Goal: Task Accomplishment & Management: Complete application form

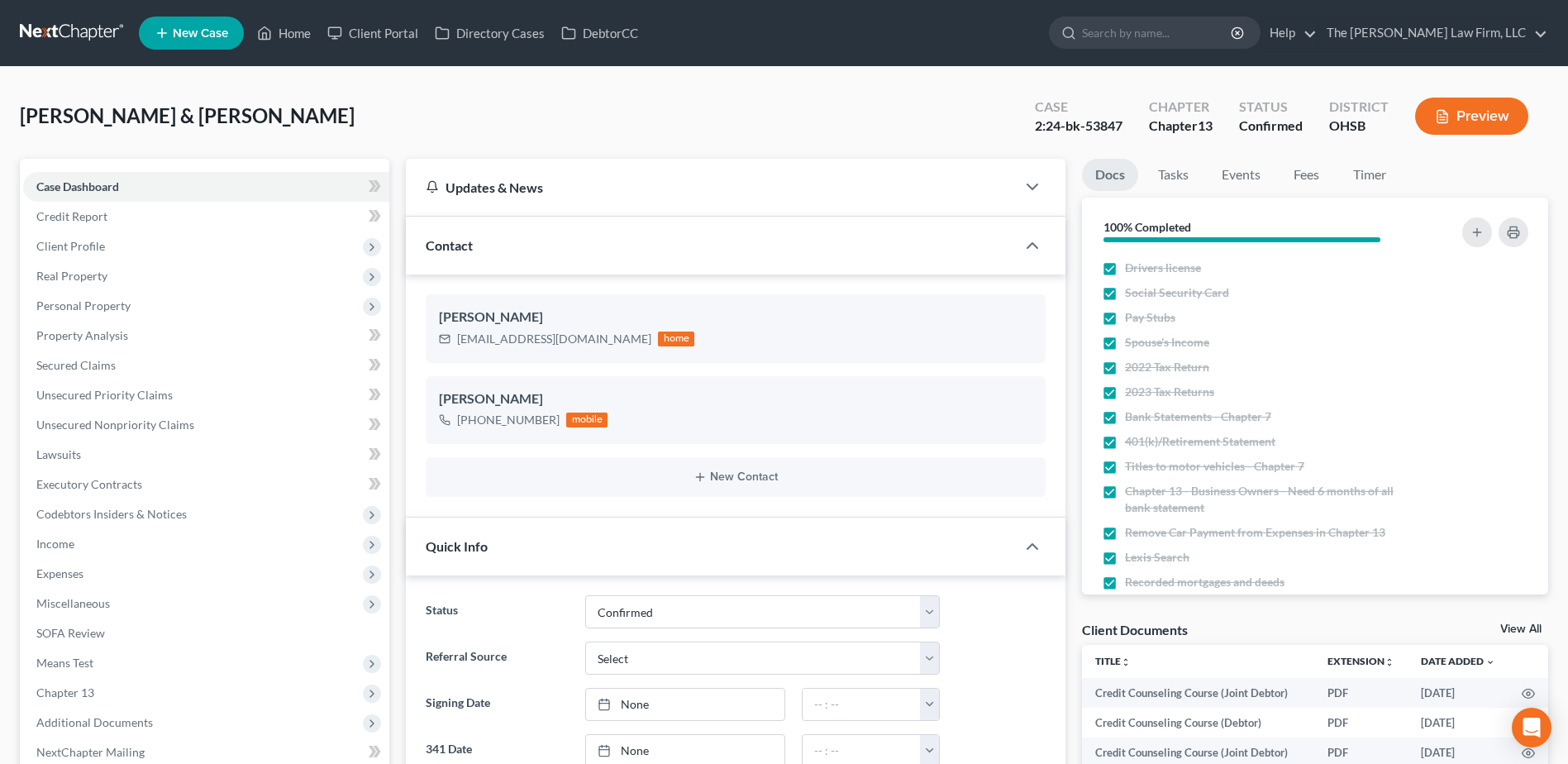
select select "2"
click at [85, 25] on link at bounding box center [72, 32] width 106 height 30
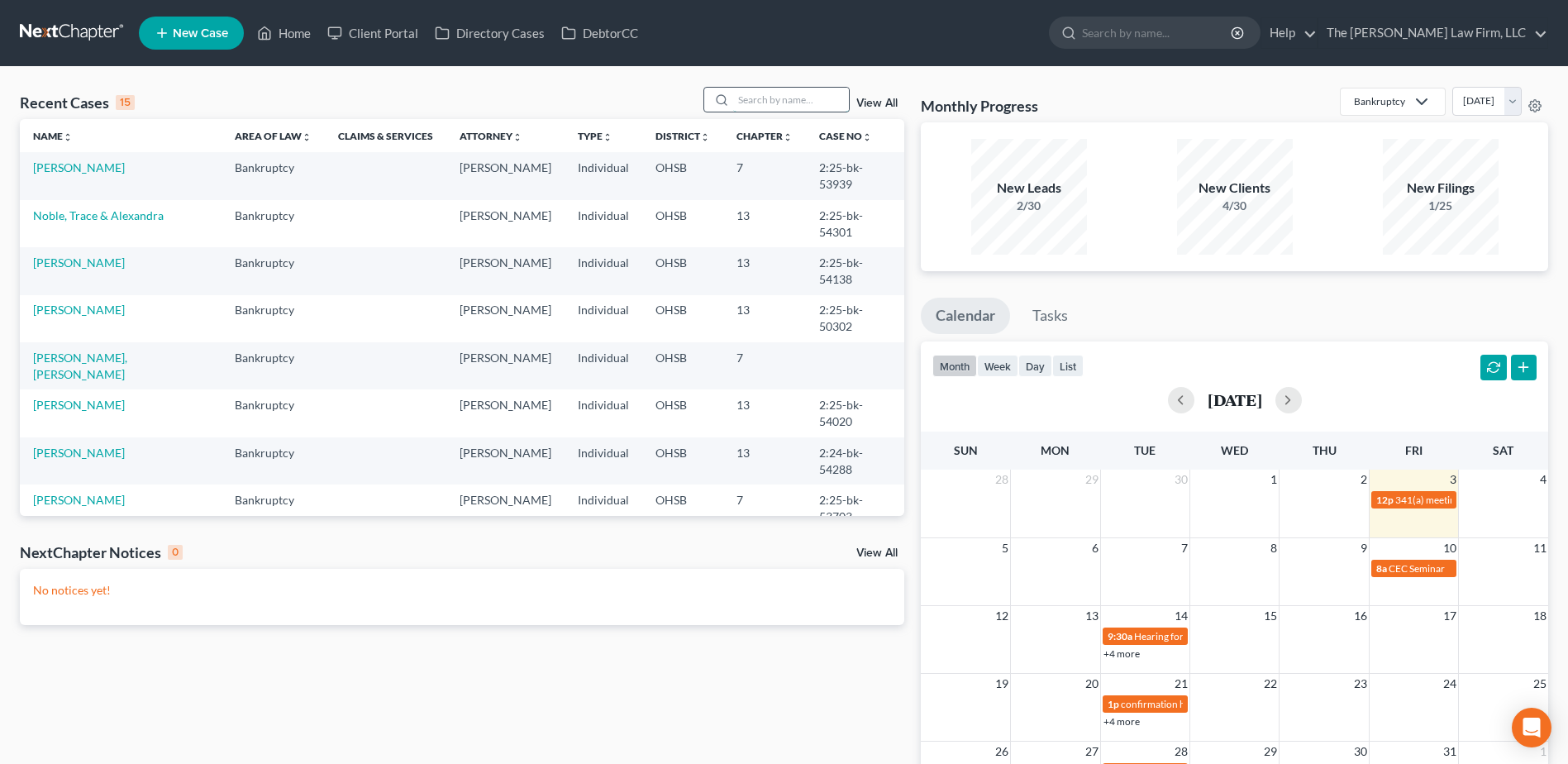
click at [755, 104] on input "search" at bounding box center [791, 100] width 116 height 24
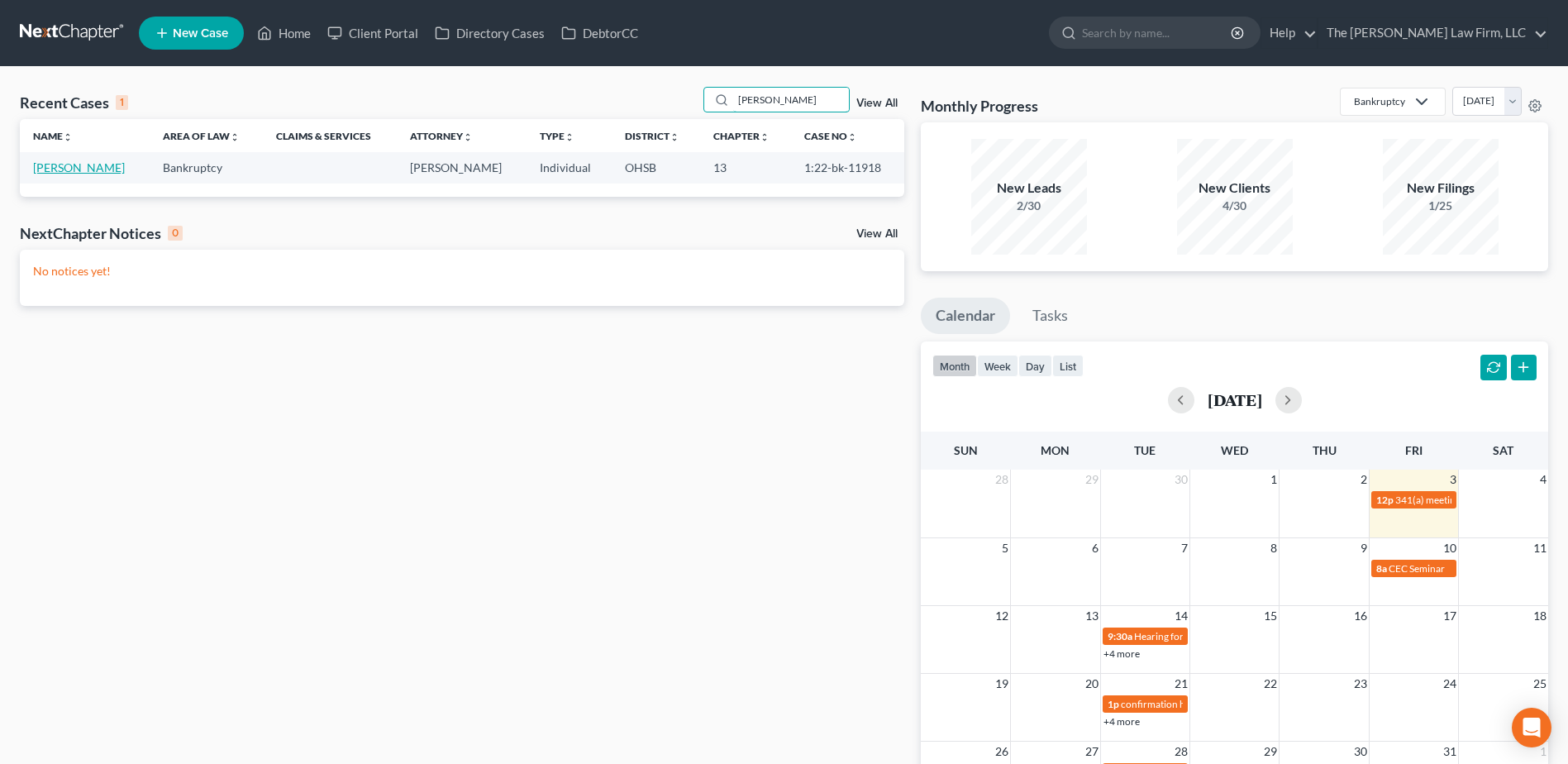
type input "spisak"
click at [82, 164] on link "[PERSON_NAME]" at bounding box center [79, 167] width 92 height 14
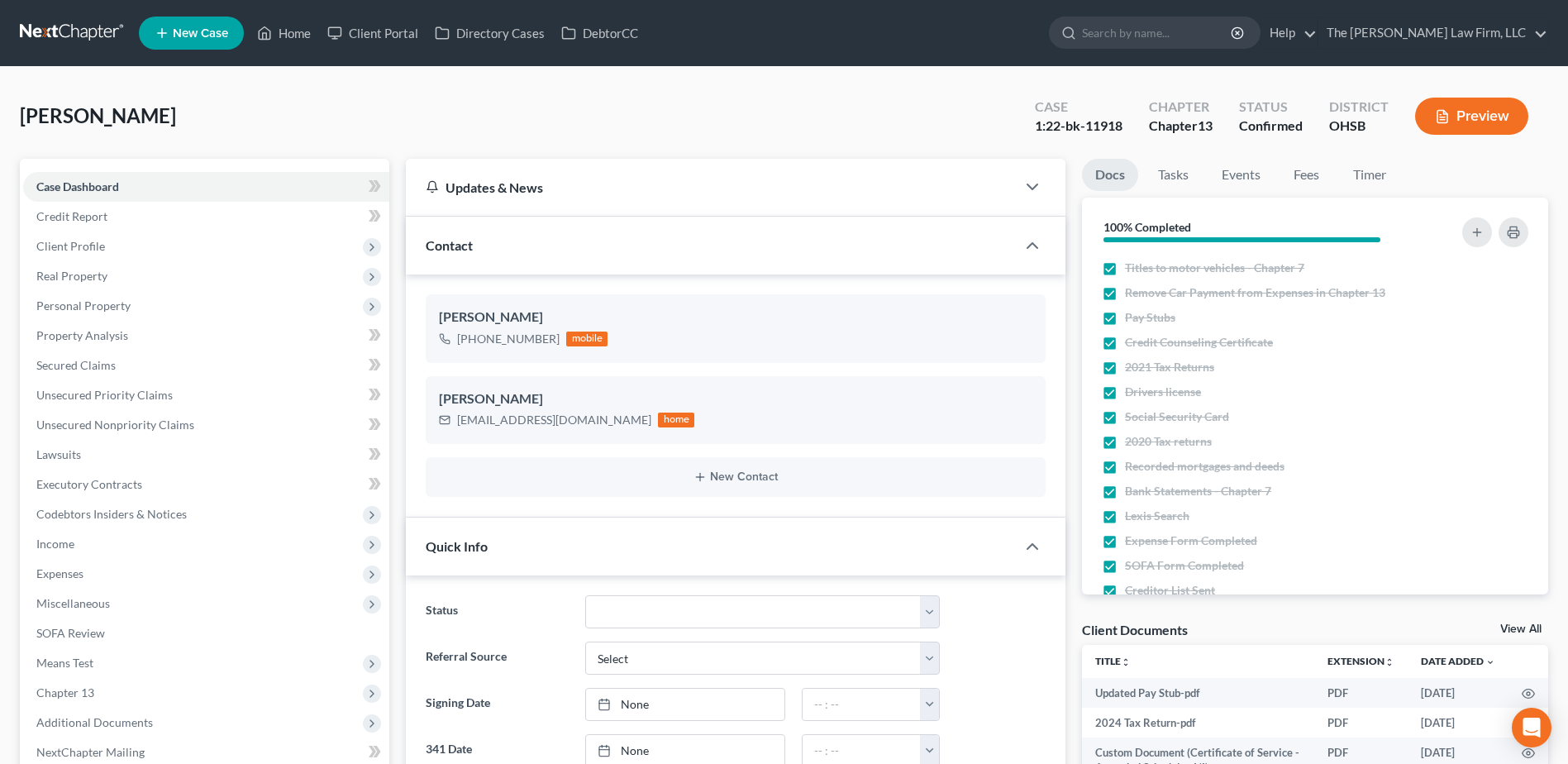
scroll to position [9360, 0]
click at [66, 537] on span "Income" at bounding box center [55, 543] width 38 height 14
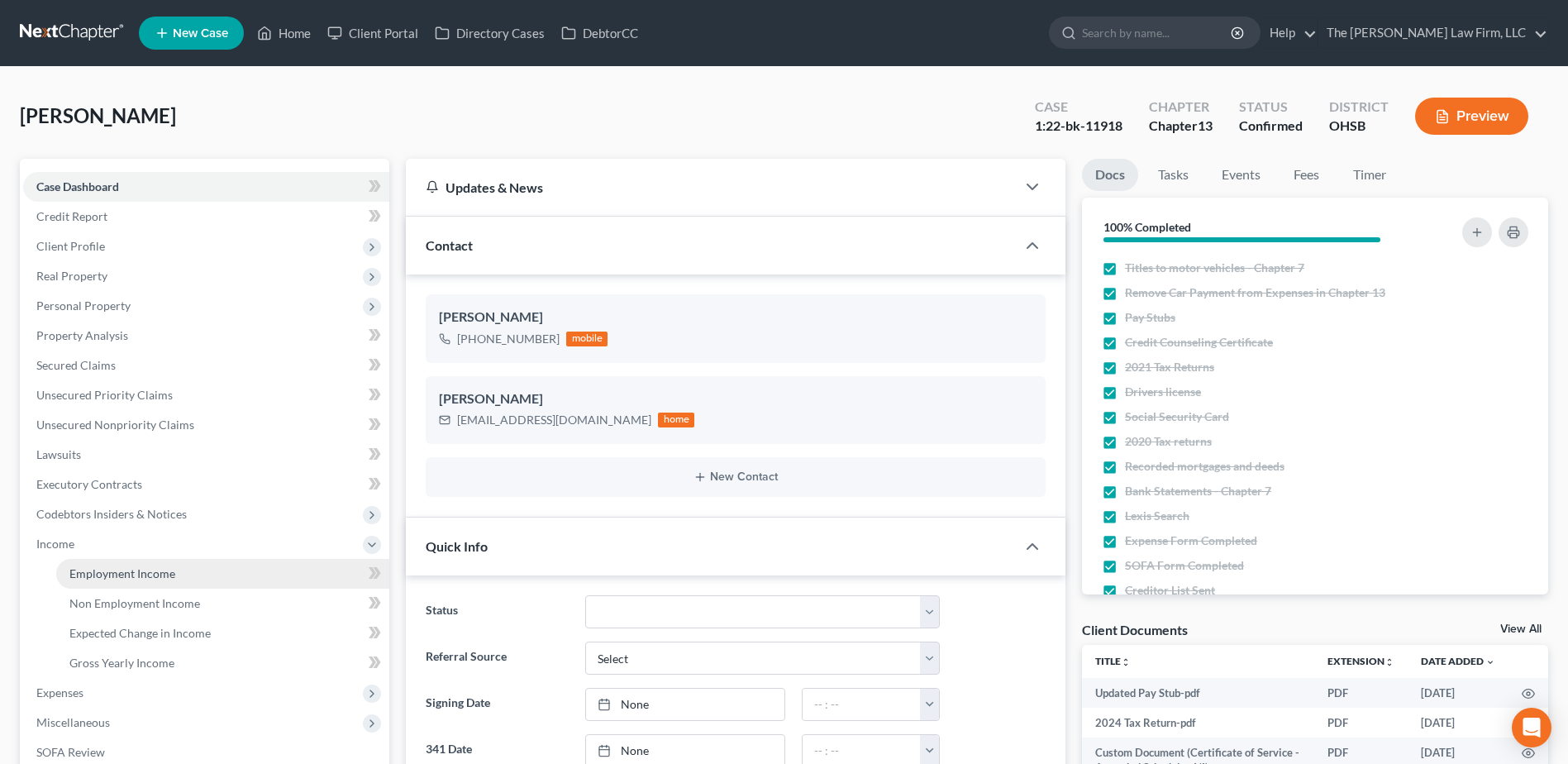
click at [89, 570] on span "Employment Income" at bounding box center [123, 573] width 106 height 14
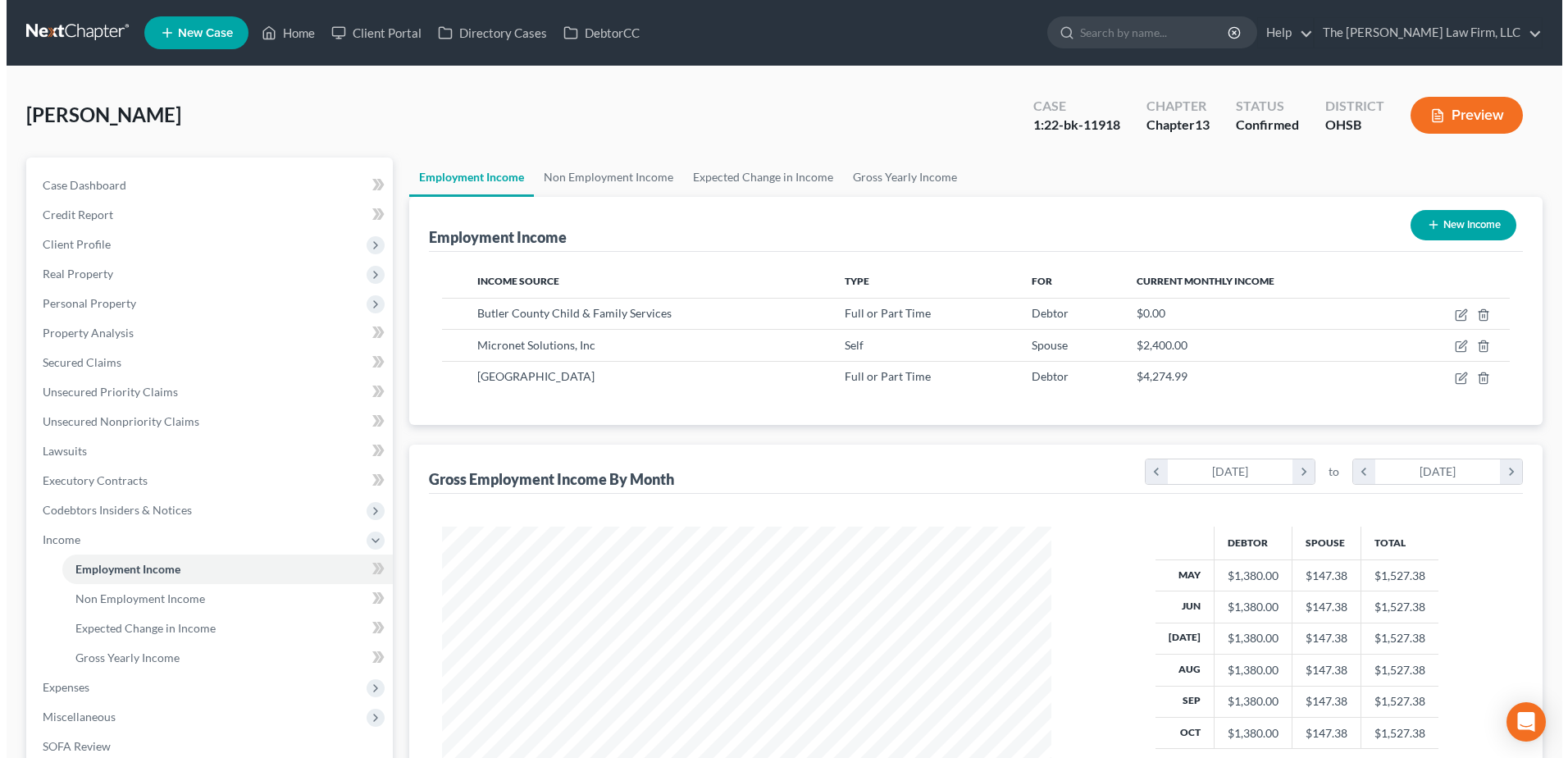
scroll to position [304, 642]
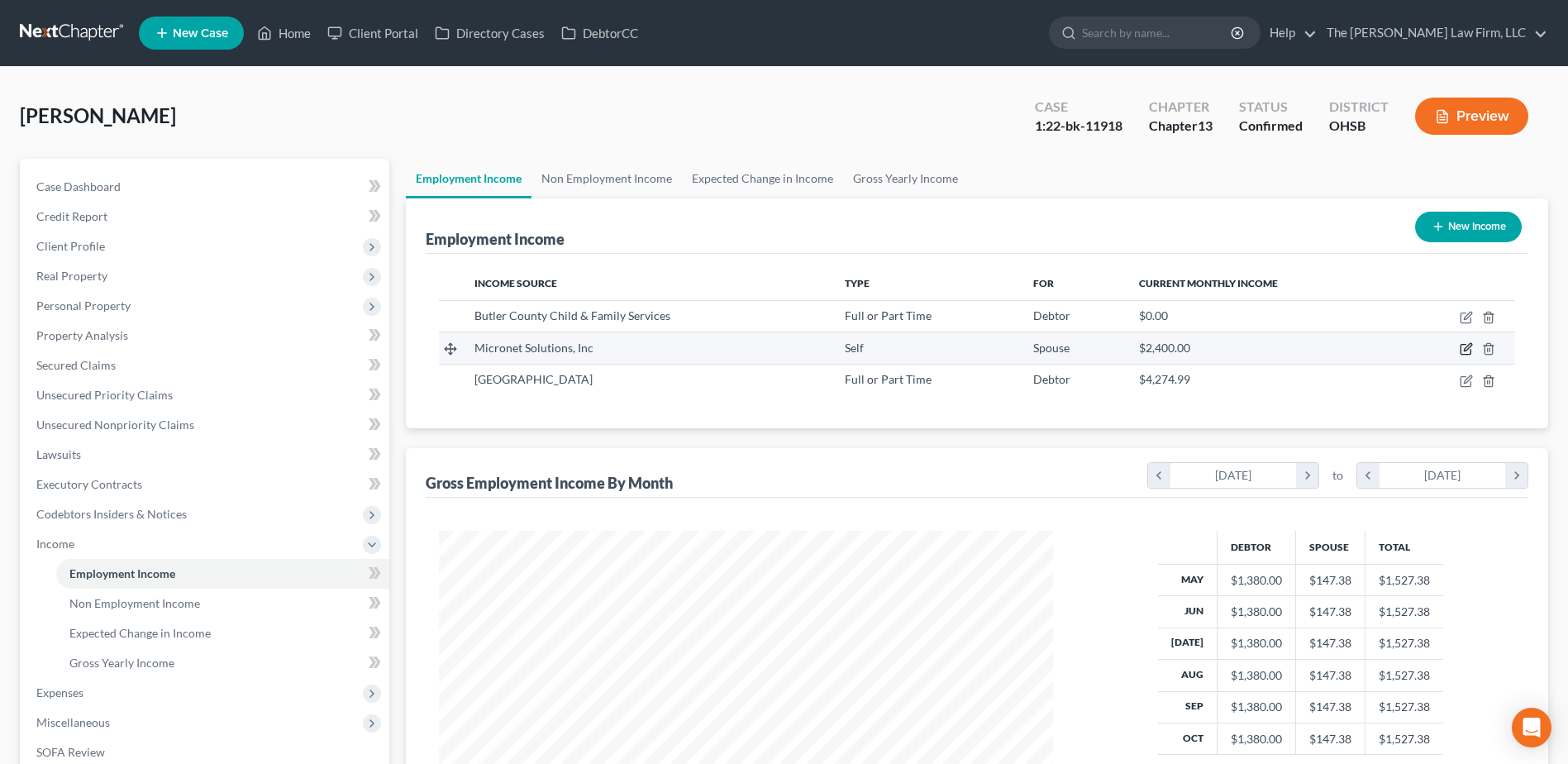
click at [1470, 344] on icon "button" at bounding box center [1467, 348] width 8 height 8
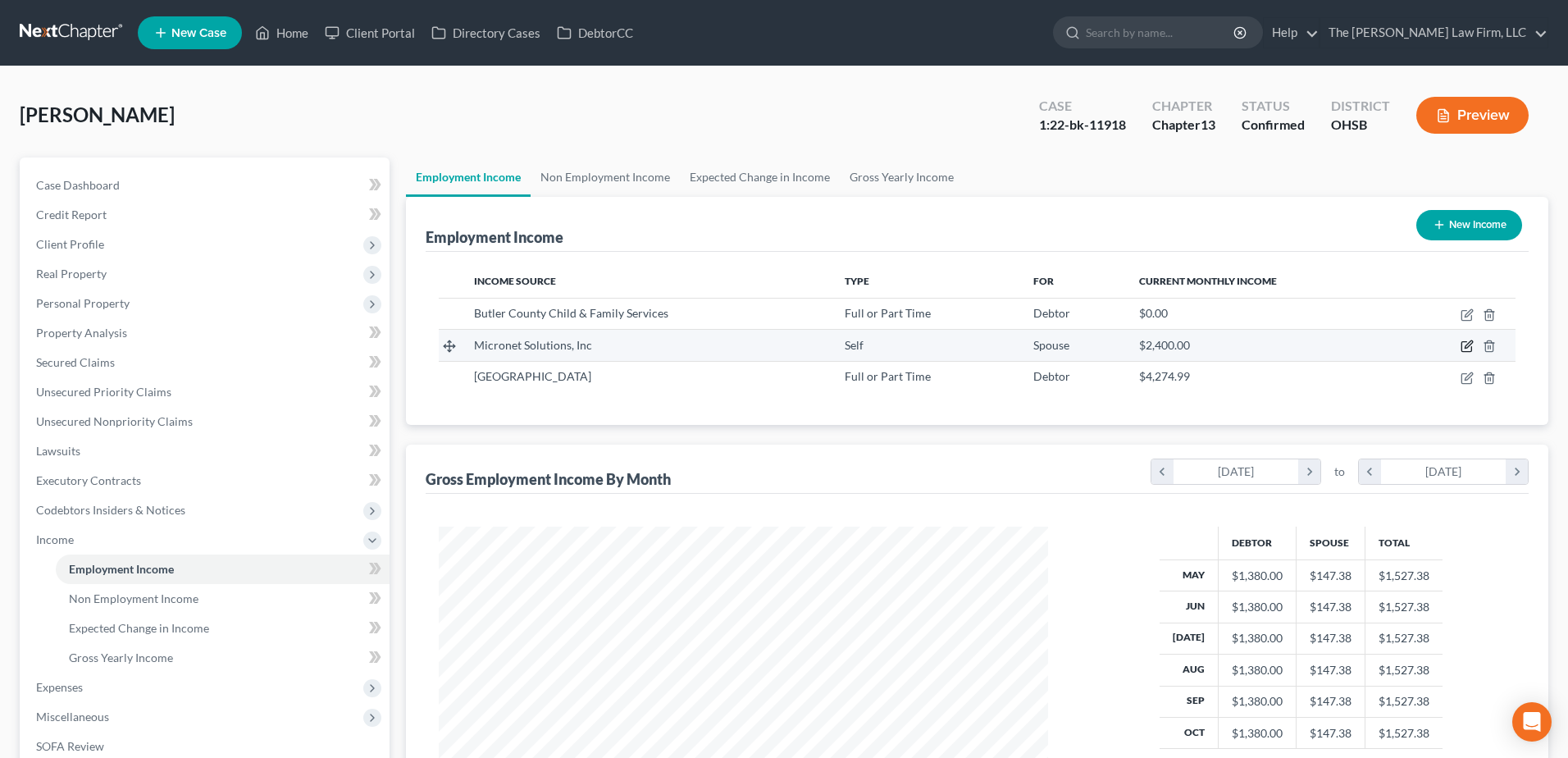
select select "1"
select select "34"
select select "0"
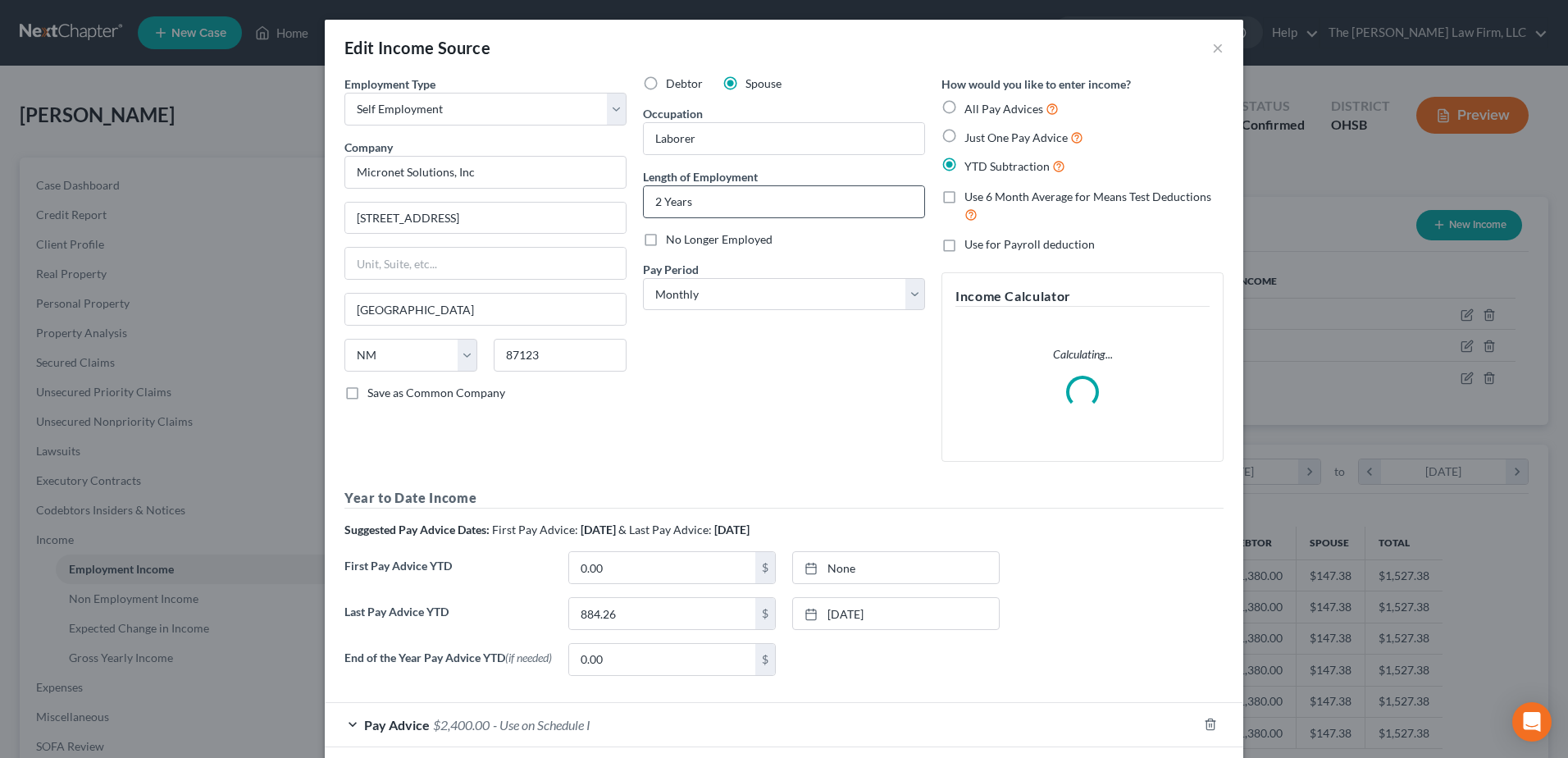
scroll to position [307, 648]
click at [666, 240] on label "No Longer Employed" at bounding box center [719, 239] width 107 height 16
click at [673, 240] on input "No Longer Employed" at bounding box center [678, 237] width 11 height 11
checkbox input "true"
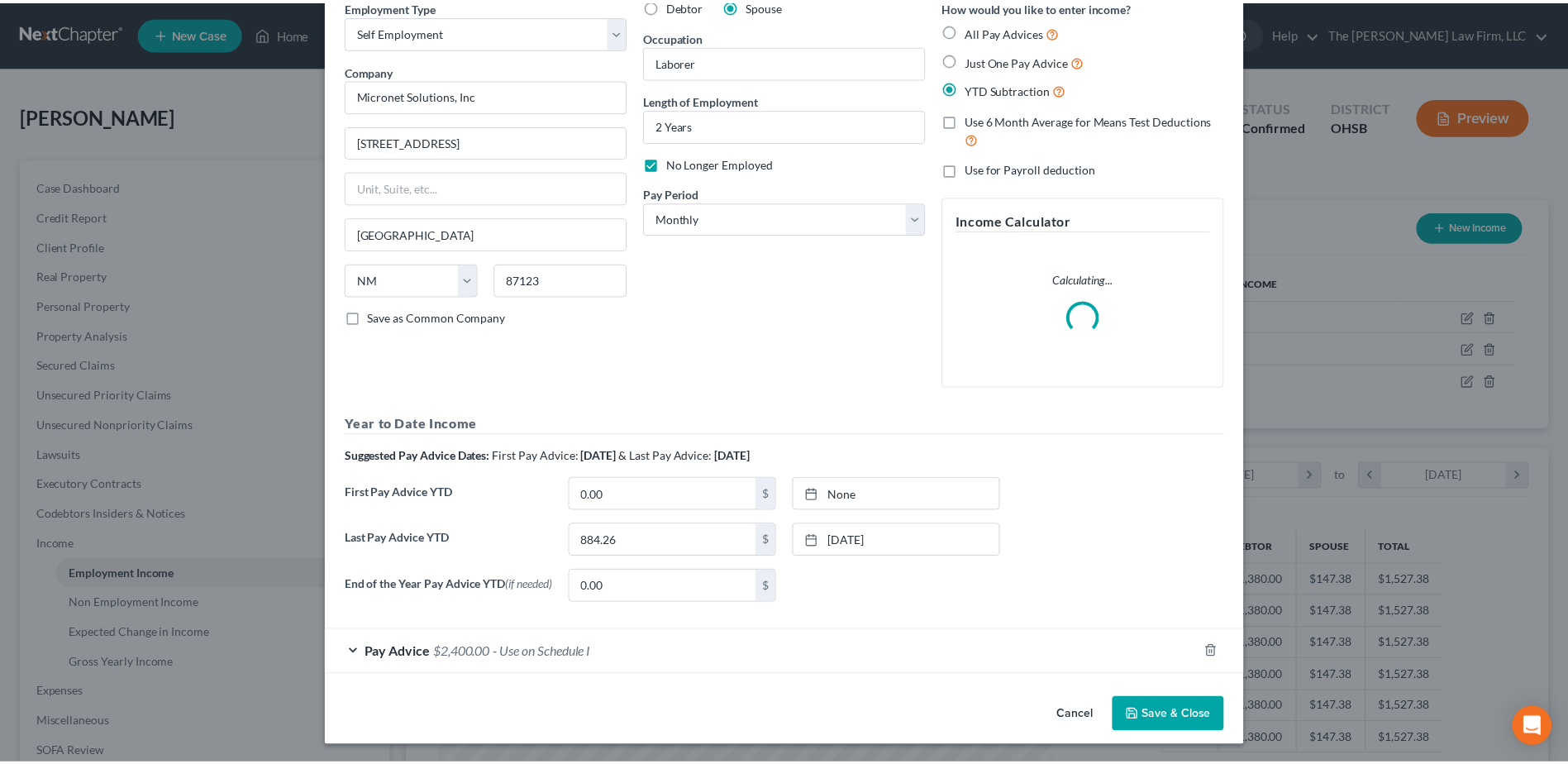
scroll to position [83, 0]
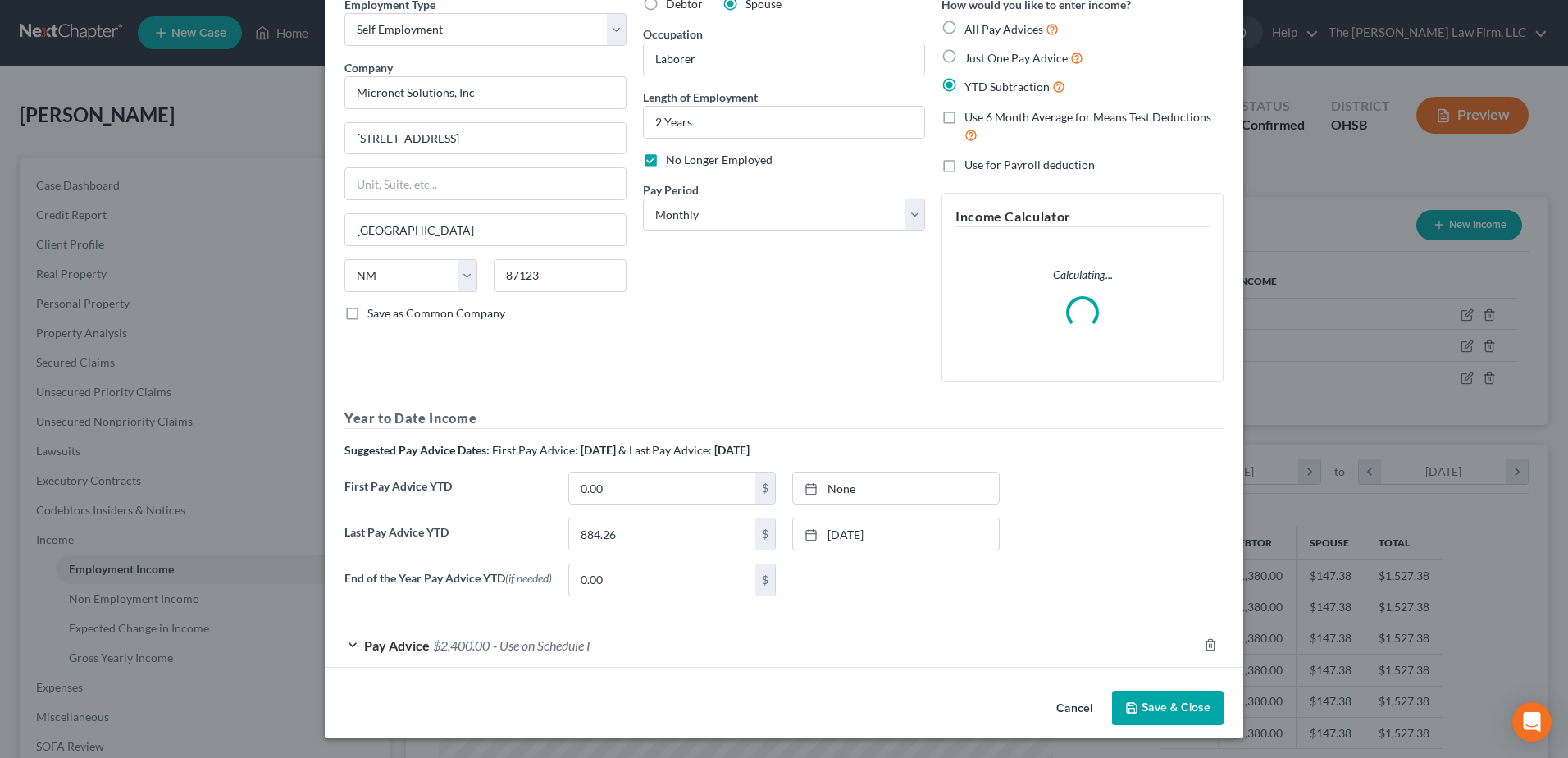
drag, startPoint x: 1128, startPoint y: 701, endPoint x: 1087, endPoint y: 656, distance: 60.9
click at [1130, 701] on icon "button" at bounding box center [1132, 708] width 14 height 14
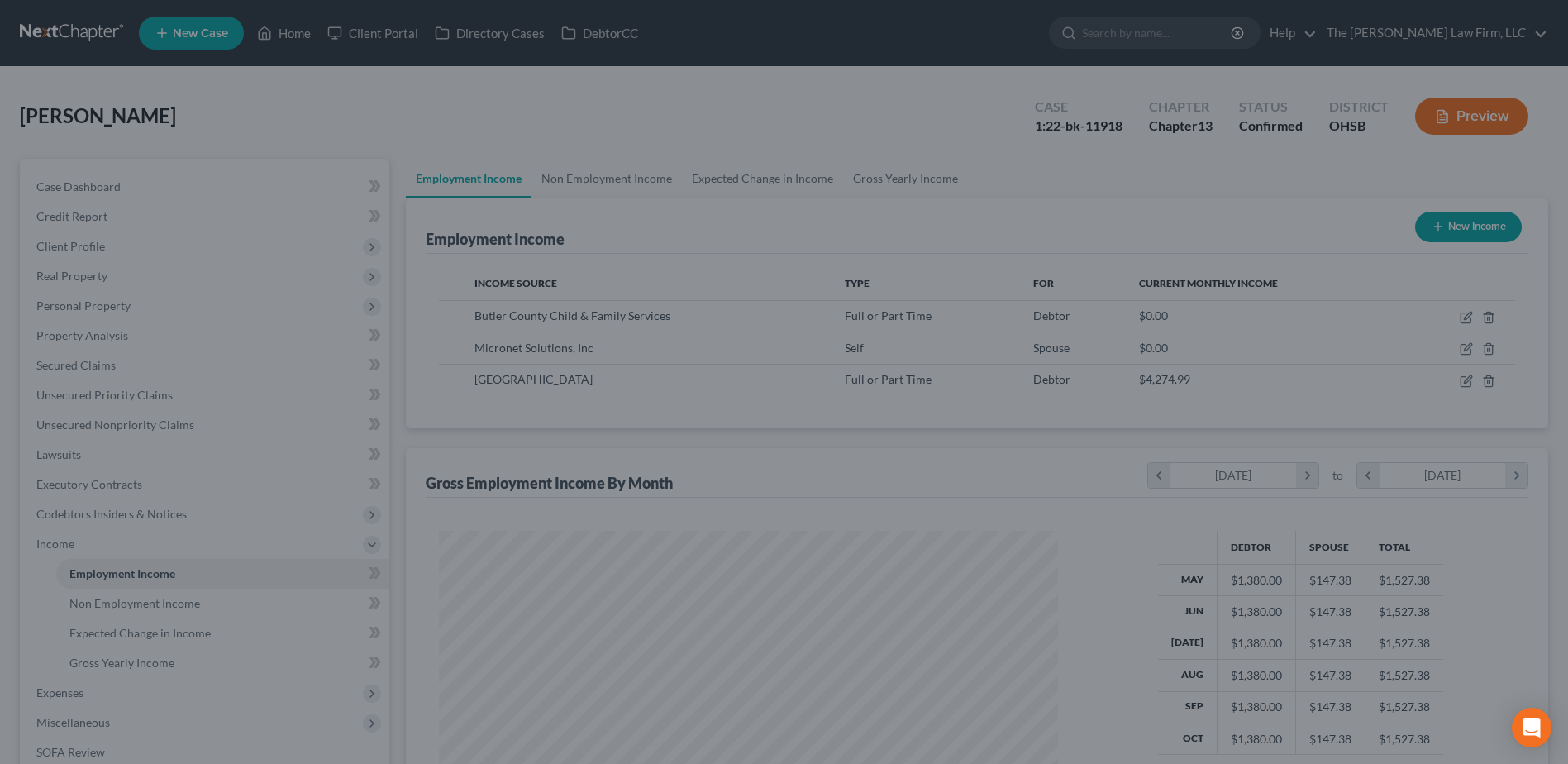
scroll to position [826094, 825737]
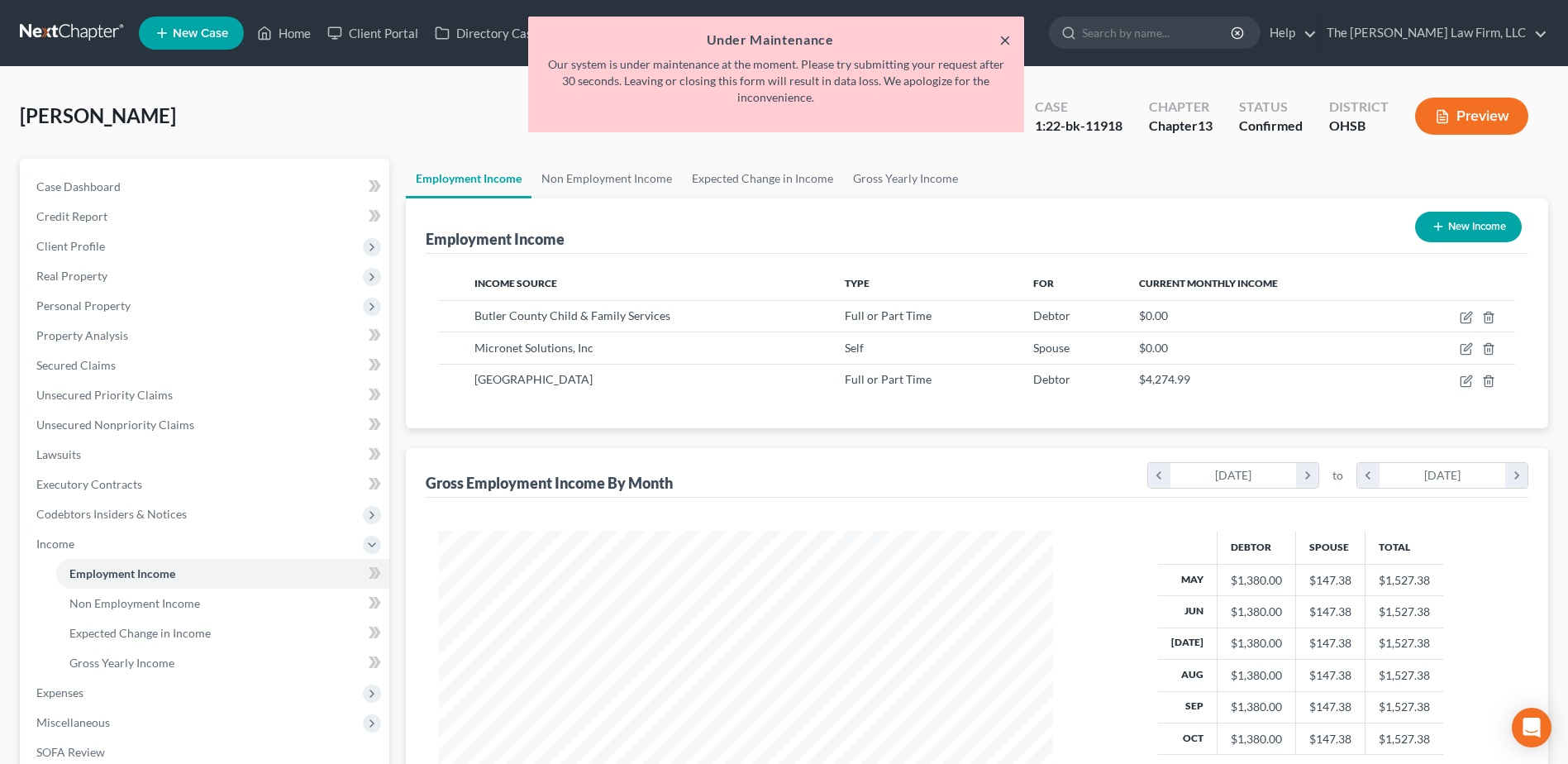
click at [1002, 40] on button "×" at bounding box center [1005, 39] width 12 height 20
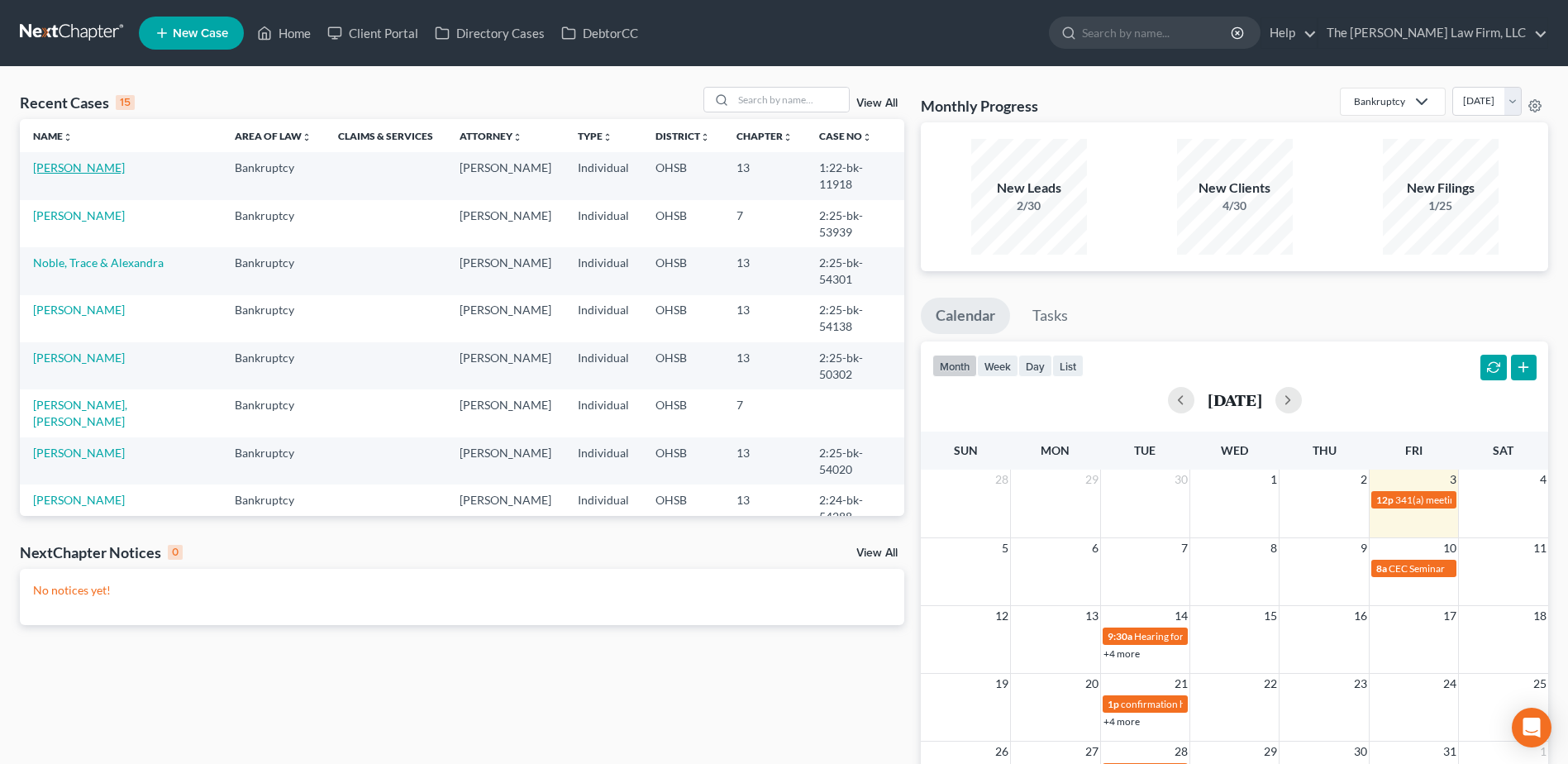
click at [70, 169] on link "[PERSON_NAME]" at bounding box center [79, 167] width 92 height 14
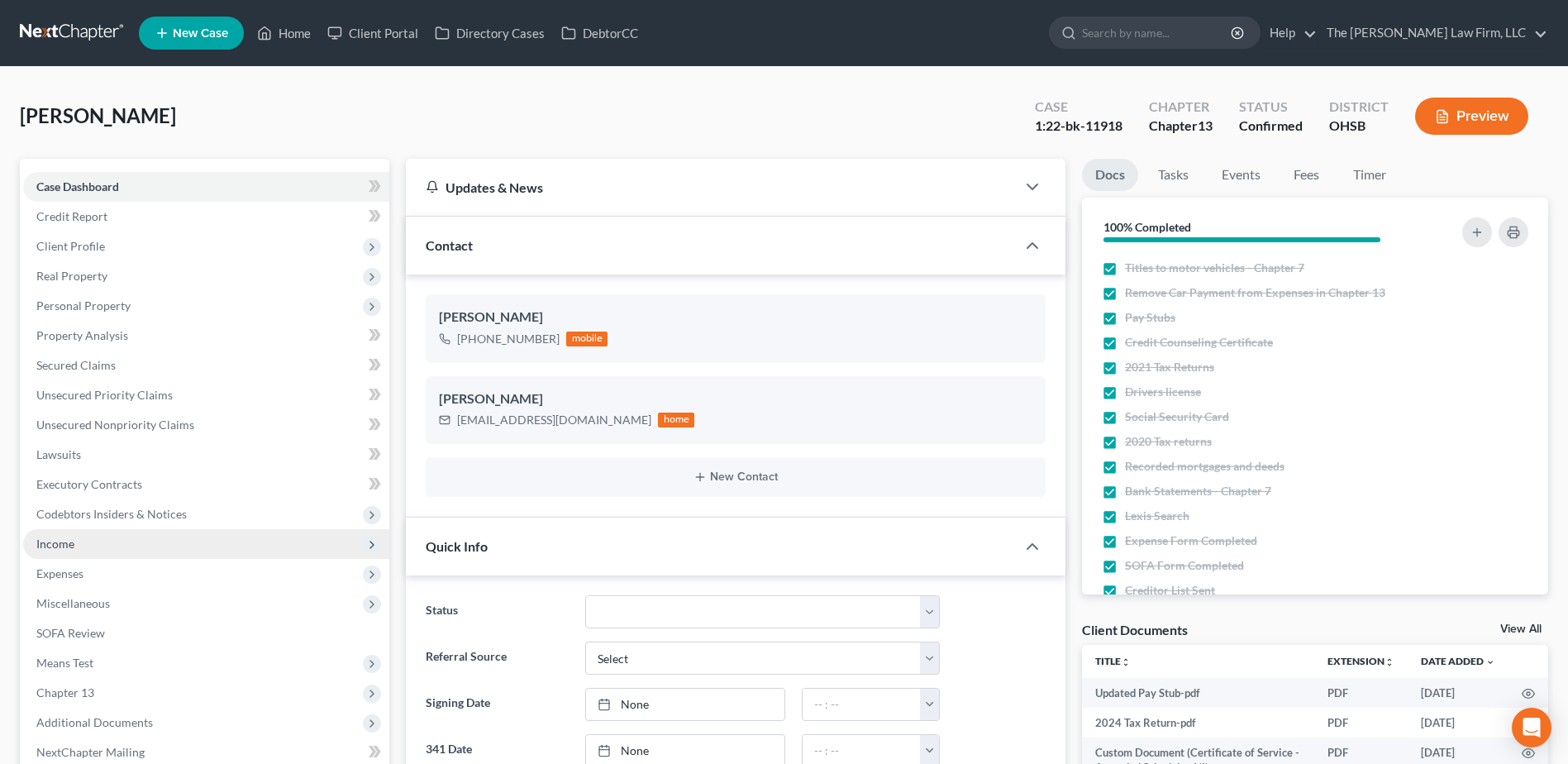
scroll to position [9360, 0]
click at [164, 531] on span "Income" at bounding box center [206, 543] width 366 height 30
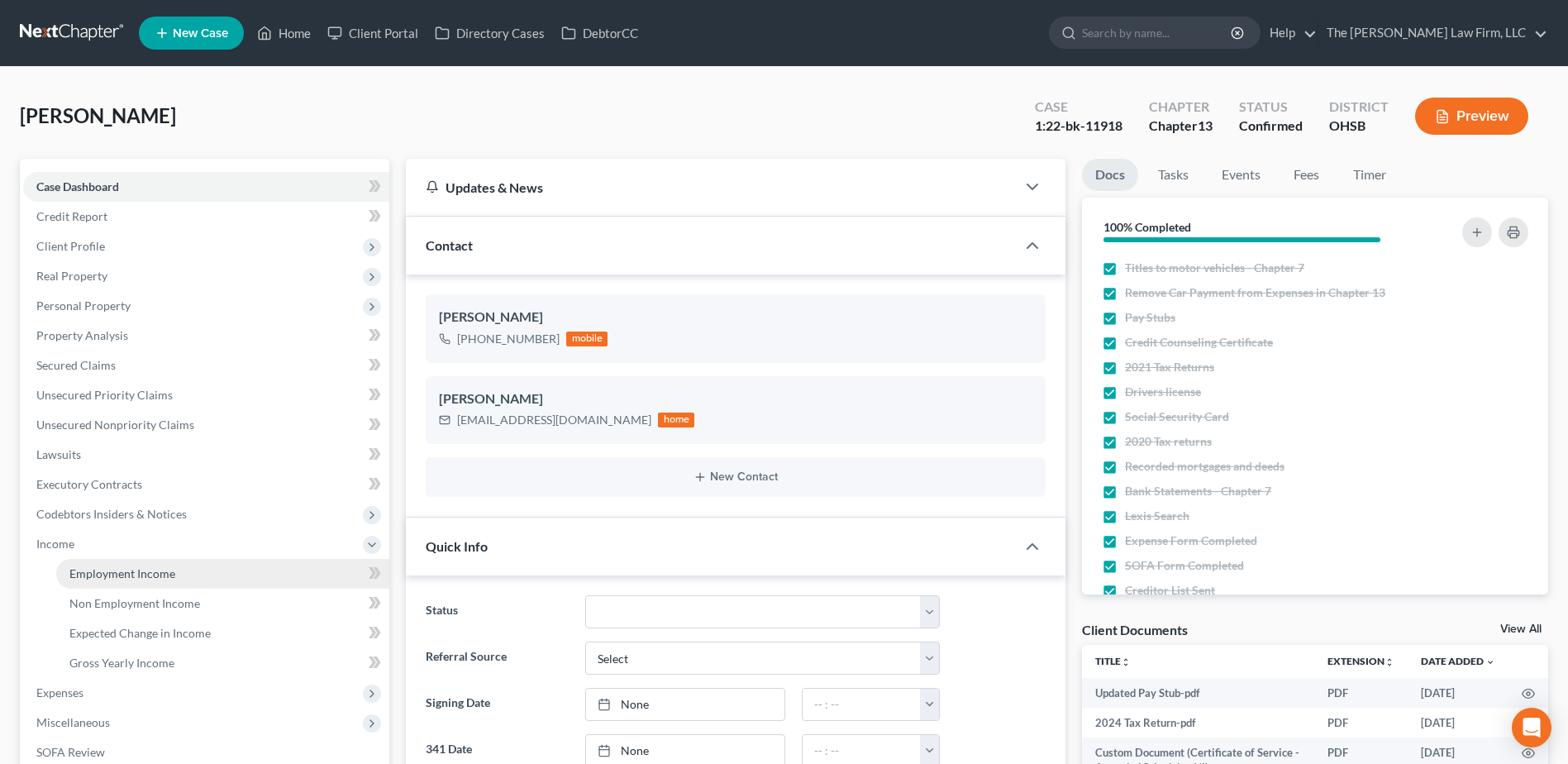
click at [164, 566] on span "Employment Income" at bounding box center [123, 573] width 106 height 14
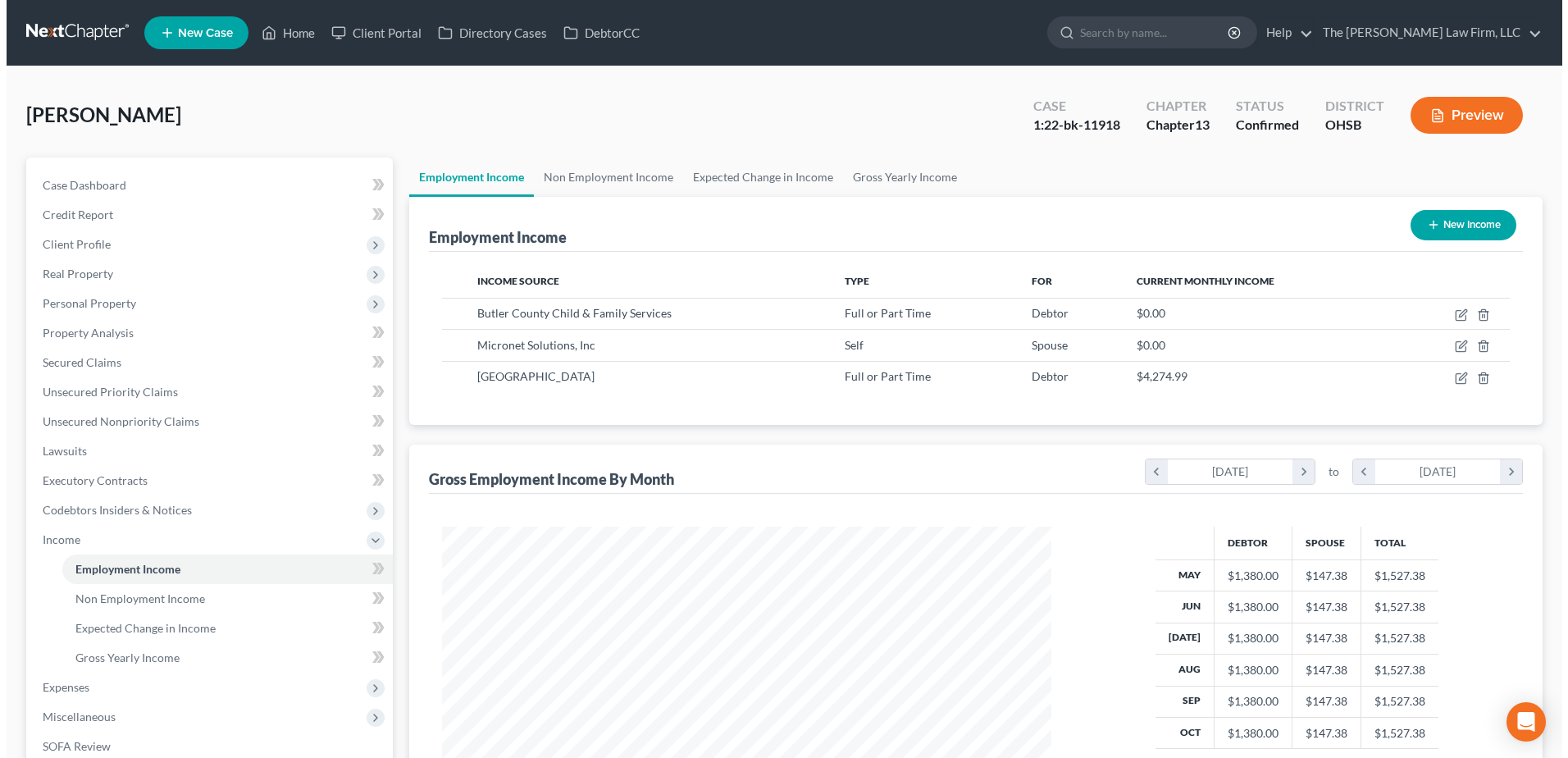
scroll to position [304, 642]
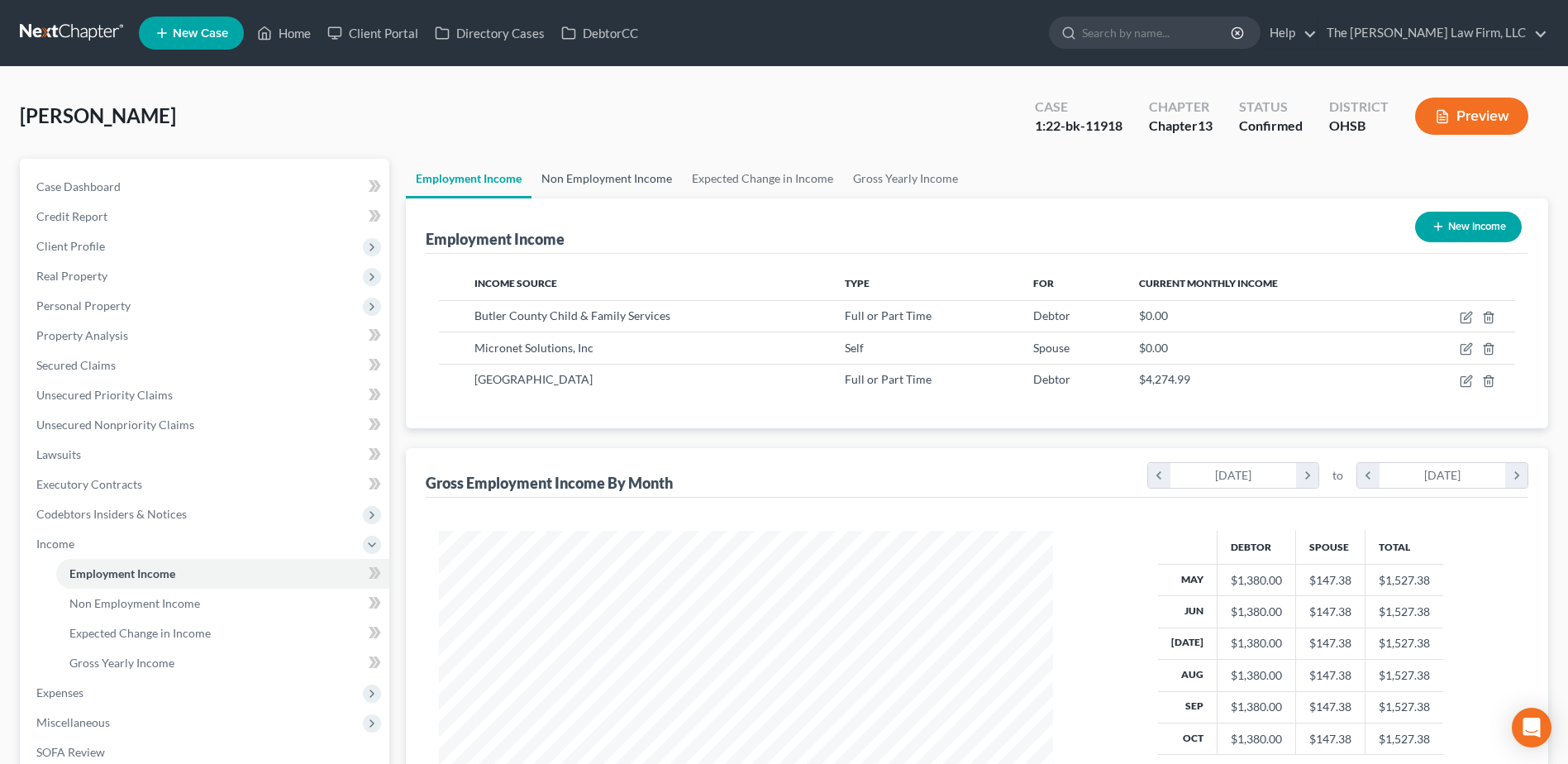
click at [555, 180] on link "Non Employment Income" at bounding box center [606, 178] width 151 height 40
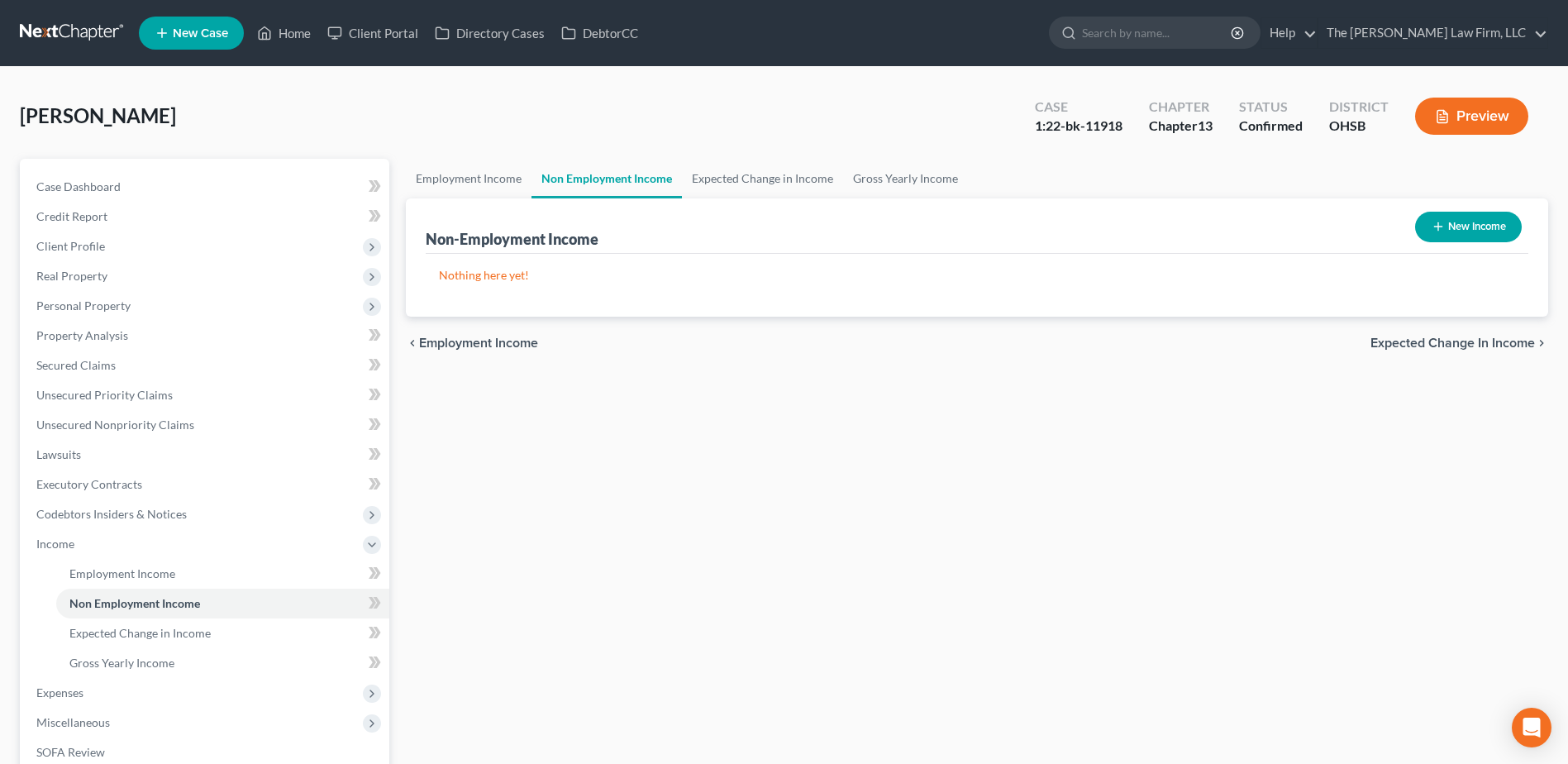
click at [1437, 233] on icon "button" at bounding box center [1438, 227] width 14 height 14
select select "0"
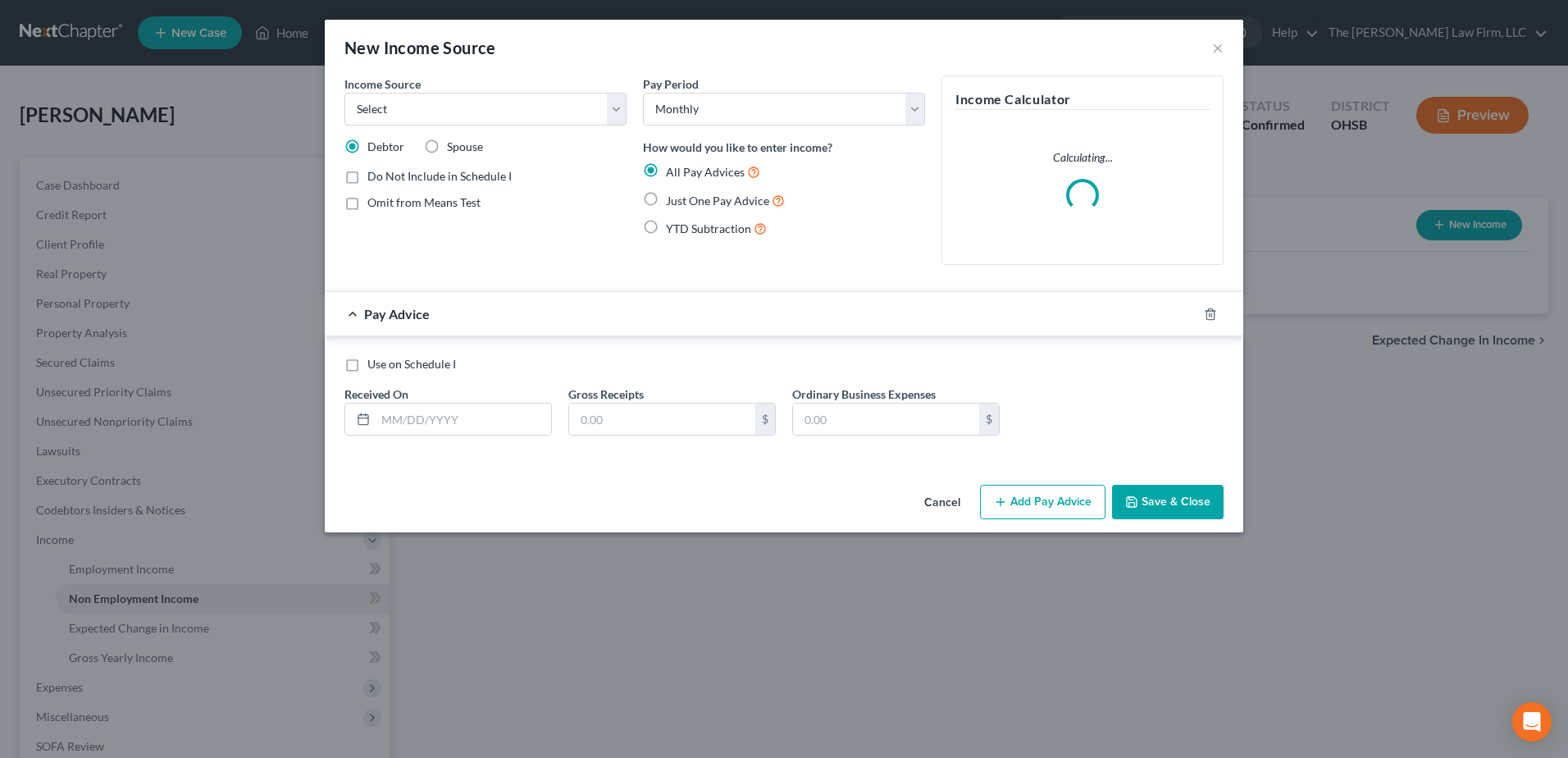
click at [447, 143] on label "Spouse" at bounding box center [465, 146] width 36 height 16
click at [454, 143] on input "Spouse" at bounding box center [459, 144] width 11 height 11
radio input "true"
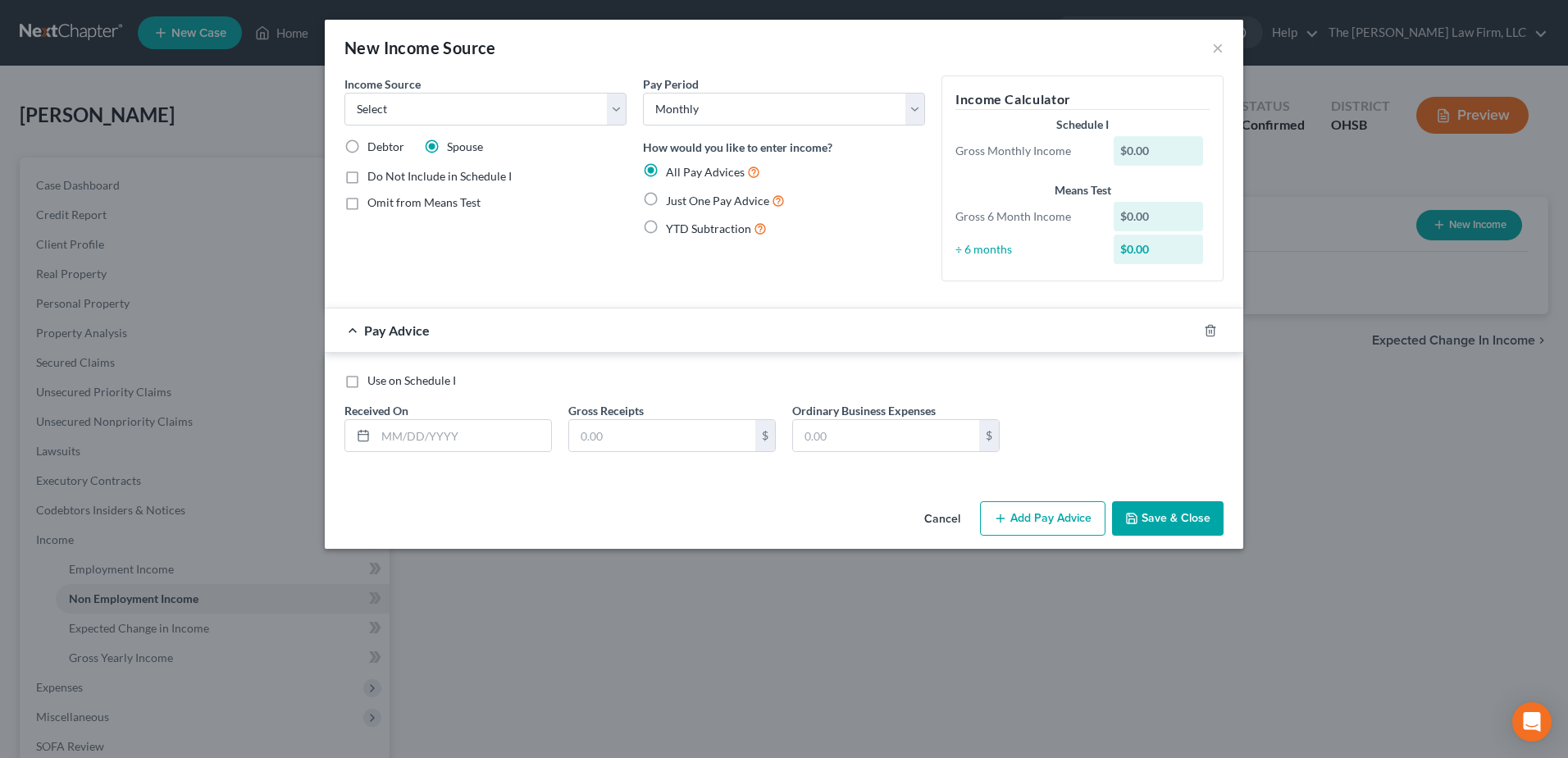
click at [368, 204] on label "Omit from Means Test" at bounding box center [424, 202] width 113 height 16
click at [374, 204] on input "Omit from Means Test" at bounding box center [379, 199] width 11 height 11
checkbox input "true"
click at [666, 198] on label "Just One Pay Advice" at bounding box center [725, 200] width 119 height 19
click at [673, 198] on input "Just One Pay Advice" at bounding box center [678, 196] width 11 height 11
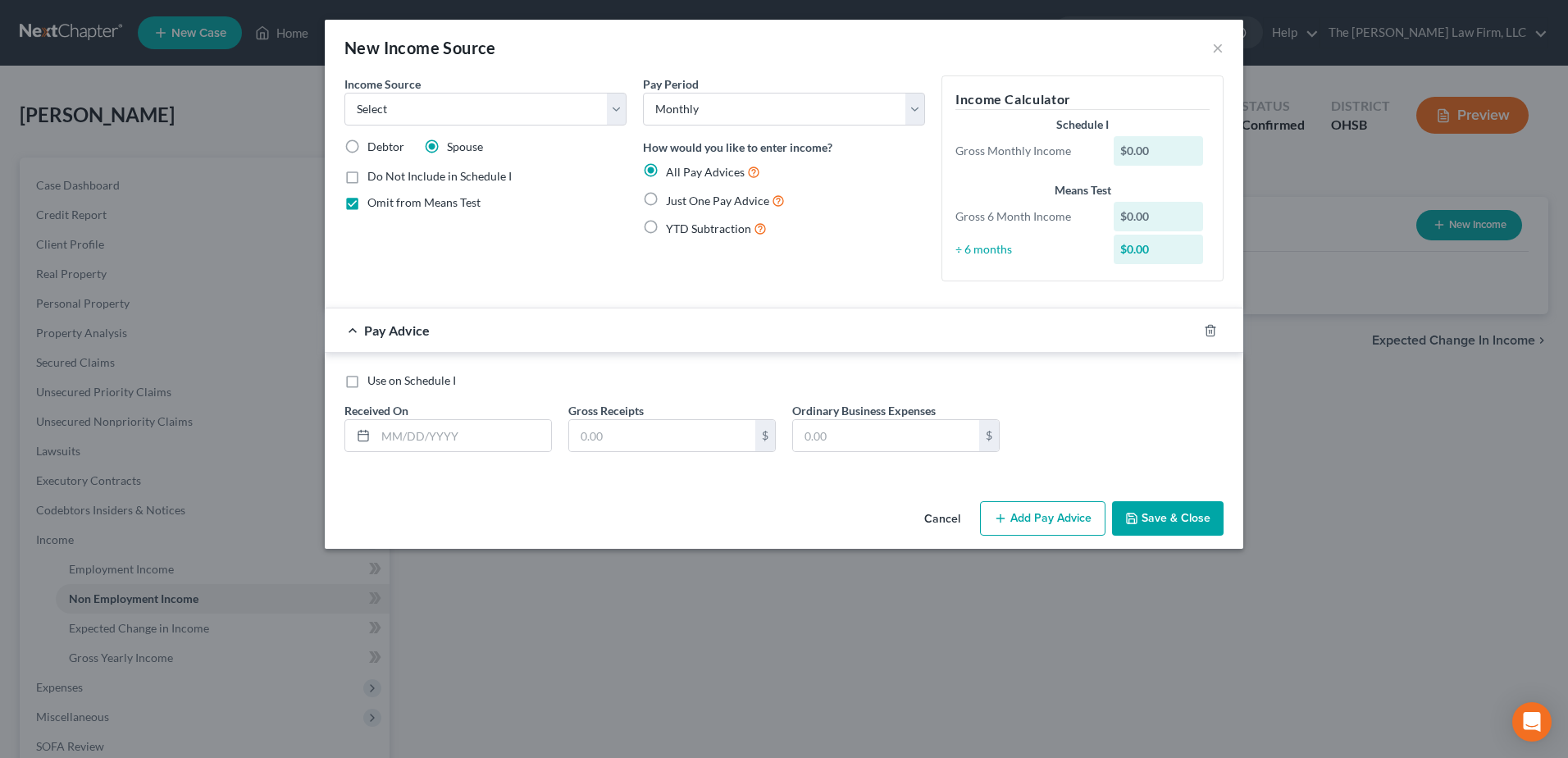
radio input "true"
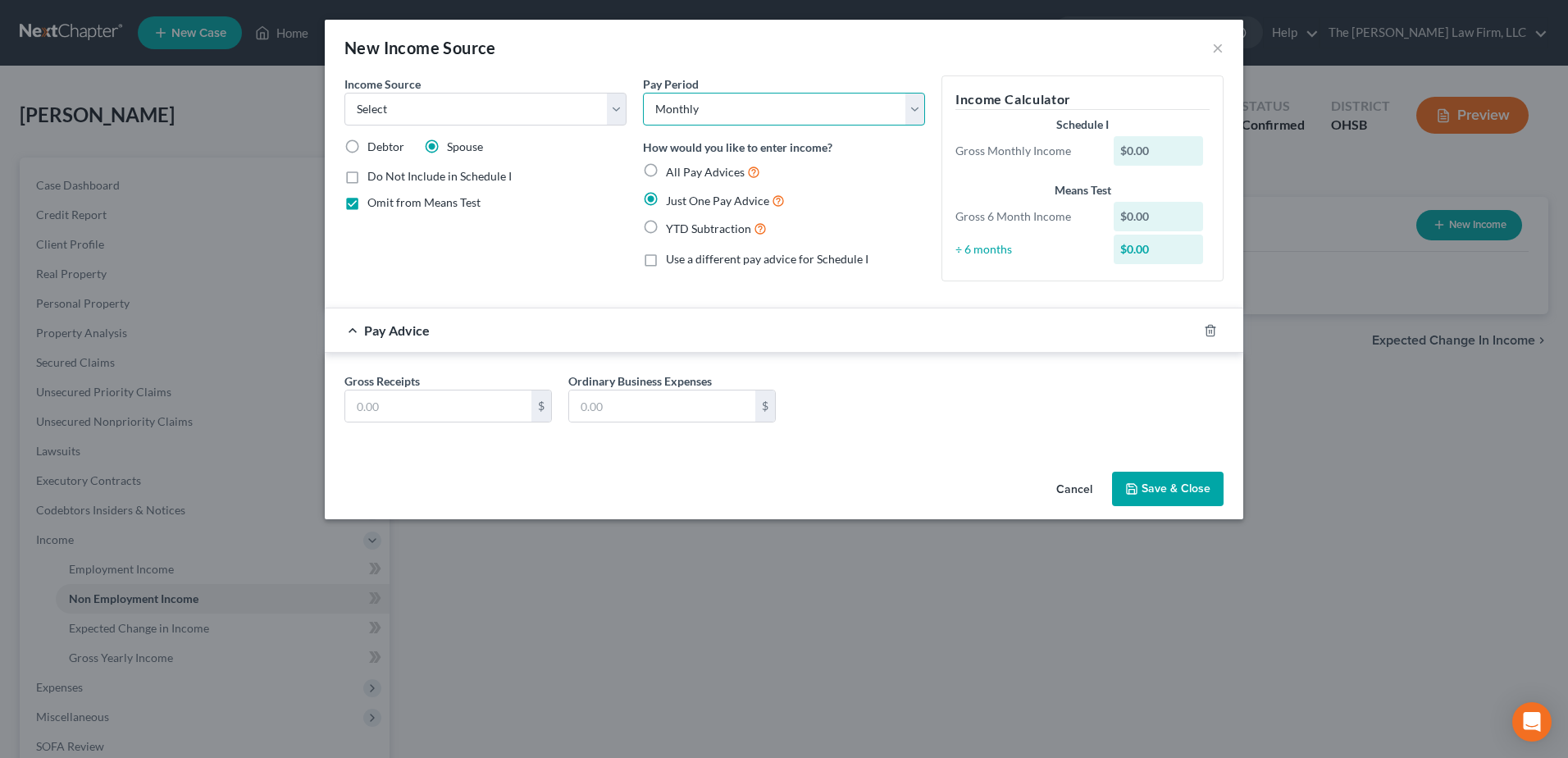
click at [693, 105] on select "Select Monthly Twice Monthly Every Other Week Weekly" at bounding box center [784, 109] width 282 height 33
select select "3"
click at [643, 93] on select "Select Monthly Twice Monthly Every Other Week Weekly" at bounding box center [784, 109] width 282 height 33
click at [465, 414] on input "text" at bounding box center [438, 406] width 186 height 31
type input "471.00"
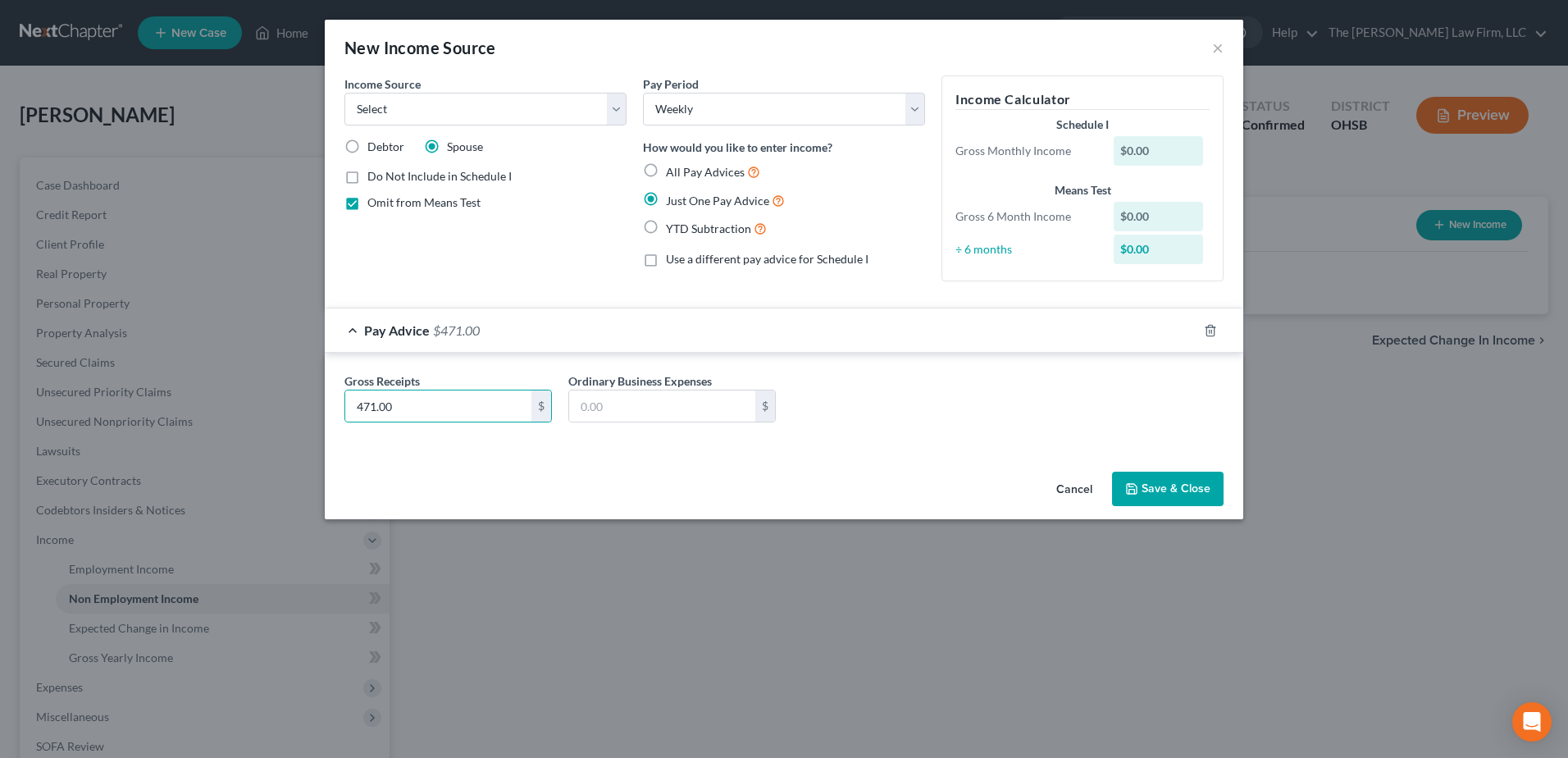
click at [1168, 483] on button "Save & Close" at bounding box center [1168, 488] width 112 height 35
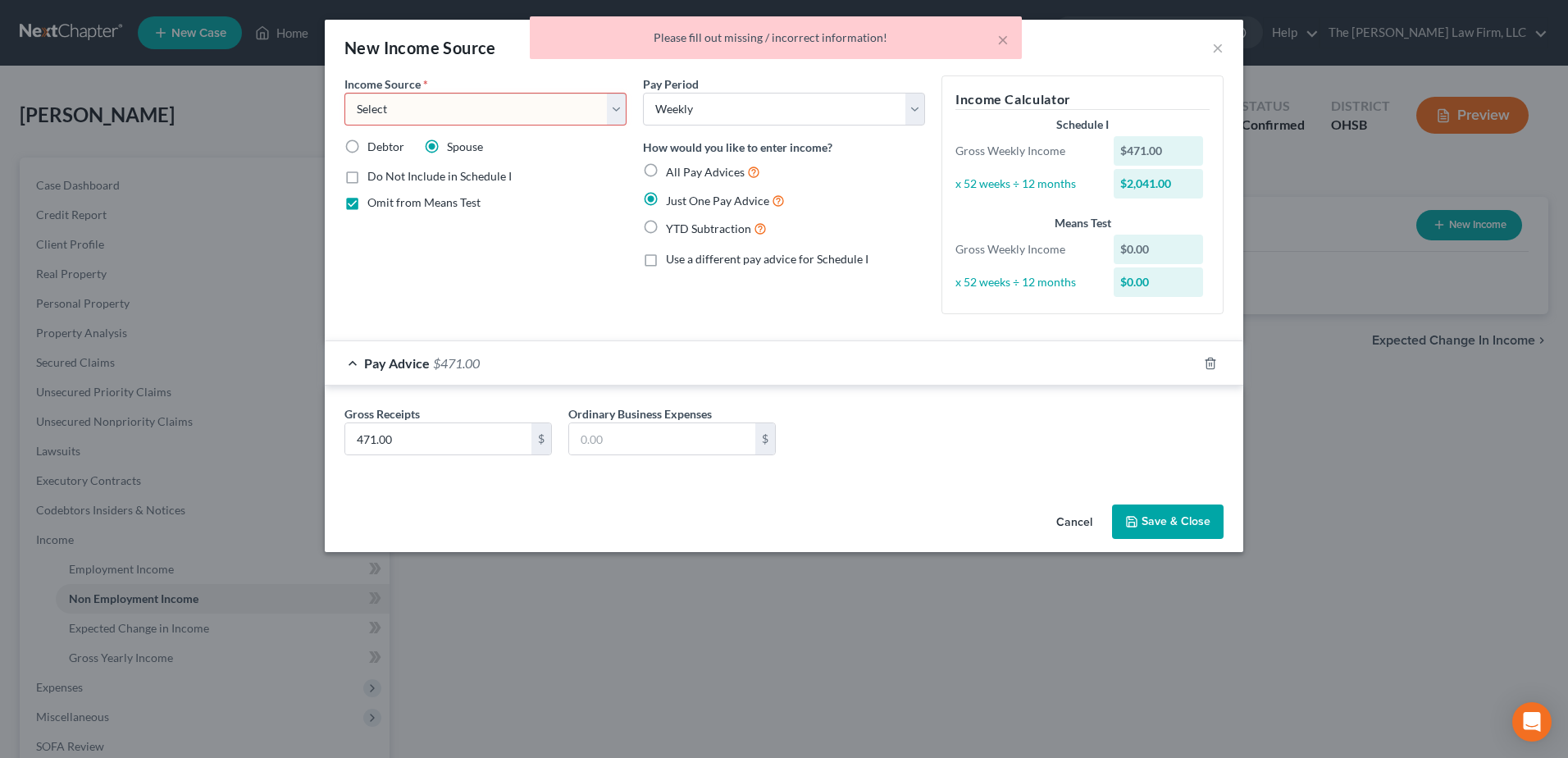
click at [447, 114] on select "Select Unemployment Disability (from employer) Pension Retirement Social Securi…" at bounding box center [486, 109] width 282 height 33
select select "0"
click at [345, 93] on select "Select Unemployment Disability (from employer) Pension Retirement Social Securi…" at bounding box center [486, 109] width 282 height 33
click at [1145, 512] on button "Save & Close" at bounding box center [1168, 521] width 112 height 35
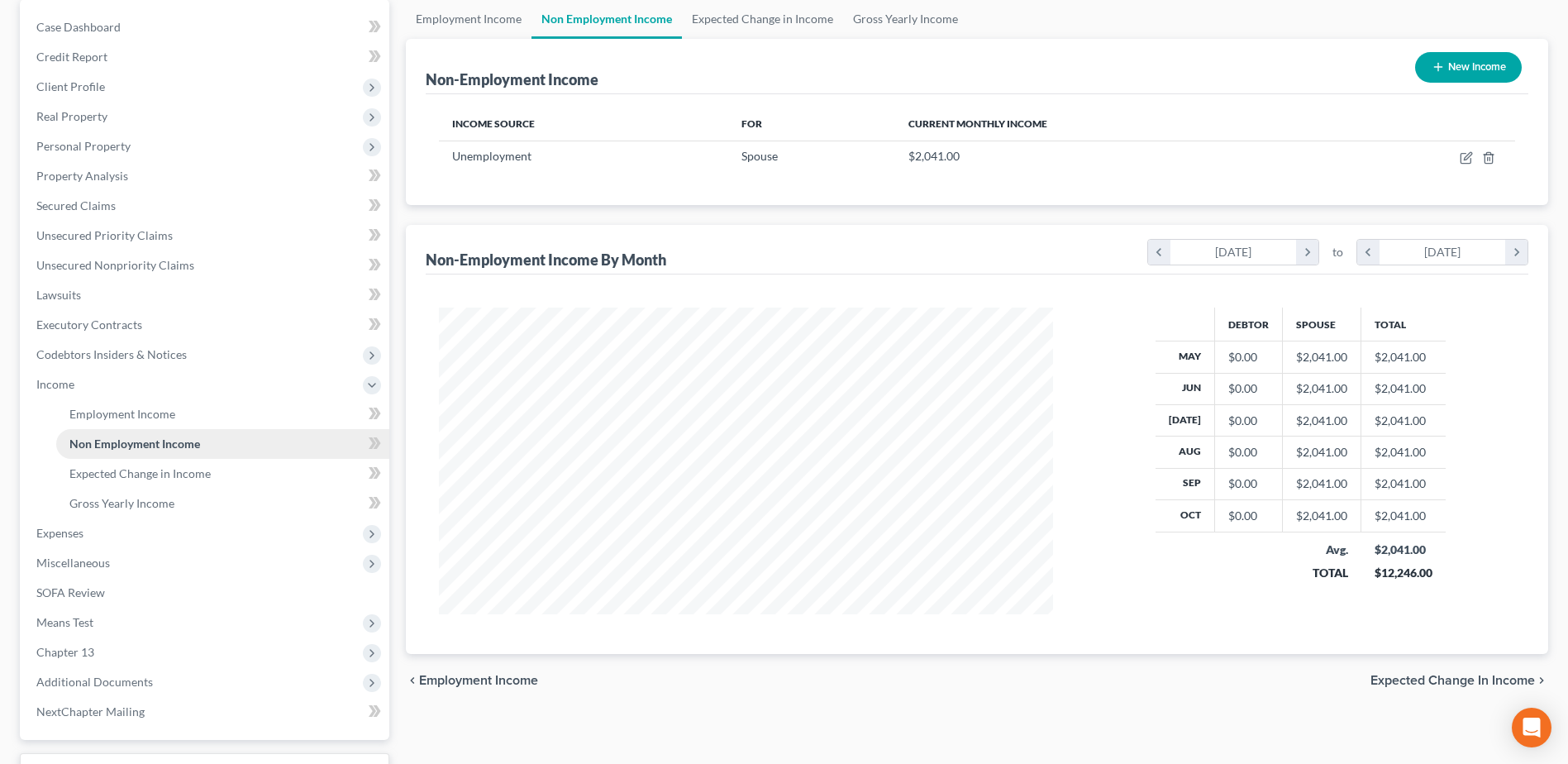
scroll to position [165, 0]
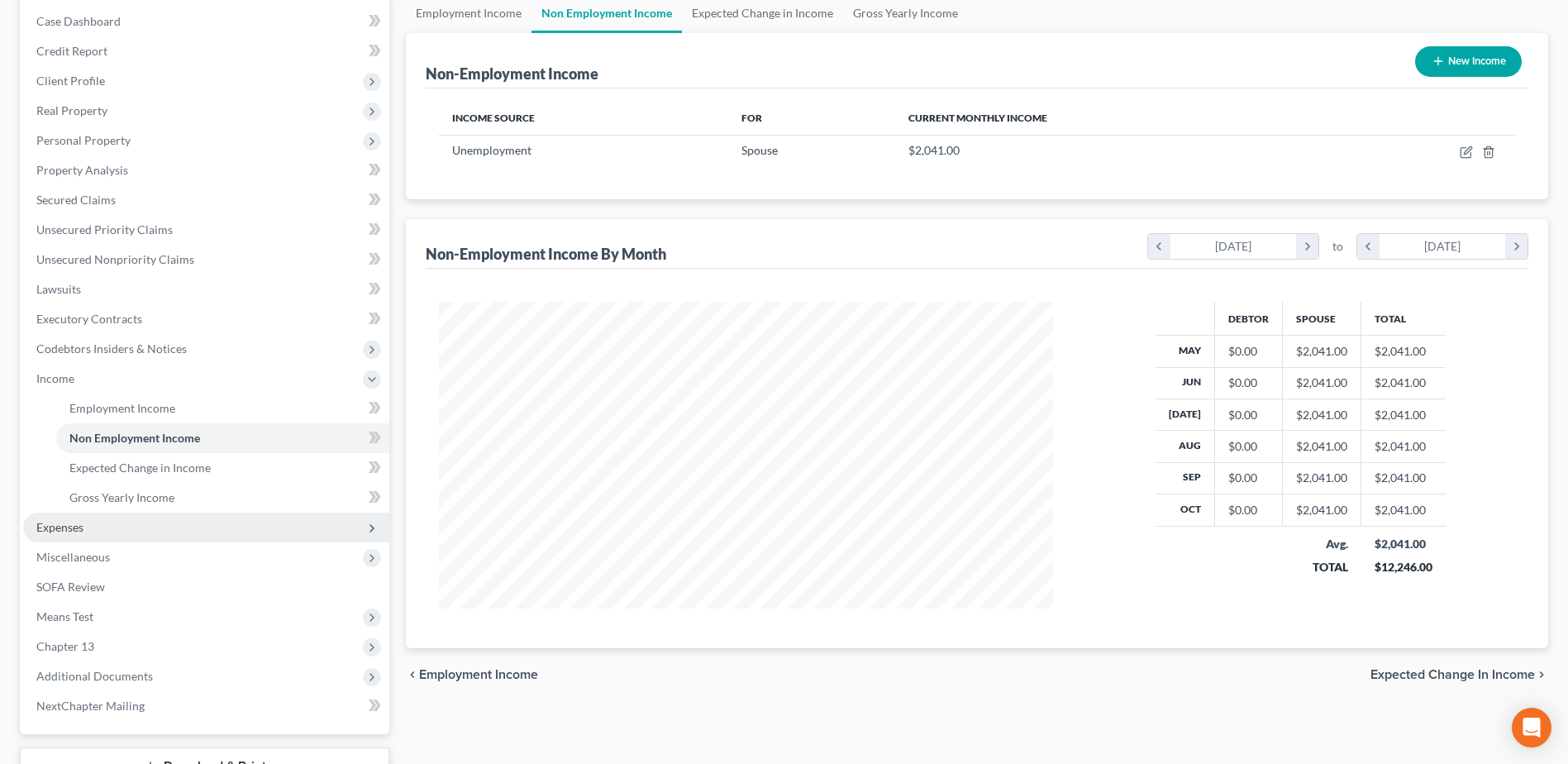
click at [81, 531] on span "Expenses" at bounding box center [60, 526] width 47 height 14
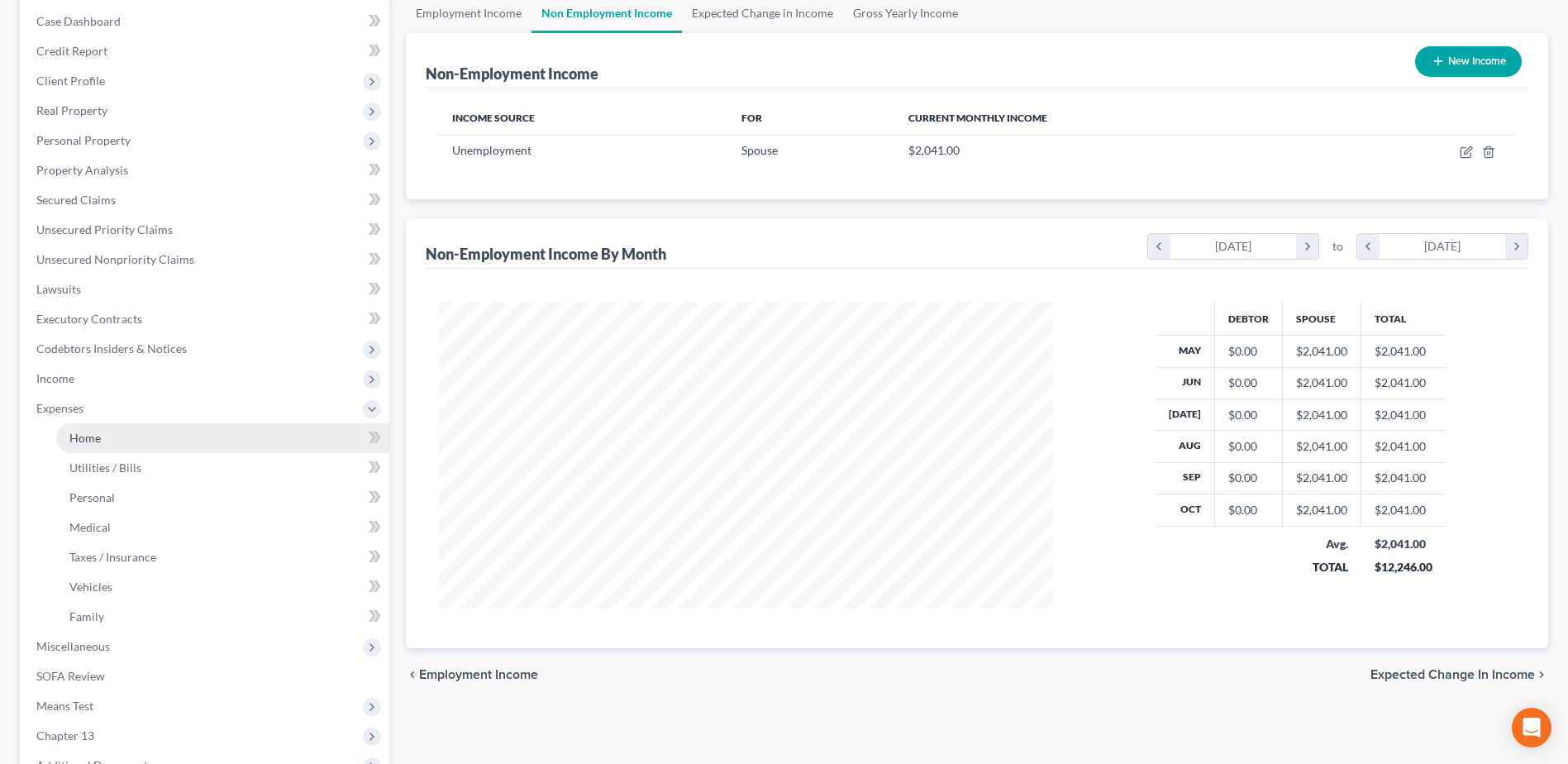
click at [90, 435] on span "Home" at bounding box center [85, 438] width 32 height 14
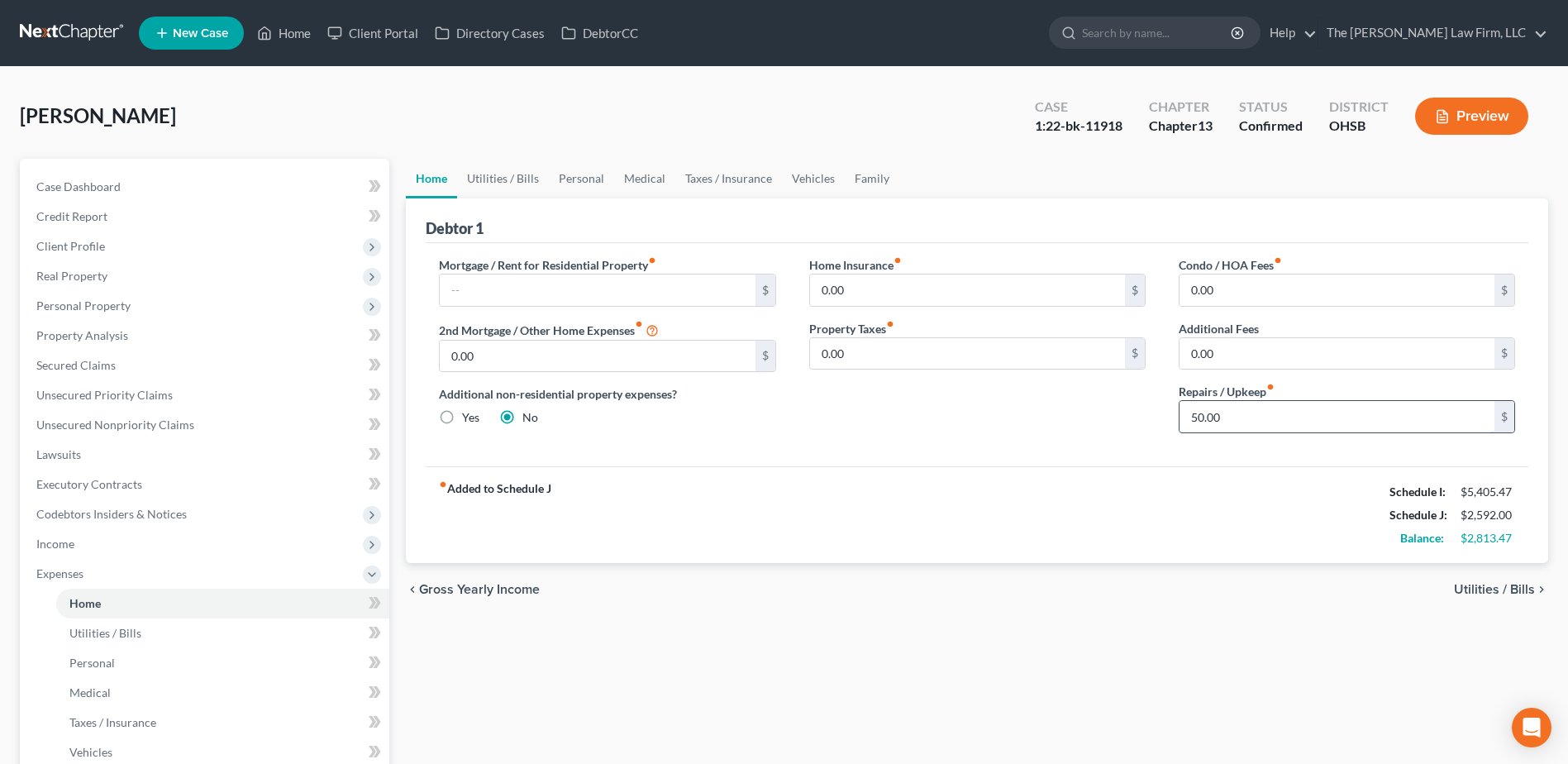
click at [1226, 416] on input "50.00" at bounding box center [1337, 416] width 315 height 32
type input "80.00"
click at [503, 175] on link "Utilities / Bills" at bounding box center [503, 178] width 92 height 40
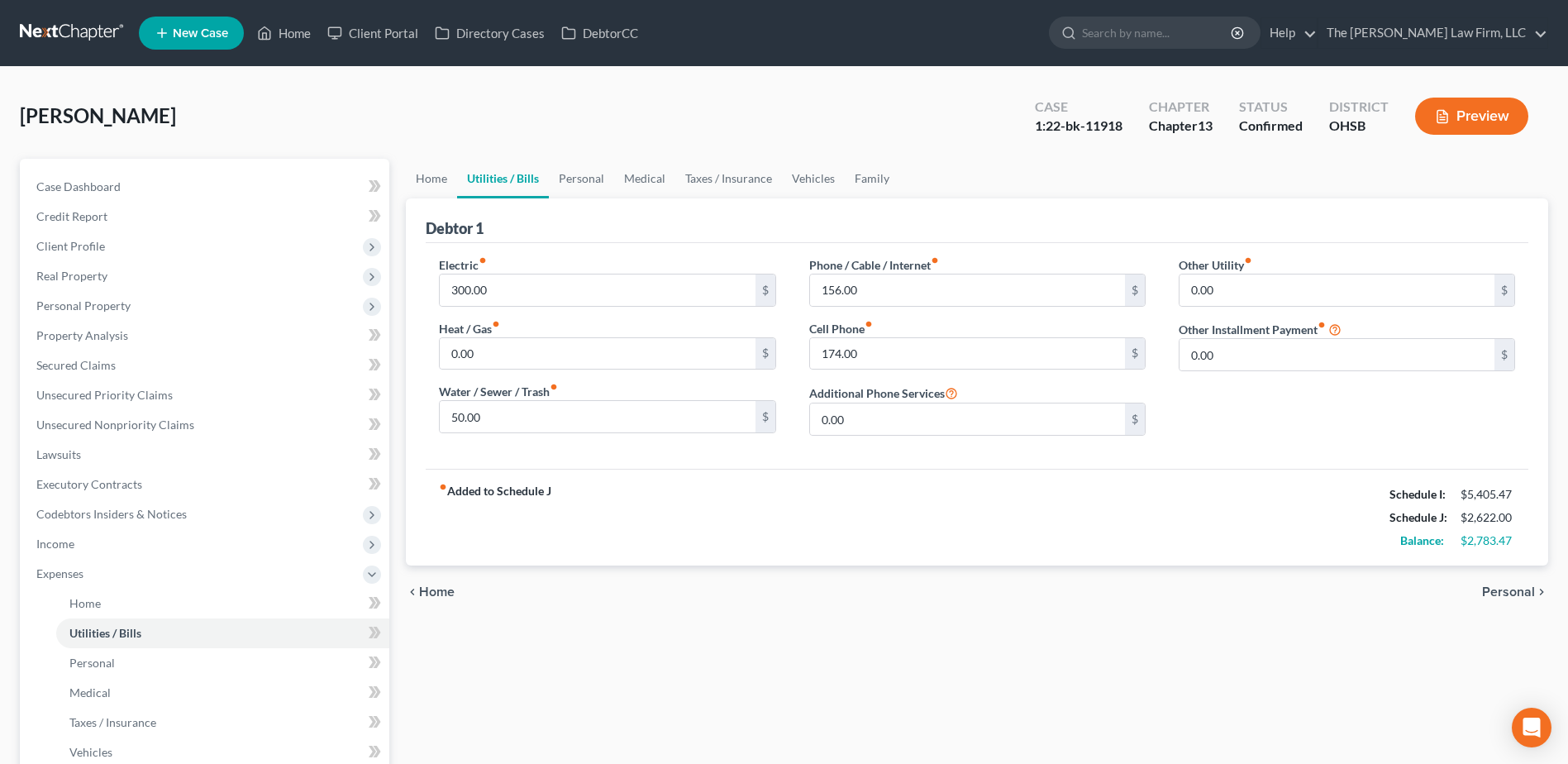
click at [545, 178] on link "Utilities / Bills" at bounding box center [503, 178] width 92 height 40
click at [574, 175] on link "Personal" at bounding box center [581, 178] width 66 height 40
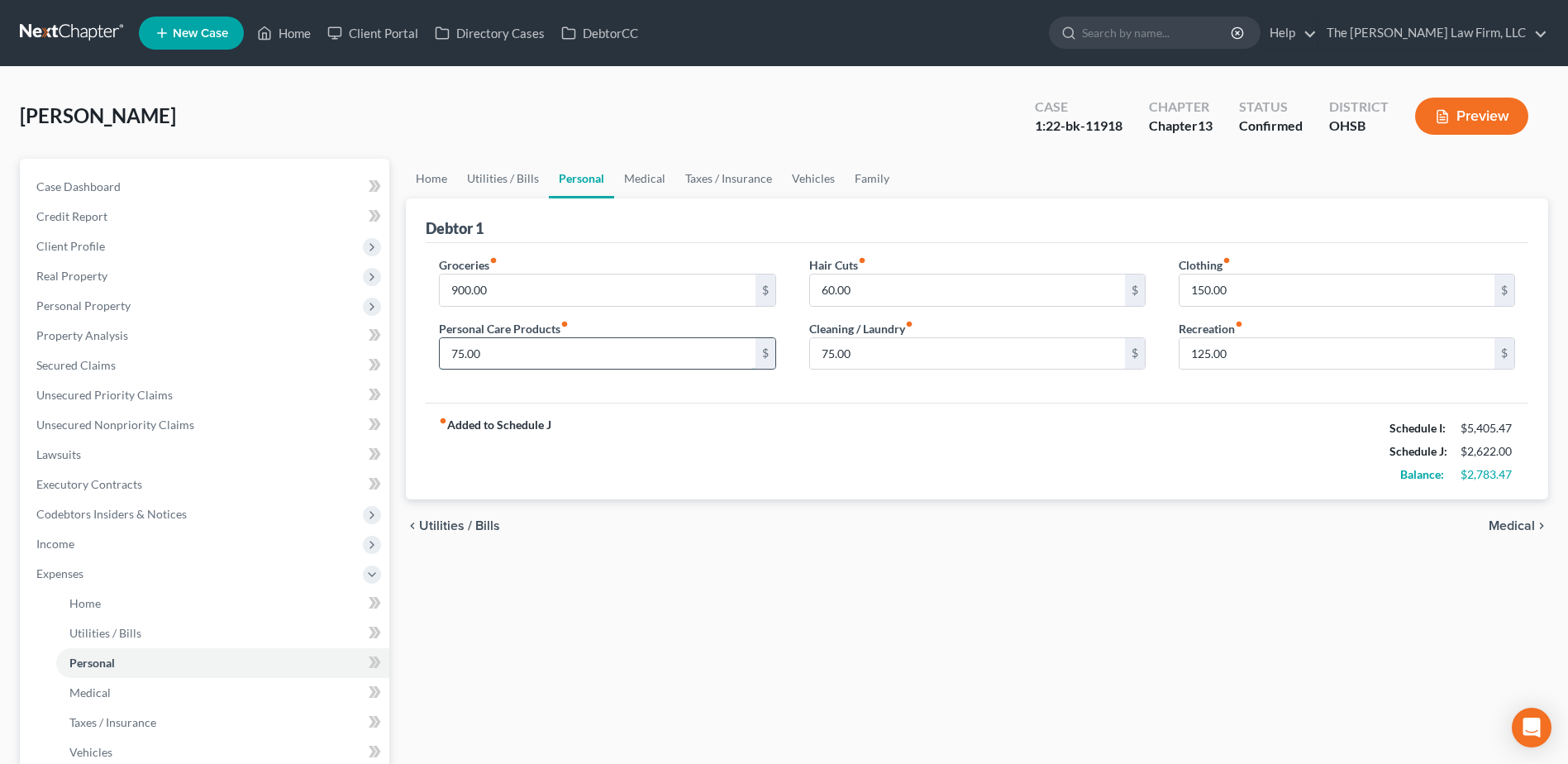
click at [564, 355] on input "75.00" at bounding box center [597, 353] width 315 height 32
type input "125.00"
click at [93, 549] on span "Income" at bounding box center [206, 543] width 366 height 30
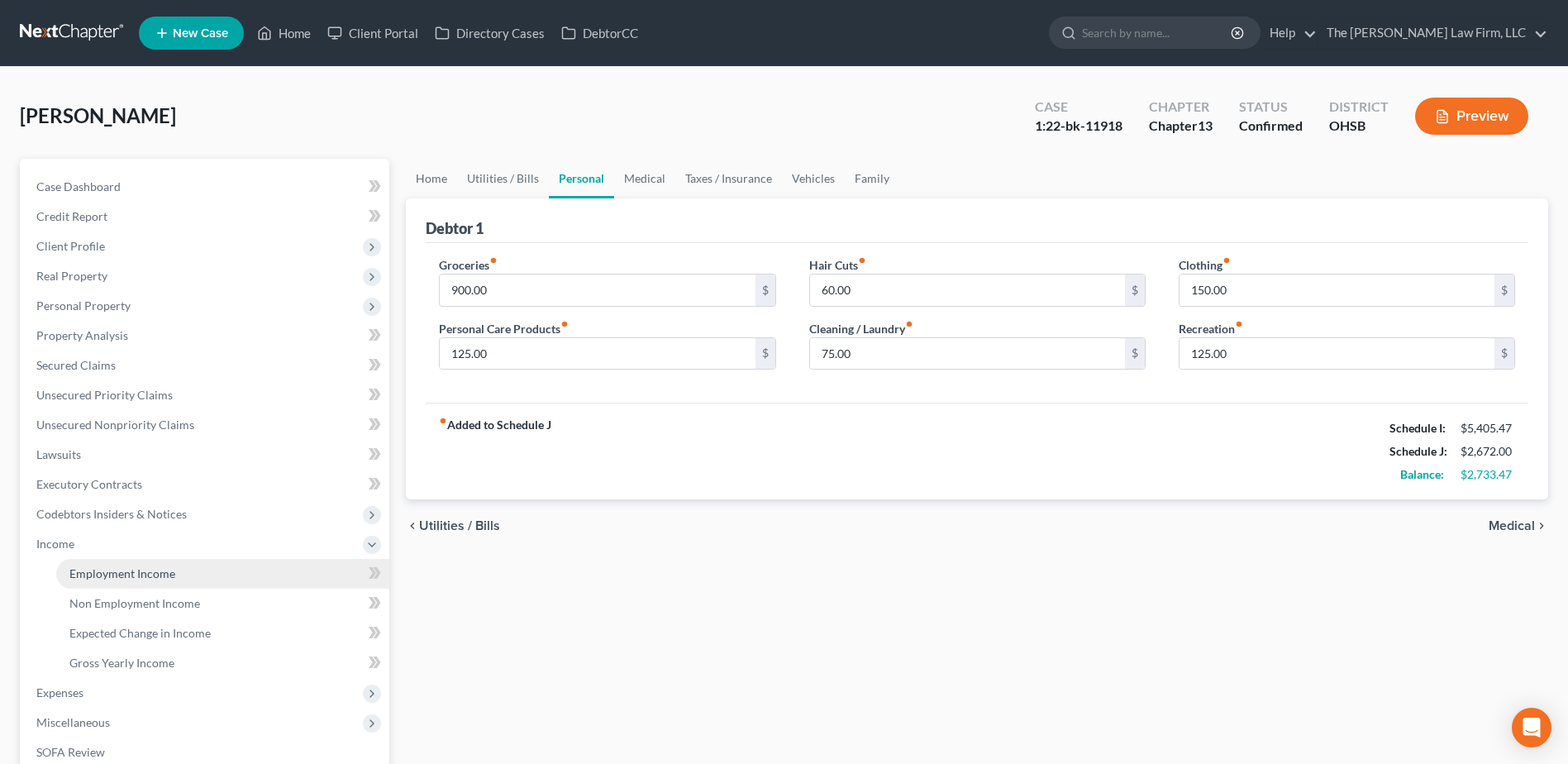
click at [96, 572] on span "Employment Income" at bounding box center [123, 573] width 106 height 14
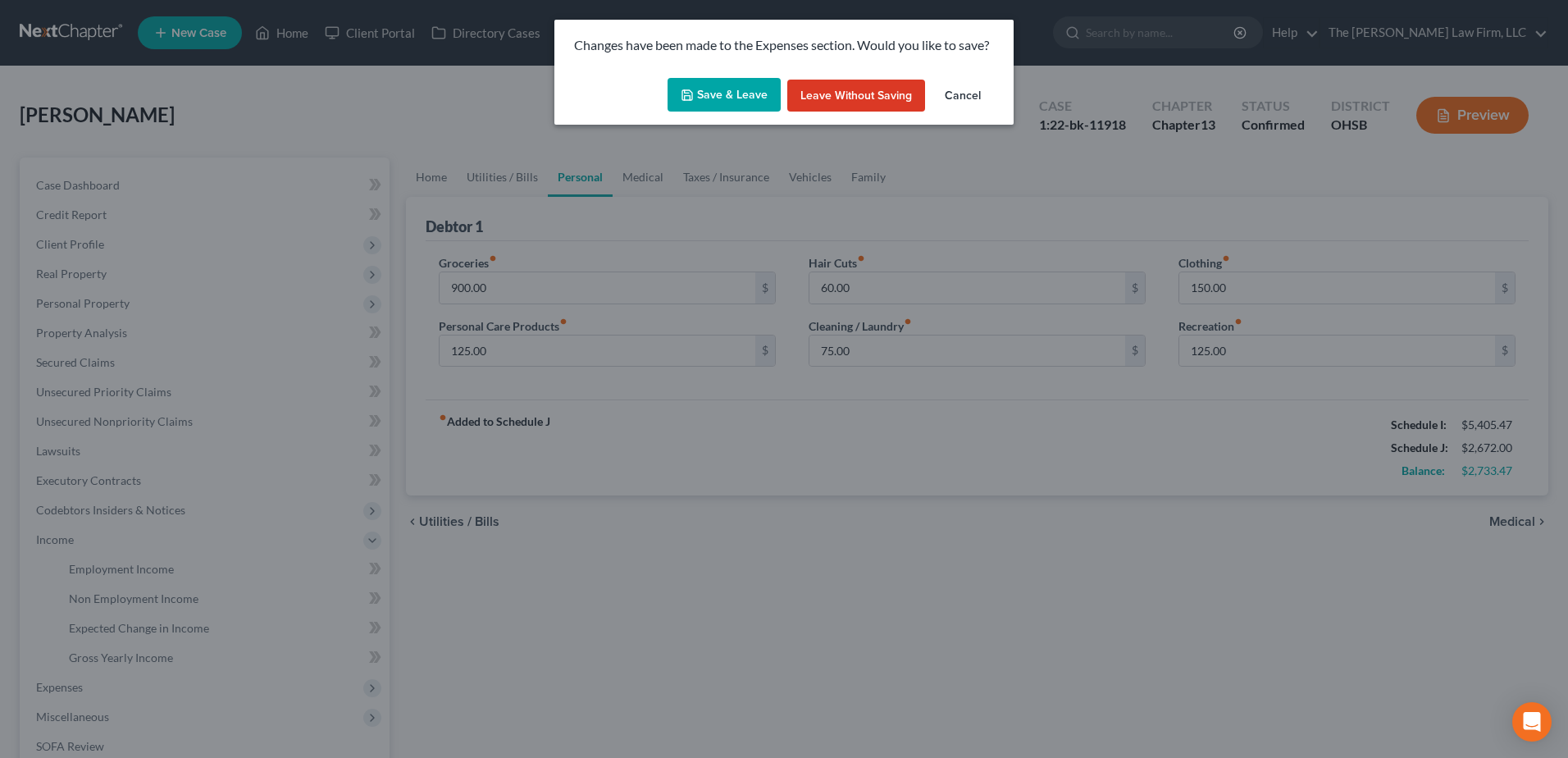
click at [705, 94] on button "Save & Leave" at bounding box center [724, 95] width 113 height 35
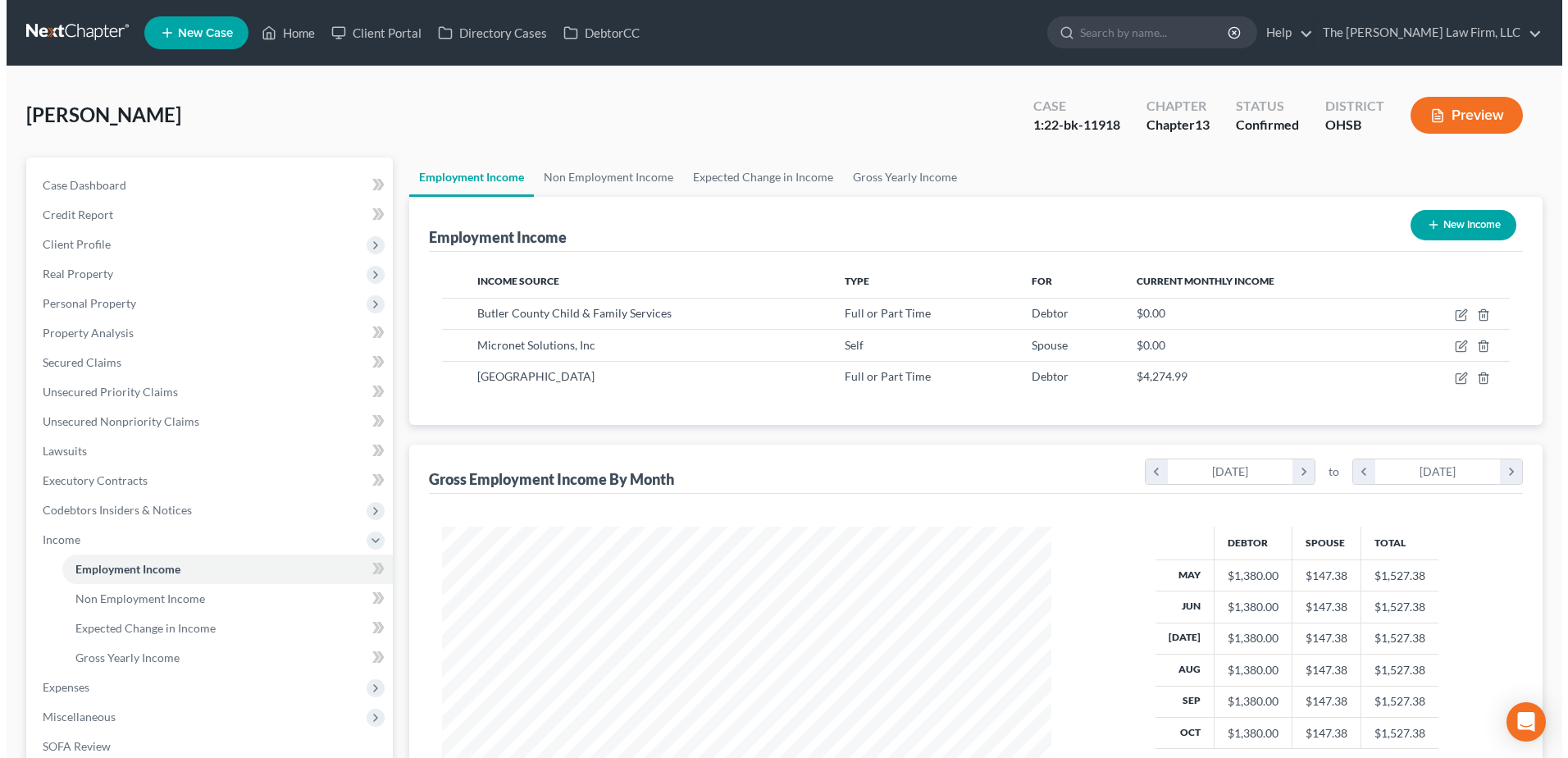
scroll to position [304, 642]
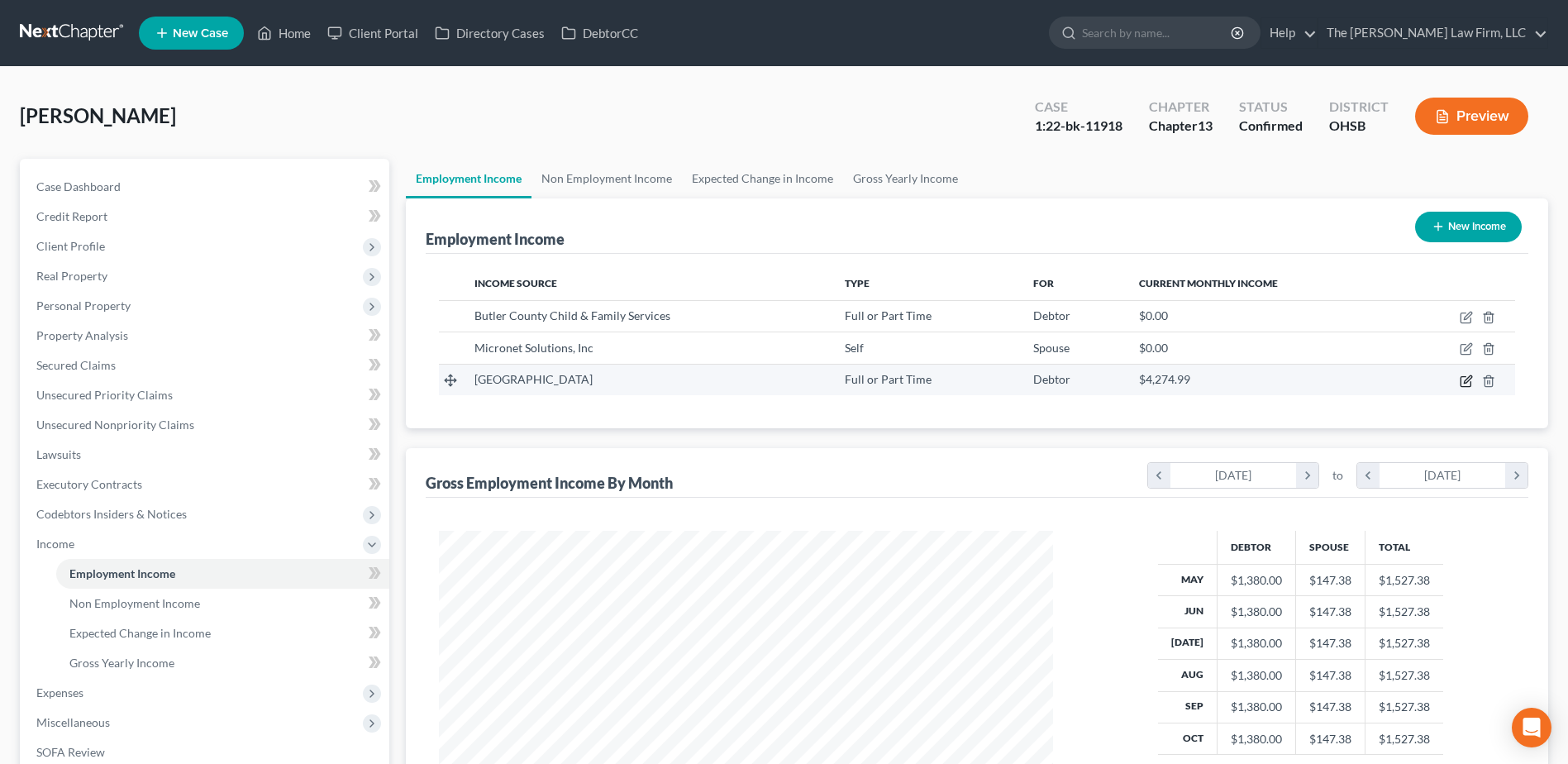
click at [1468, 379] on icon "button" at bounding box center [1466, 382] width 14 height 14
select select "0"
select select "18"
select select "2"
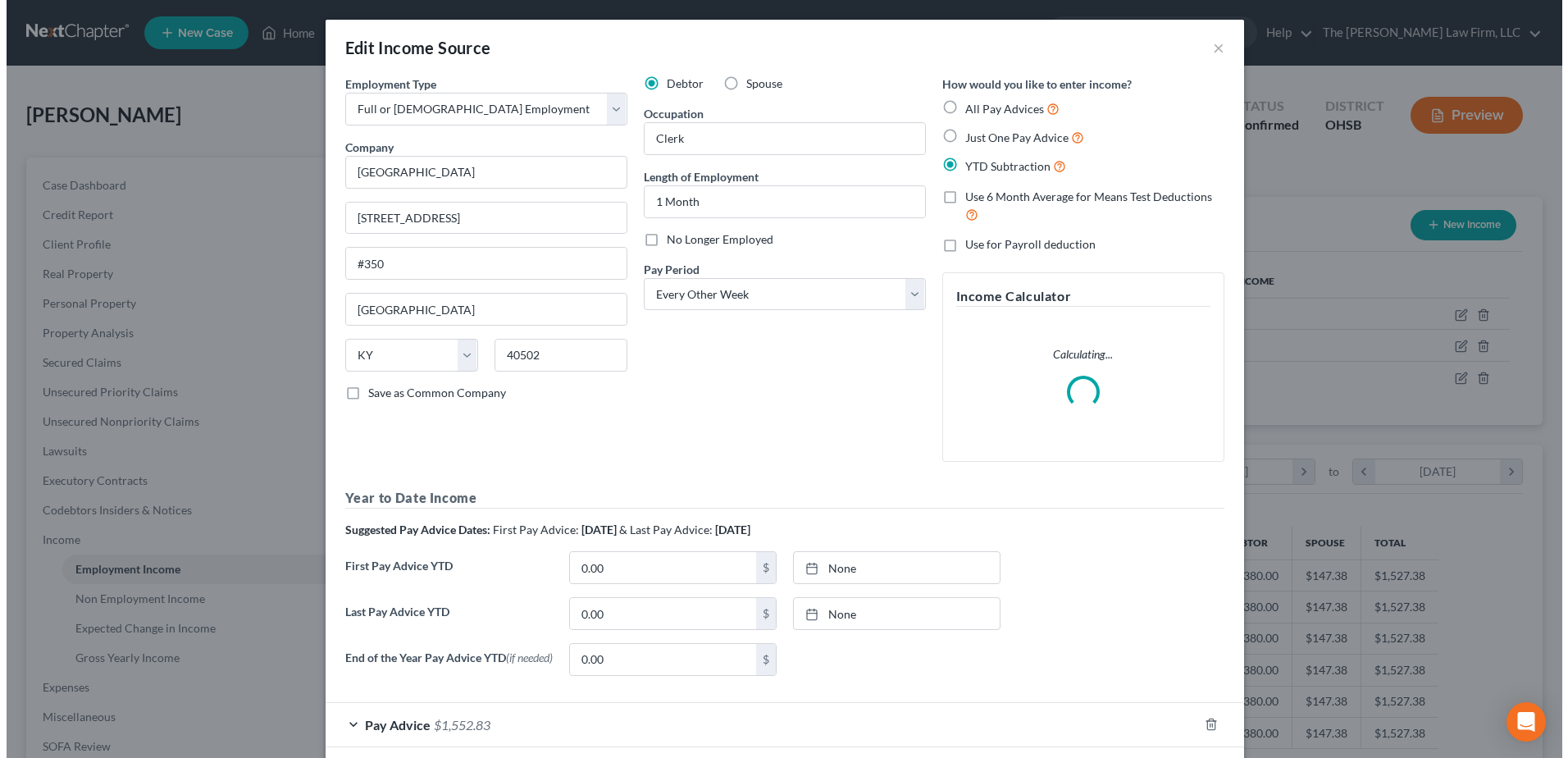
scroll to position [307, 648]
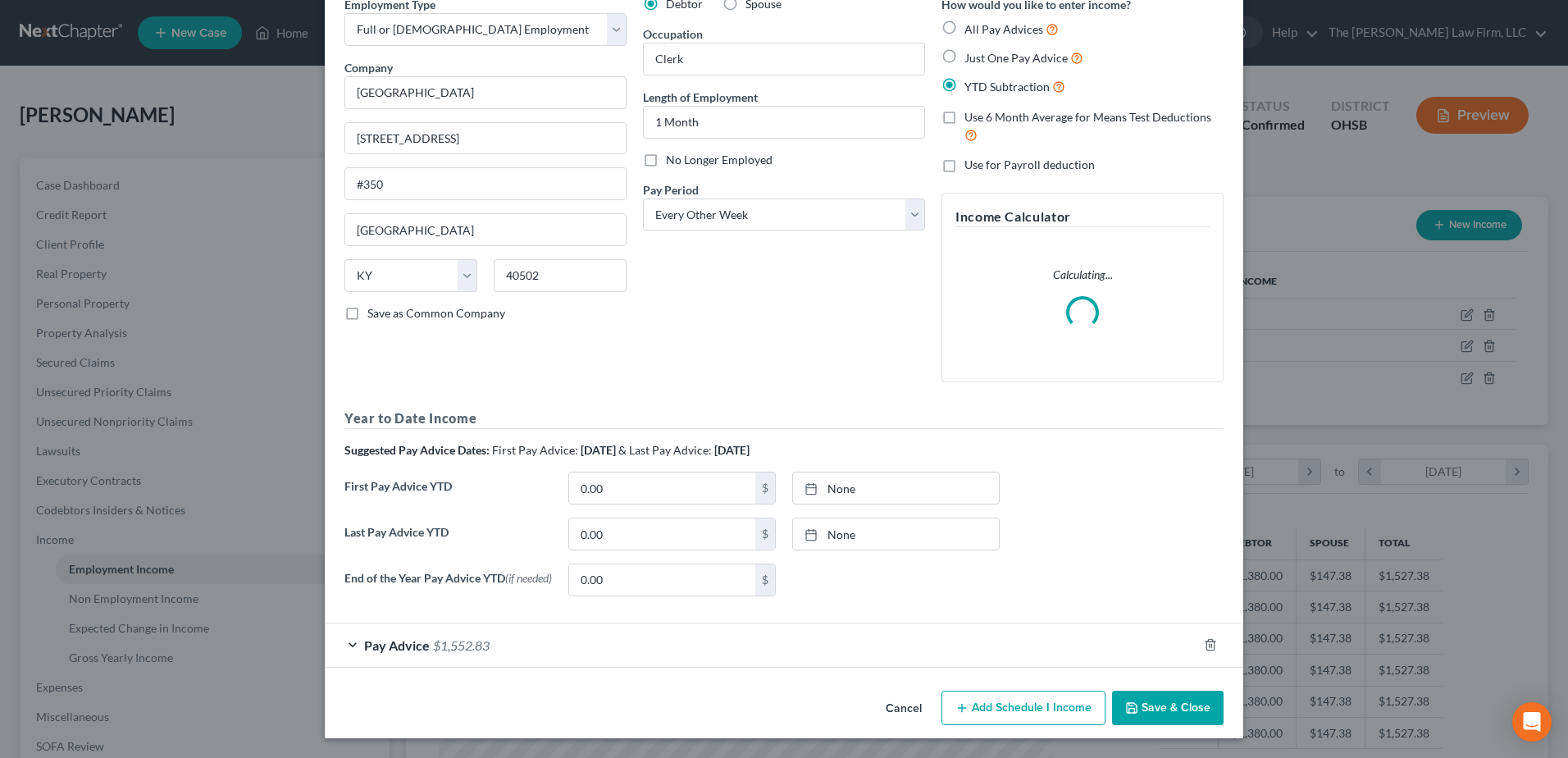
click at [458, 639] on span "$1,552.83" at bounding box center [461, 645] width 57 height 15
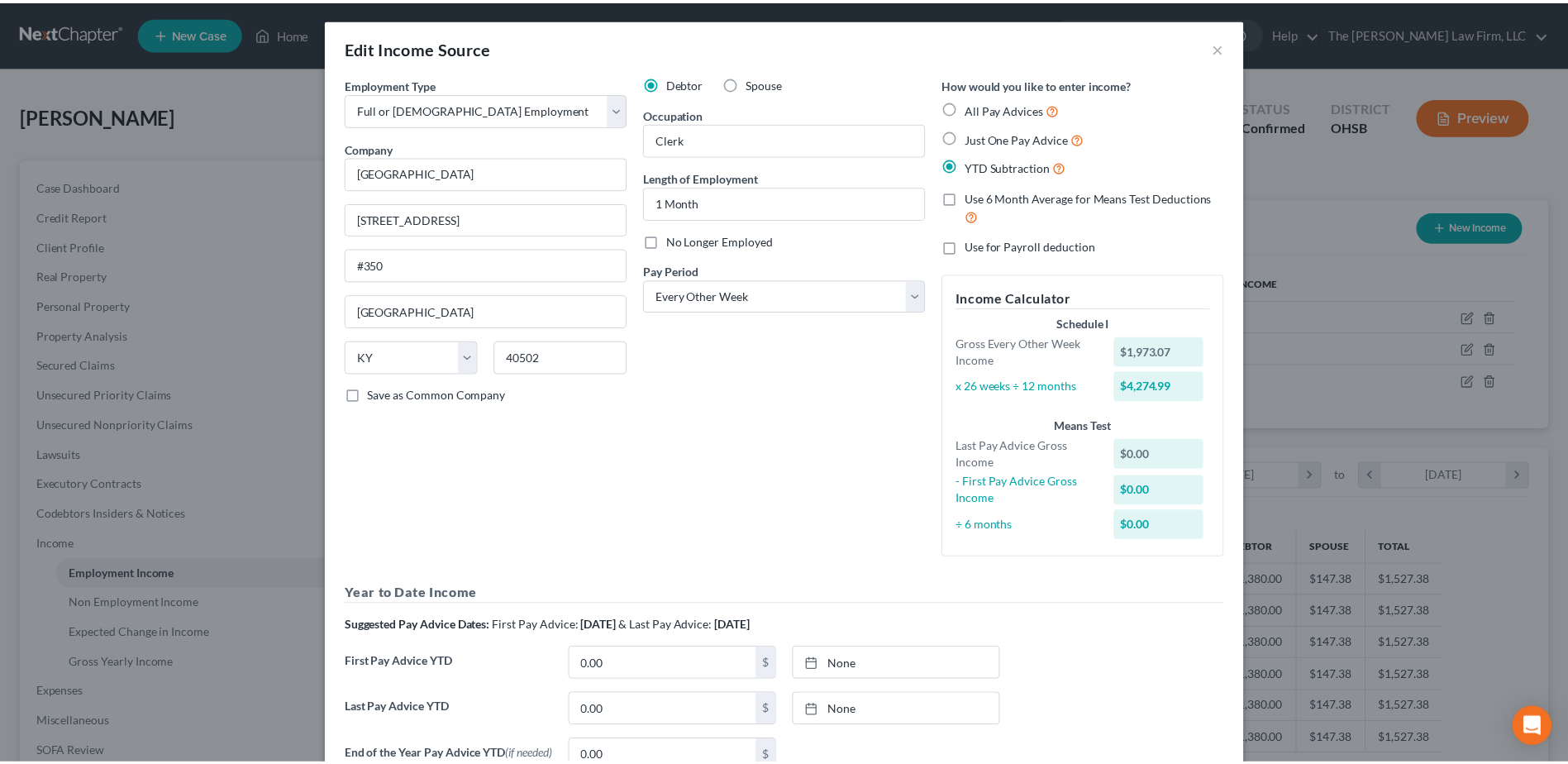
scroll to position [0, 0]
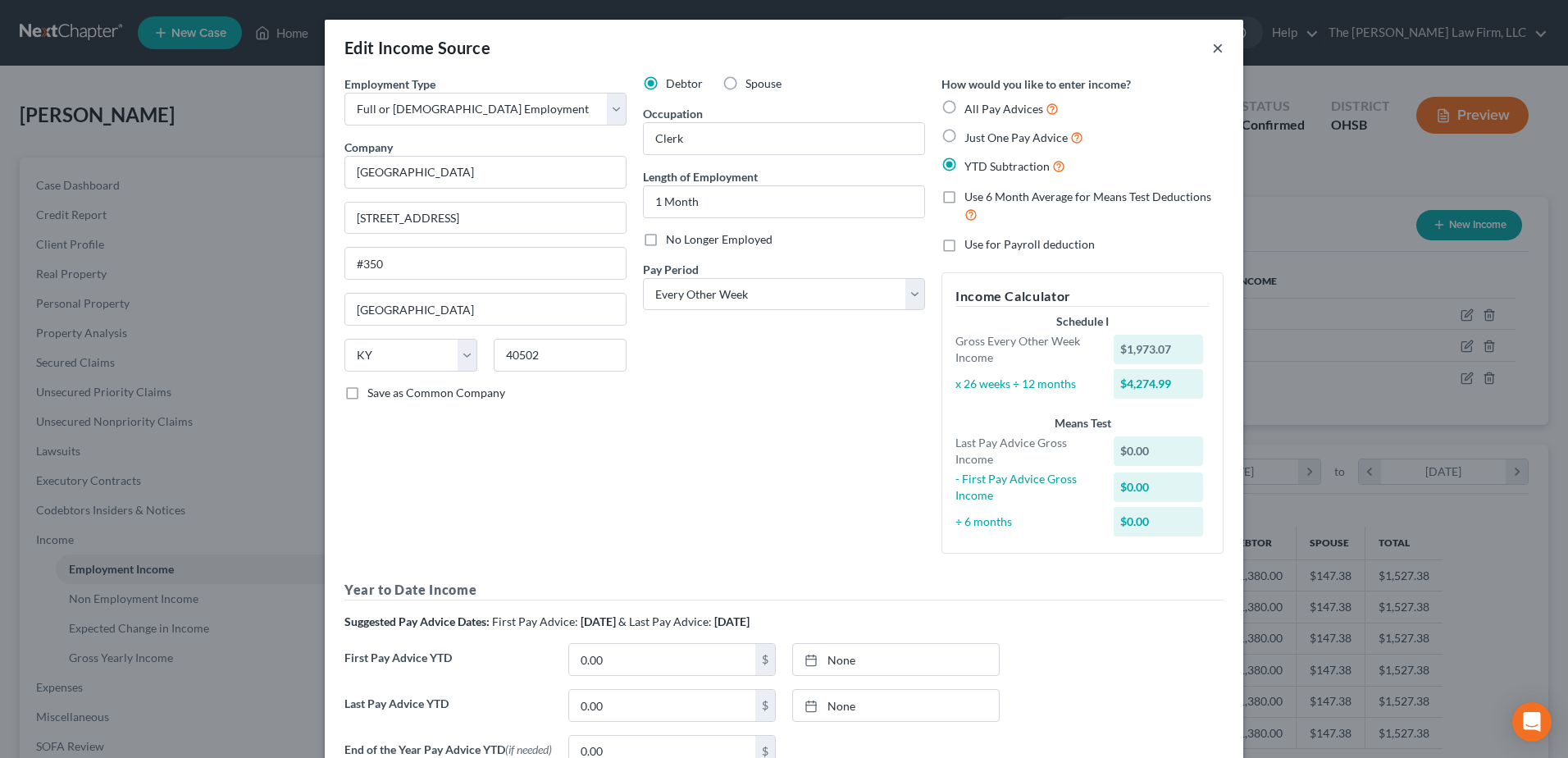
drag, startPoint x: 1214, startPoint y: 46, endPoint x: 1206, endPoint y: 57, distance: 13.6
click at [1216, 52] on button "×" at bounding box center [1218, 47] width 12 height 19
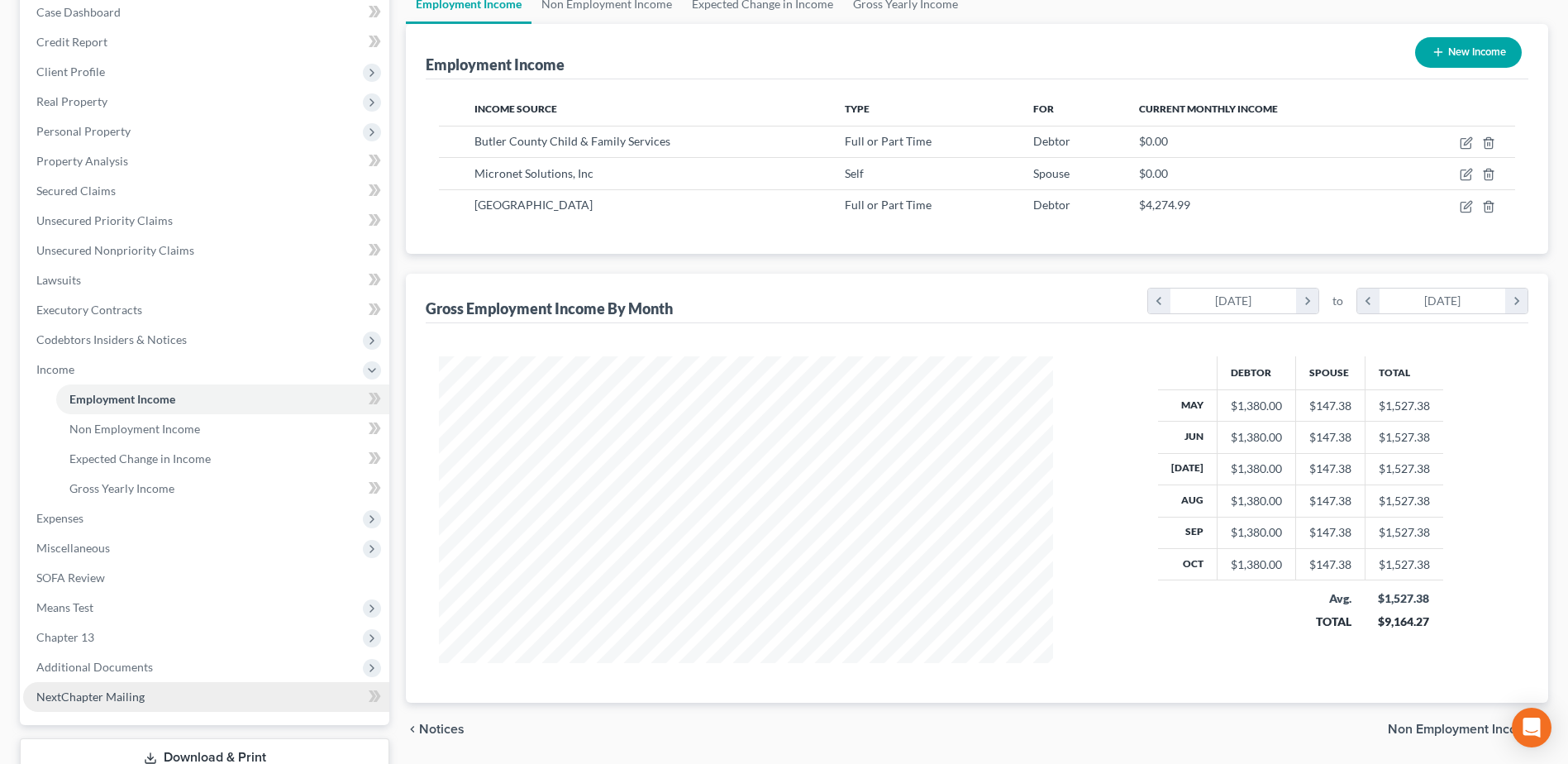
scroll to position [293, 0]
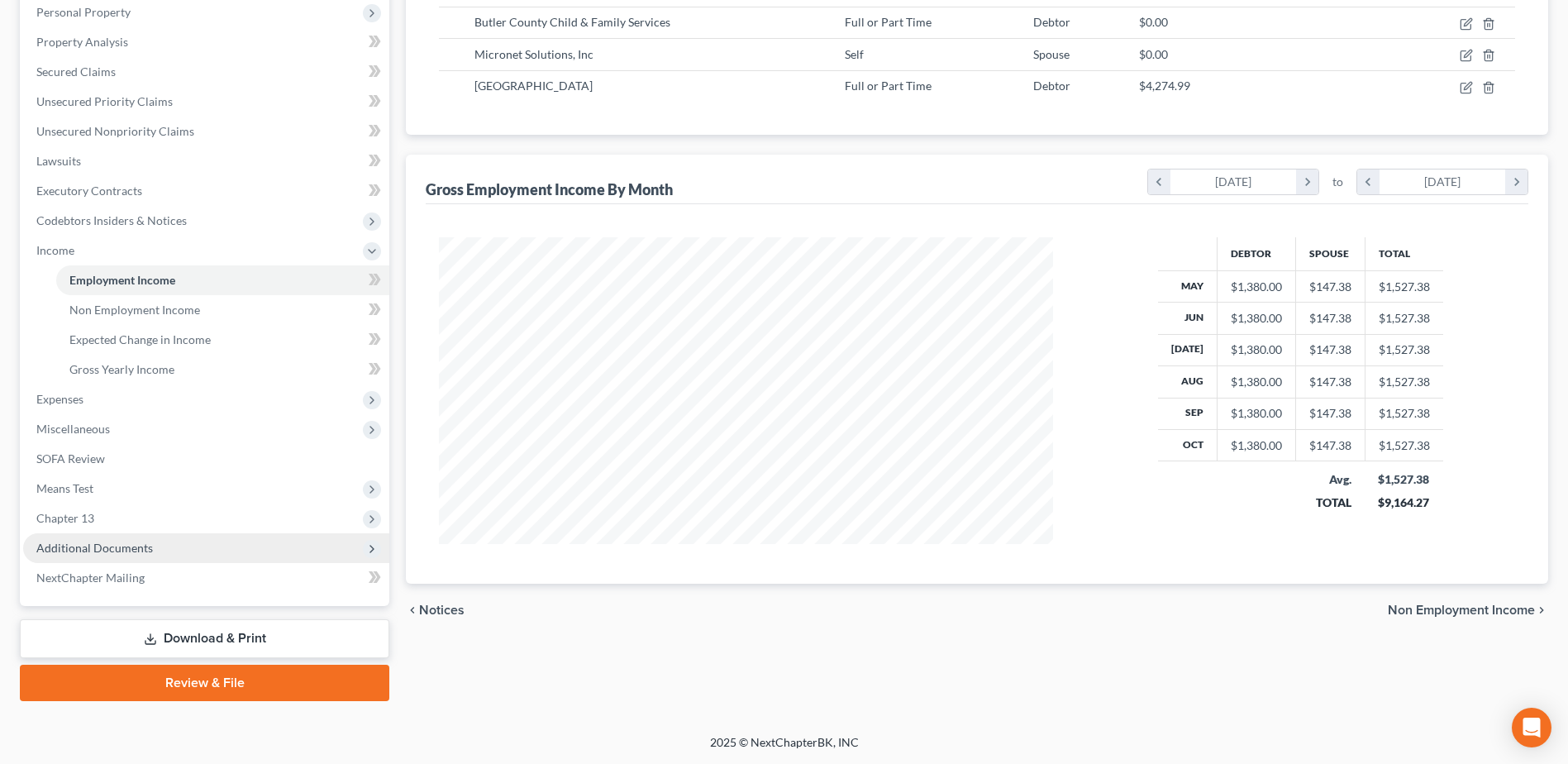
click at [83, 549] on span "Additional Documents" at bounding box center [95, 548] width 117 height 14
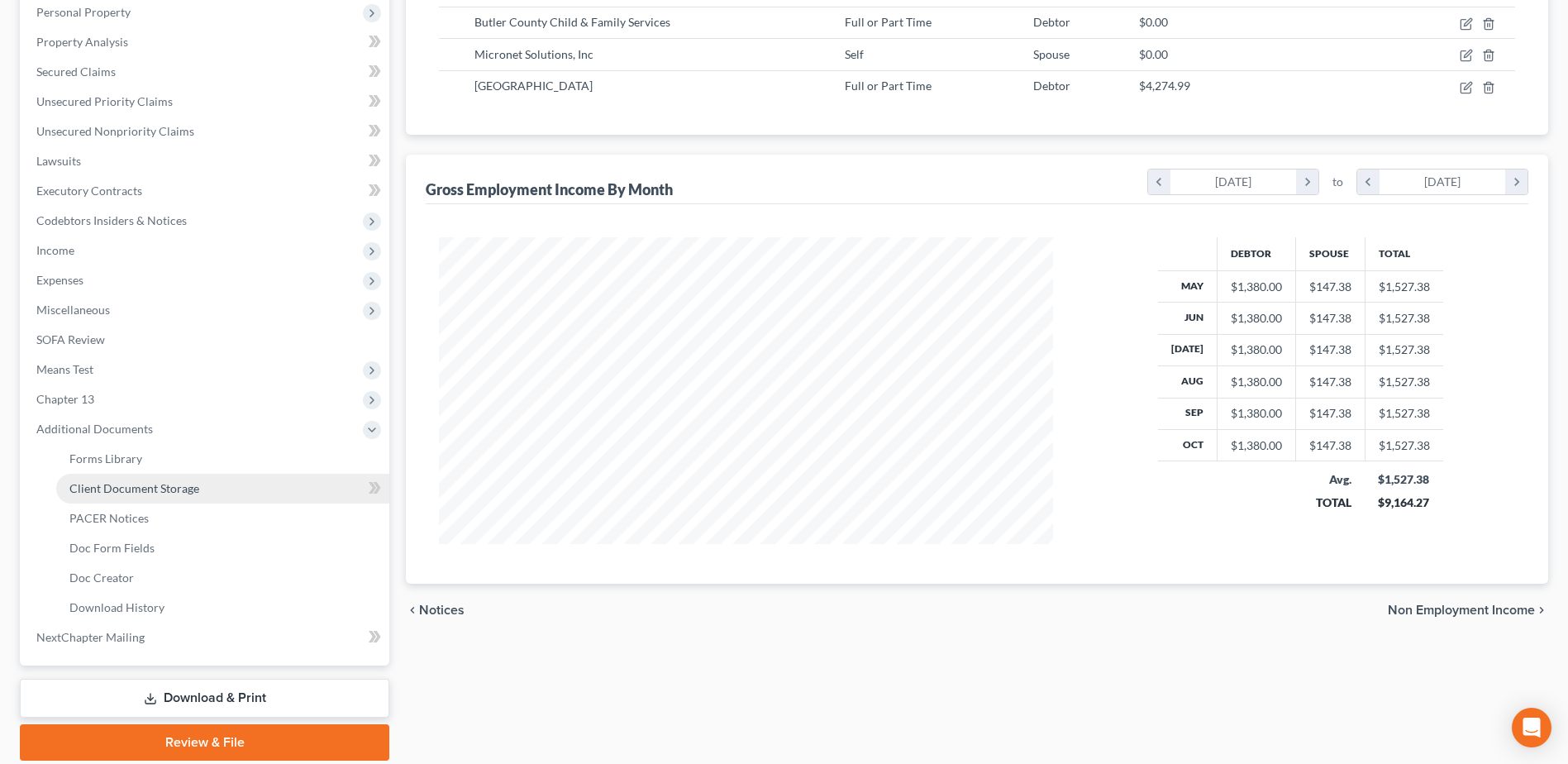
click at [97, 492] on span "Client Document Storage" at bounding box center [135, 488] width 129 height 14
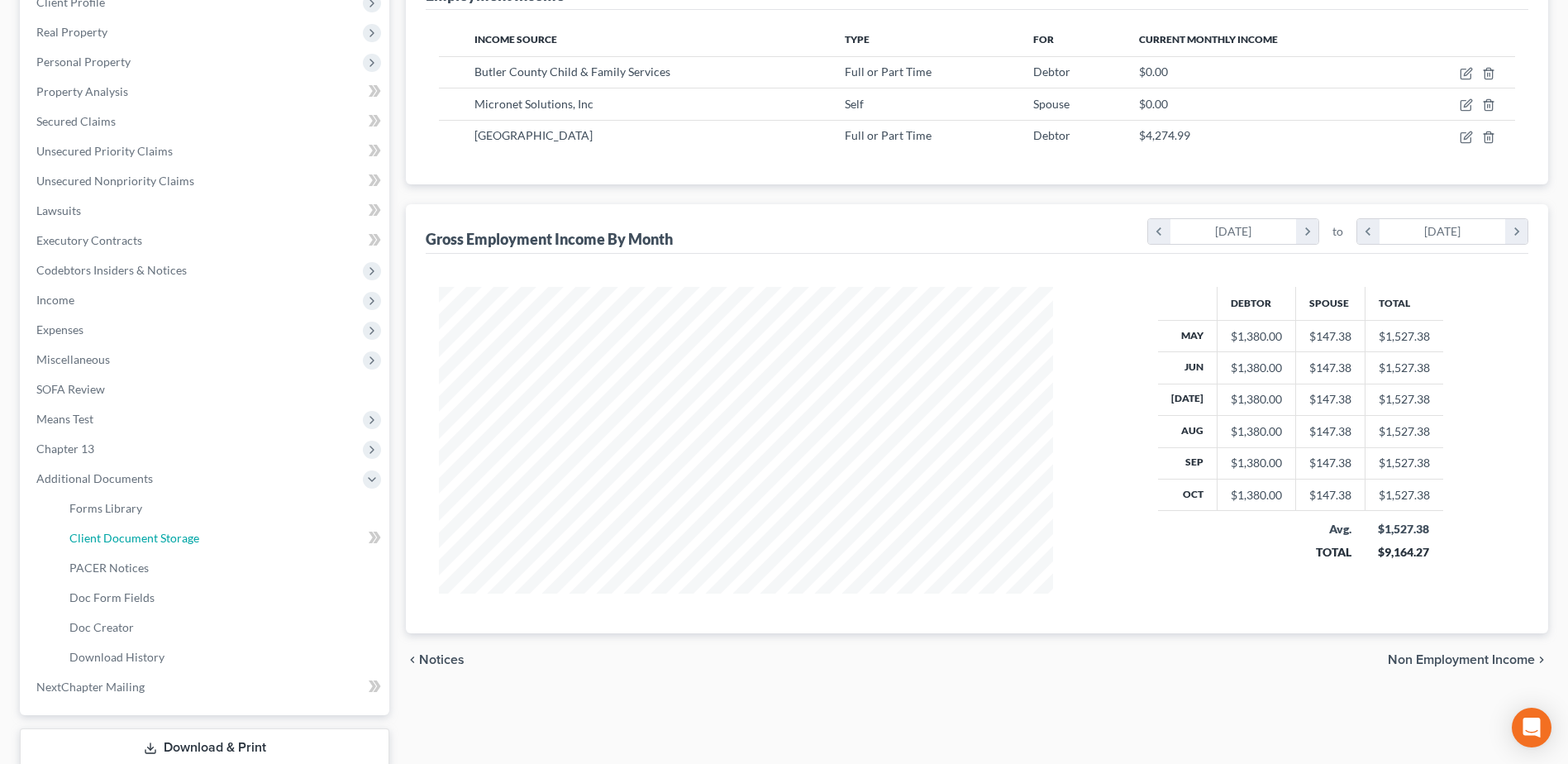
select select "7"
select select "52"
select select "61"
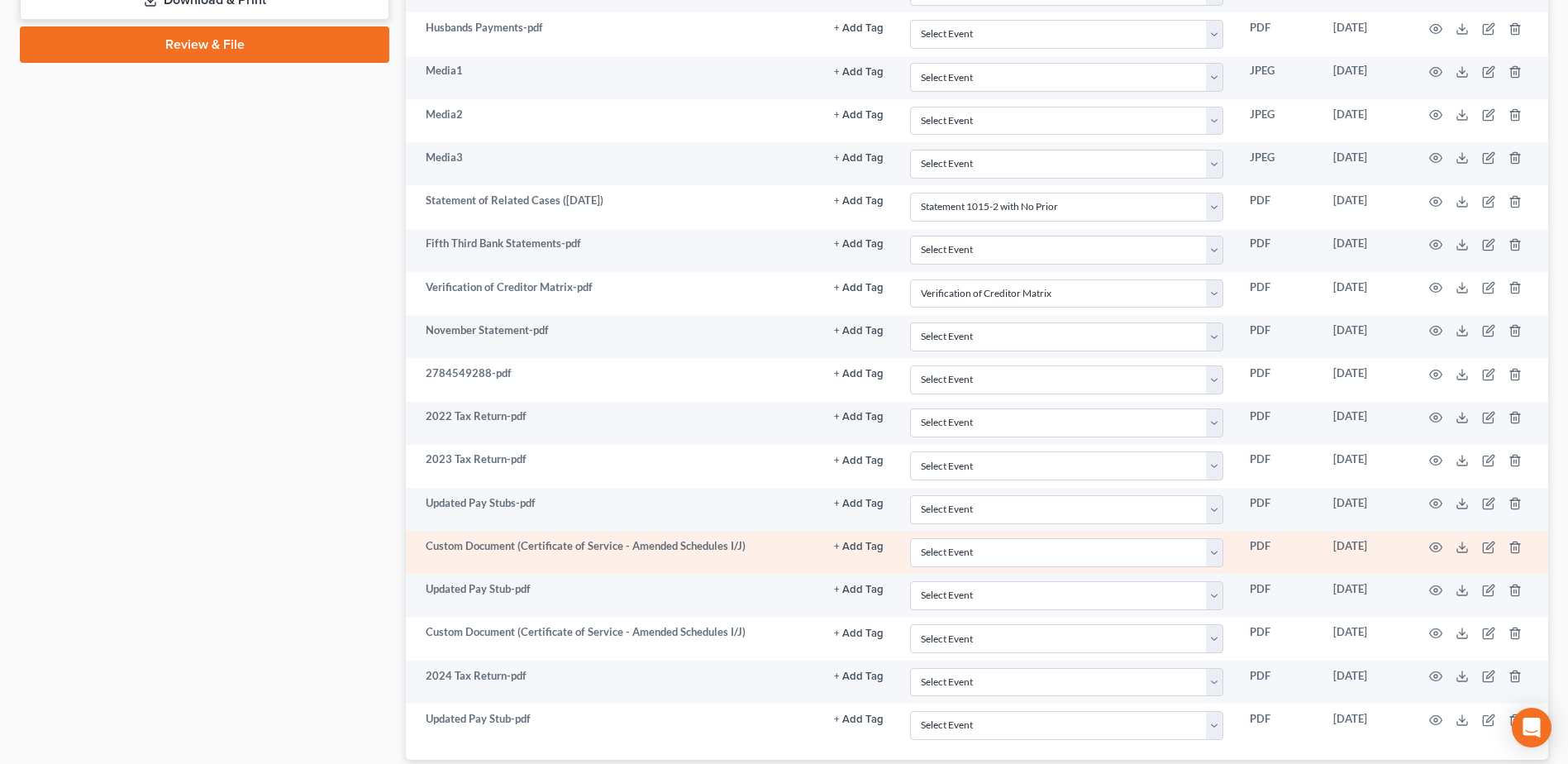
scroll to position [1100, 0]
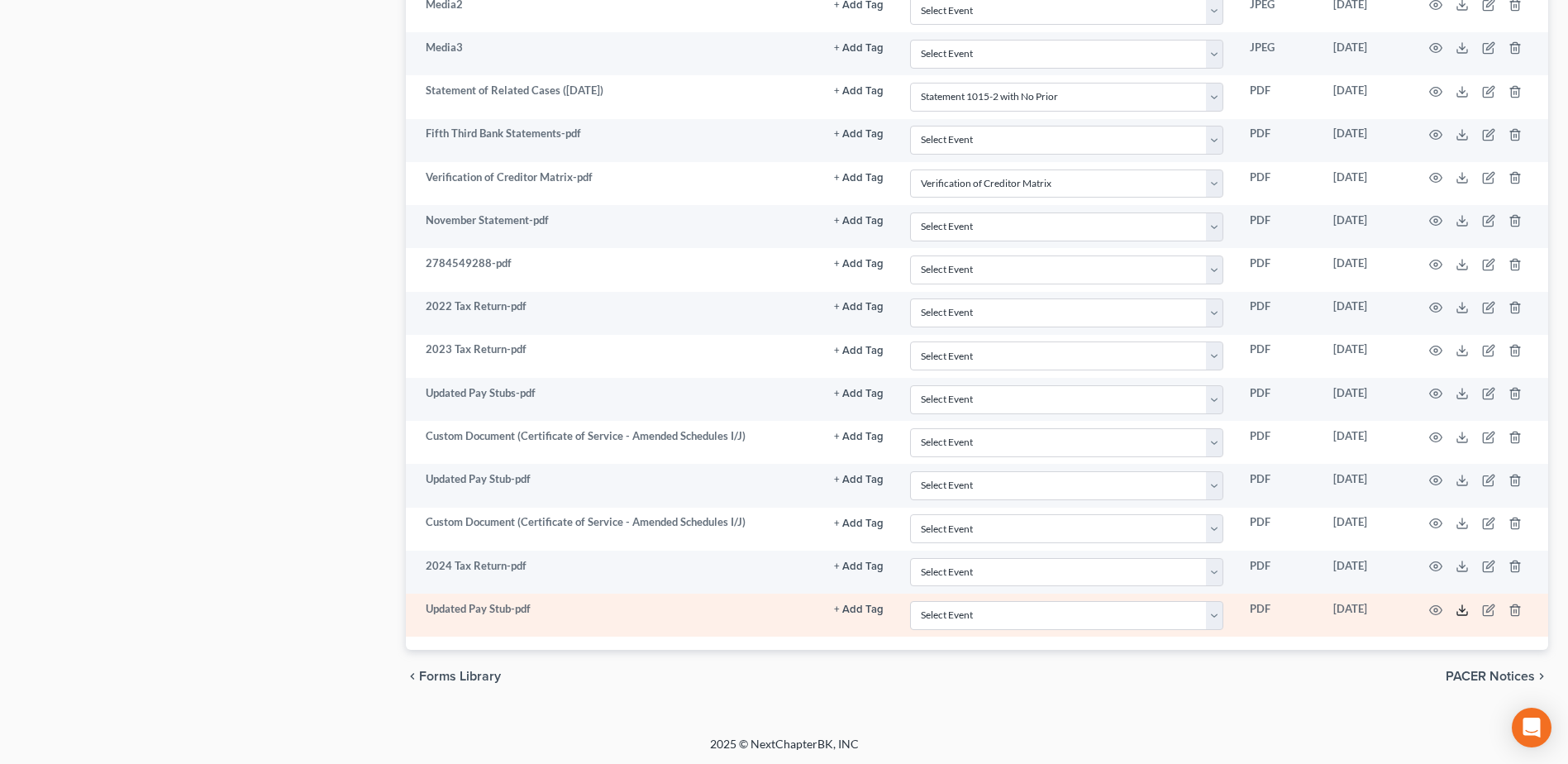
click at [1462, 614] on icon at bounding box center [1462, 610] width 14 height 14
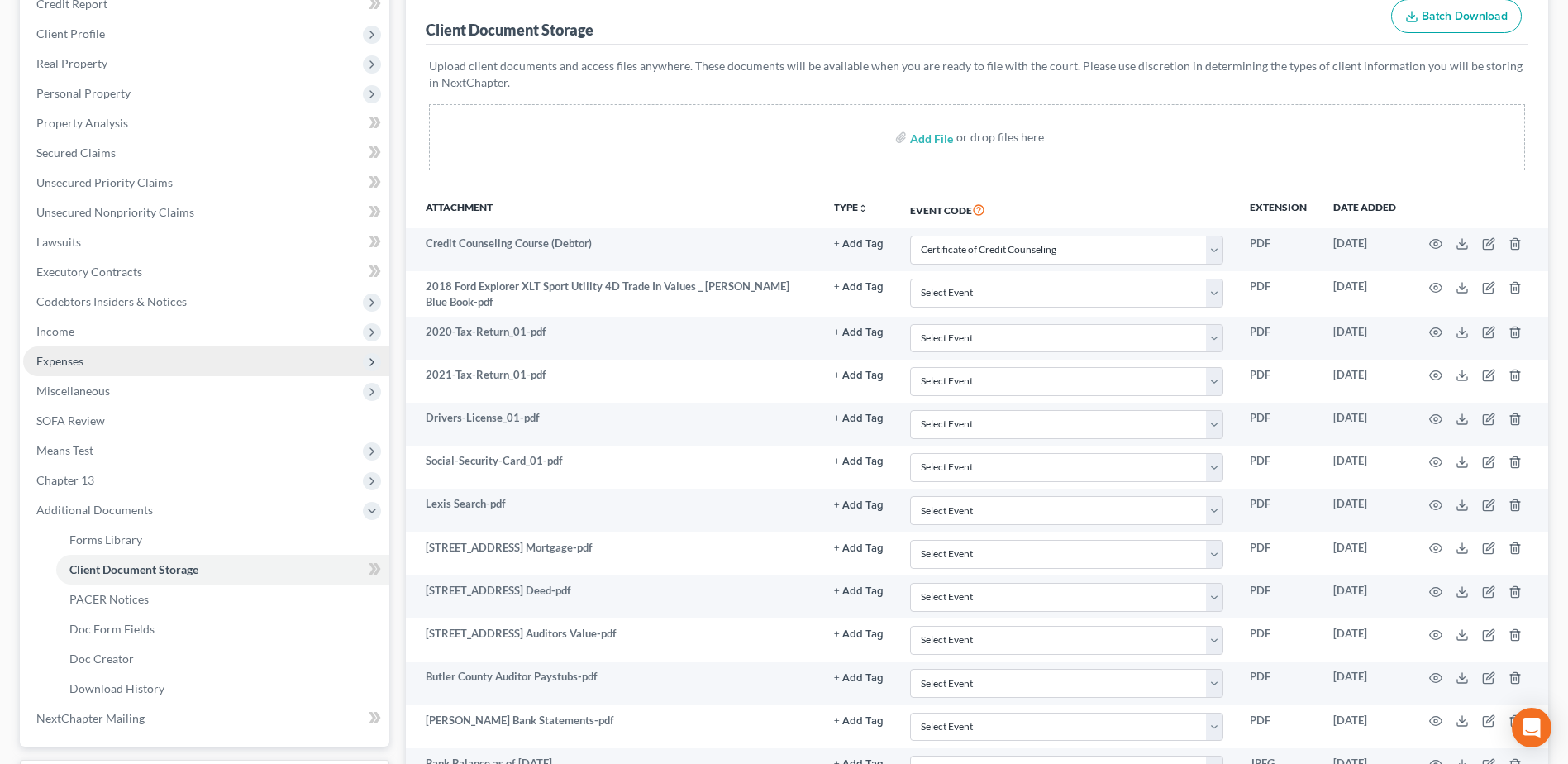
scroll to position [192, 0]
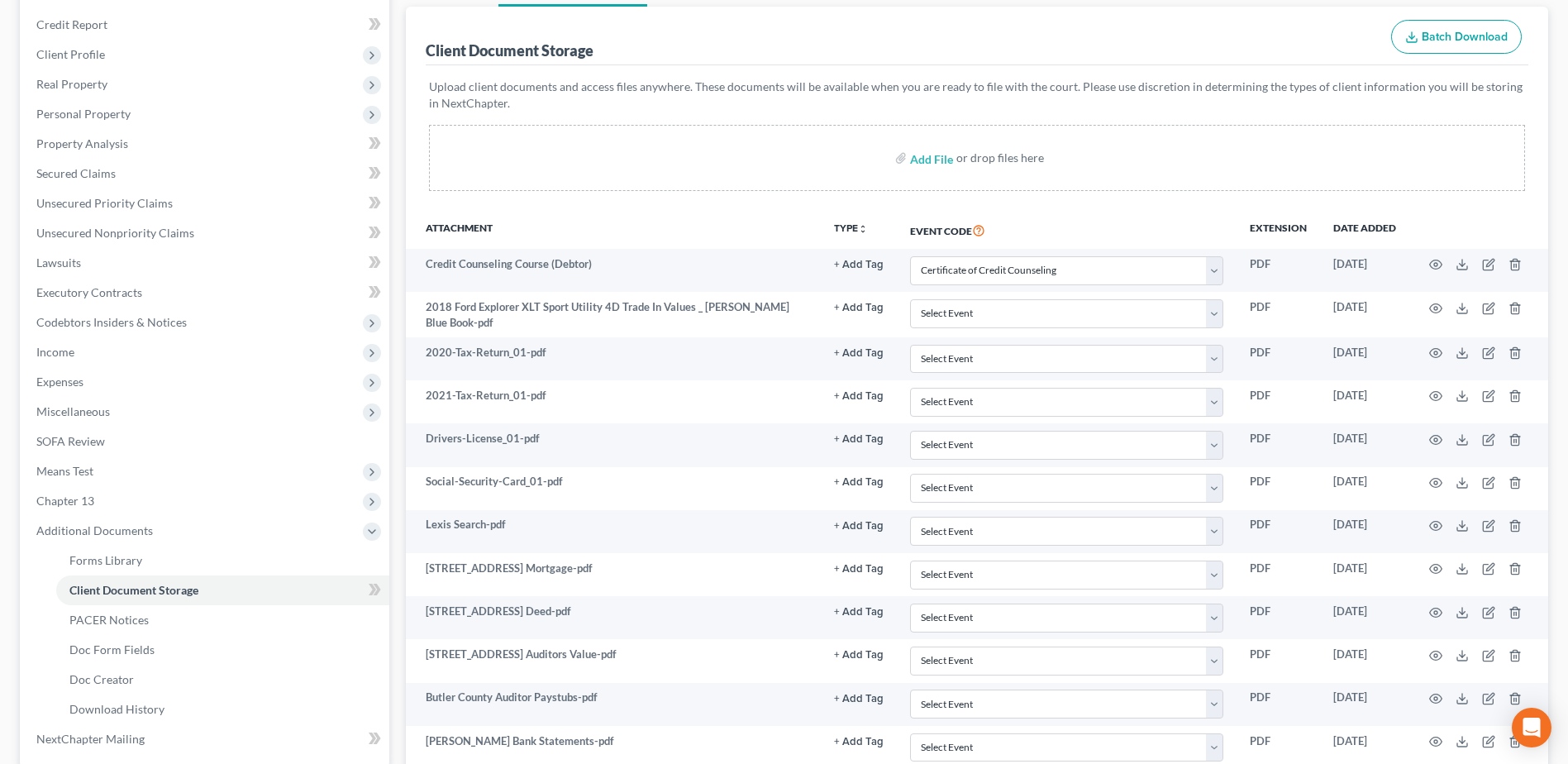
drag, startPoint x: 118, startPoint y: 355, endPoint x: 119, endPoint y: 366, distance: 11.0
click at [118, 355] on span "Income" at bounding box center [206, 352] width 366 height 30
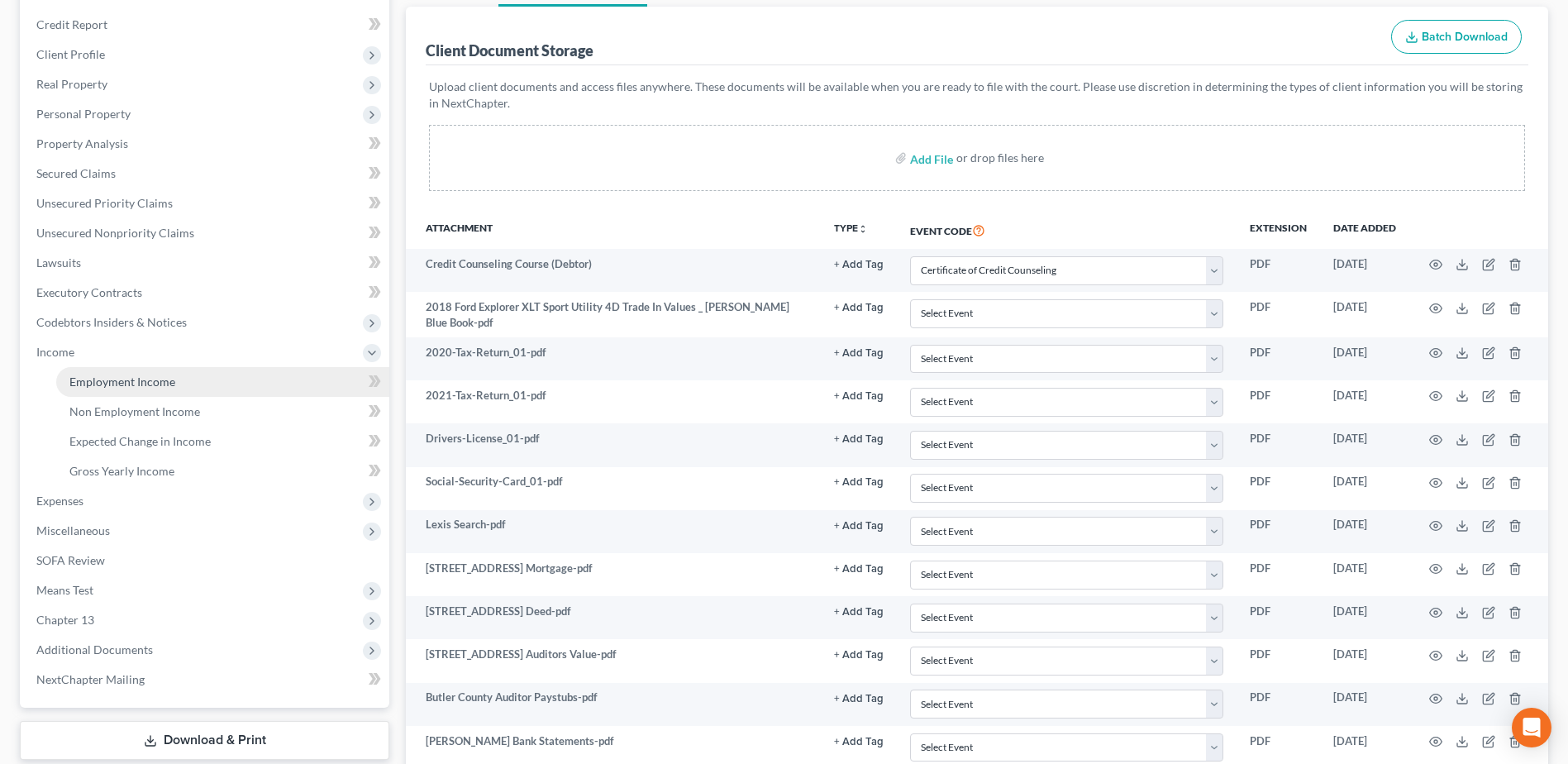
click at [119, 379] on span "Employment Income" at bounding box center [123, 382] width 106 height 14
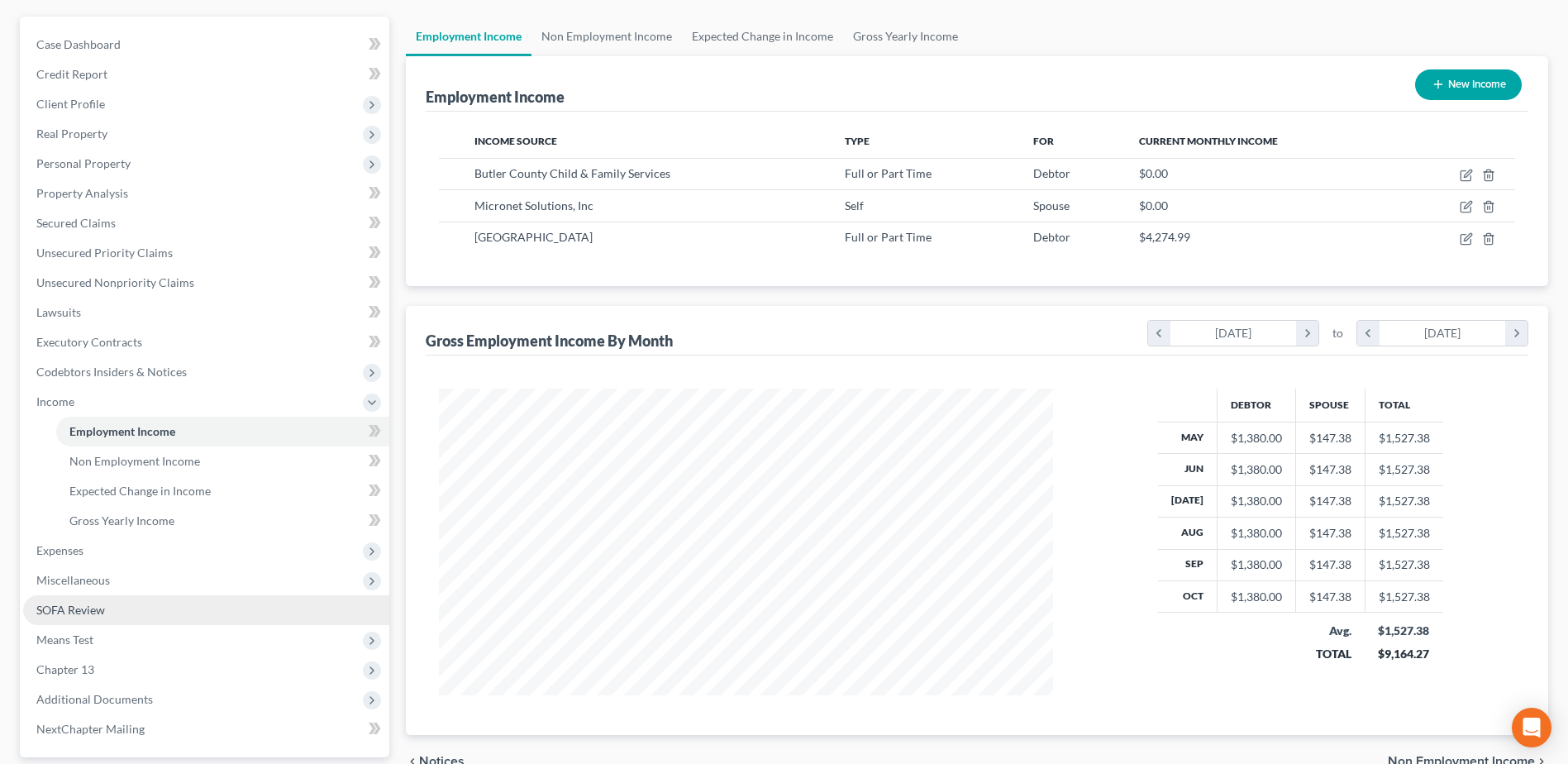
scroll to position [165, 0]
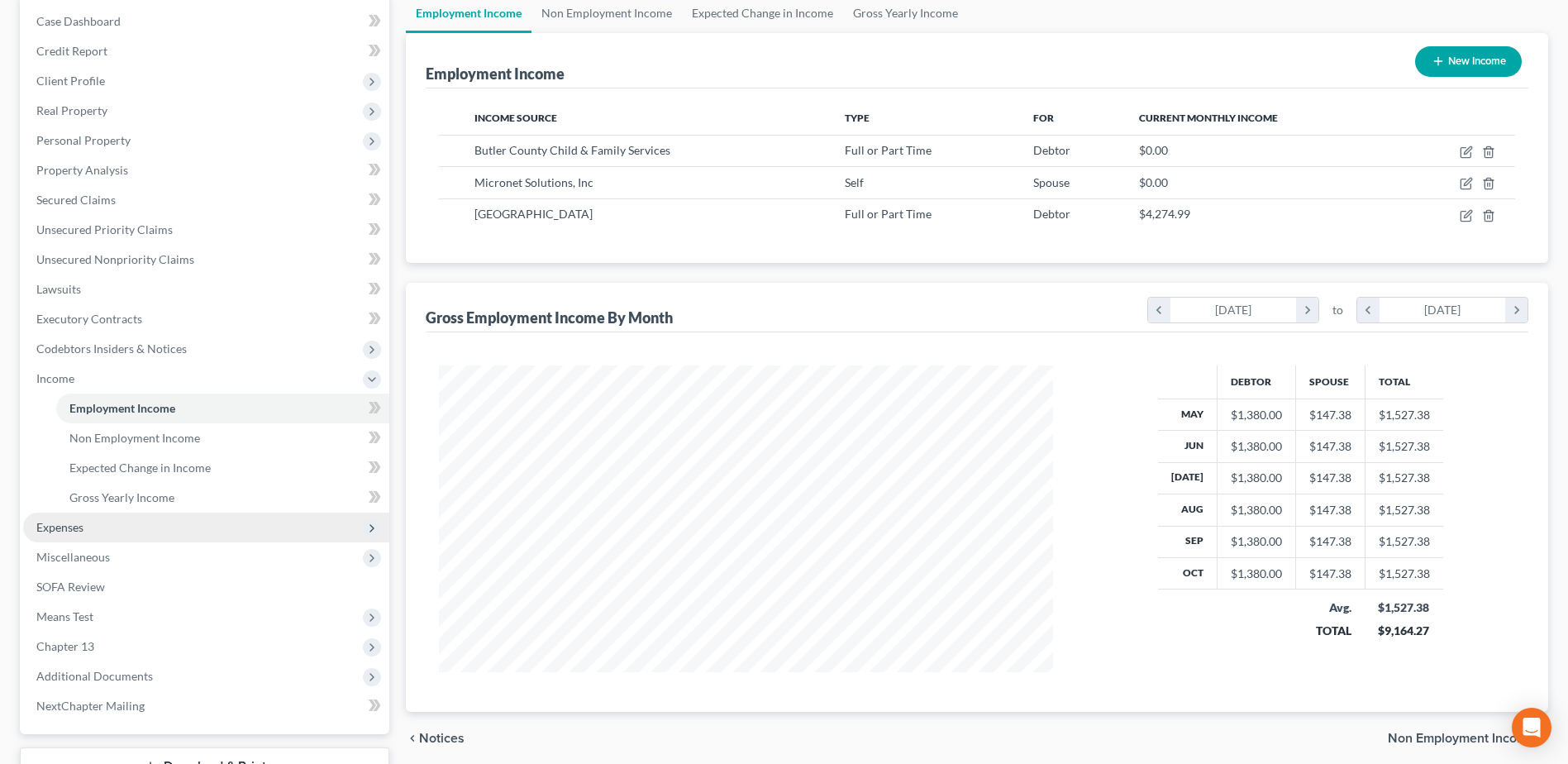
click at [65, 531] on span "Expenses" at bounding box center [60, 526] width 47 height 14
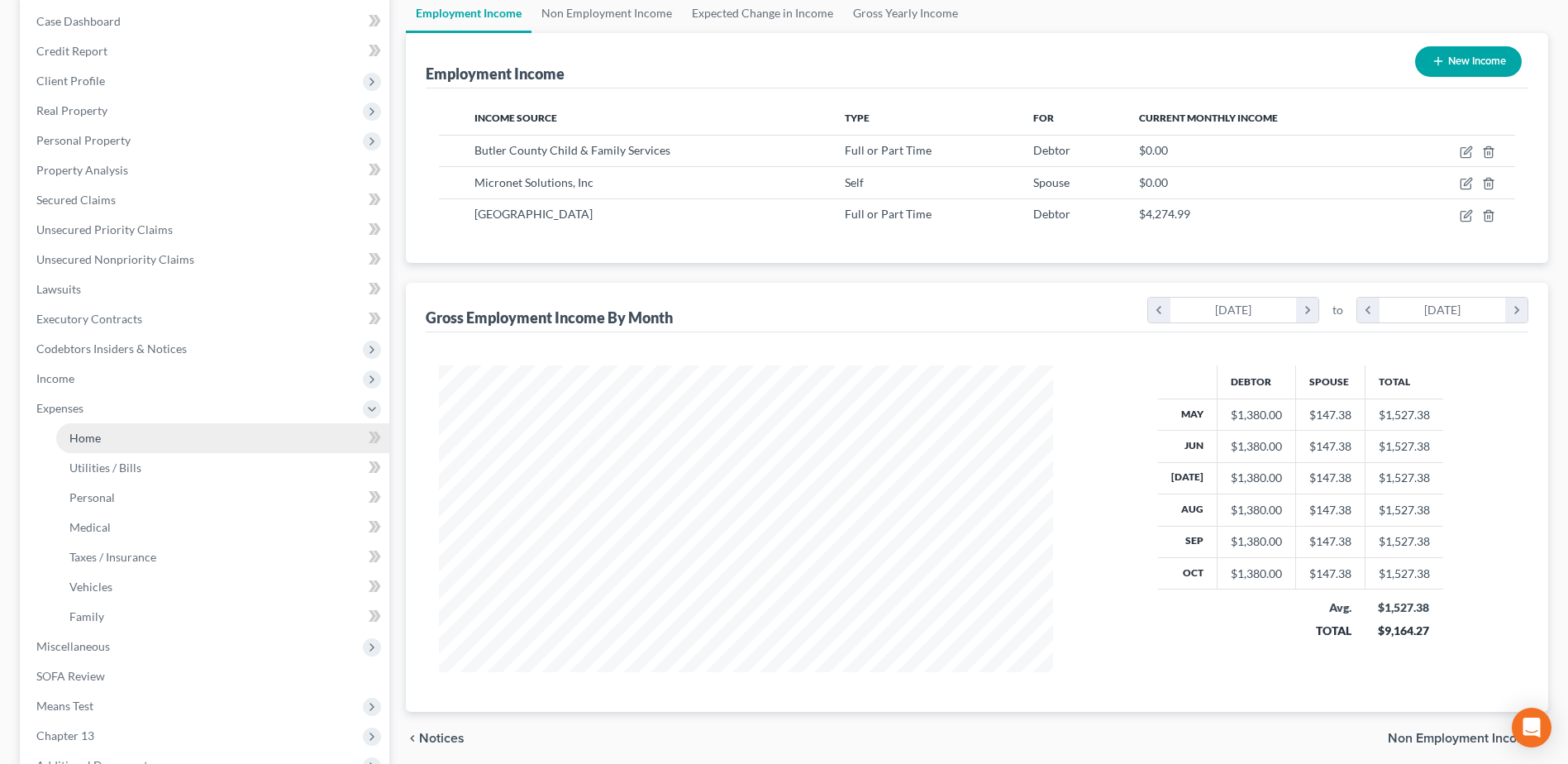
click at [89, 437] on span "Home" at bounding box center [85, 438] width 32 height 14
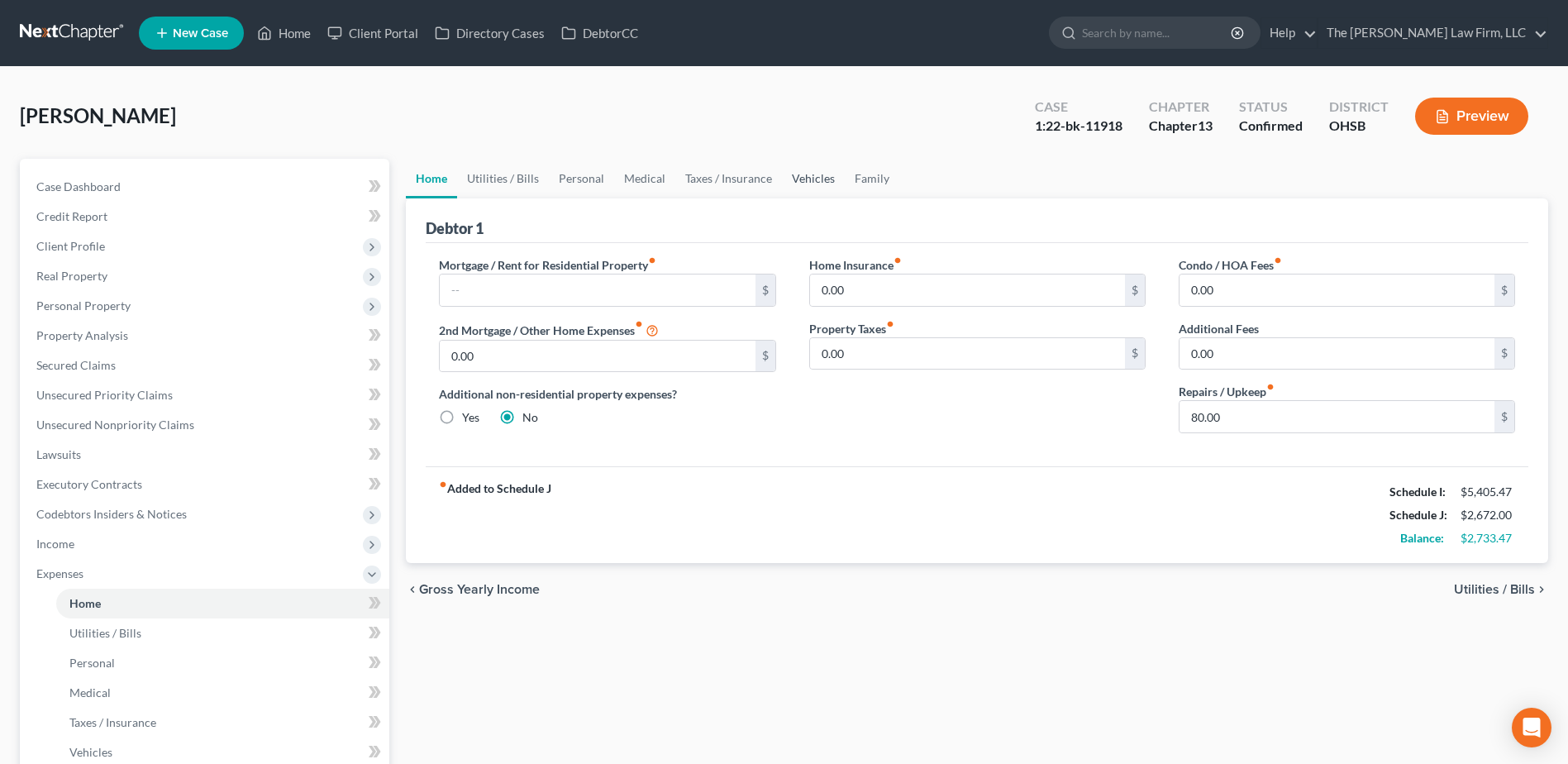
click at [817, 178] on link "Vehicles" at bounding box center [813, 178] width 63 height 40
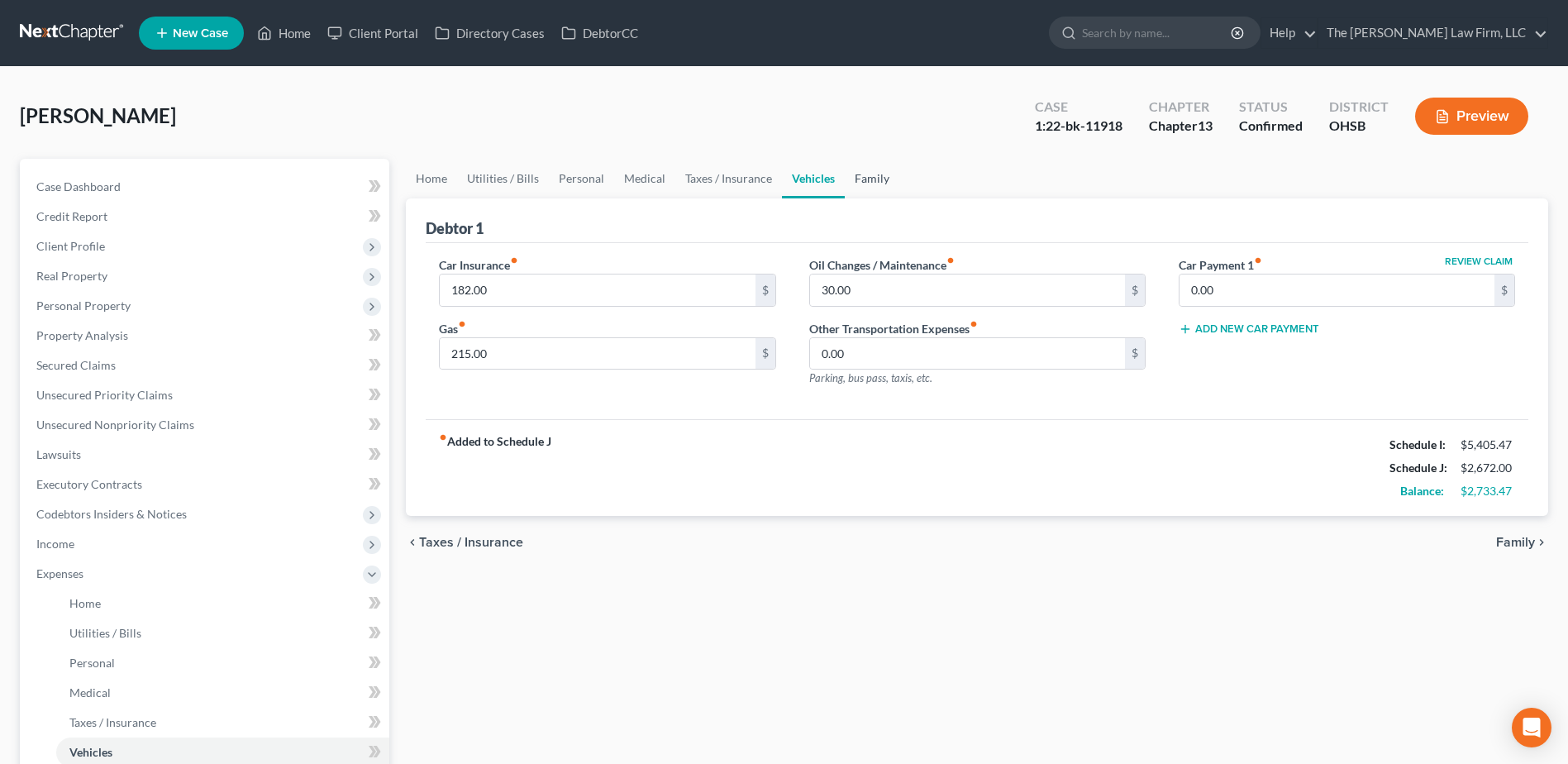
click at [864, 178] on link "Family" at bounding box center [872, 178] width 55 height 40
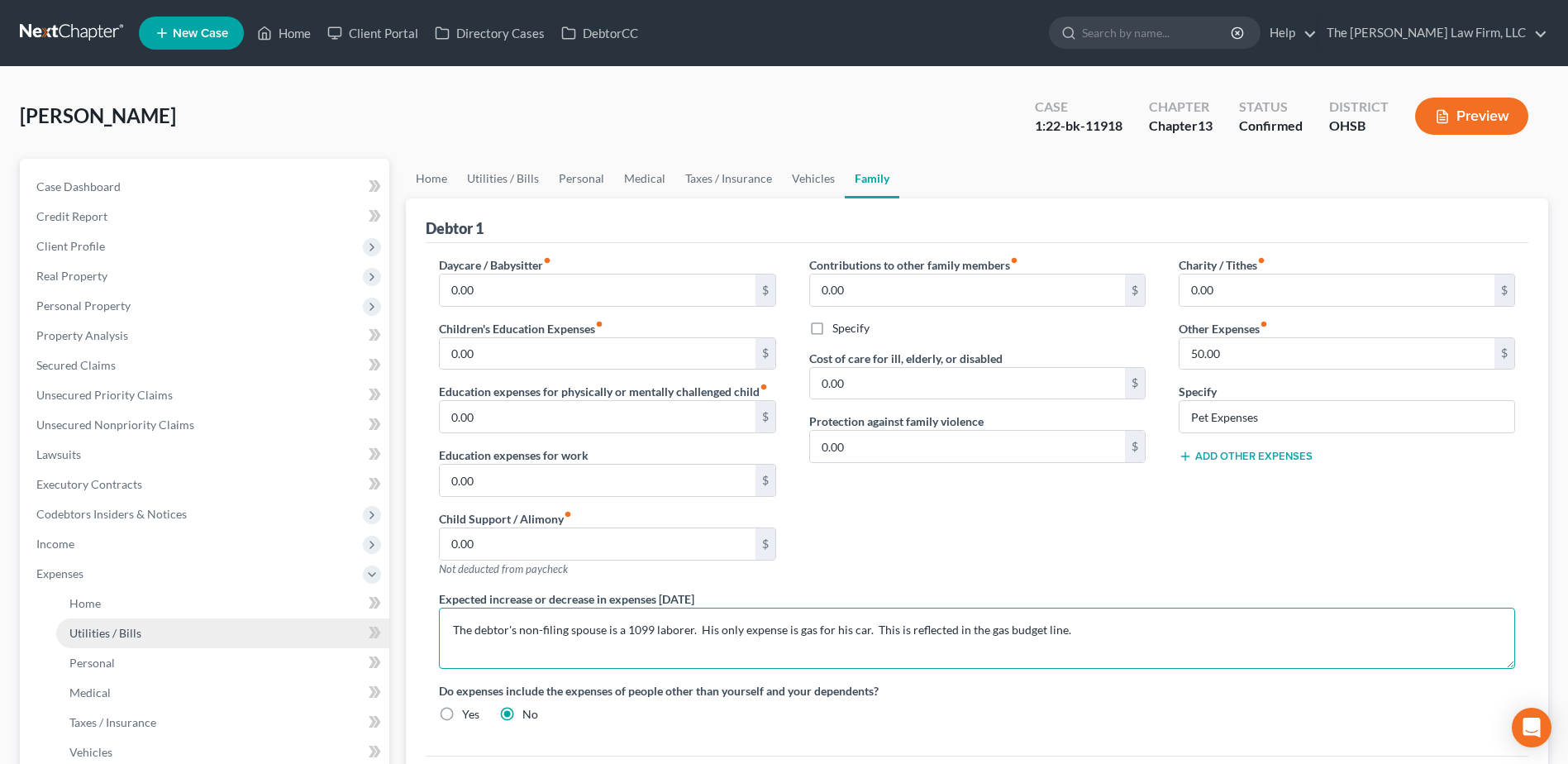
drag, startPoint x: 1098, startPoint y: 627, endPoint x: 269, endPoint y: 619, distance: 829.0
click at [267, 625] on div "Petition Navigation Case Dashboard Payments Invoices Payments Payments Credit R…" at bounding box center [784, 621] width 1544 height 925
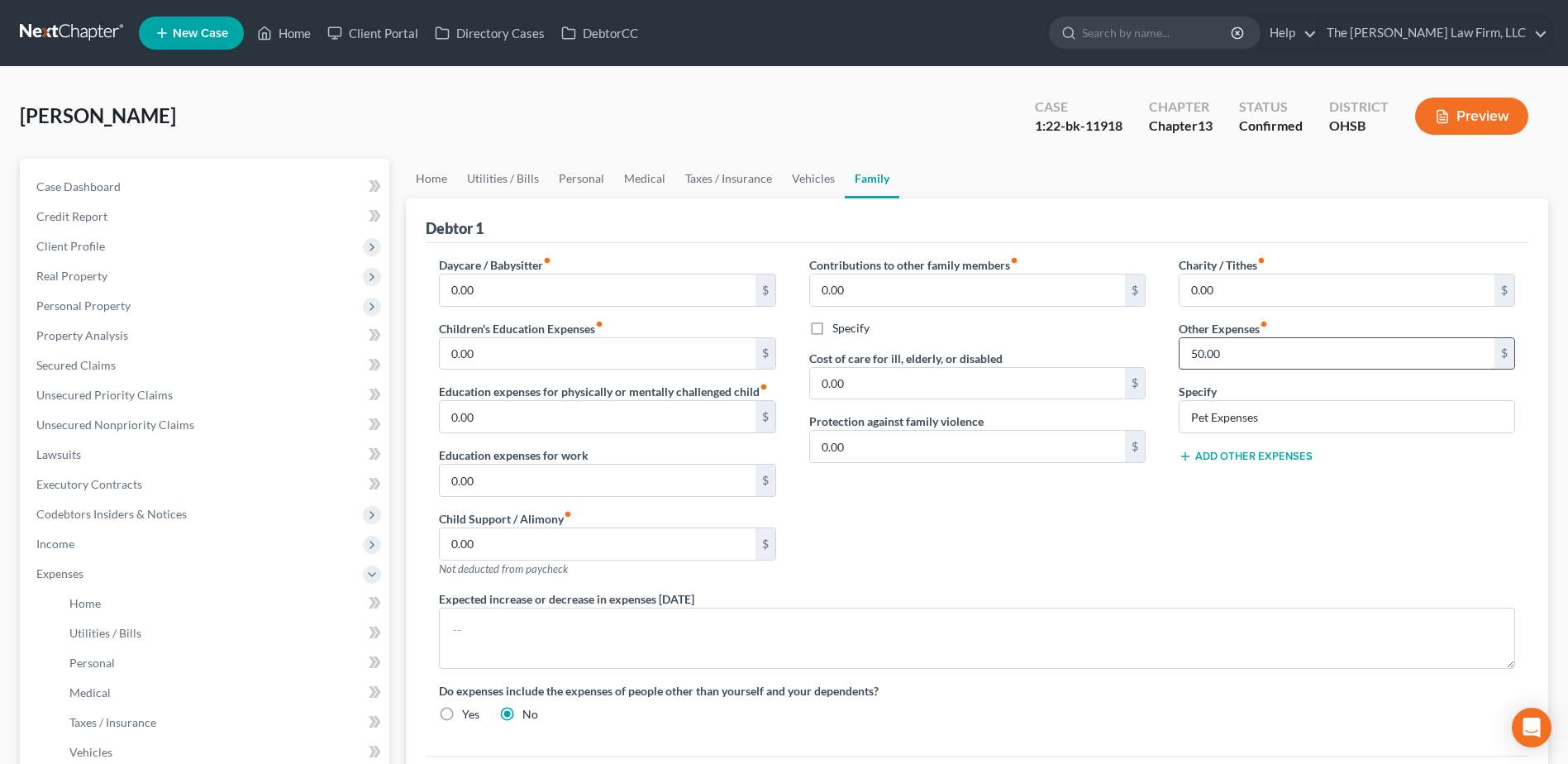
click at [1246, 355] on input "50.00" at bounding box center [1337, 353] width 315 height 32
type input "150.00"
click at [811, 168] on link "Vehicles" at bounding box center [813, 178] width 63 height 40
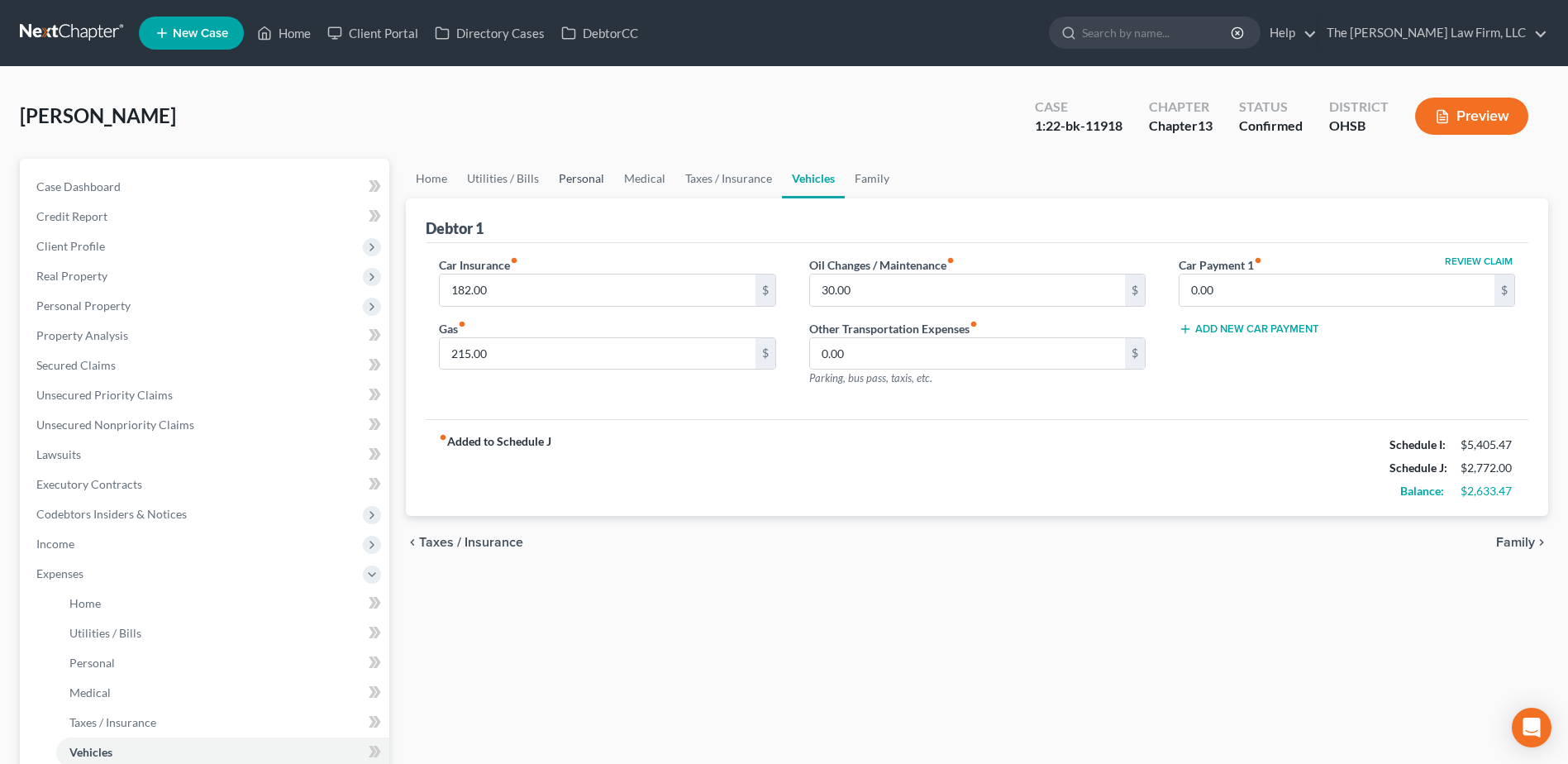
click at [572, 175] on link "Personal" at bounding box center [581, 178] width 66 height 40
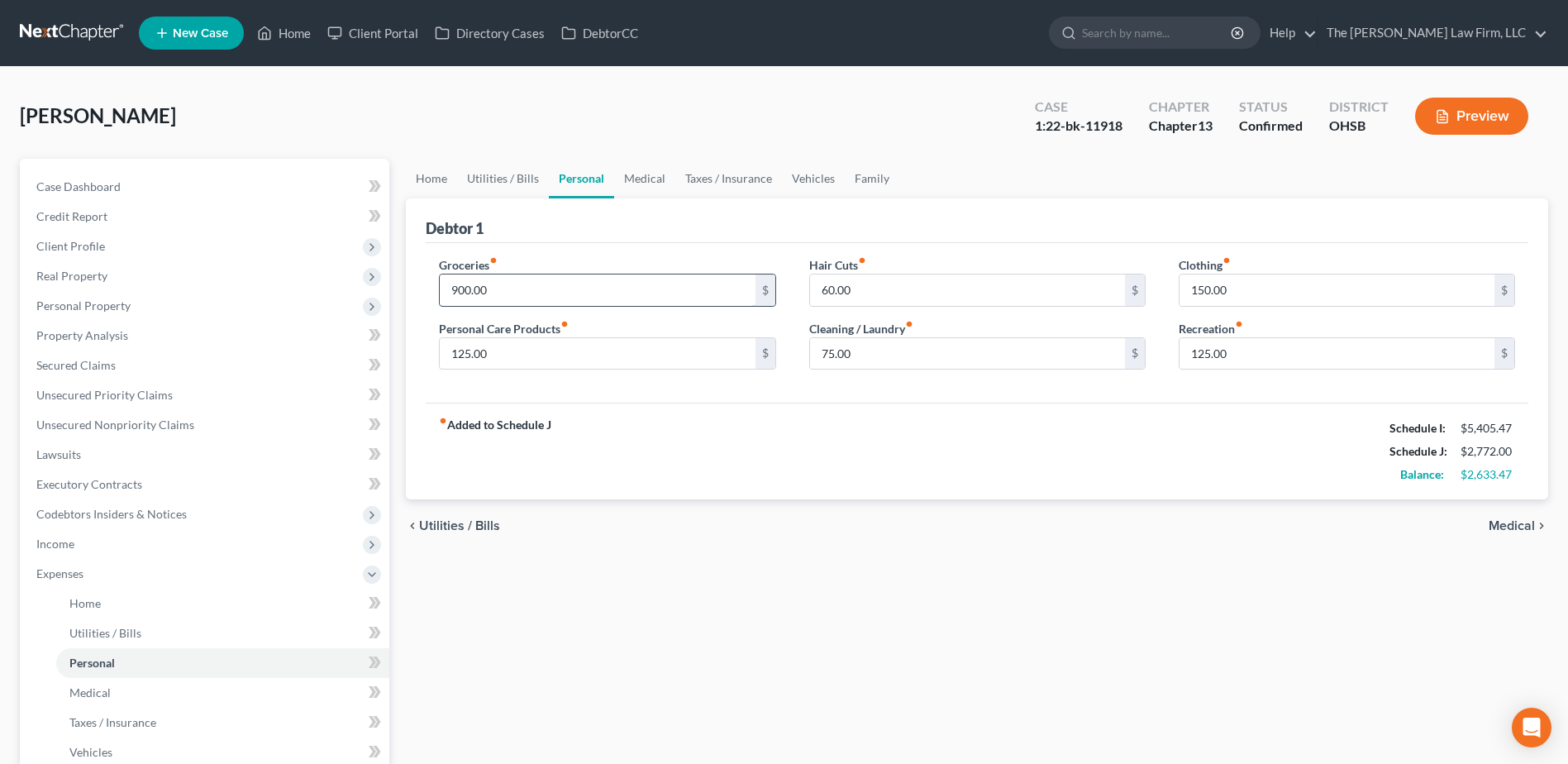
click at [497, 289] on input "900.00" at bounding box center [597, 290] width 315 height 32
type input "975.00"
click at [887, 294] on input "60.00" at bounding box center [968, 290] width 315 height 32
type input "80.00"
click at [870, 359] on input "75.00" at bounding box center [968, 353] width 315 height 32
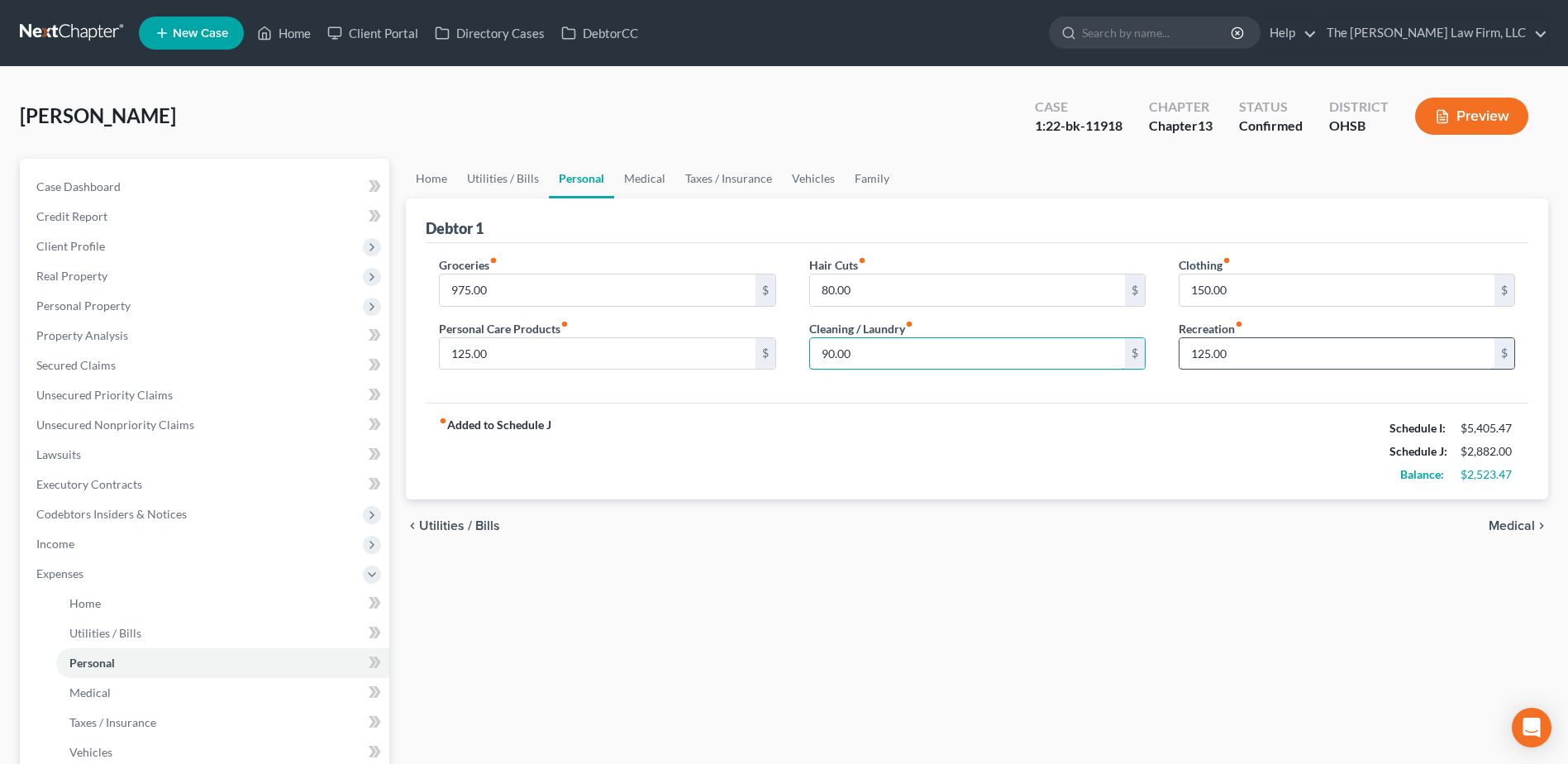
type input "90.00"
click at [1232, 351] on input "125.00" at bounding box center [1337, 353] width 315 height 32
type input "135.00"
click at [568, 296] on input "975.00" at bounding box center [597, 290] width 315 height 32
type input "978.47"
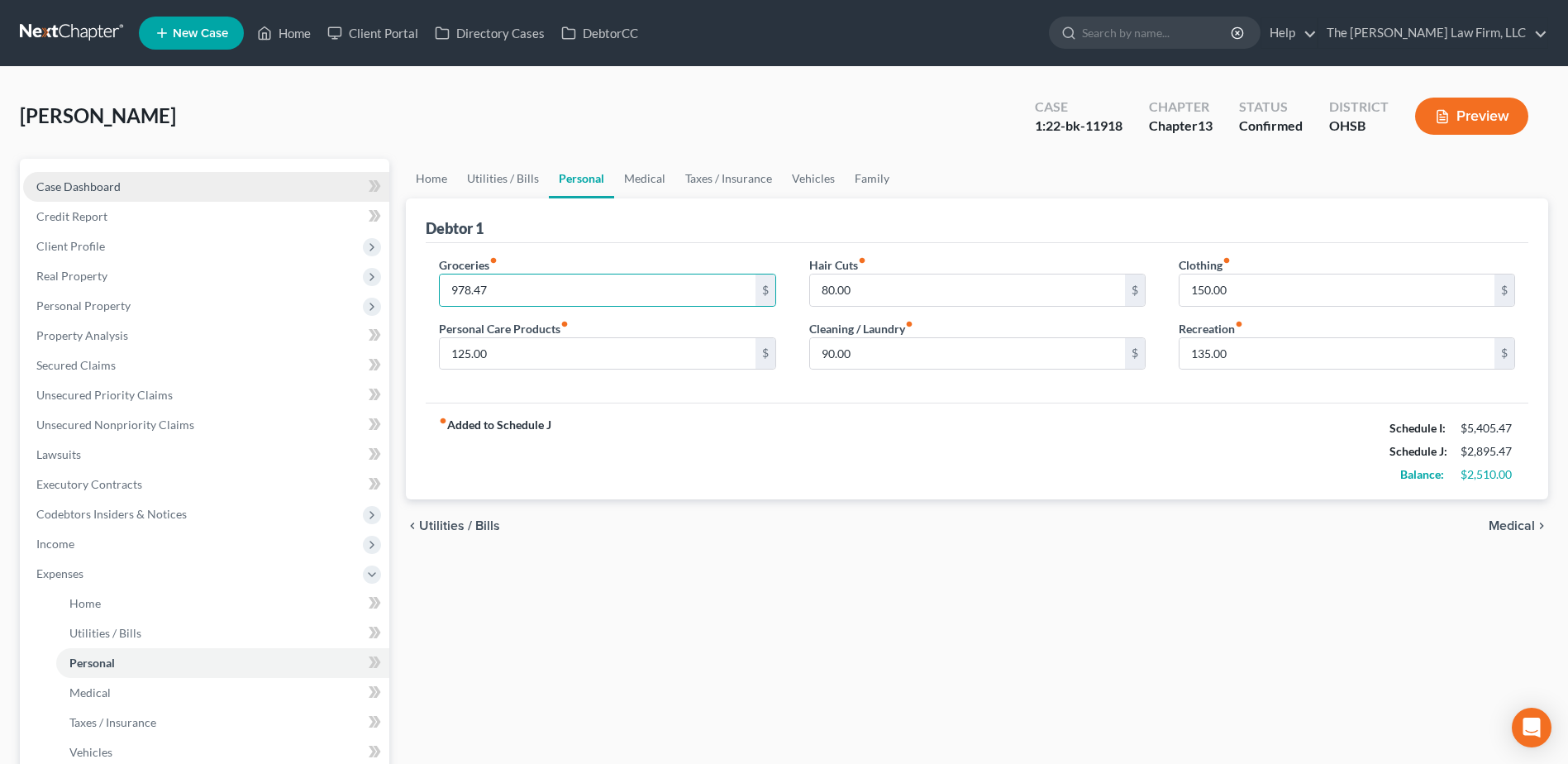
click at [44, 181] on span "Case Dashboard" at bounding box center [78, 187] width 84 height 14
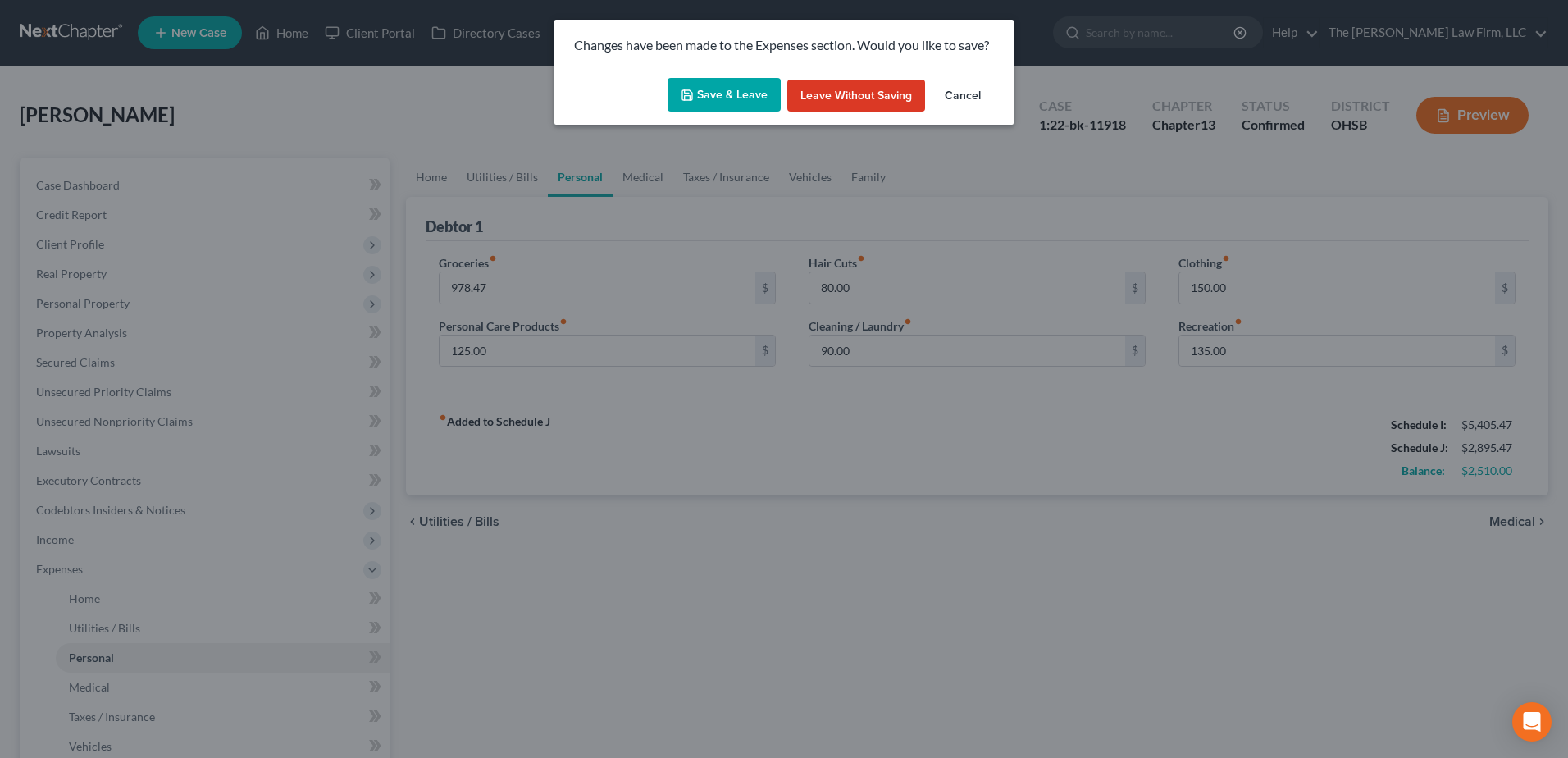
click at [733, 106] on button "Save & Leave" at bounding box center [724, 95] width 113 height 35
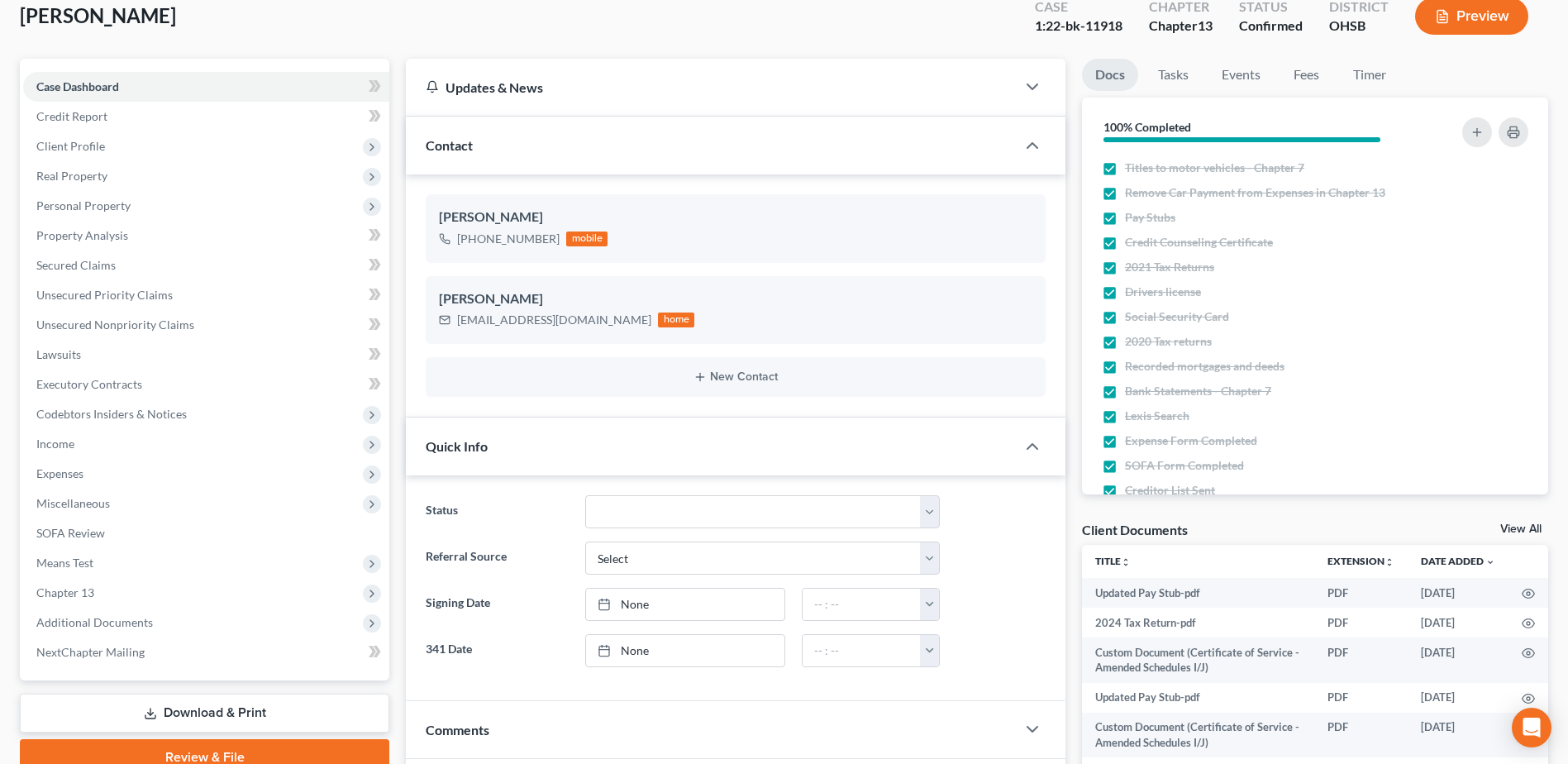
scroll to position [248, 0]
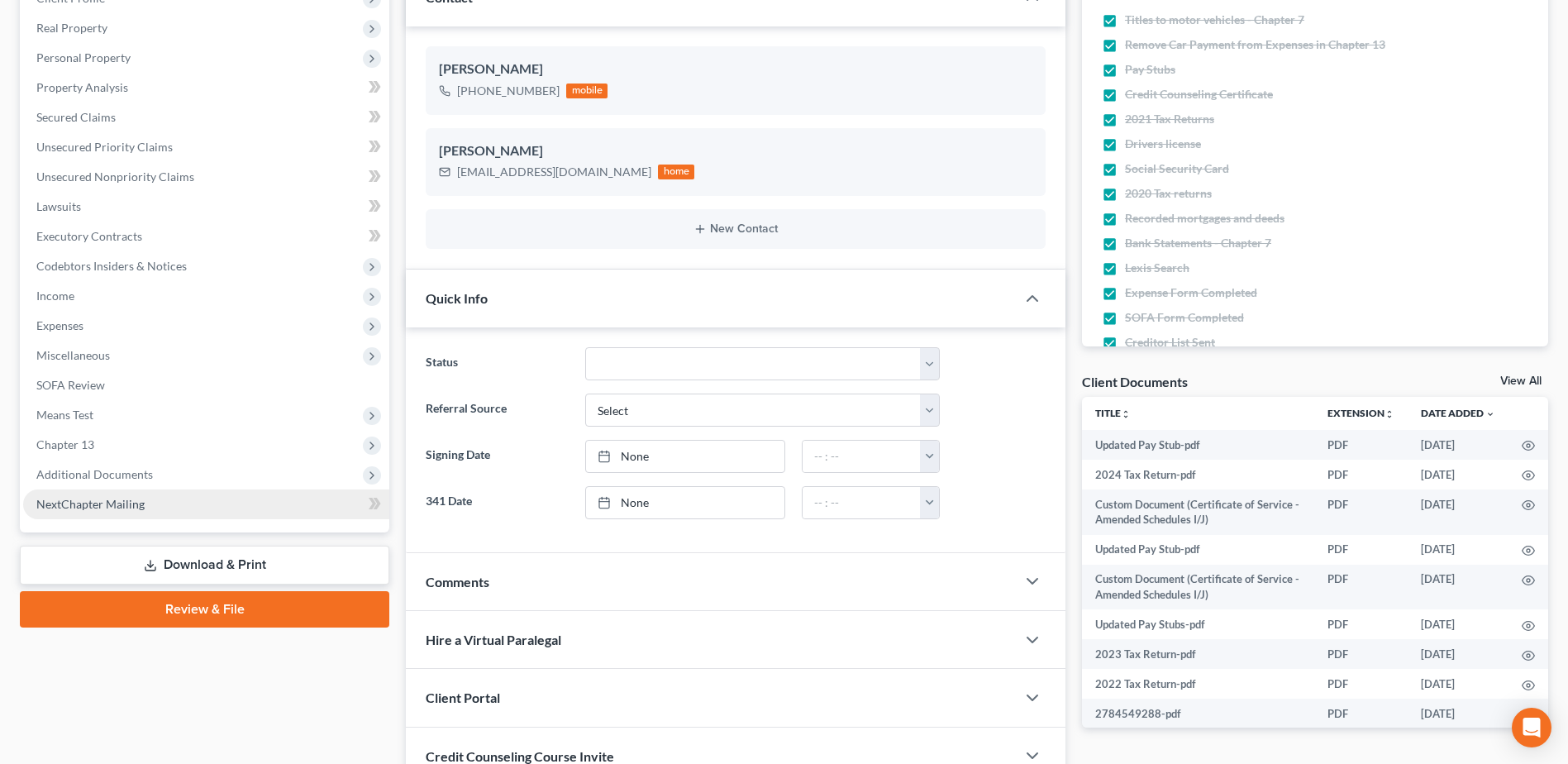
drag, startPoint x: 118, startPoint y: 474, endPoint x: 123, endPoint y: 508, distance: 34.4
click at [118, 474] on span "Additional Documents" at bounding box center [95, 474] width 117 height 14
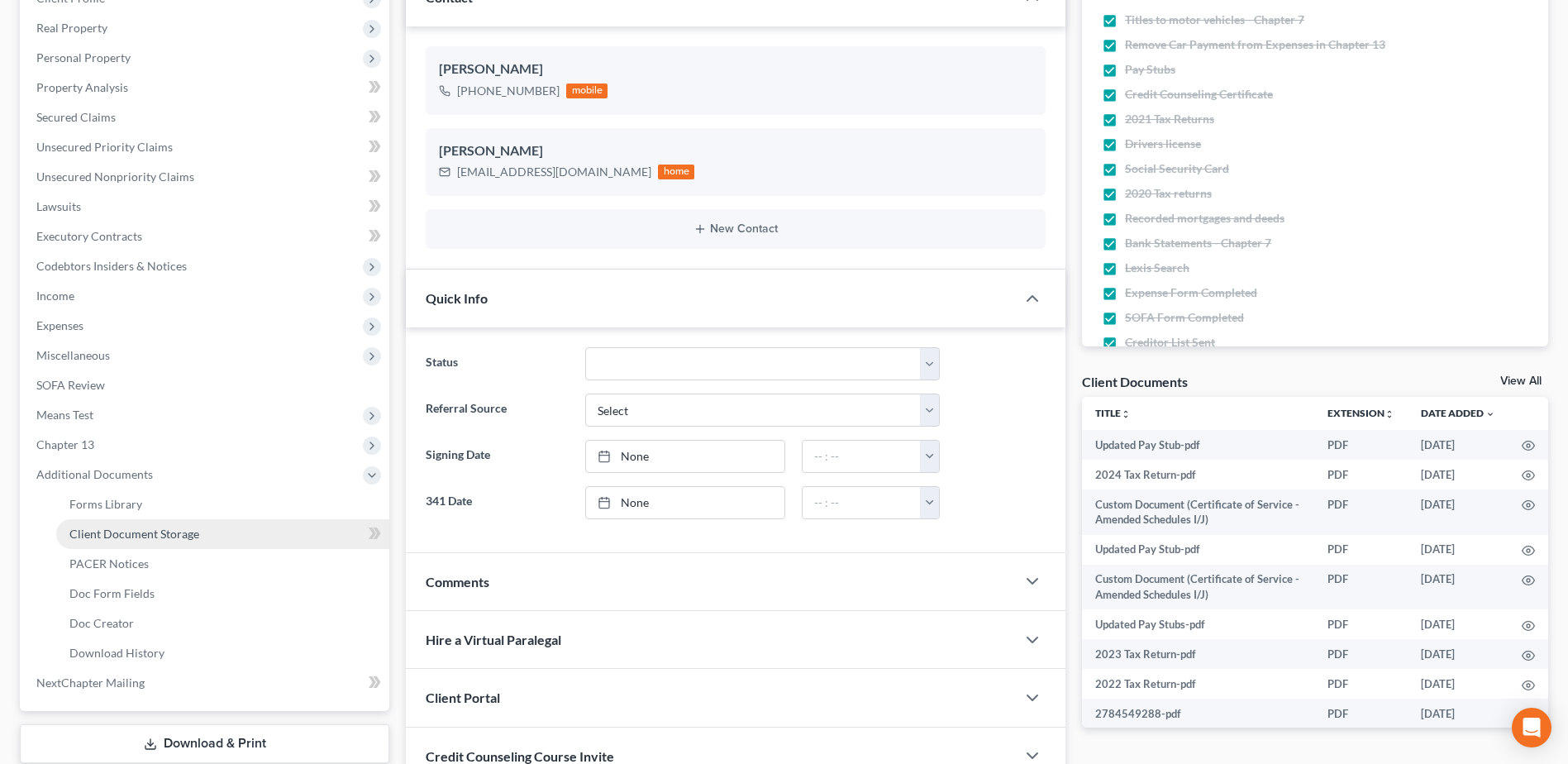
click at [123, 536] on span "Client Document Storage" at bounding box center [135, 533] width 129 height 14
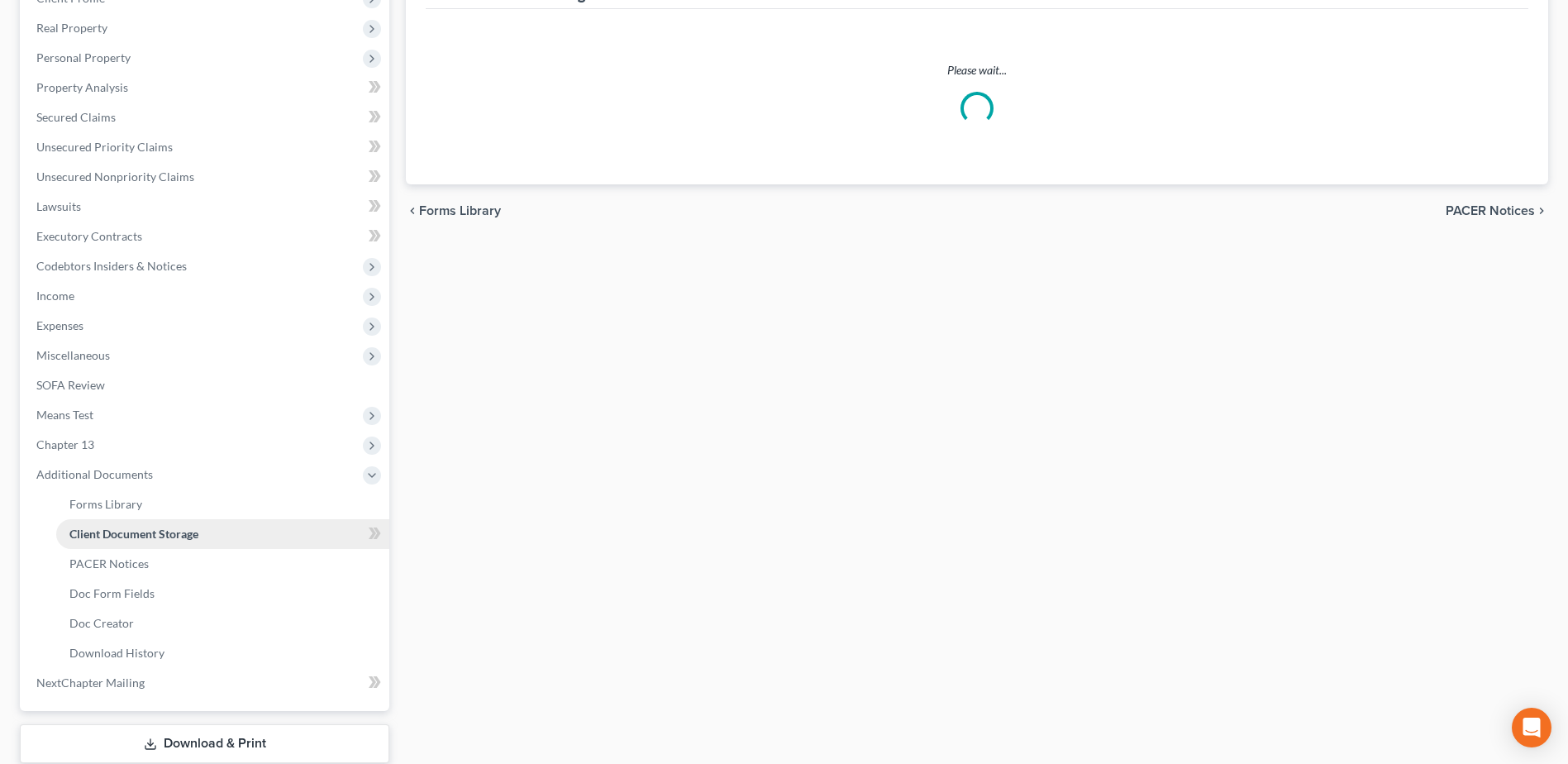
select select "7"
select select "52"
select select "61"
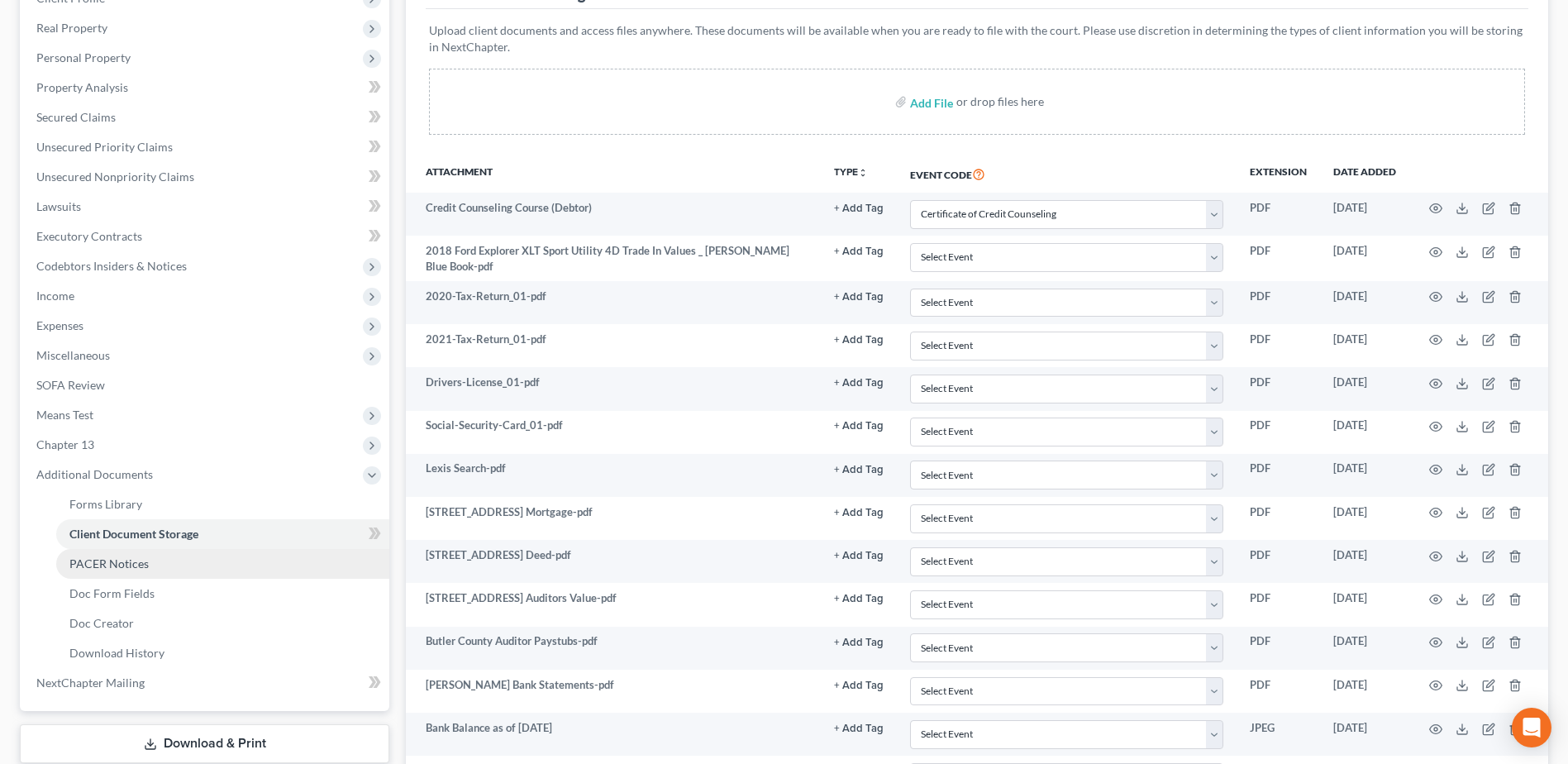
click at [155, 570] on link "PACER Notices" at bounding box center [222, 563] width 333 height 30
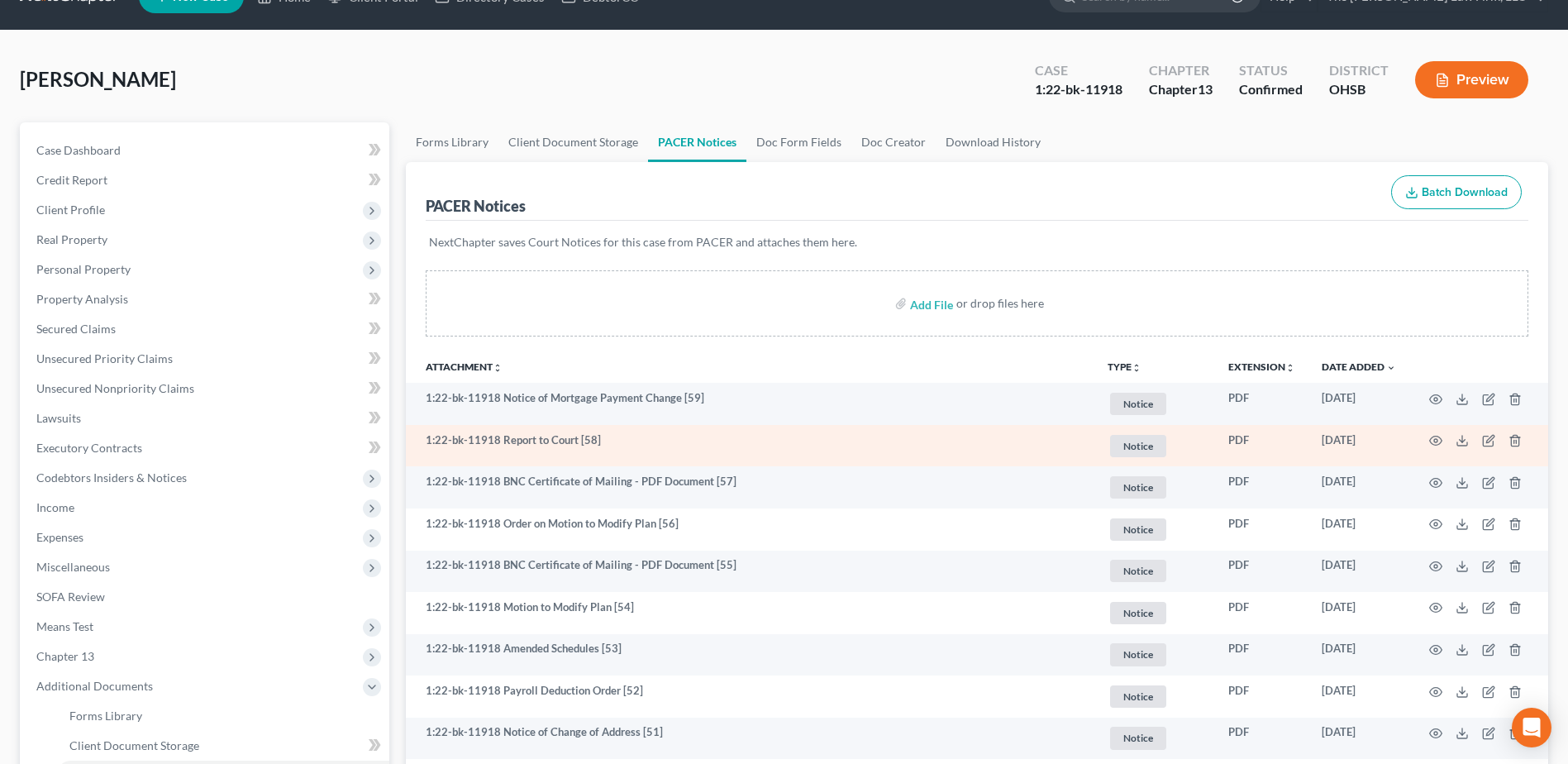
scroll to position [83, 0]
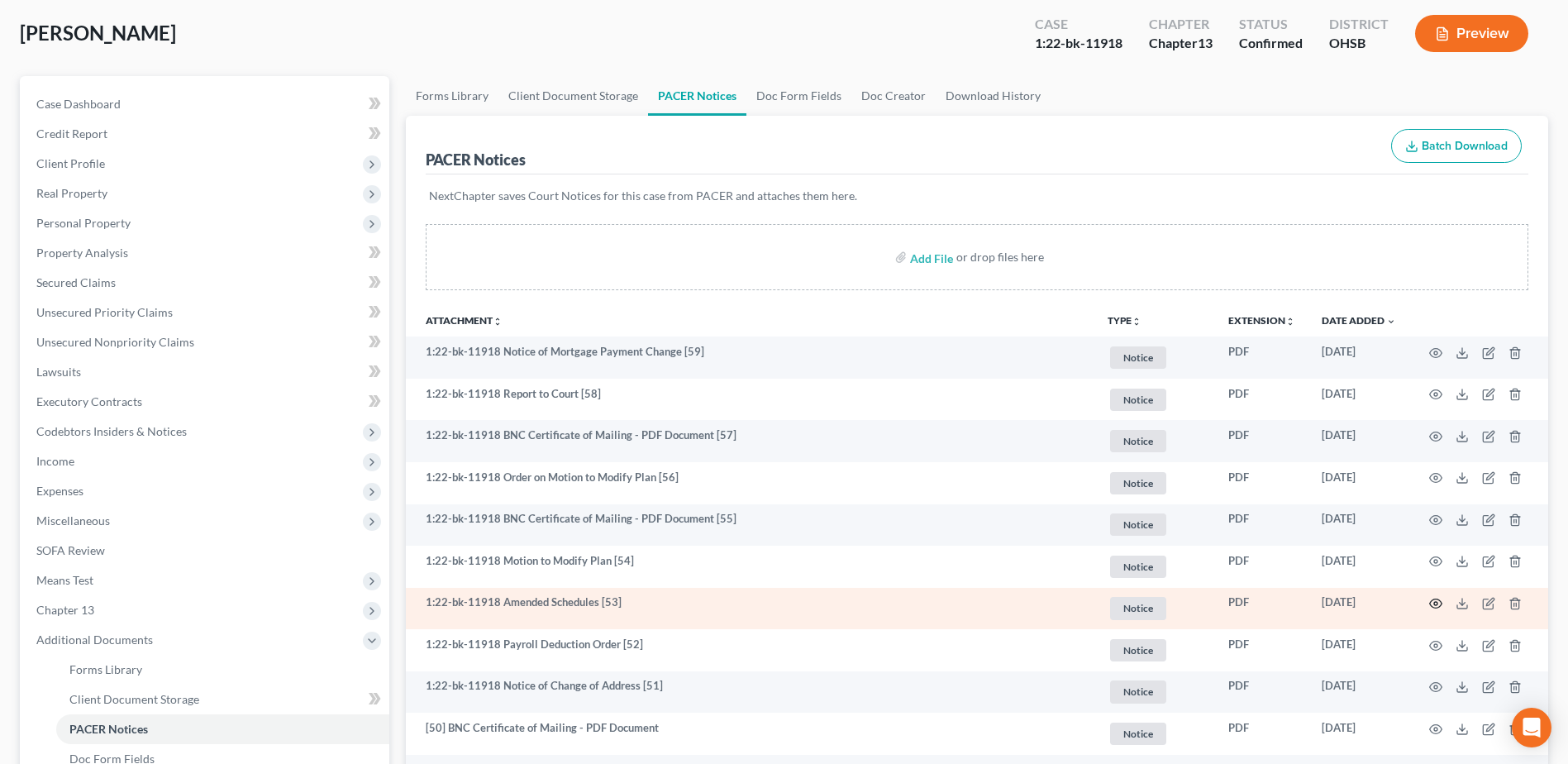
click at [1433, 600] on icon "button" at bounding box center [1436, 603] width 13 height 9
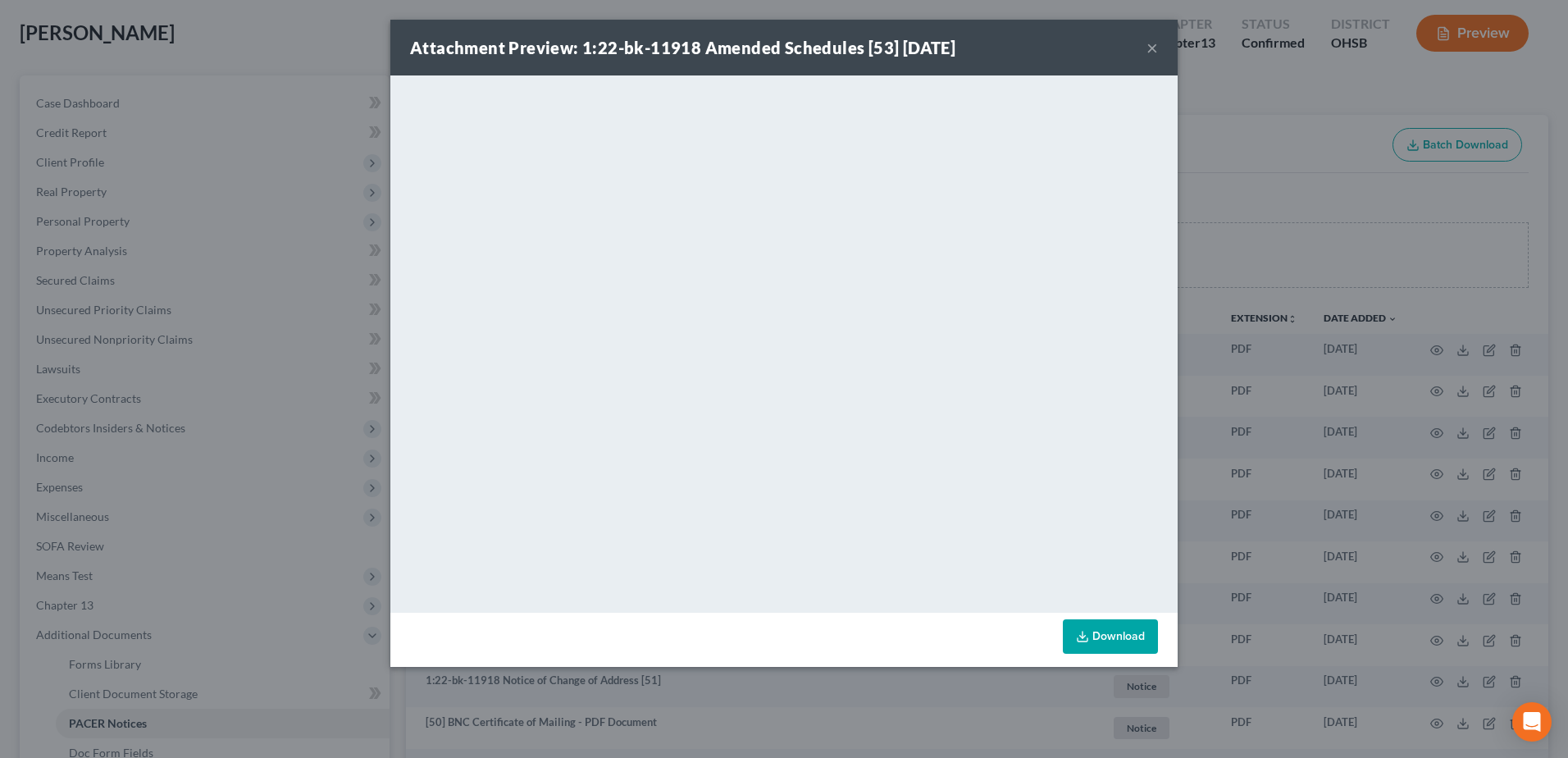
drag, startPoint x: 1156, startPoint y: 48, endPoint x: 1085, endPoint y: 86, distance: 80.5
click at [1156, 48] on button "×" at bounding box center [1152, 47] width 12 height 19
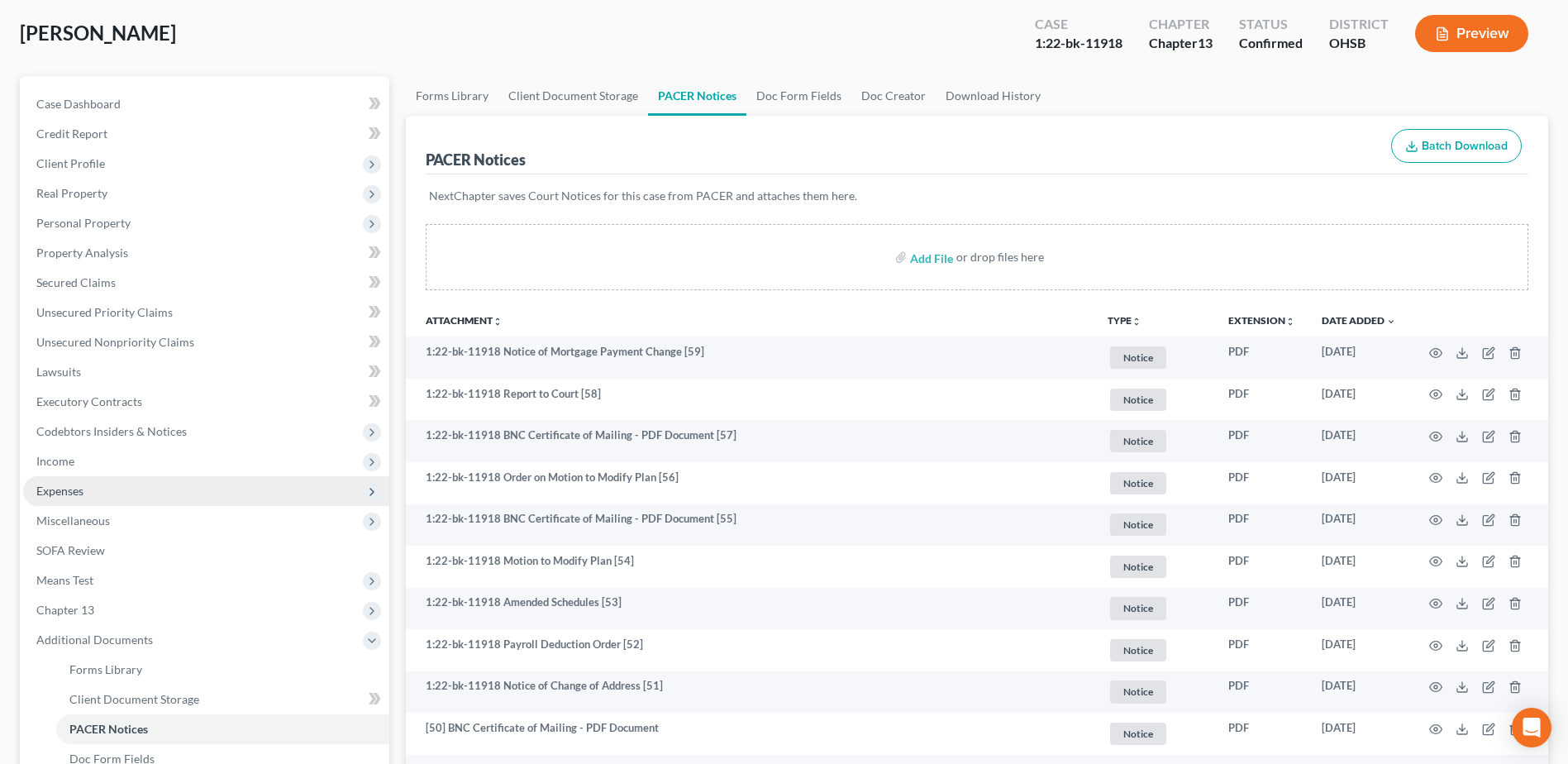
click at [107, 495] on span "Expenses" at bounding box center [206, 491] width 366 height 30
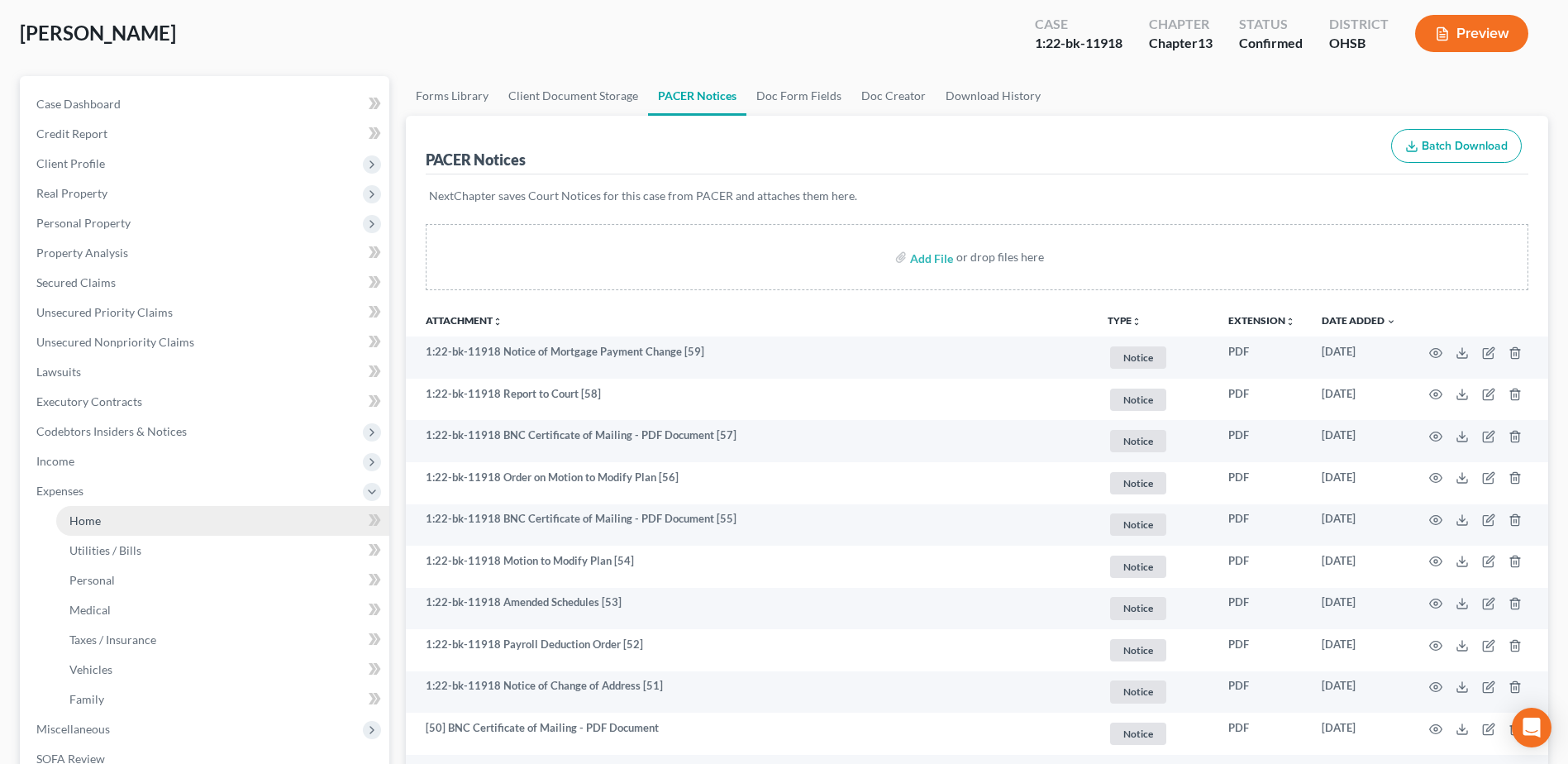
click at [106, 507] on link "Home" at bounding box center [222, 520] width 333 height 30
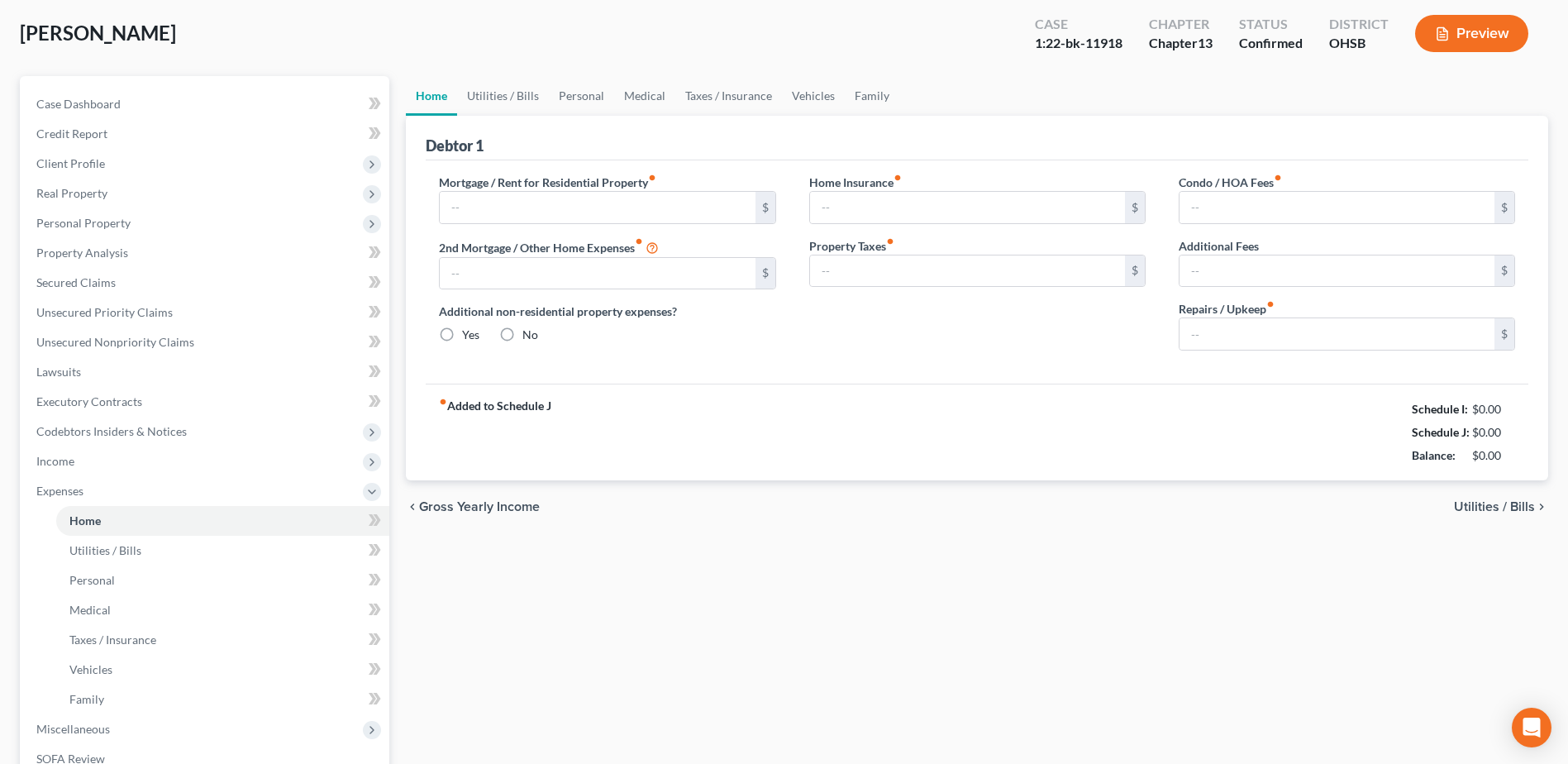
scroll to position [43, 0]
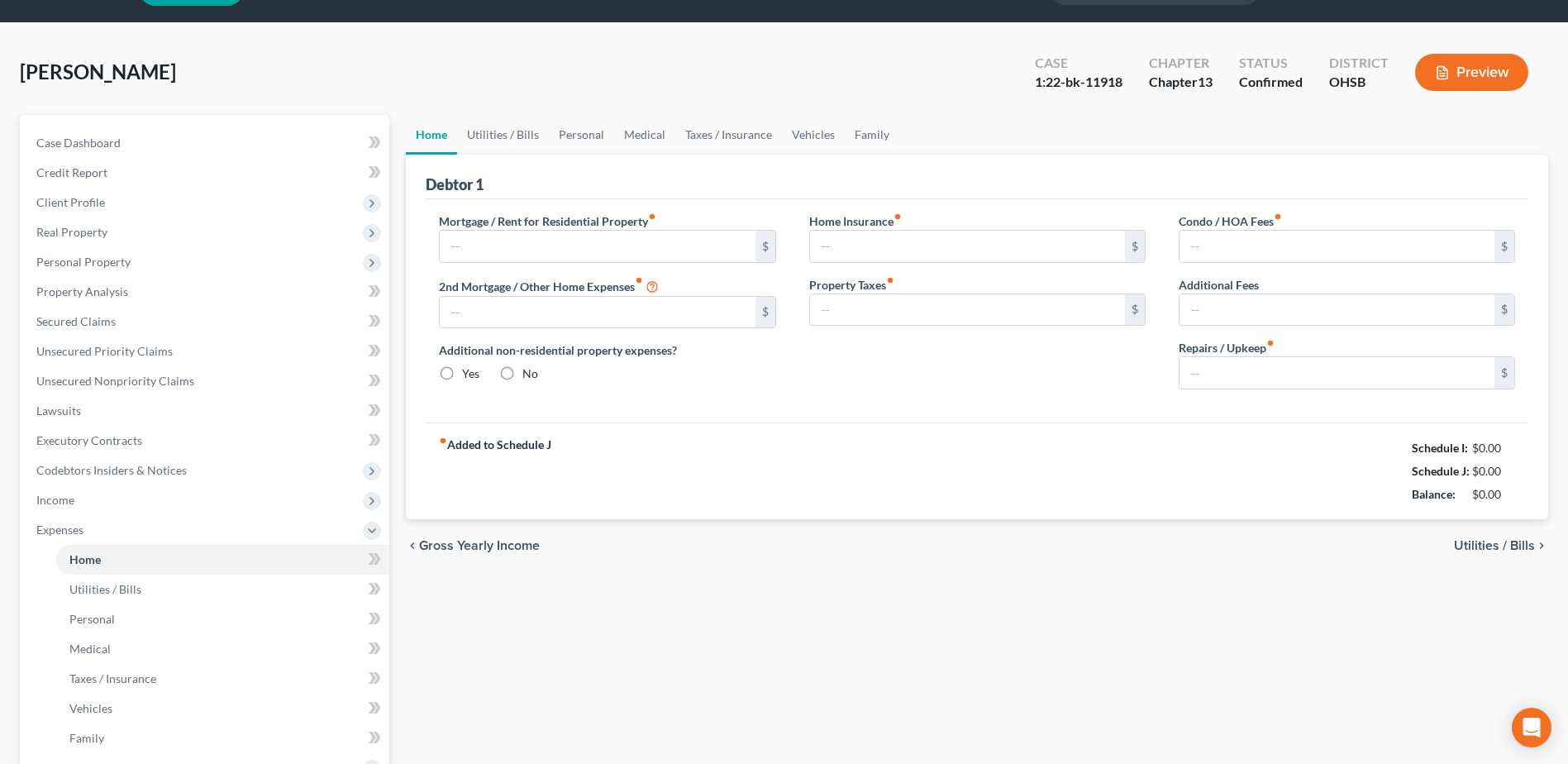
type input "0.00"
radio input "true"
type input "0.00"
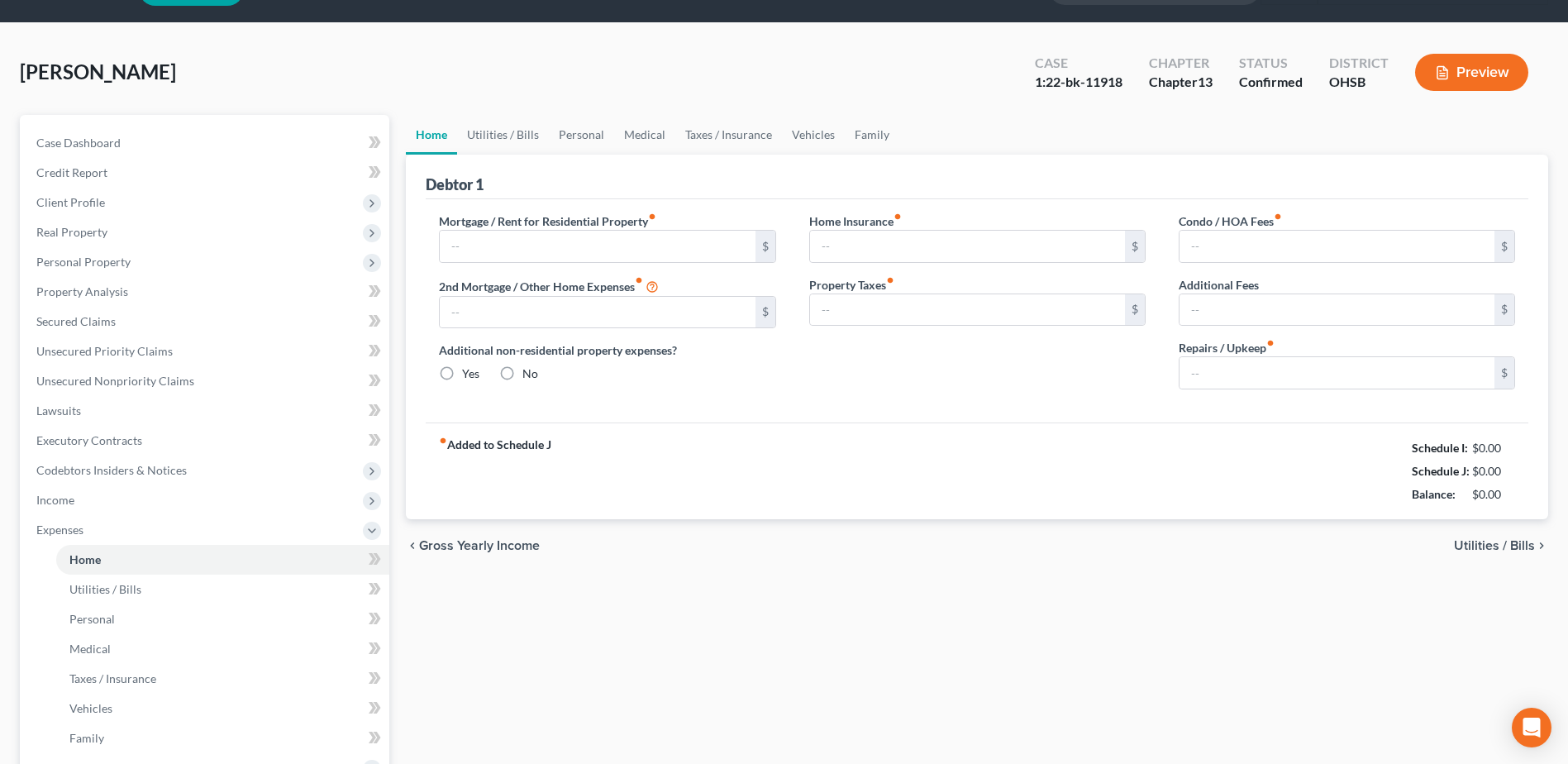
type input "0.00"
type input "80.00"
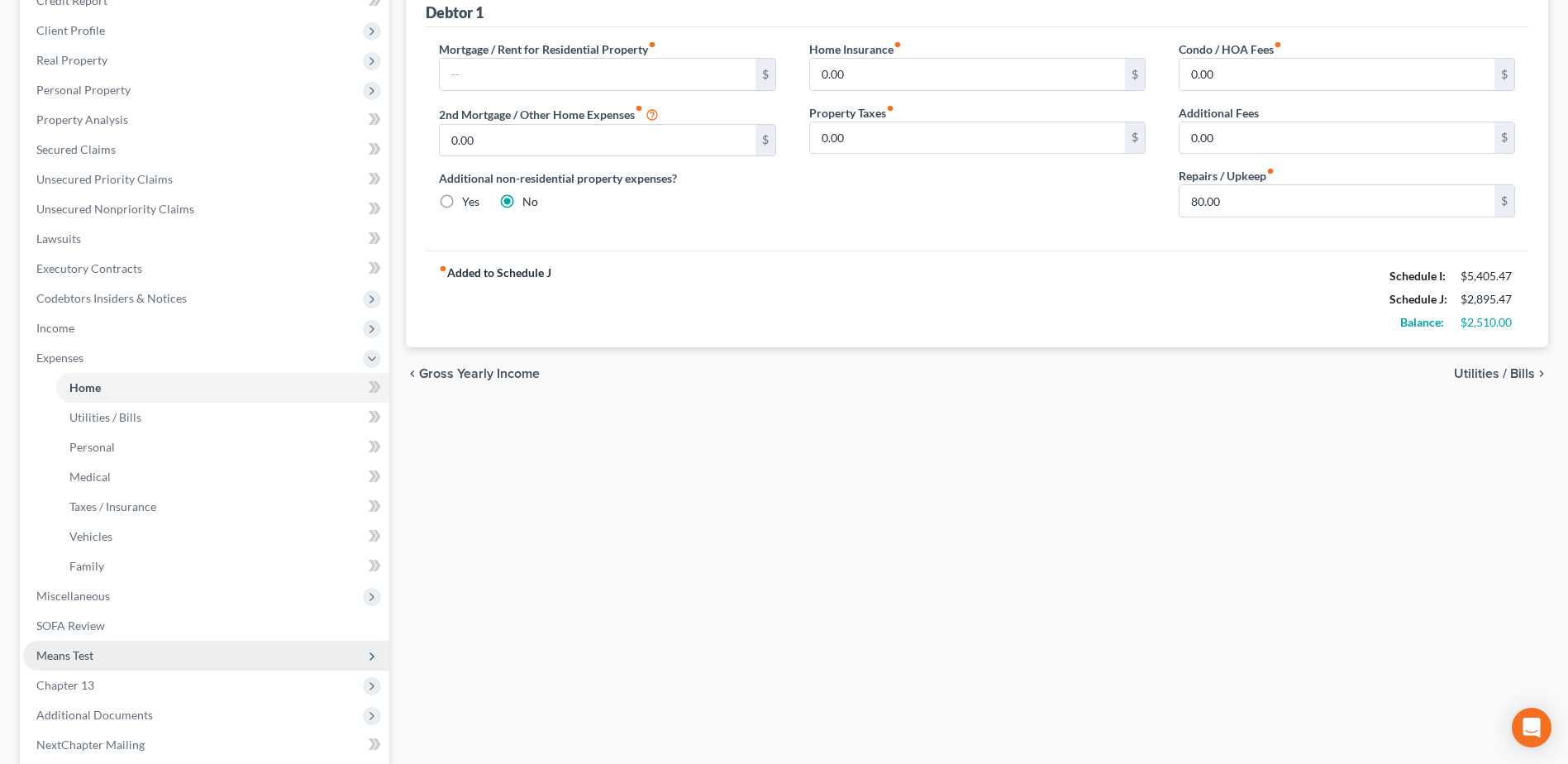
scroll to position [248, 0]
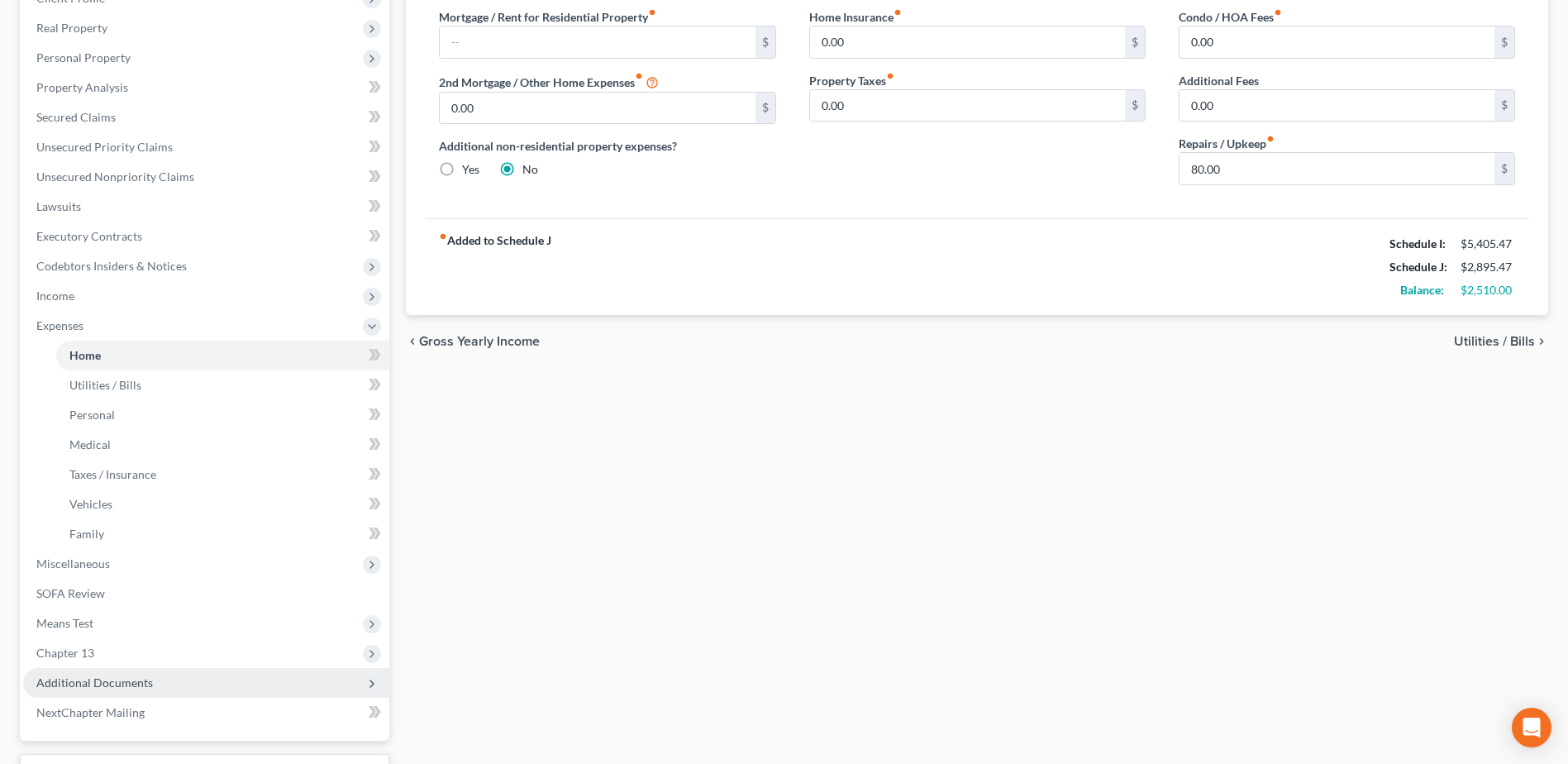
click at [141, 676] on span "Additional Documents" at bounding box center [95, 682] width 117 height 14
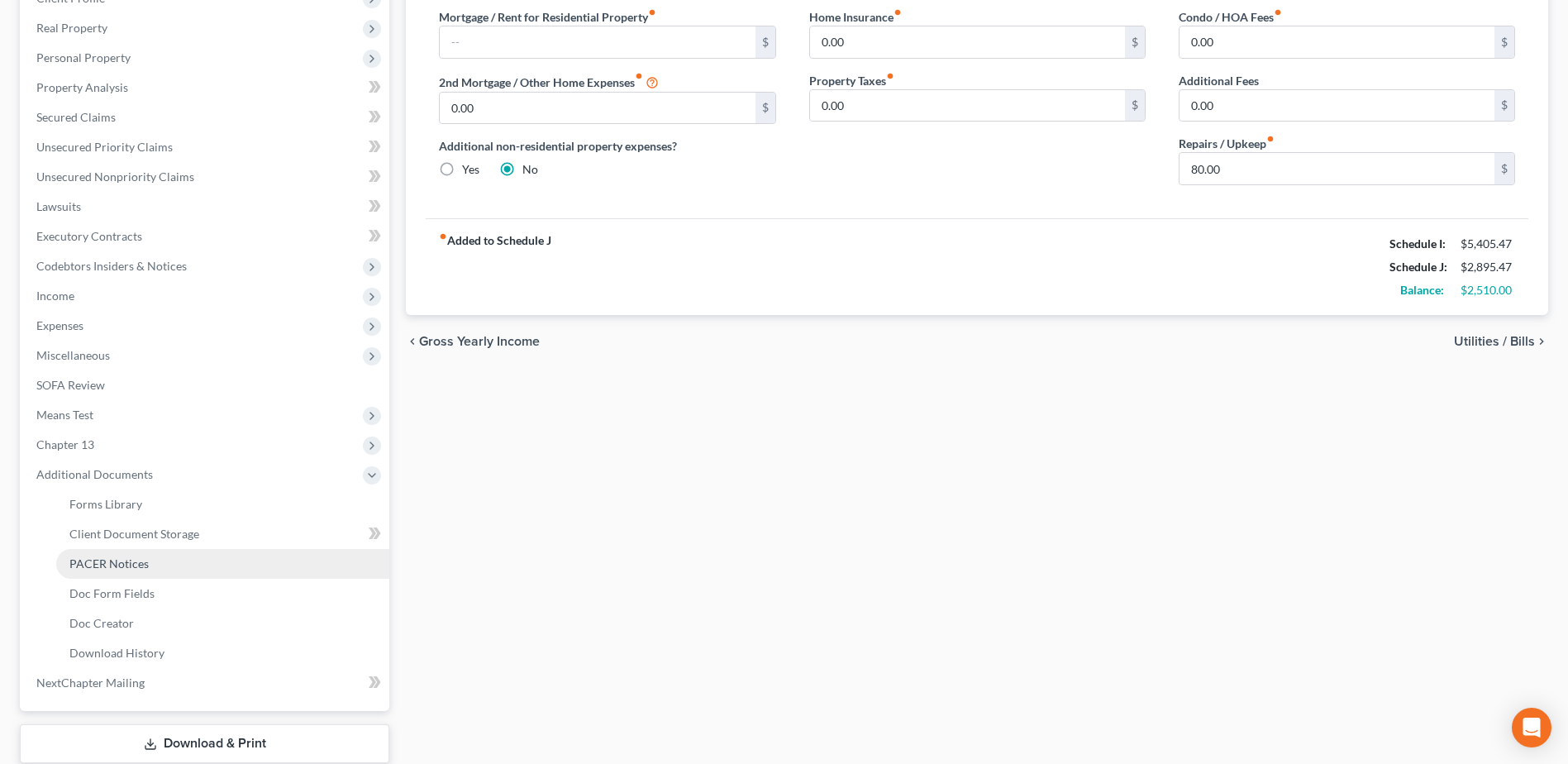
click at [136, 563] on span "PACER Notices" at bounding box center [109, 563] width 79 height 14
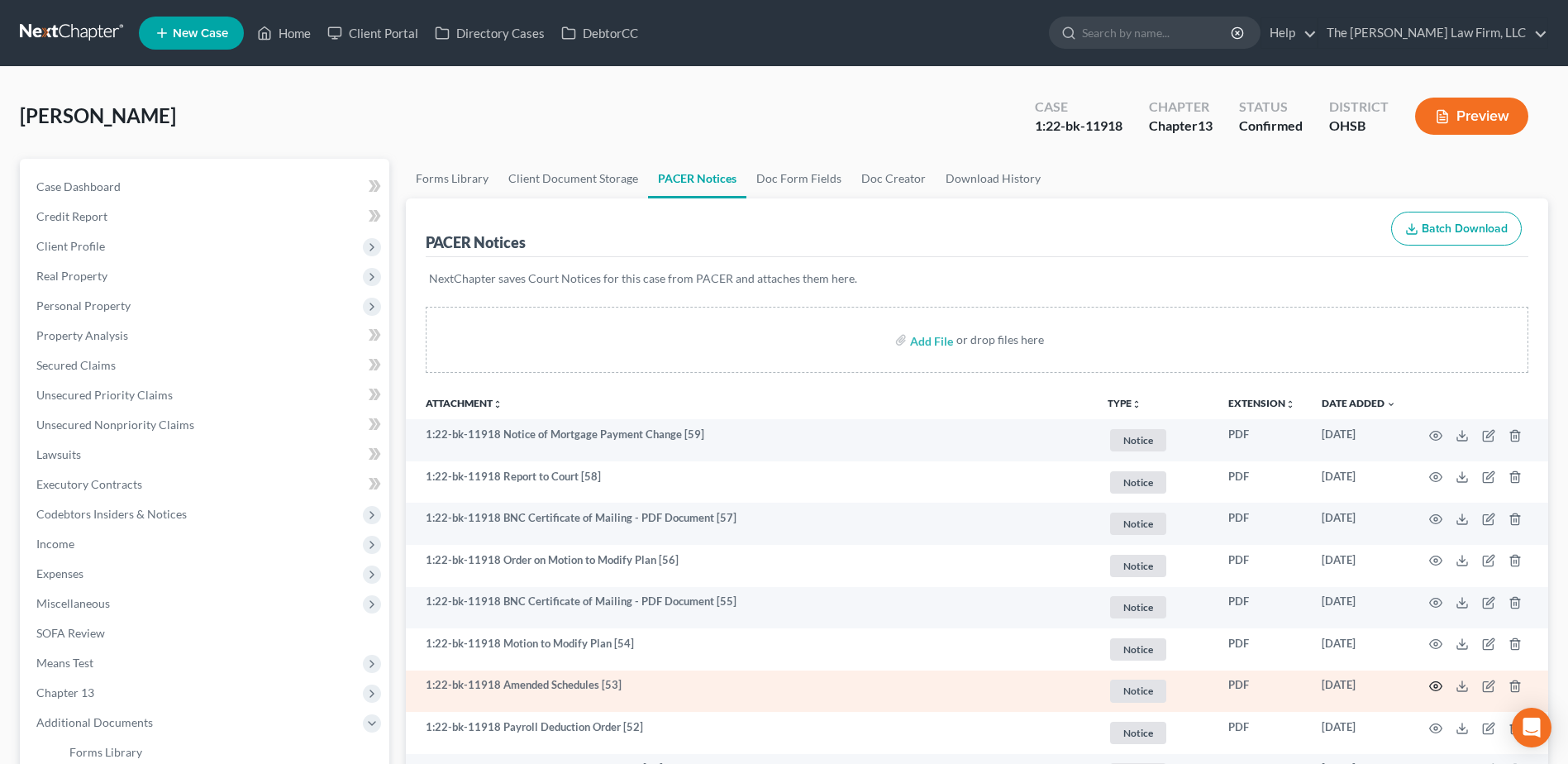
click at [1433, 681] on icon "button" at bounding box center [1436, 686] width 14 height 14
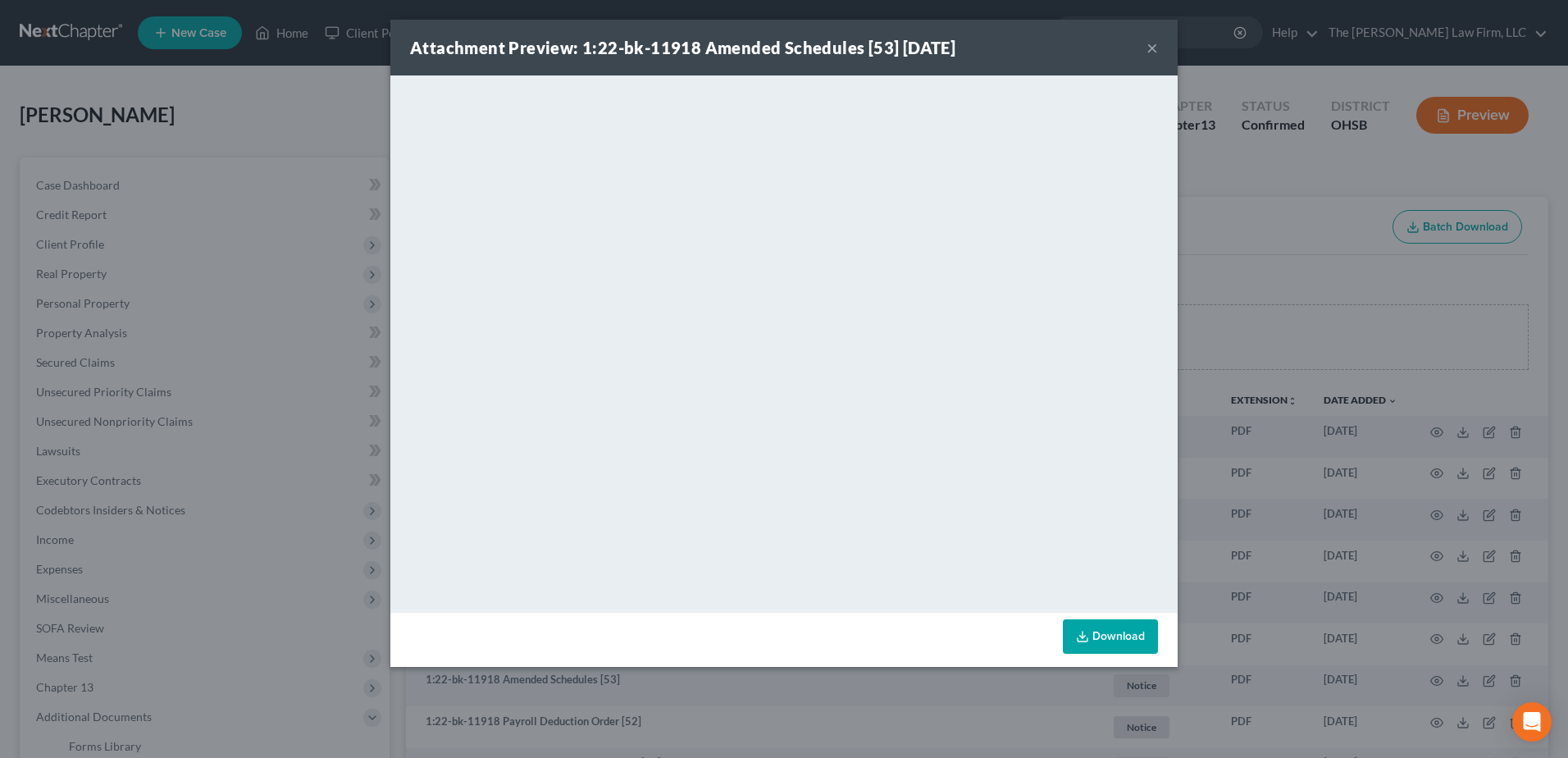
click at [1150, 51] on button "×" at bounding box center [1152, 47] width 12 height 19
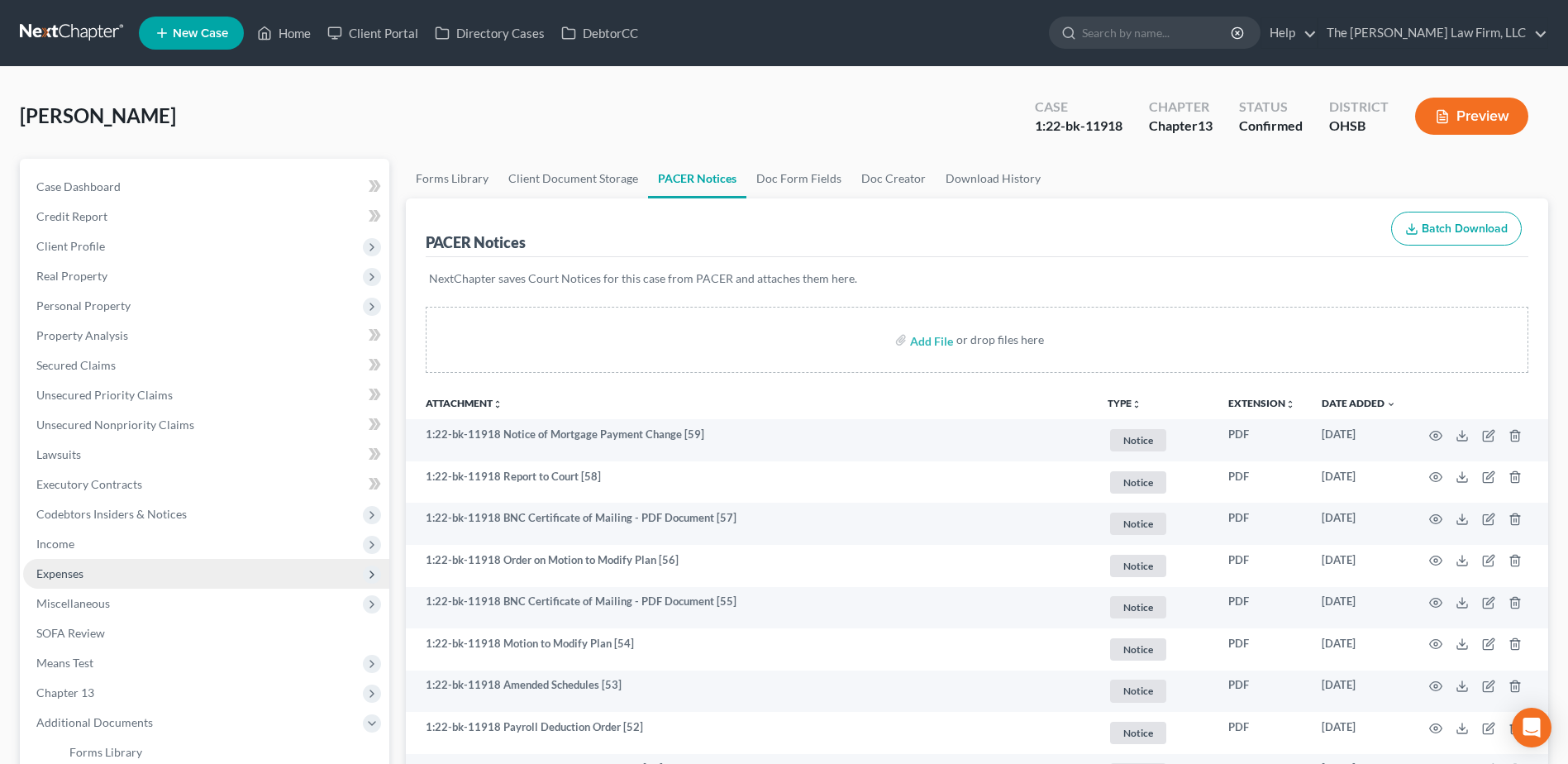
click at [55, 572] on span "Expenses" at bounding box center [60, 573] width 47 height 14
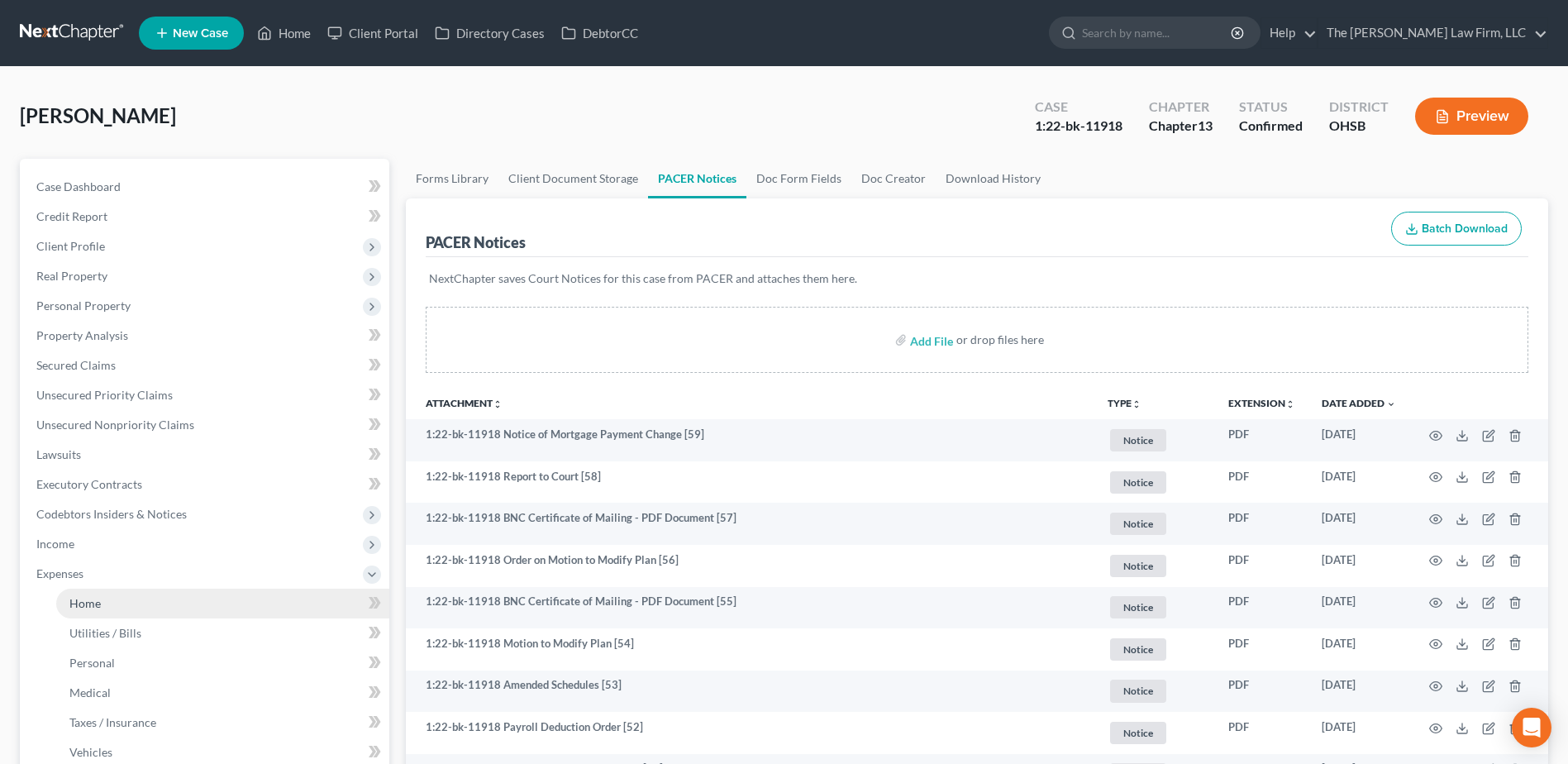
click at [100, 604] on span "Home" at bounding box center [85, 603] width 32 height 14
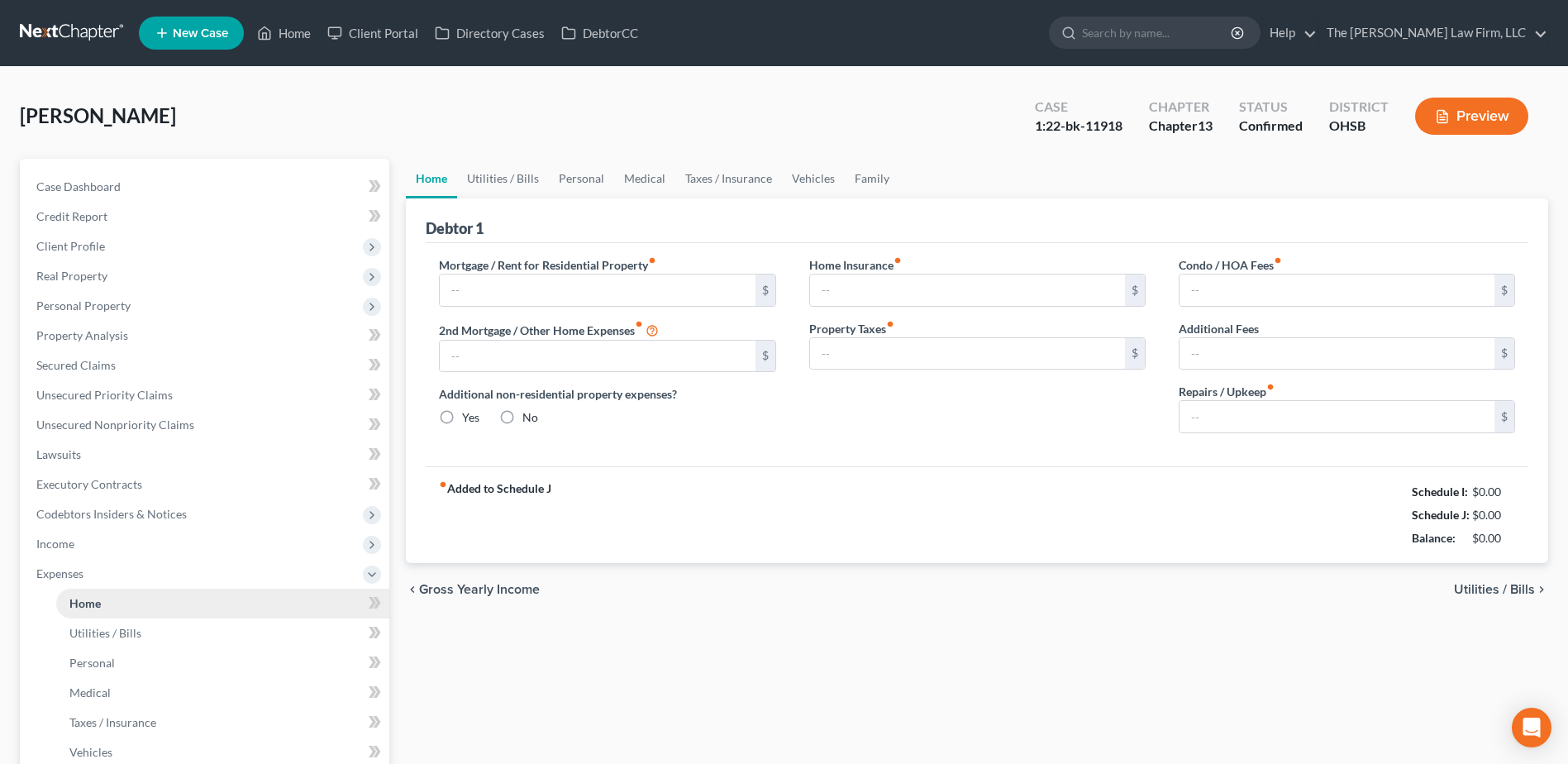
type input "0.00"
radio input "true"
type input "0.00"
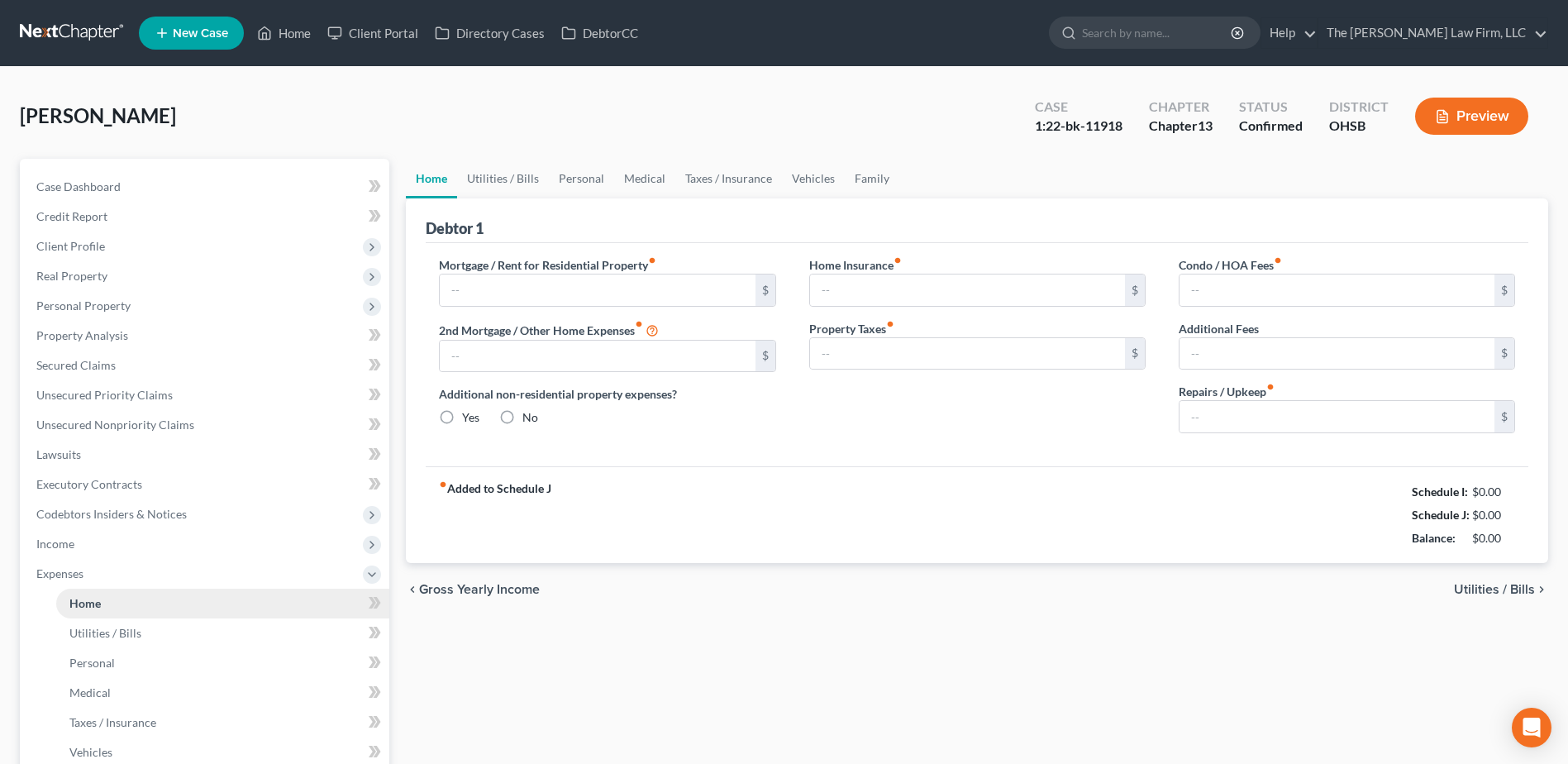
type input "0.00"
type input "80.00"
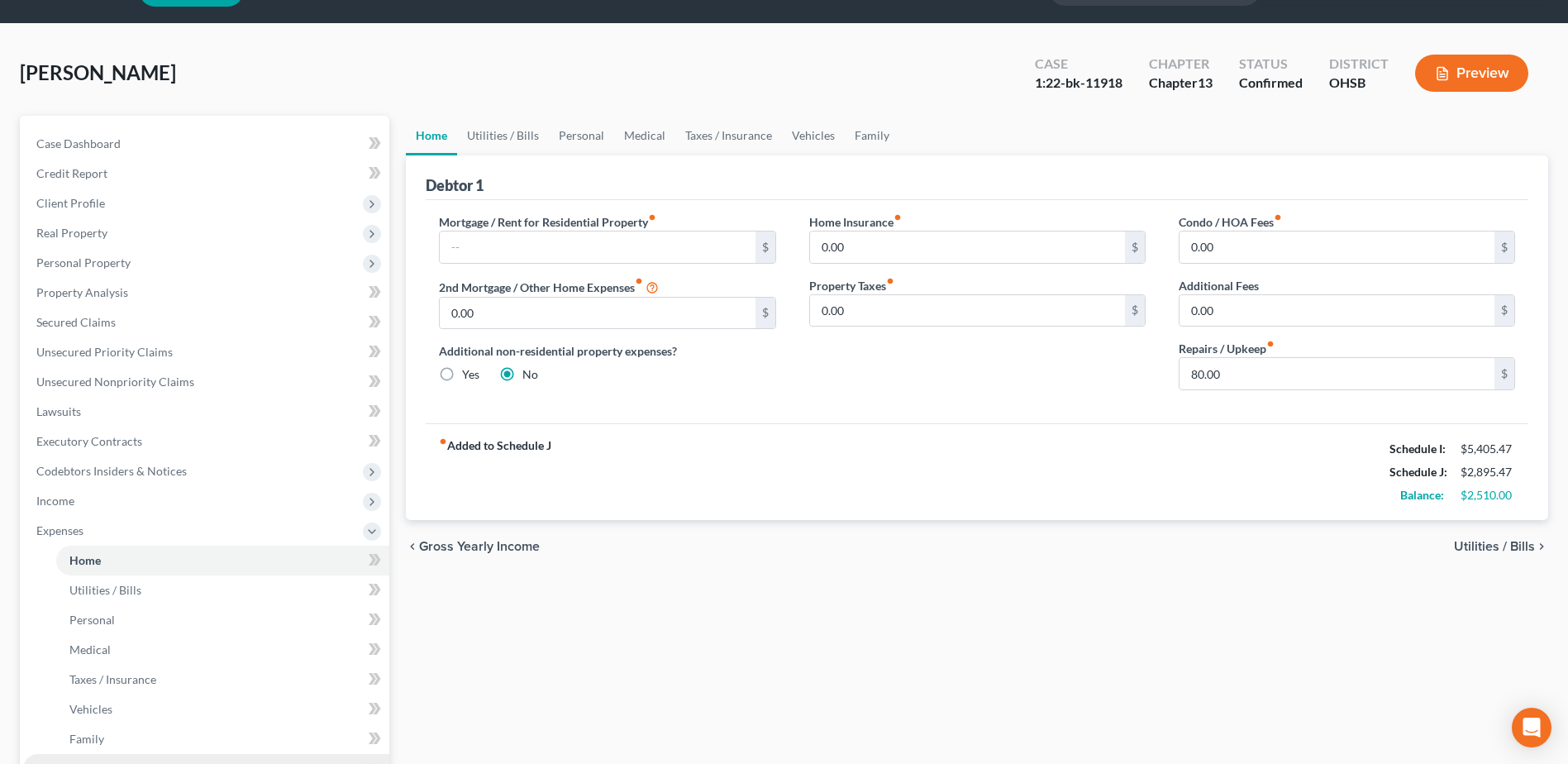
scroll to position [382, 0]
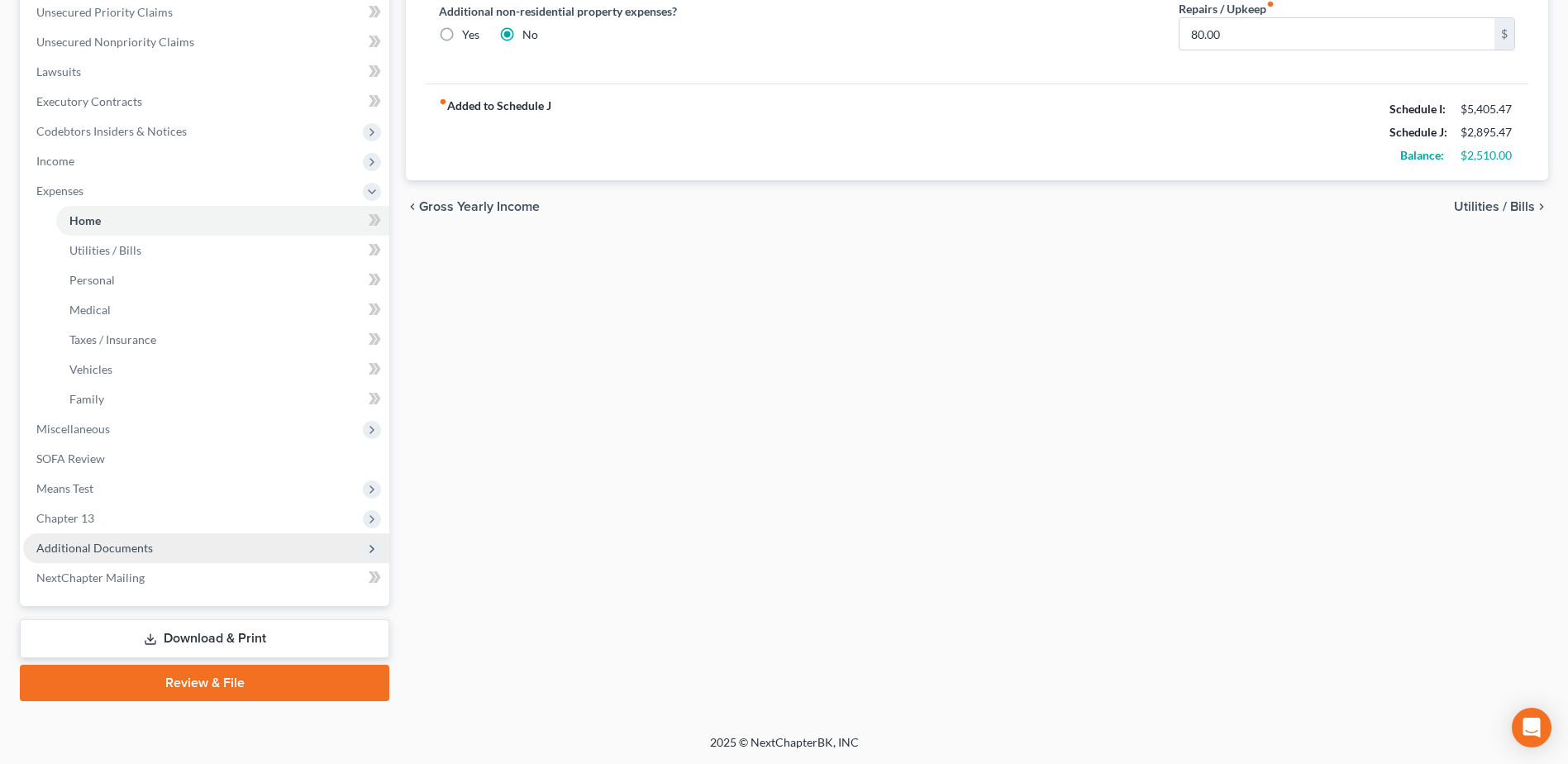
click at [122, 548] on span "Additional Documents" at bounding box center [95, 548] width 117 height 14
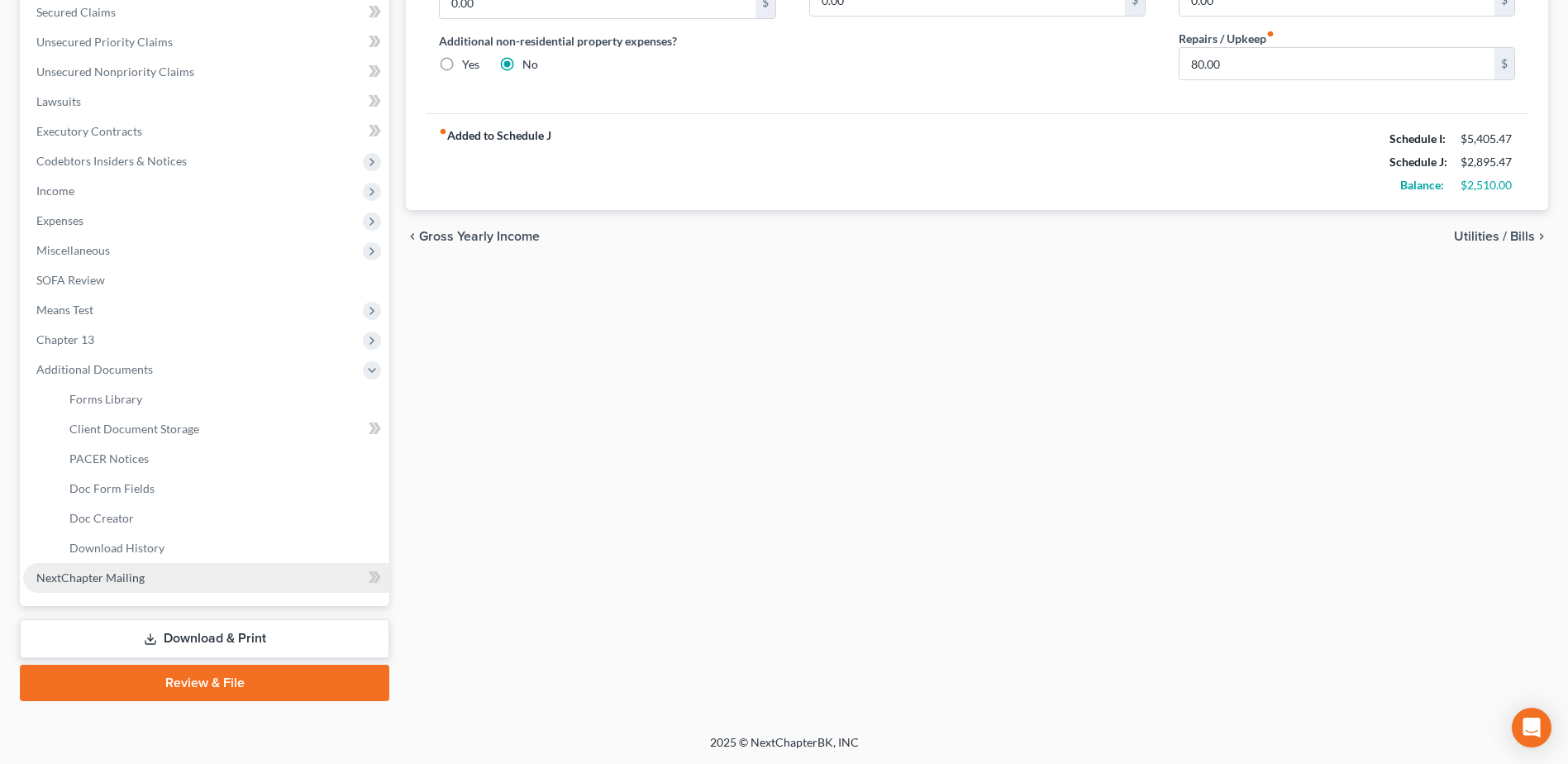
scroll to position [353, 0]
click at [121, 518] on span "Doc Creator" at bounding box center [102, 518] width 65 height 14
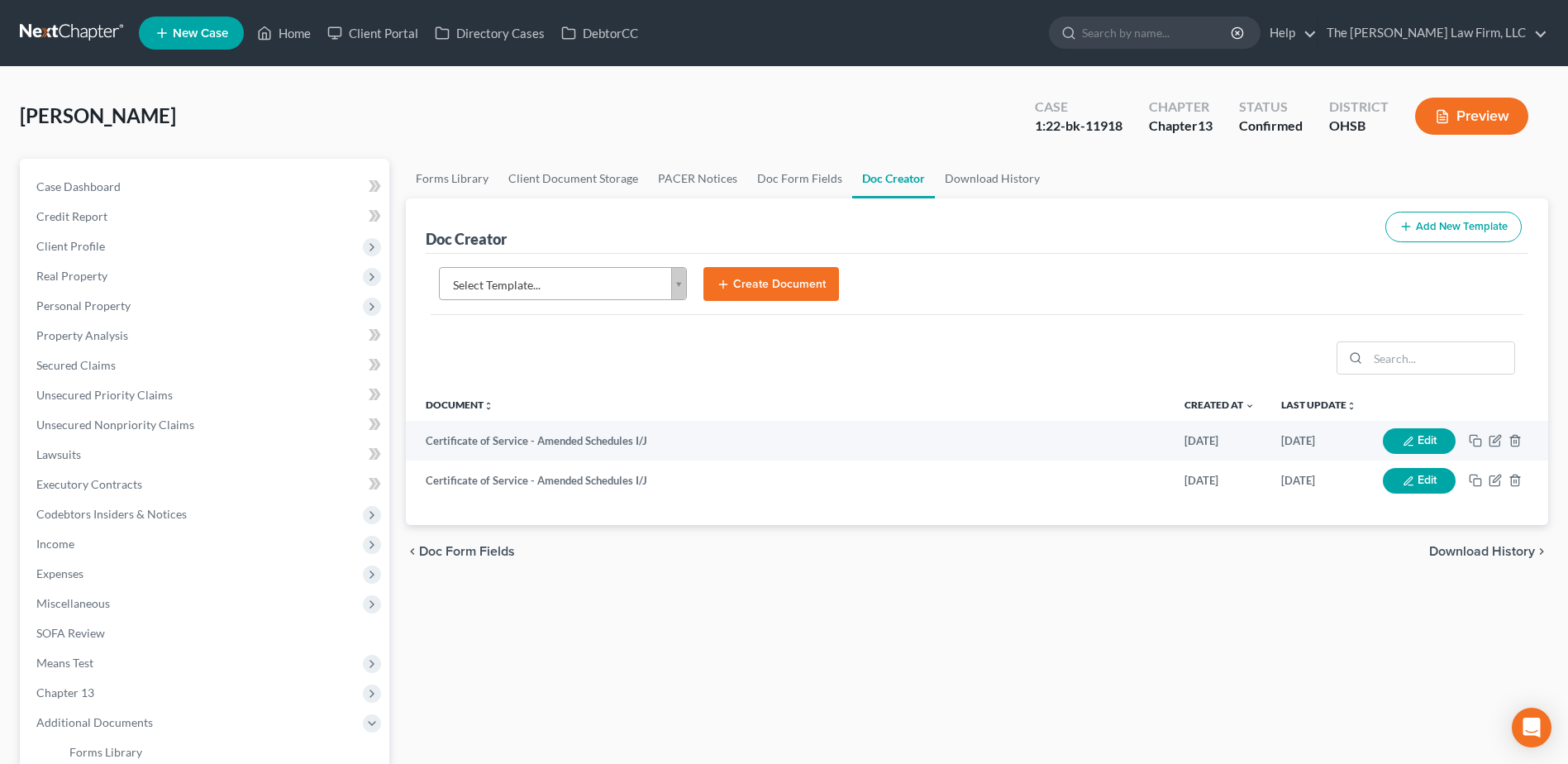
click at [586, 282] on body "Home New Case Client Portal Directory Cases DebtorCC The Jones Law Firm, LLC mj…" at bounding box center [784, 558] width 1568 height 1117
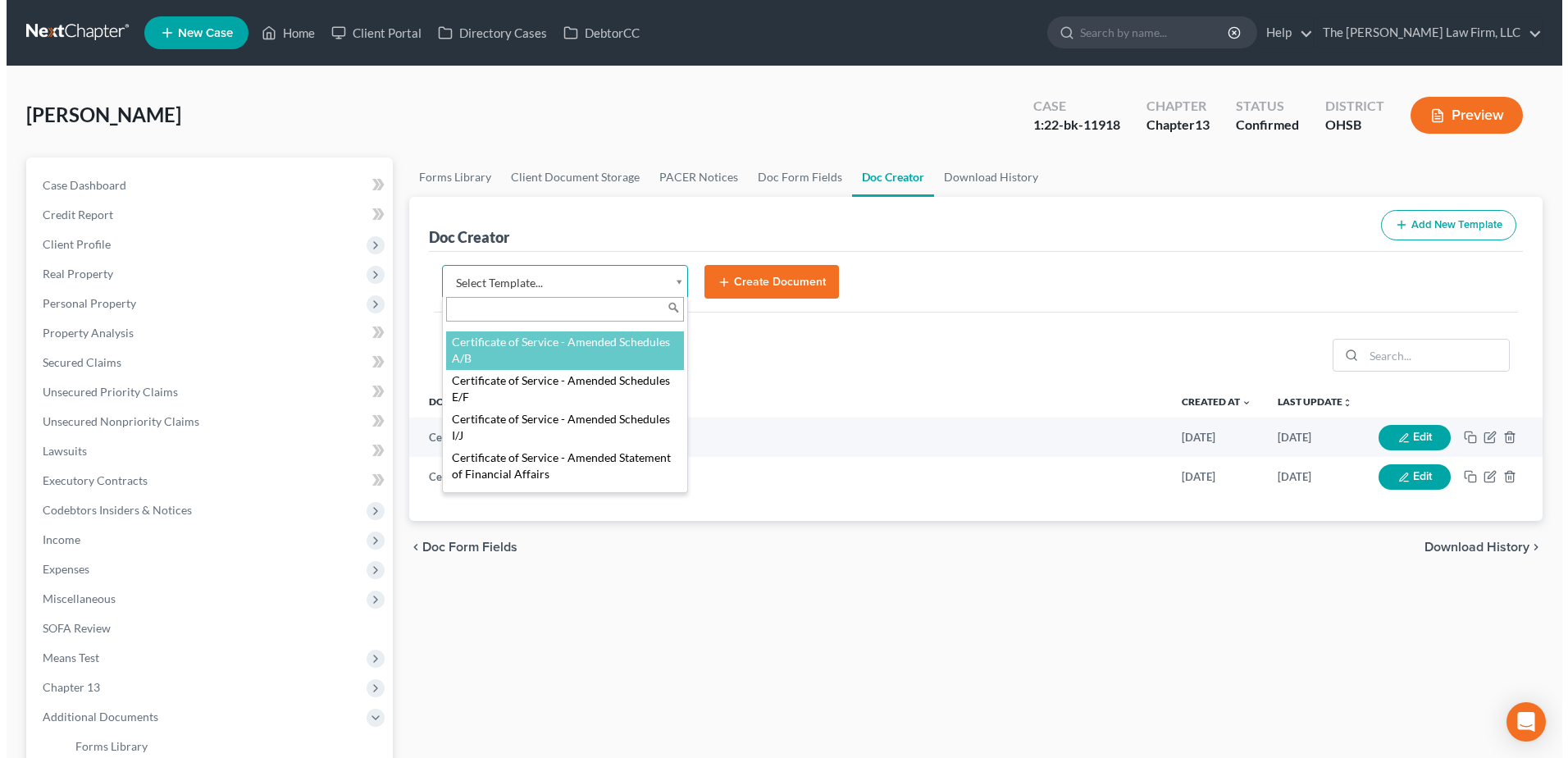
scroll to position [492, 0]
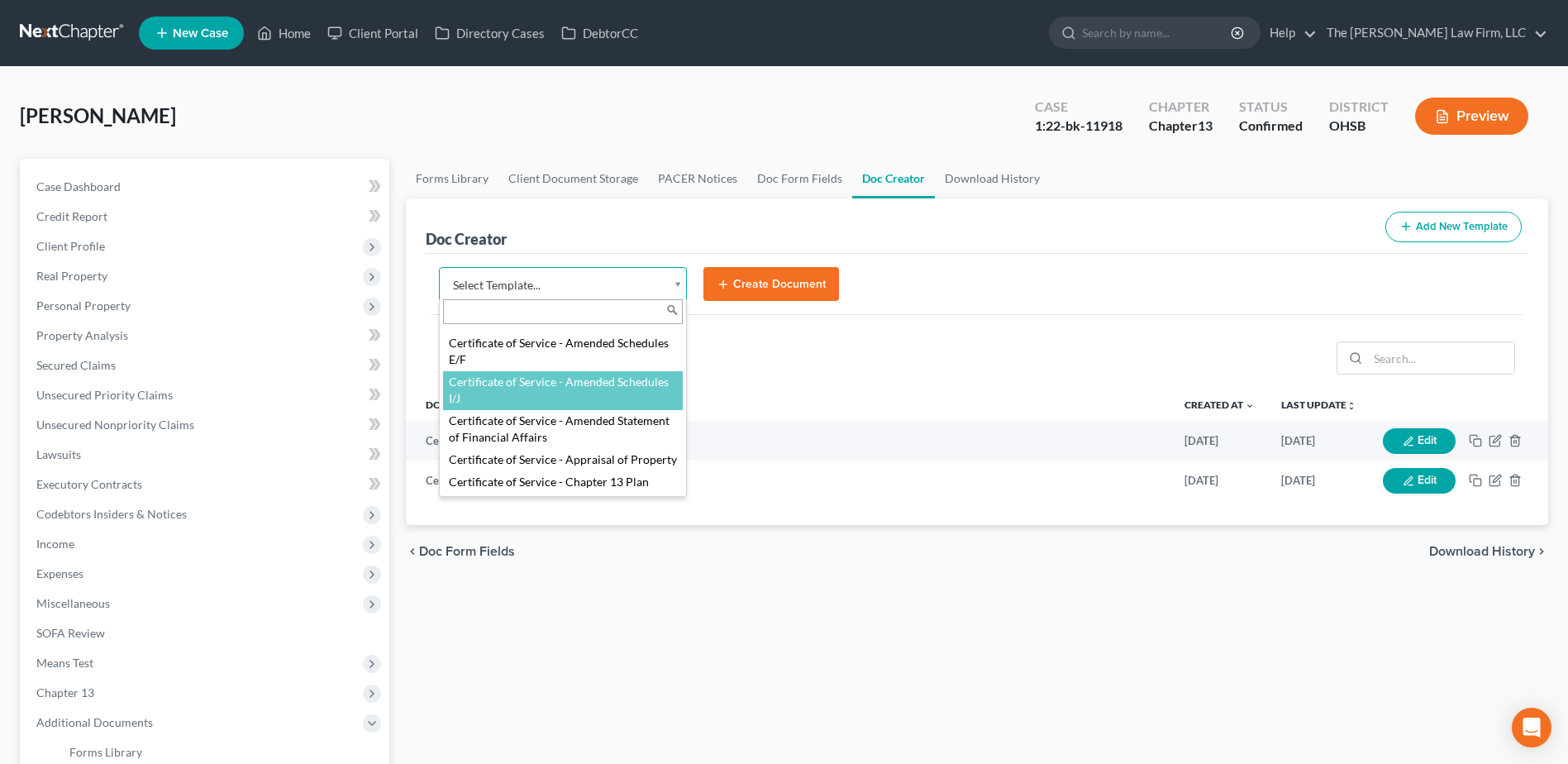
select select "107098"
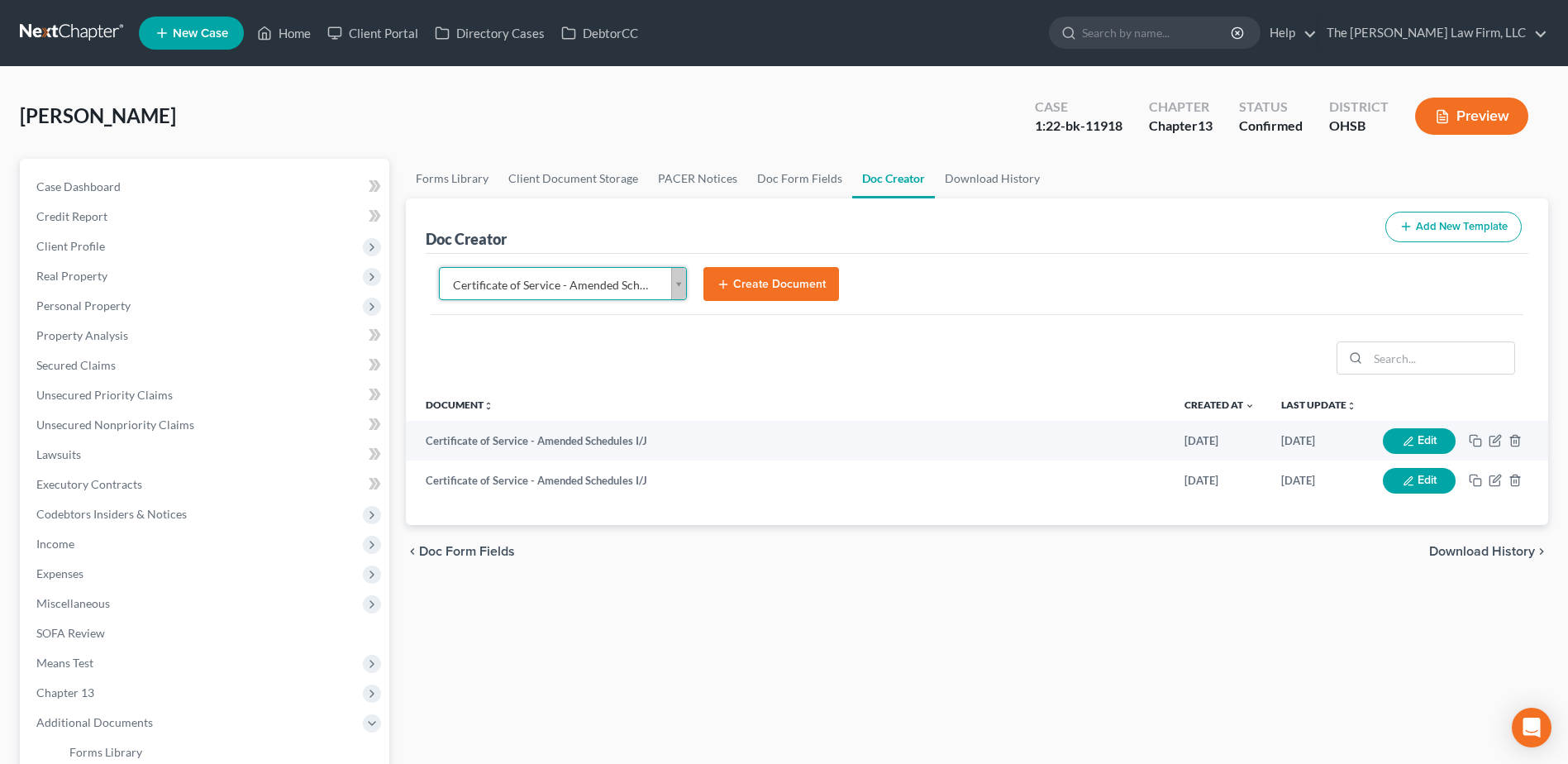
click at [762, 286] on button "Create Document" at bounding box center [771, 284] width 135 height 35
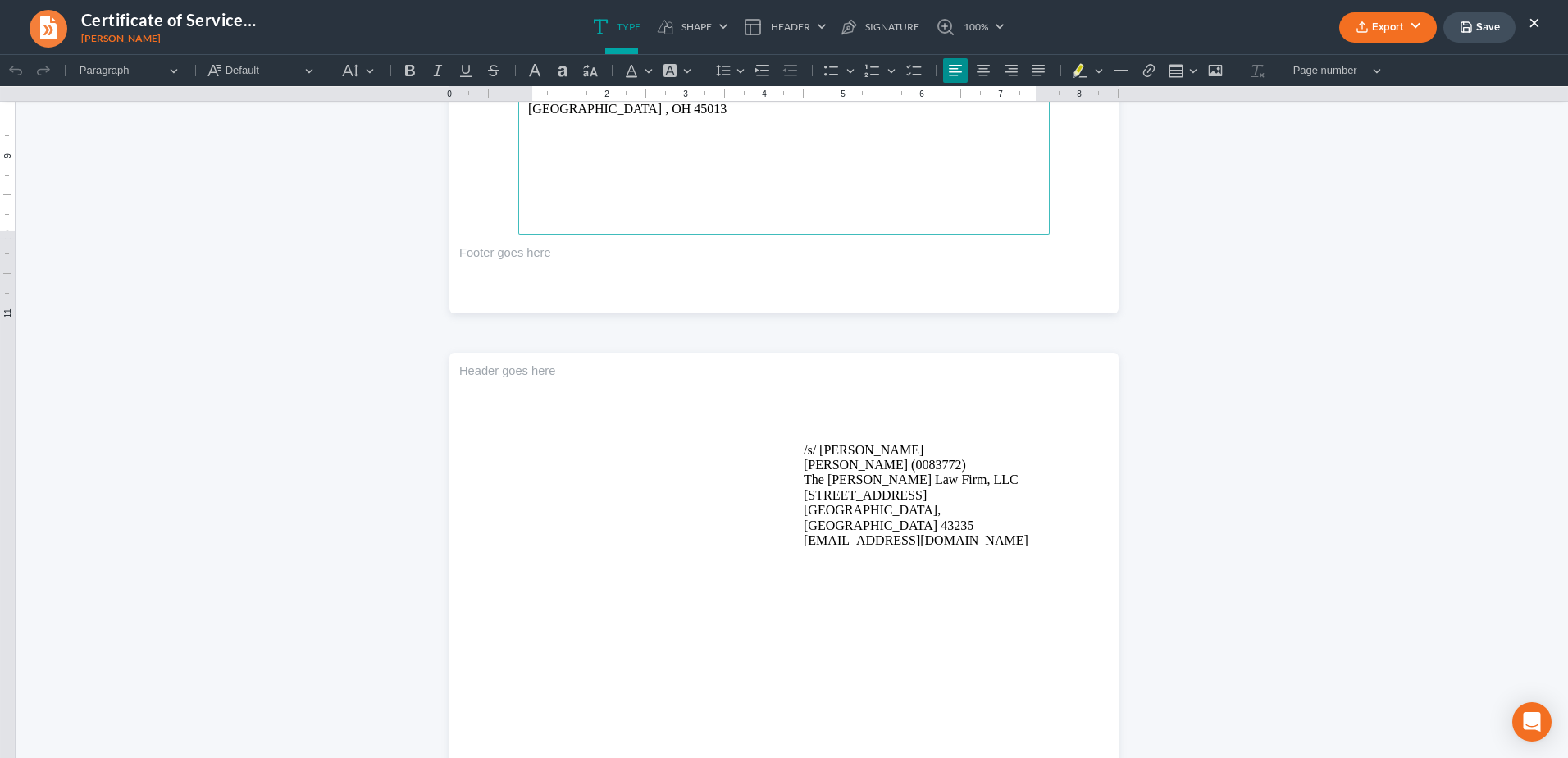
scroll to position [738, 0]
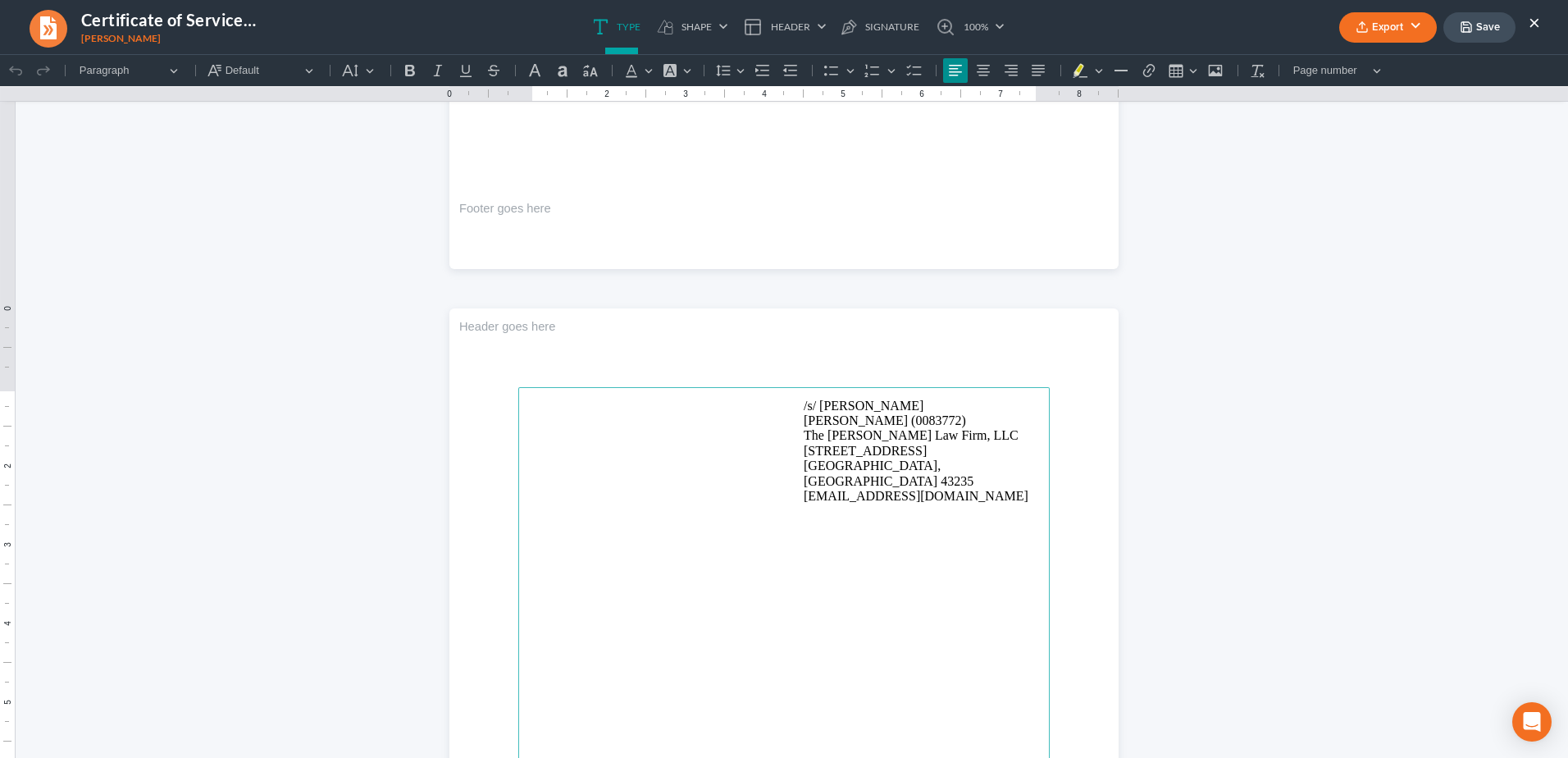
click at [825, 406] on p "/s/ Michael Jones Michael Jones (0083772) The Jones Law Firm, LLC 134 Northwood…" at bounding box center [921, 451] width 236 height 106
drag, startPoint x: 825, startPoint y: 406, endPoint x: 833, endPoint y: 378, distance: 29.1
click at [825, 406] on p "/s/ Michael Jones Michael Jones (0083772) The Jones Law Firm, LLC 134 Northwood…" at bounding box center [921, 451] width 236 height 106
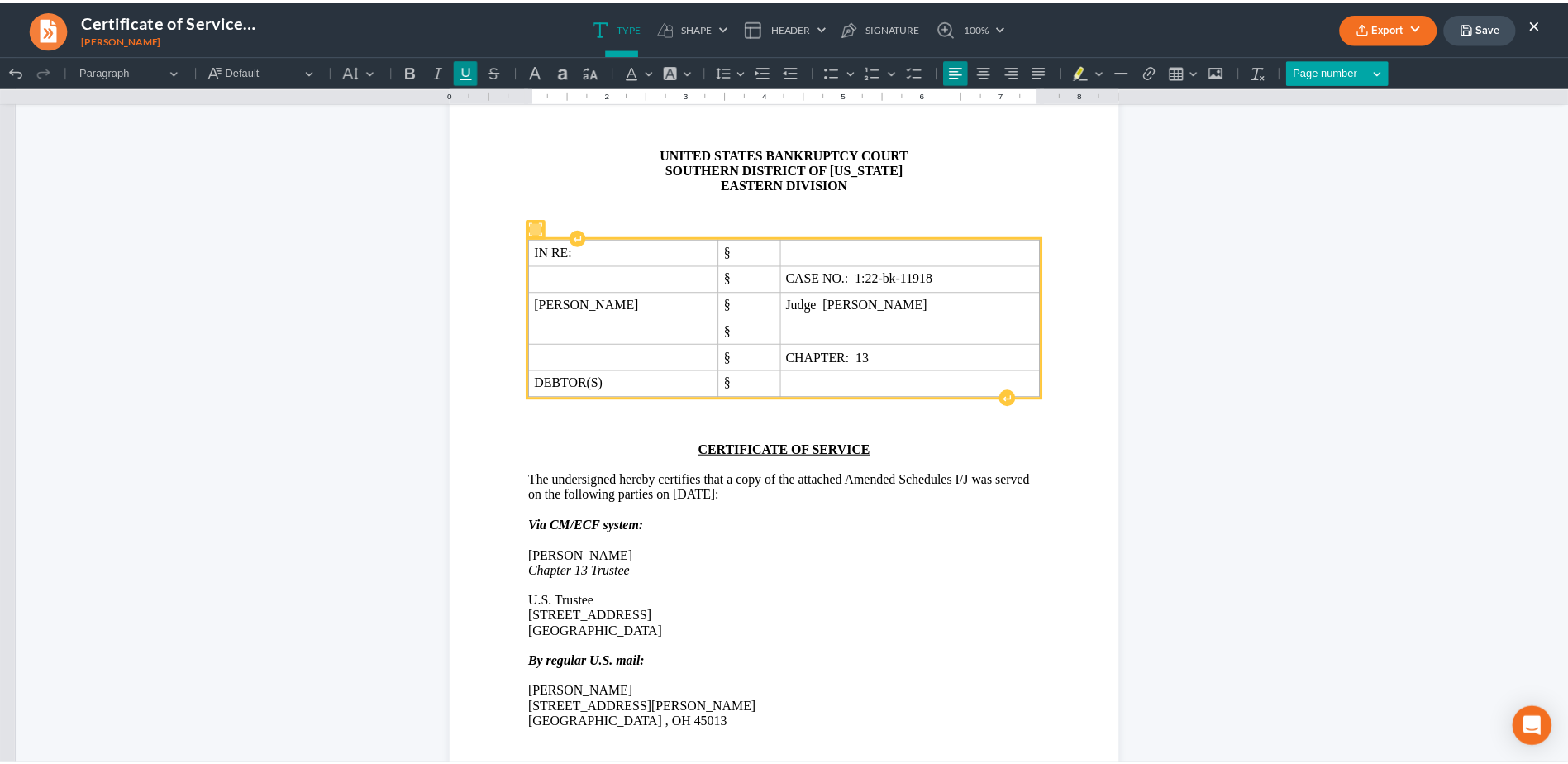
scroll to position [83, 0]
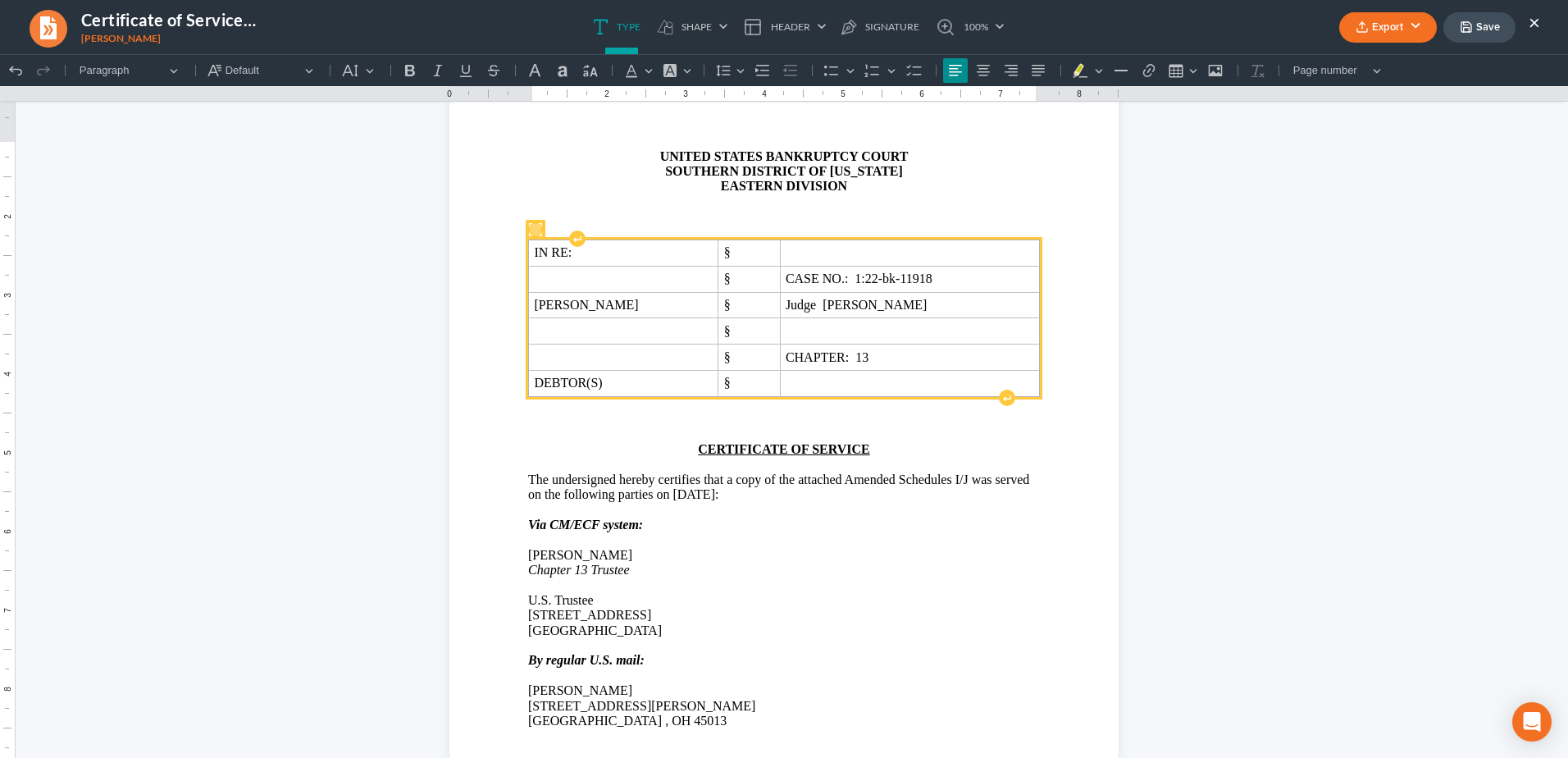
click at [1392, 22] on button "Export" at bounding box center [1387, 28] width 97 height 30
click at [1378, 65] on link "PDF" at bounding box center [1386, 65] width 127 height 28
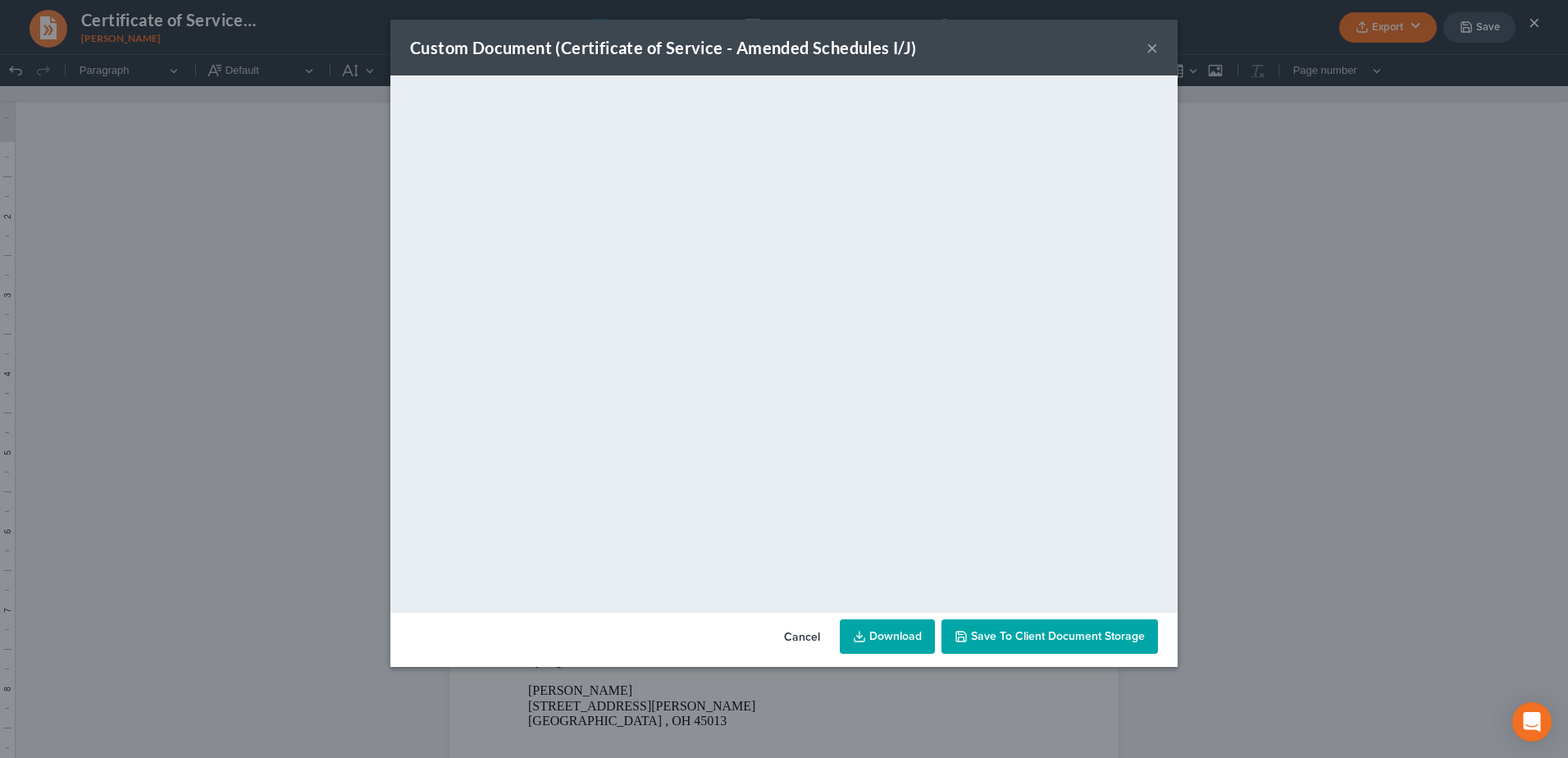
click at [1048, 631] on span "Save to Client Document Storage" at bounding box center [1058, 635] width 174 height 14
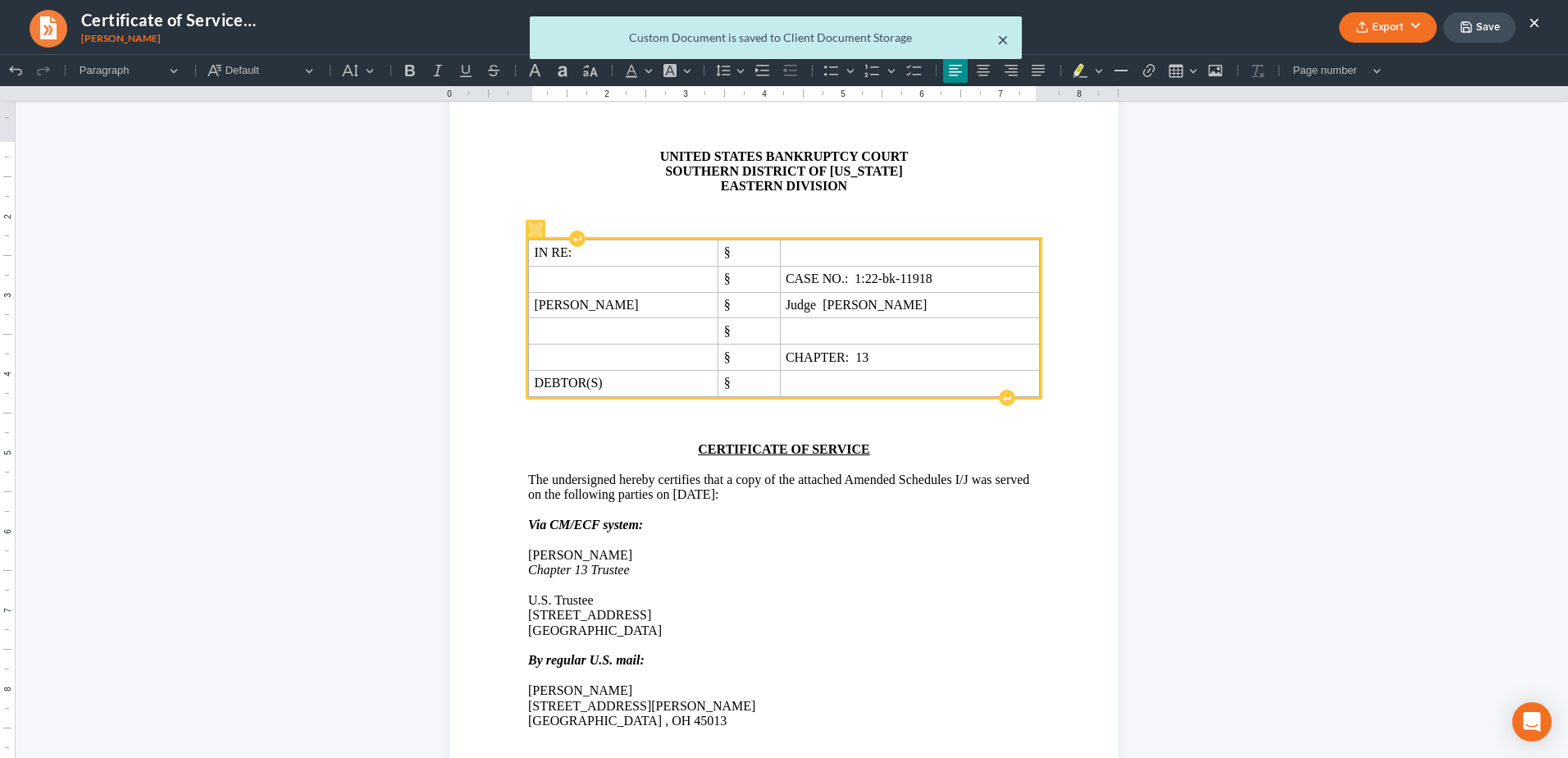
click at [1006, 39] on button "×" at bounding box center [1003, 39] width 12 height 19
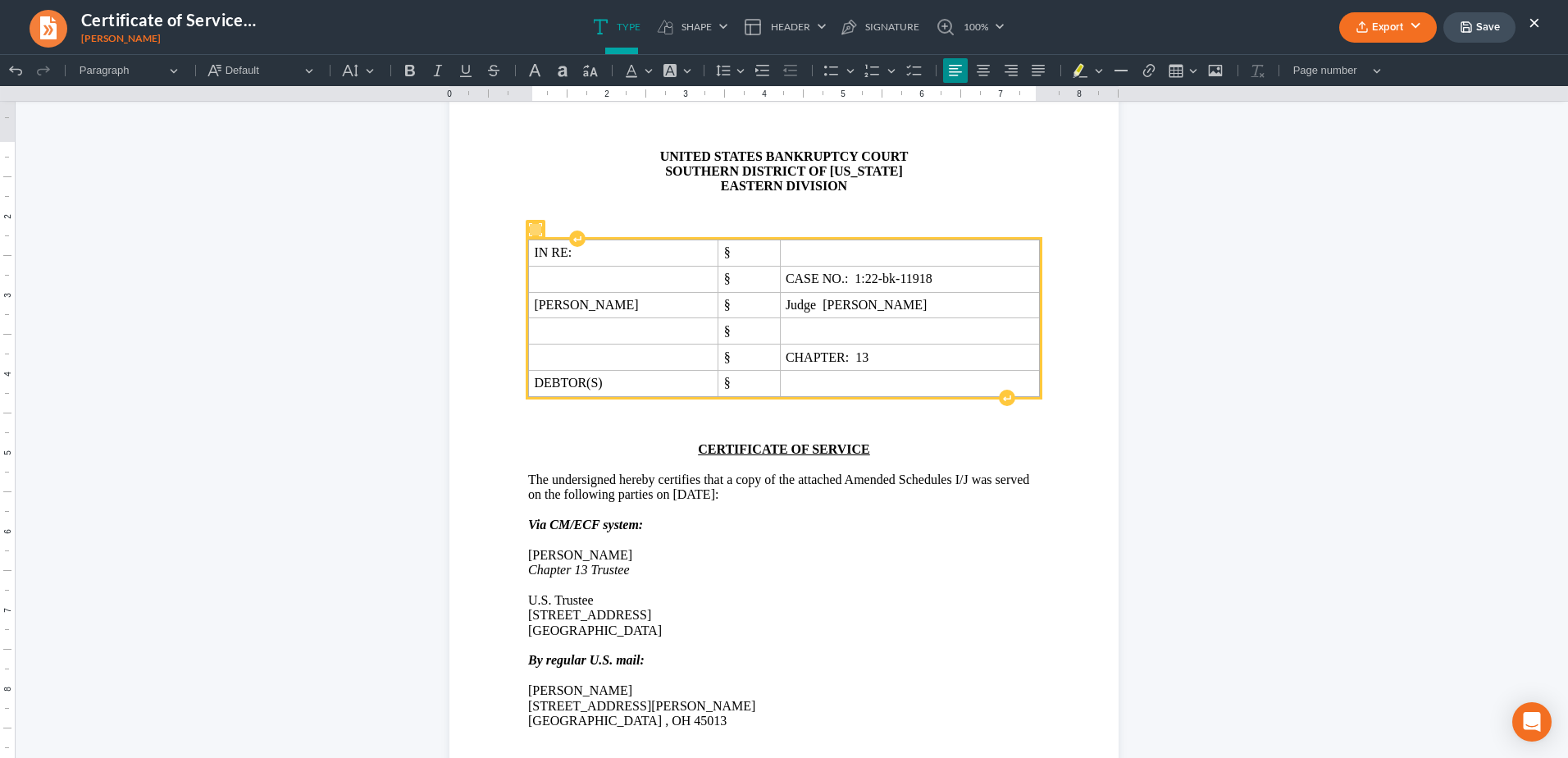
click at [1466, 24] on icon "button" at bounding box center [1467, 27] width 14 height 14
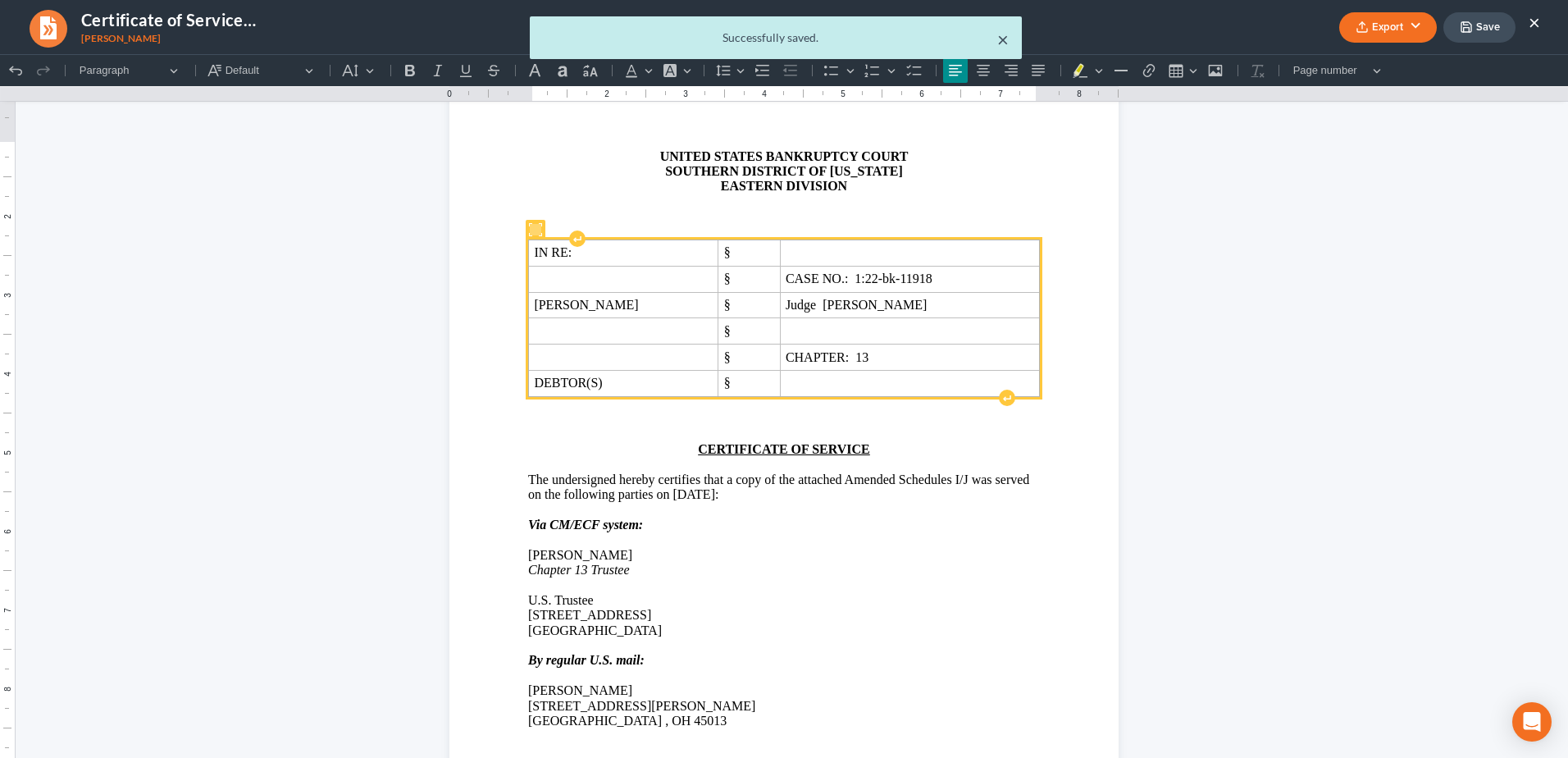
drag, startPoint x: 1003, startPoint y: 38, endPoint x: 1012, endPoint y: 35, distance: 9.5
click at [1003, 38] on button "×" at bounding box center [1003, 39] width 12 height 19
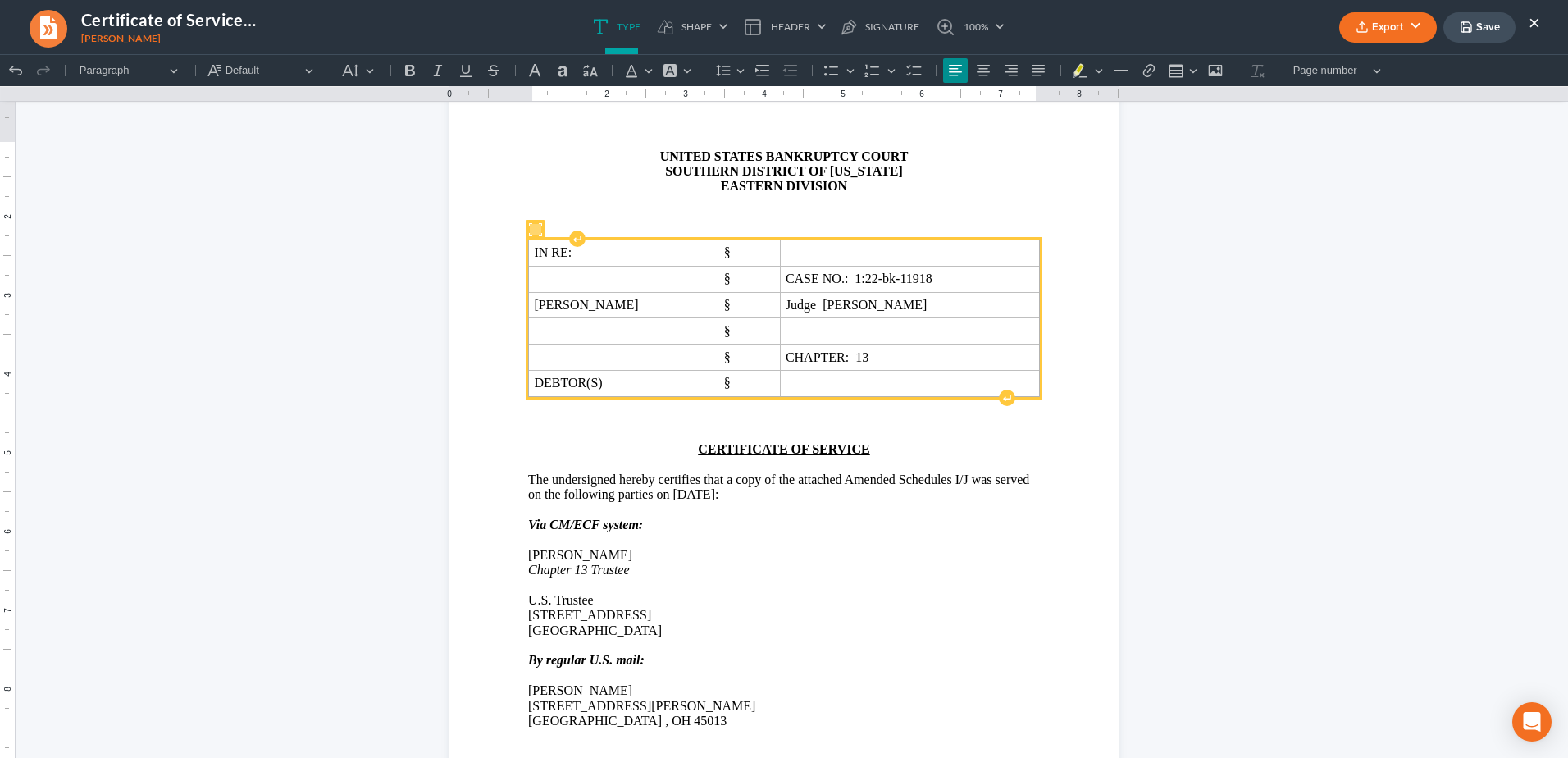
click at [1537, 23] on button "×" at bounding box center [1535, 22] width 12 height 19
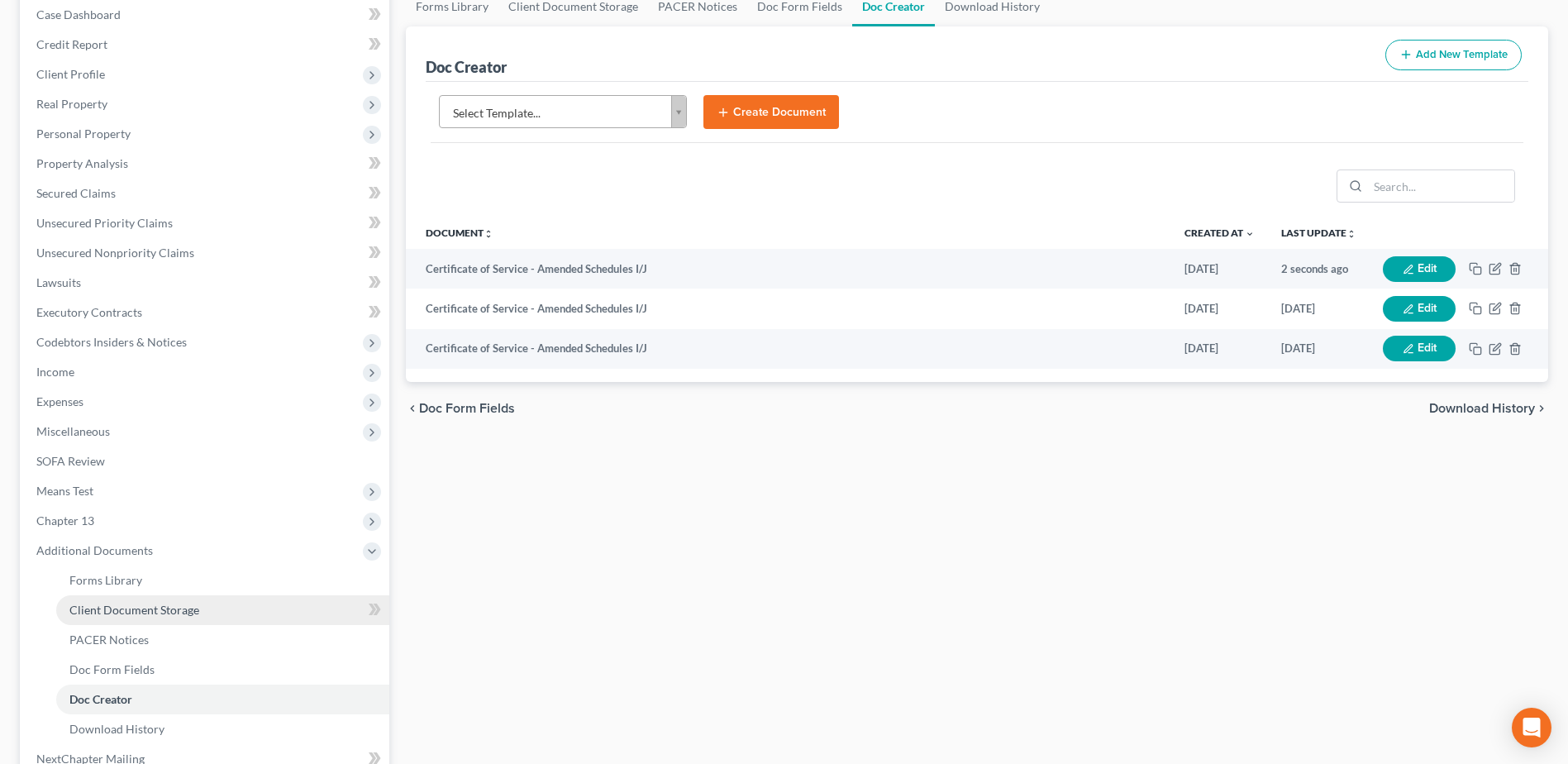
scroll to position [353, 0]
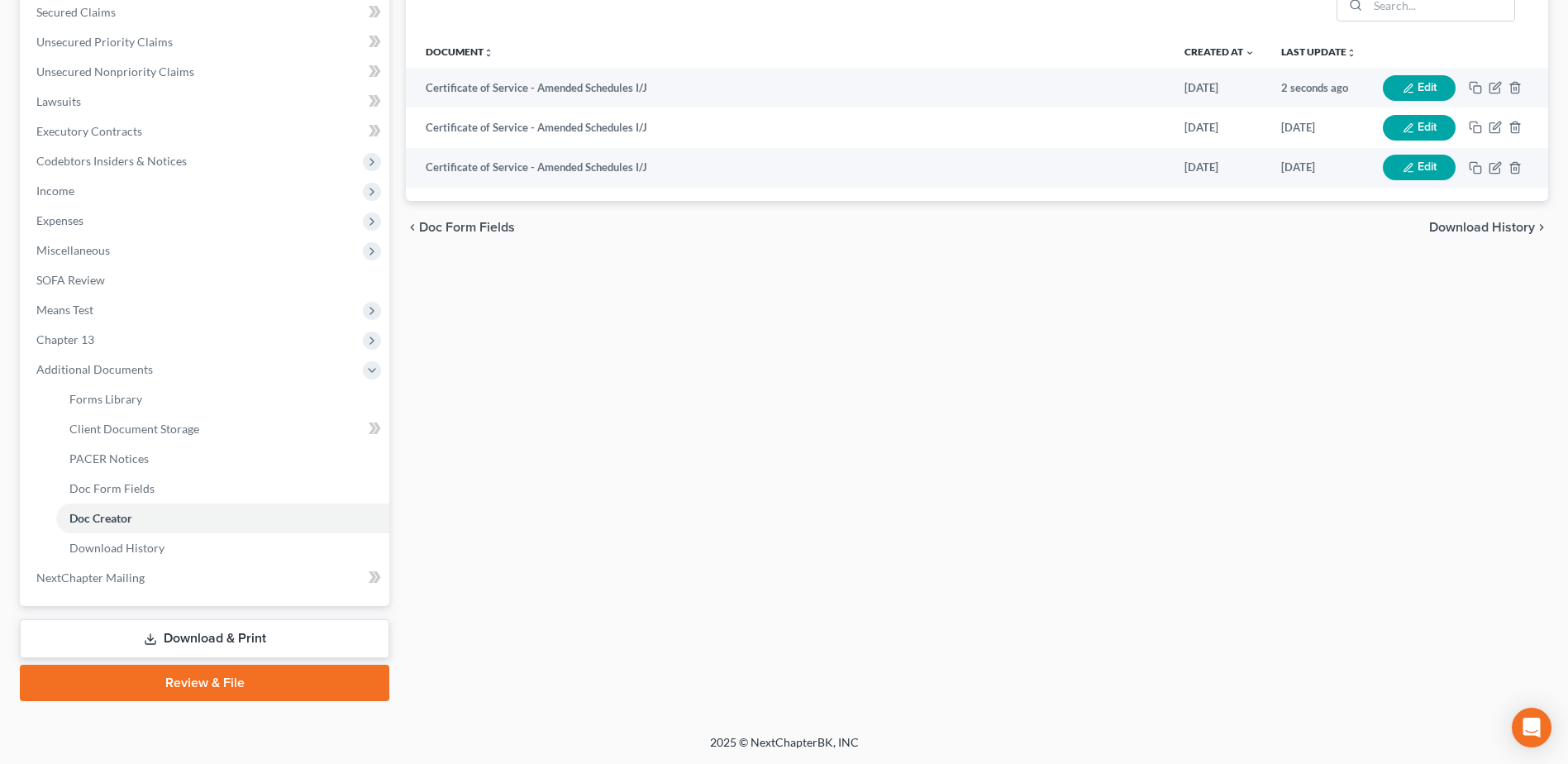
click at [199, 677] on link "Review & File" at bounding box center [204, 682] width 370 height 37
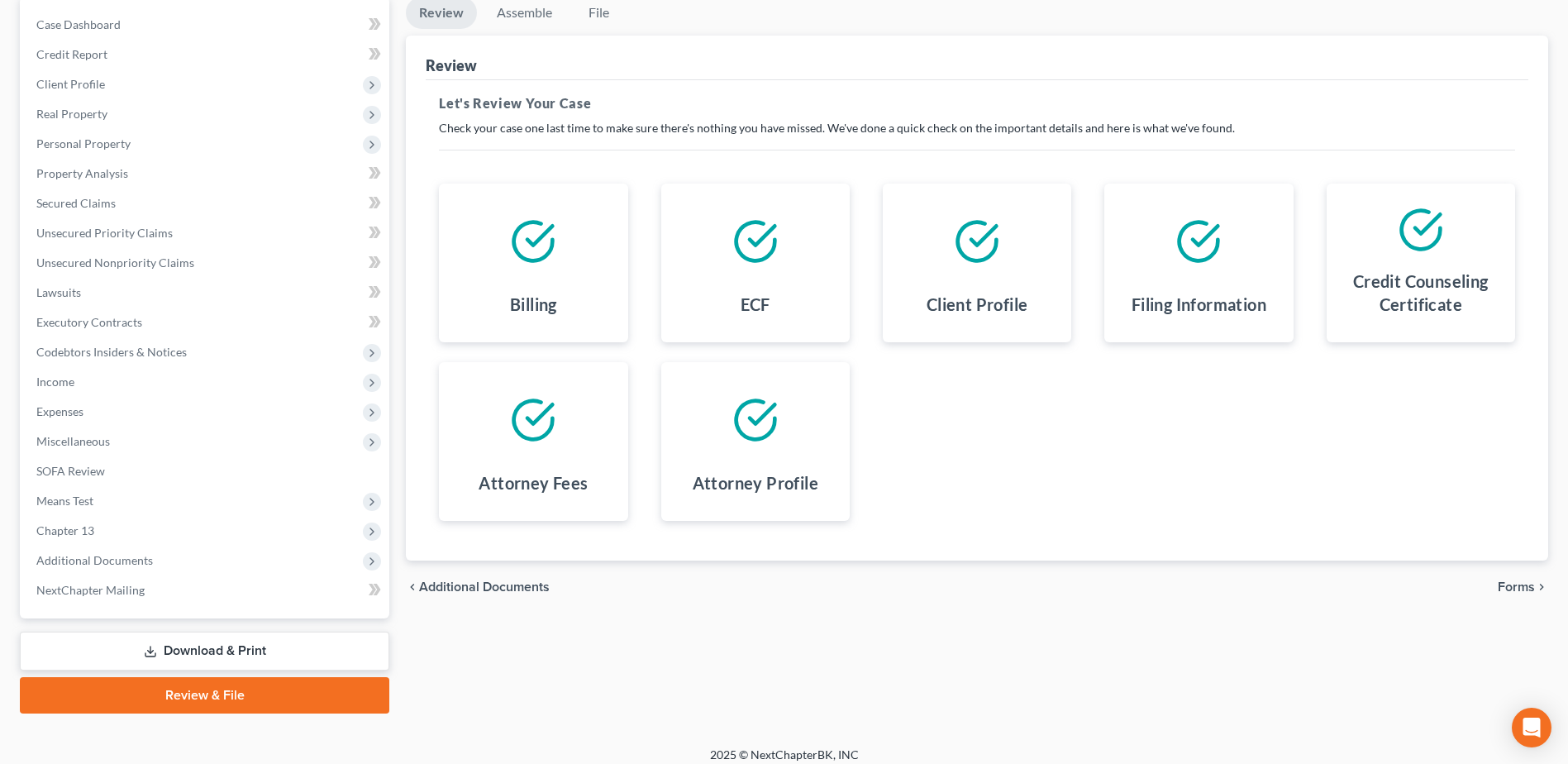
scroll to position [175, 0]
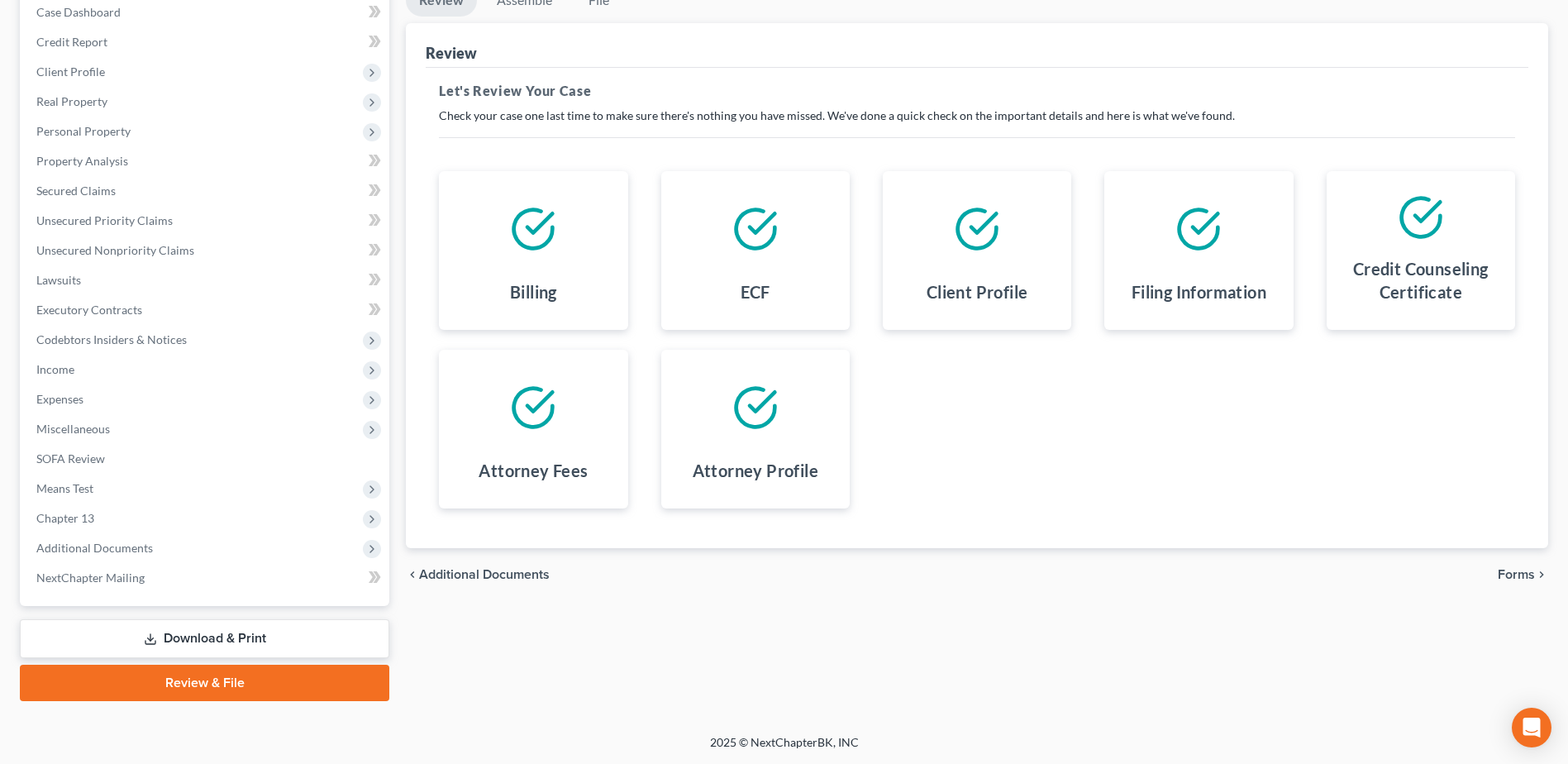
click at [1505, 571] on span "Forms" at bounding box center [1516, 575] width 37 height 14
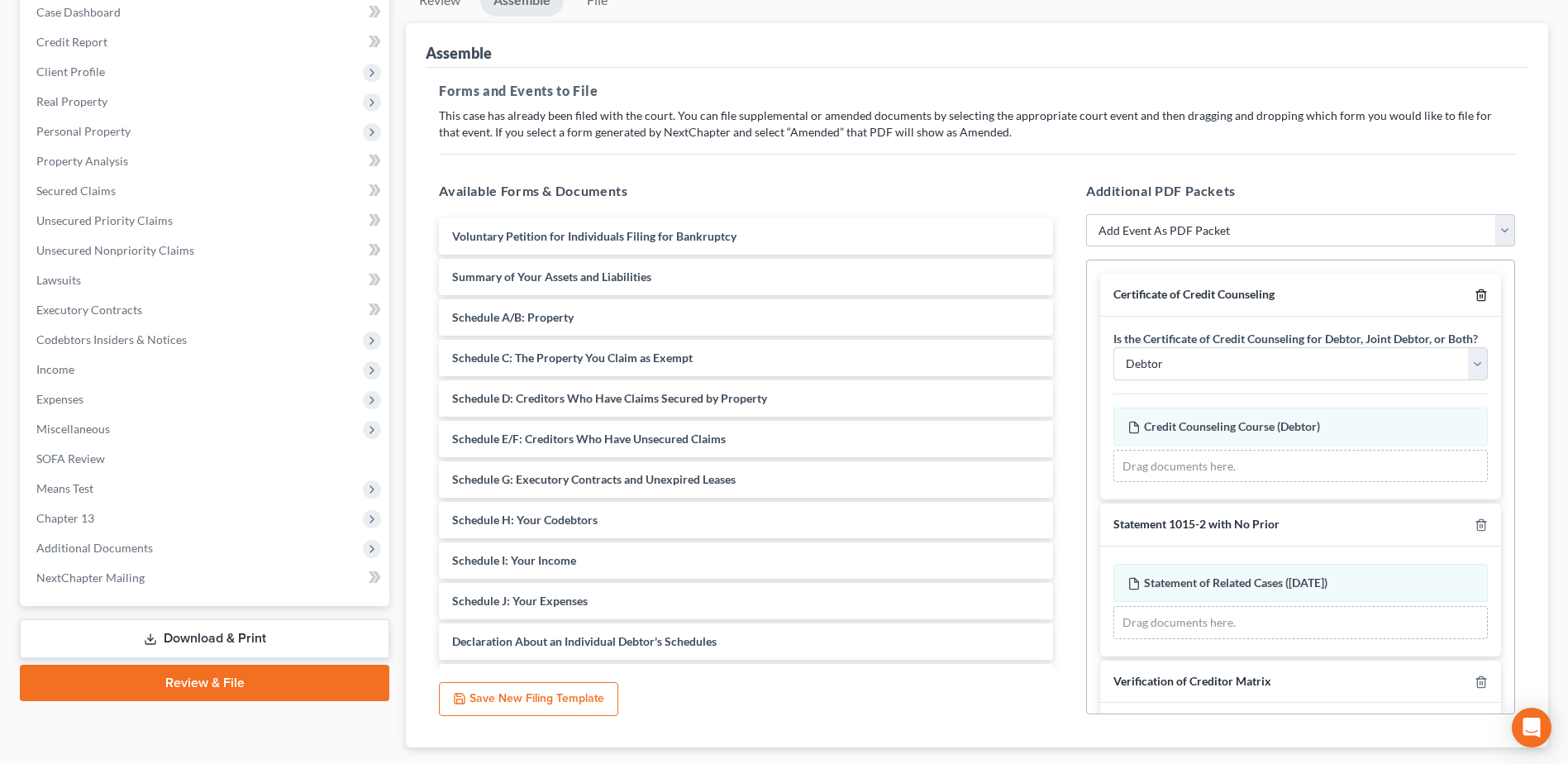
click at [1482, 297] on line "button" at bounding box center [1482, 296] width 0 height 3
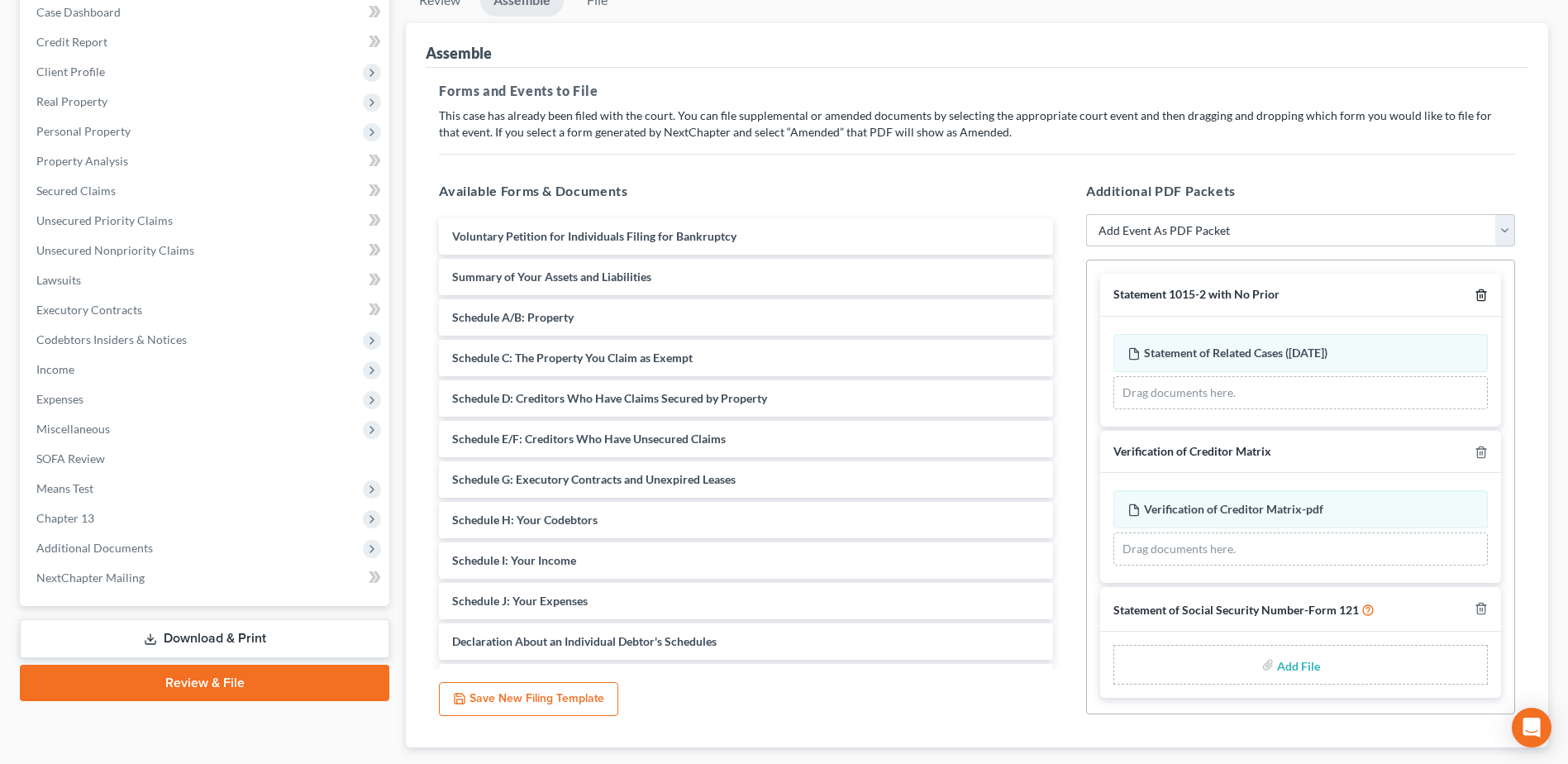
click at [1480, 296] on line "button" at bounding box center [1480, 296] width 0 height 3
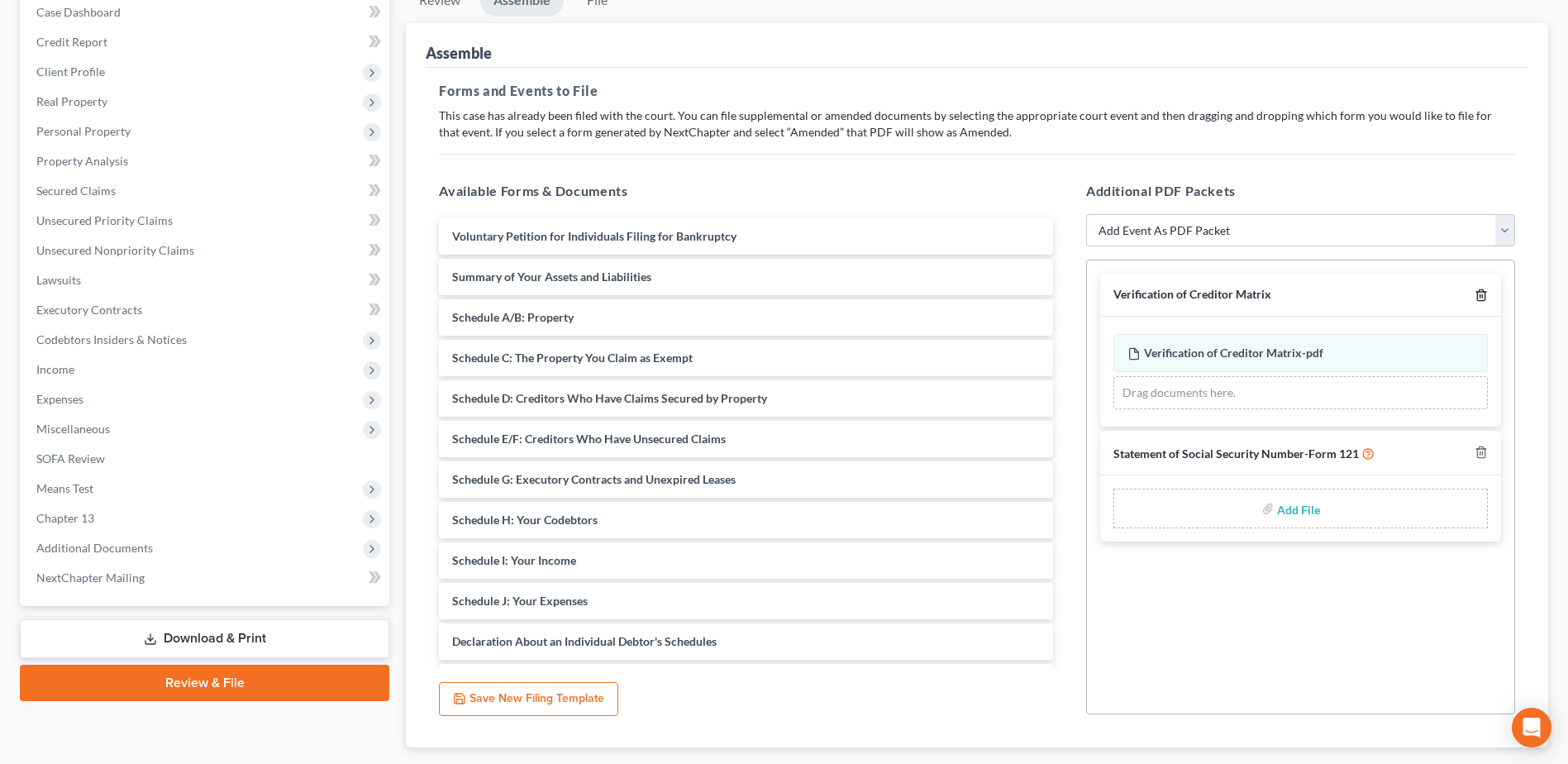
click at [1476, 294] on icon "button" at bounding box center [1481, 296] width 14 height 14
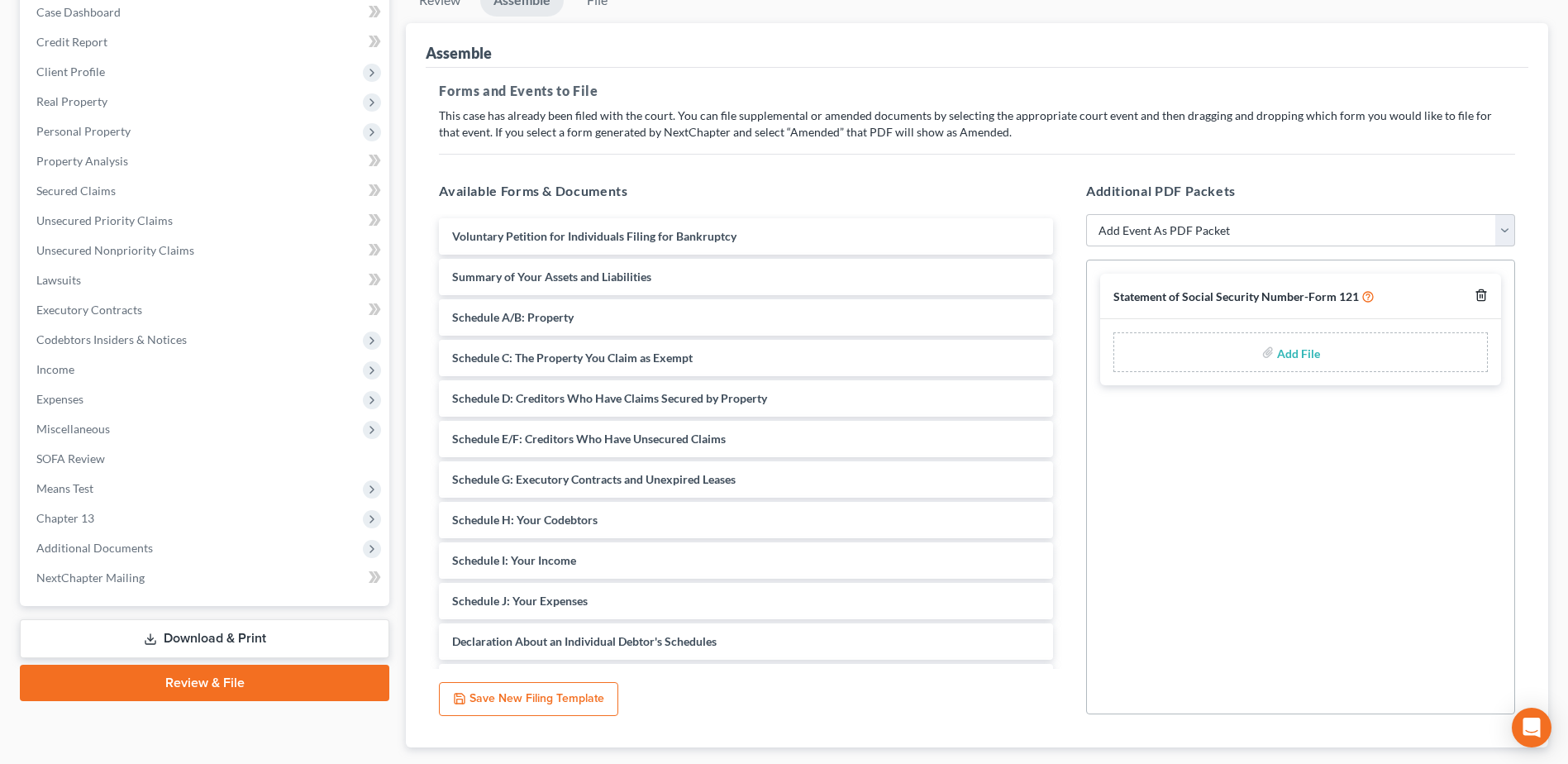
click at [1480, 296] on line "button" at bounding box center [1480, 296] width 0 height 3
click at [1121, 234] on select "Add Event As PDF Packet 20 Largest Unsecured Creditors Amended Document Amended…" at bounding box center [1301, 230] width 429 height 33
select select "3"
click at [1086, 214] on select "Add Event As PDF Packet 20 Largest Unsecured Creditors Amended Document Amended…" at bounding box center [1301, 230] width 429 height 33
select select
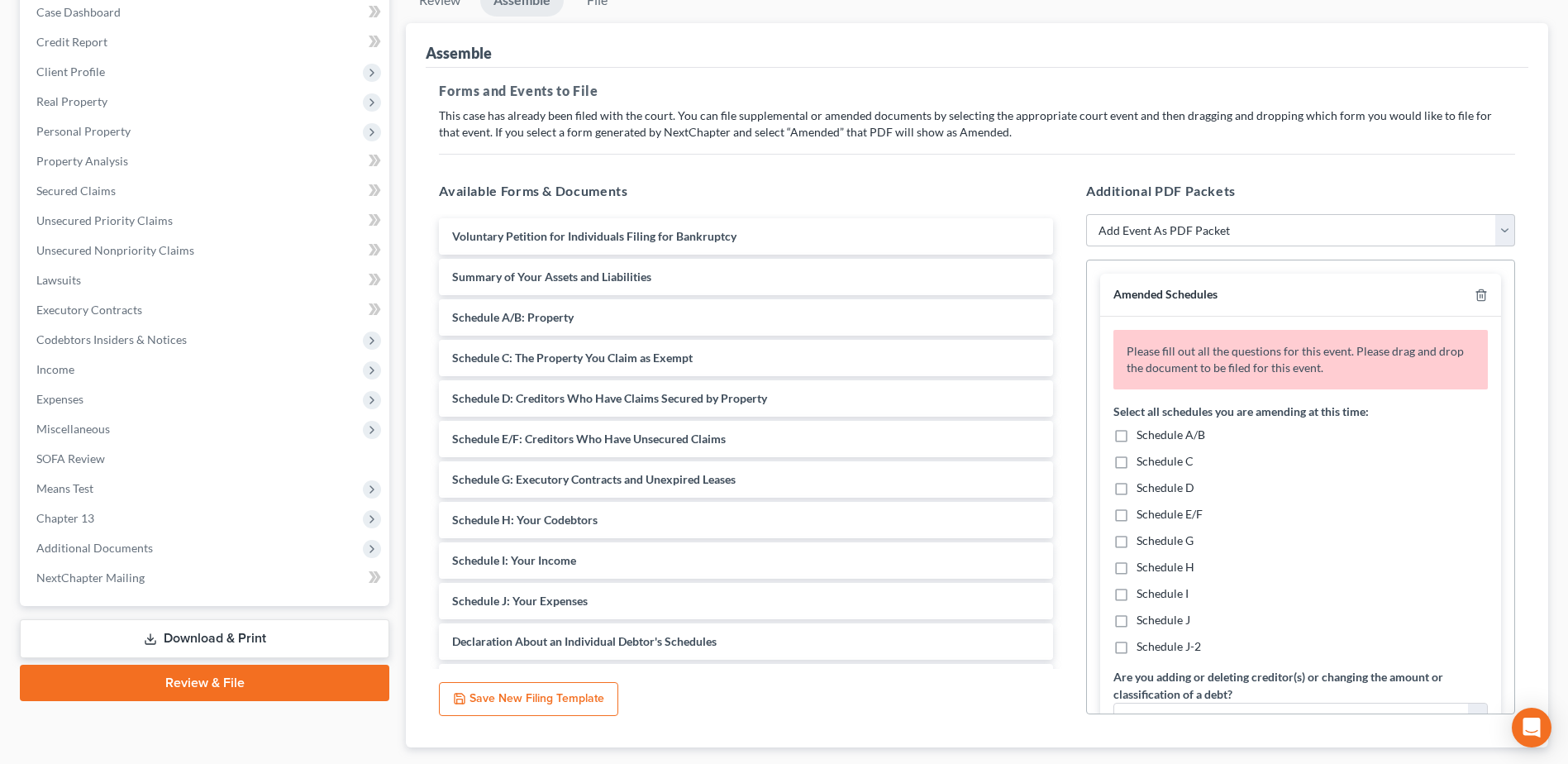
click at [1136, 590] on label "Schedule I" at bounding box center [1162, 593] width 52 height 16
click at [1143, 590] on input "Schedule I" at bounding box center [1148, 590] width 11 height 11
checkbox input "true"
click at [1136, 612] on label "Schedule J" at bounding box center [1163, 619] width 54 height 16
click at [1143, 612] on input "Schedule J" at bounding box center [1148, 617] width 11 height 11
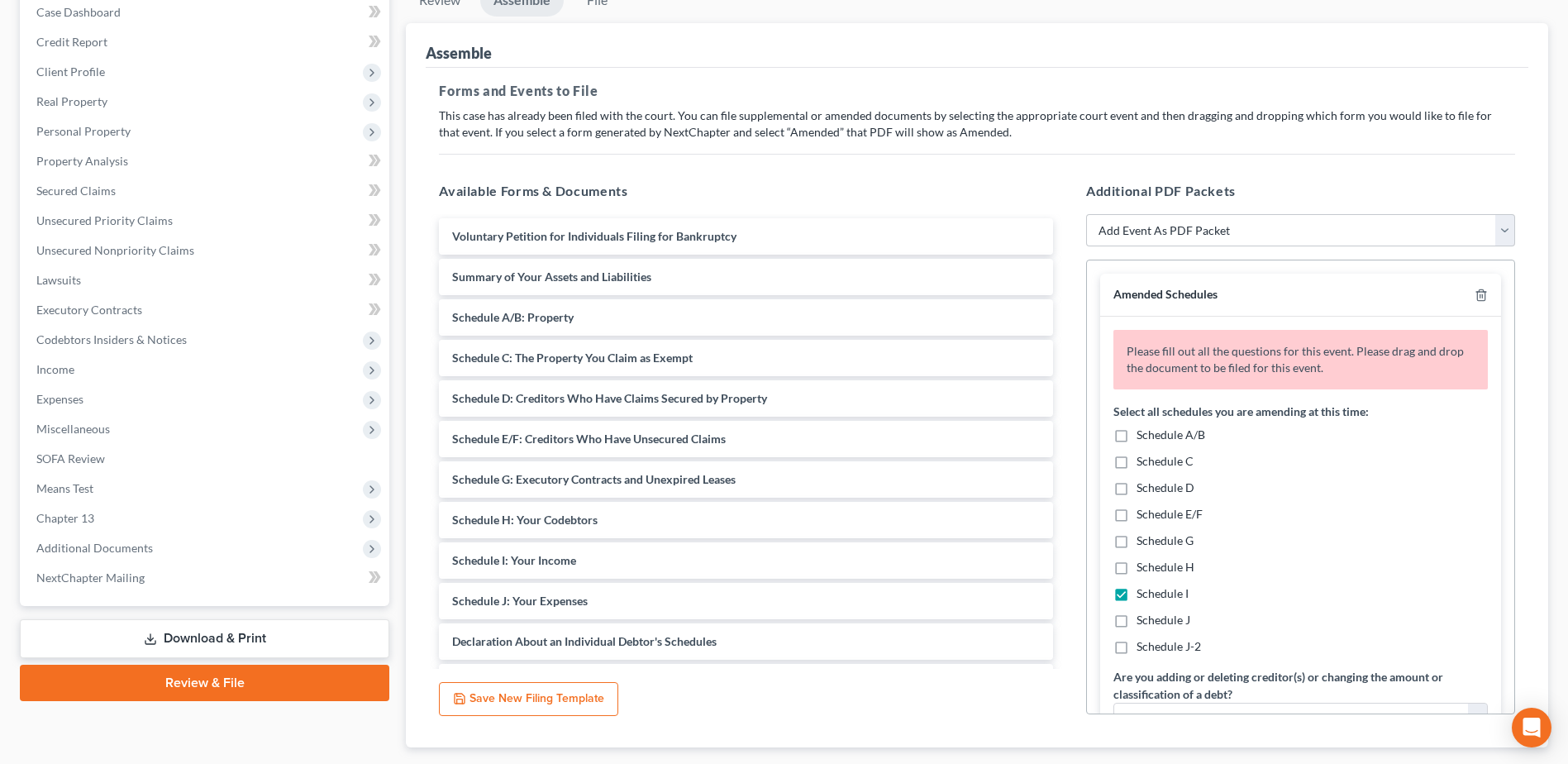
checkbox input "true"
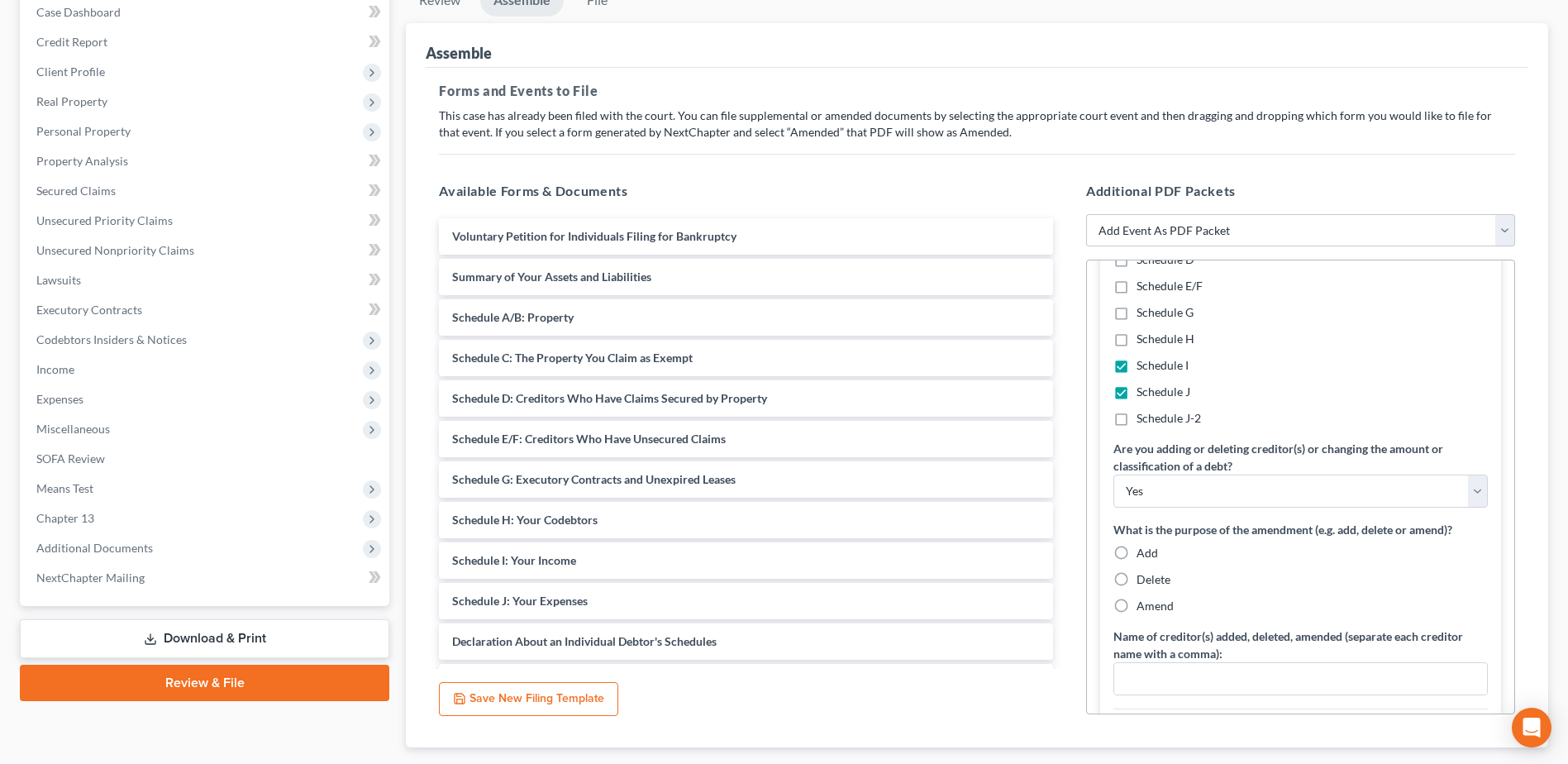
scroll to position [248, 0]
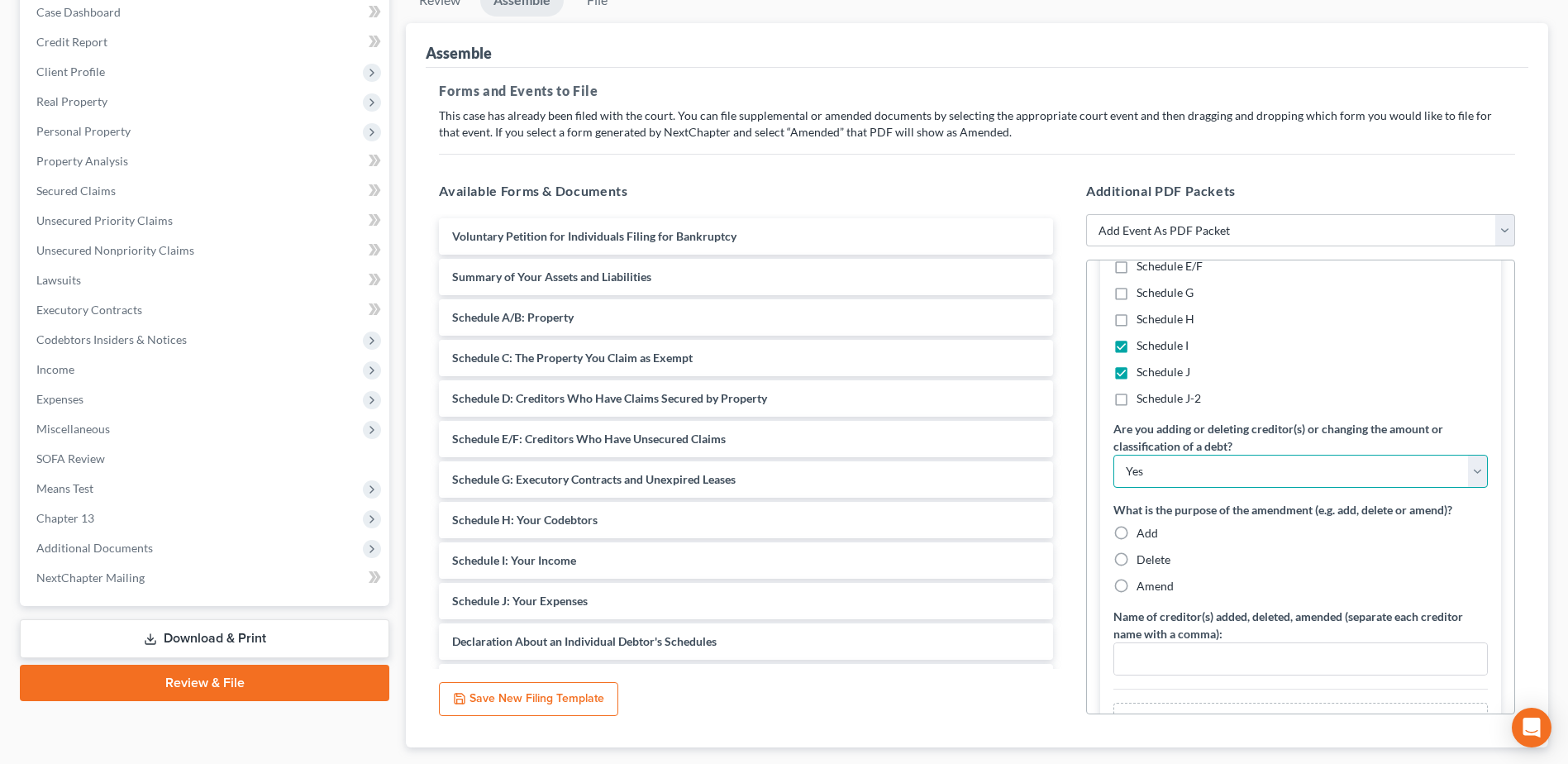
drag, startPoint x: 1168, startPoint y: 468, endPoint x: 1170, endPoint y: 480, distance: 12.2
click at [1168, 468] on select "Yes No" at bounding box center [1301, 471] width 375 height 33
select select "1"
click at [1113, 455] on select "Yes No" at bounding box center [1301, 471] width 375 height 33
click at [1136, 586] on label "Amend" at bounding box center [1155, 585] width 37 height 16
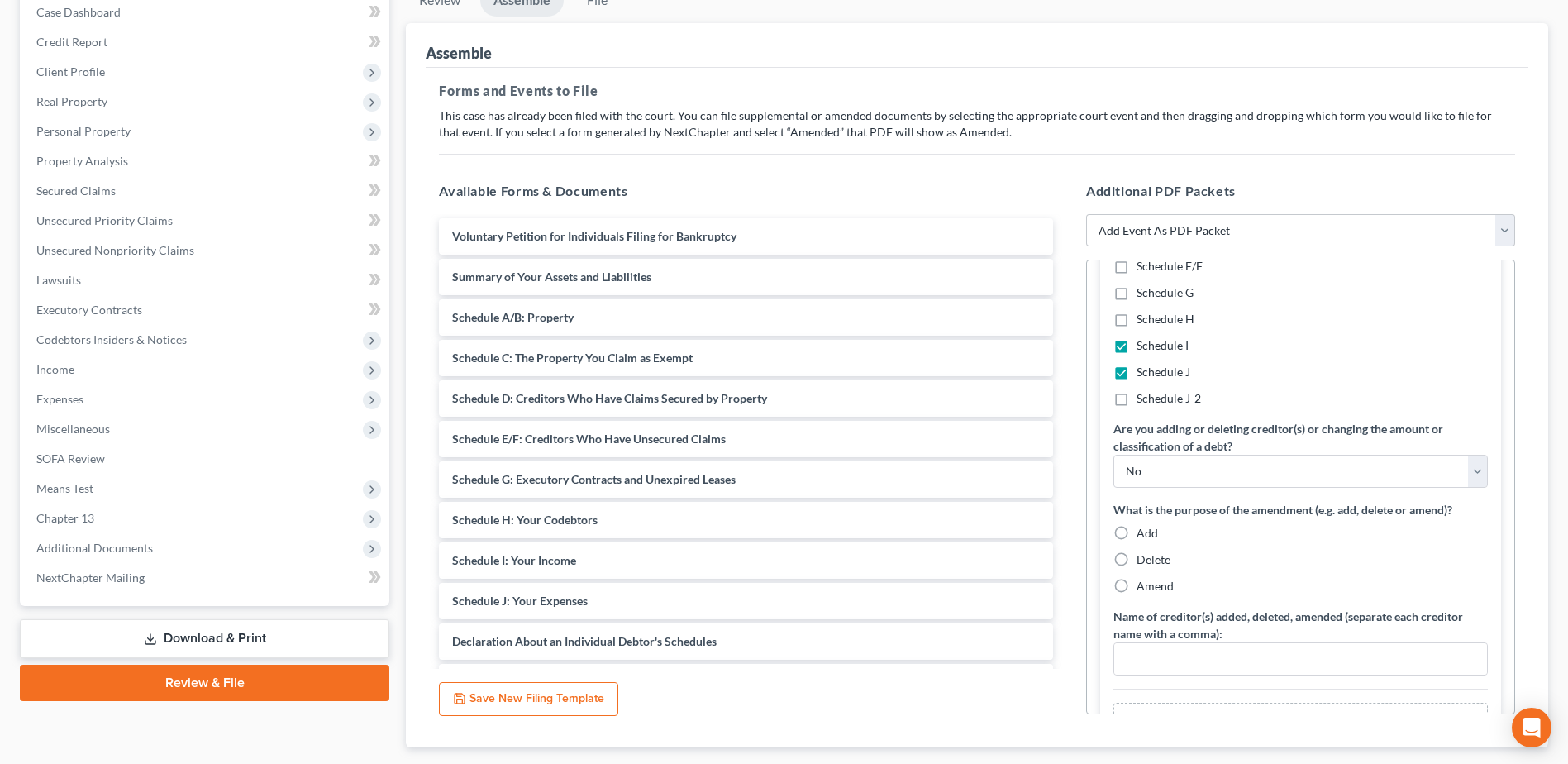
click at [1143, 586] on input "Amend" at bounding box center [1148, 583] width 11 height 11
radio input "true"
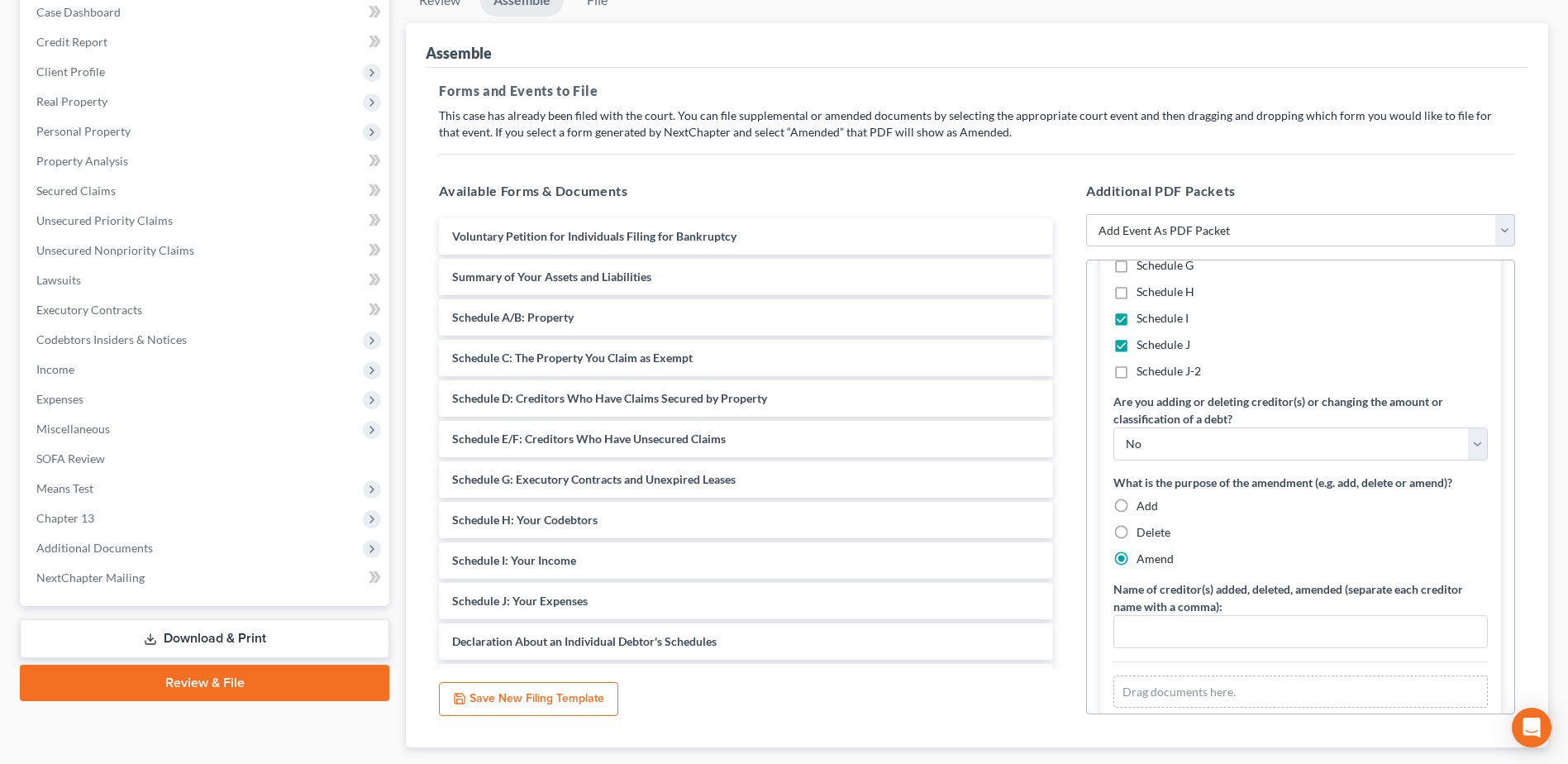
scroll to position [284, 0]
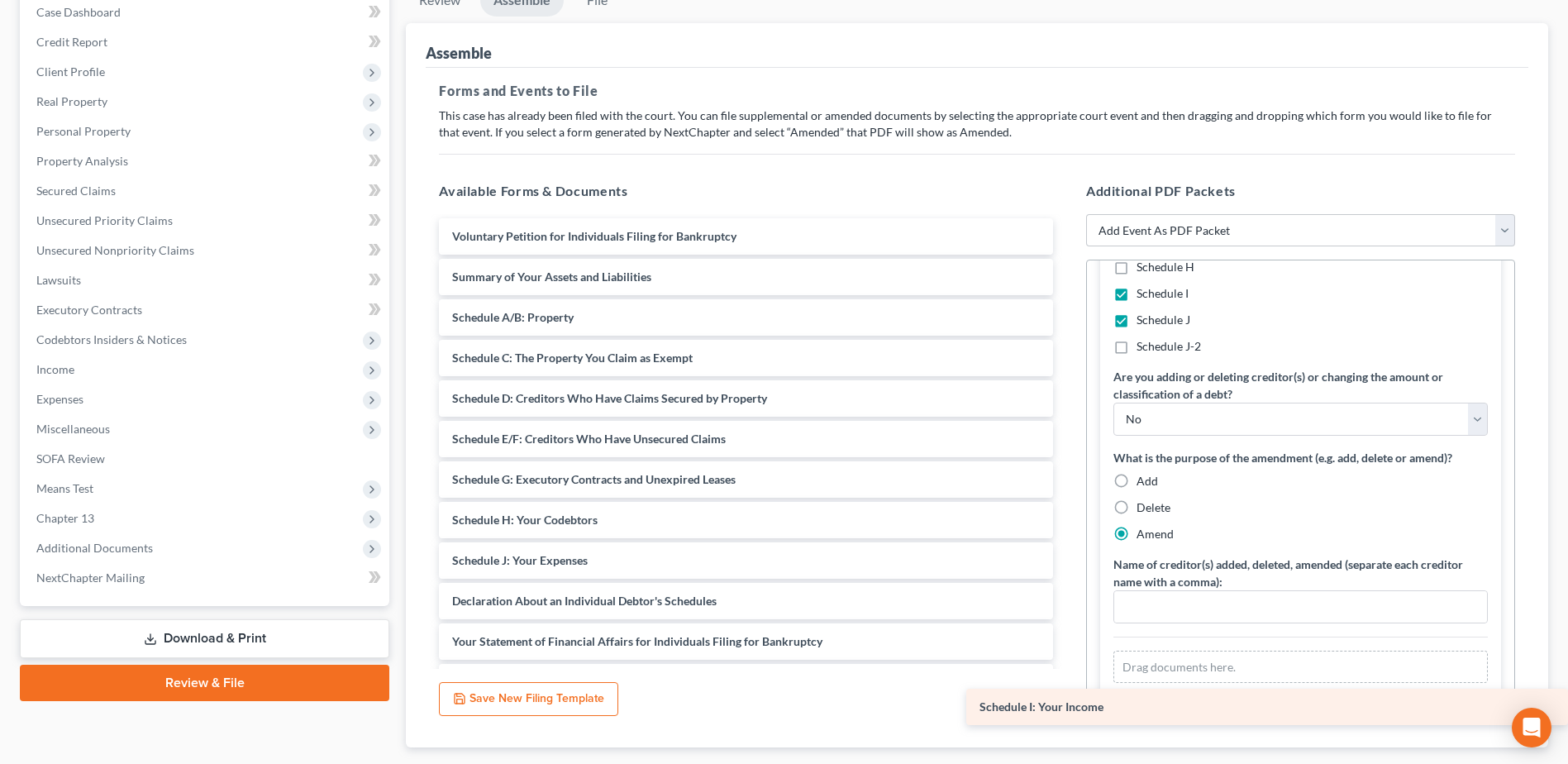
drag, startPoint x: 1119, startPoint y: 701, endPoint x: 1226, endPoint y: 715, distance: 107.9
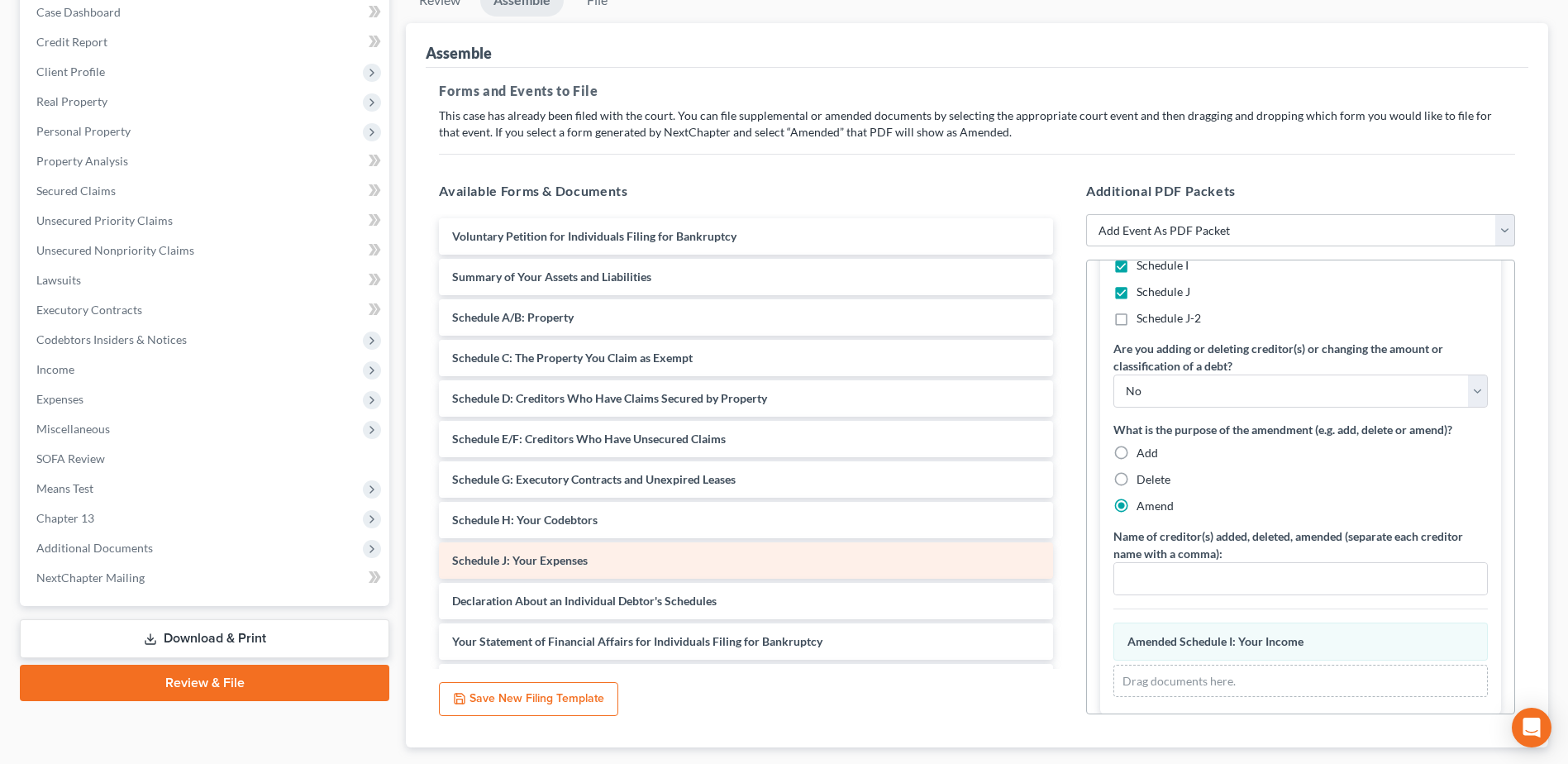
scroll to position [269, 0]
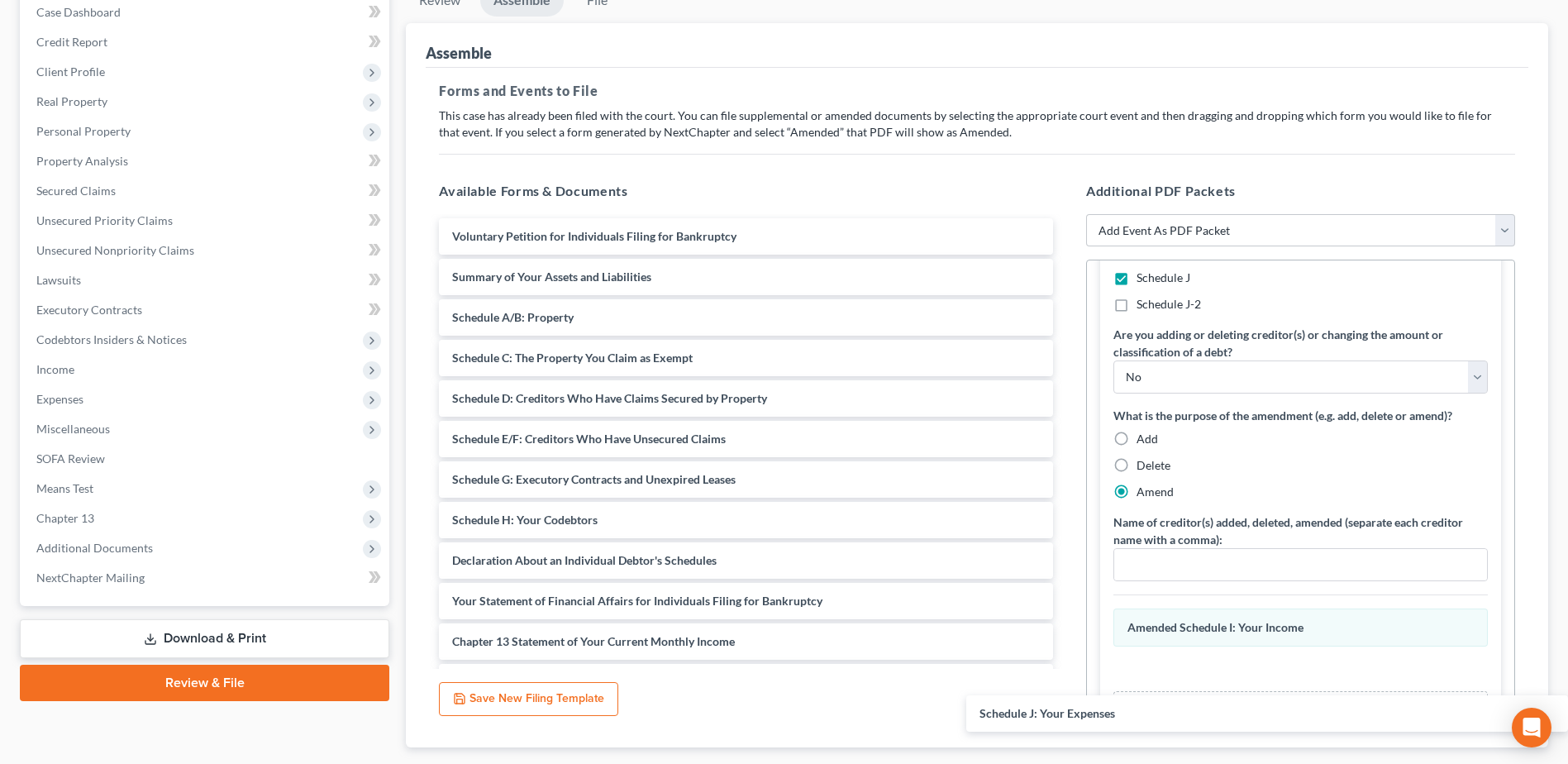
drag, startPoint x: 842, startPoint y: 635, endPoint x: 1210, endPoint y: 673, distance: 370.0
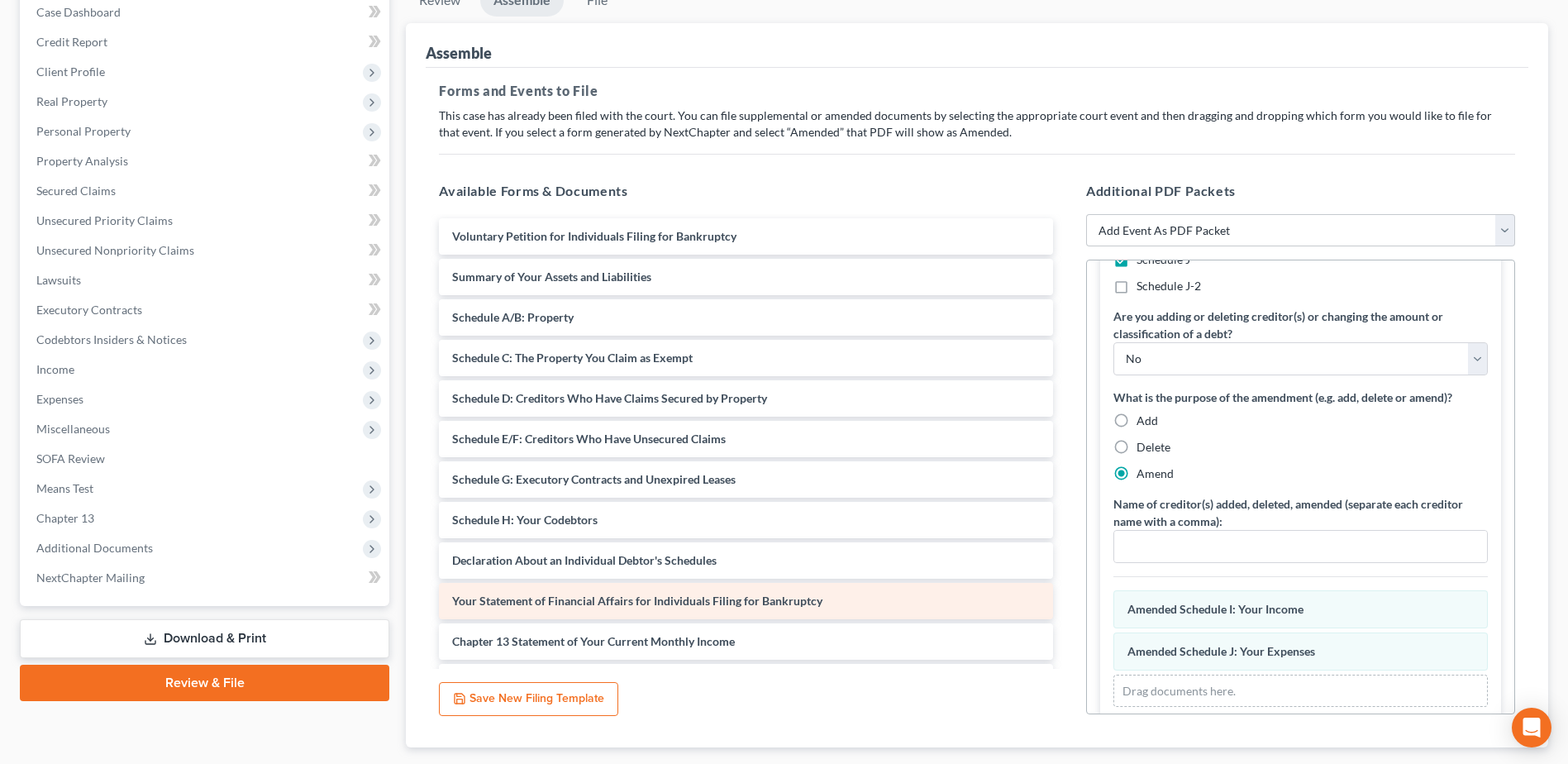
scroll to position [312, 0]
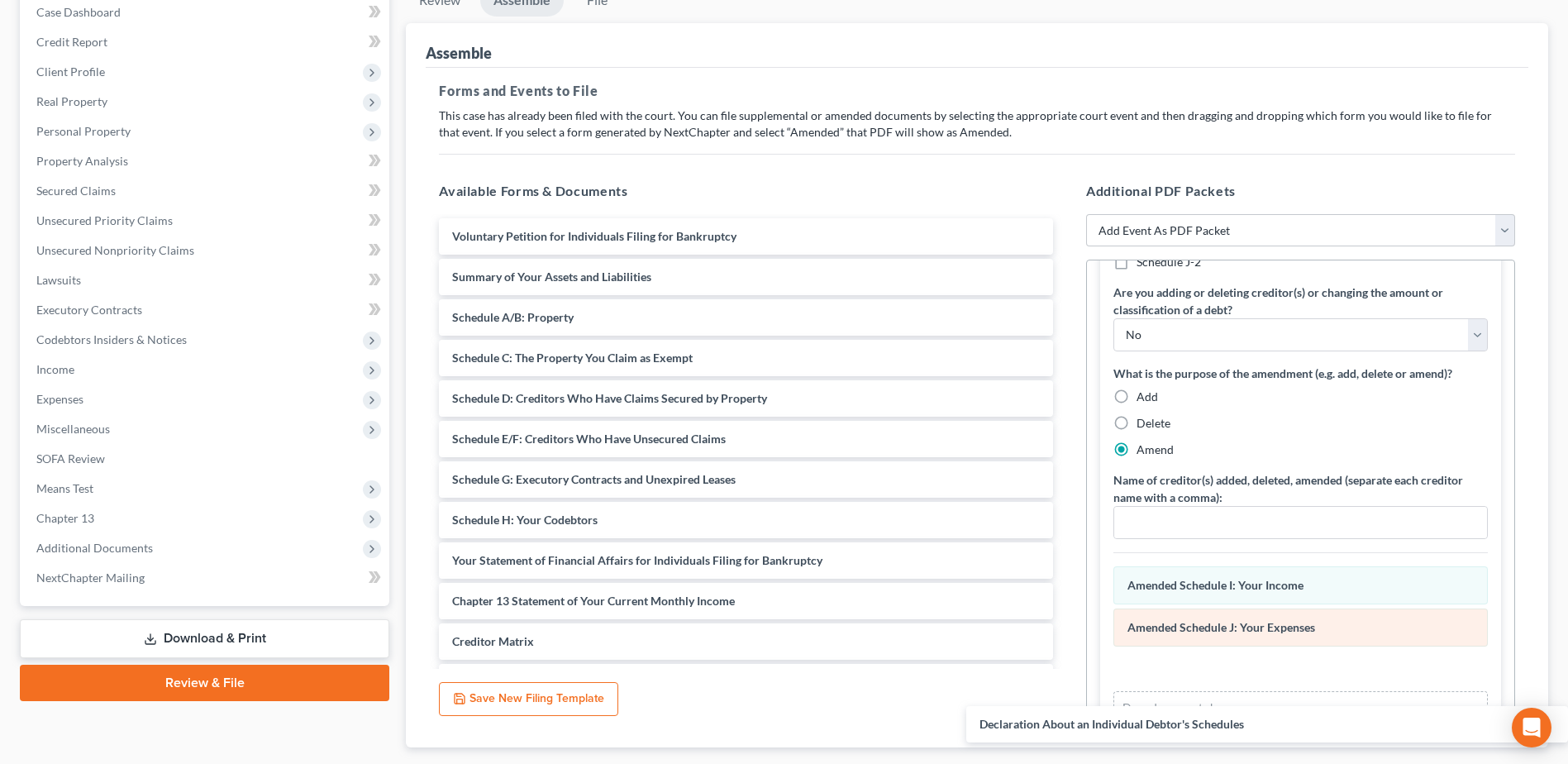
drag, startPoint x: 625, startPoint y: 562, endPoint x: 1230, endPoint y: 619, distance: 607.7
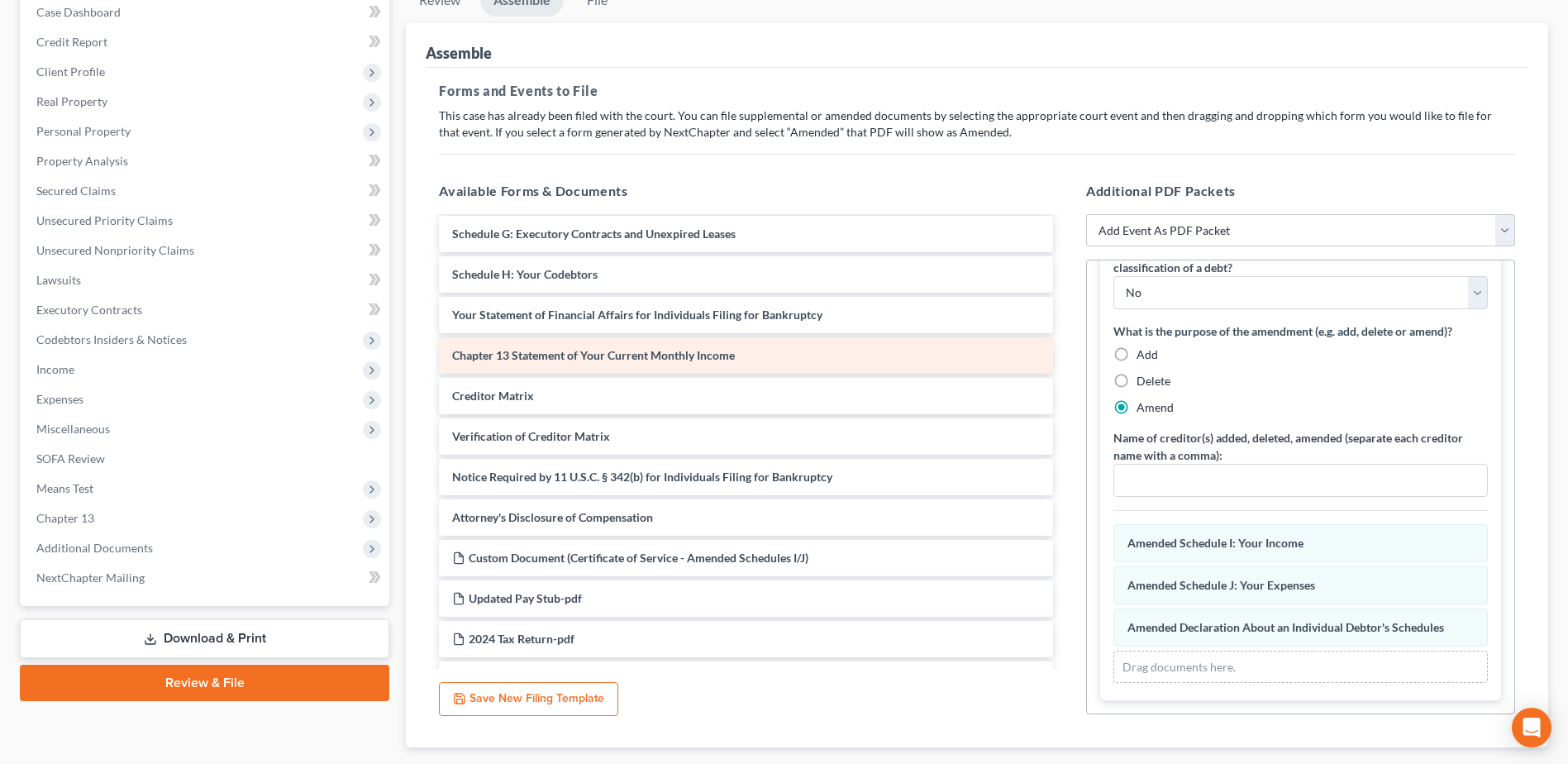
scroll to position [248, 0]
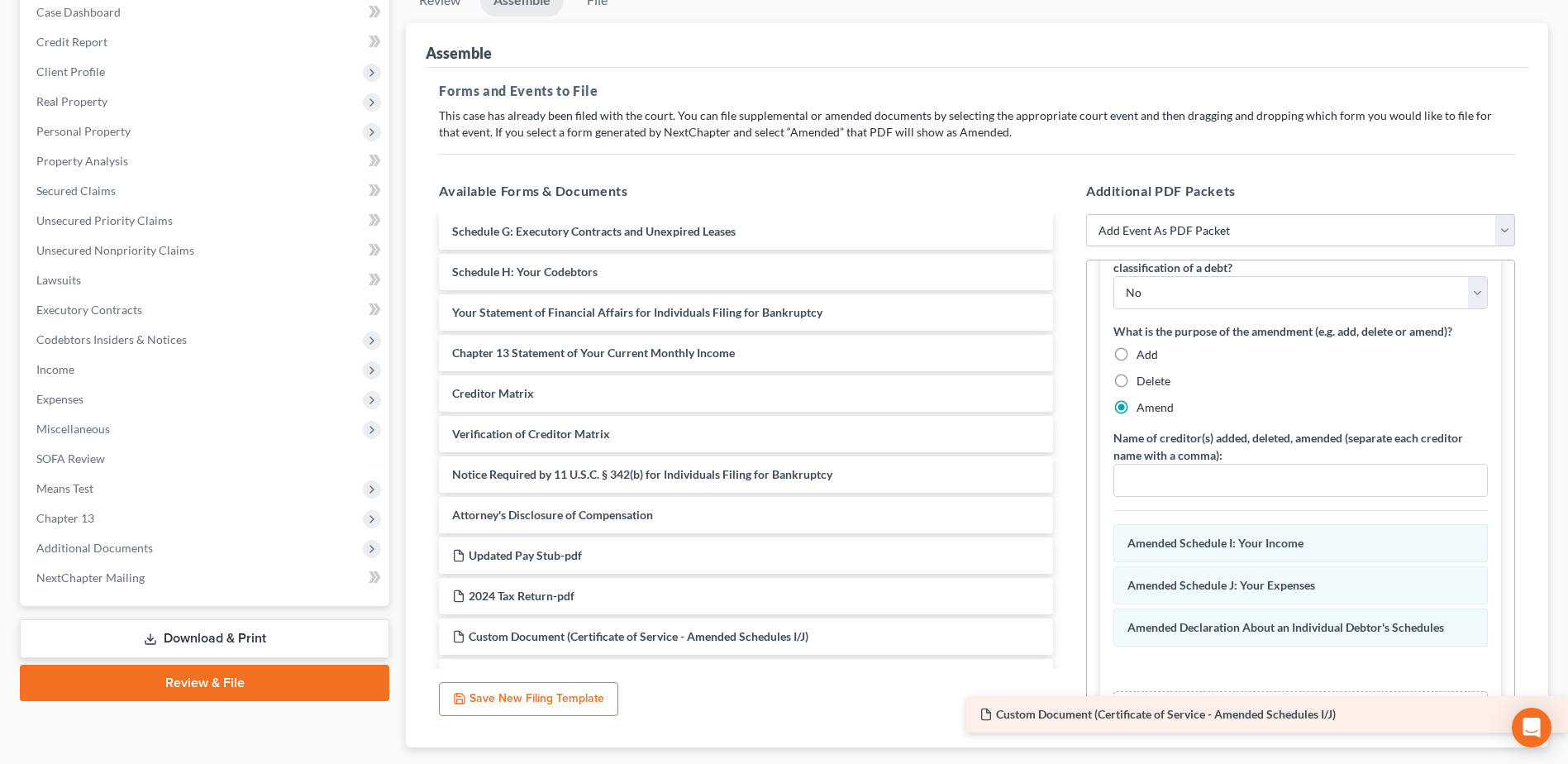
drag, startPoint x: 667, startPoint y: 555, endPoint x: 1283, endPoint y: 695, distance: 631.7
click at [1066, 696] on div "Custom Document (Certificate of Service - Amended Schedules I/J) Voluntary Peti…" at bounding box center [746, 778] width 640 height 1616
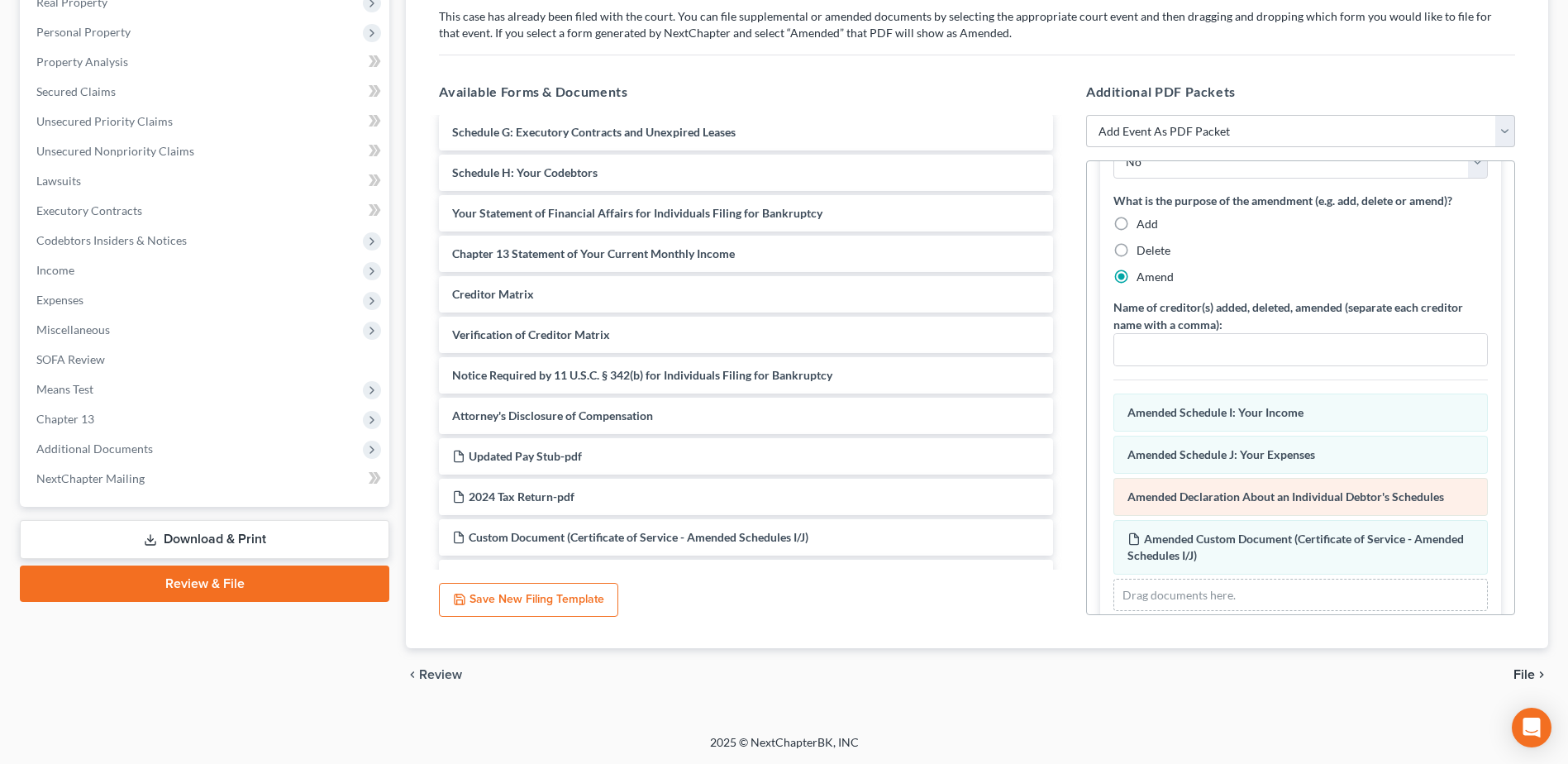
scroll to position [412, 0]
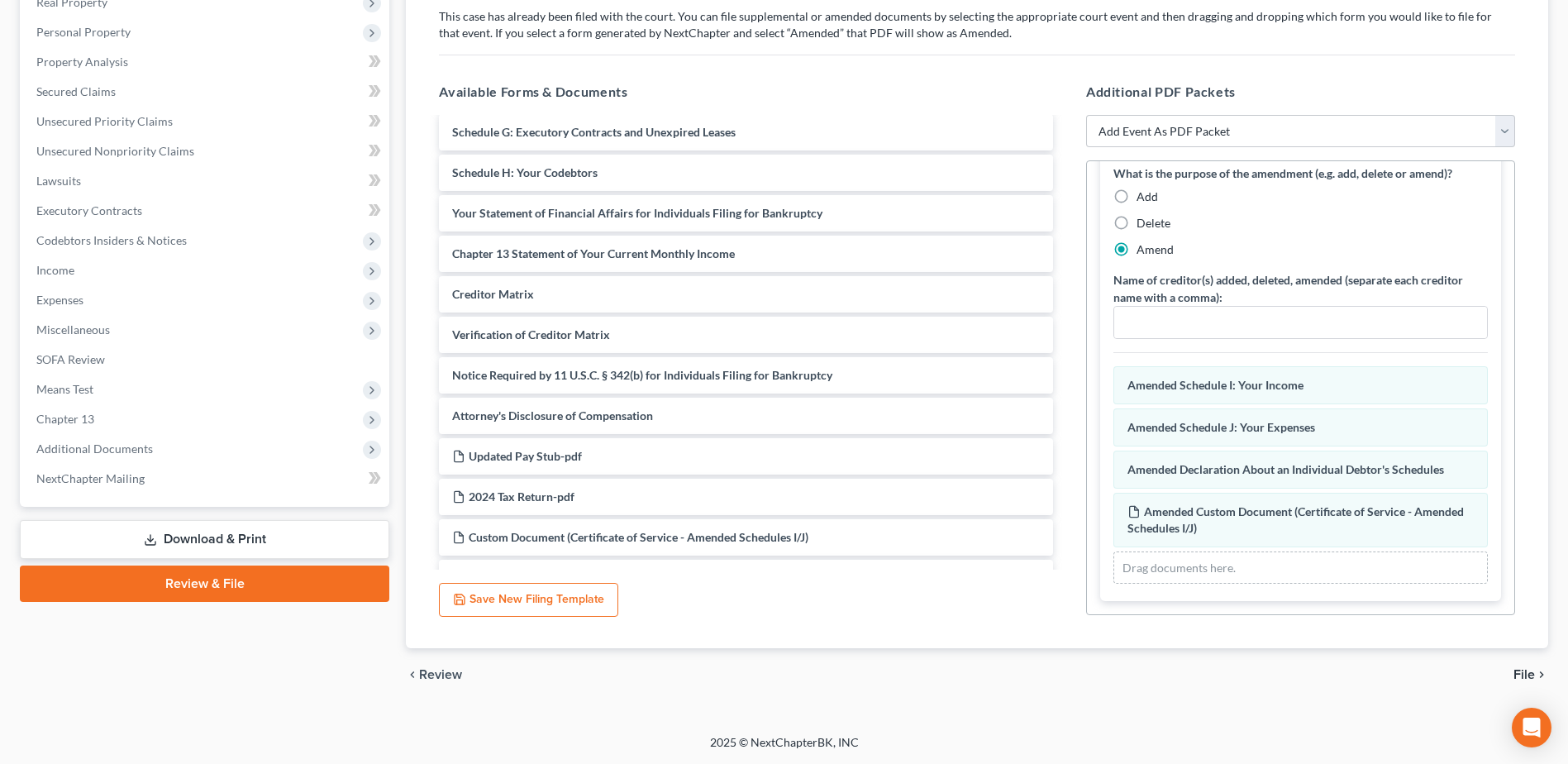
click at [1522, 676] on span "File" at bounding box center [1524, 675] width 21 height 14
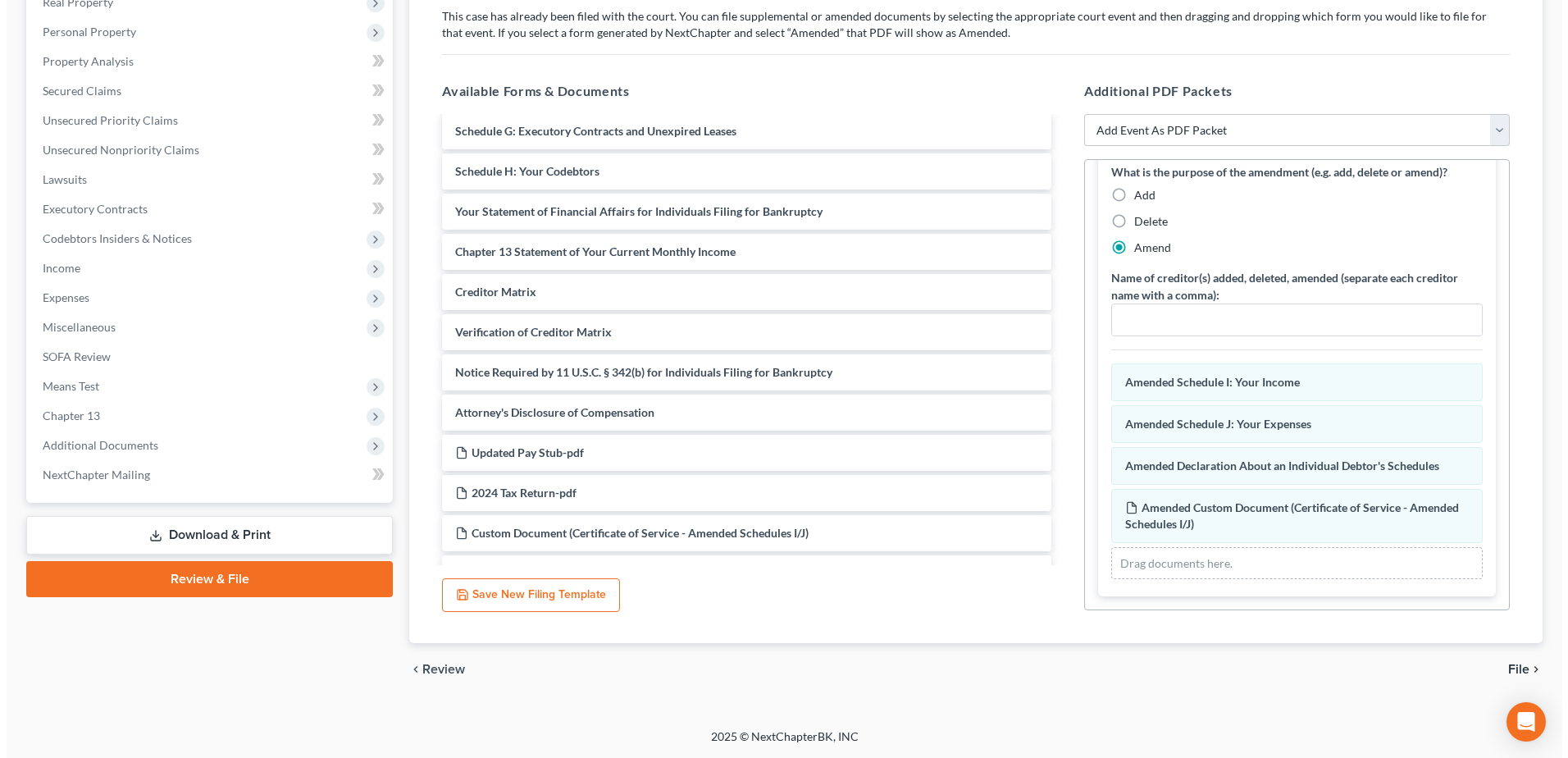
scroll to position [173, 0]
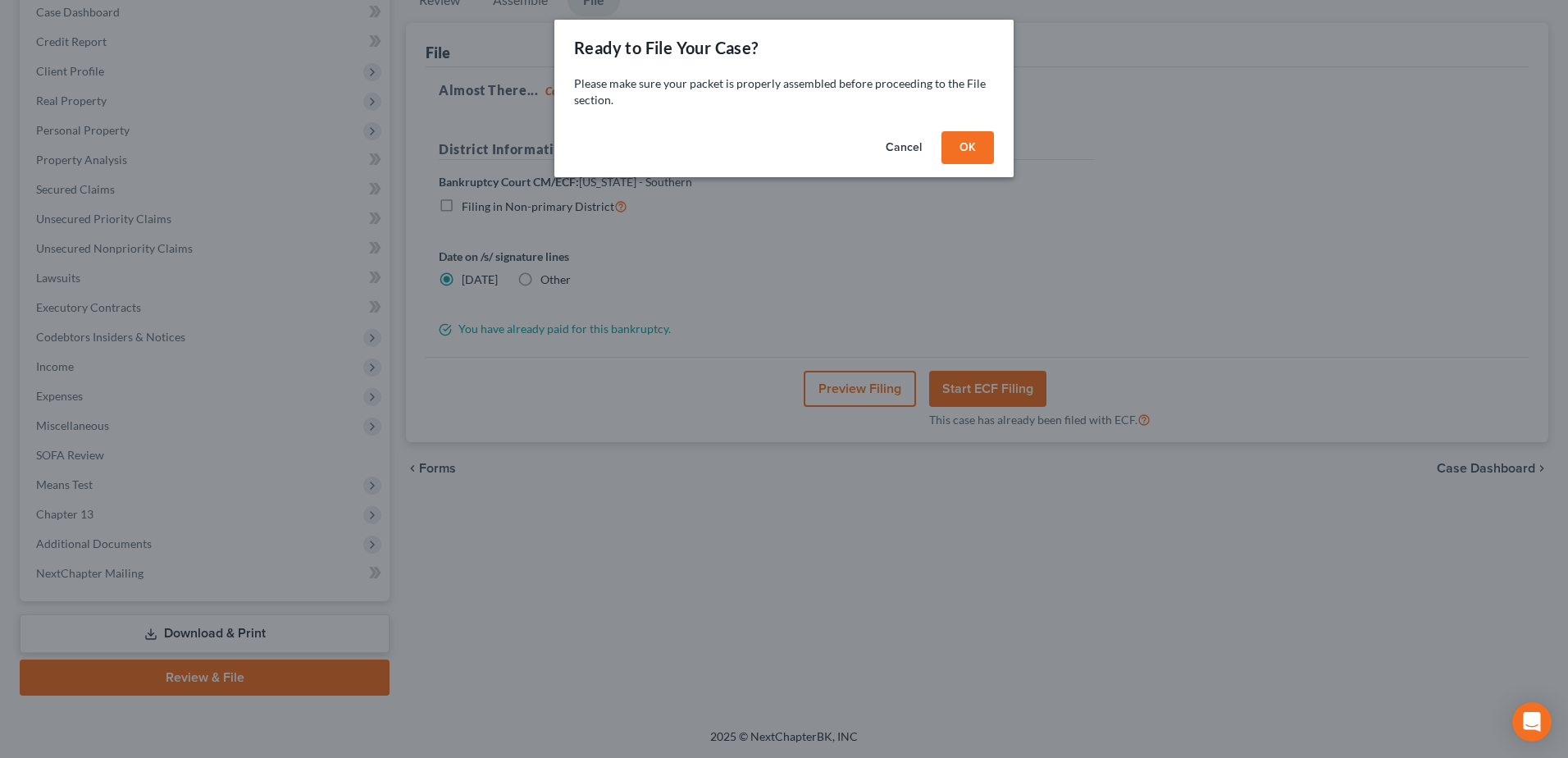
click at [979, 148] on button "OK" at bounding box center [968, 147] width 52 height 33
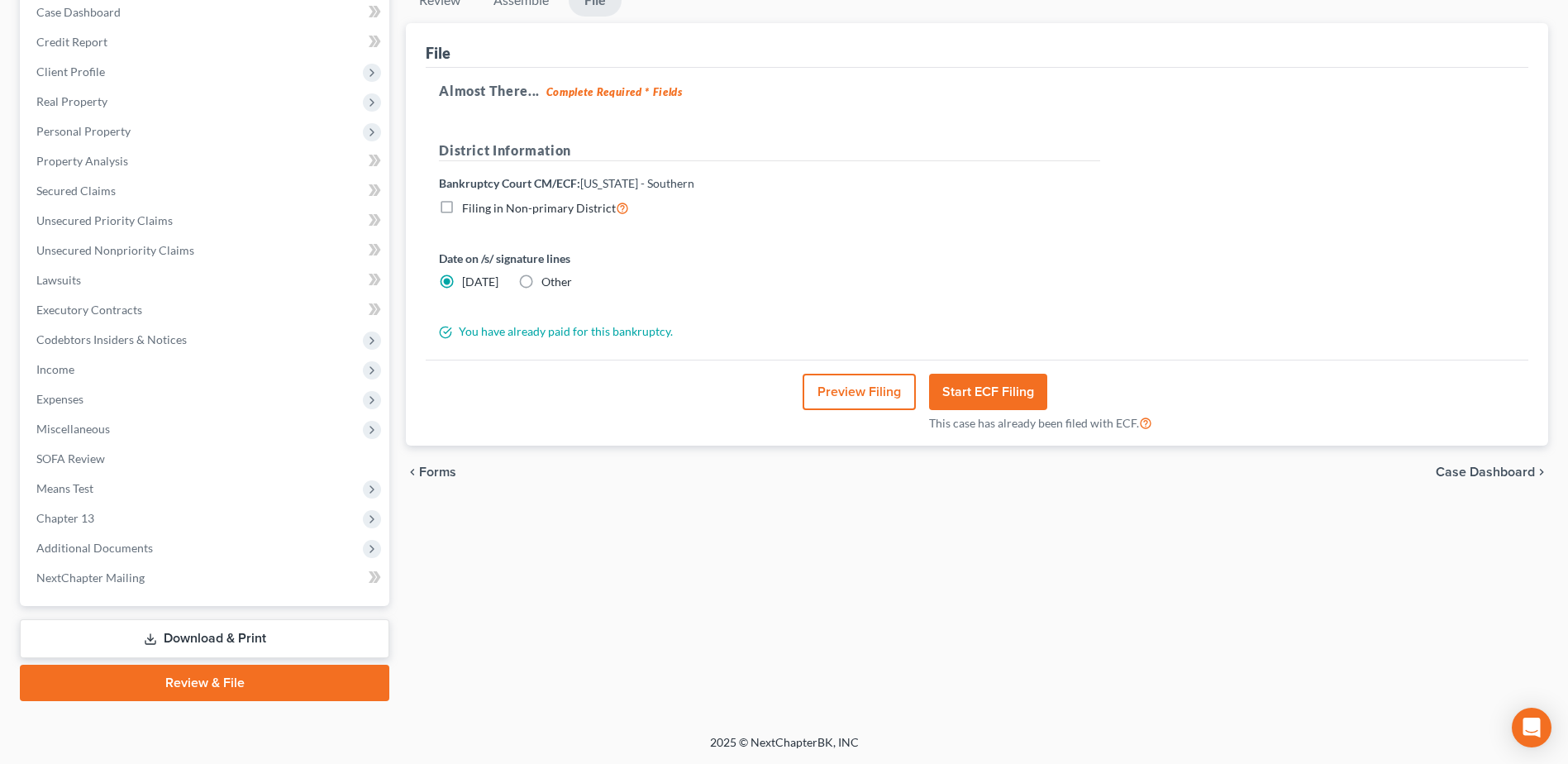
click at [855, 384] on button "Preview Filing" at bounding box center [859, 392] width 113 height 37
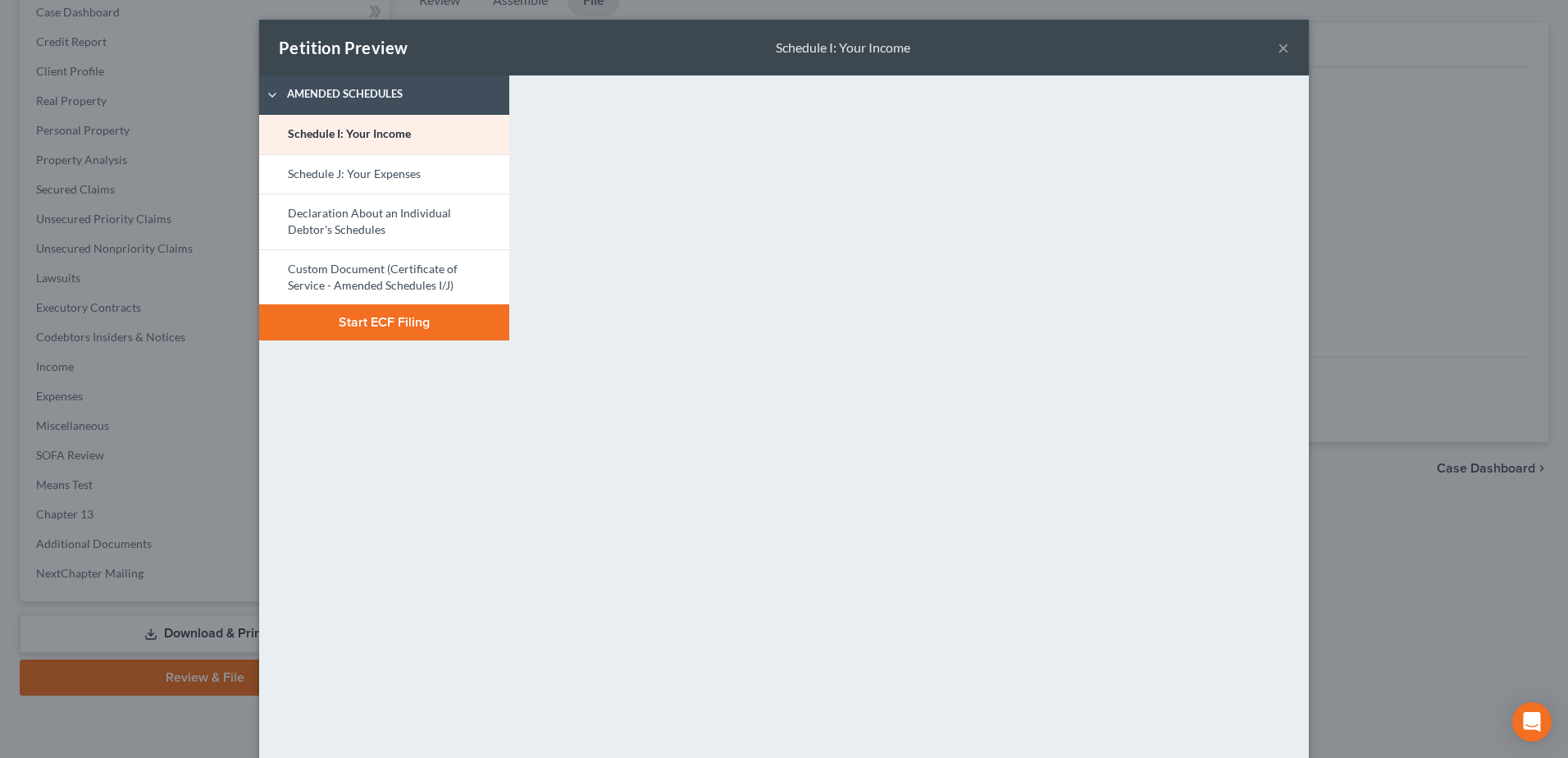
scroll to position [76, 0]
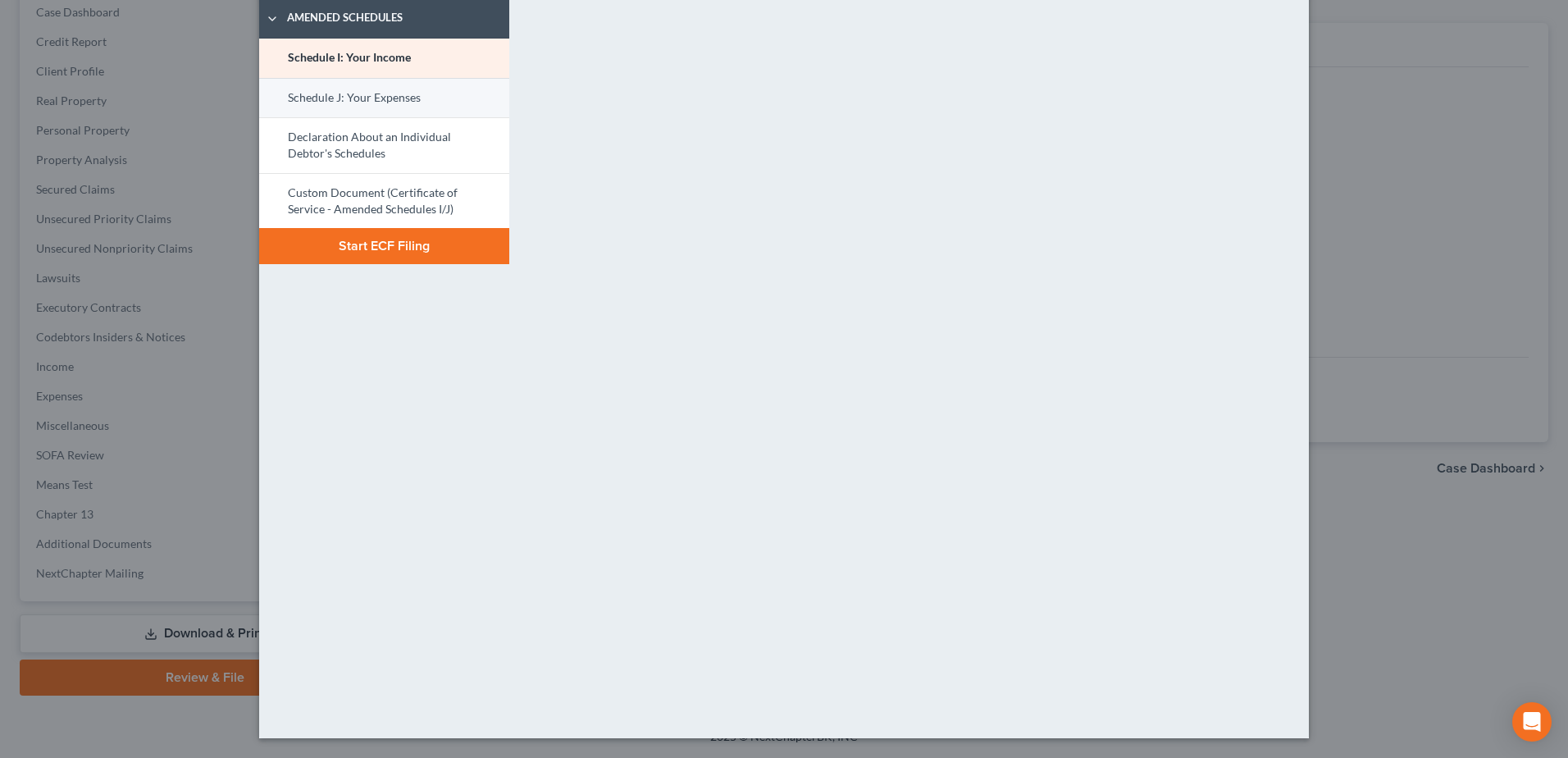
drag, startPoint x: 358, startPoint y: 101, endPoint x: 423, endPoint y: 162, distance: 89.1
click at [358, 101] on link "Schedule J: Your Expenses" at bounding box center [385, 97] width 250 height 40
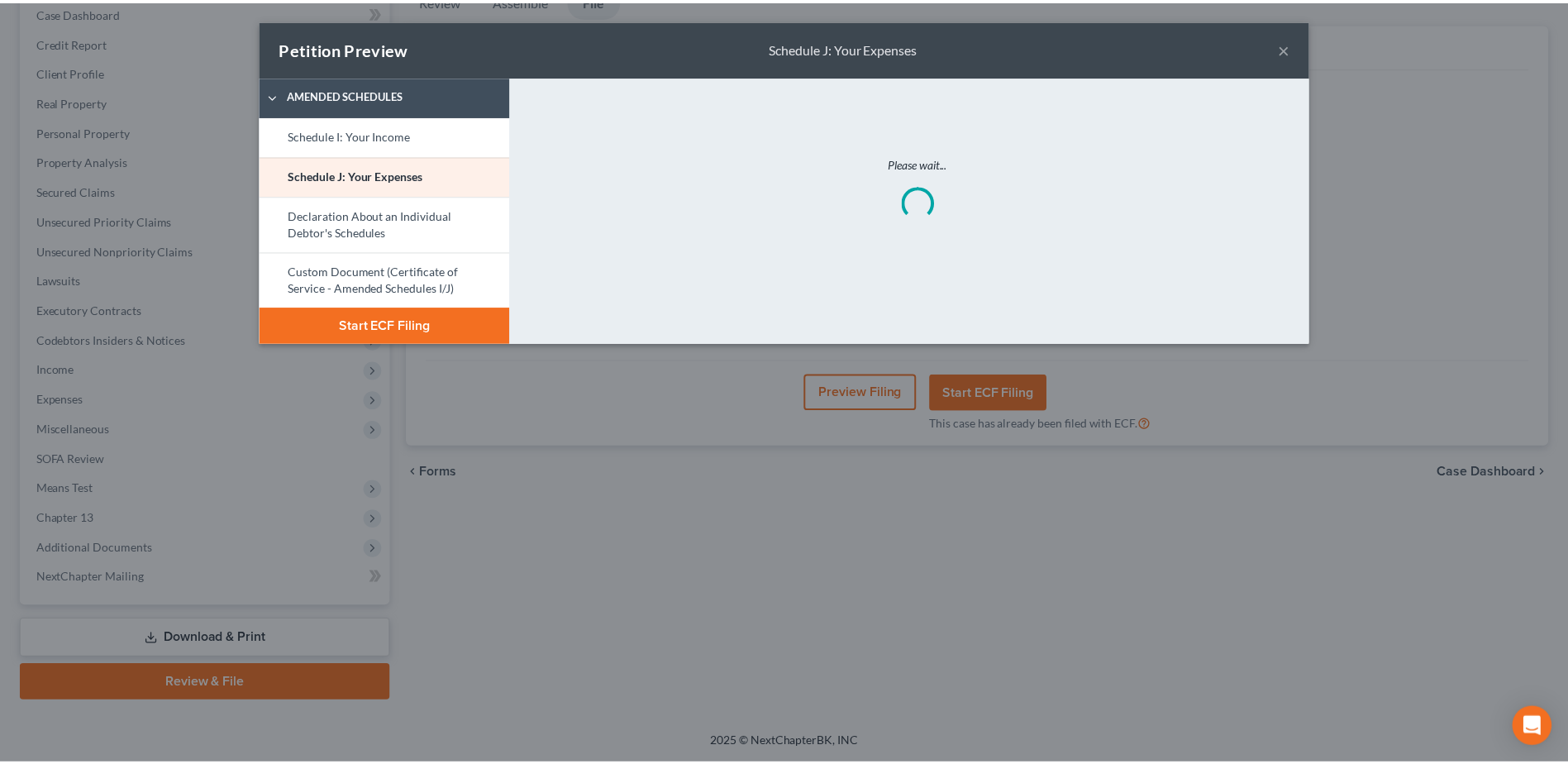
scroll to position [0, 0]
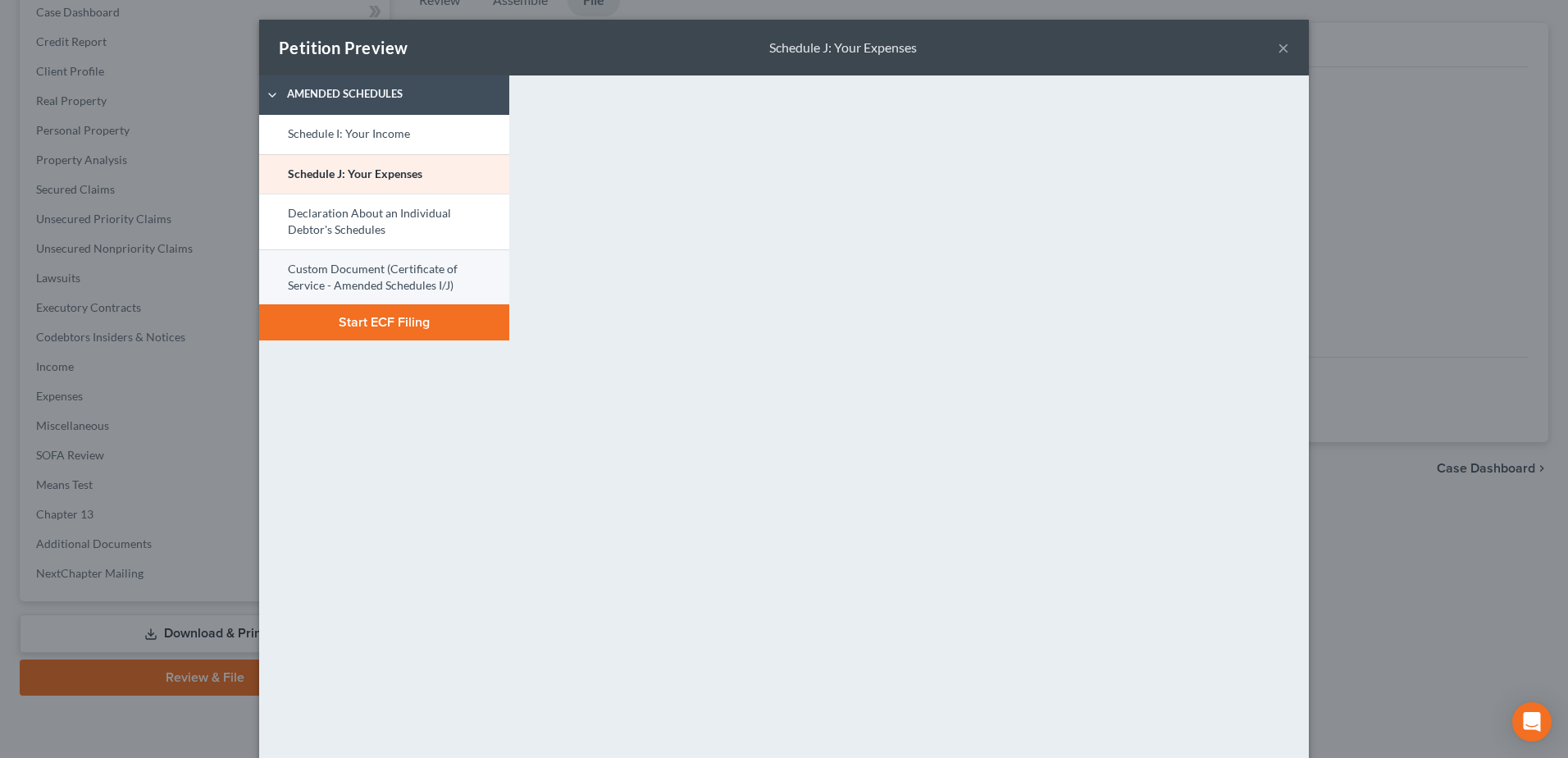
click at [338, 274] on link "Custom Document (Certificate of Service - Amended Schedules I/J)" at bounding box center [385, 277] width 250 height 56
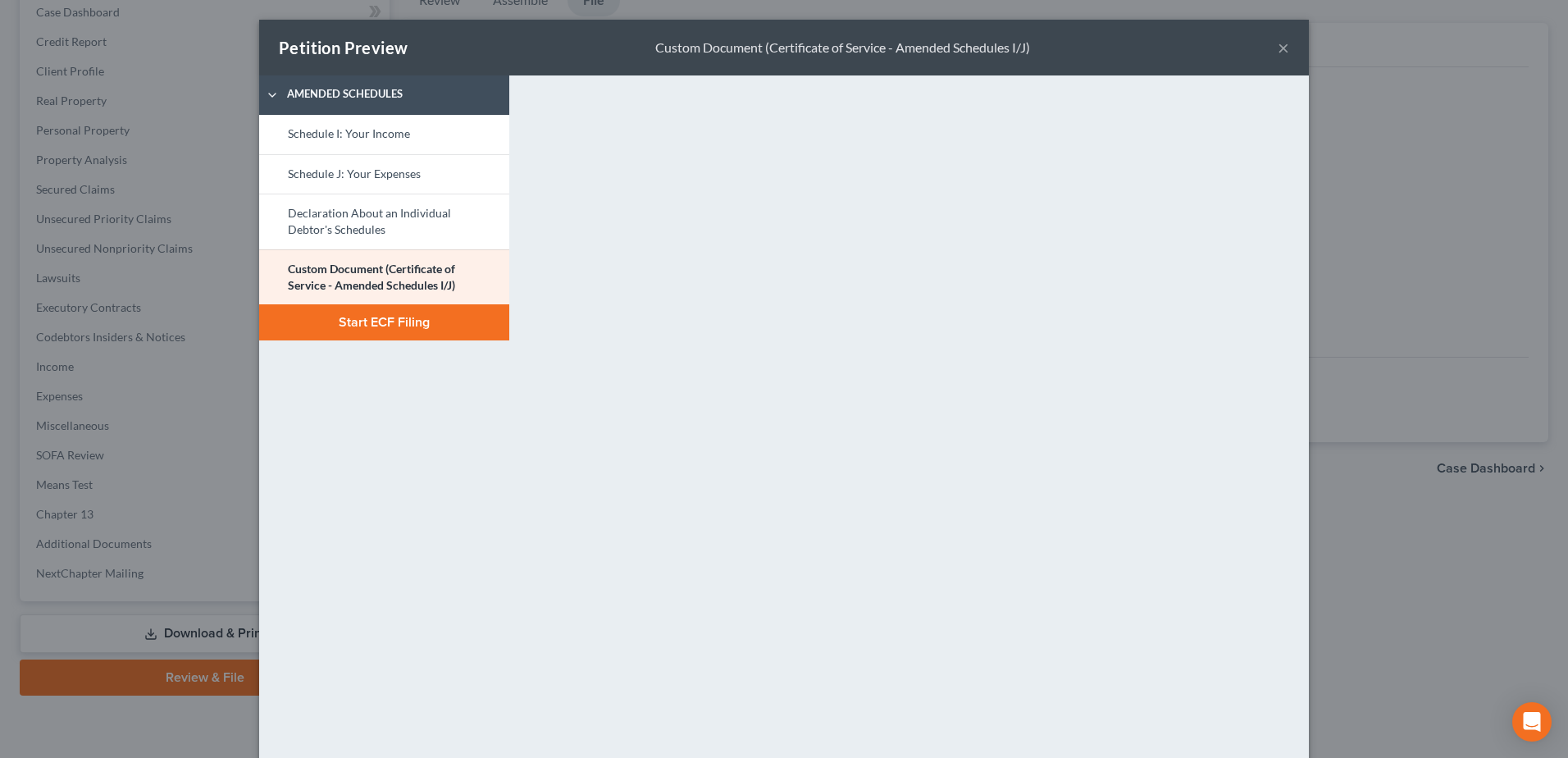
click at [385, 319] on button "Start ECF Filing" at bounding box center [385, 322] width 250 height 36
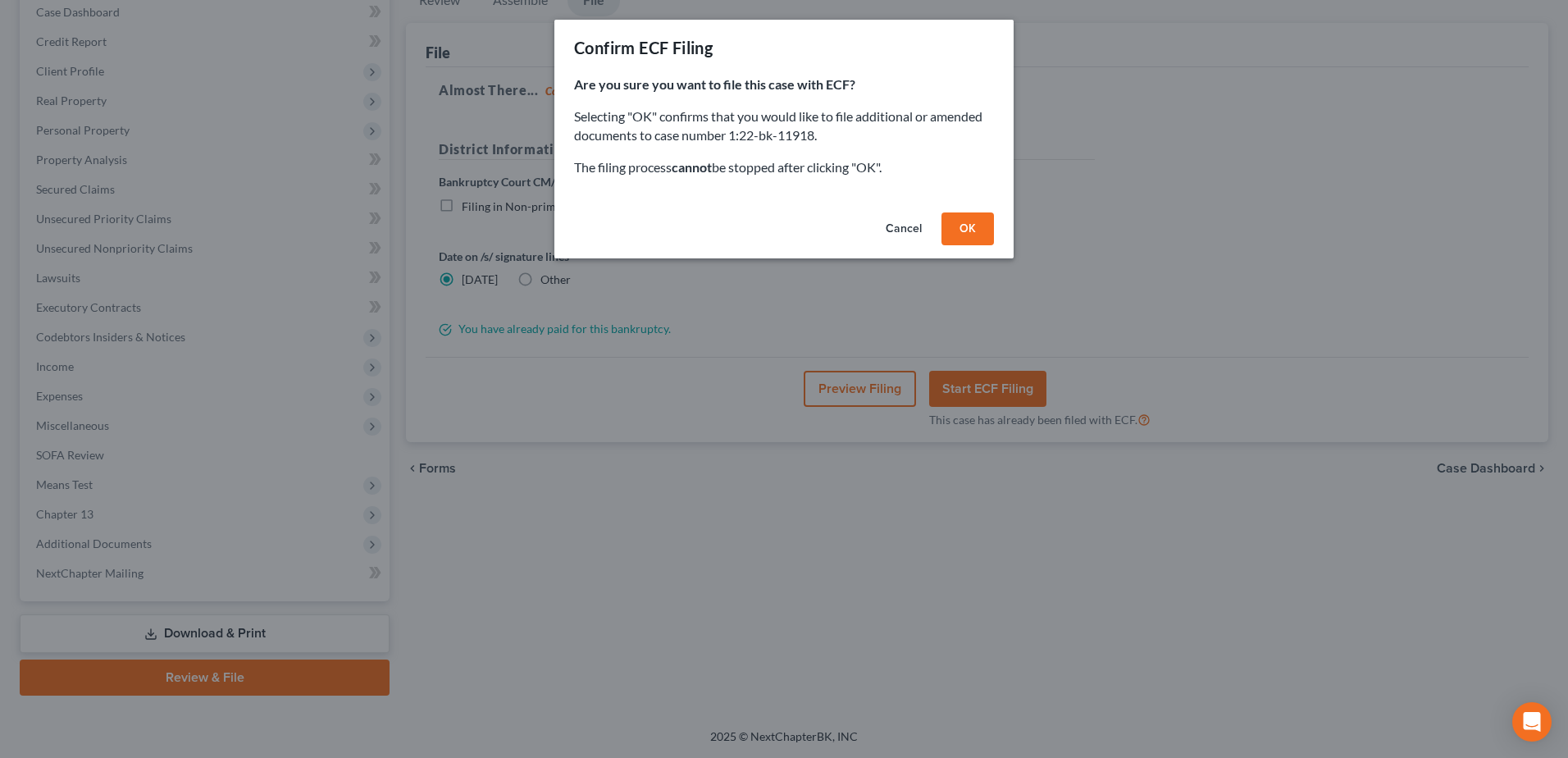
click at [965, 226] on button "OK" at bounding box center [968, 228] width 52 height 33
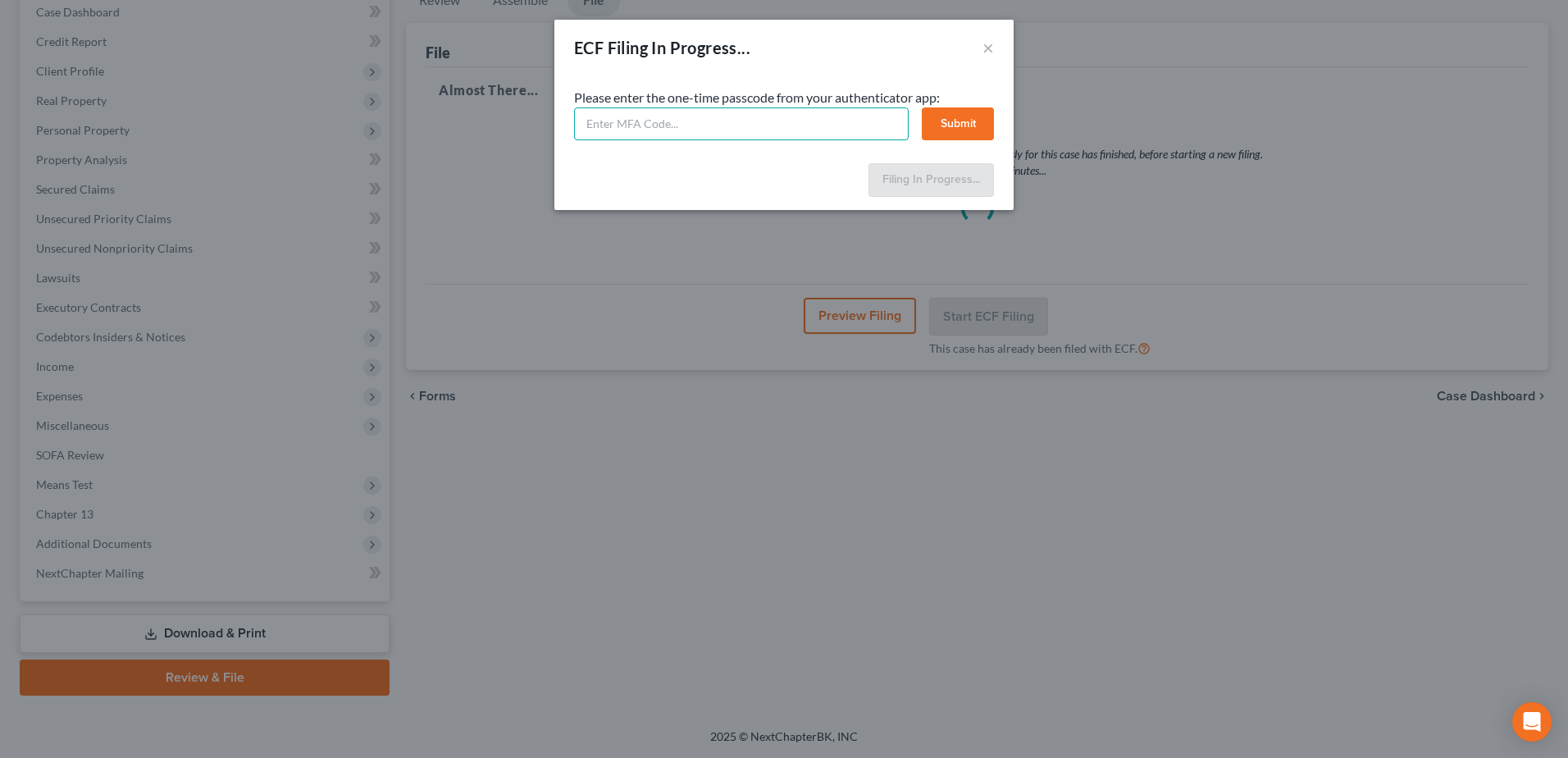
click at [599, 135] on input "text" at bounding box center [741, 123] width 335 height 33
type input "220942"
click at [963, 120] on button "Submit" at bounding box center [958, 123] width 72 height 33
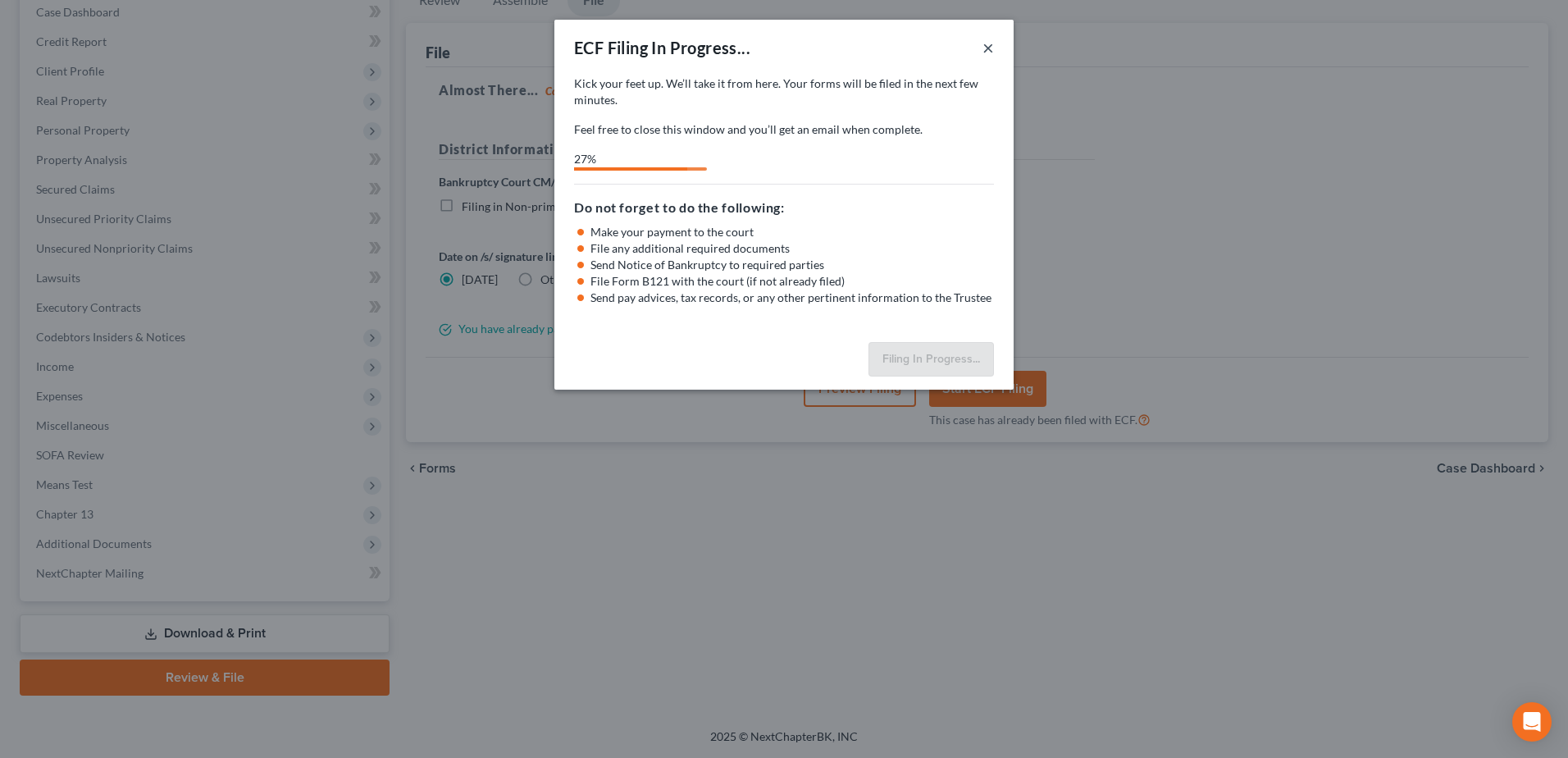
drag, startPoint x: 989, startPoint y: 45, endPoint x: 975, endPoint y: 46, distance: 14.0
click at [989, 45] on button "×" at bounding box center [988, 47] width 12 height 19
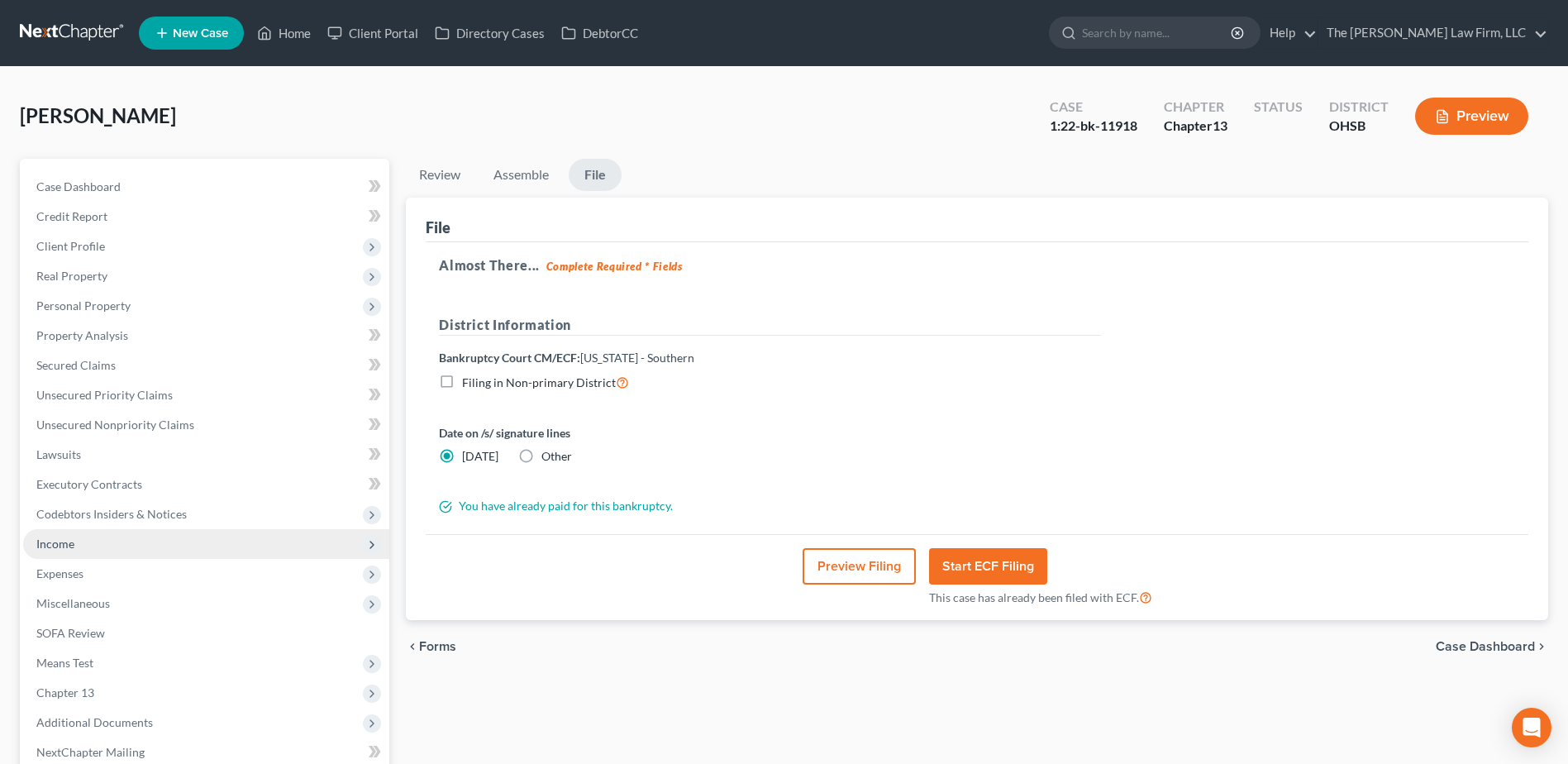
click at [81, 537] on span "Income" at bounding box center [206, 543] width 366 height 30
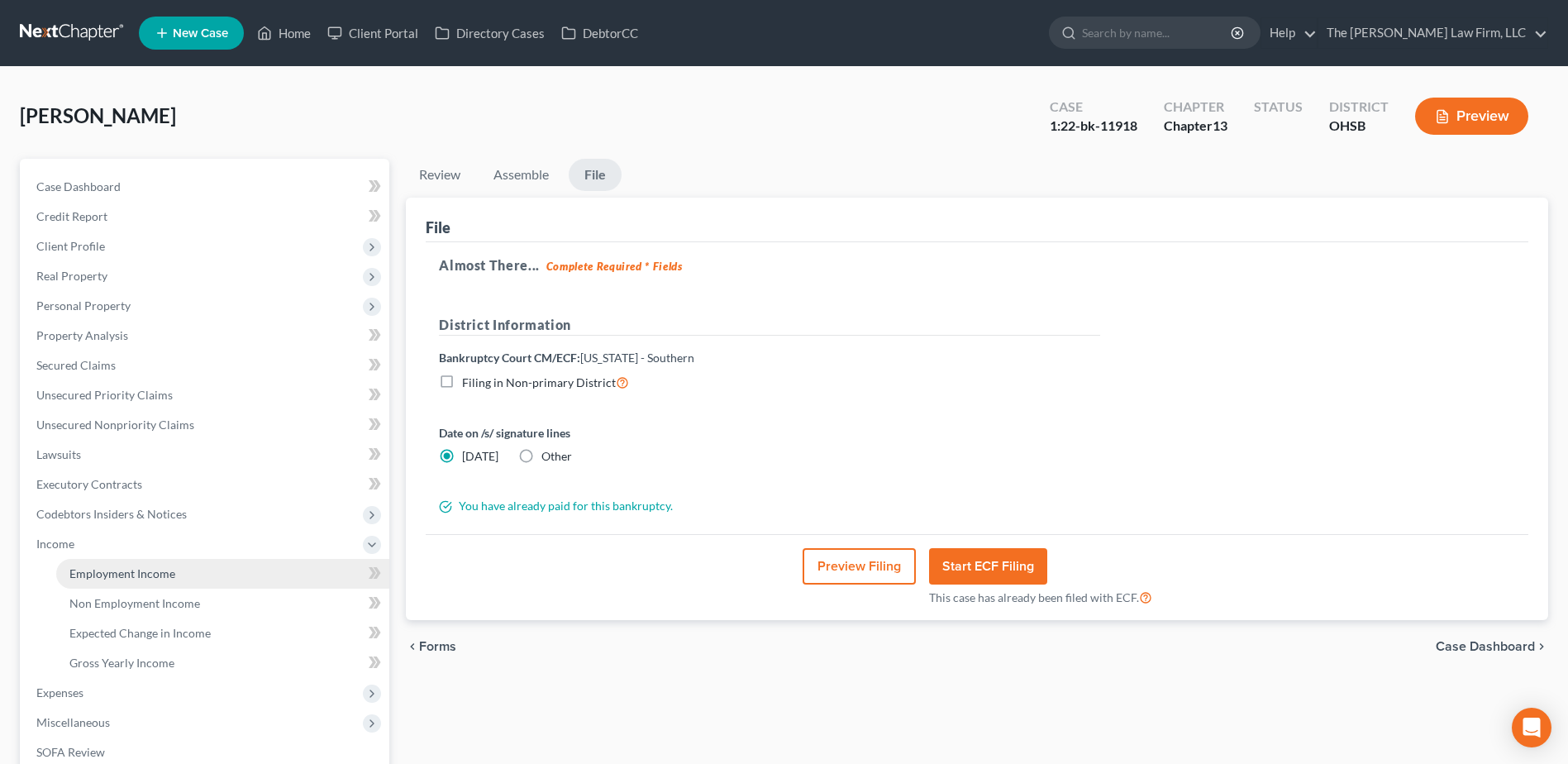
click at [175, 575] on link "Employment Income" at bounding box center [222, 573] width 333 height 30
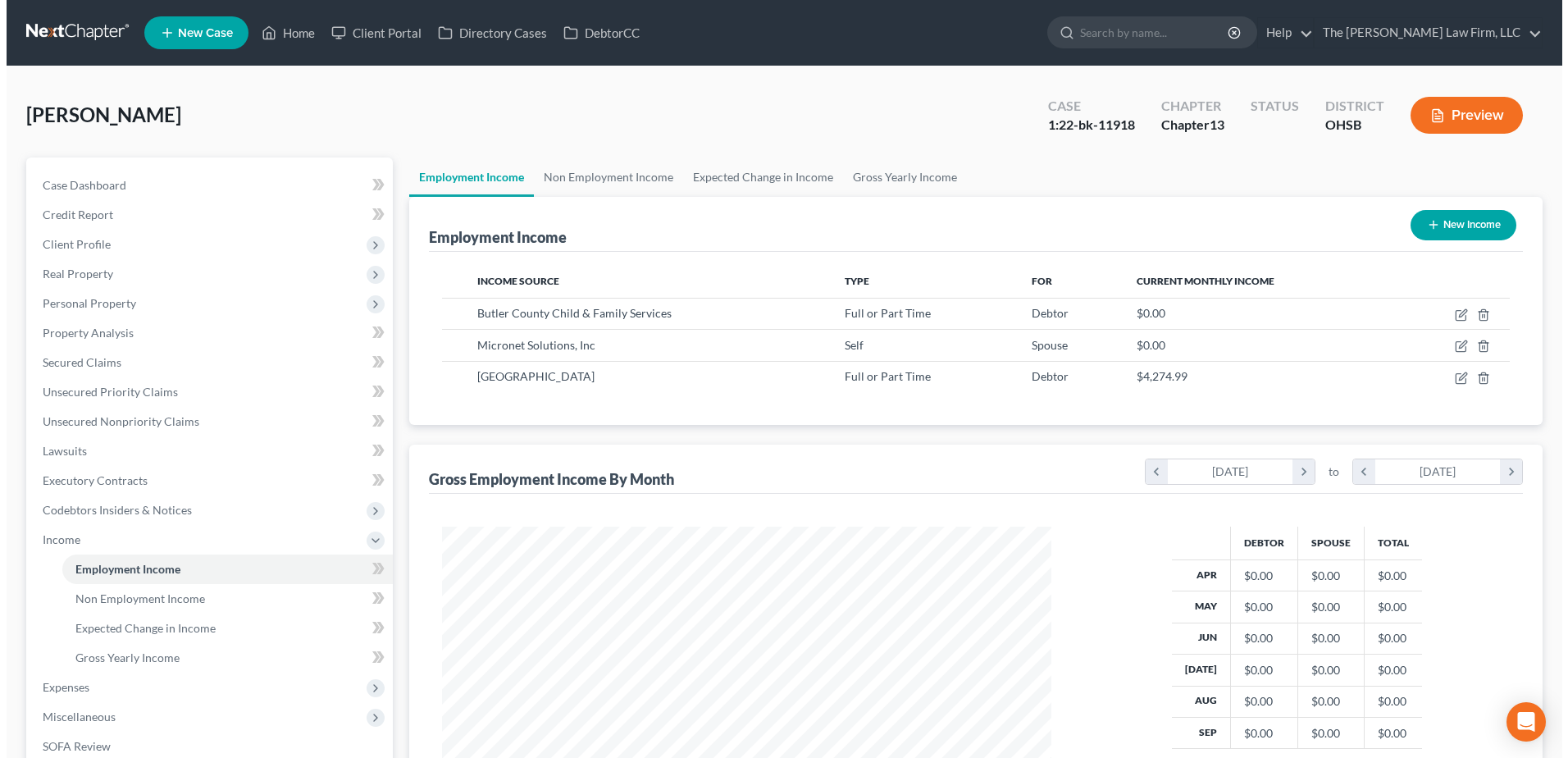
scroll to position [304, 642]
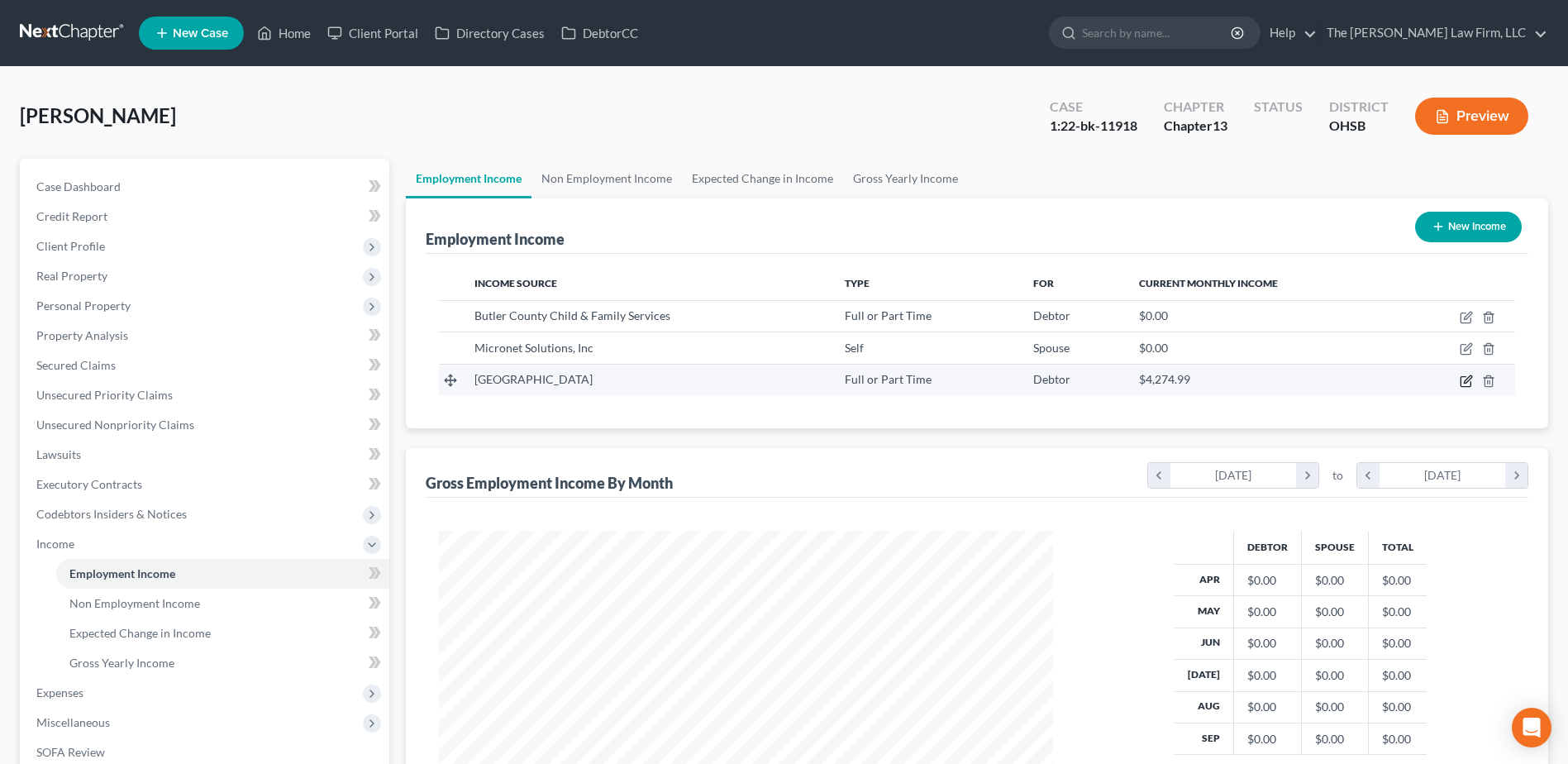
click at [1462, 384] on icon "button" at bounding box center [1466, 382] width 14 height 14
select select "0"
select select "18"
select select "2"
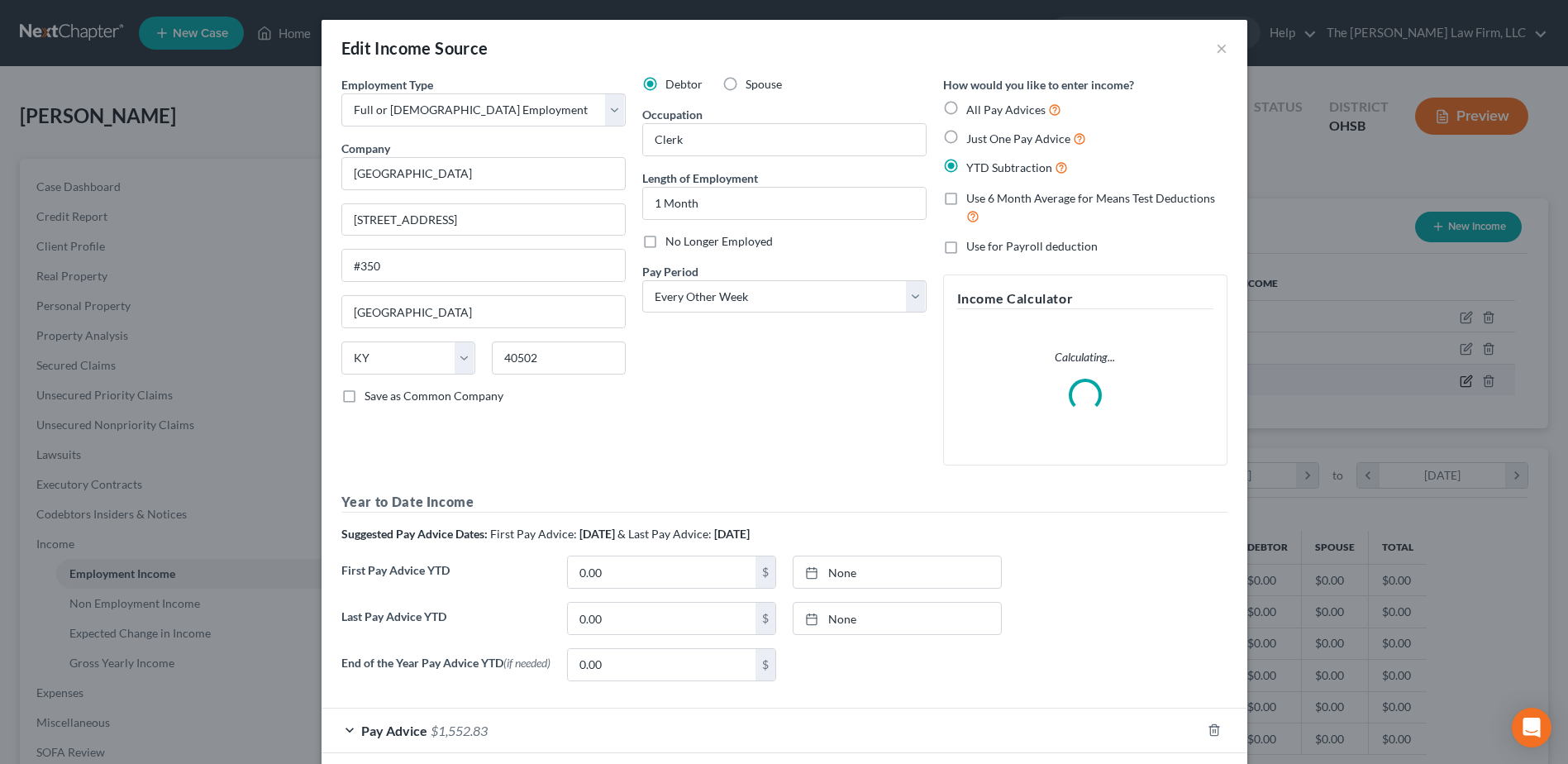
scroll to position [309, 653]
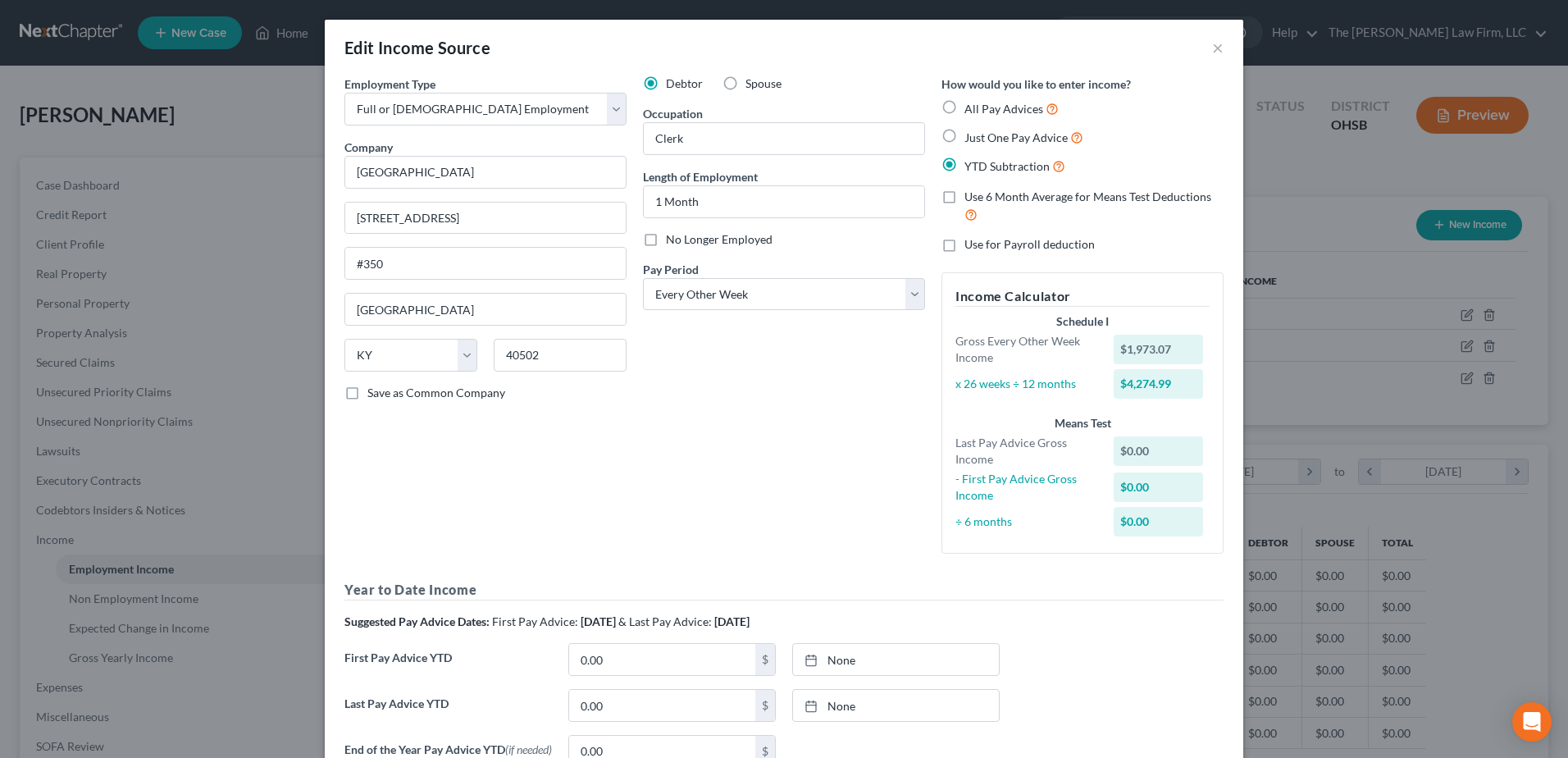
click at [1205, 50] on div "Edit Income Source ×" at bounding box center [784, 47] width 919 height 56
click at [1220, 50] on div "Edit Income Source ×" at bounding box center [784, 47] width 919 height 56
click at [1213, 50] on button "×" at bounding box center [1218, 47] width 12 height 19
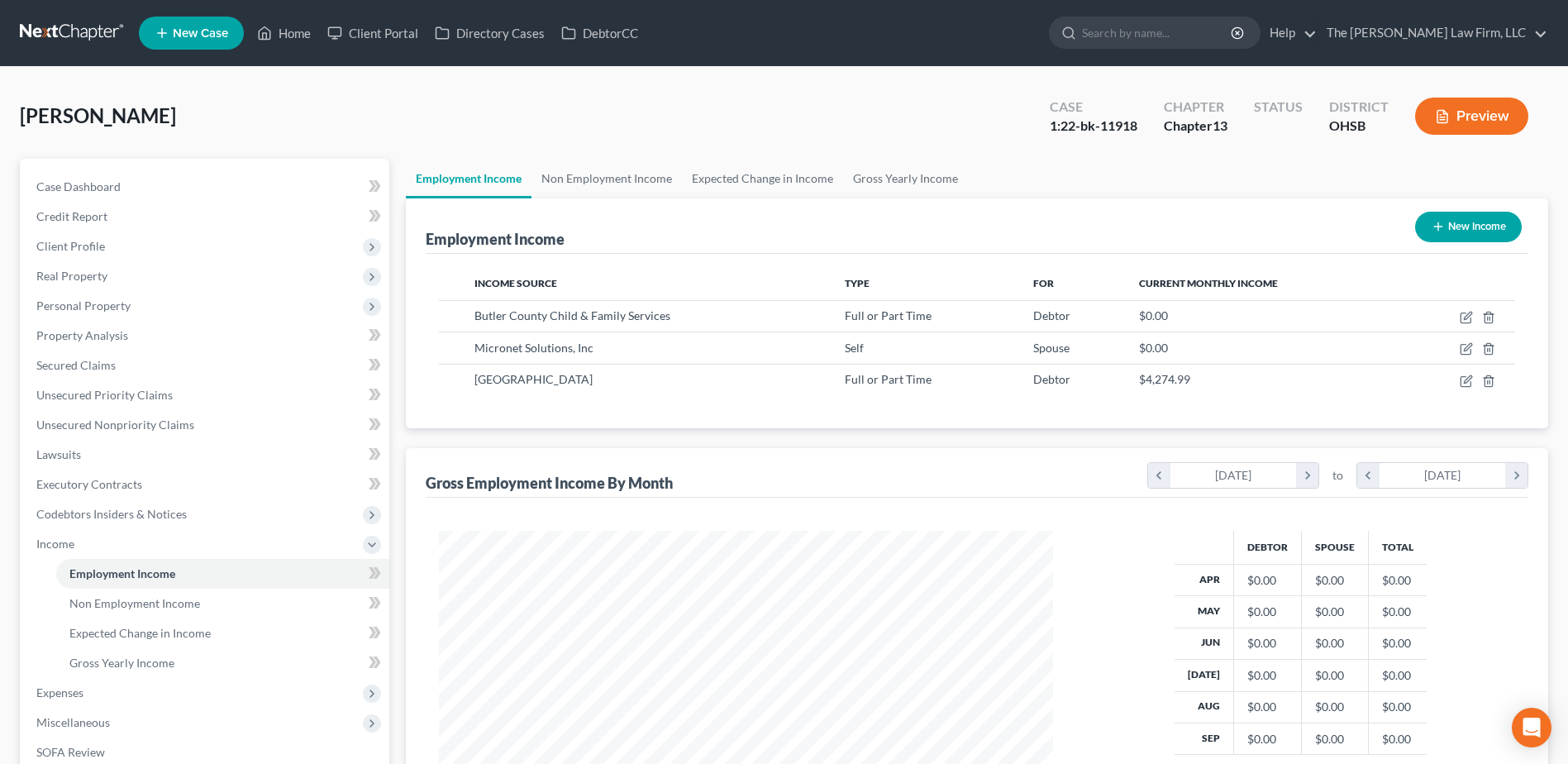
scroll to position [826094, 825737]
click at [63, 38] on link at bounding box center [72, 32] width 106 height 30
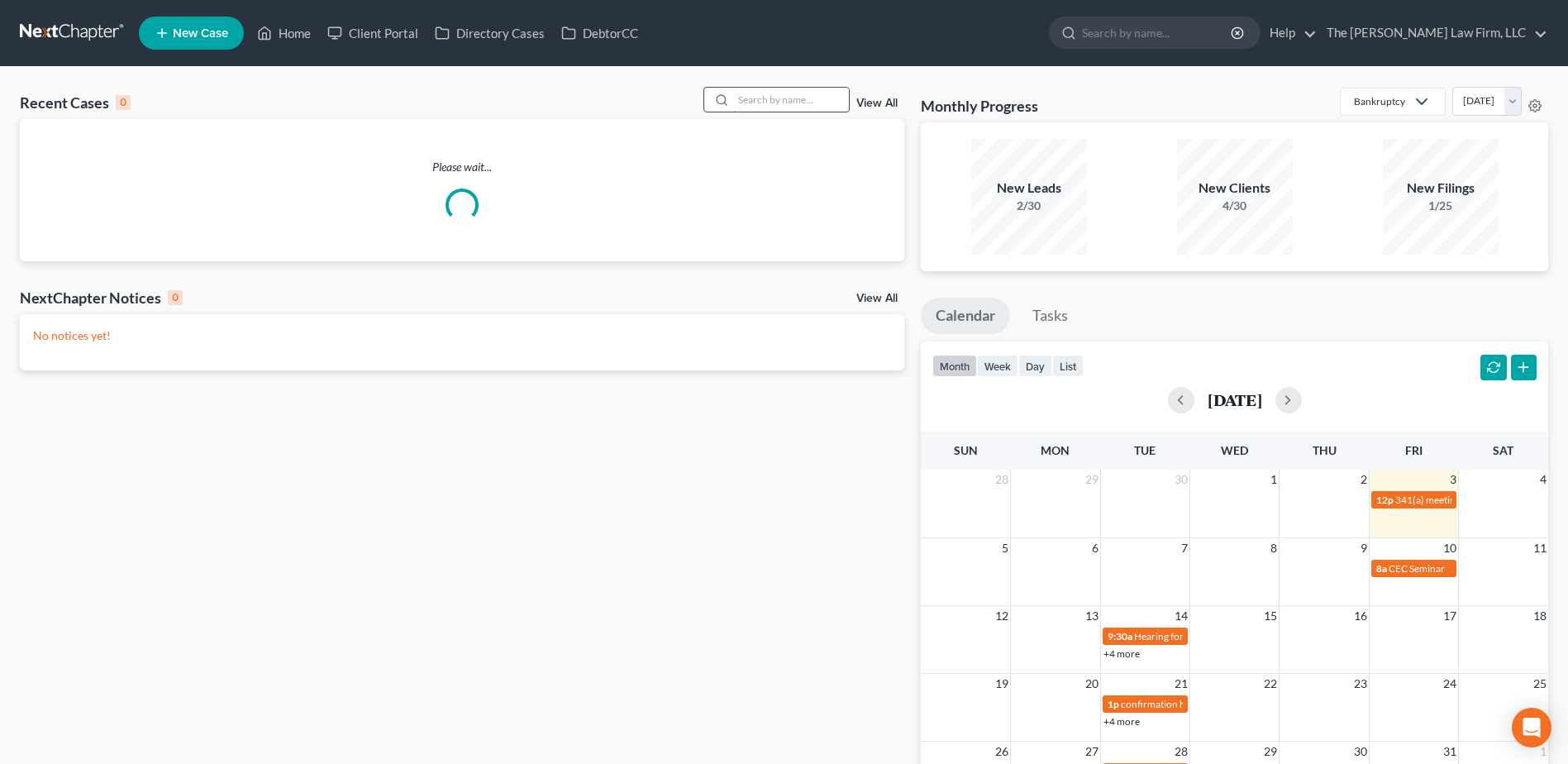
click at [835, 94] on input "search" at bounding box center [791, 100] width 116 height 24
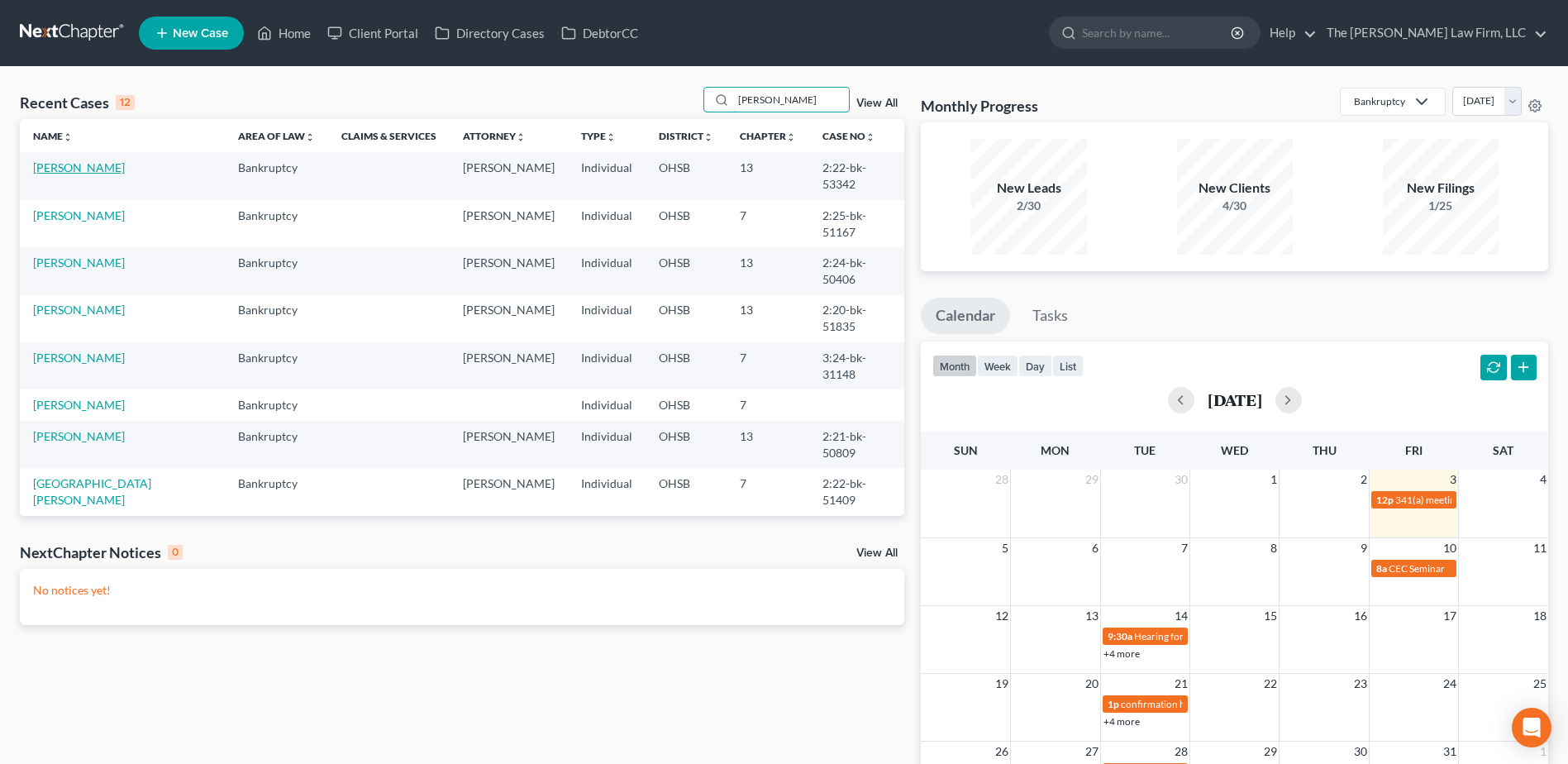
type input "lee"
click at [85, 169] on link "[PERSON_NAME]" at bounding box center [79, 167] width 92 height 14
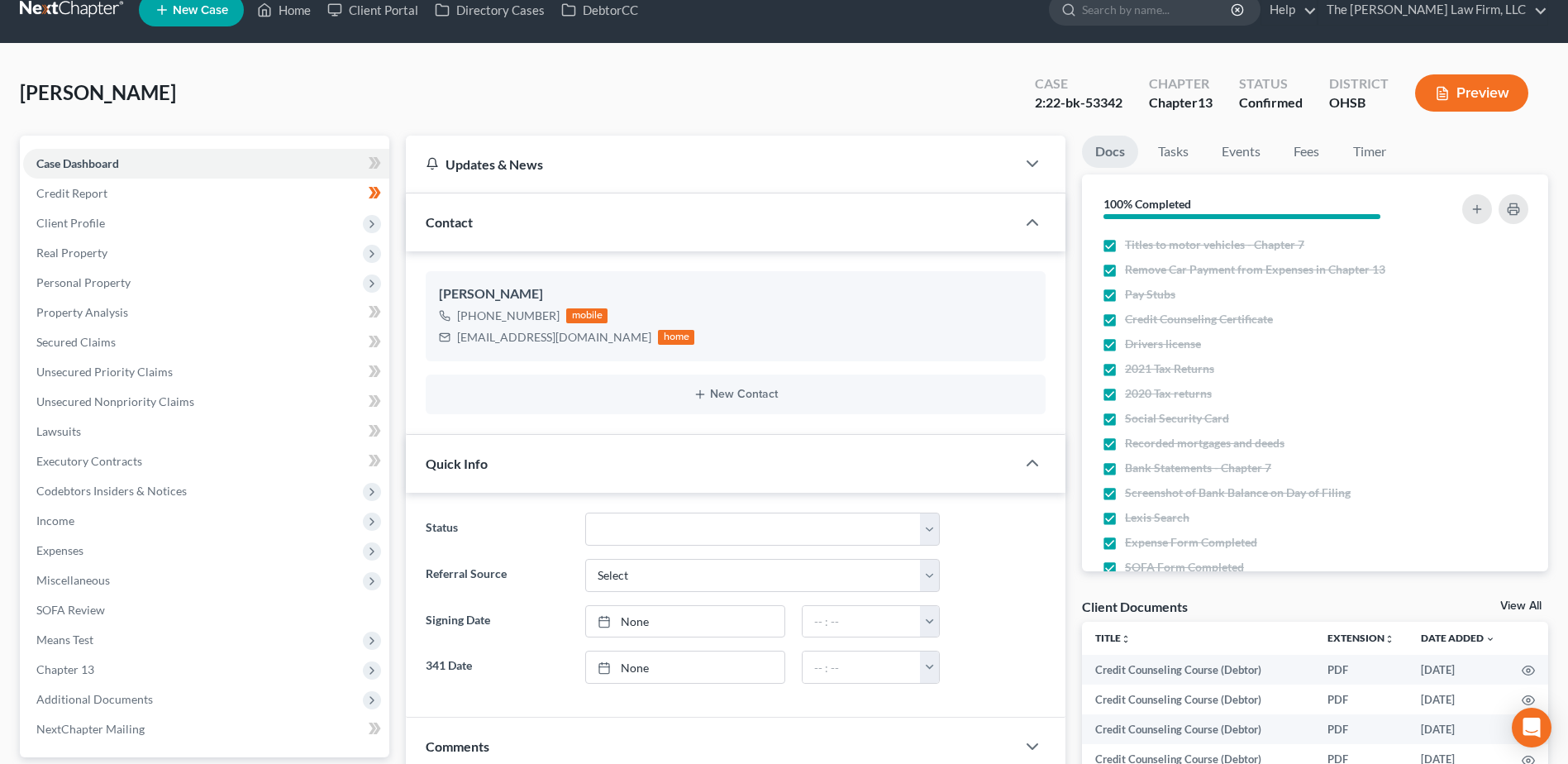
scroll to position [330, 0]
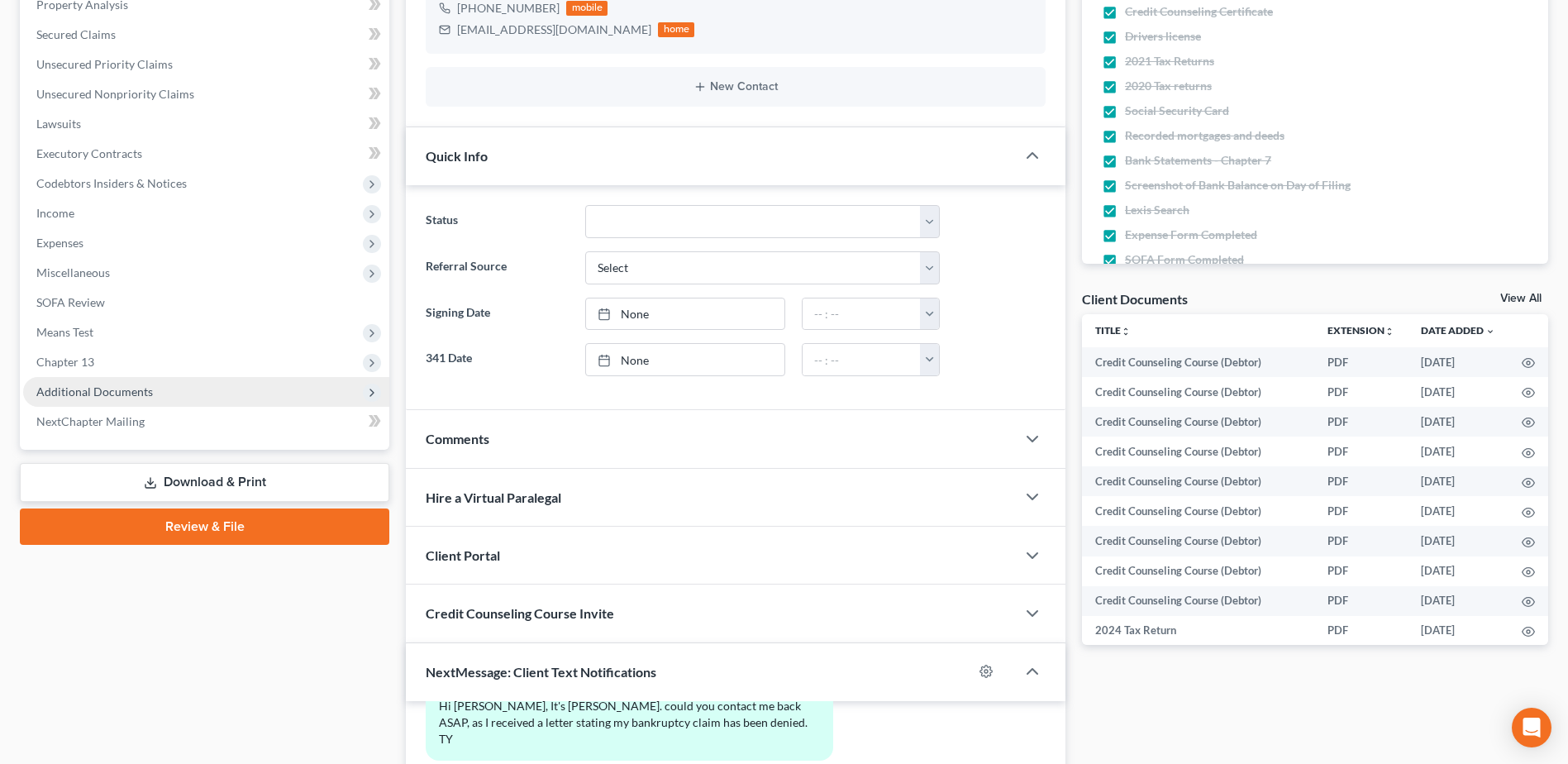
drag, startPoint x: 118, startPoint y: 399, endPoint x: 131, endPoint y: 436, distance: 39.2
click at [118, 399] on span "Additional Documents" at bounding box center [206, 391] width 366 height 30
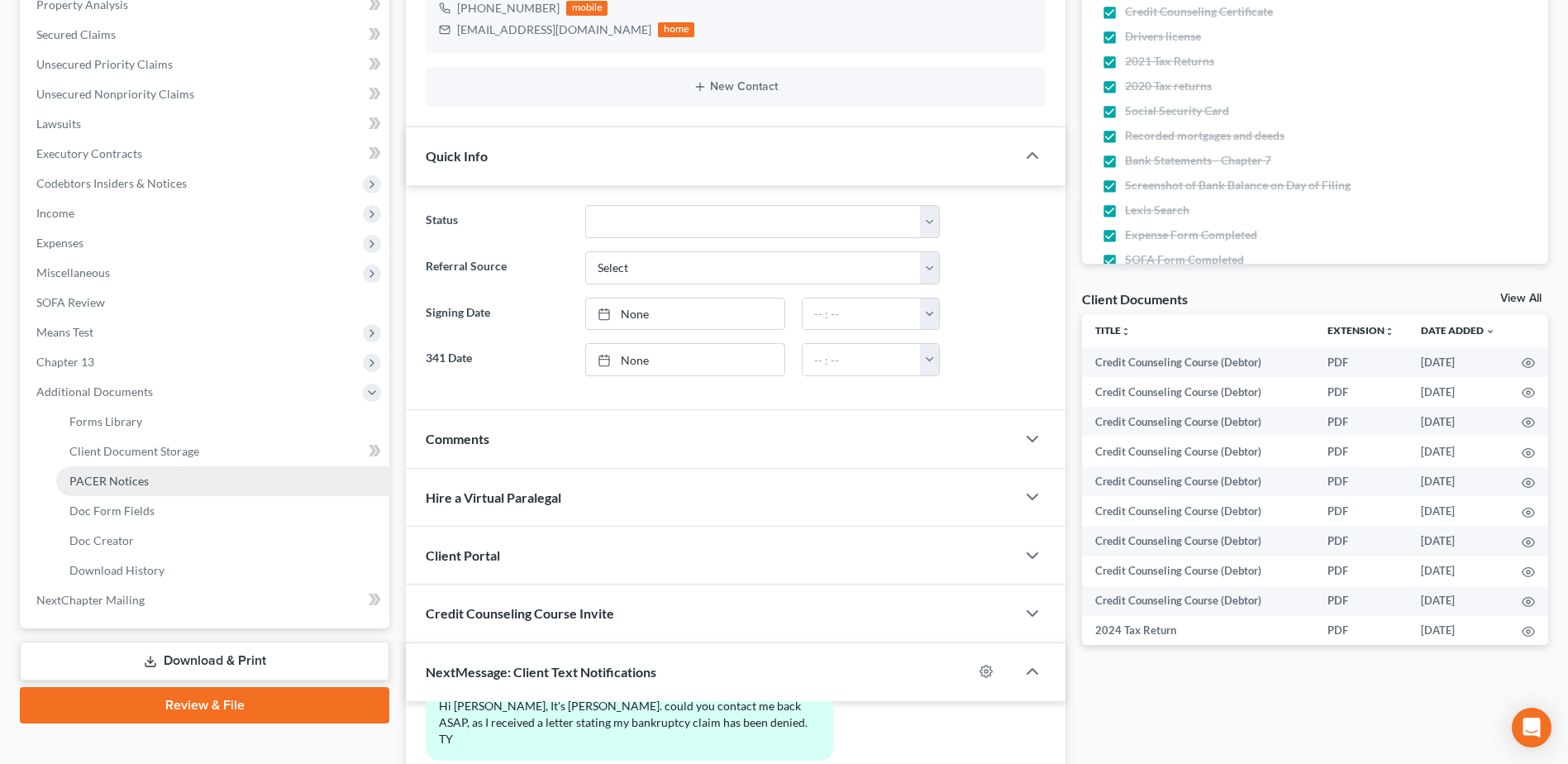
click at [128, 483] on span "PACER Notices" at bounding box center [109, 480] width 79 height 14
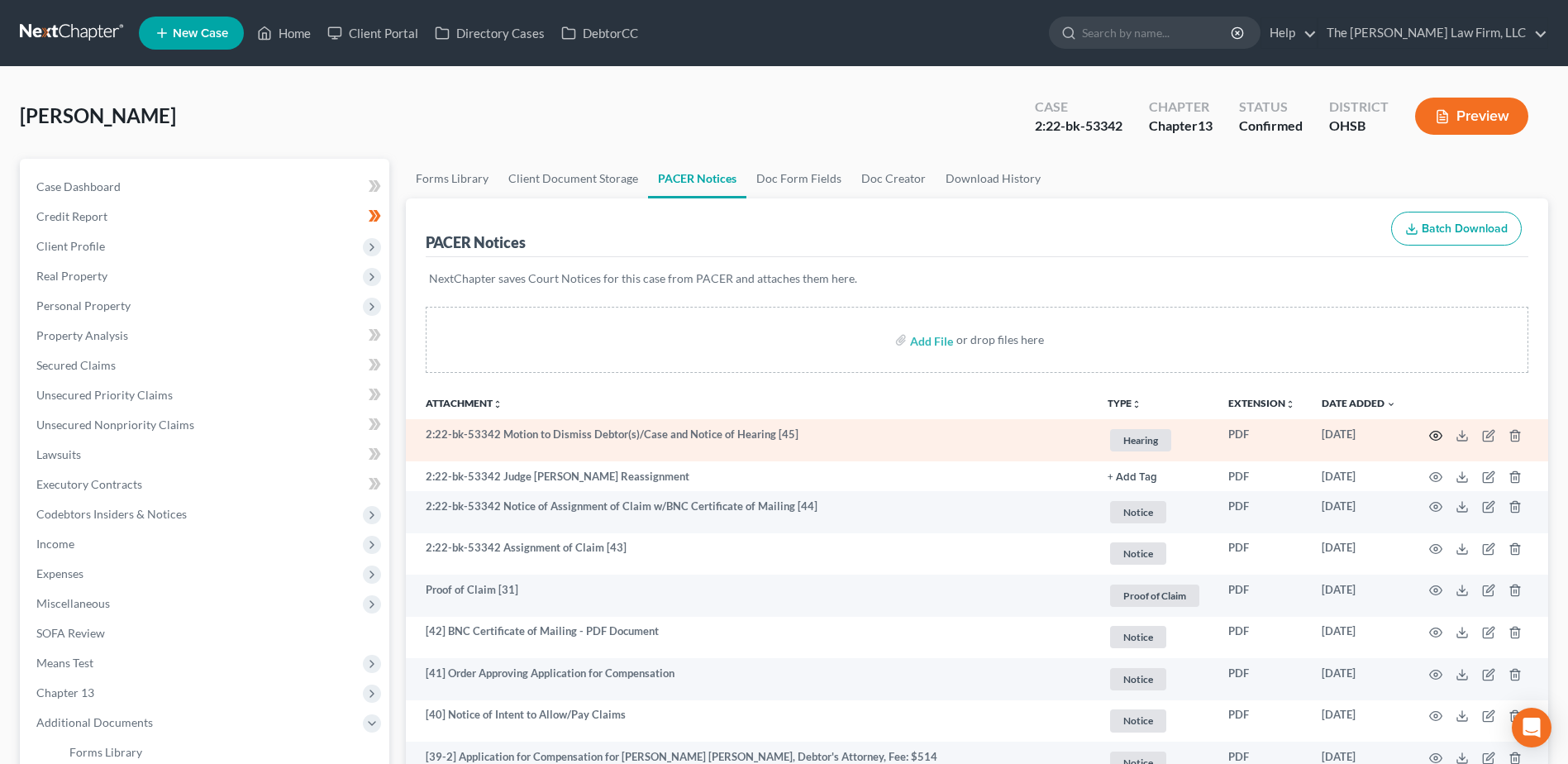
click at [1439, 434] on icon "button" at bounding box center [1436, 436] width 14 height 14
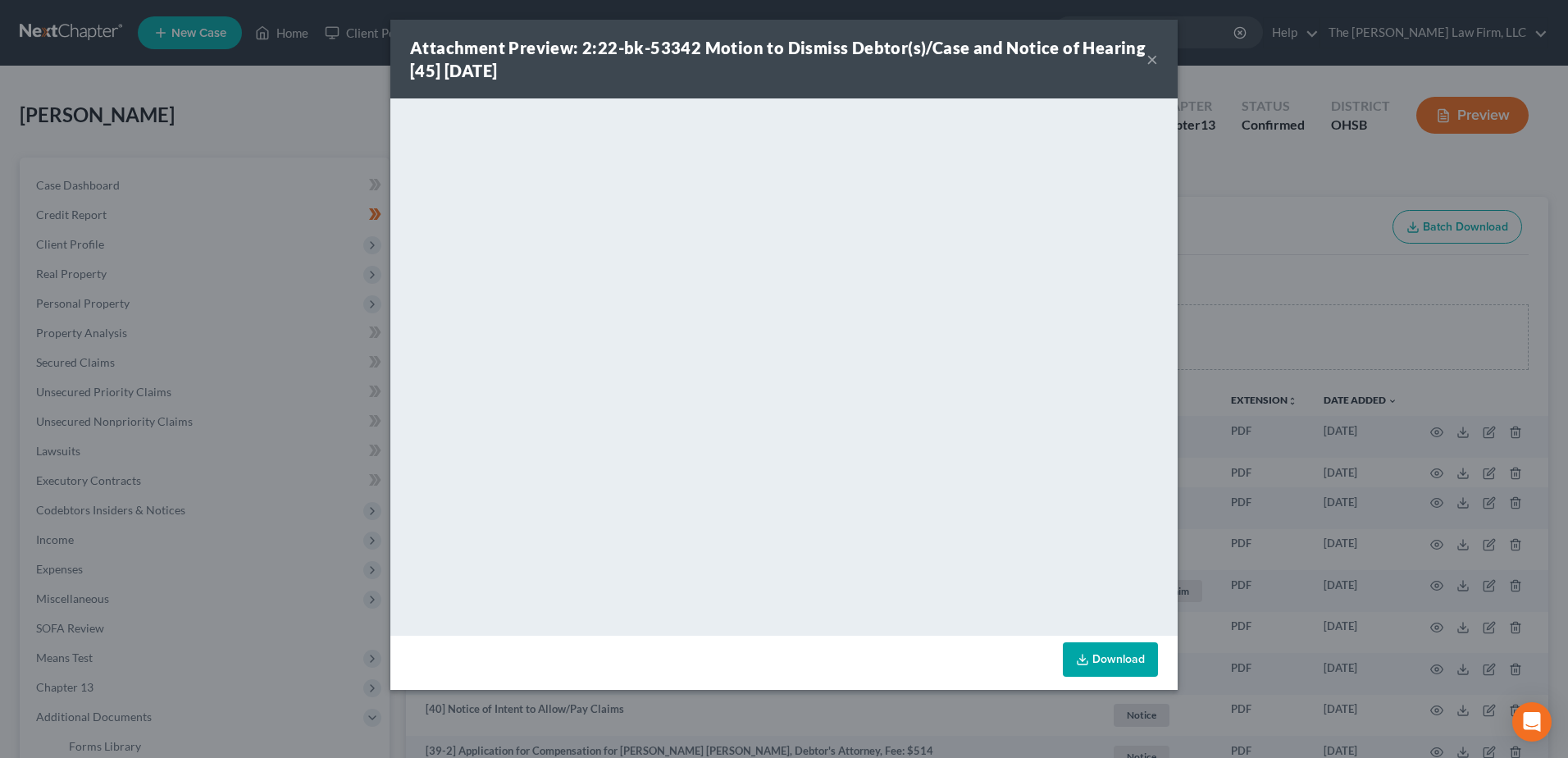
click at [1157, 59] on button "×" at bounding box center [1152, 58] width 12 height 19
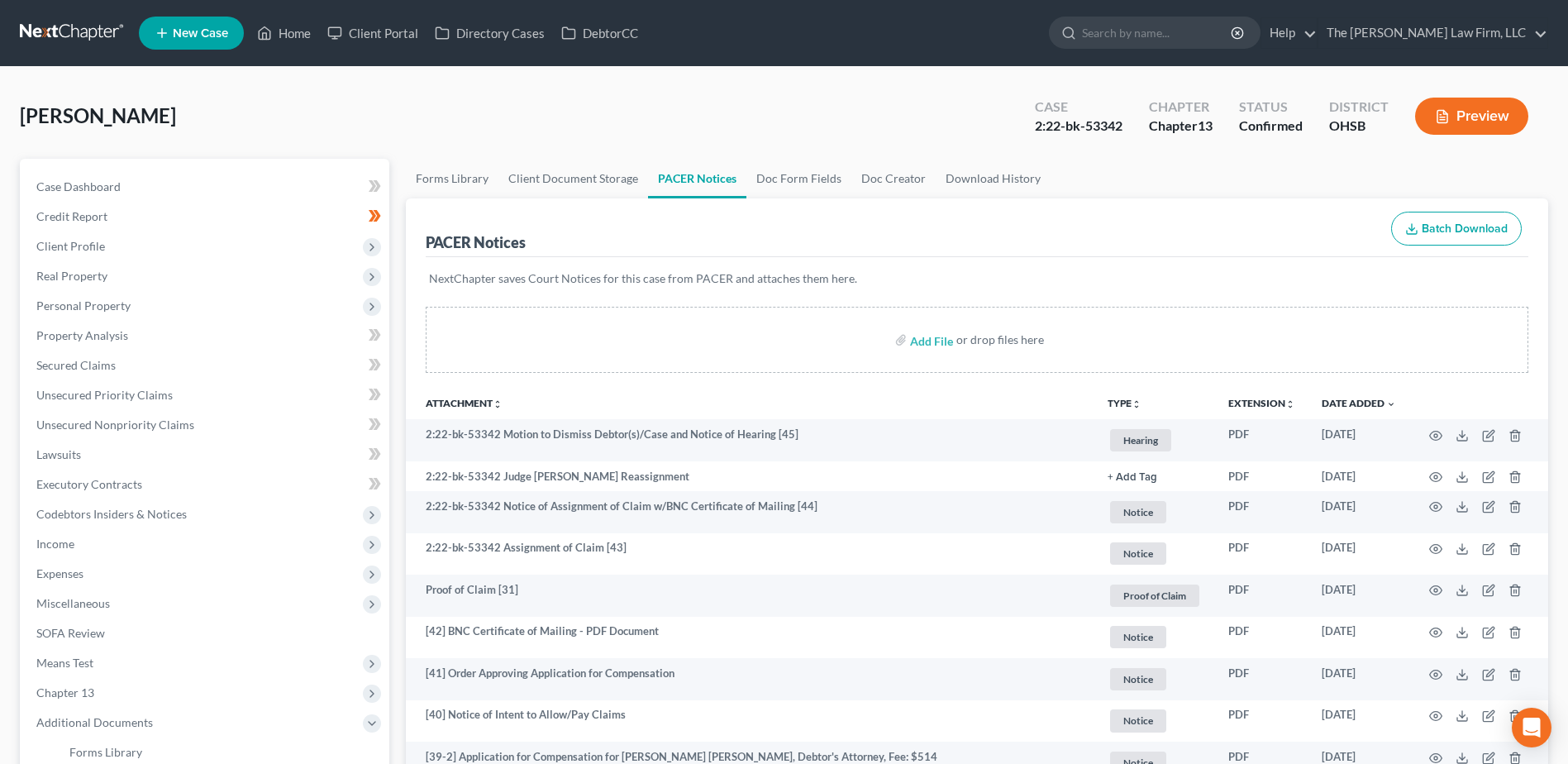
click at [100, 39] on link at bounding box center [72, 32] width 106 height 30
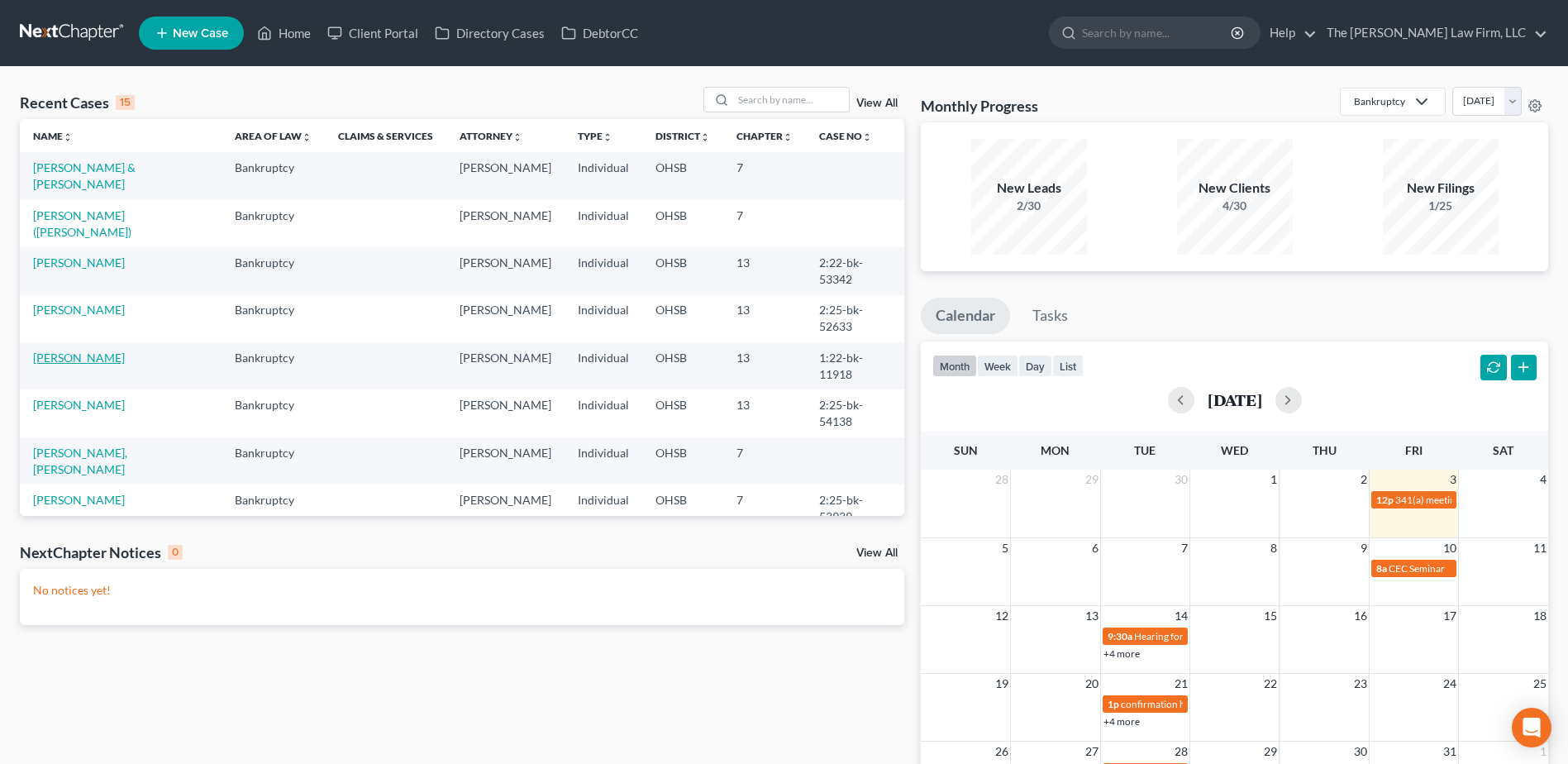
click at [77, 350] on link "[PERSON_NAME]" at bounding box center [79, 357] width 92 height 14
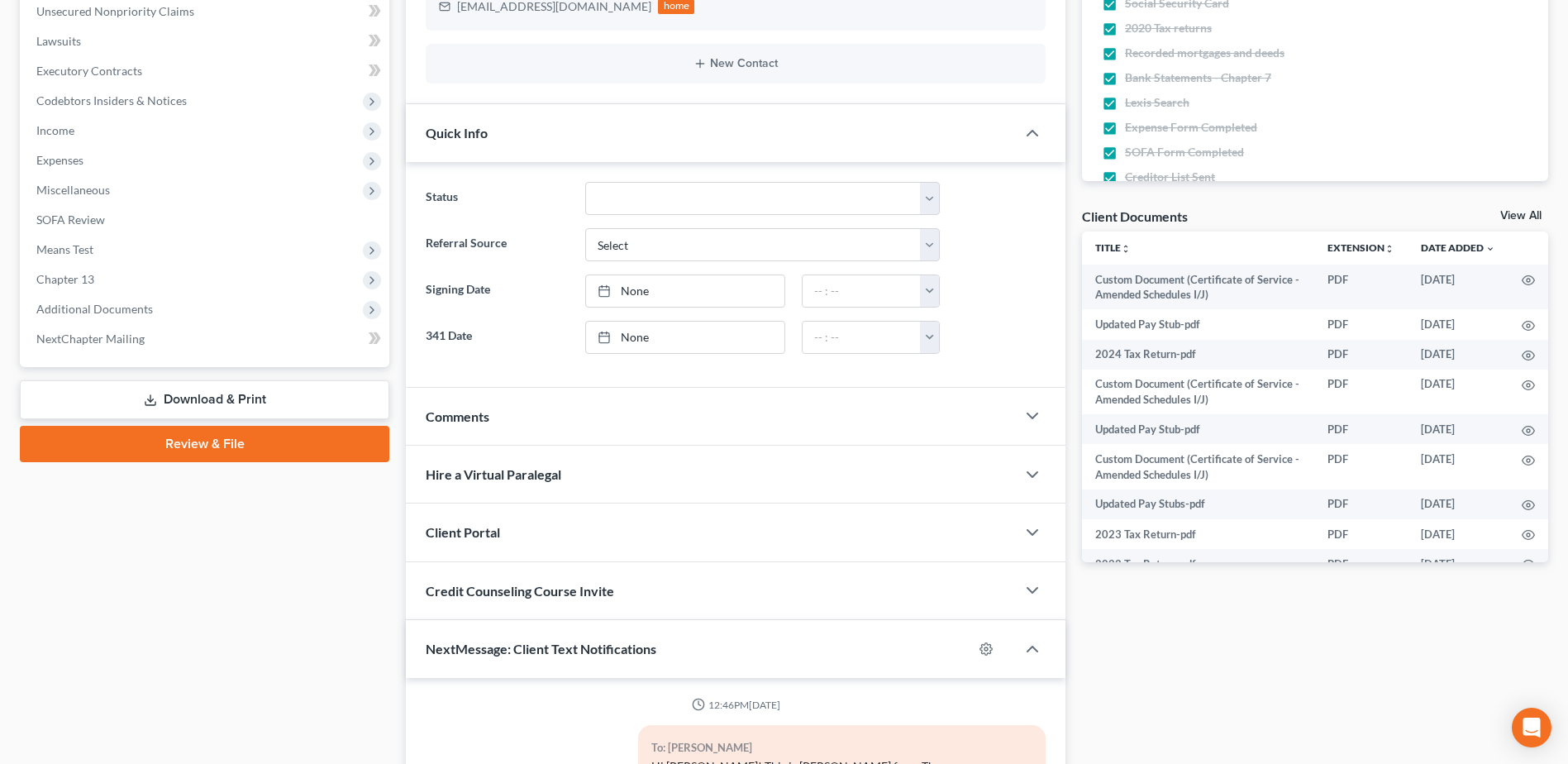
click at [201, 401] on link "Download & Print" at bounding box center [204, 399] width 370 height 39
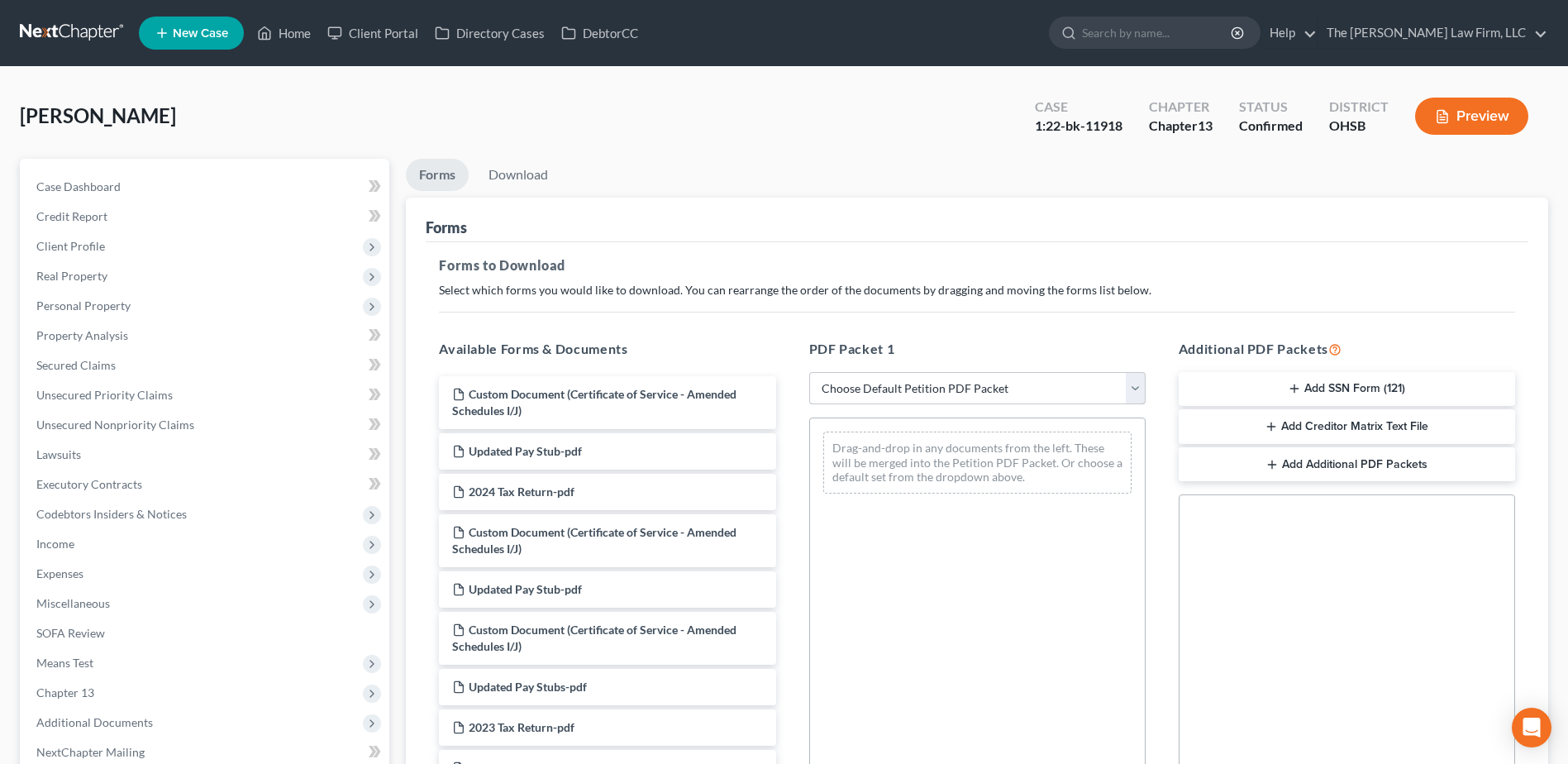
click at [902, 382] on select "Choose Default Petition PDF Packet Complete Bankruptcy Petition (all forms and …" at bounding box center [977, 388] width 336 height 33
click at [809, 372] on select "Choose Default Petition PDF Packet Complete Bankruptcy Petition (all forms and …" at bounding box center [977, 388] width 336 height 33
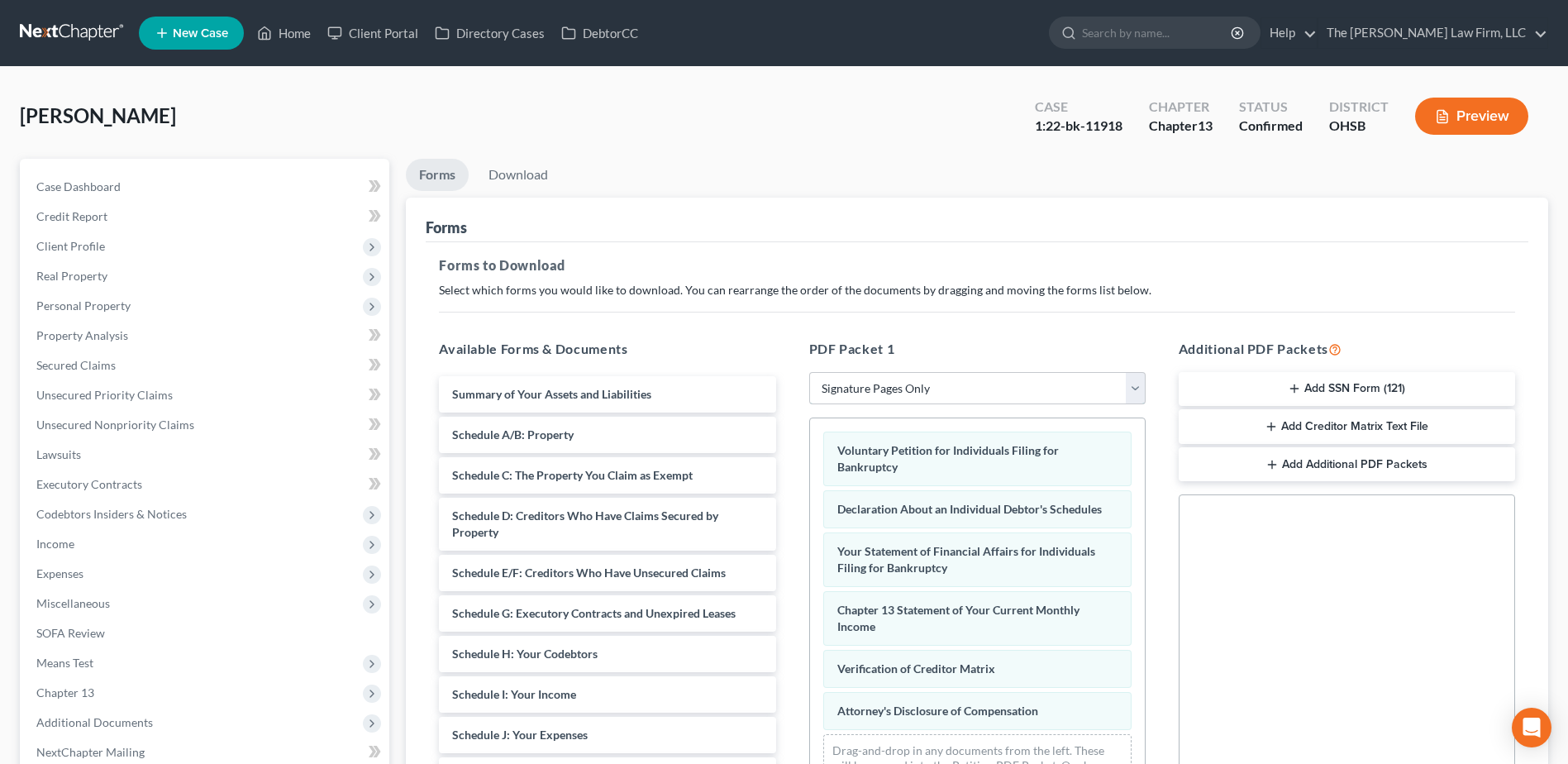
click at [881, 384] on select "Choose Default Petition PDF Packet Complete Bankruptcy Petition (all forms and …" at bounding box center [977, 388] width 336 height 33
select select "2"
click at [809, 372] on select "Choose Default Petition PDF Packet Complete Bankruptcy Petition (all forms and …" at bounding box center [977, 388] width 336 height 33
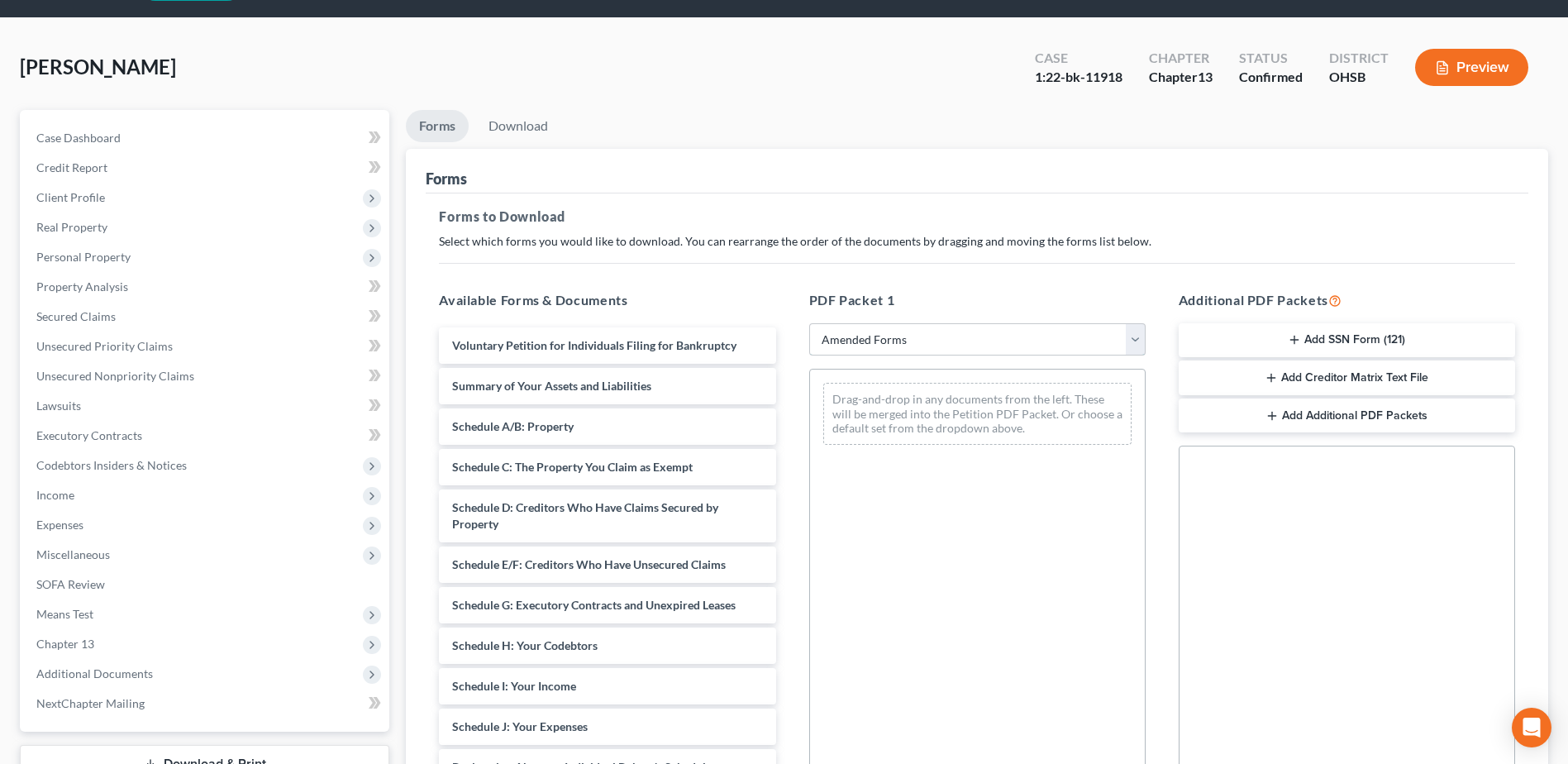
scroll to position [257, 0]
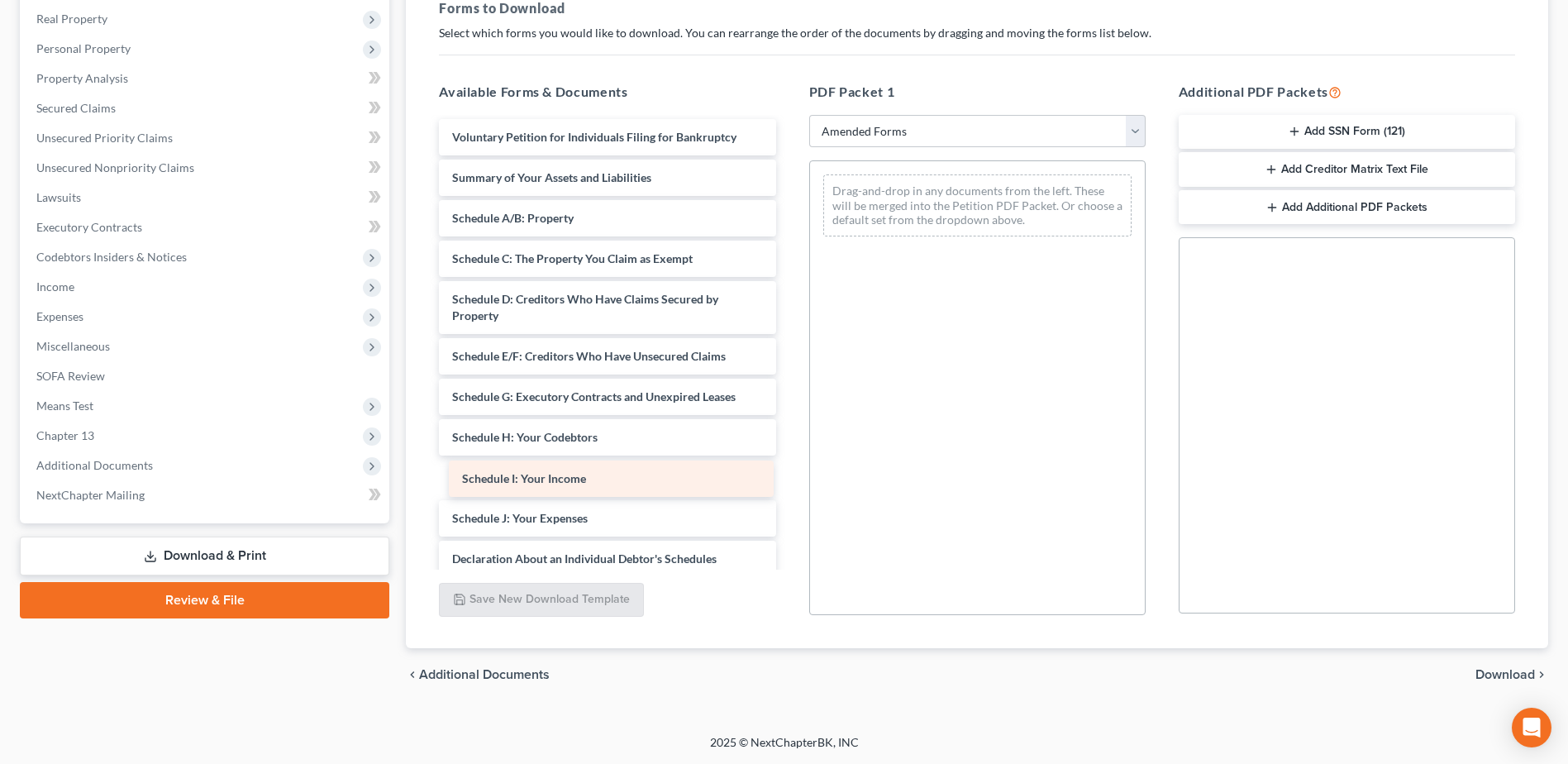
drag, startPoint x: 562, startPoint y: 479, endPoint x: 1046, endPoint y: 319, distance: 509.8
click at [789, 324] on div "Schedule I: Your Income Voluntary Petition for Individuals Filing for Bankruptc…" at bounding box center [607, 486] width 363 height 734
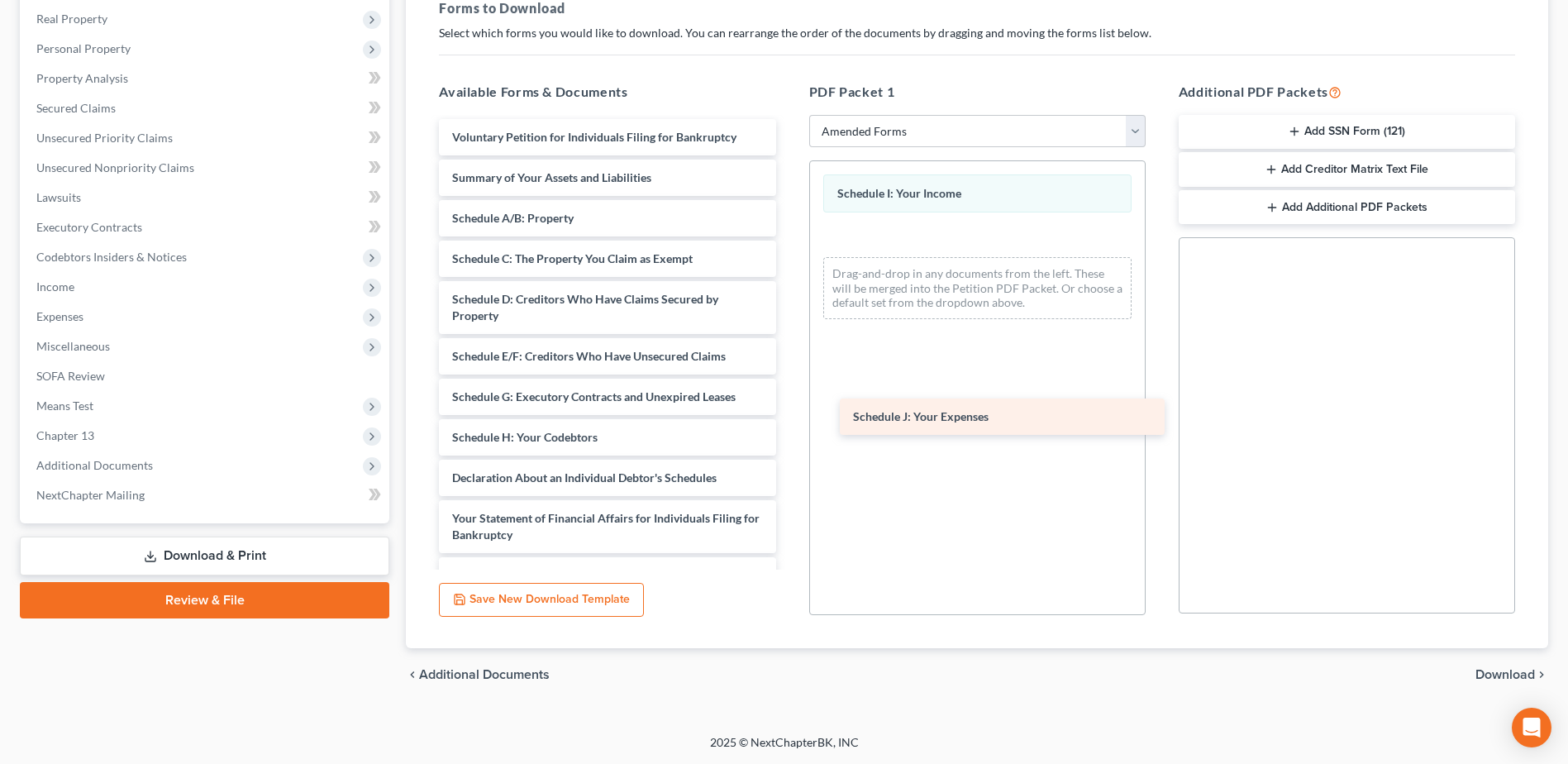
drag, startPoint x: 539, startPoint y: 485, endPoint x: 961, endPoint y: 394, distance: 431.7
click at [789, 396] on div "Schedule J: Your Expenses Voluntary Petition for Individuals Filing for Bankrup…" at bounding box center [607, 445] width 363 height 653
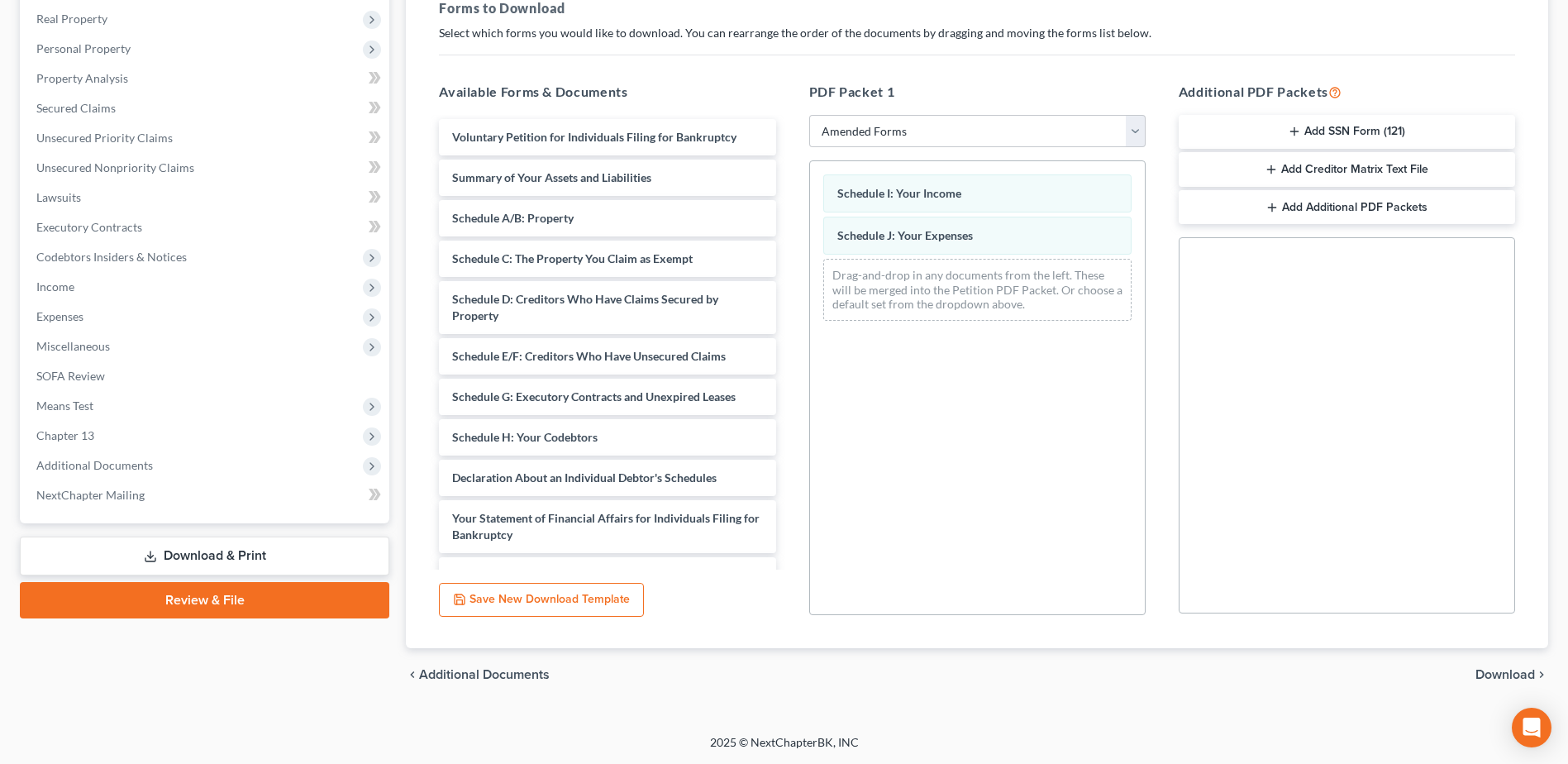
click at [789, 388] on div "Voluntary Petition for Individuals Filing for Bankruptcy Summary of Your Assets…" at bounding box center [607, 445] width 363 height 653
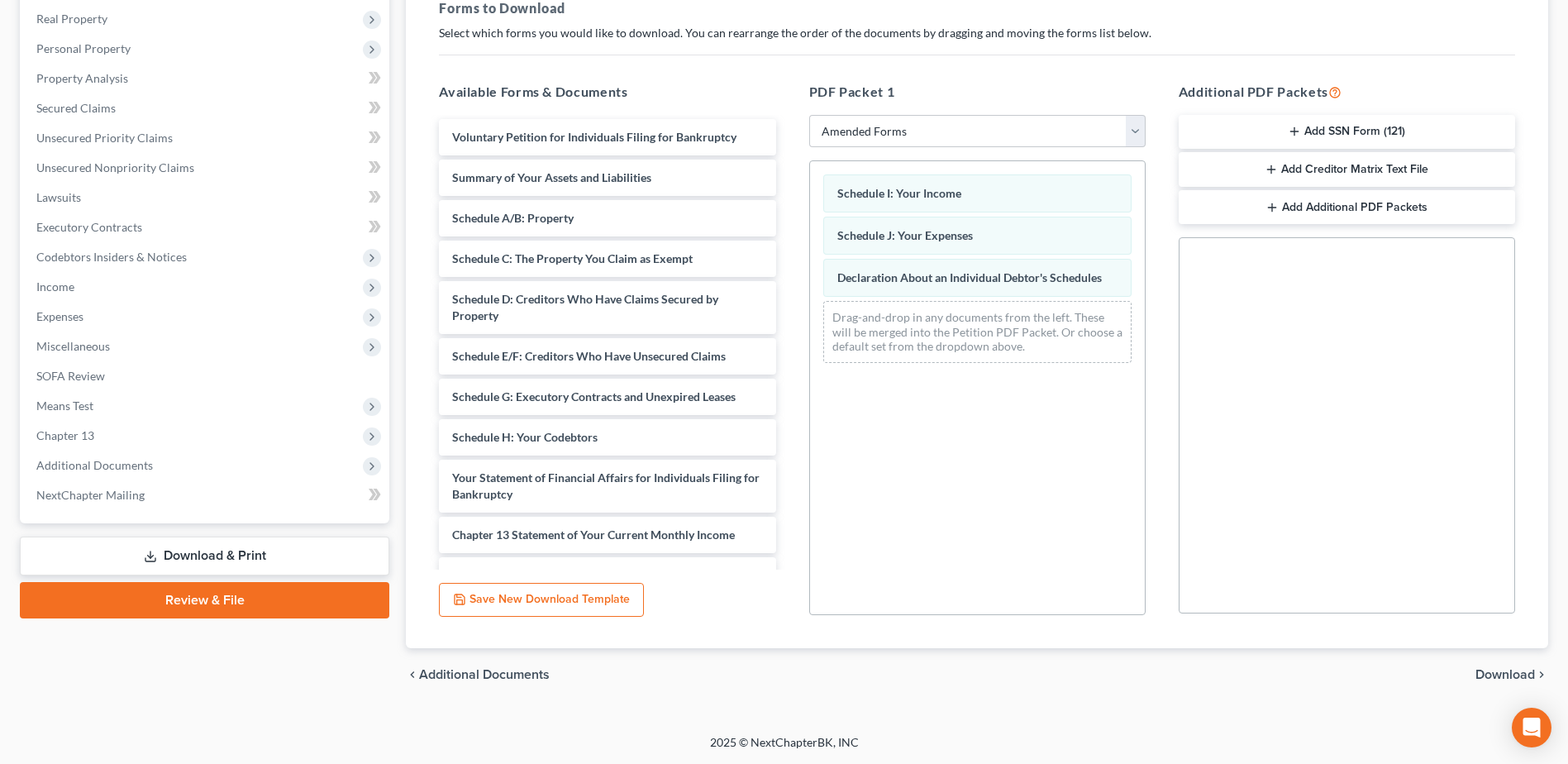
click at [1490, 668] on span "Download" at bounding box center [1505, 675] width 60 height 14
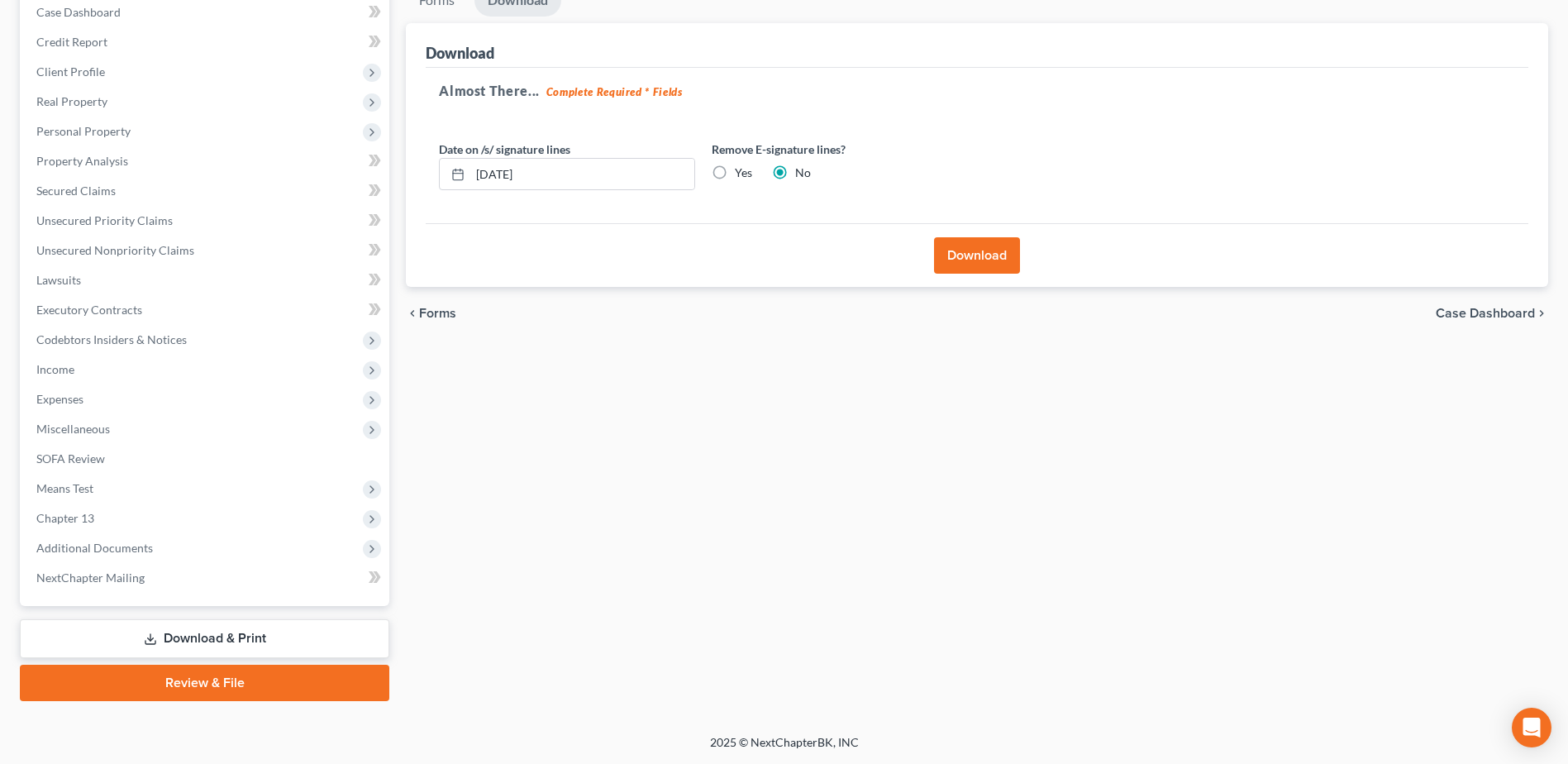
scroll to position [175, 0]
click at [957, 253] on button "Download" at bounding box center [976, 255] width 86 height 37
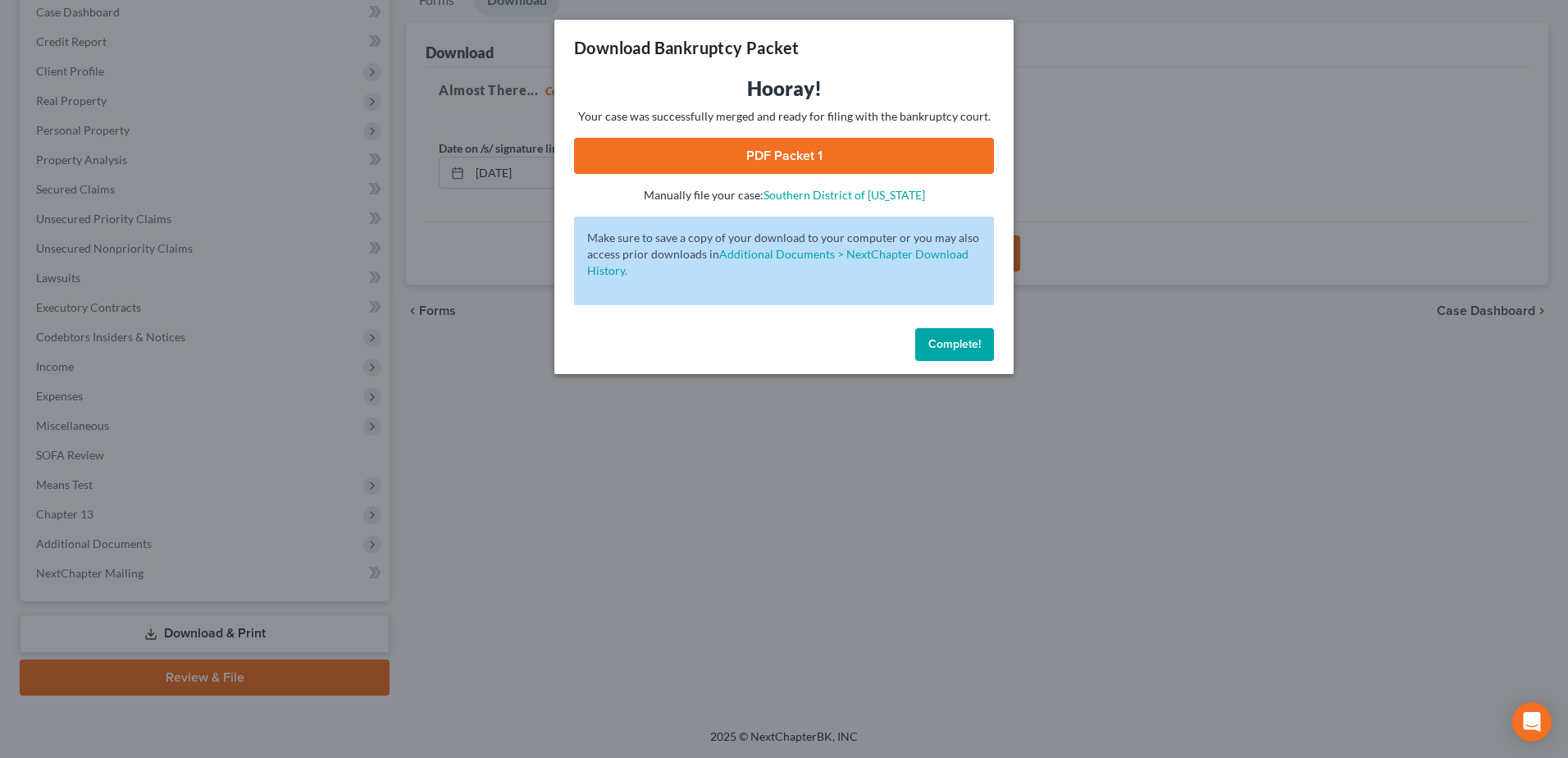
click at [981, 342] on button "Complete!" at bounding box center [954, 344] width 79 height 33
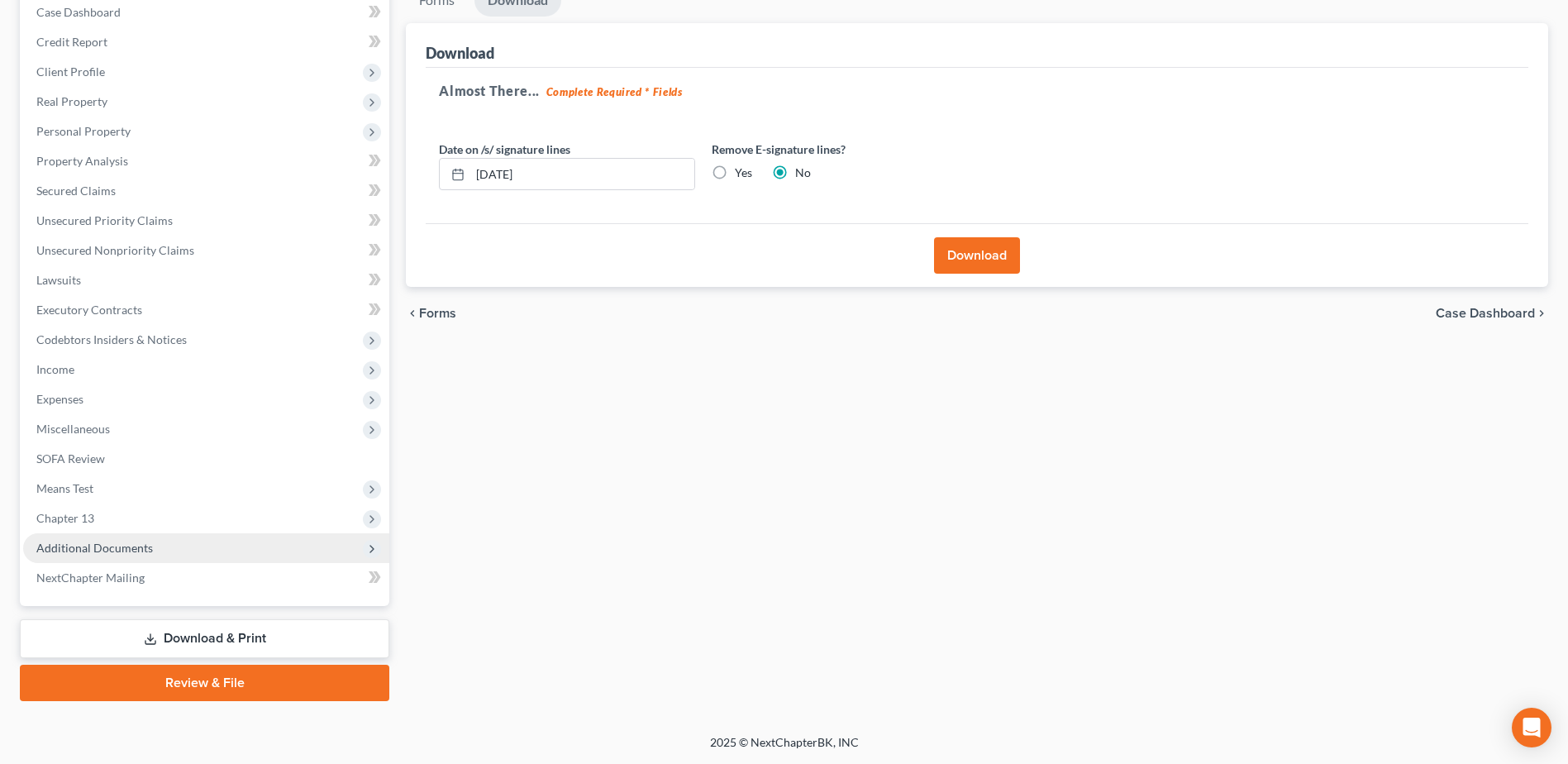
click at [133, 555] on span "Additional Documents" at bounding box center [206, 548] width 366 height 30
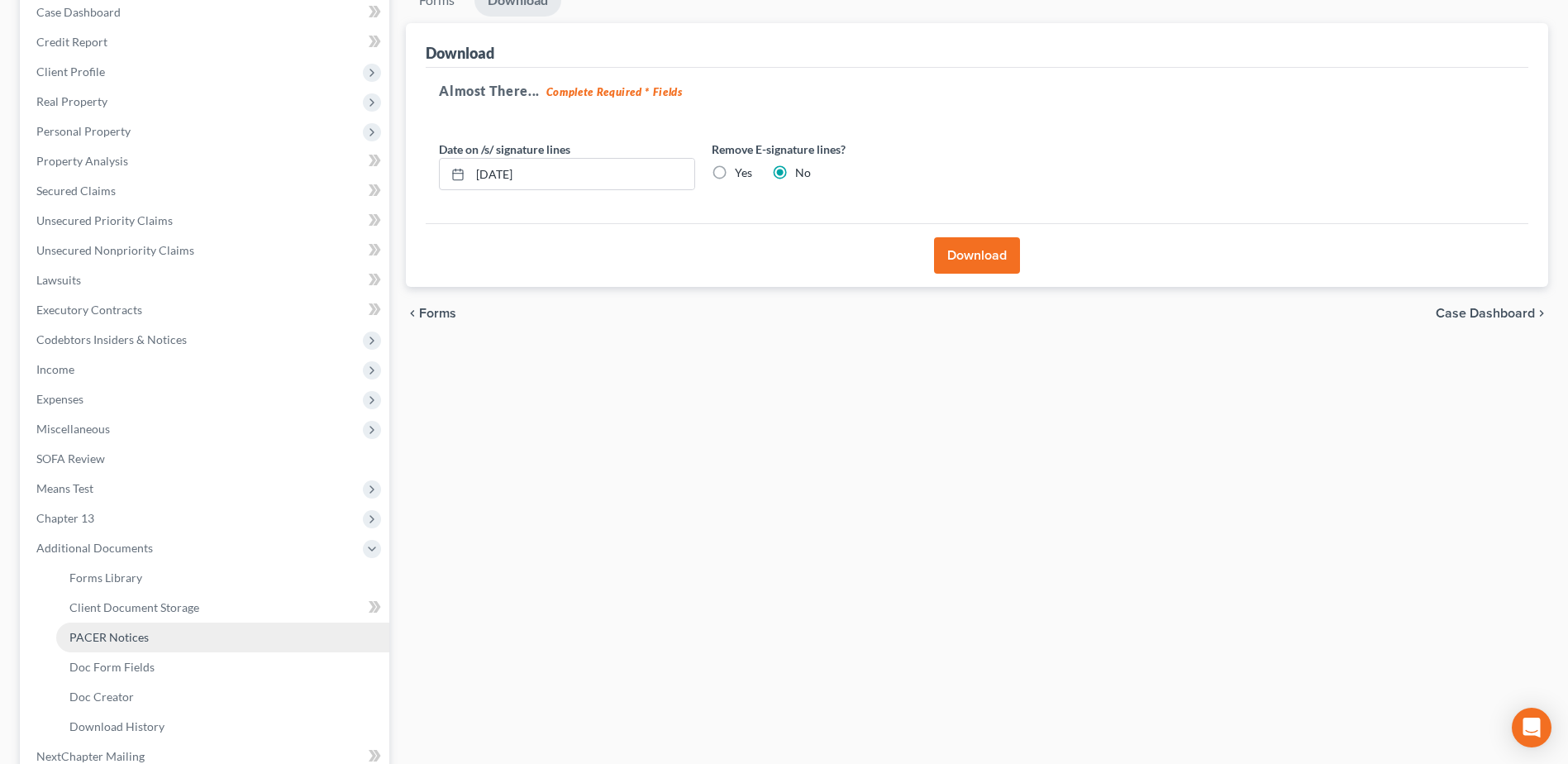
click at [157, 641] on link "PACER Notices" at bounding box center [222, 637] width 333 height 30
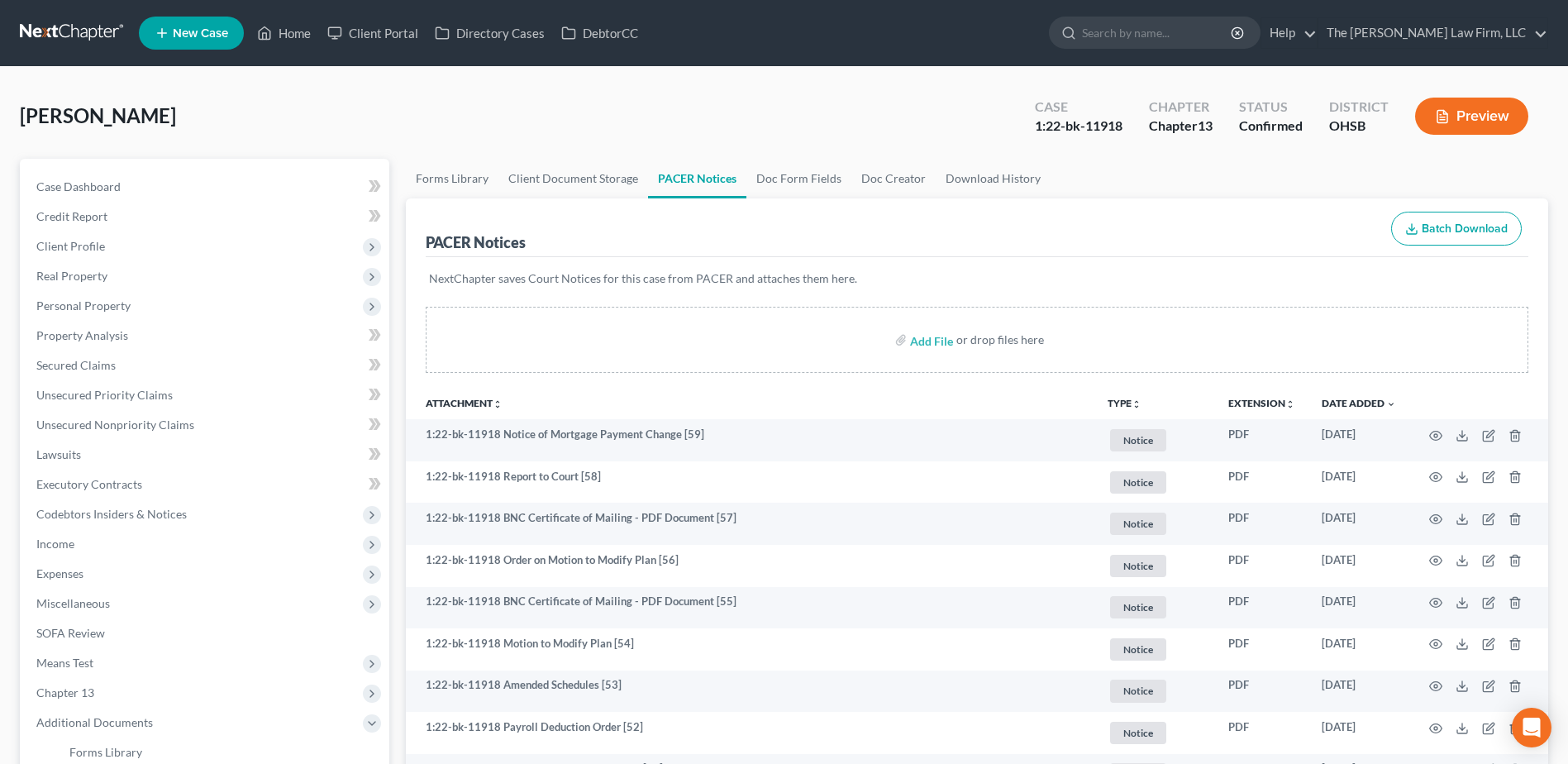
click at [85, 33] on link at bounding box center [72, 32] width 106 height 30
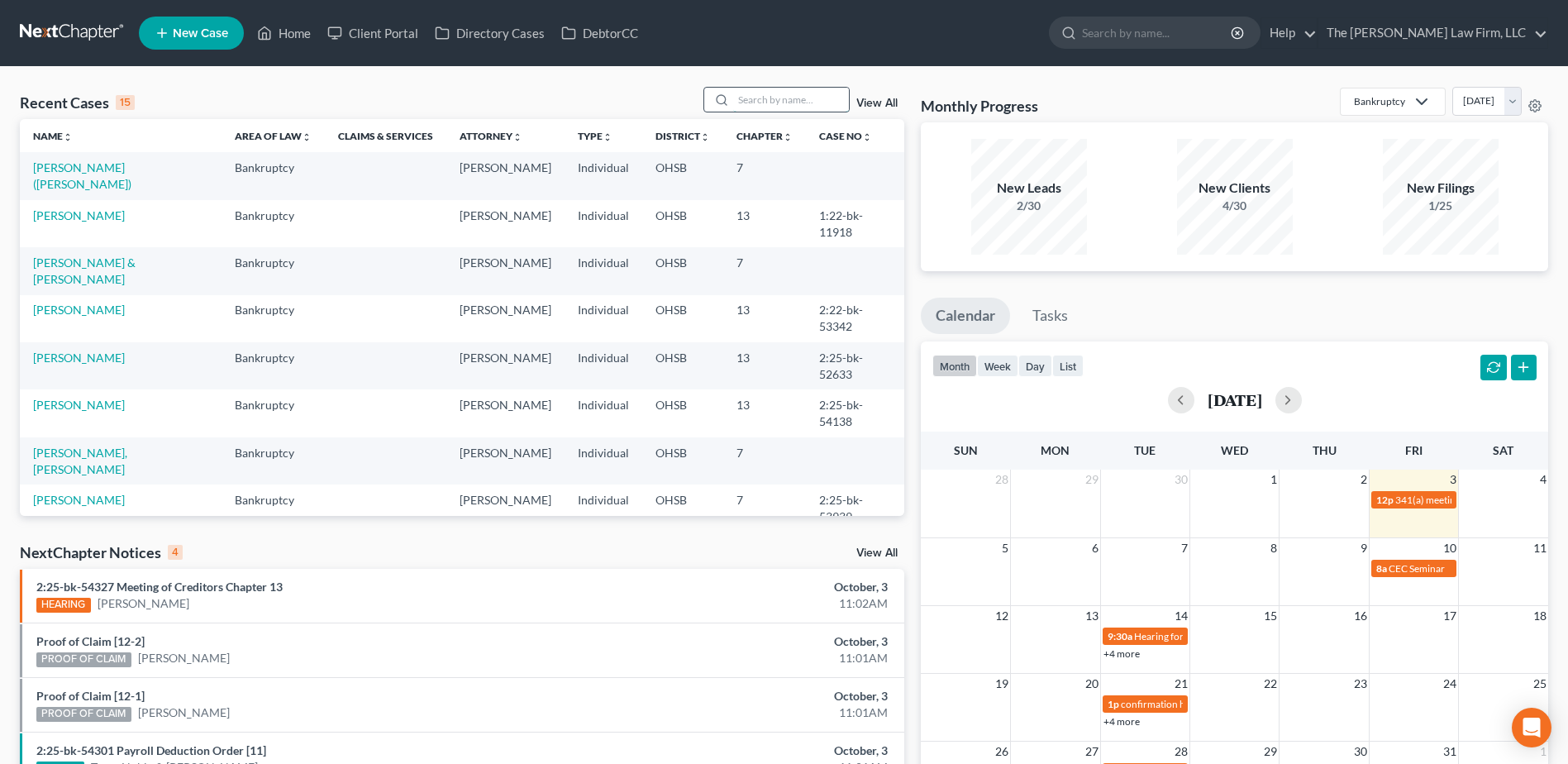
drag, startPoint x: 764, startPoint y: 101, endPoint x: 775, endPoint y: 100, distance: 11.0
click at [764, 101] on input "search" at bounding box center [791, 100] width 116 height 24
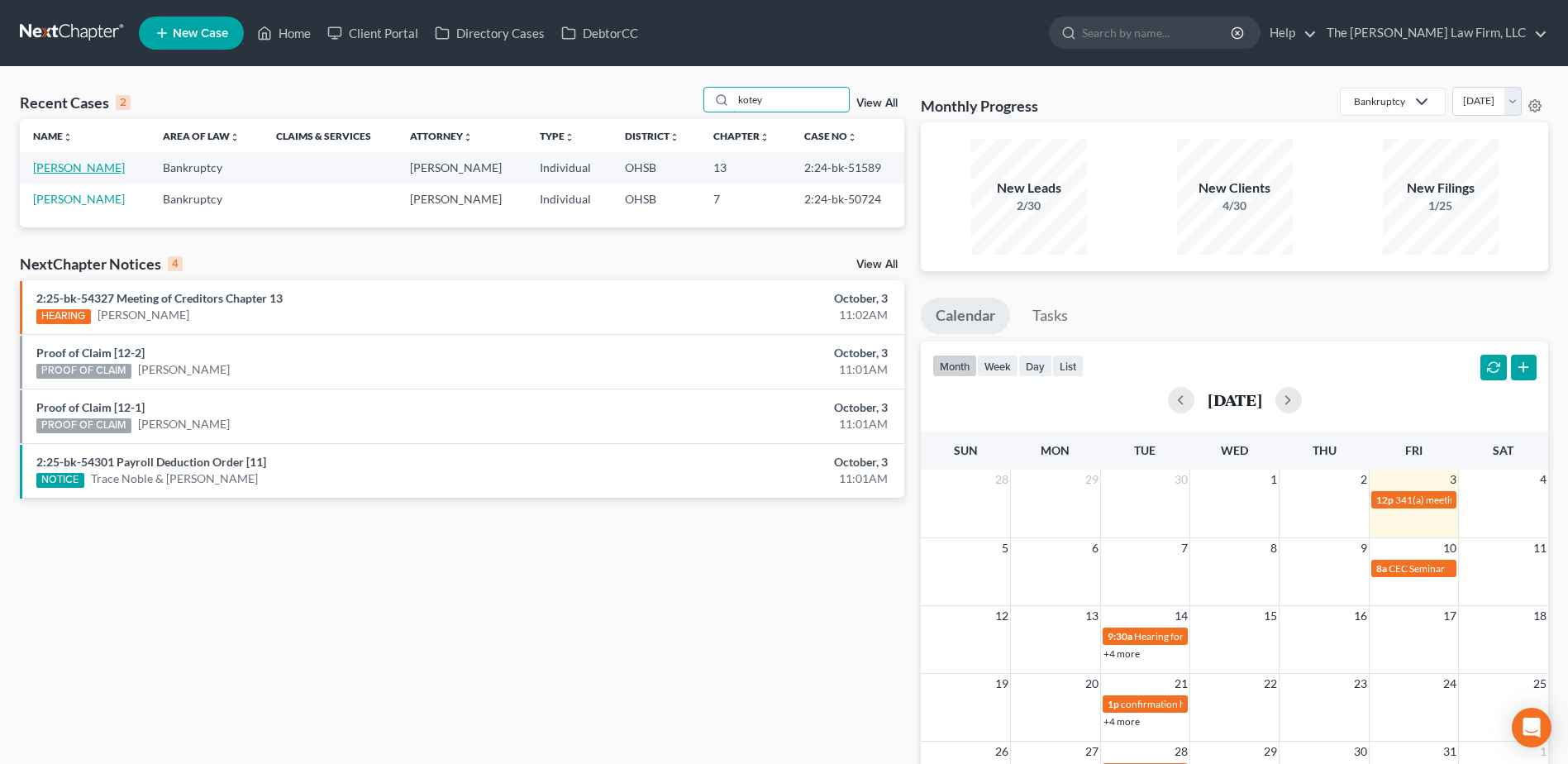
type input "kotey"
click at [64, 166] on link "[PERSON_NAME]" at bounding box center [79, 167] width 92 height 14
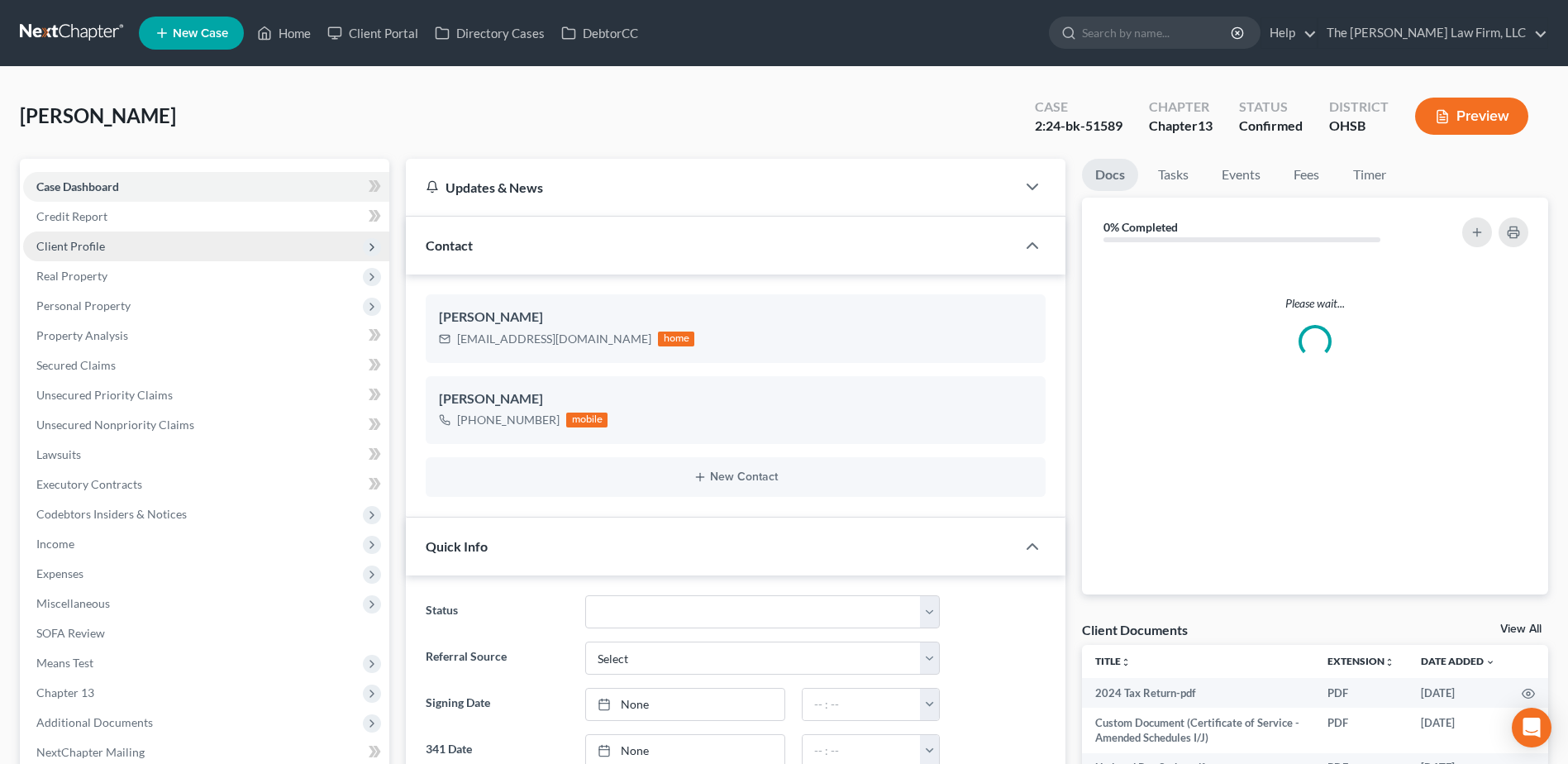
click at [66, 244] on span "Client Profile" at bounding box center [71, 245] width 69 height 14
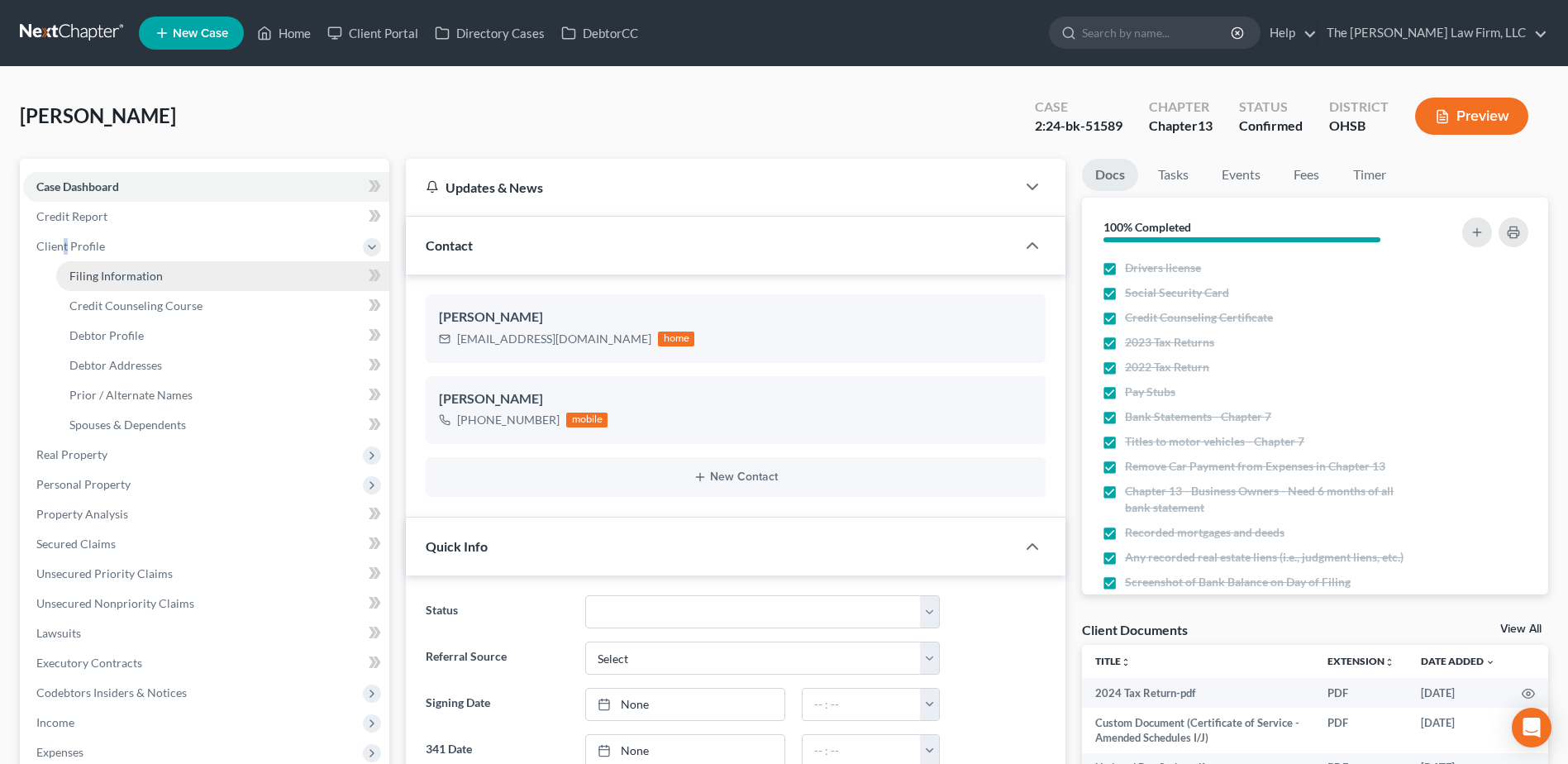
click at [83, 284] on link "Filing Information" at bounding box center [222, 276] width 333 height 30
select select "1"
select select "0"
select select "3"
select select "36"
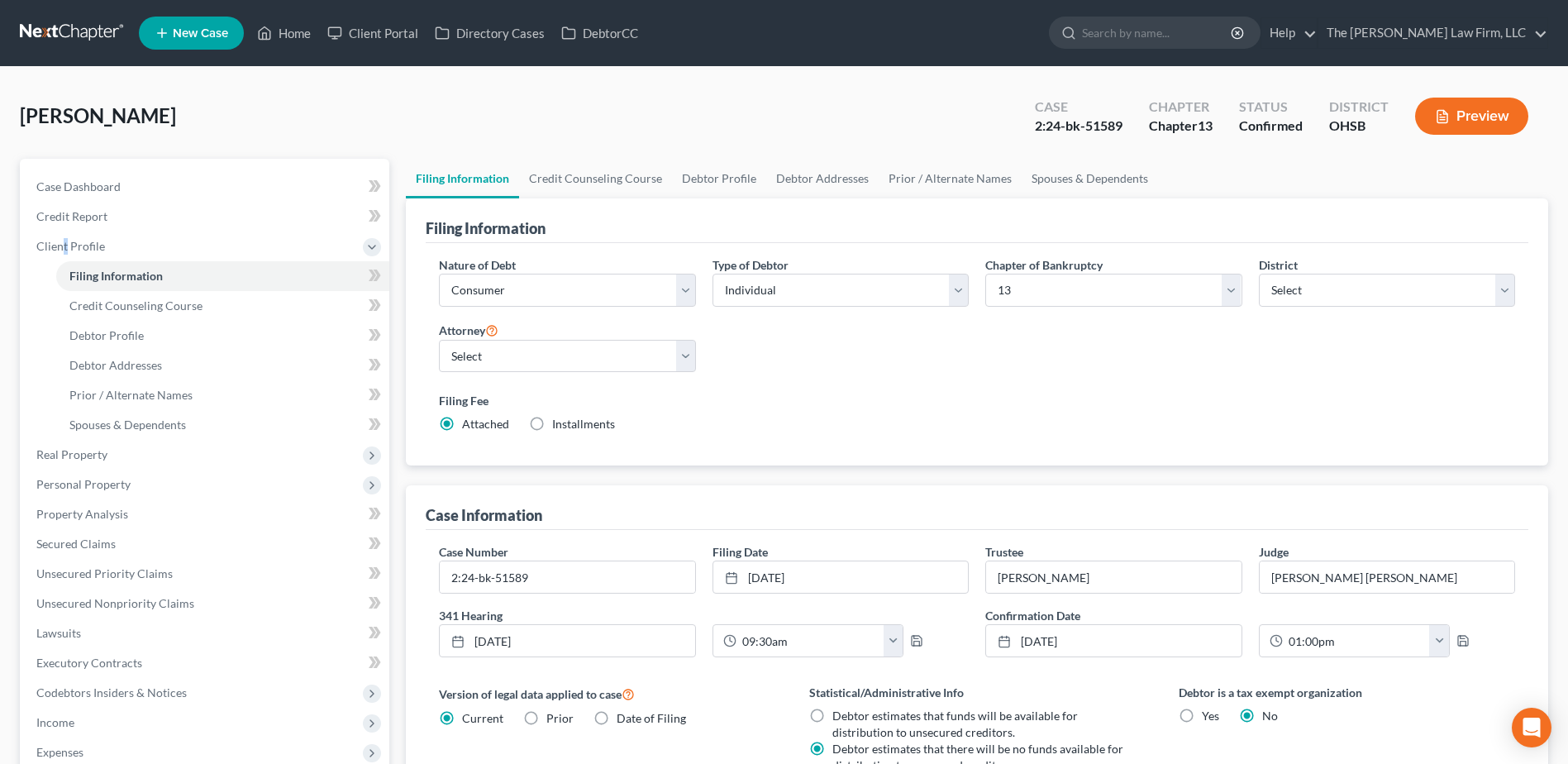
click at [93, 32] on link at bounding box center [72, 32] width 106 height 30
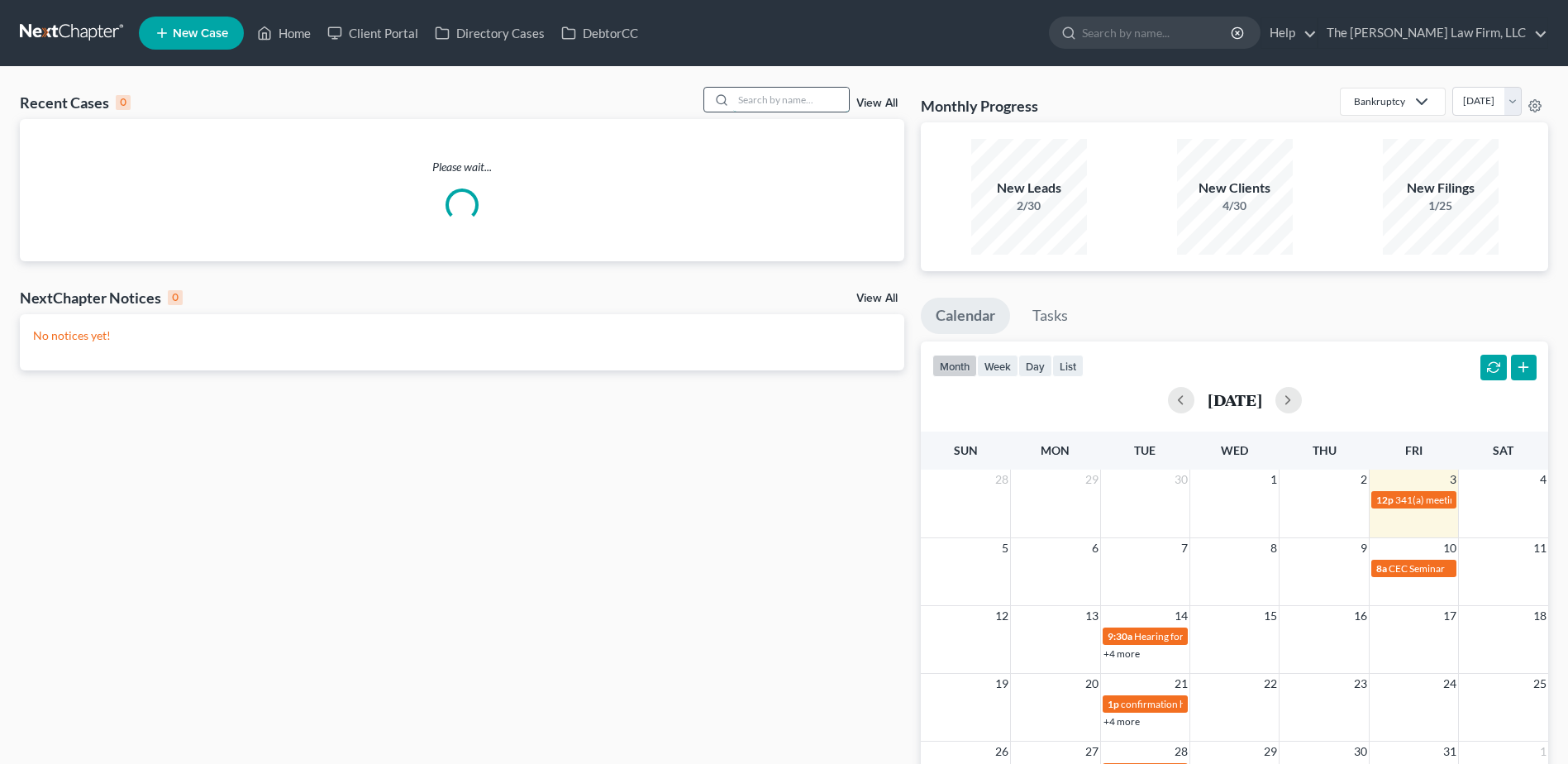
click at [795, 101] on input "search" at bounding box center [791, 100] width 116 height 24
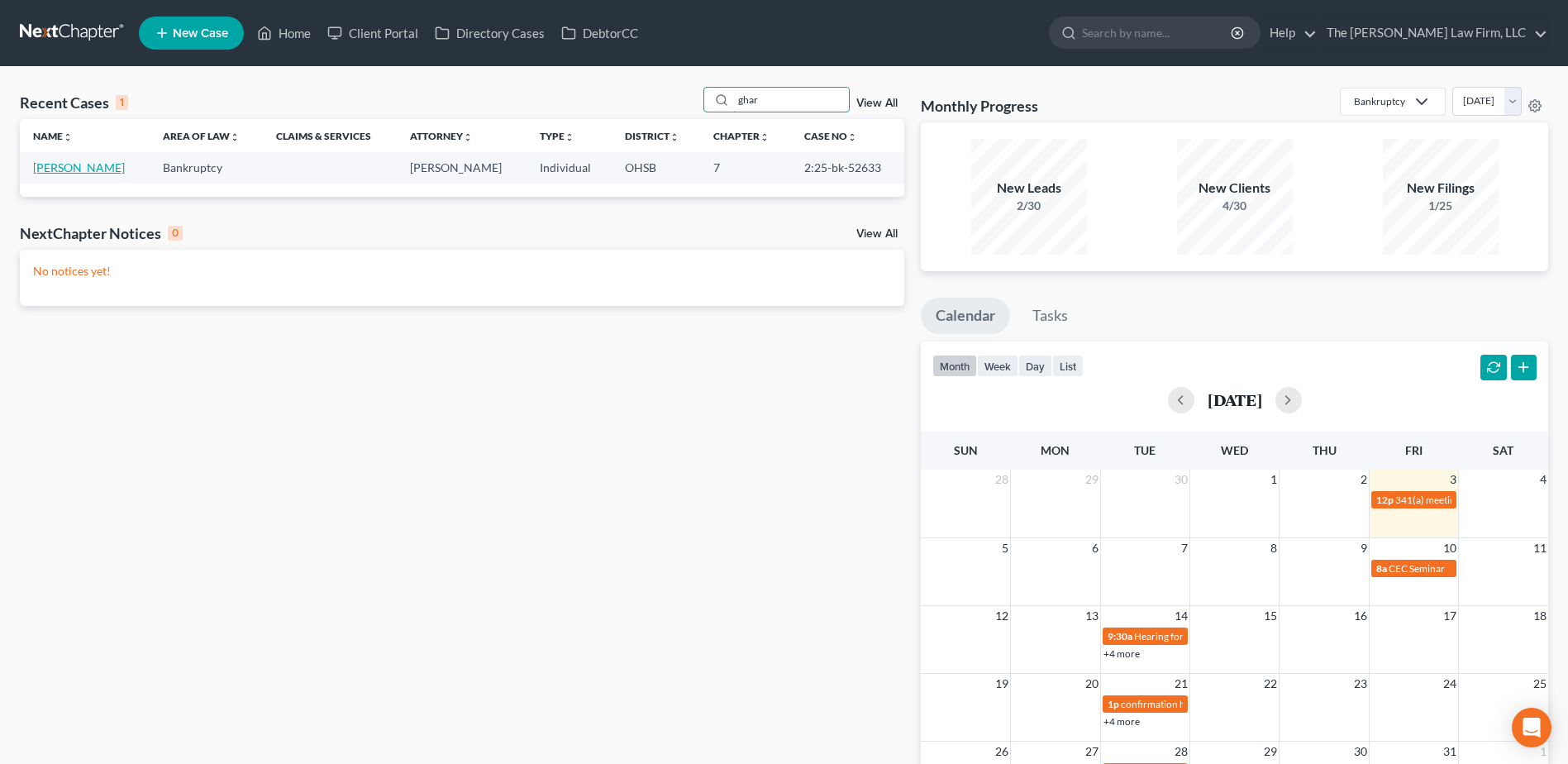
type input "ghar"
click at [49, 175] on link "[PERSON_NAME]" at bounding box center [79, 167] width 92 height 14
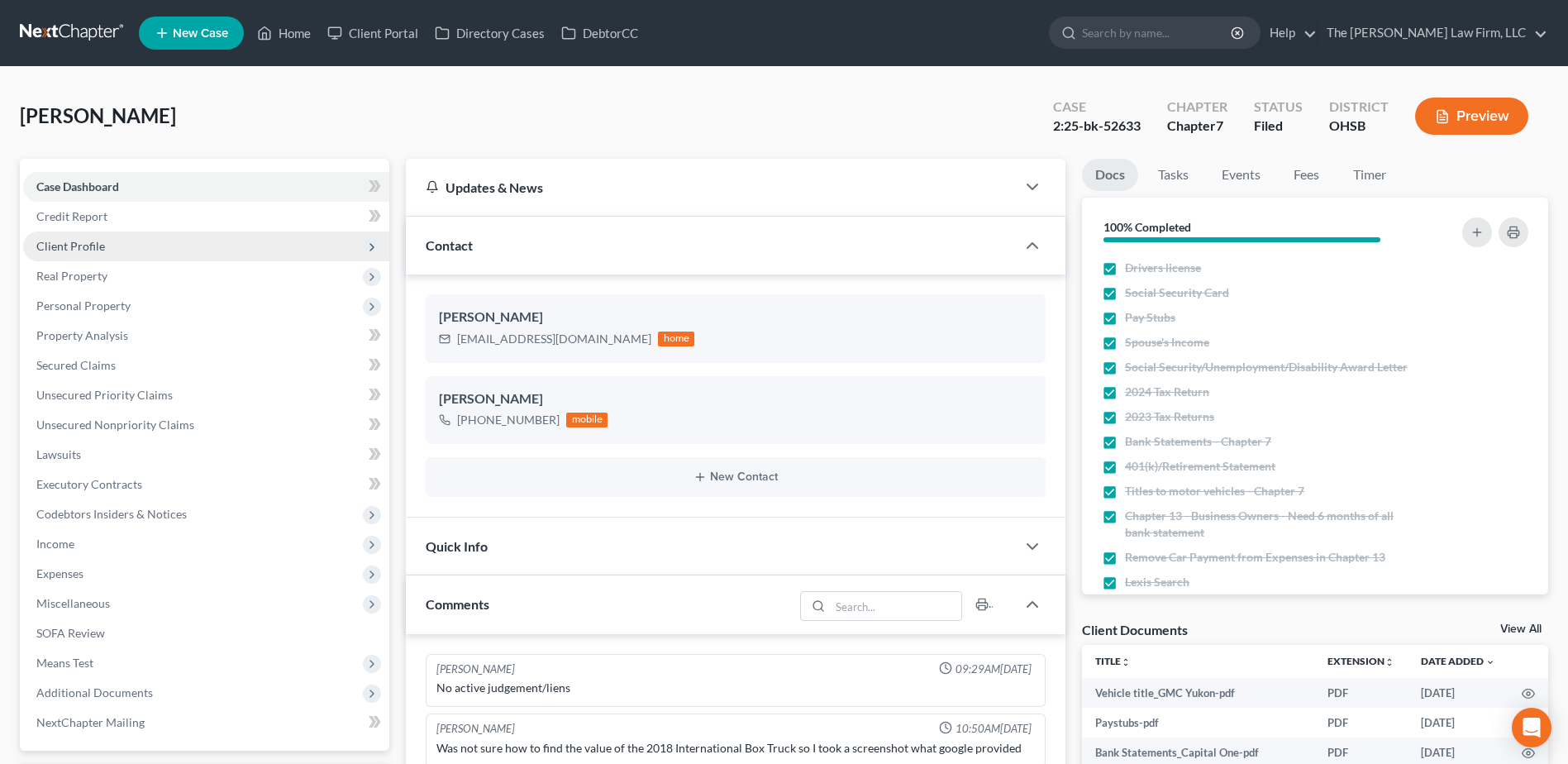
click at [58, 245] on span "Client Profile" at bounding box center [71, 245] width 69 height 14
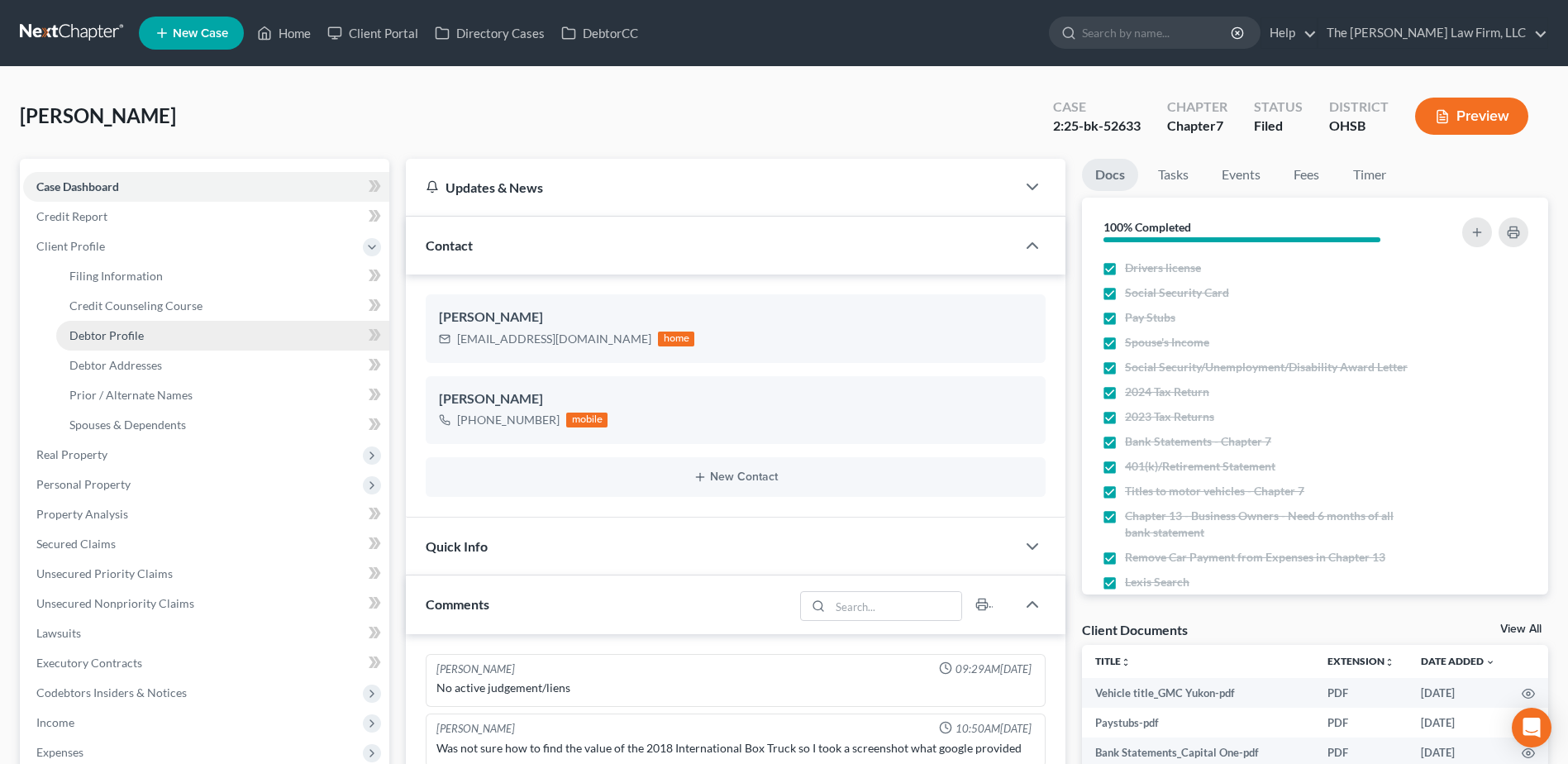
click at [97, 330] on span "Debtor Profile" at bounding box center [106, 335] width 74 height 14
select select "2"
select select "3"
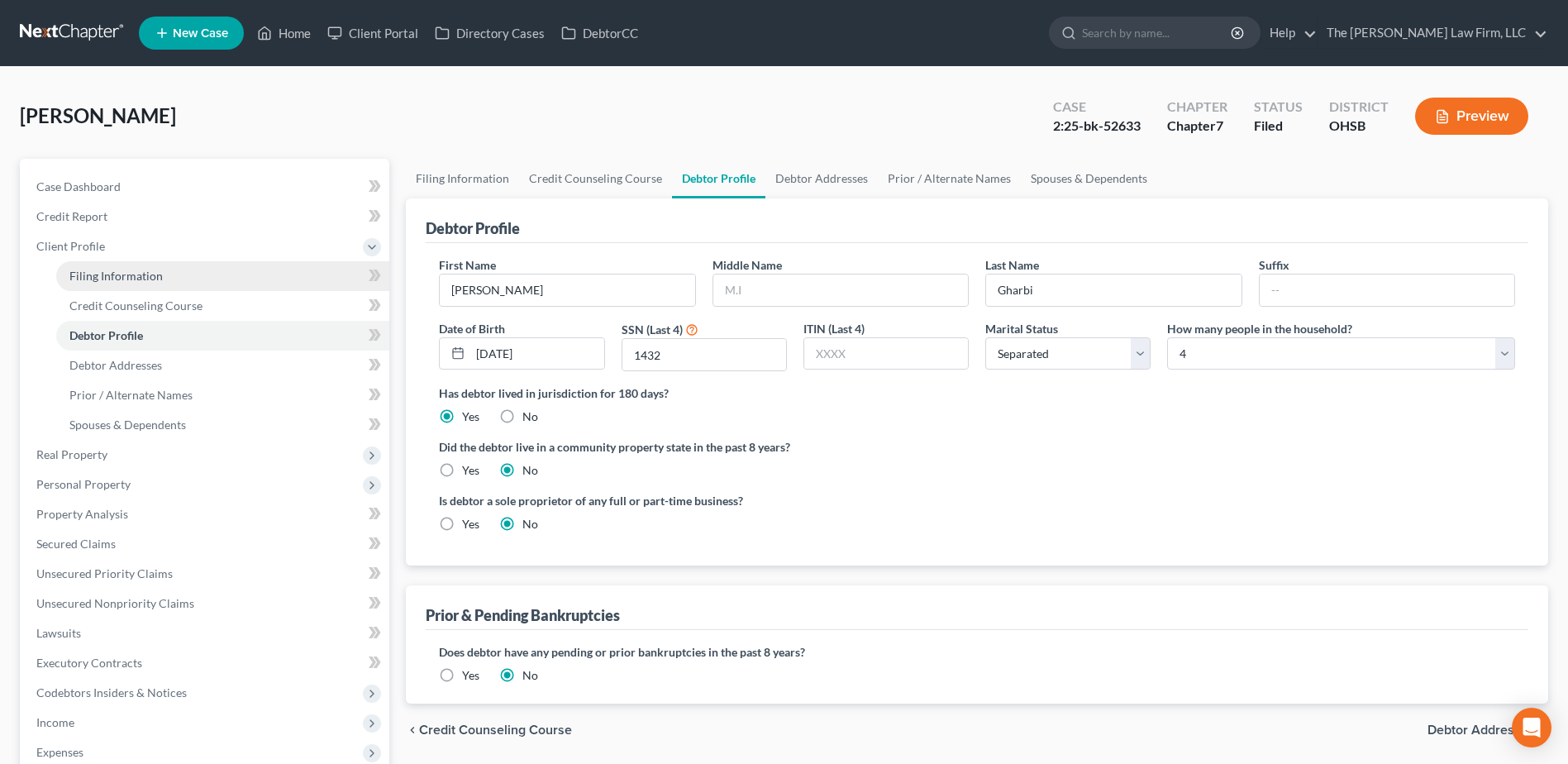
click at [105, 277] on span "Filing Information" at bounding box center [117, 275] width 94 height 14
select select "1"
select select "0"
select select "36"
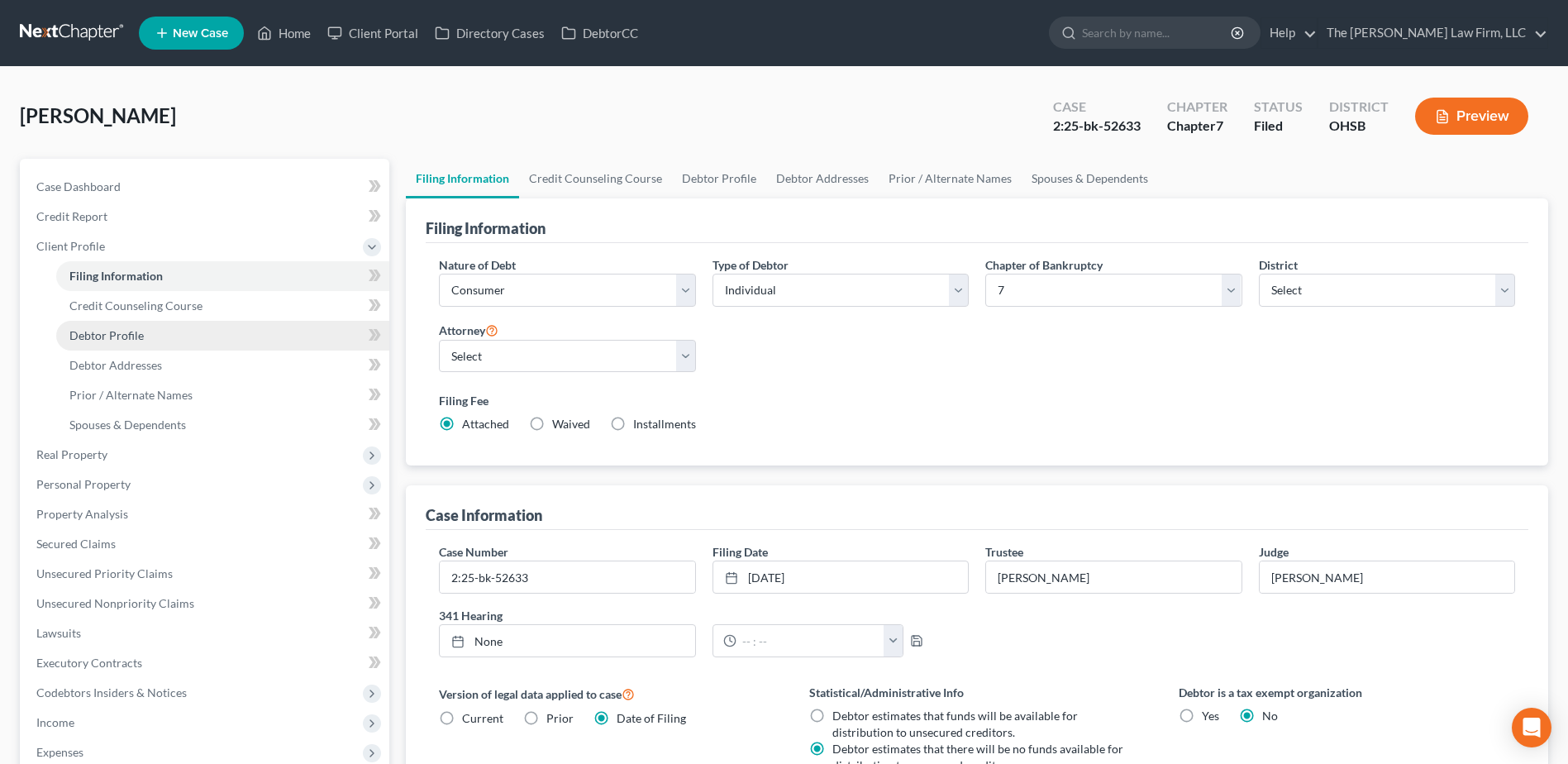
click at [121, 340] on span "Debtor Profile" at bounding box center [106, 335] width 74 height 14
select select "2"
select select "3"
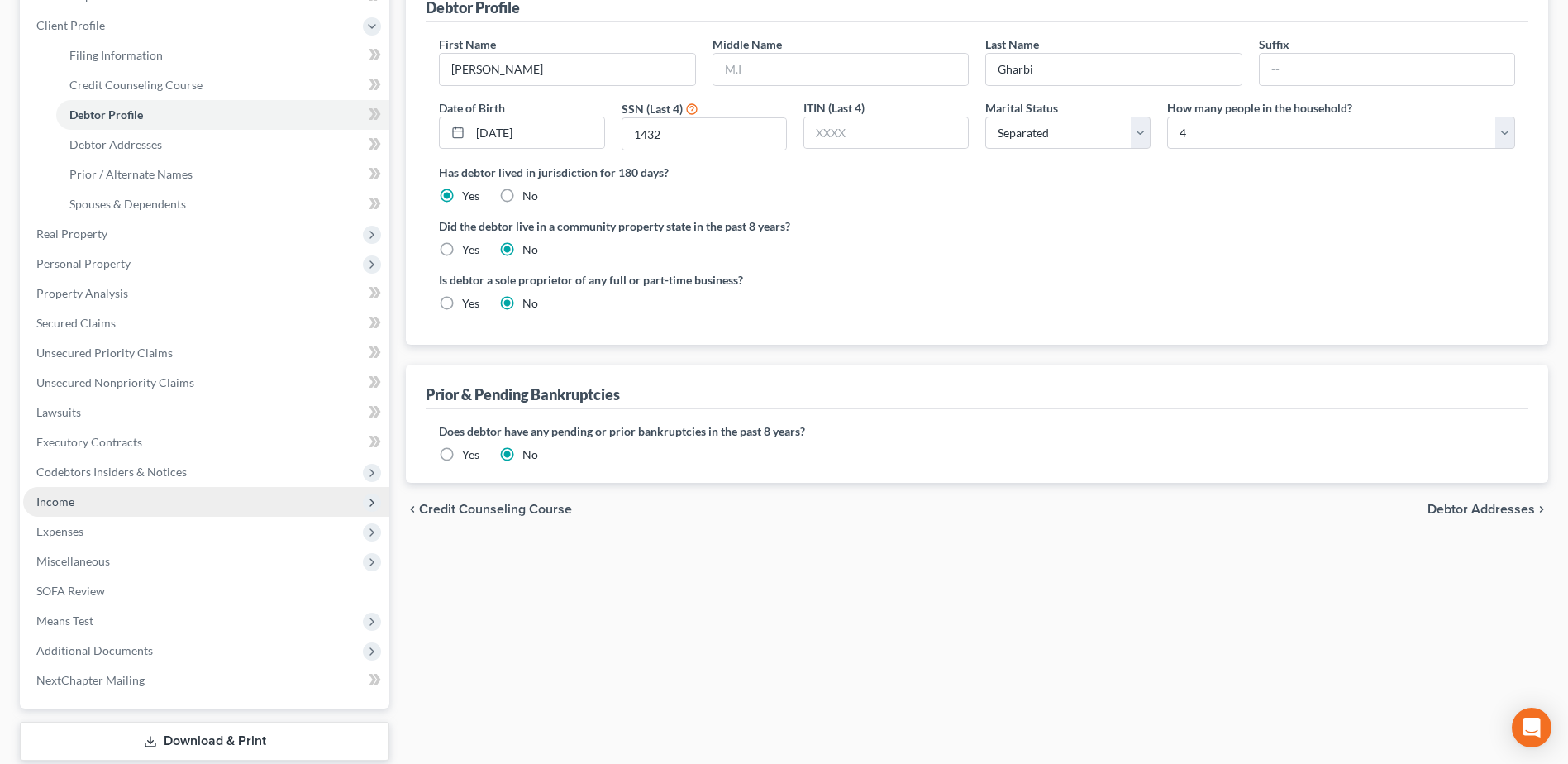
scroll to position [248, 0]
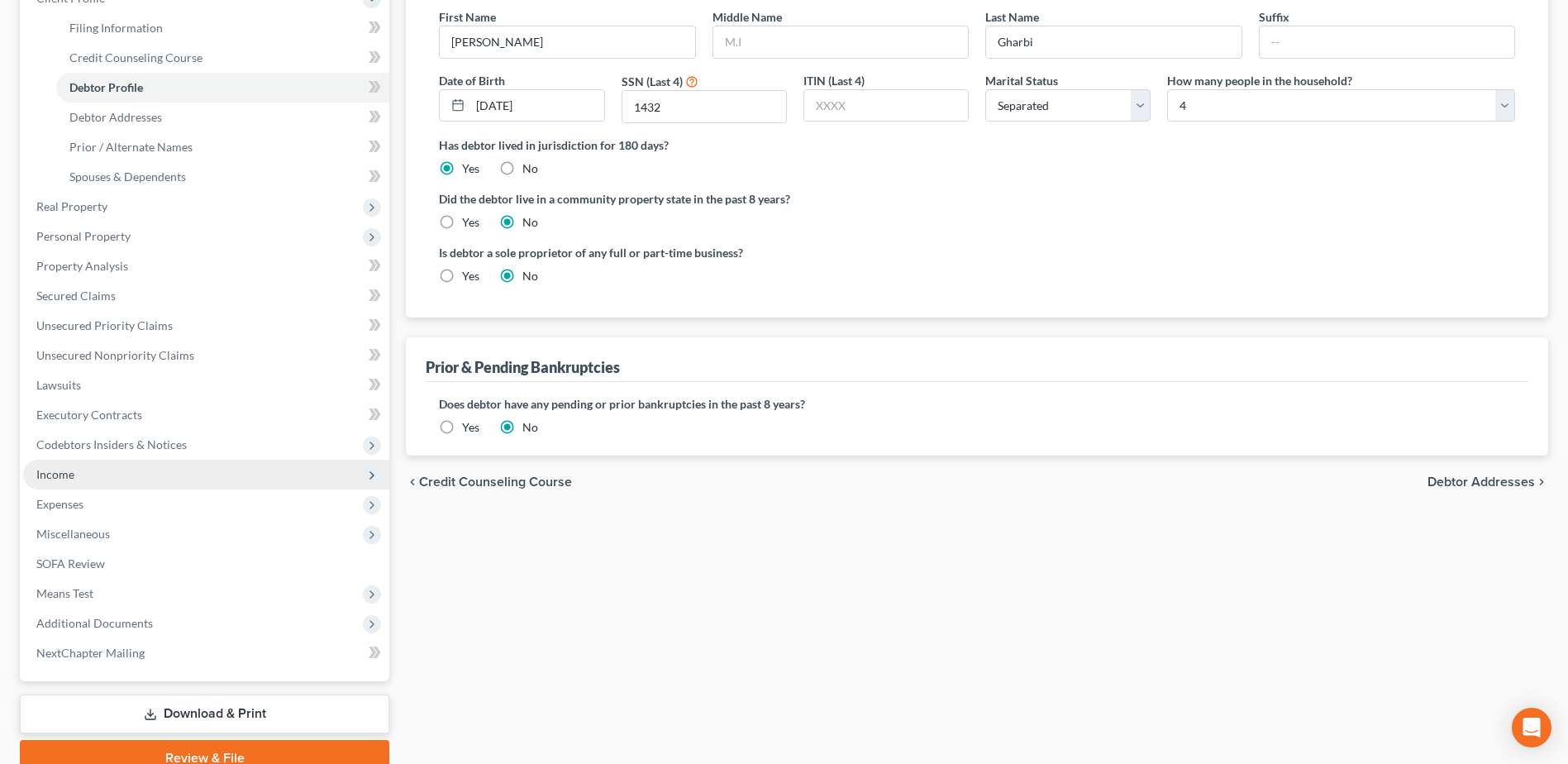
click at [54, 474] on span "Income" at bounding box center [55, 474] width 38 height 14
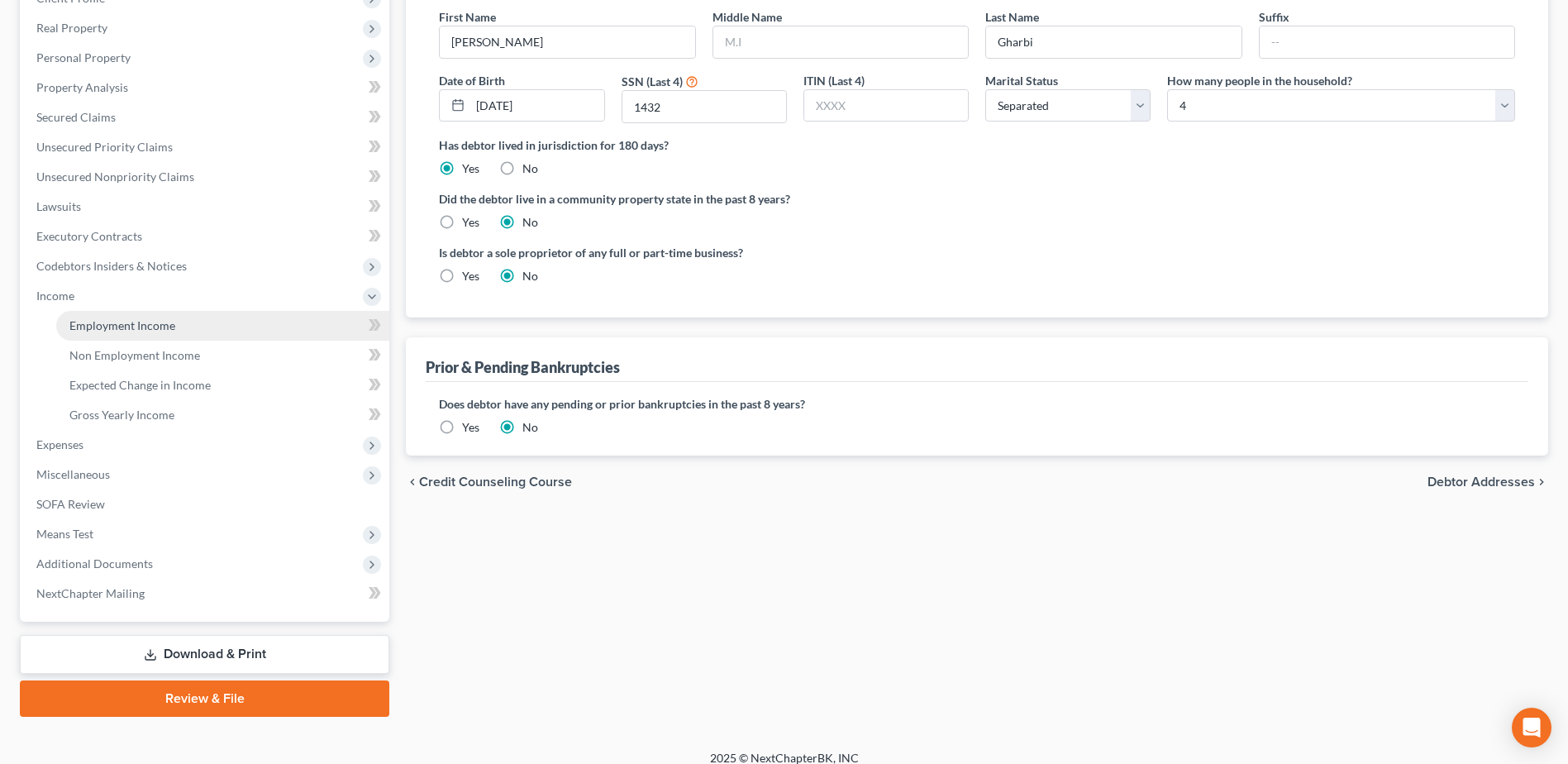
click at [114, 324] on span "Employment Income" at bounding box center [123, 325] width 106 height 14
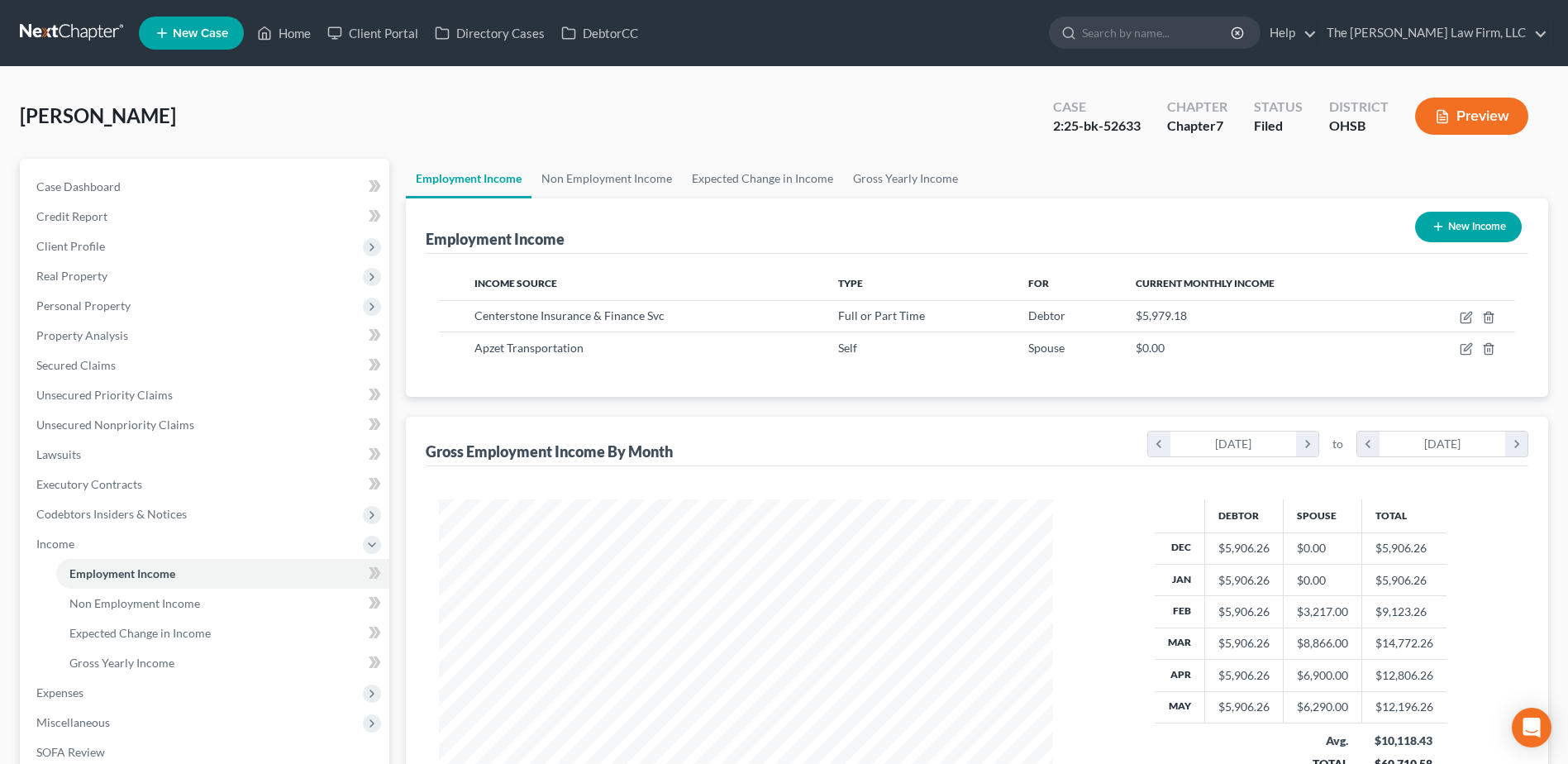
scroll to position [307, 646]
click at [596, 178] on link "Non Employment Income" at bounding box center [606, 178] width 151 height 40
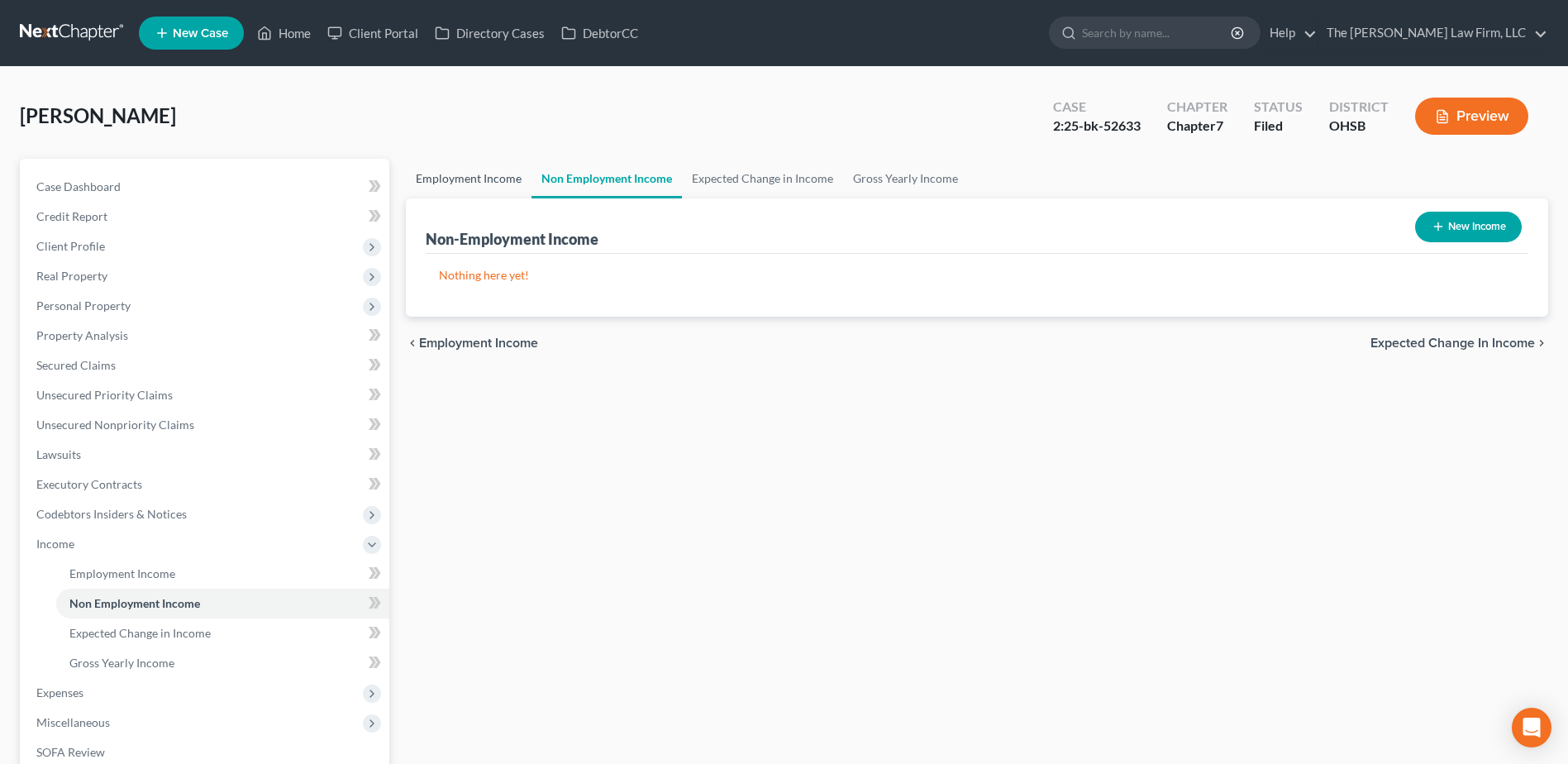
click at [489, 171] on link "Employment Income" at bounding box center [468, 178] width 125 height 40
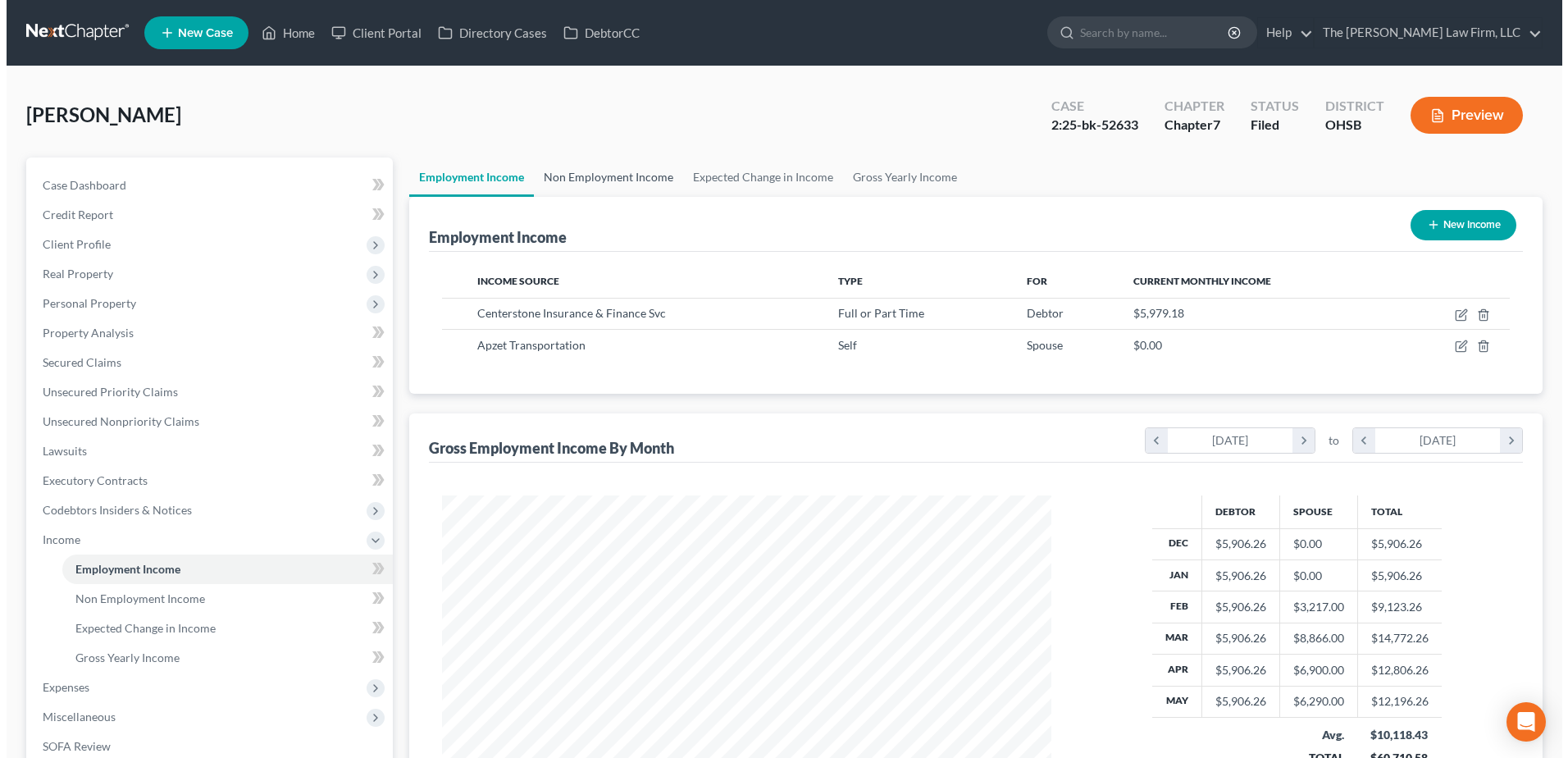
scroll to position [304, 642]
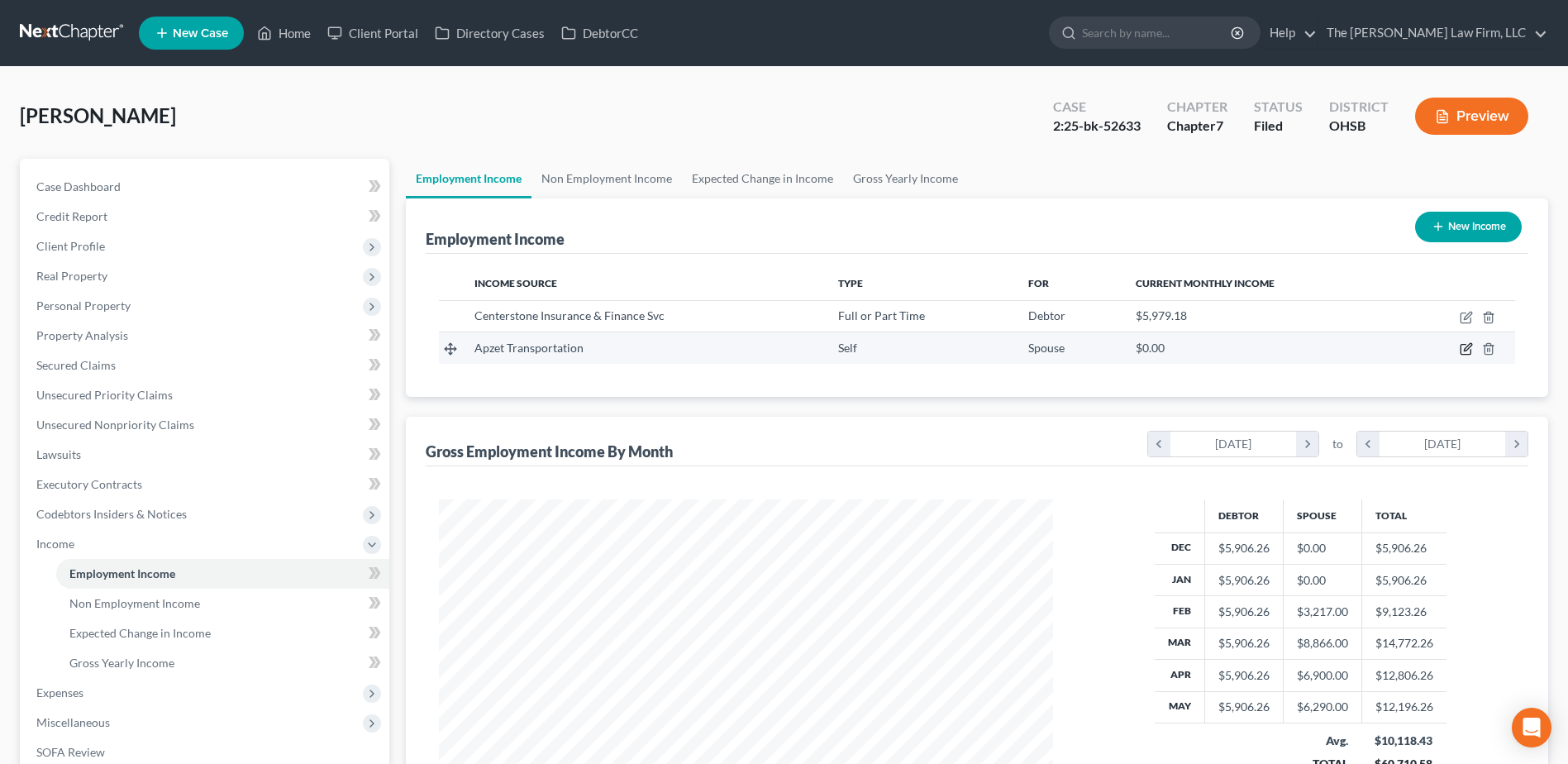
click at [1464, 348] on icon "button" at bounding box center [1466, 349] width 14 height 14
select select "1"
select select "36"
select select "0"
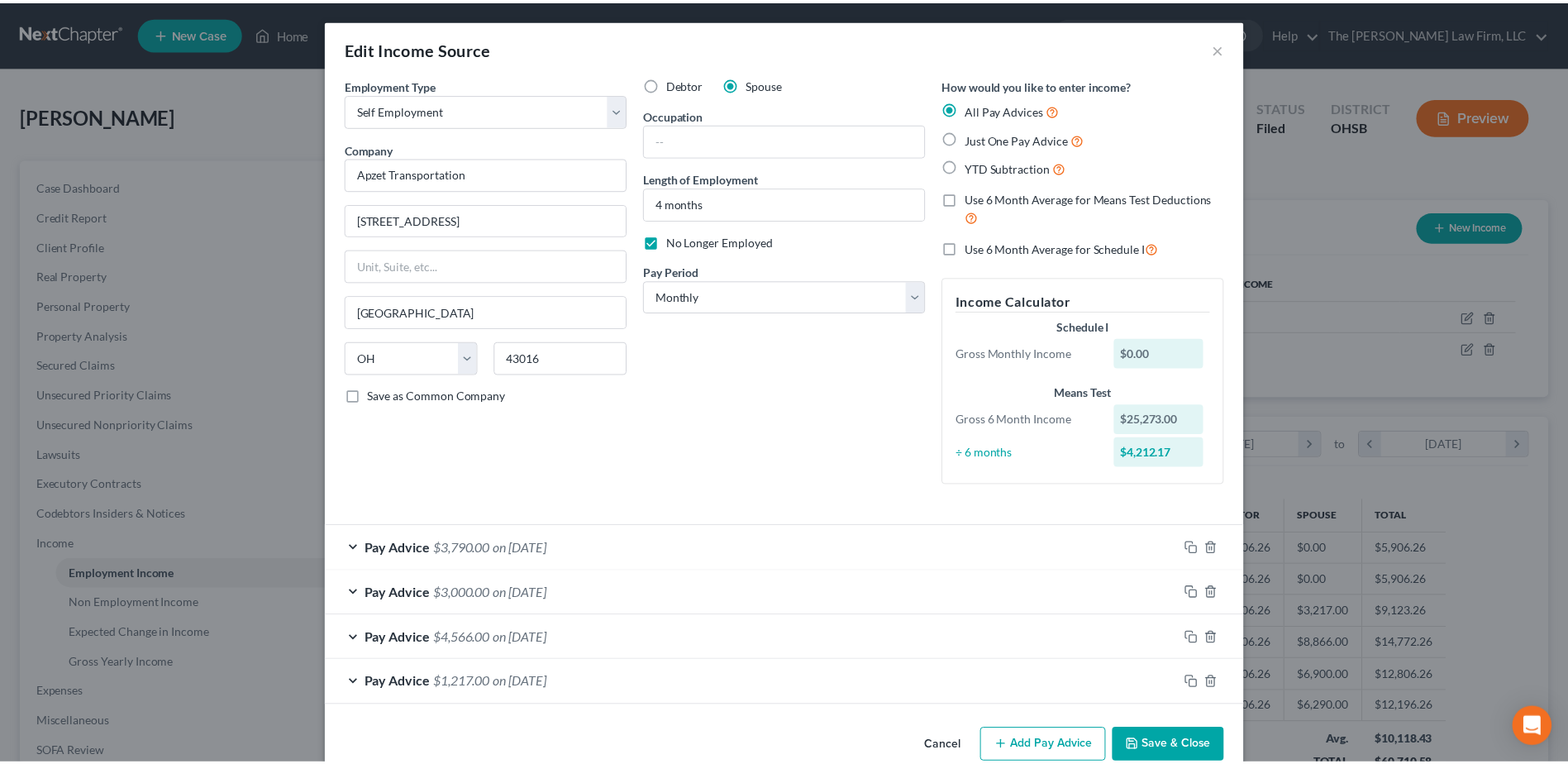
scroll to position [32, 0]
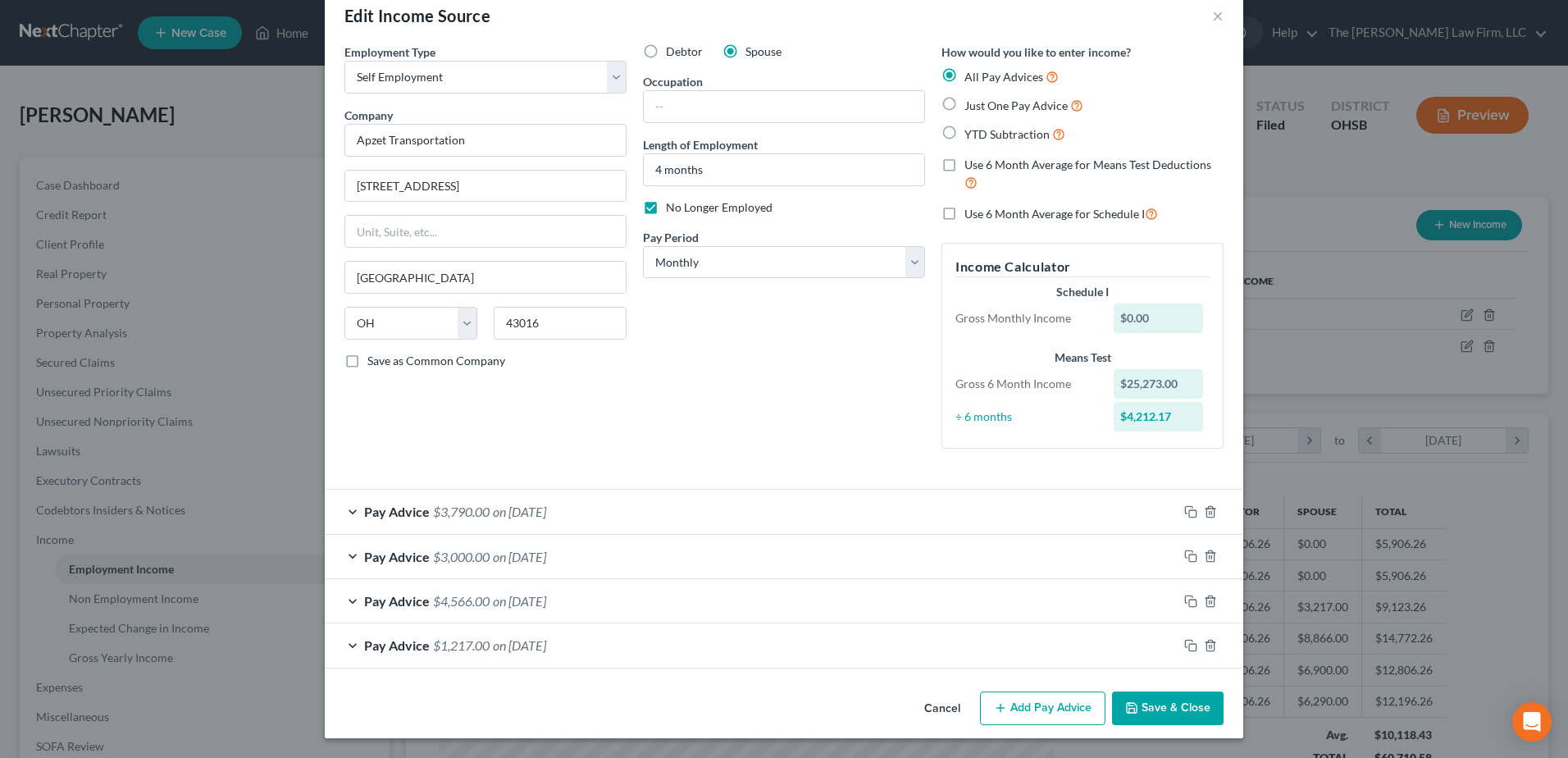
click at [1145, 723] on button "Save & Close" at bounding box center [1168, 708] width 112 height 35
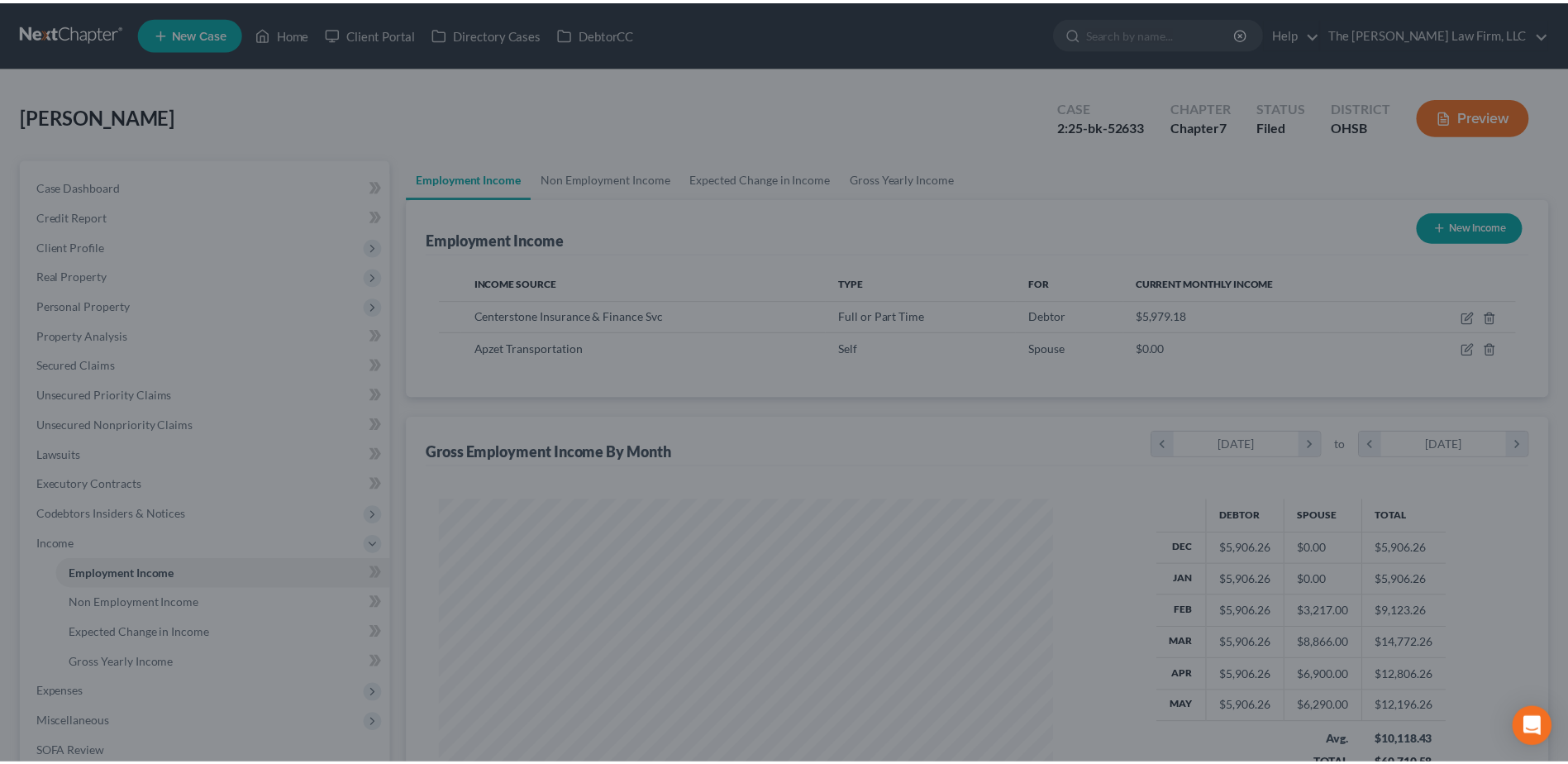
scroll to position [826094, 825737]
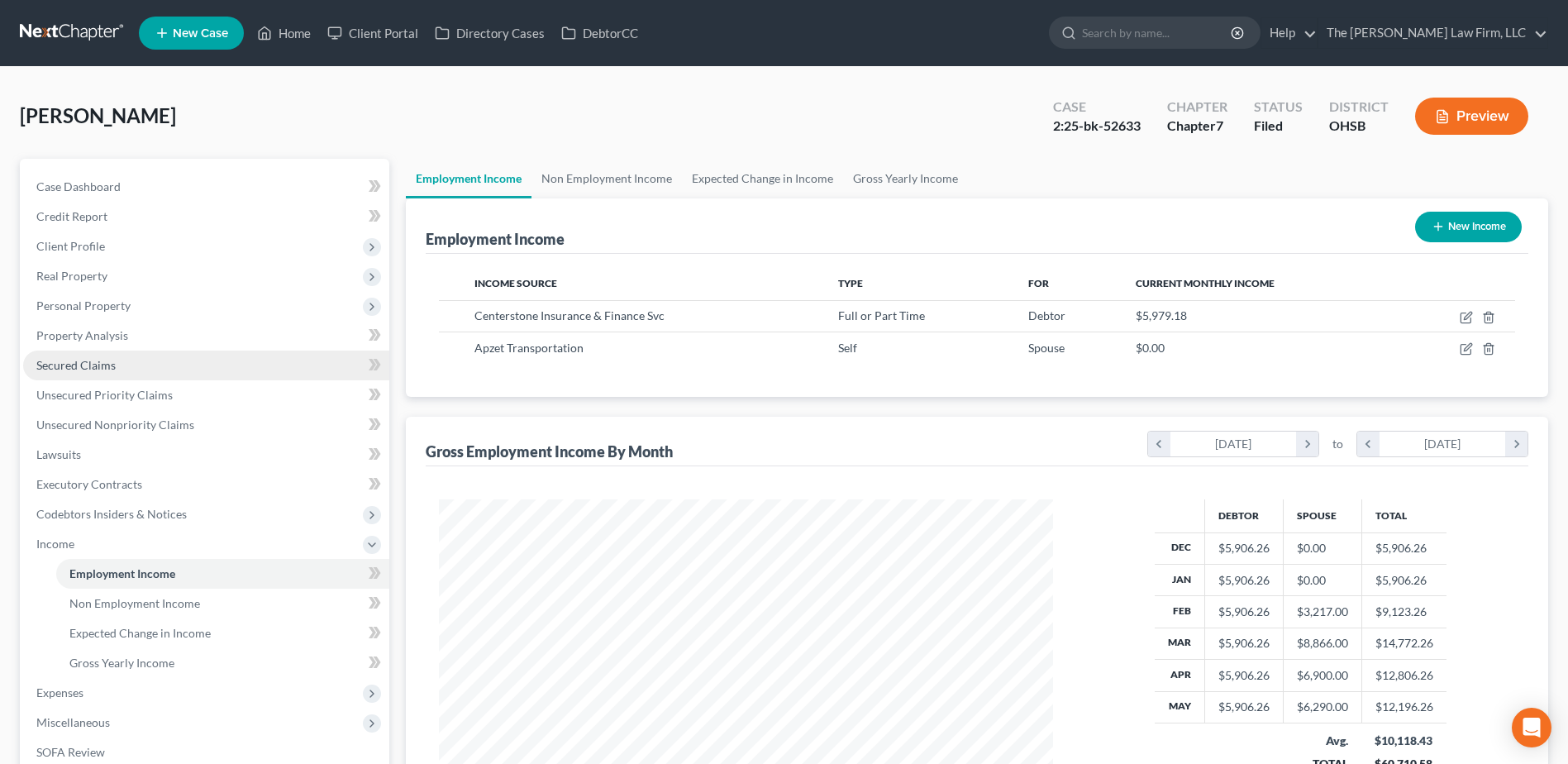
click at [226, 361] on link "Secured Claims" at bounding box center [206, 365] width 366 height 30
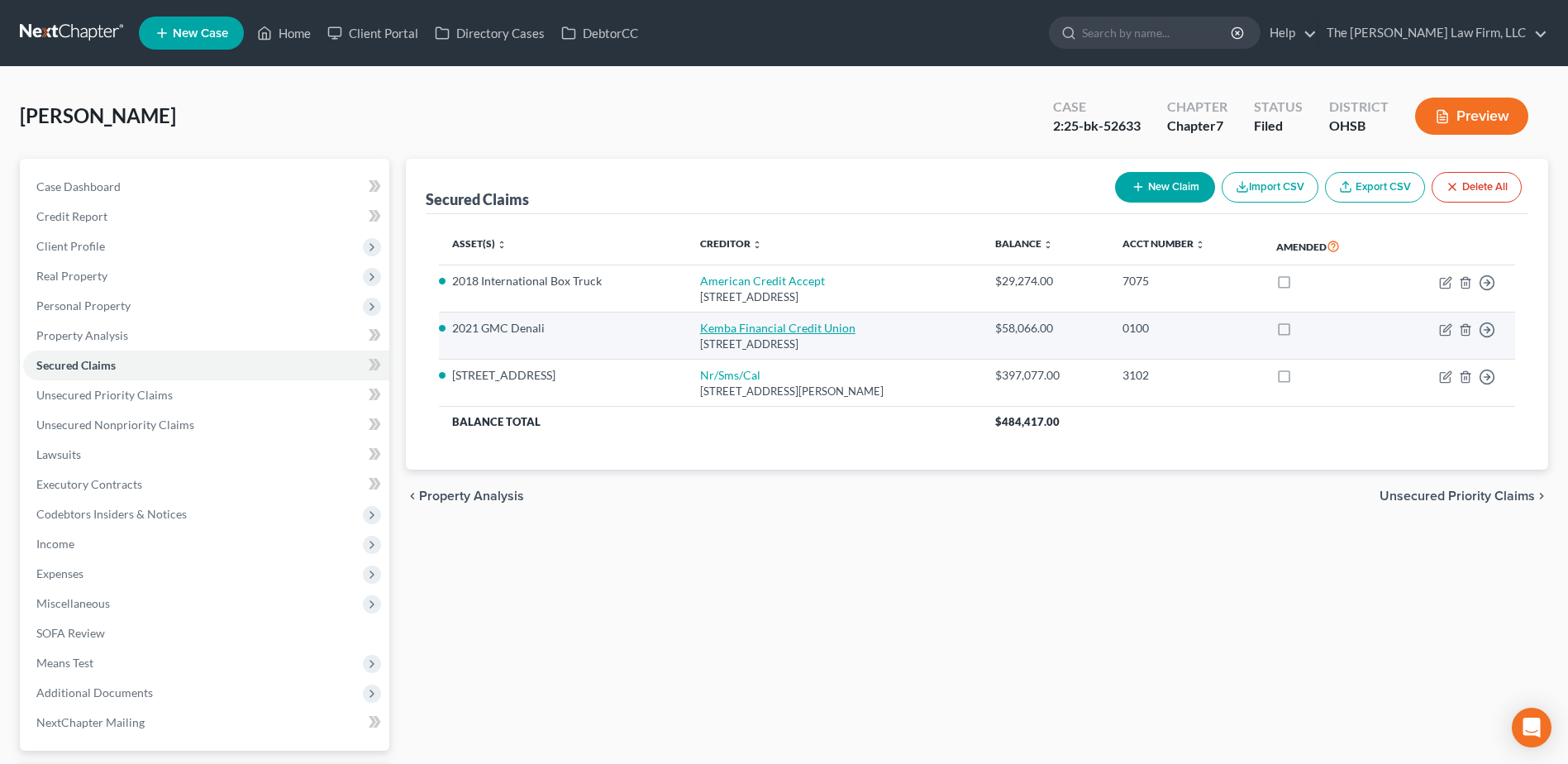
click at [721, 334] on link "Kemba Financial Credit Union" at bounding box center [778, 327] width 155 height 14
select select "36"
select select "0"
select select "2"
select select "0"
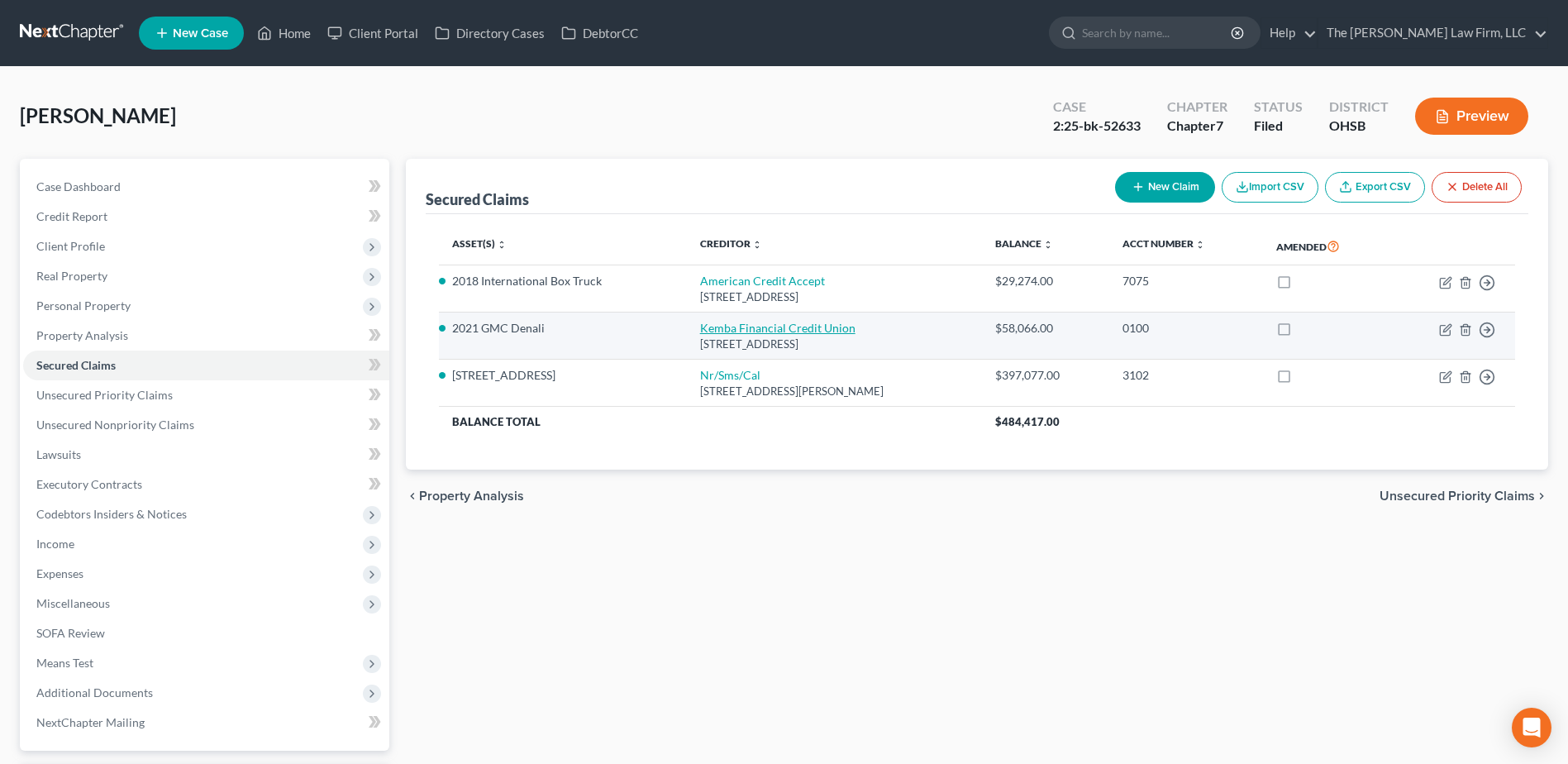
select select "0"
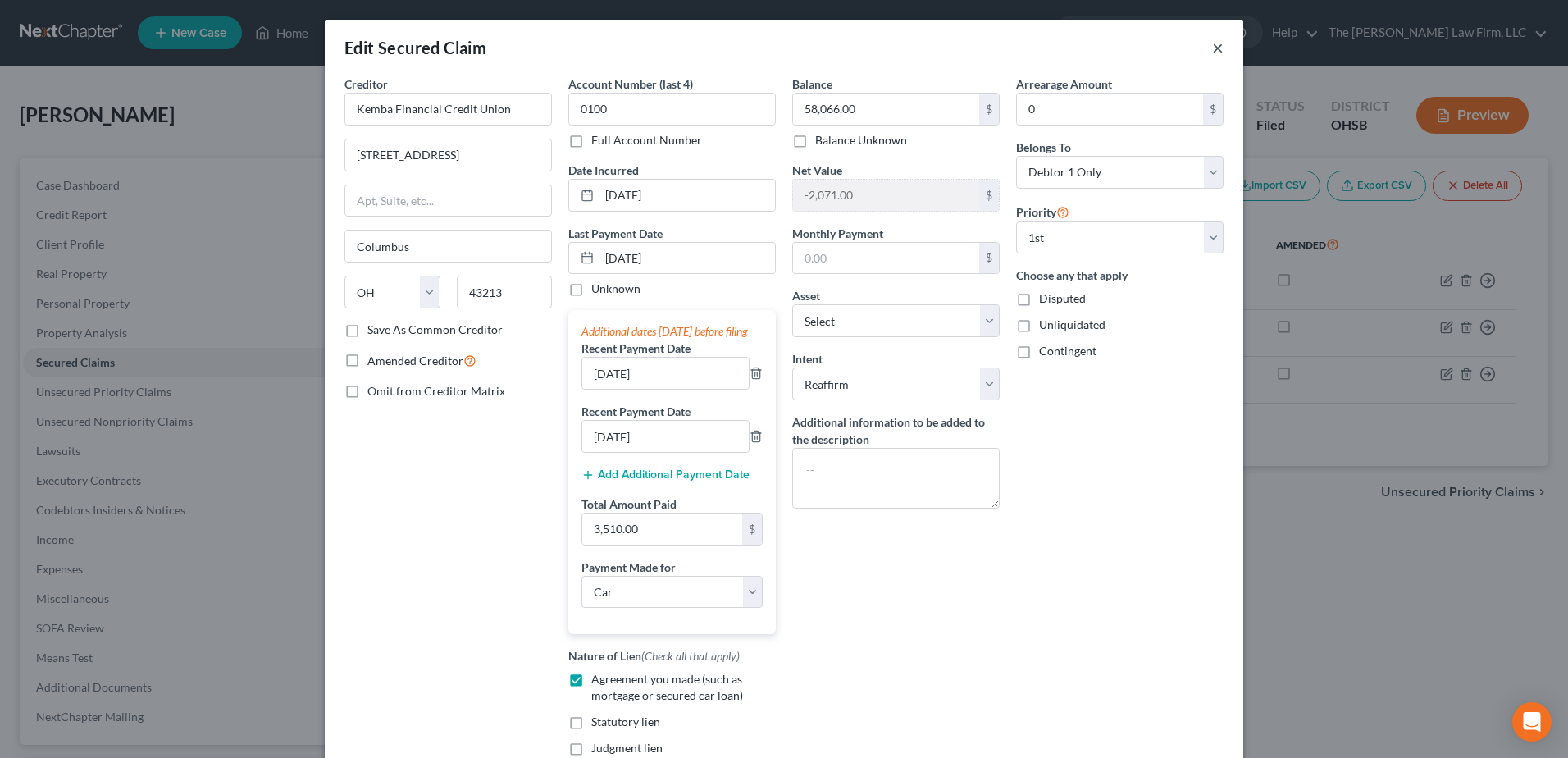
click at [1212, 46] on button "×" at bounding box center [1218, 47] width 12 height 19
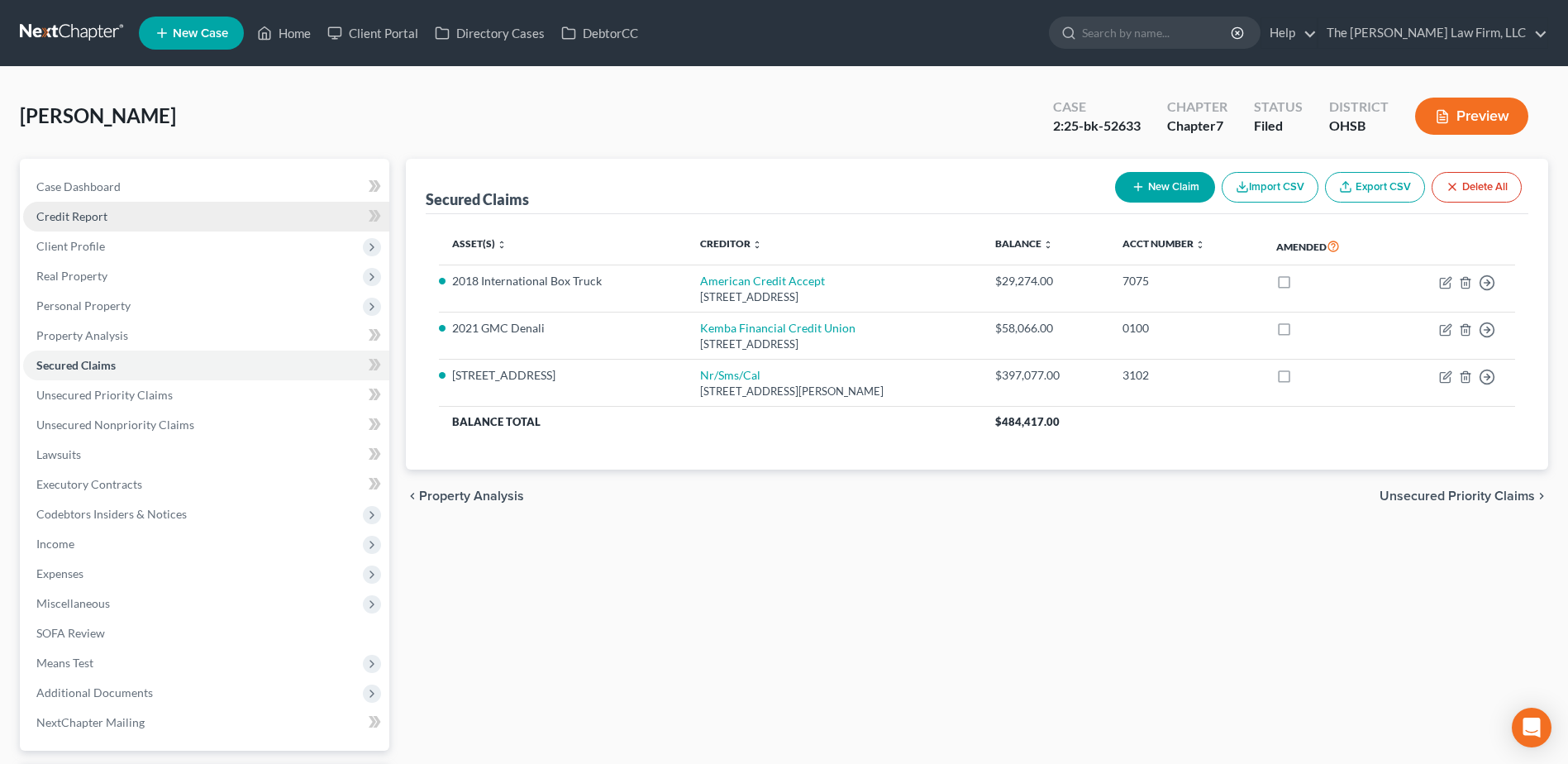
click at [101, 218] on span "Credit Report" at bounding box center [72, 215] width 71 height 14
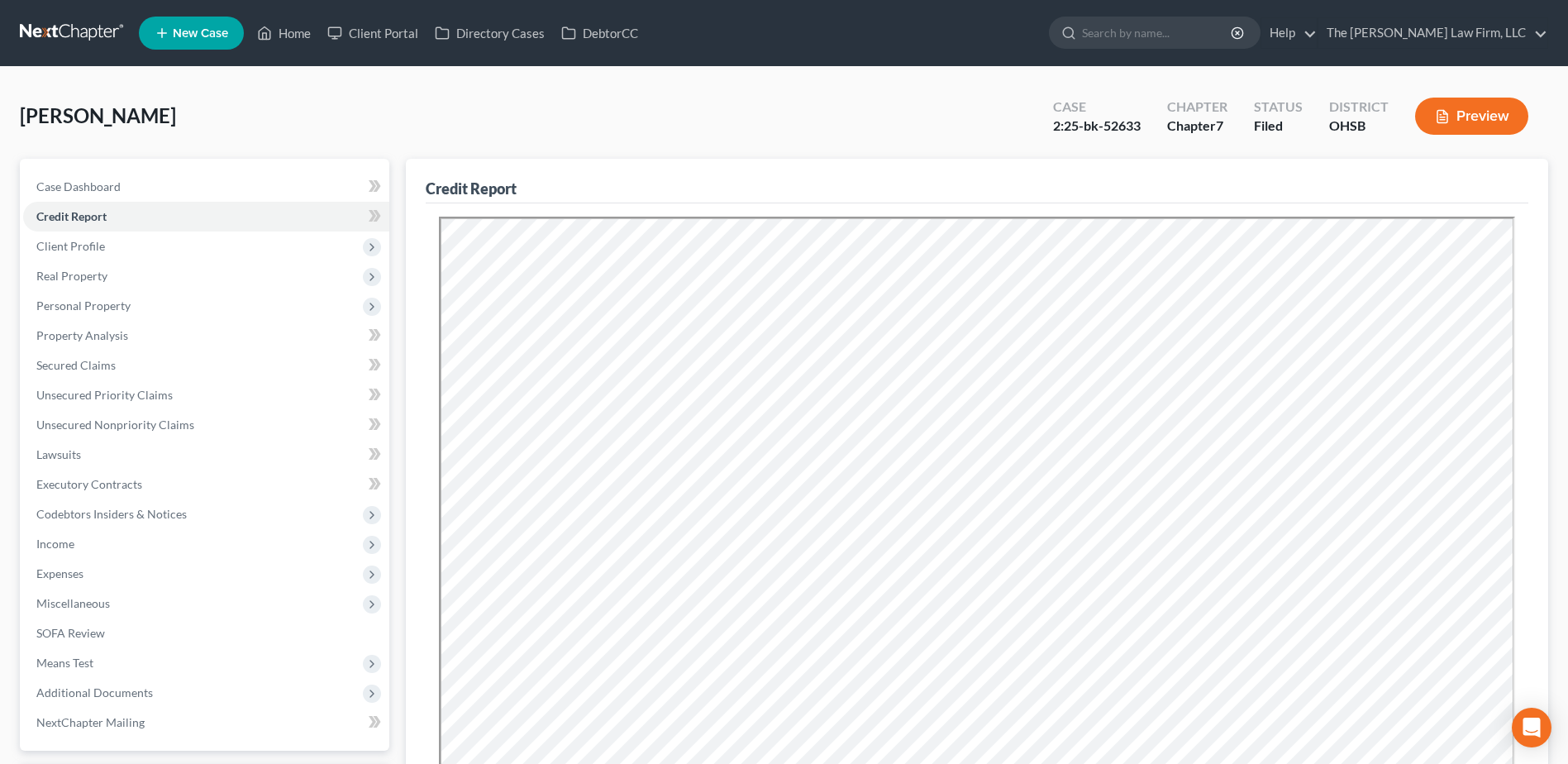
click at [40, 33] on link at bounding box center [72, 32] width 106 height 30
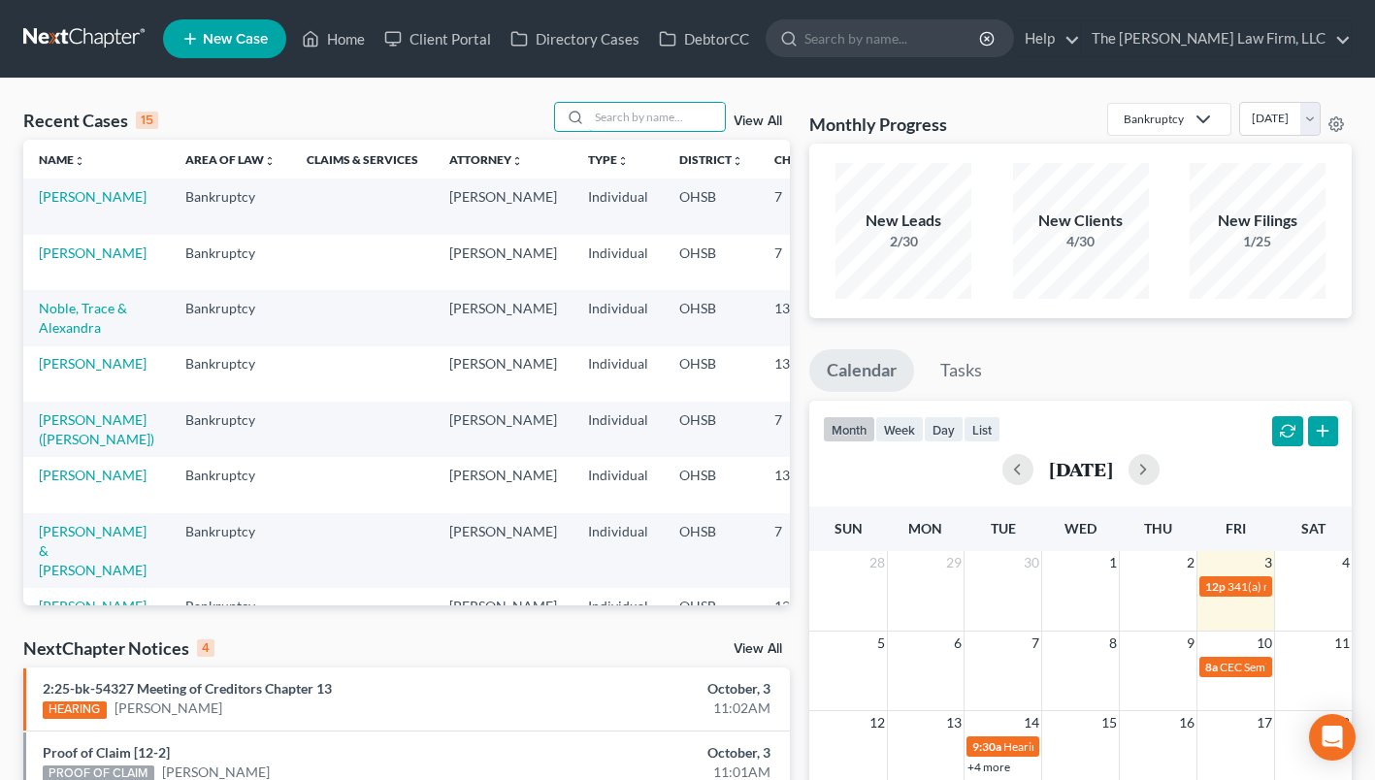
click at [631, 109] on input "search" at bounding box center [657, 117] width 136 height 28
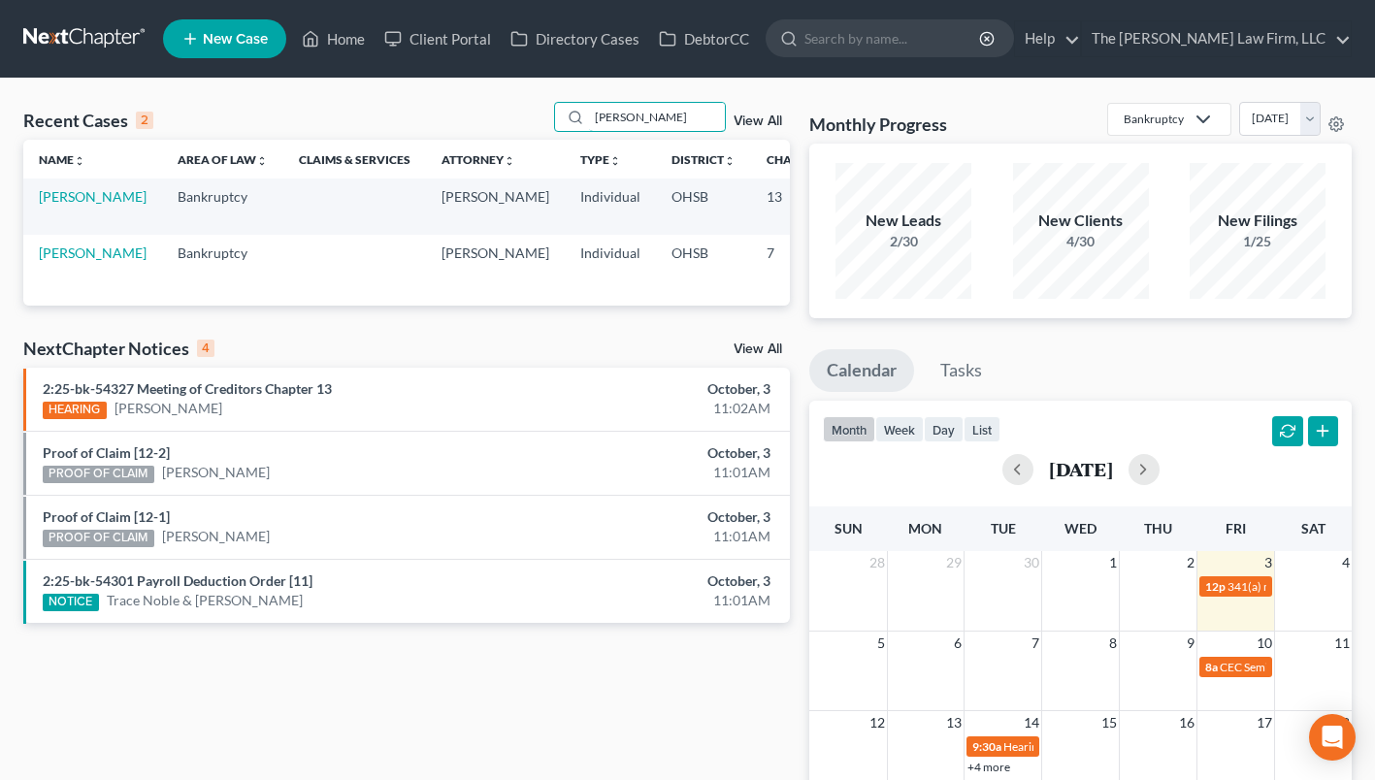
type input "[PERSON_NAME]"
click at [63, 251] on link "[PERSON_NAME]" at bounding box center [93, 253] width 108 height 16
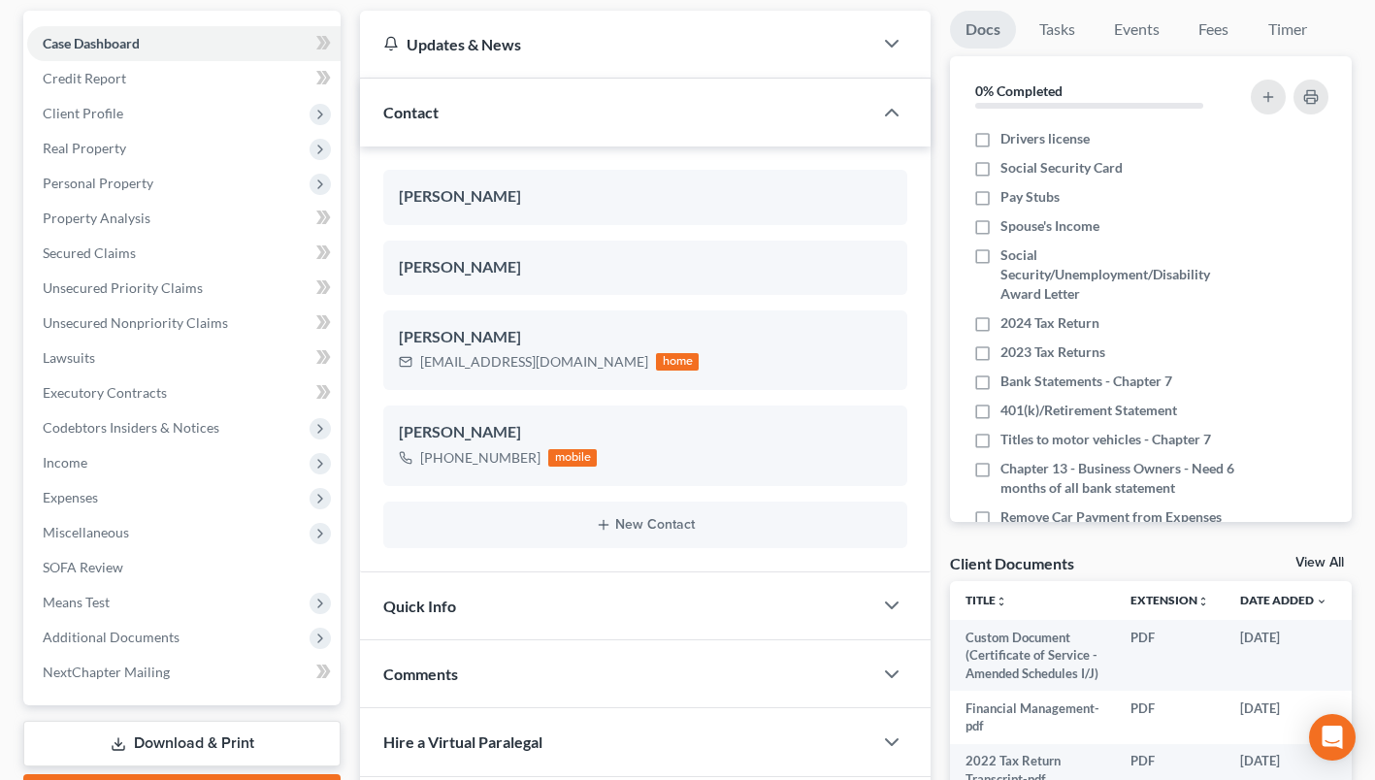
scroll to position [194, 0]
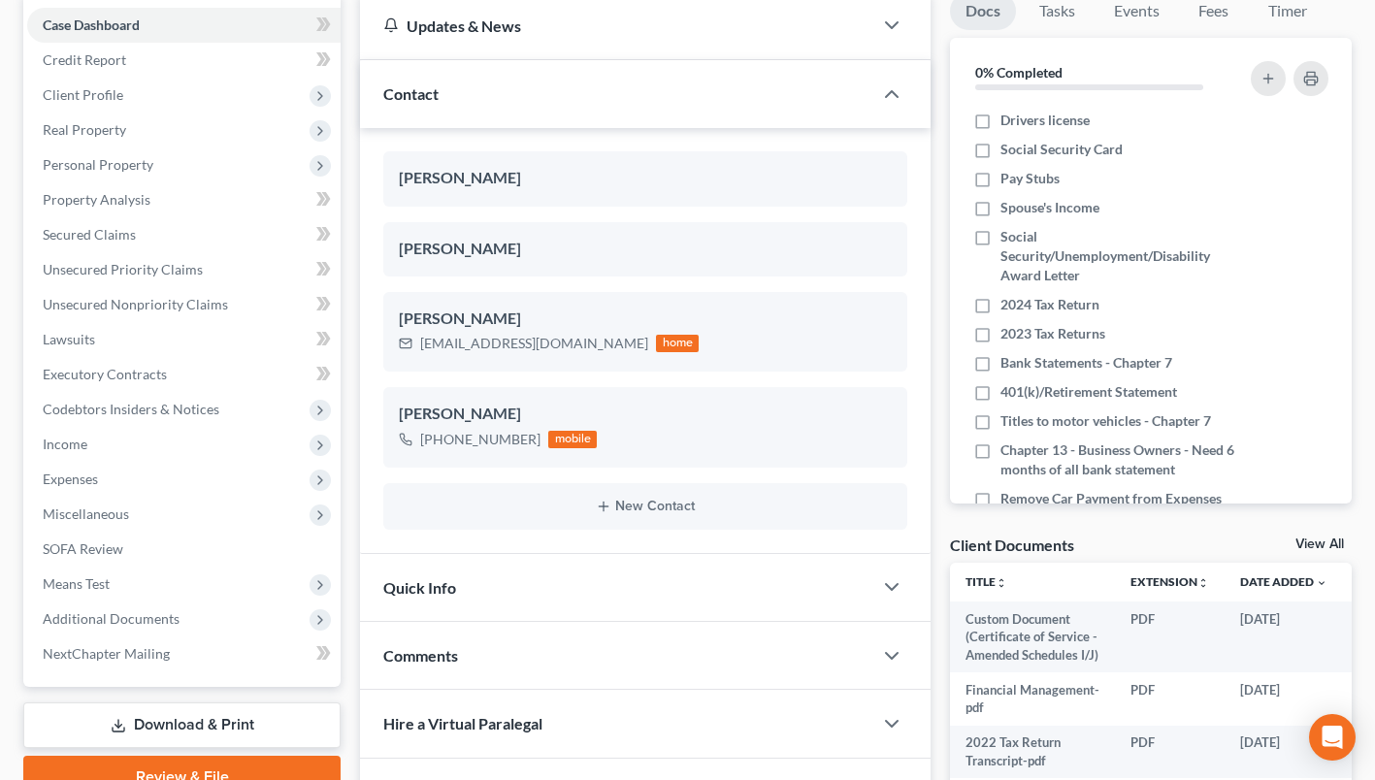
click at [158, 629] on span "Additional Documents" at bounding box center [183, 619] width 313 height 35
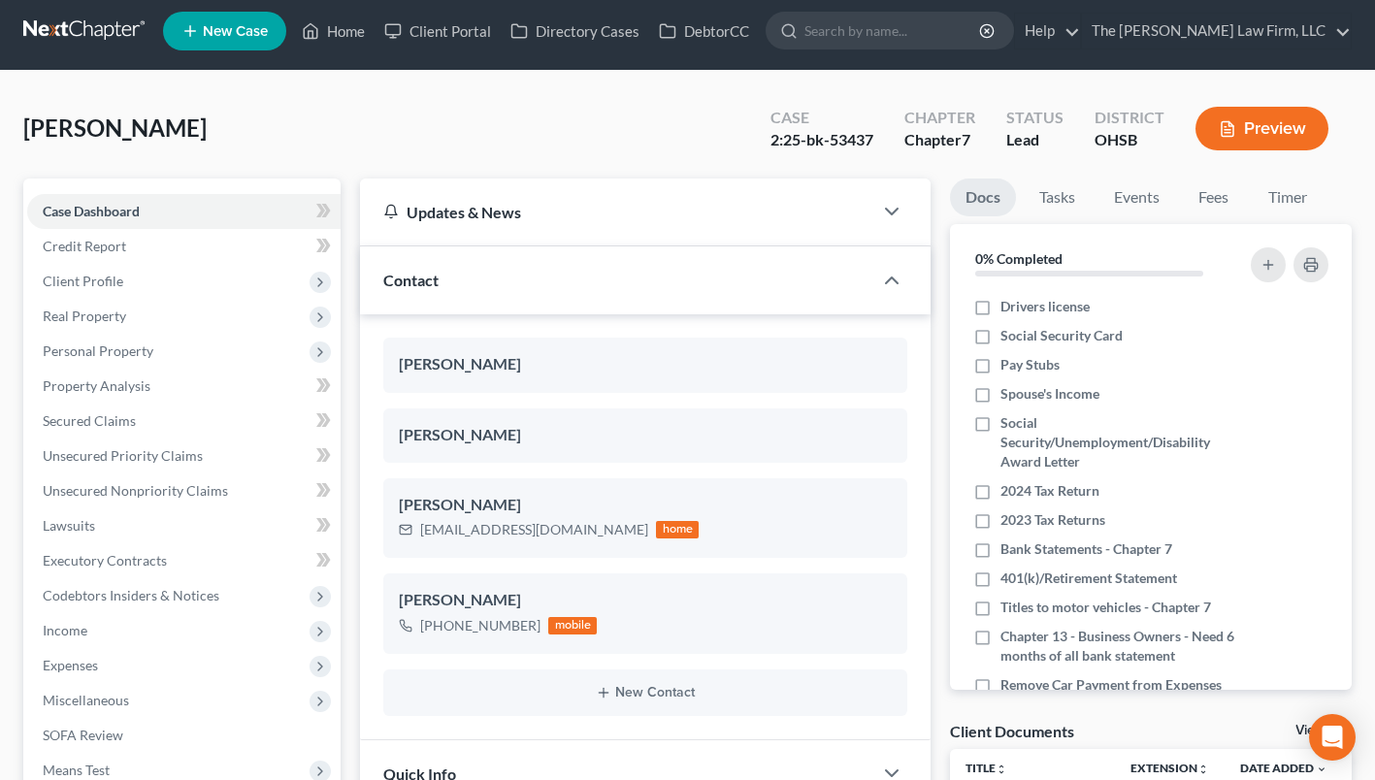
scroll to position [494, 0]
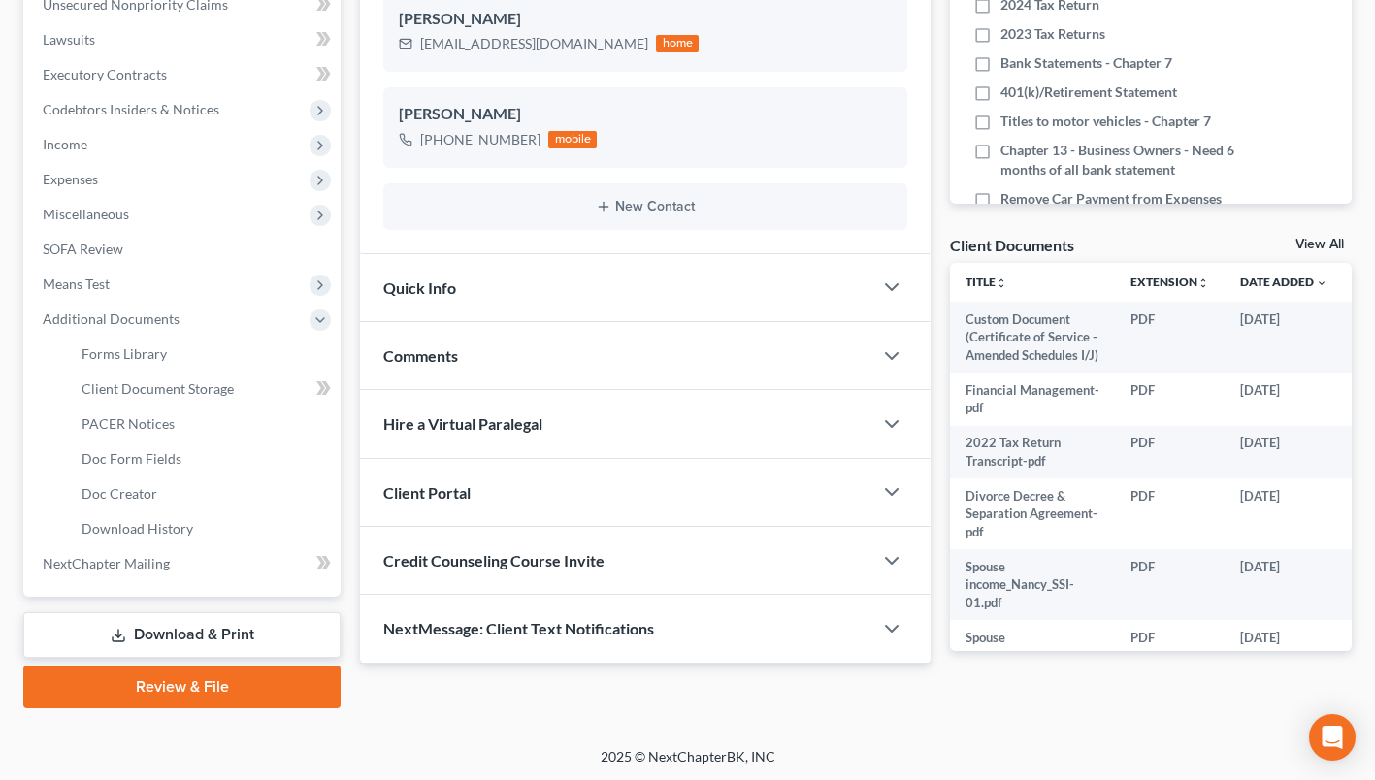
click at [578, 615] on div "NextMessage: Client Text Notifications" at bounding box center [616, 628] width 512 height 67
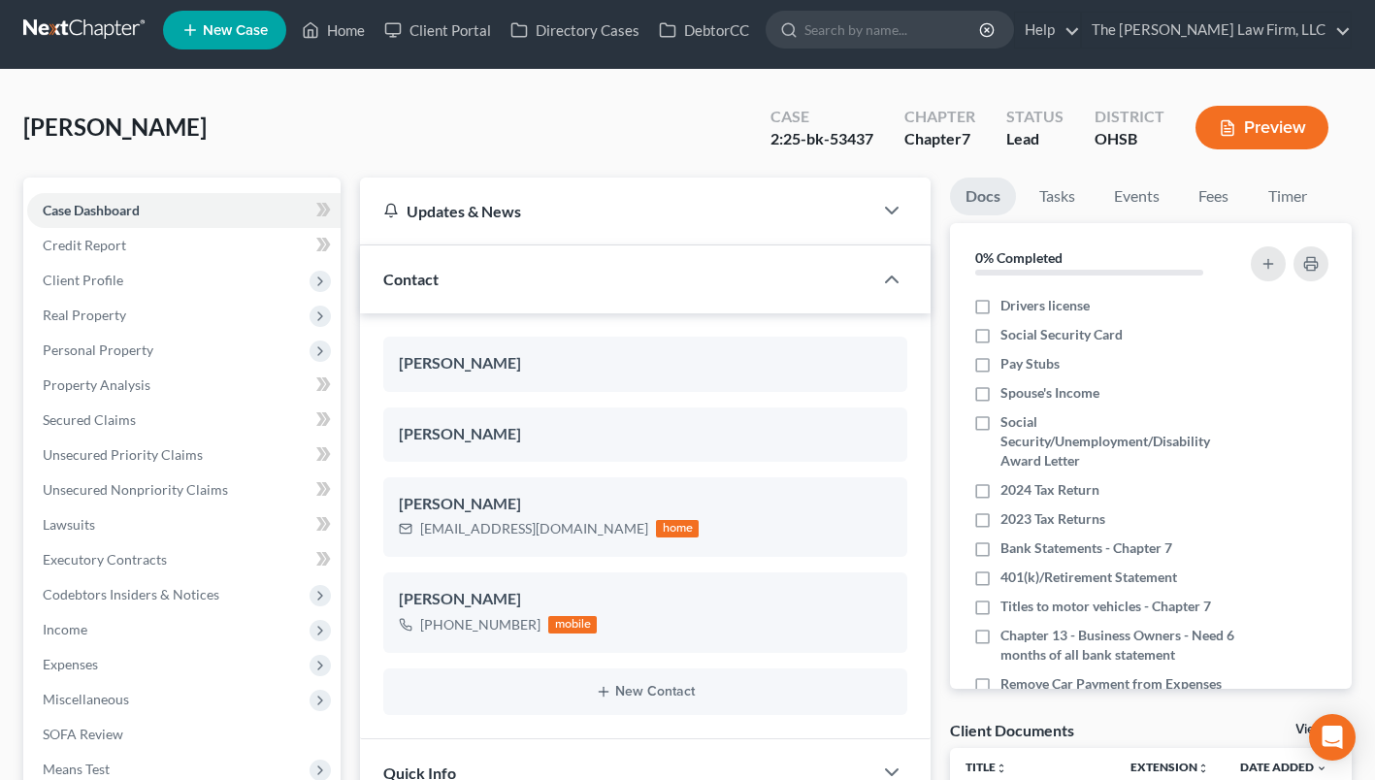
scroll to position [0, 0]
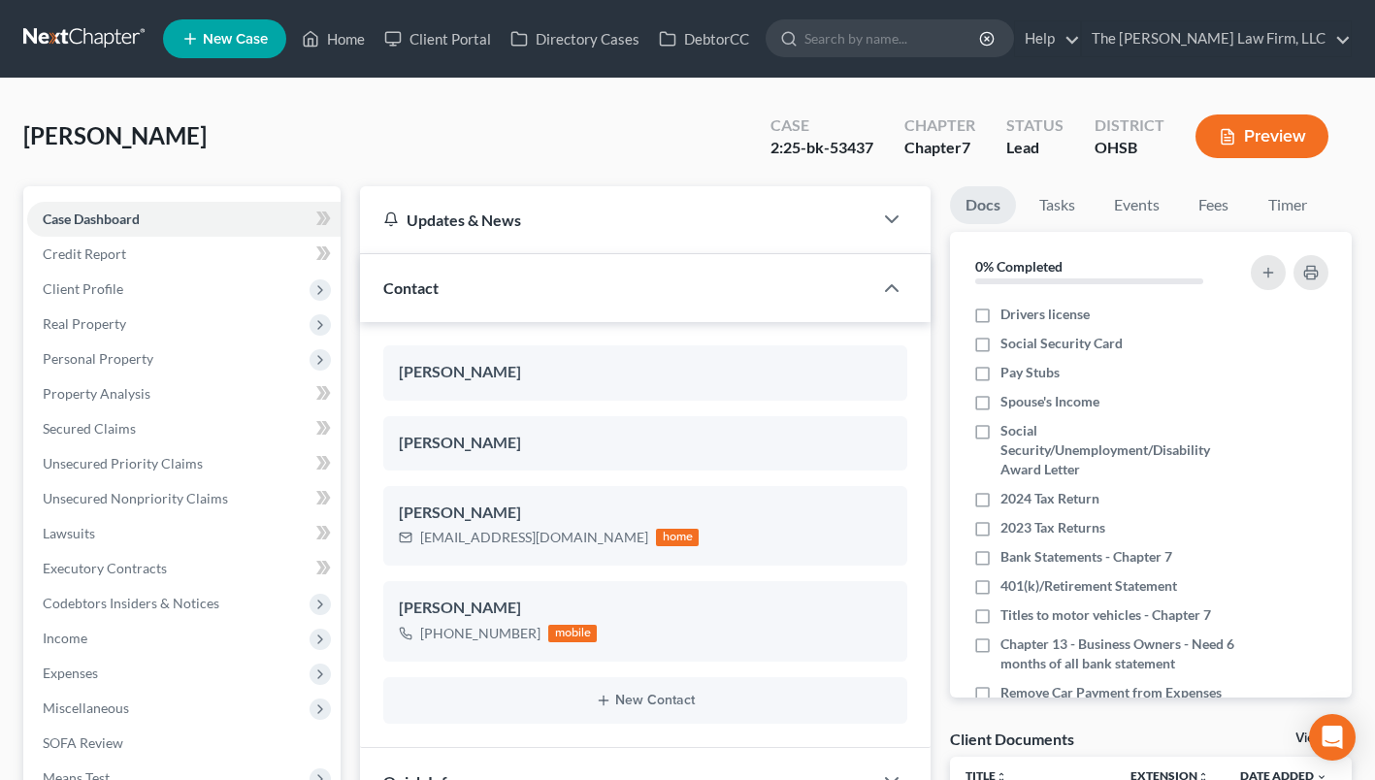
click at [89, 29] on link at bounding box center [85, 38] width 124 height 35
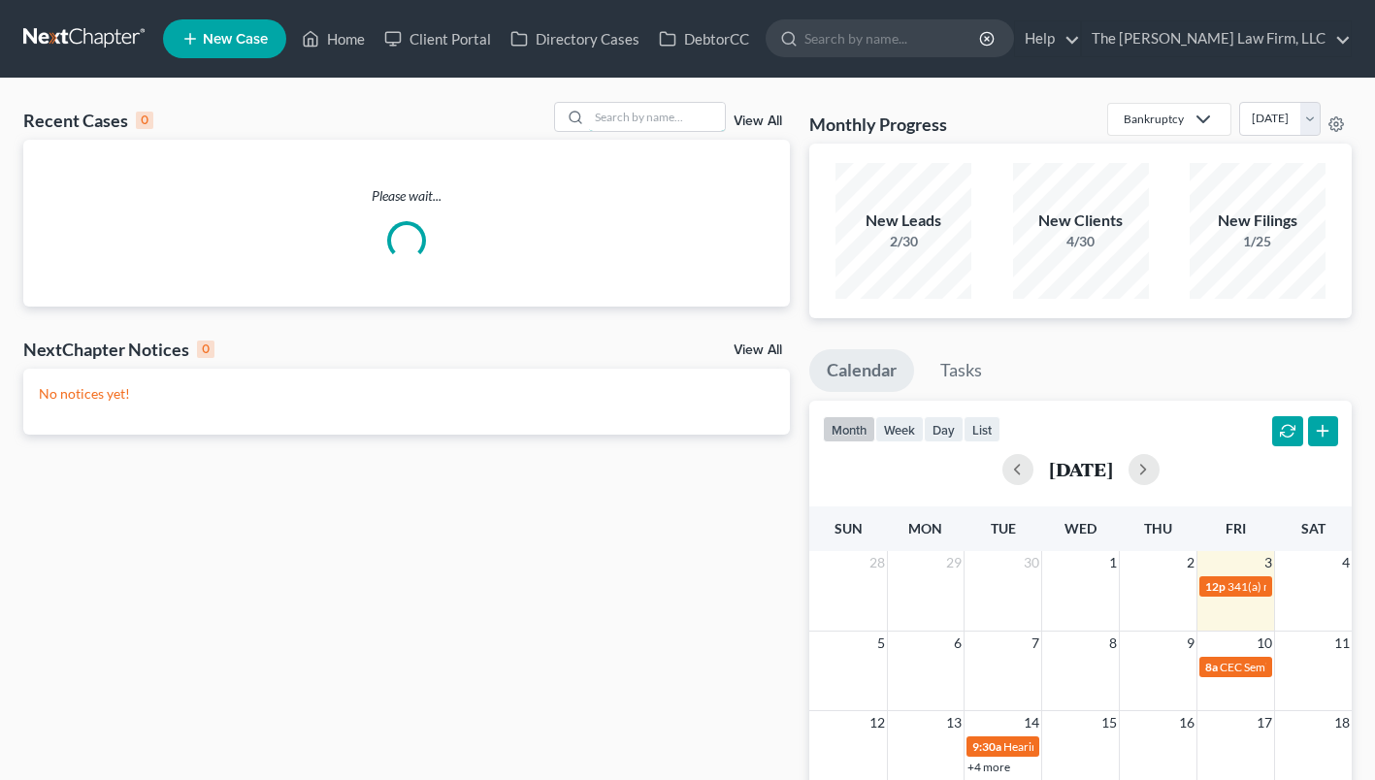
click at [665, 118] on input "search" at bounding box center [657, 117] width 136 height 28
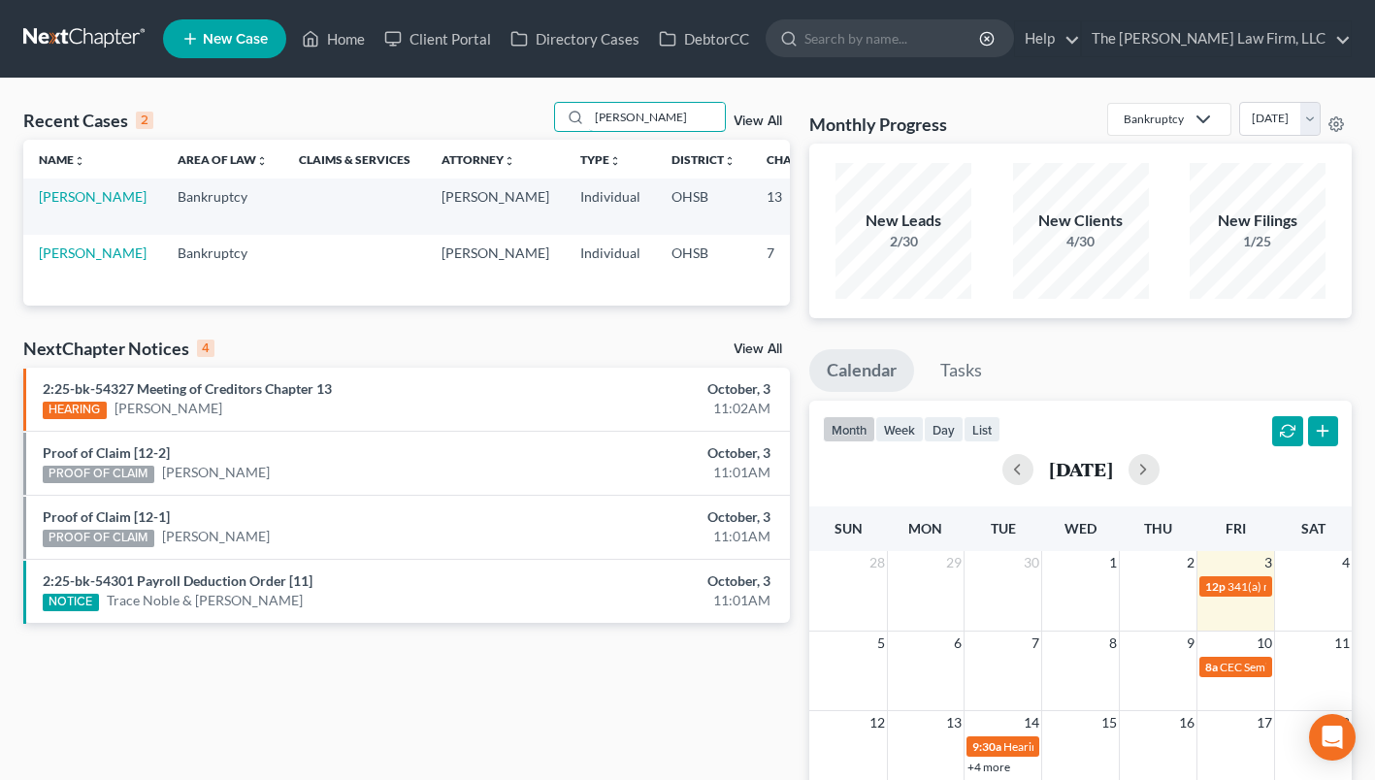
click at [596, 112] on input "nancy" at bounding box center [657, 117] width 136 height 28
type input "robson"
click at [49, 193] on link "[PERSON_NAME]" at bounding box center [93, 196] width 108 height 16
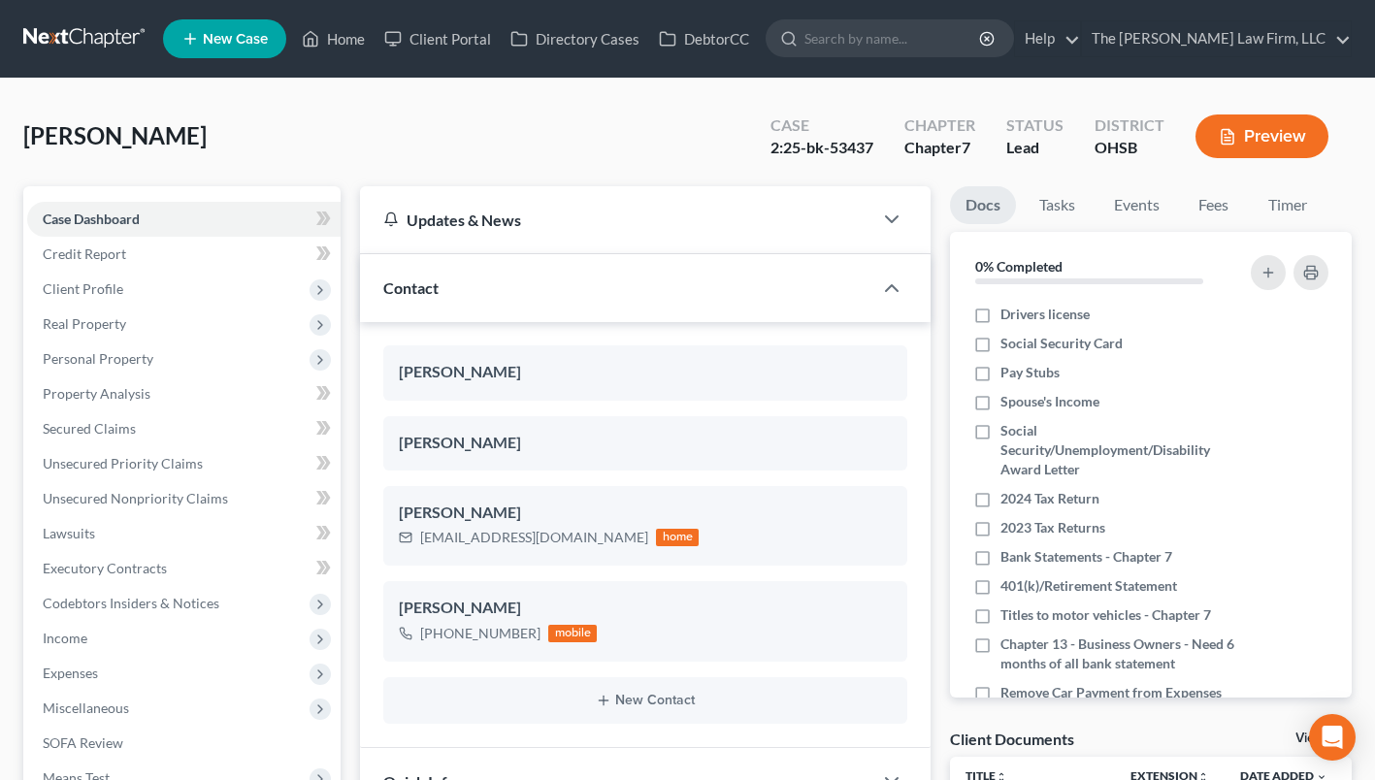
click at [68, 290] on span "Client Profile" at bounding box center [83, 288] width 81 height 16
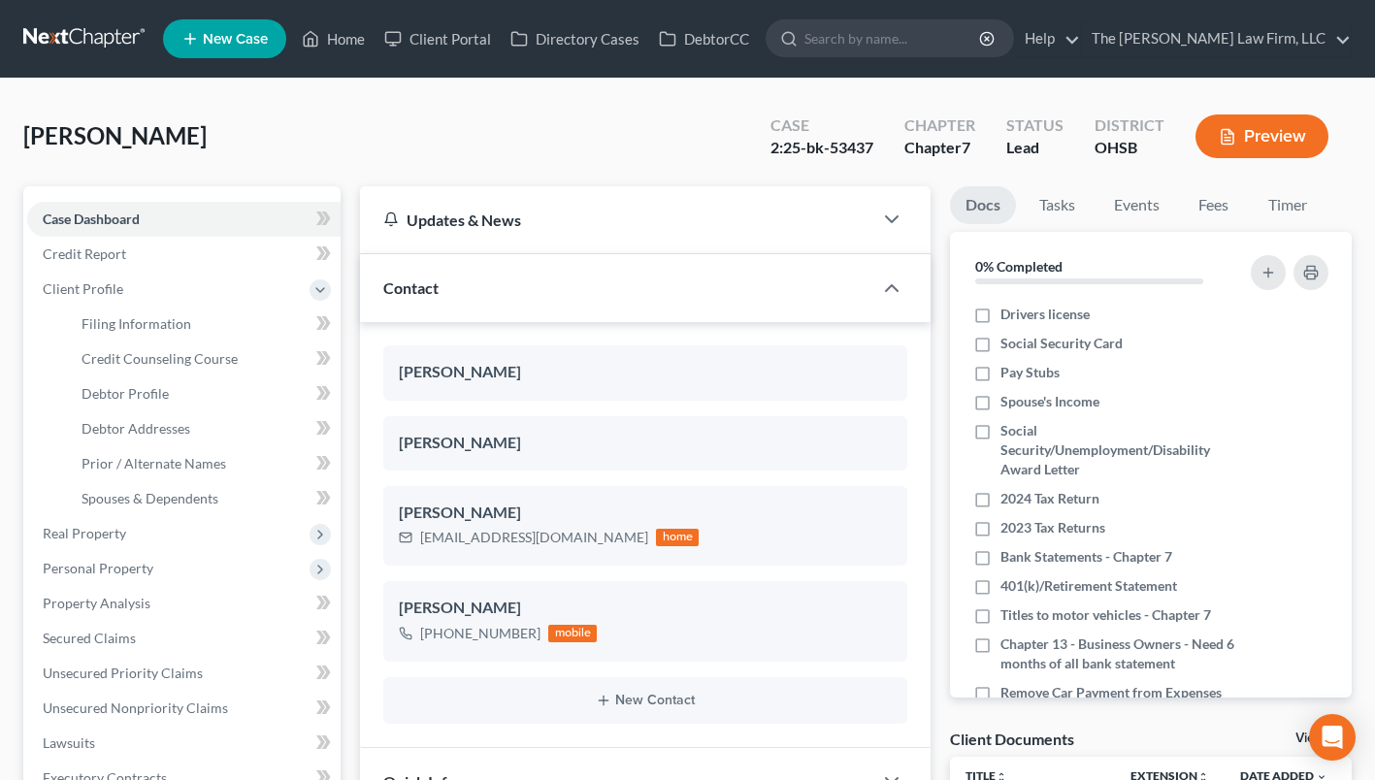
click at [80, 304] on span "Client Profile" at bounding box center [183, 289] width 313 height 35
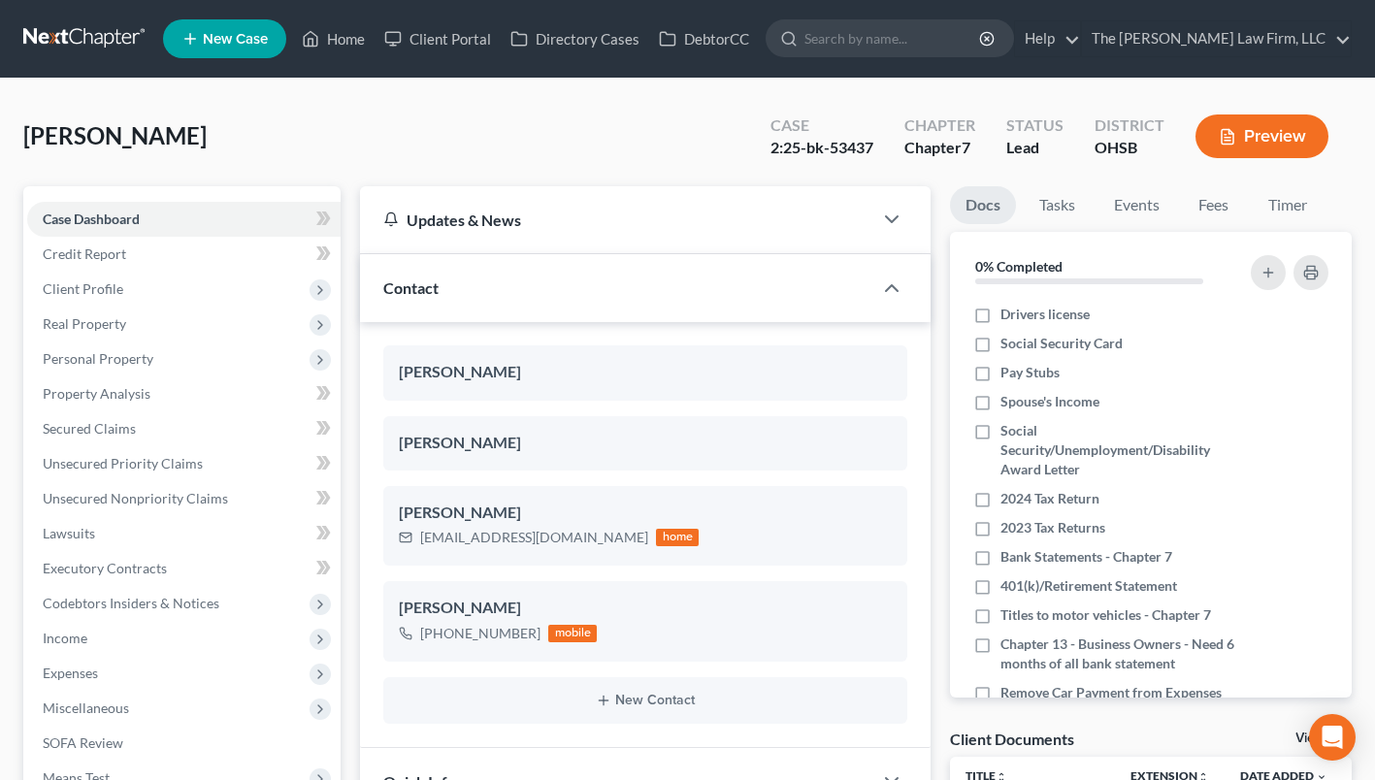
click at [89, 295] on span "Client Profile" at bounding box center [83, 288] width 81 height 16
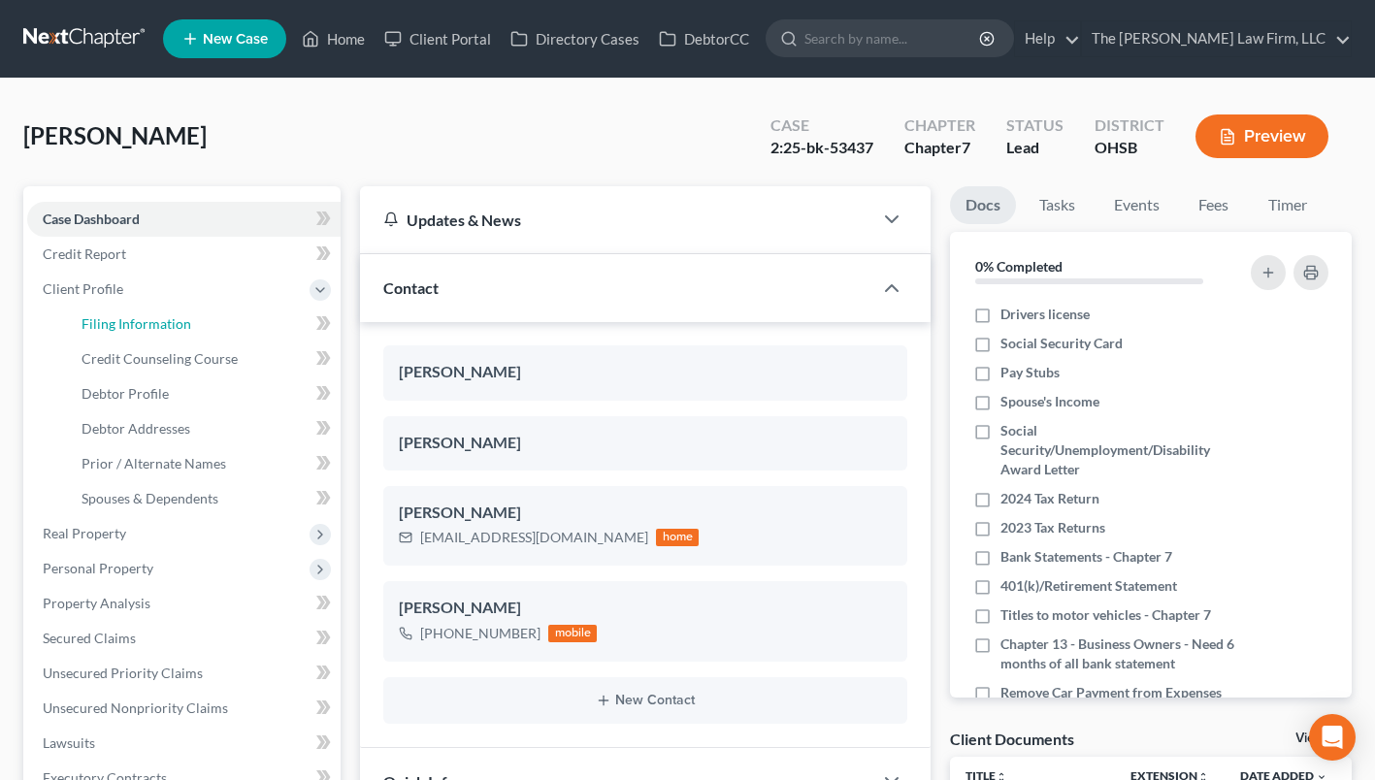
click at [102, 318] on span "Filing Information" at bounding box center [137, 323] width 110 height 16
select select "1"
select select "0"
select select "36"
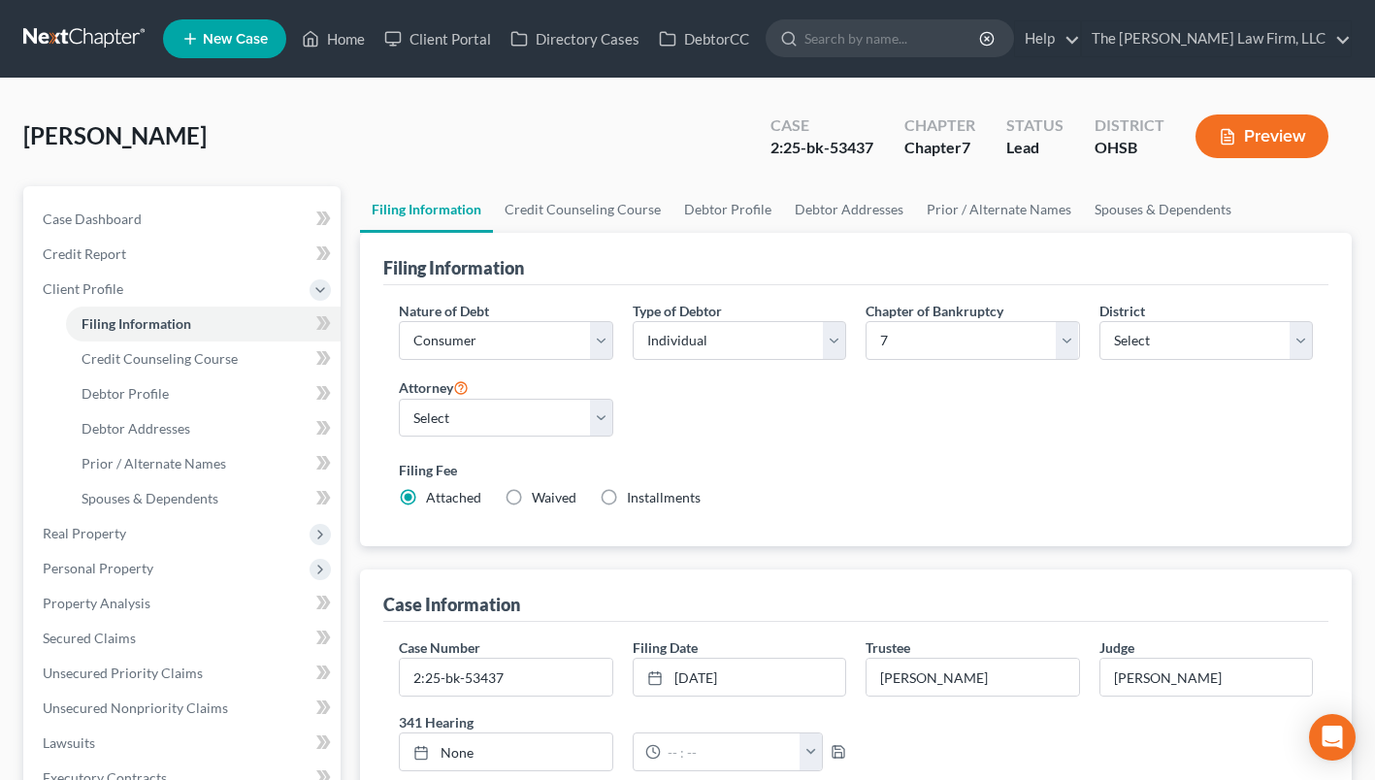
click at [100, 526] on span "Real Property" at bounding box center [84, 533] width 83 height 16
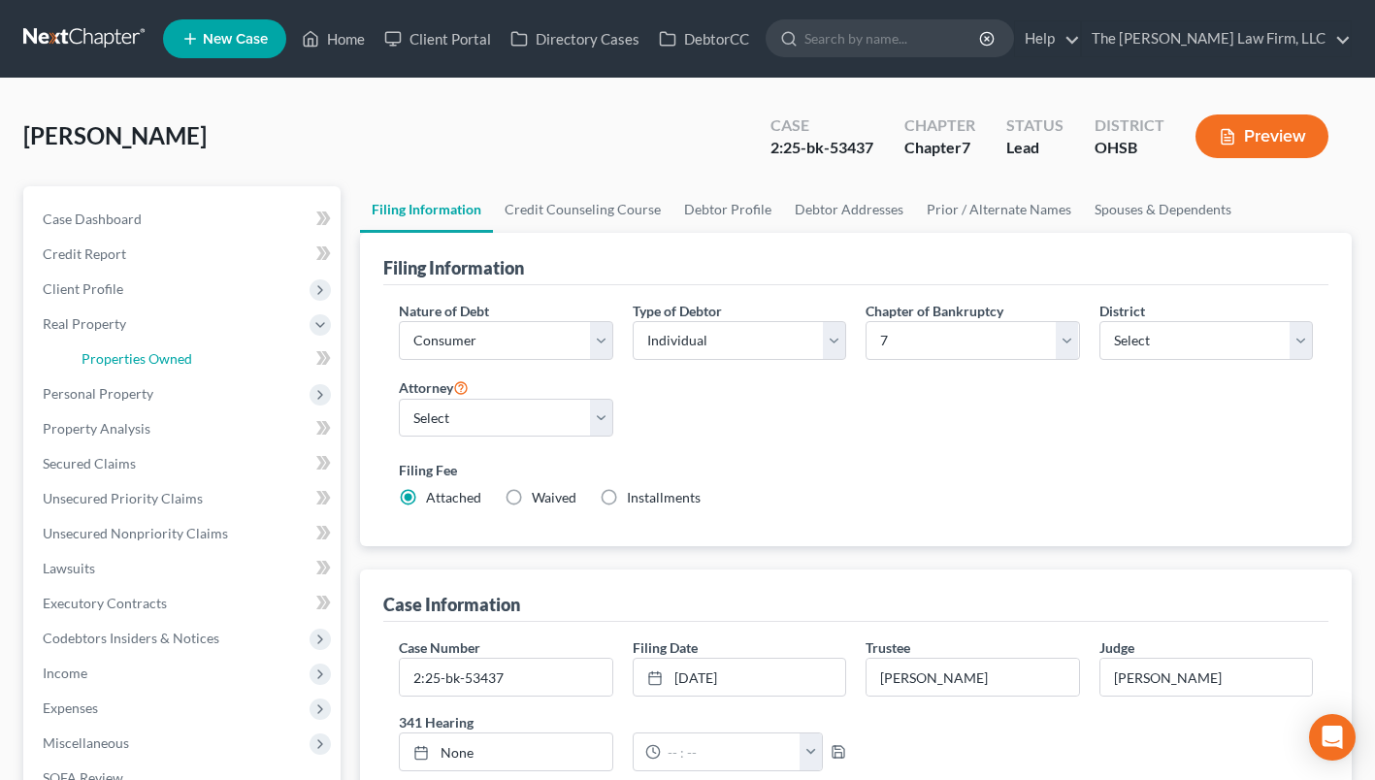
click at [160, 358] on span "Properties Owned" at bounding box center [137, 358] width 111 height 16
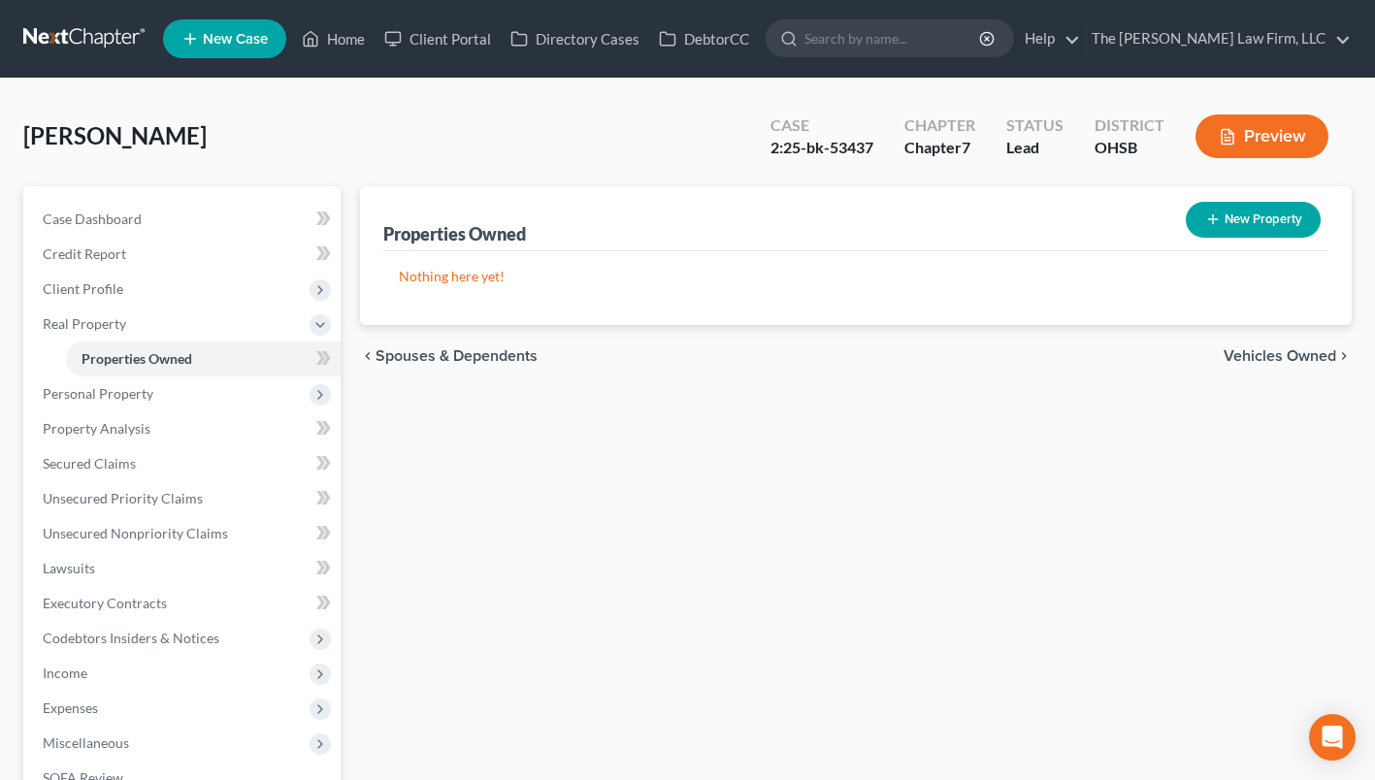
click at [132, 385] on span "Personal Property" at bounding box center [98, 393] width 111 height 16
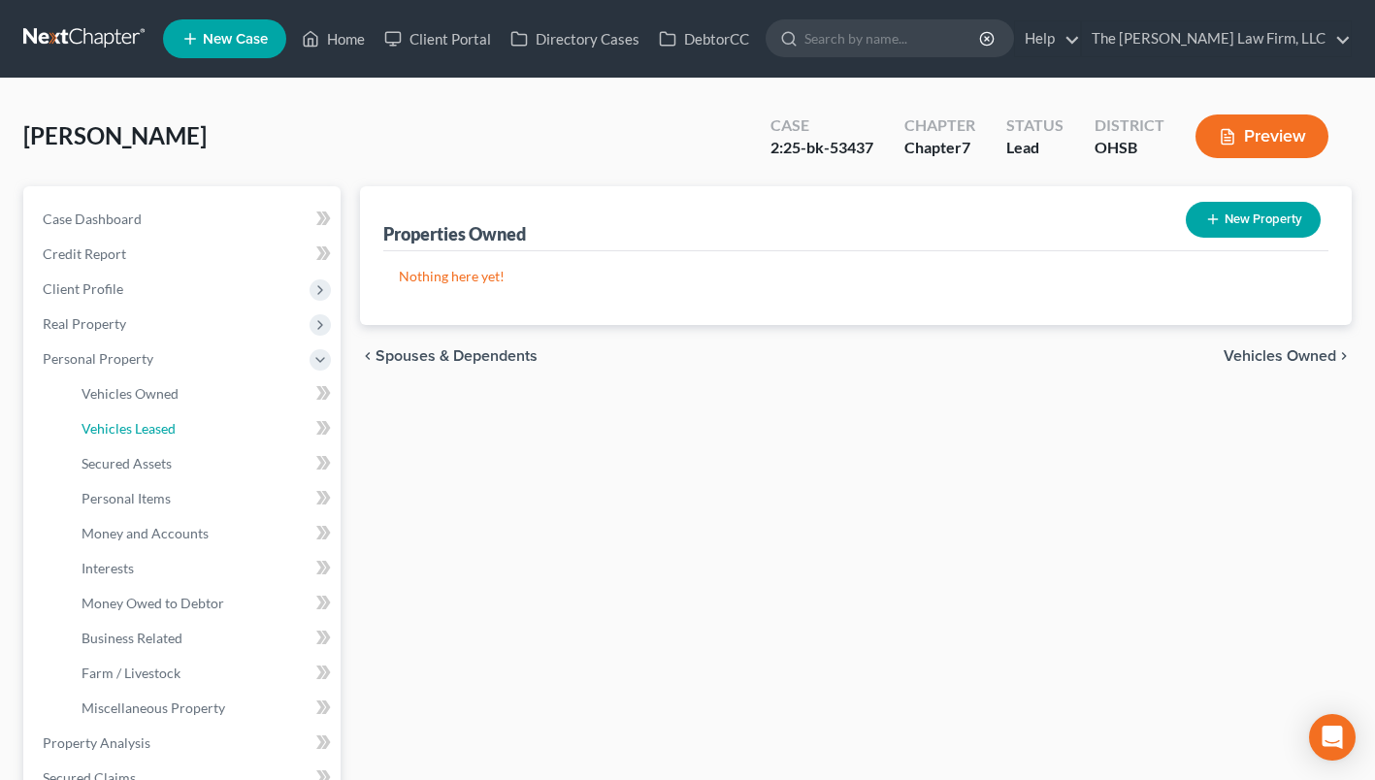
click at [141, 416] on link "Vehicles Leased" at bounding box center [203, 428] width 275 height 35
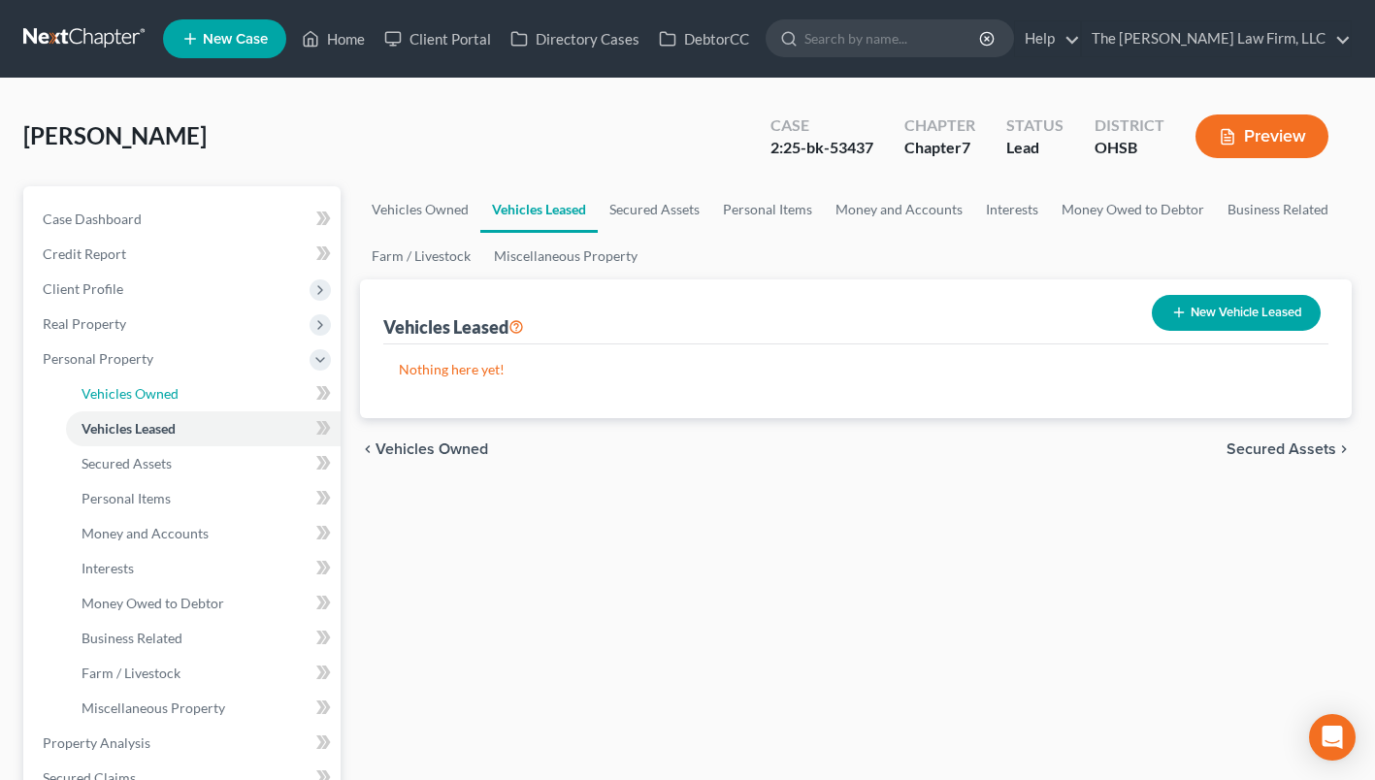
click at [143, 398] on span "Vehicles Owned" at bounding box center [130, 393] width 97 height 16
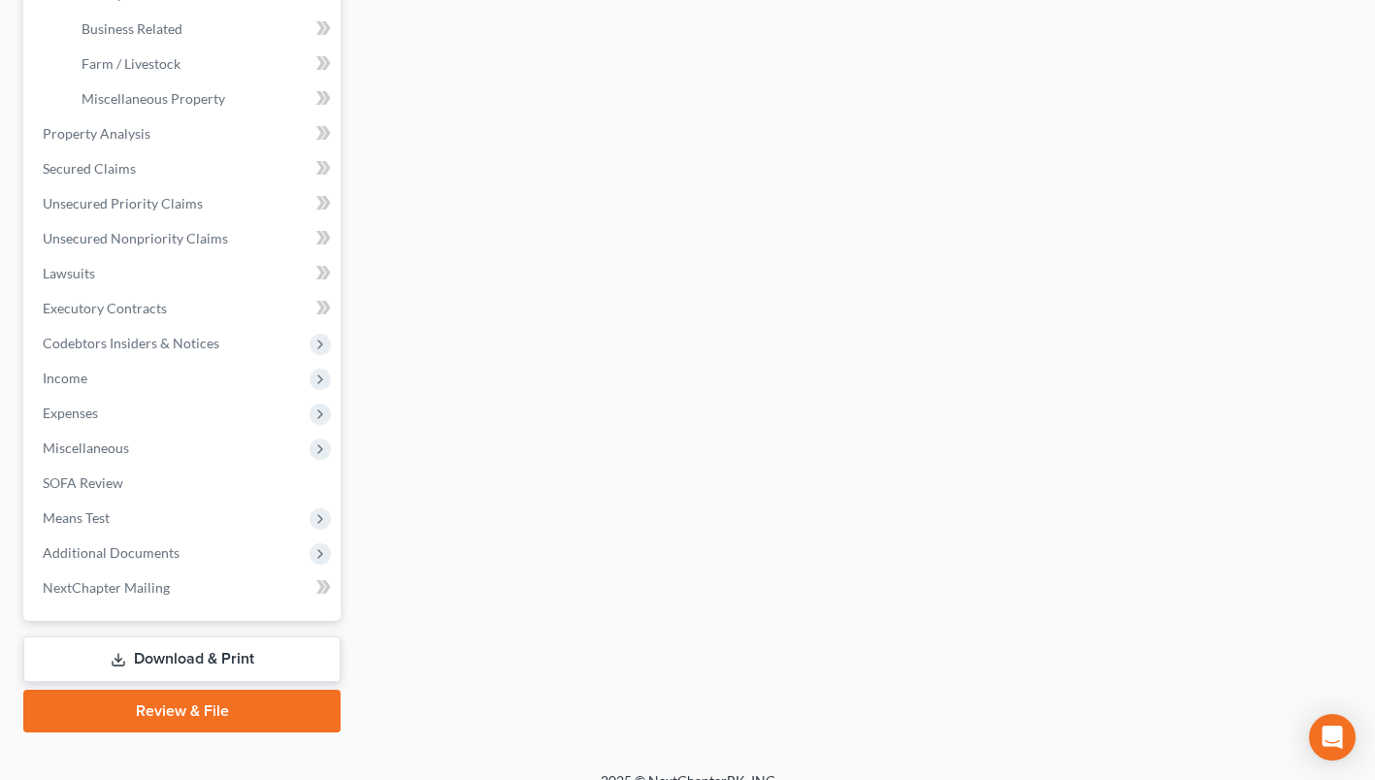
scroll to position [634, 0]
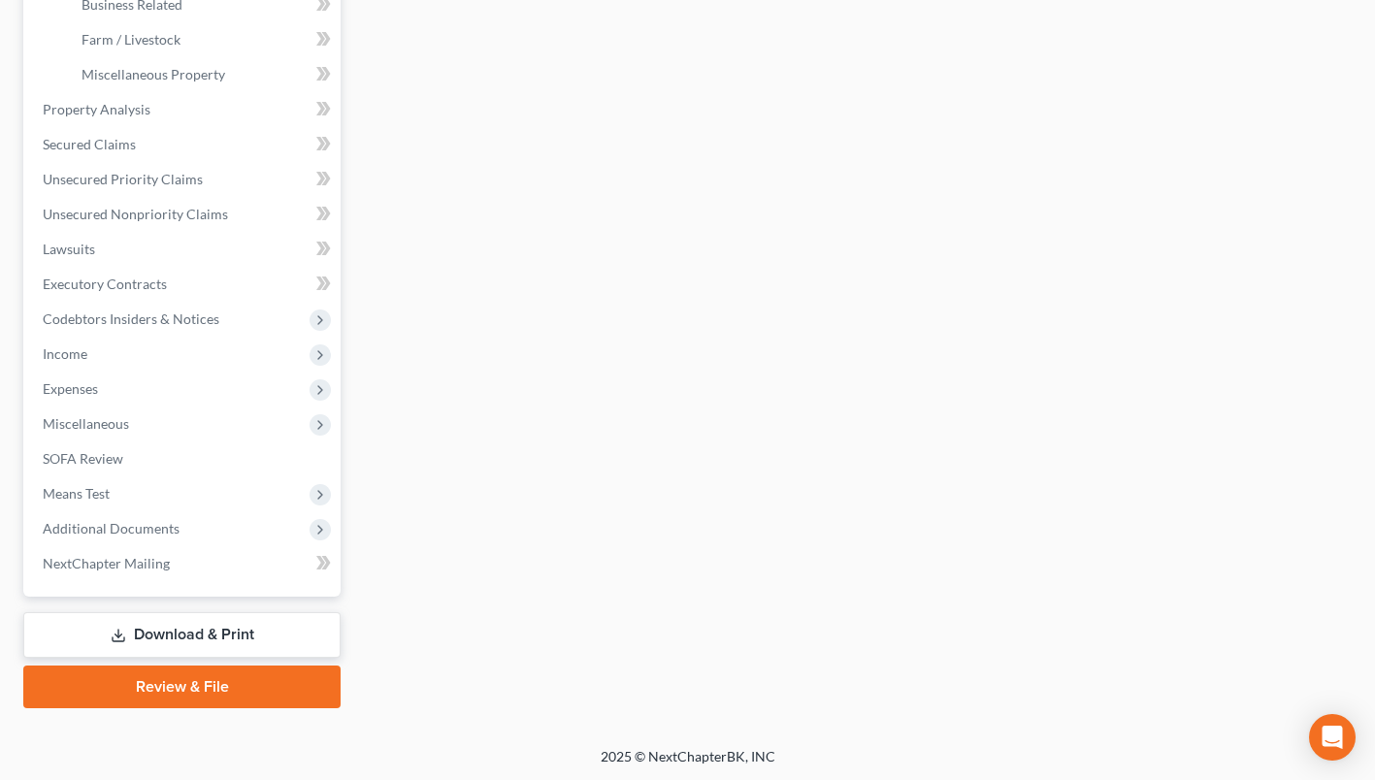
click at [111, 531] on span "Additional Documents" at bounding box center [111, 528] width 137 height 16
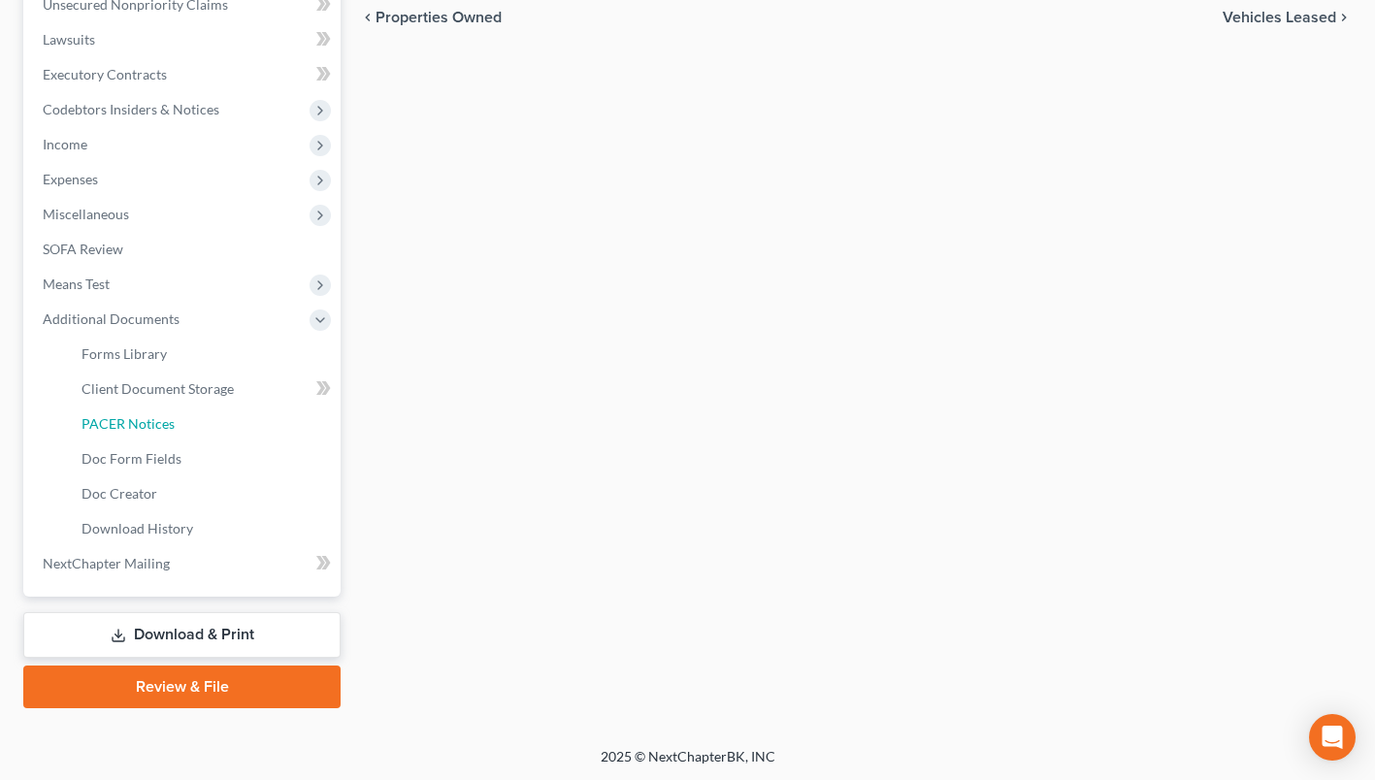
click at [199, 430] on link "PACER Notices" at bounding box center [203, 424] width 275 height 35
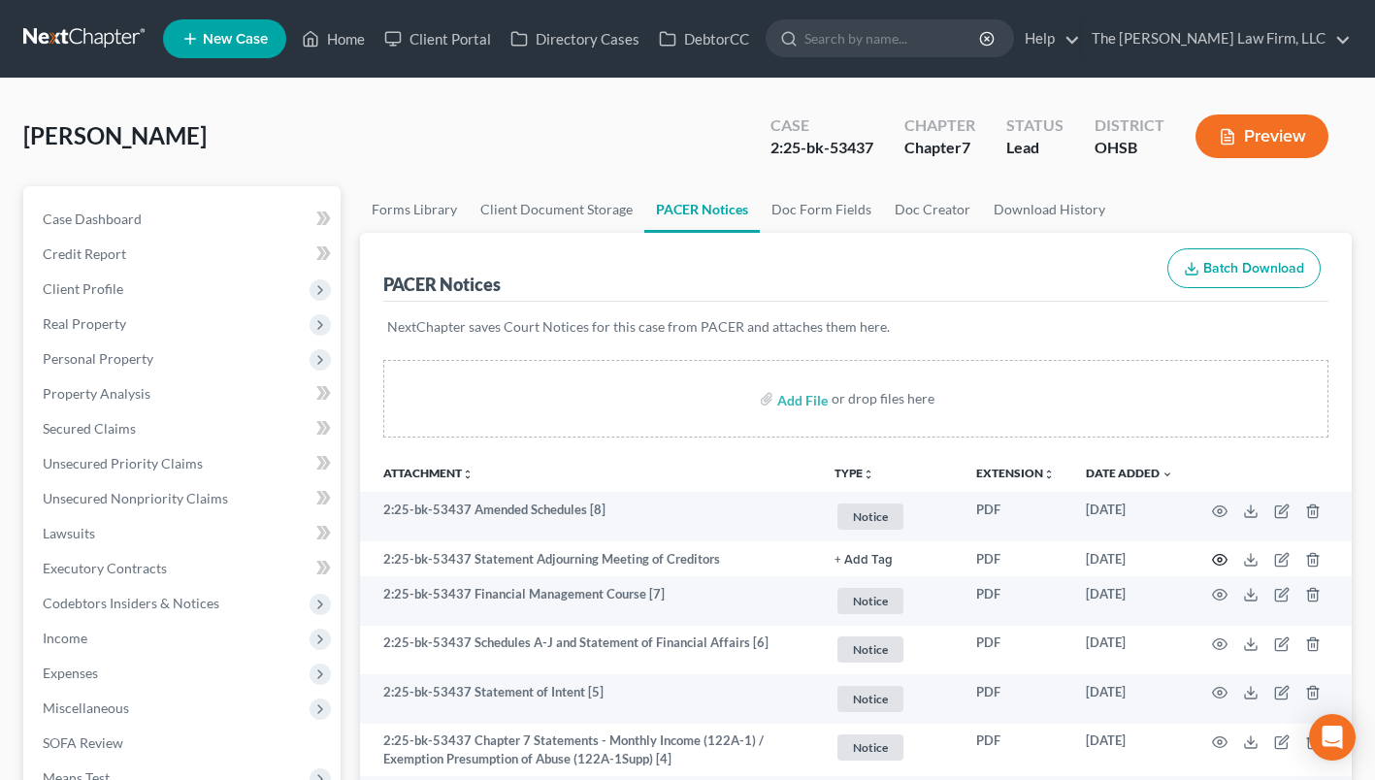
click at [1215, 558] on icon "button" at bounding box center [1220, 560] width 16 height 16
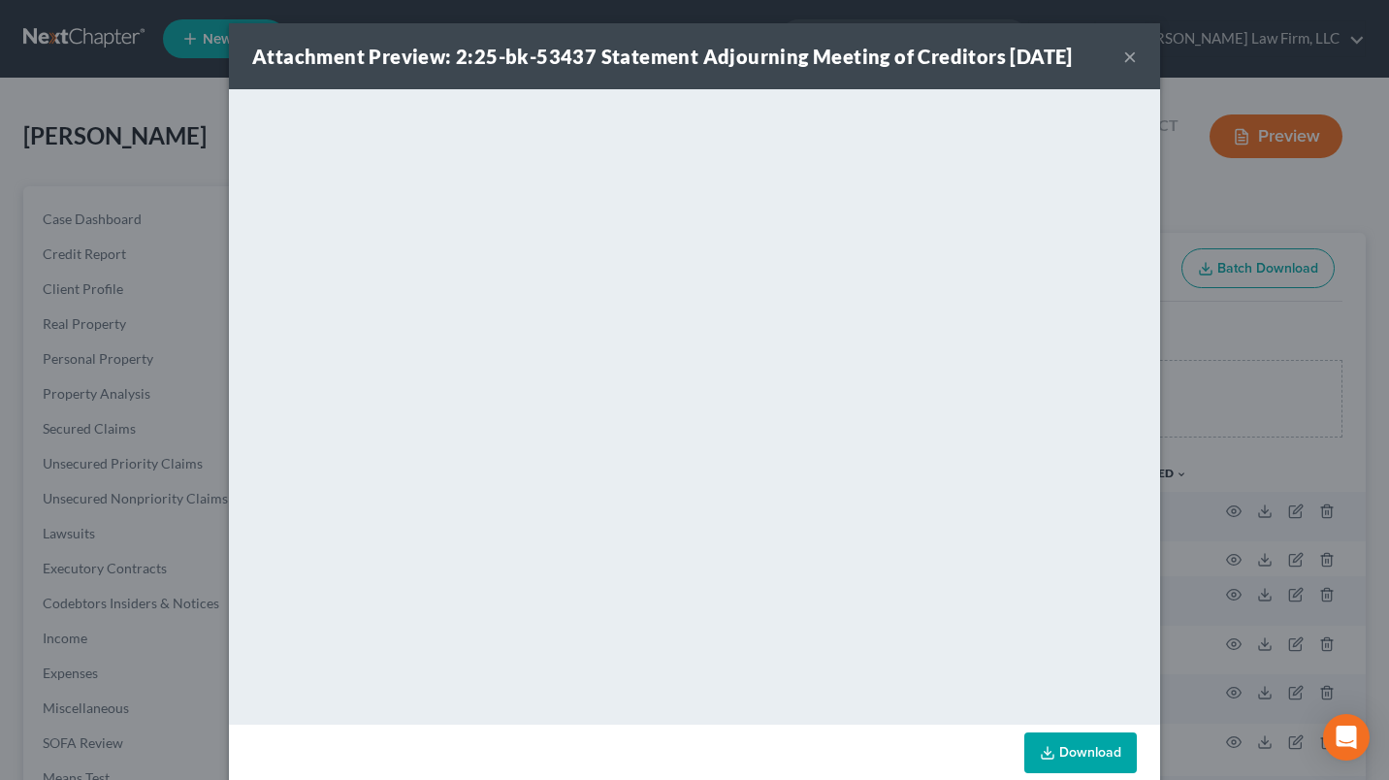
click at [1126, 52] on button "×" at bounding box center [1131, 56] width 14 height 23
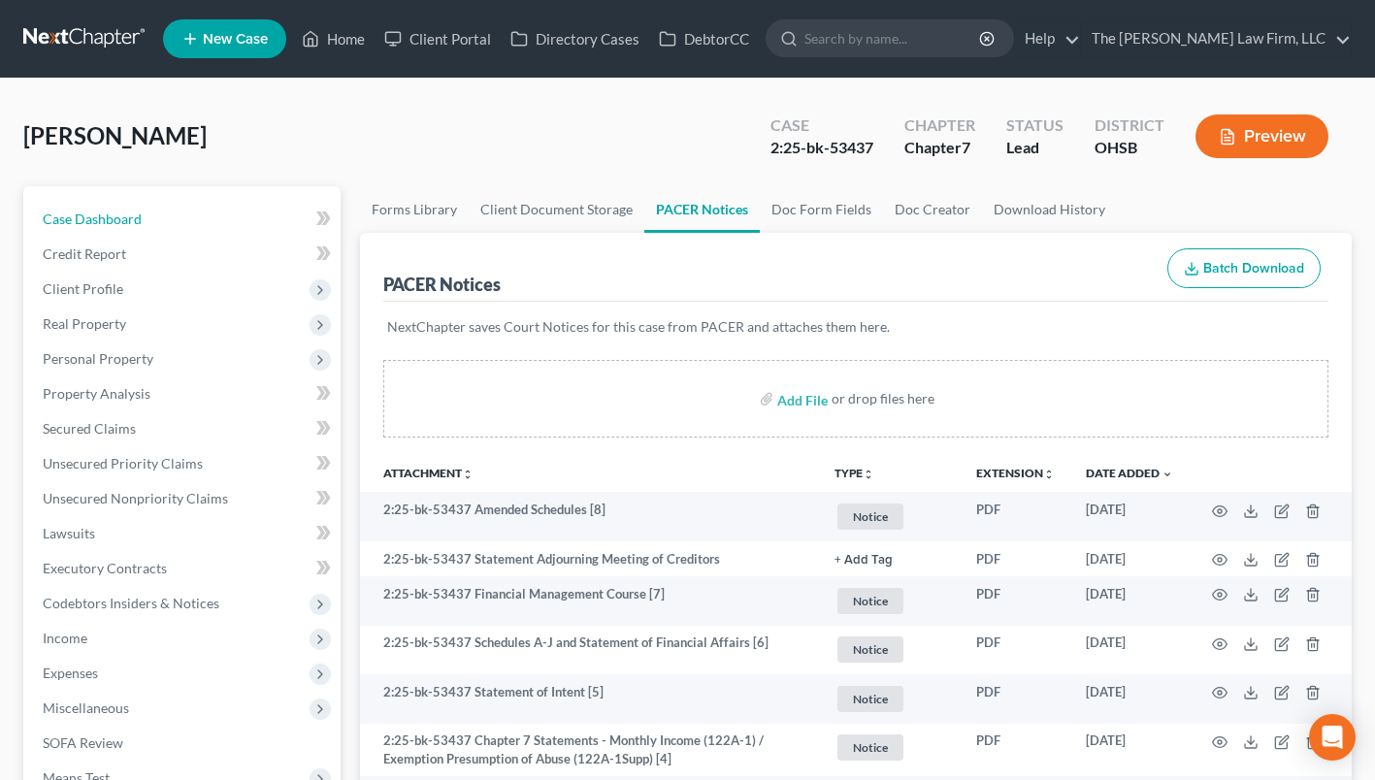
click at [183, 215] on link "Case Dashboard" at bounding box center [183, 219] width 313 height 35
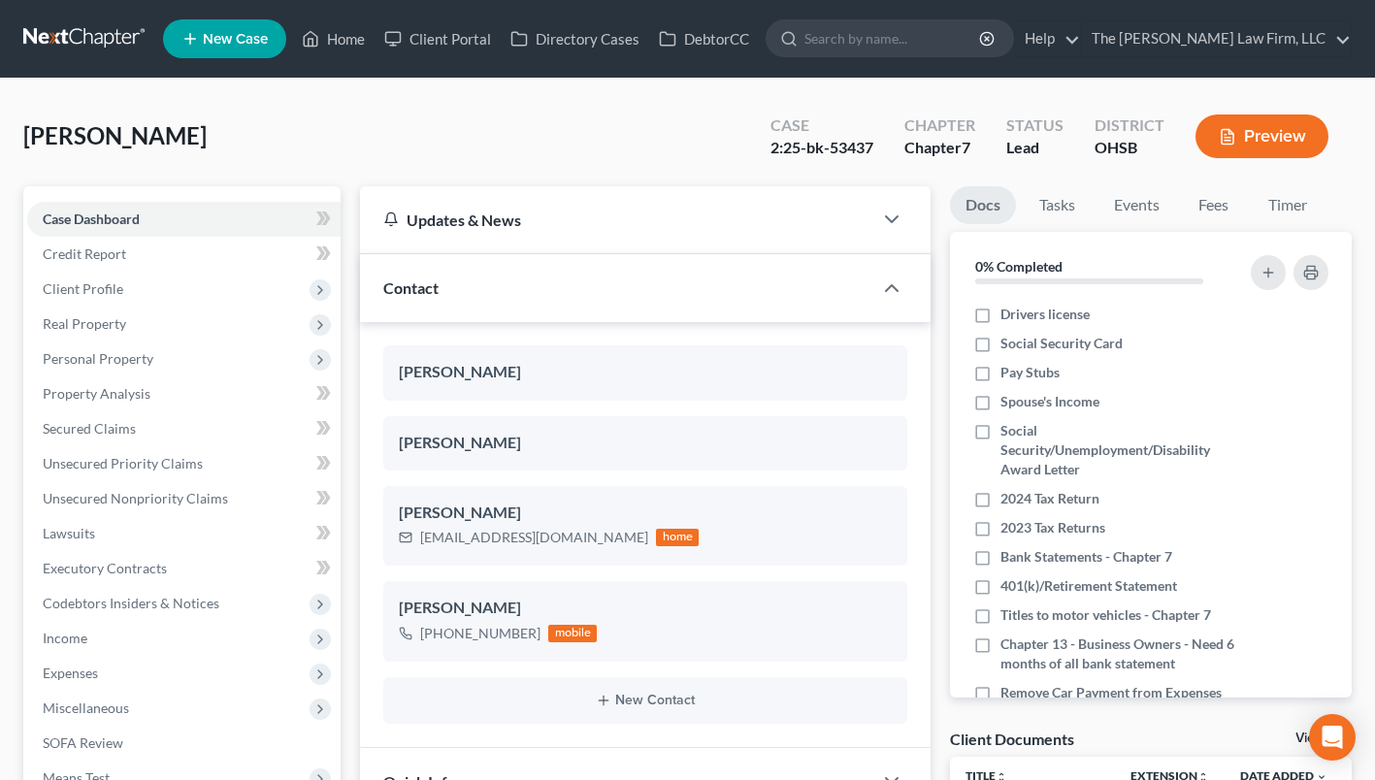
click at [113, 283] on span "Client Profile" at bounding box center [83, 288] width 81 height 16
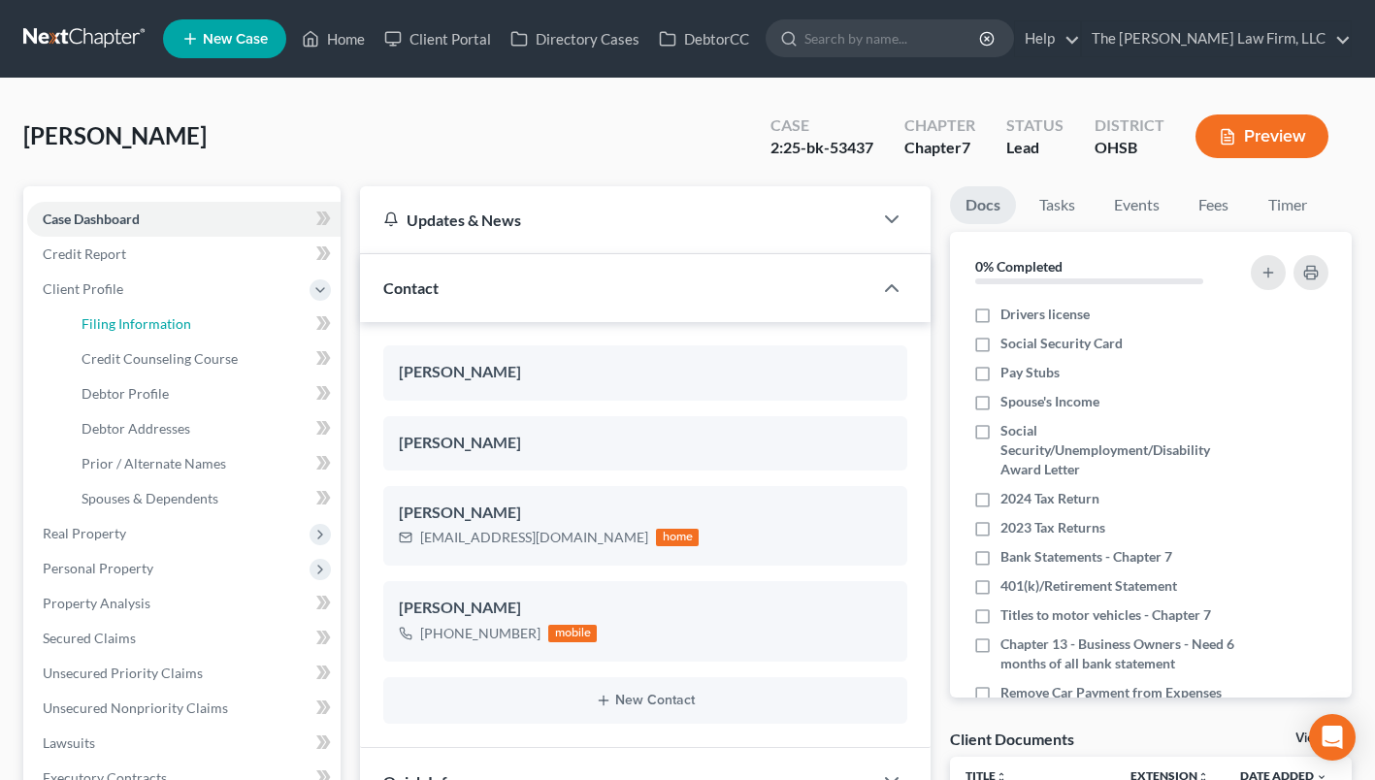
click at [101, 330] on span "Filing Information" at bounding box center [137, 323] width 110 height 16
select select "1"
select select "0"
select select "62"
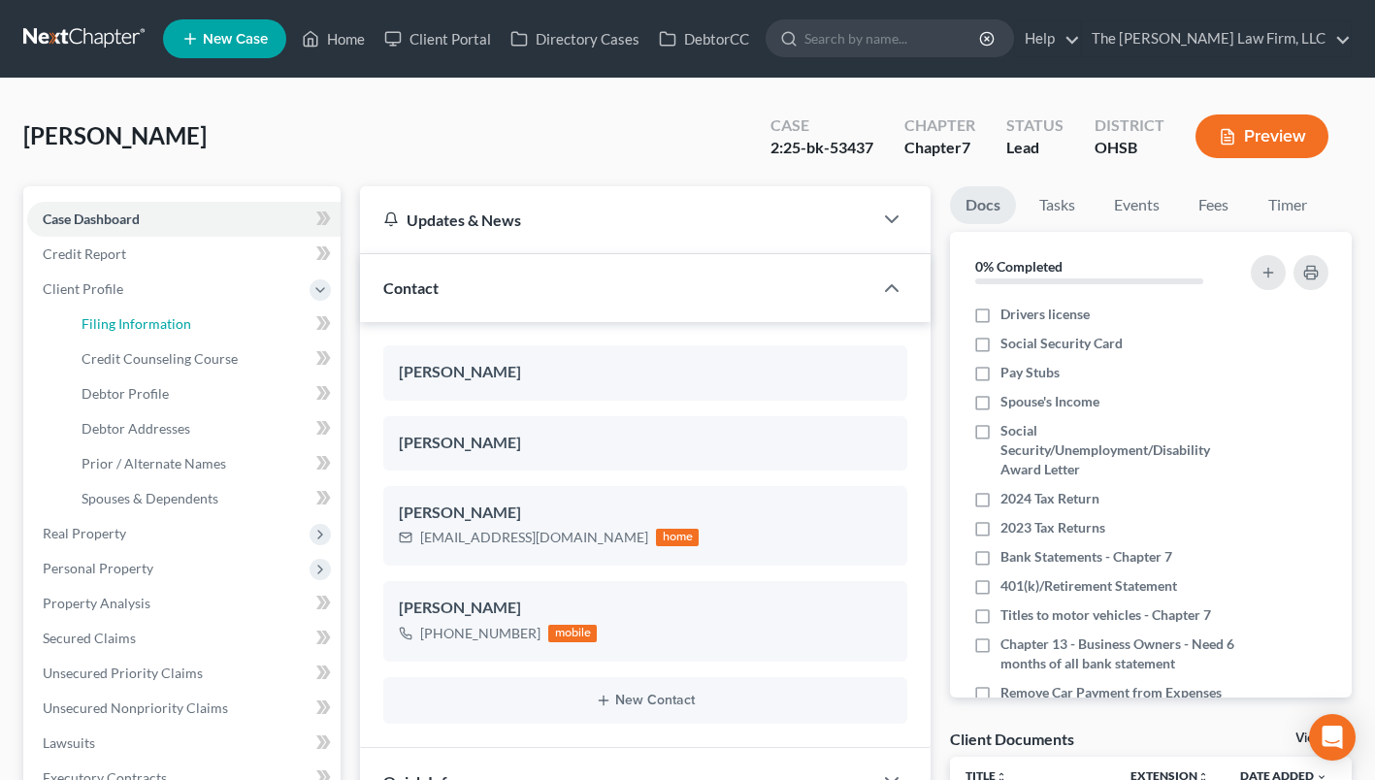
select select "0"
select select "36"
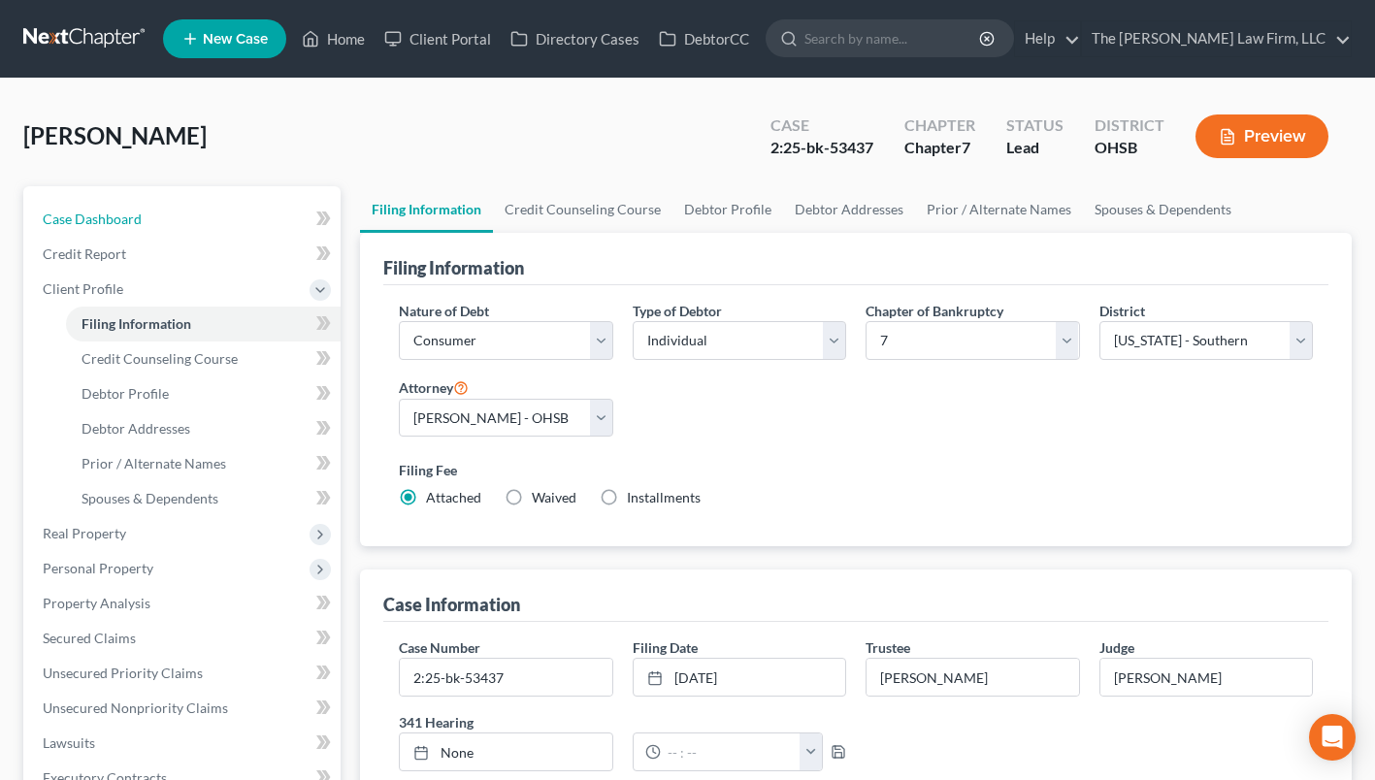
click at [114, 209] on link "Case Dashboard" at bounding box center [183, 219] width 313 height 35
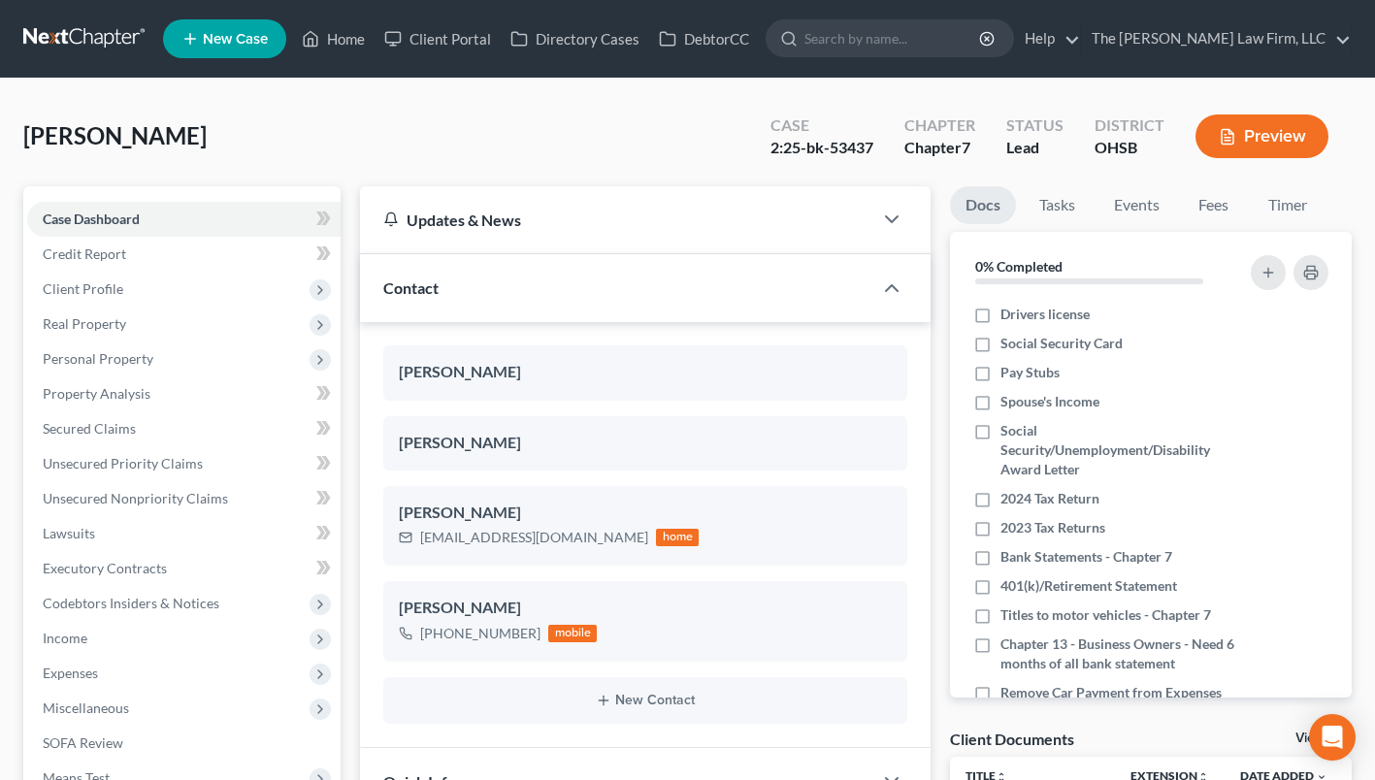
click at [98, 643] on span "Income" at bounding box center [183, 638] width 313 height 35
click at [99, 661] on link "Employment Income" at bounding box center [203, 673] width 275 height 35
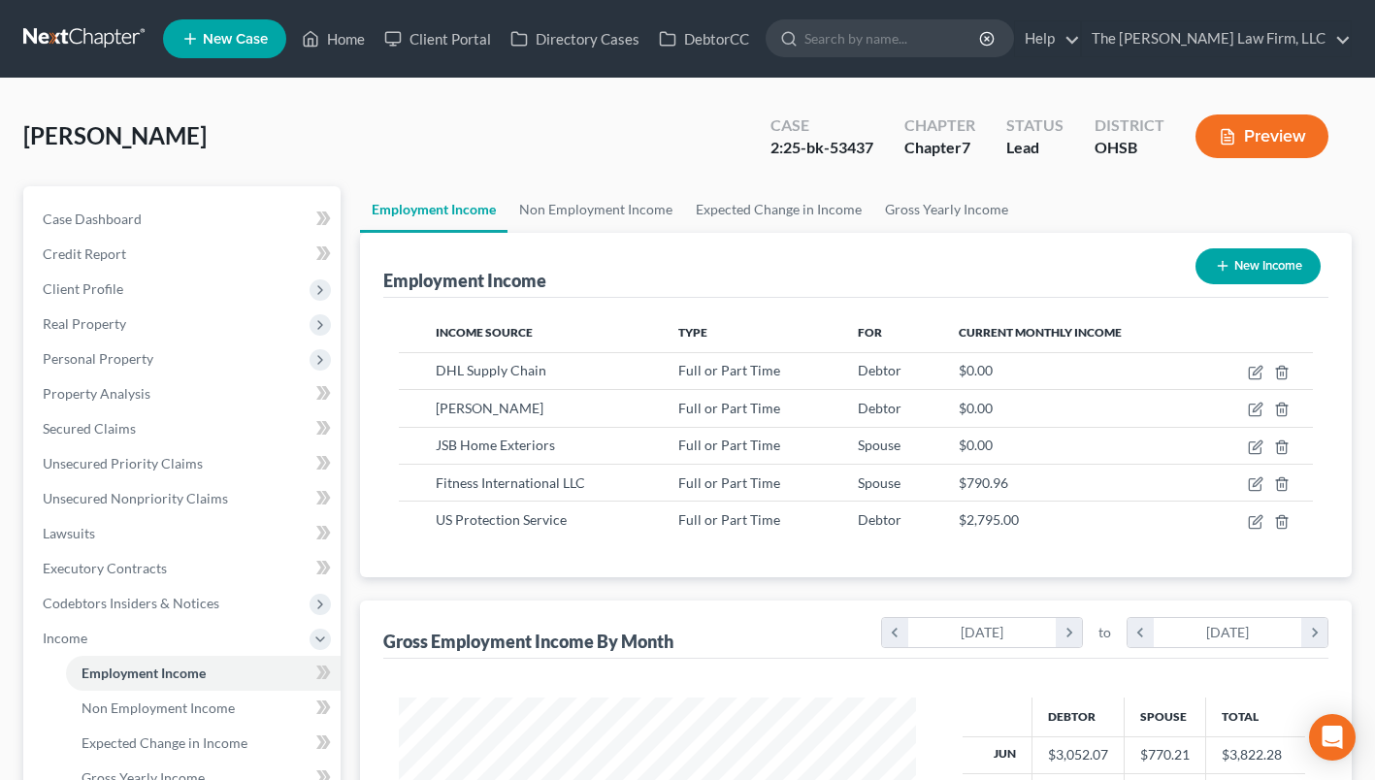
scroll to position [347, 556]
click at [191, 284] on span "Client Profile" at bounding box center [183, 289] width 313 height 35
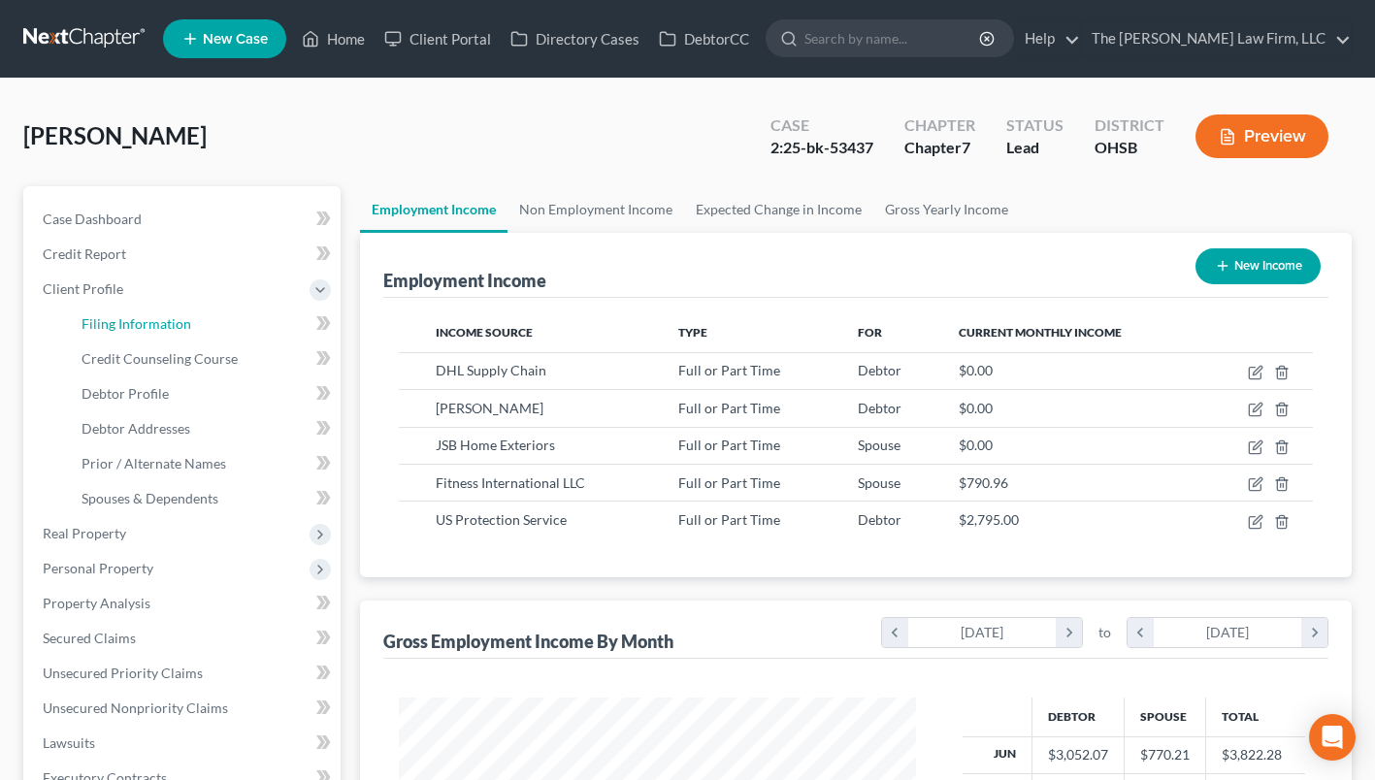
click at [177, 331] on link "Filing Information" at bounding box center [203, 324] width 275 height 35
select select "1"
select select "0"
select select "62"
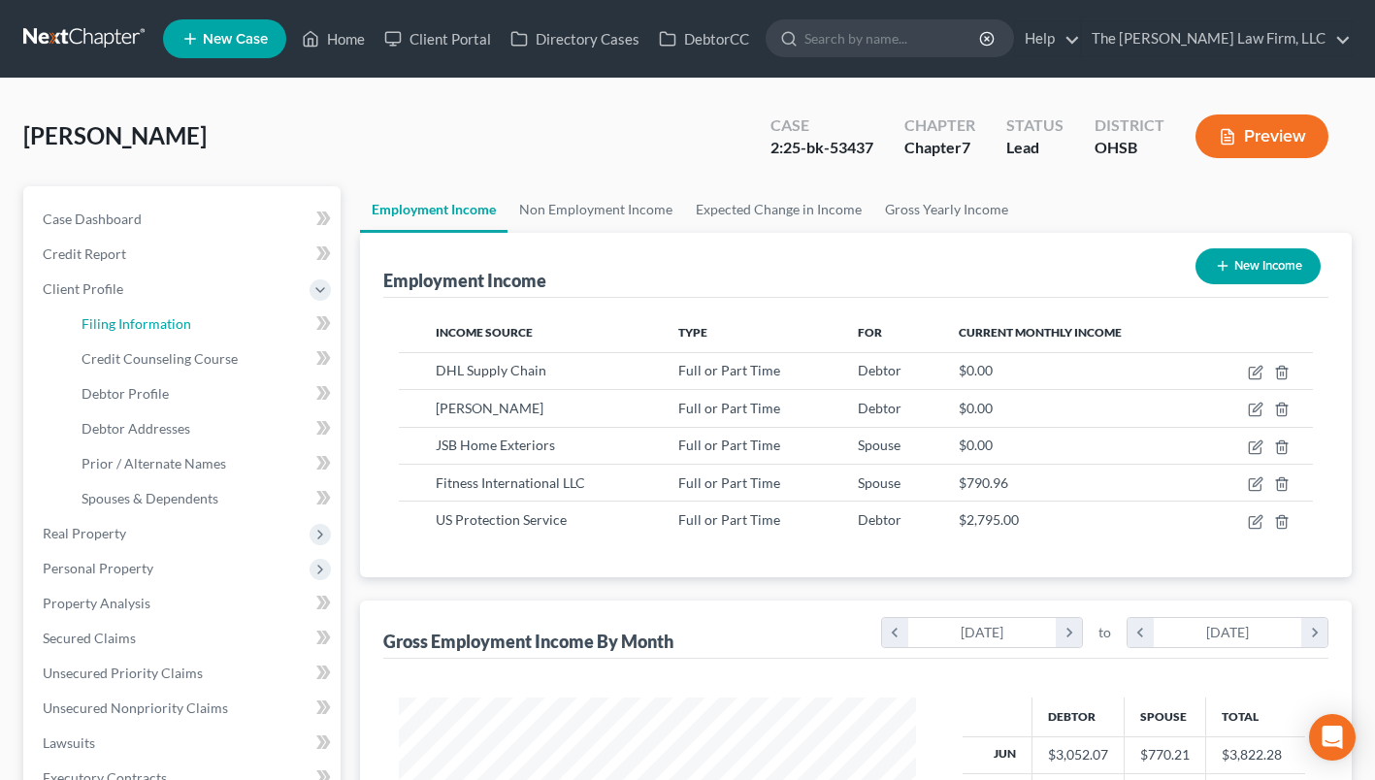
select select "0"
select select "36"
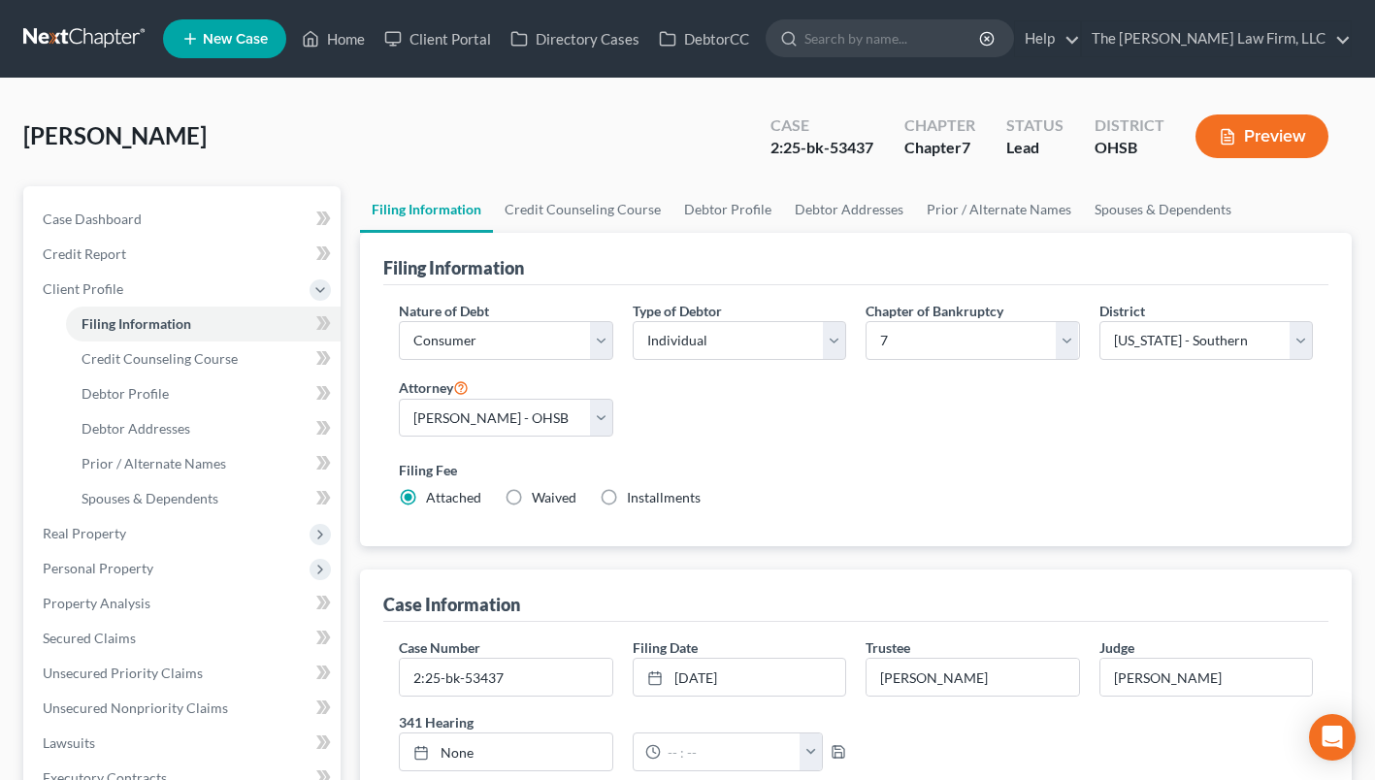
click at [83, 567] on span "Personal Property" at bounding box center [98, 568] width 111 height 16
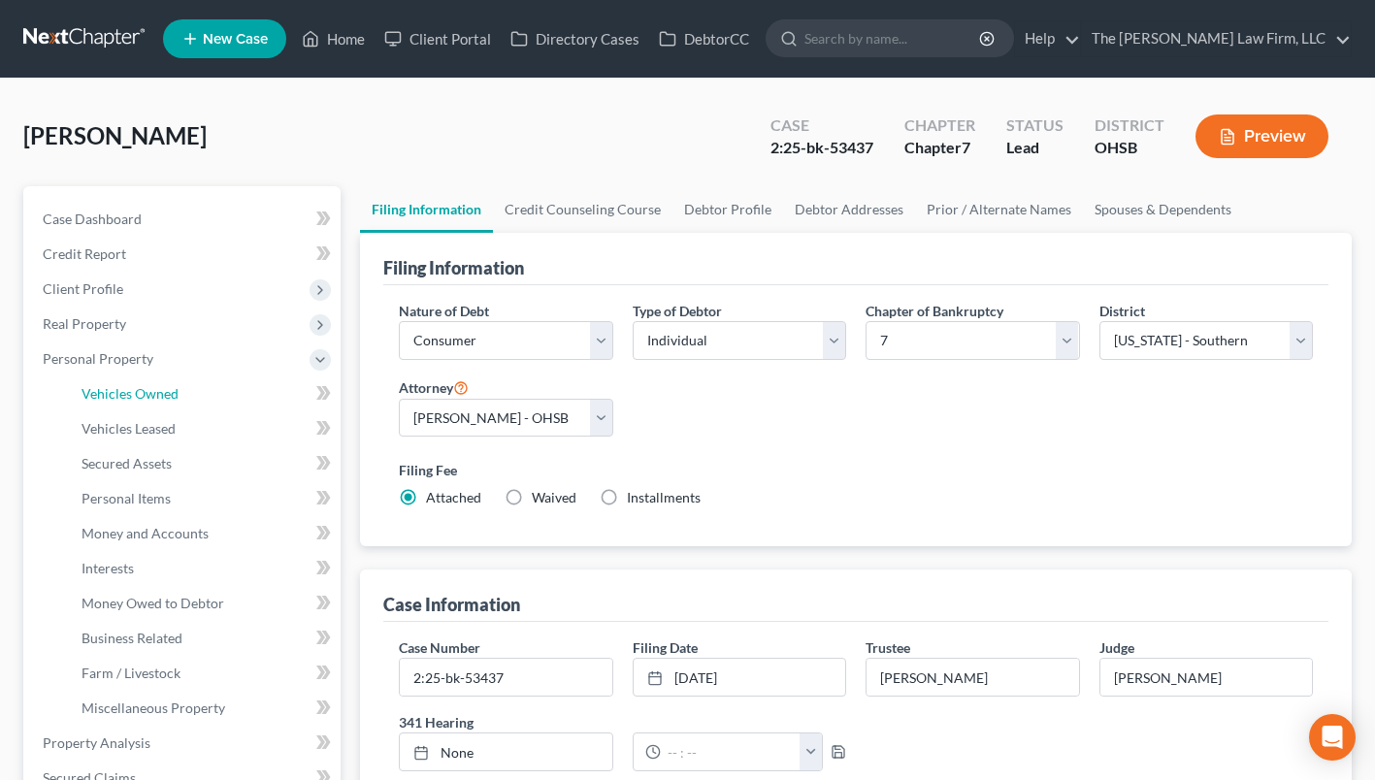
click at [168, 387] on span "Vehicles Owned" at bounding box center [130, 393] width 97 height 16
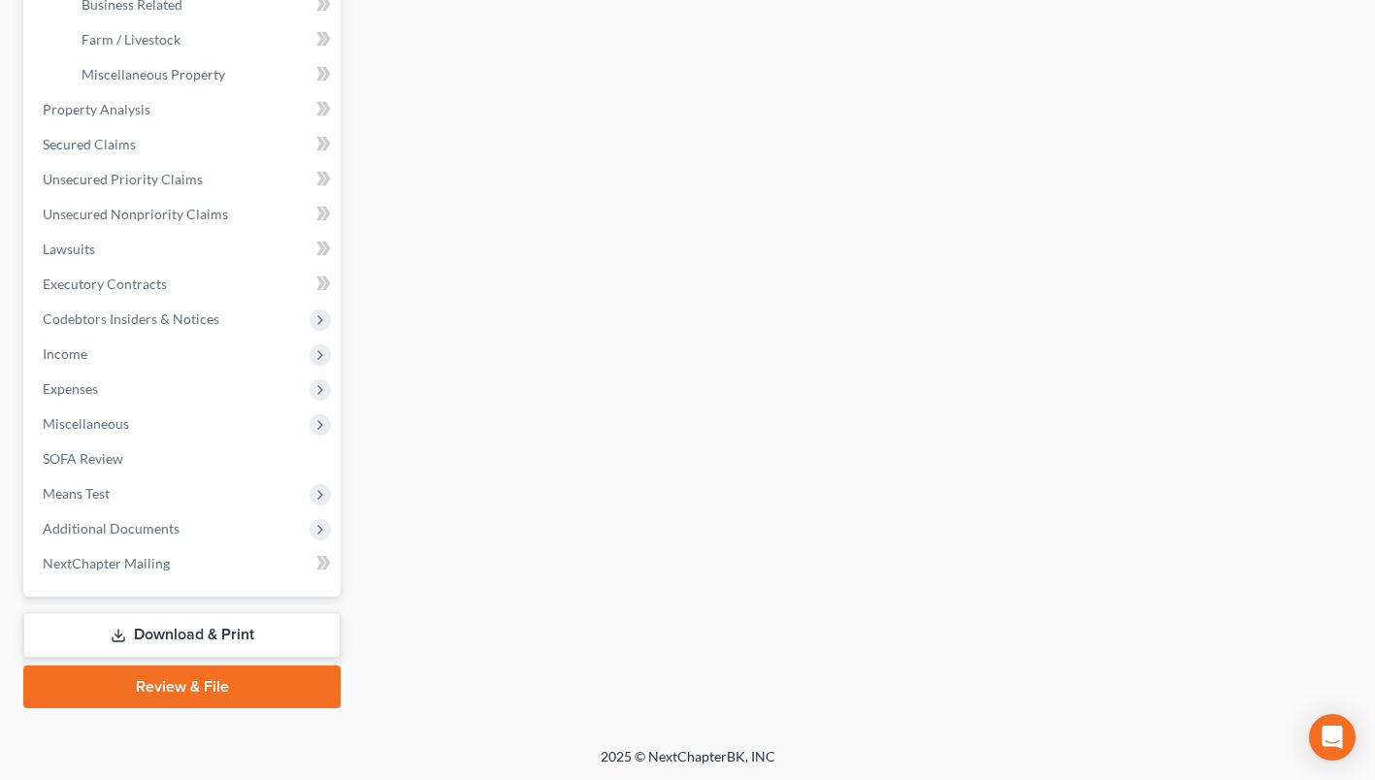
click at [128, 527] on span "Additional Documents" at bounding box center [111, 528] width 137 height 16
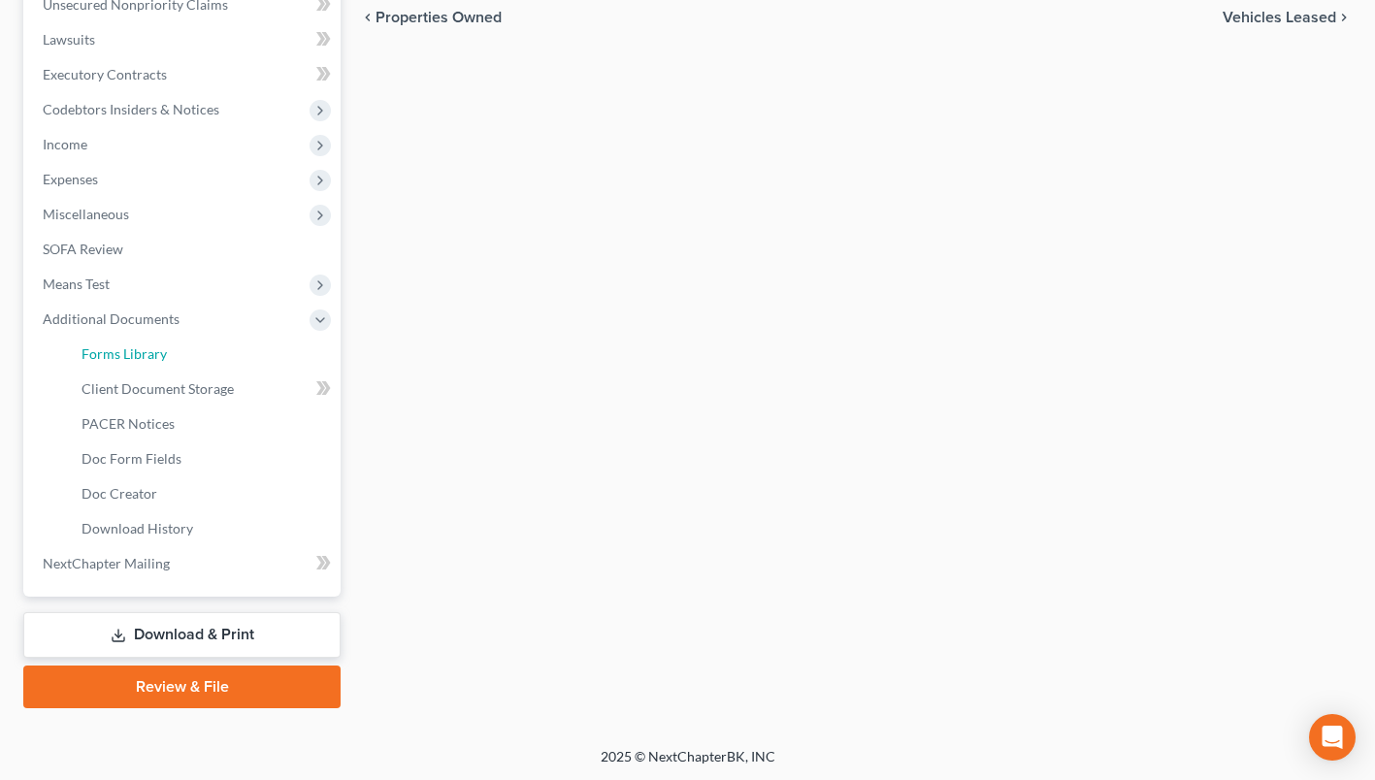
click at [197, 367] on link "Forms Library" at bounding box center [203, 354] width 275 height 35
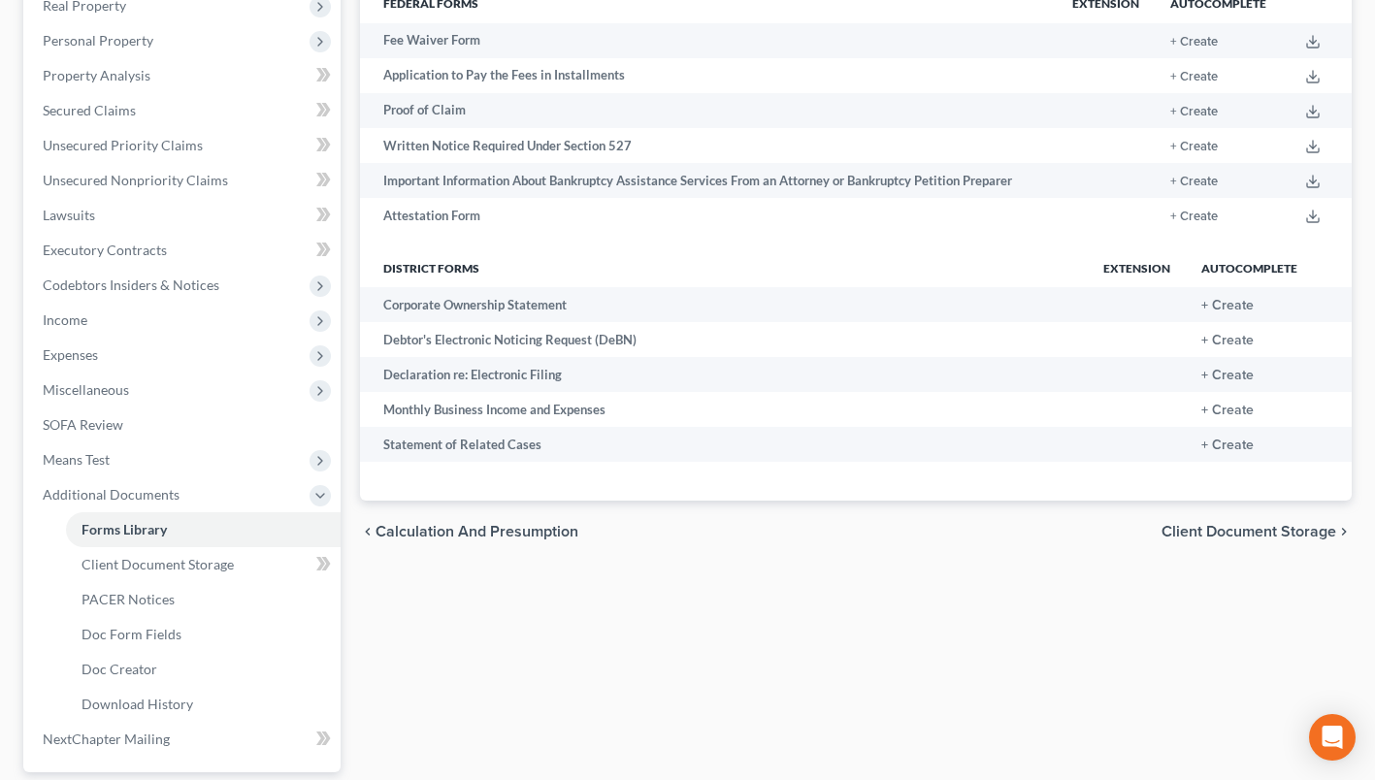
scroll to position [388, 0]
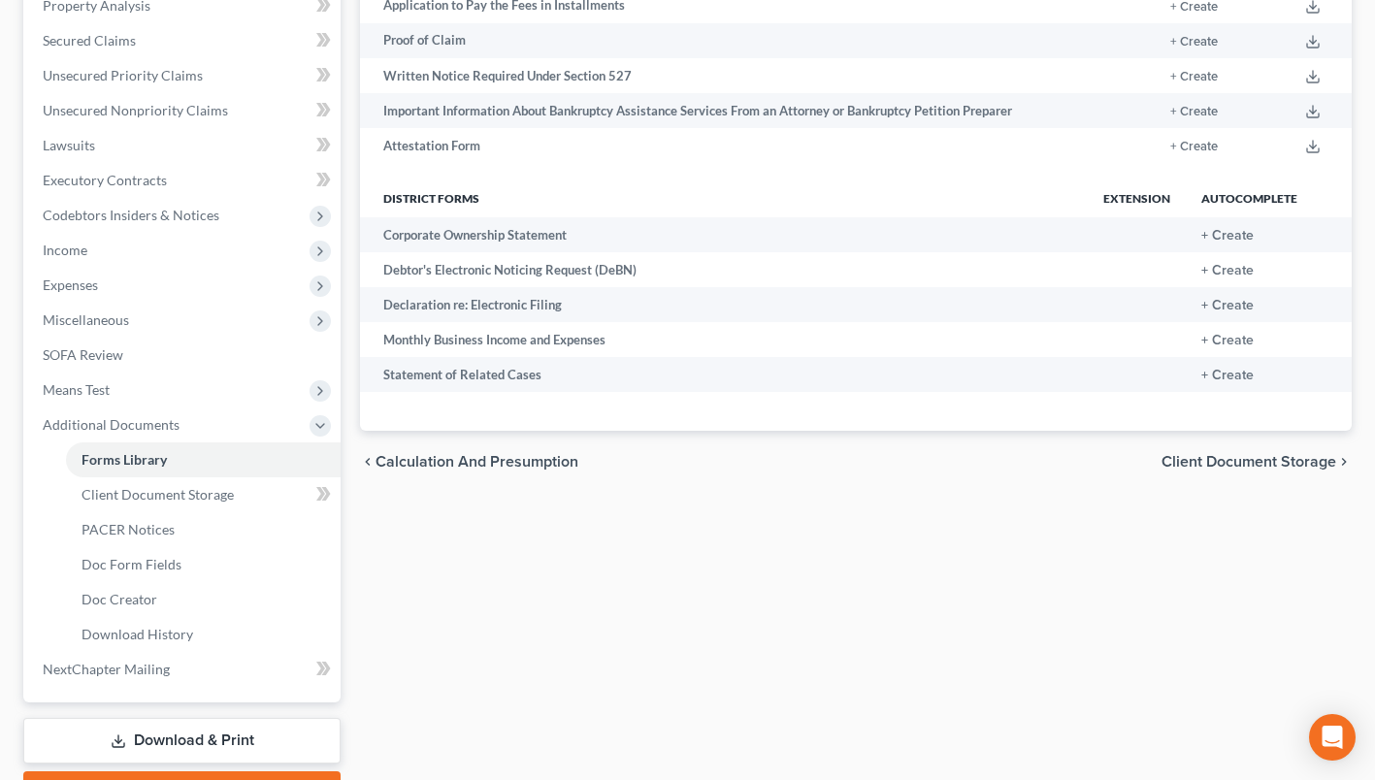
click at [178, 458] on link "Forms Library" at bounding box center [203, 459] width 275 height 35
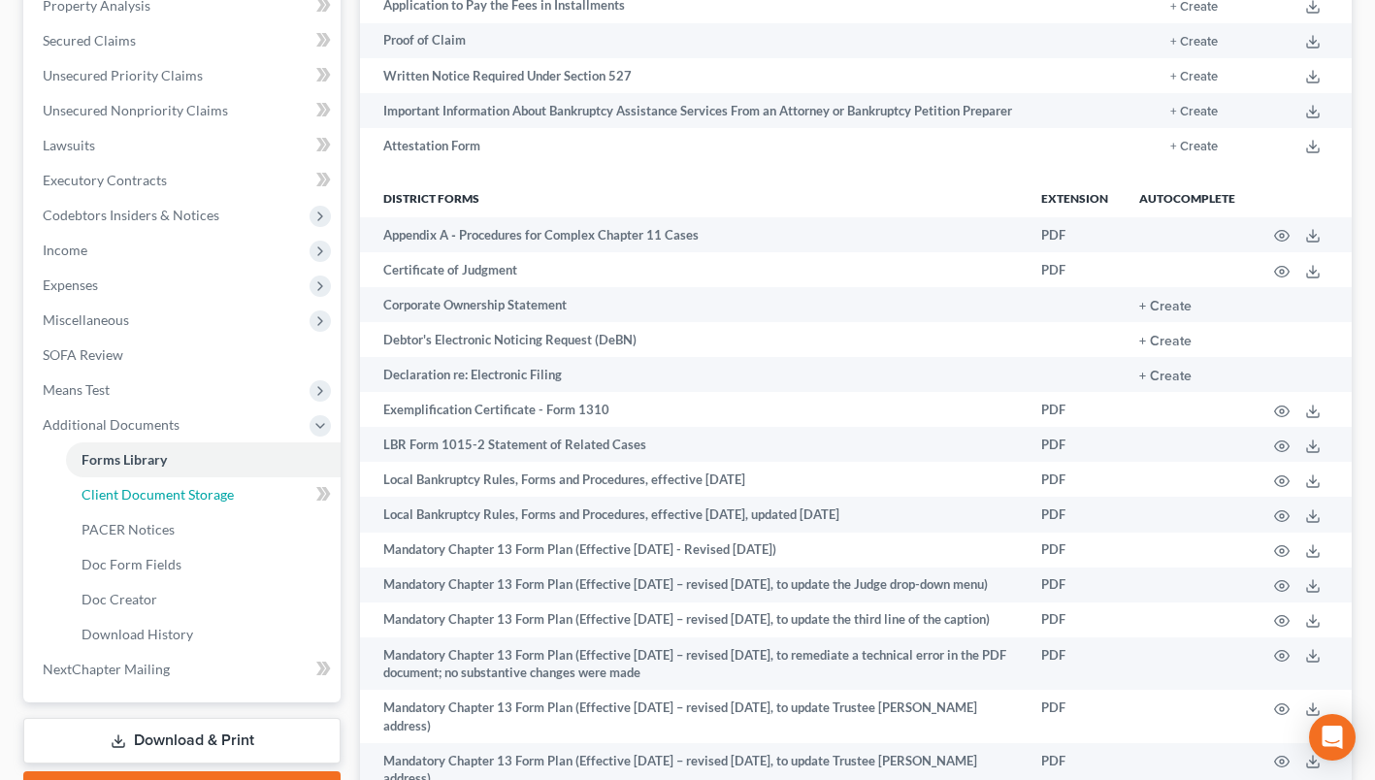
click at [179, 497] on span "Client Document Storage" at bounding box center [158, 494] width 152 height 16
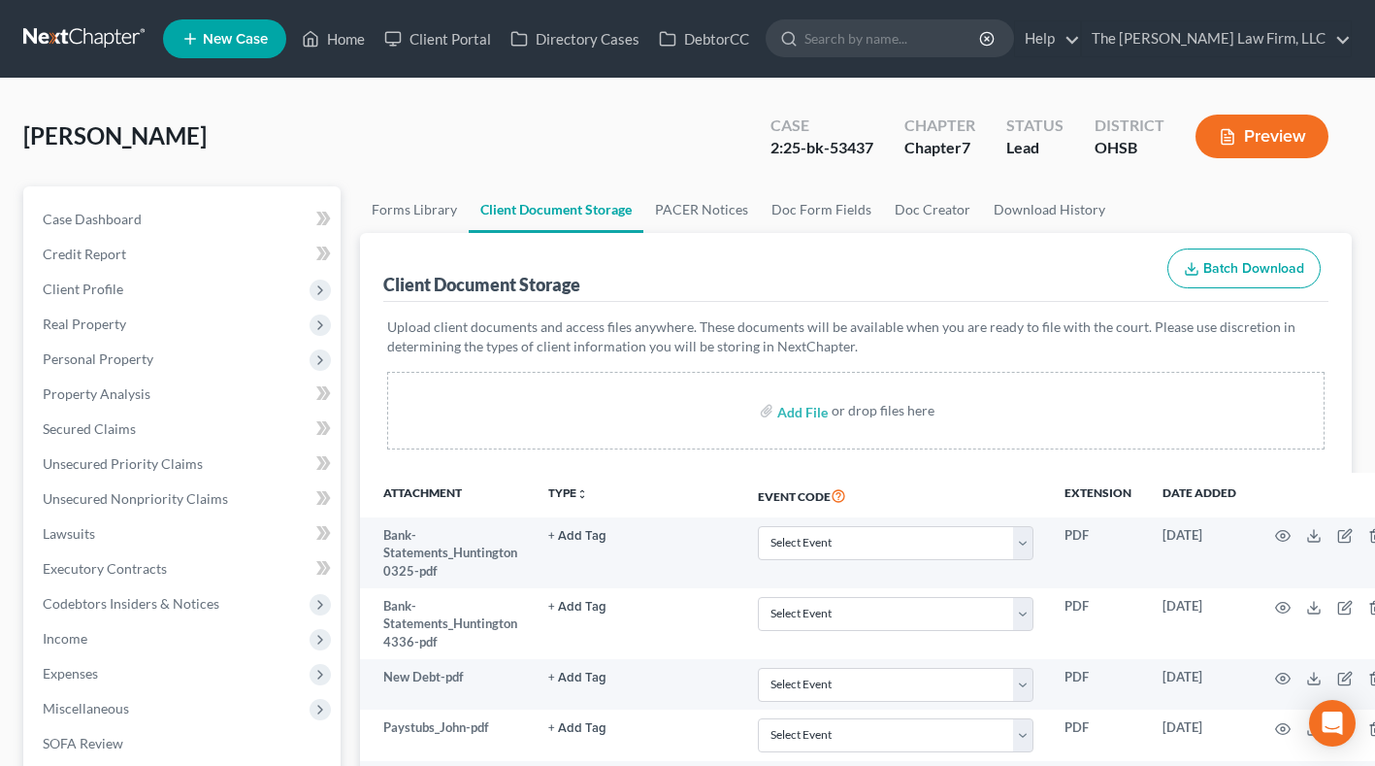
click at [148, 354] on span "Personal Property" at bounding box center [98, 358] width 111 height 16
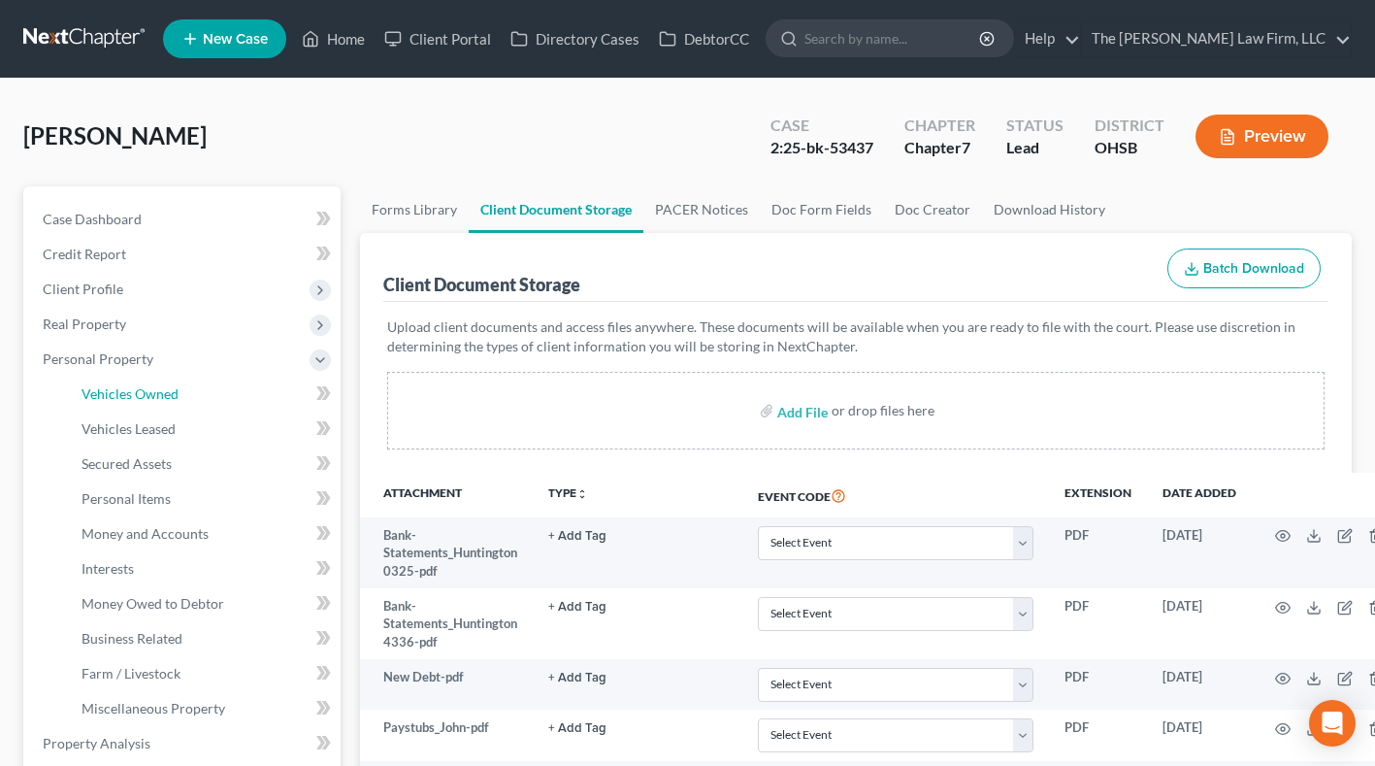
click at [147, 386] on span "Vehicles Owned" at bounding box center [130, 393] width 97 height 16
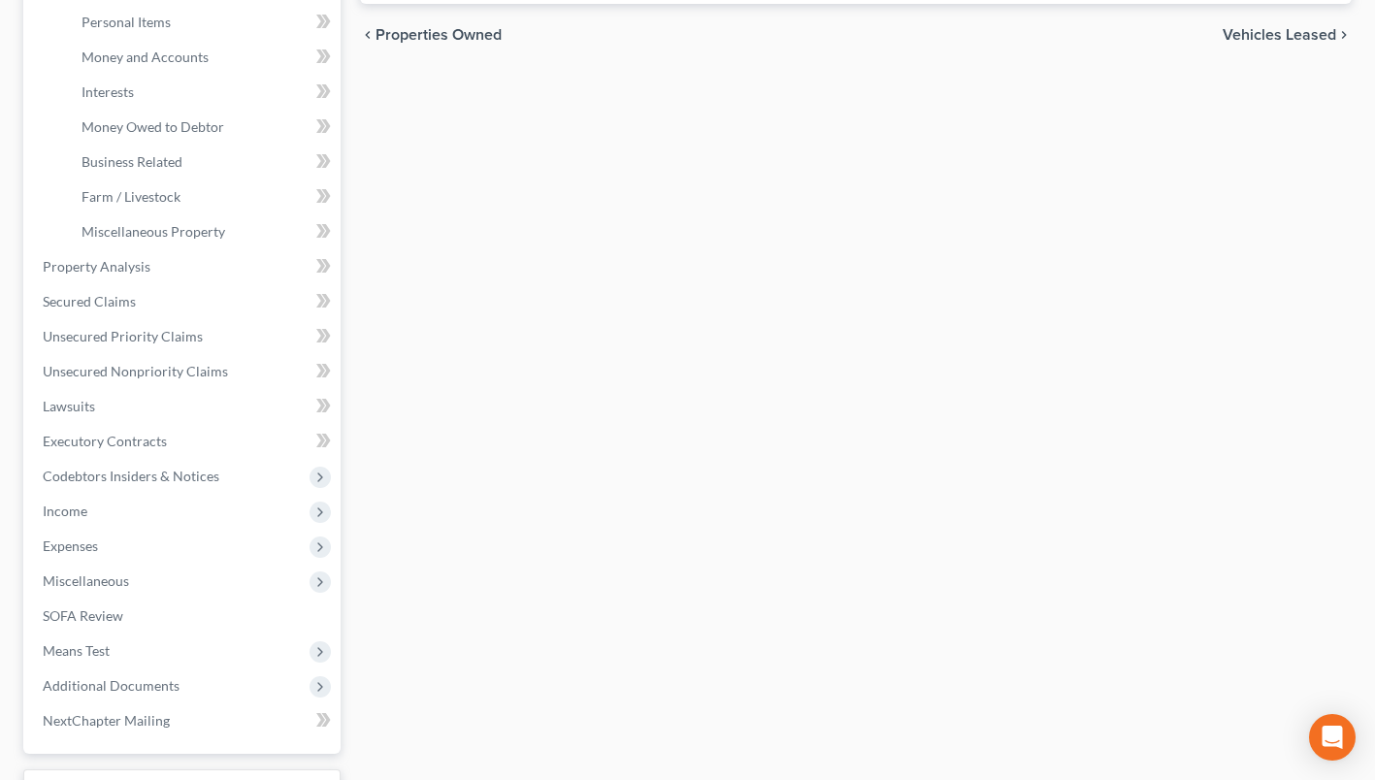
scroll to position [582, 0]
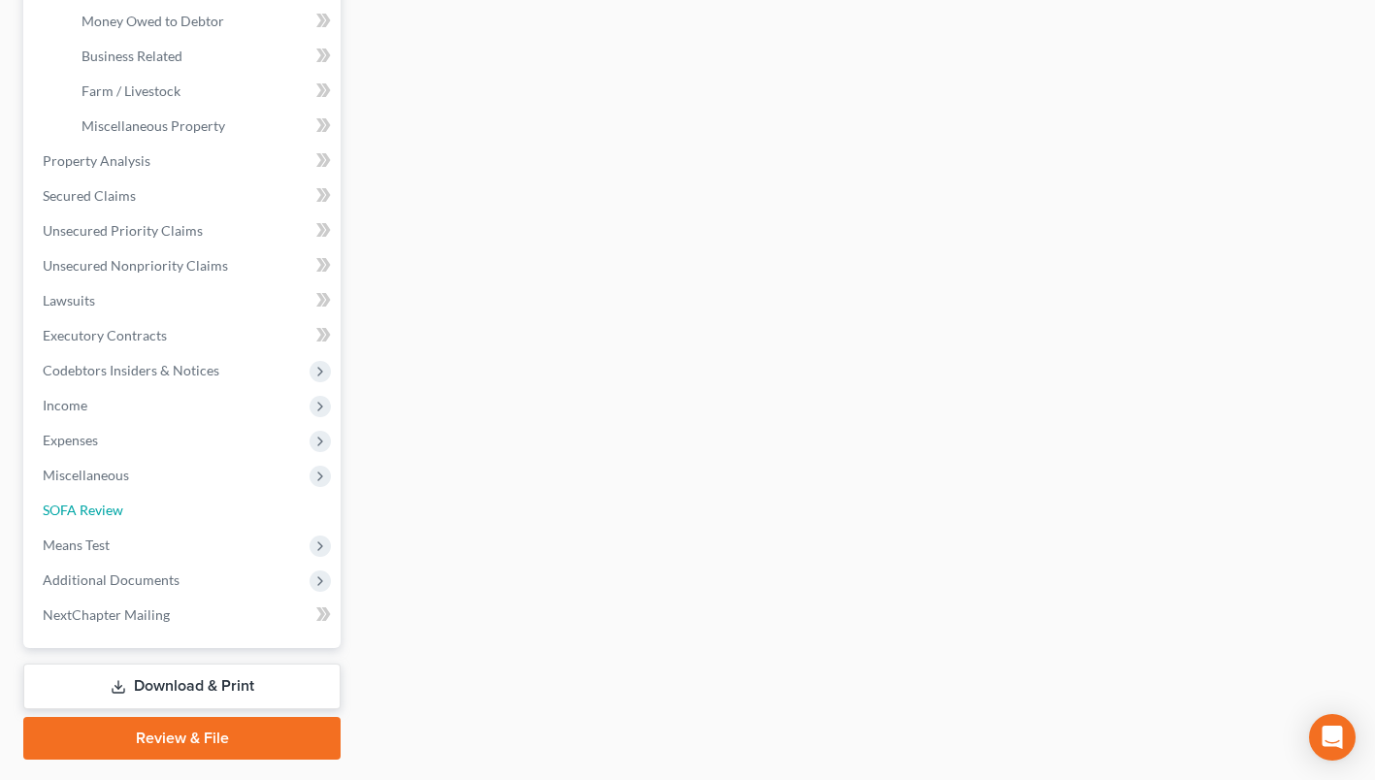
click at [105, 495] on link "SOFA Review" at bounding box center [183, 510] width 313 height 35
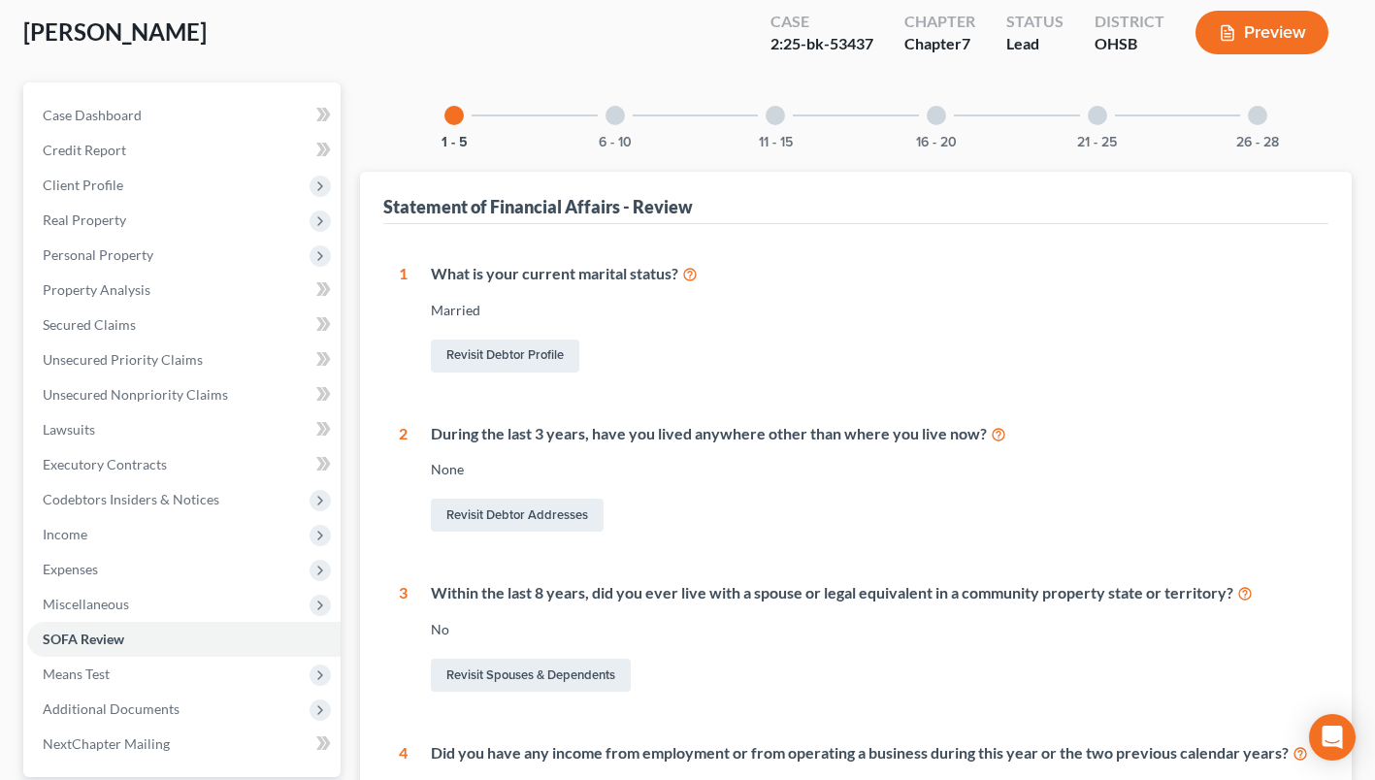
scroll to position [194, 0]
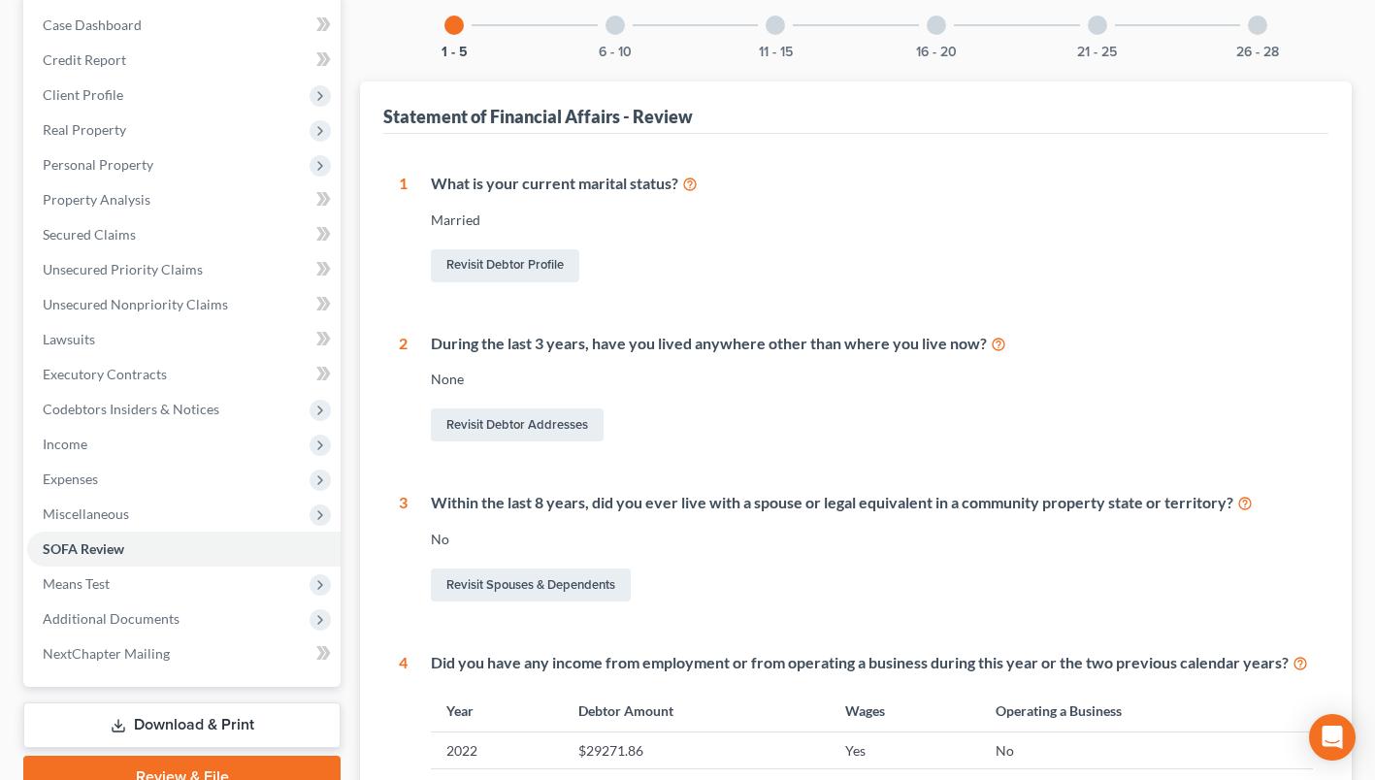
click at [629, 34] on div "6 - 10" at bounding box center [615, 25] width 66 height 66
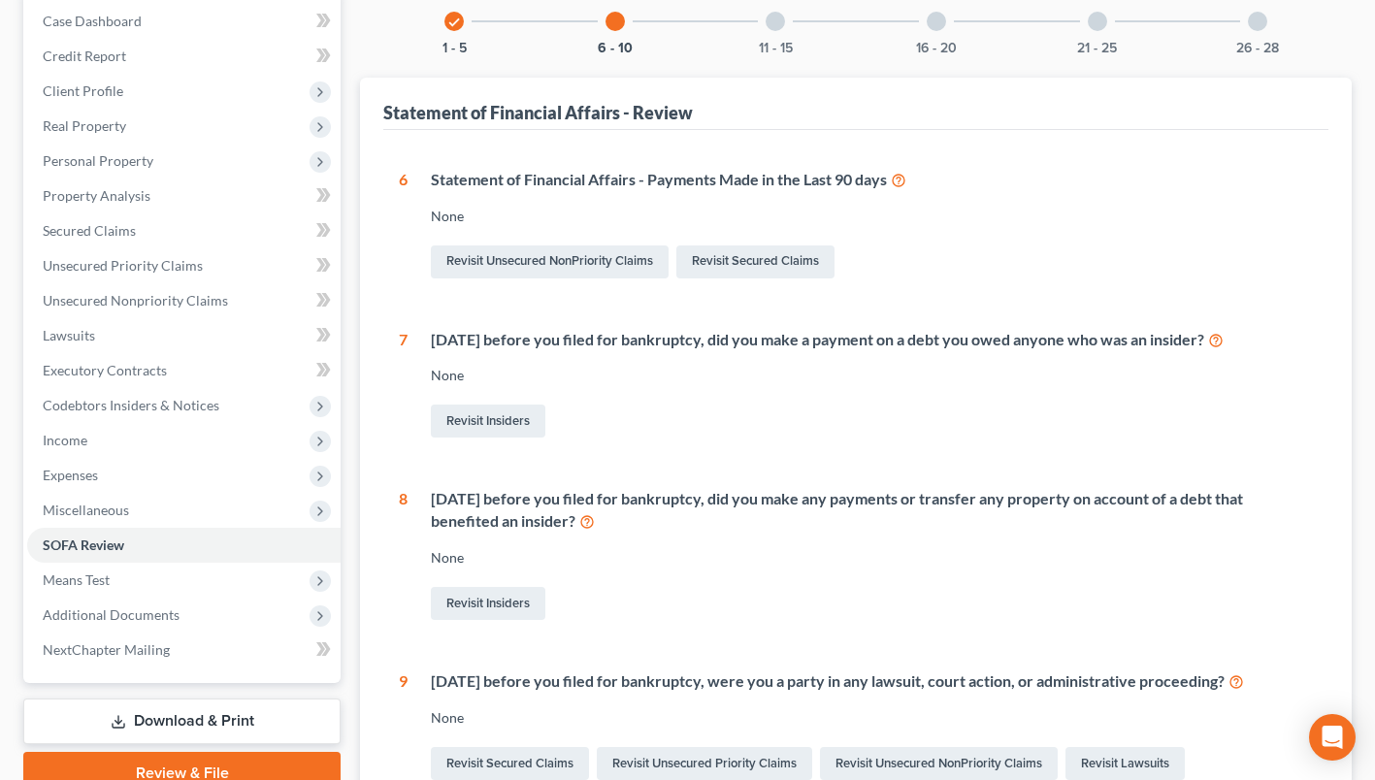
scroll to position [6, 0]
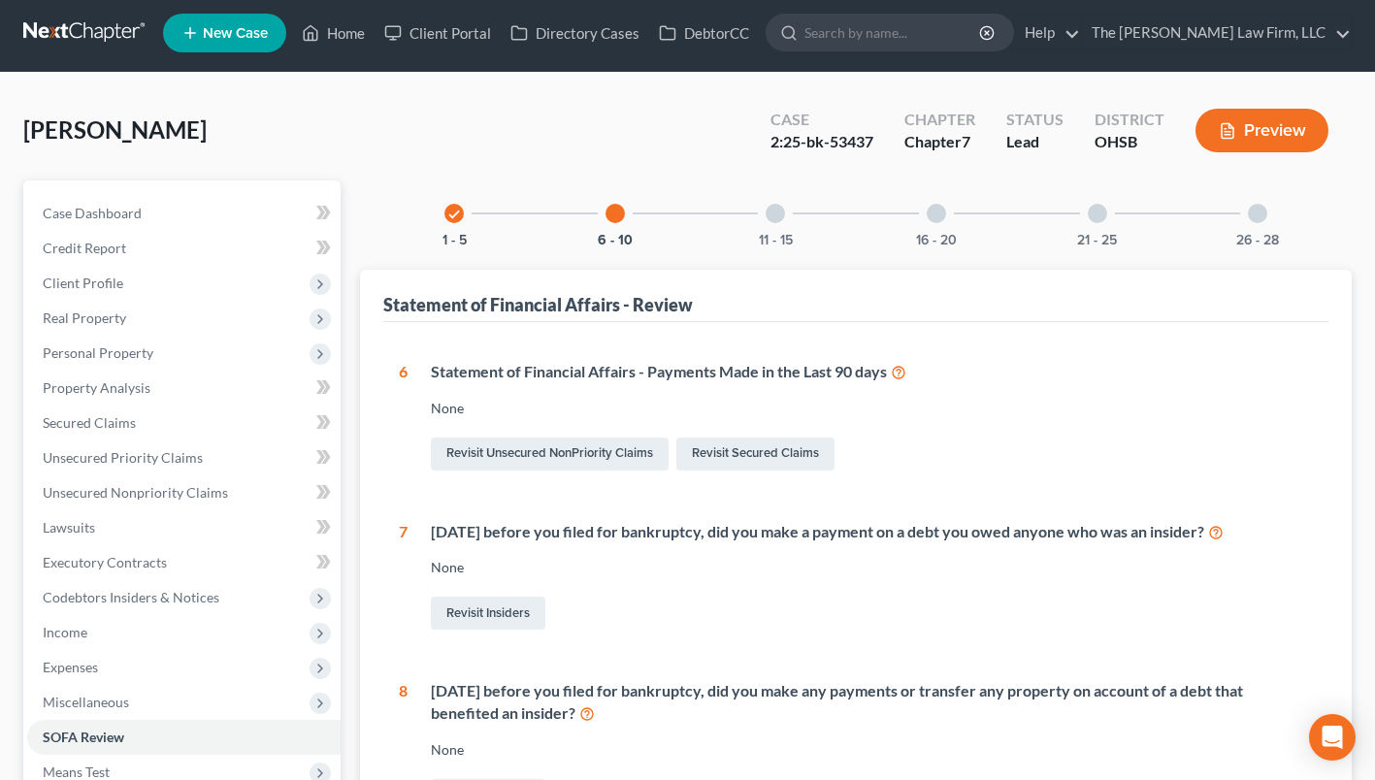
click at [768, 215] on div at bounding box center [775, 213] width 19 height 19
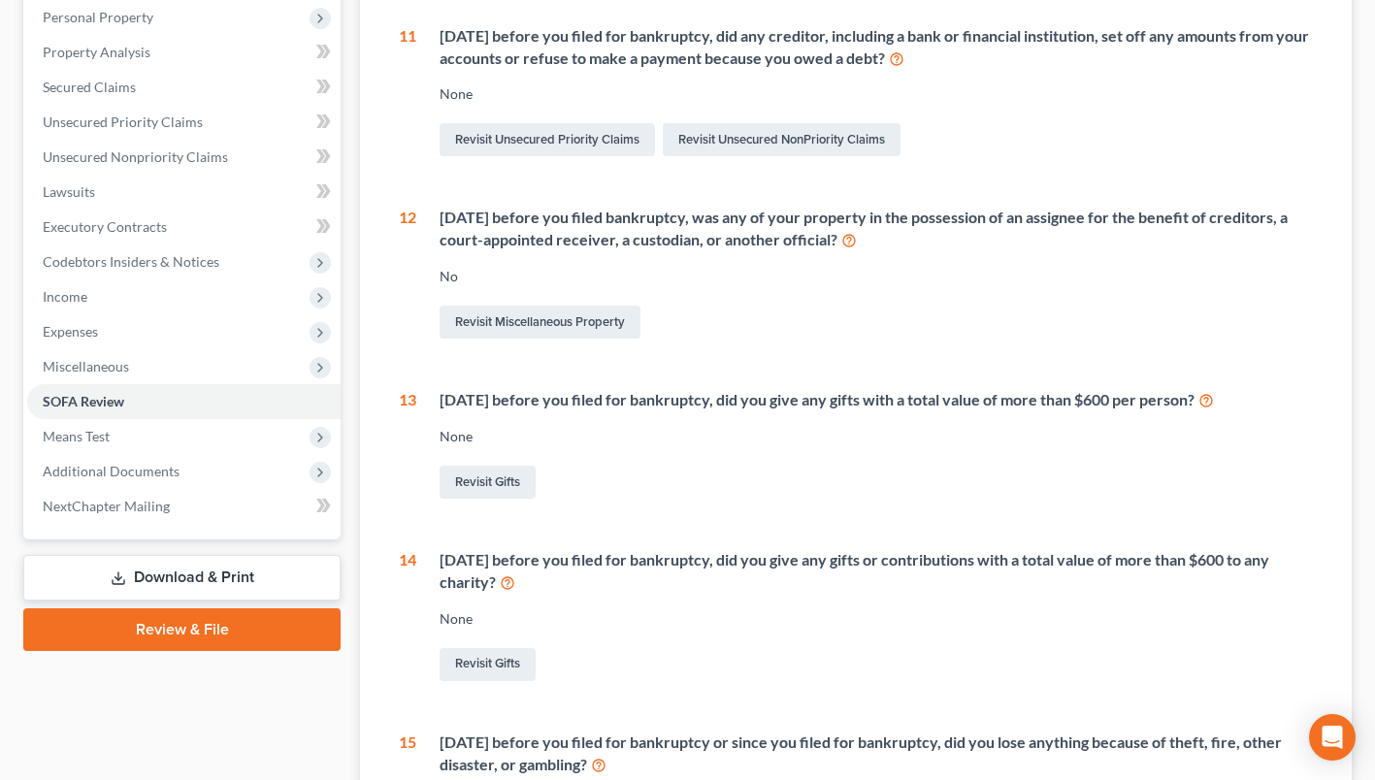
scroll to position [0, 0]
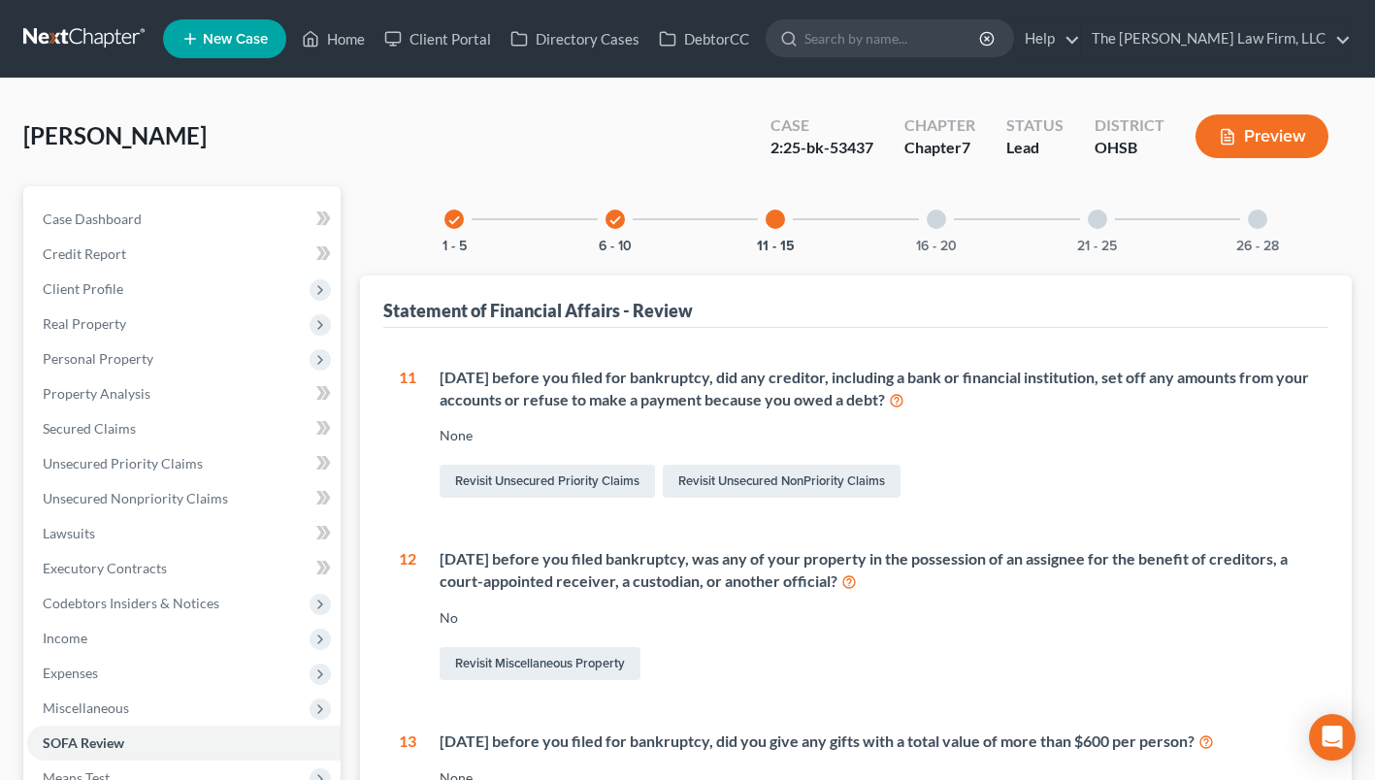
click at [940, 230] on div "16 - 20" at bounding box center [936, 219] width 66 height 66
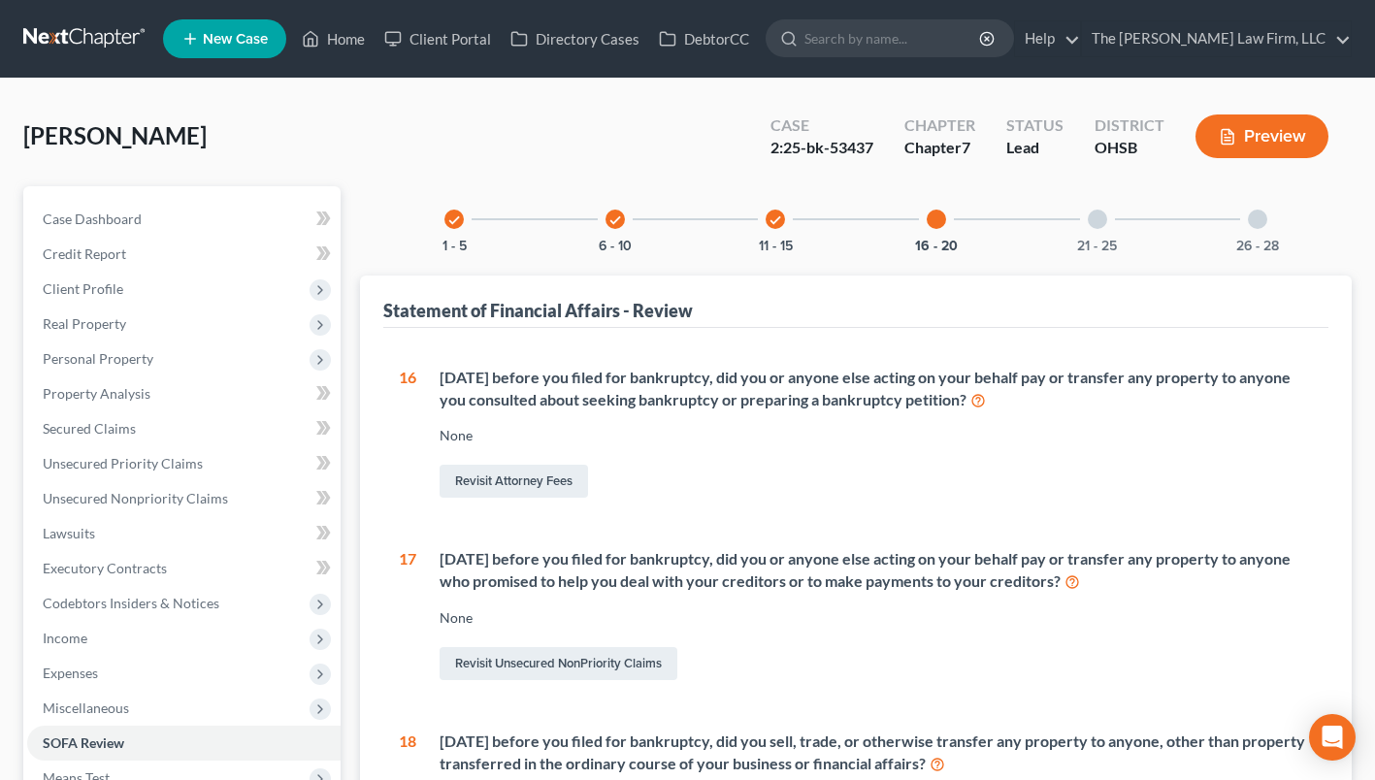
click at [1102, 225] on div at bounding box center [1097, 219] width 19 height 19
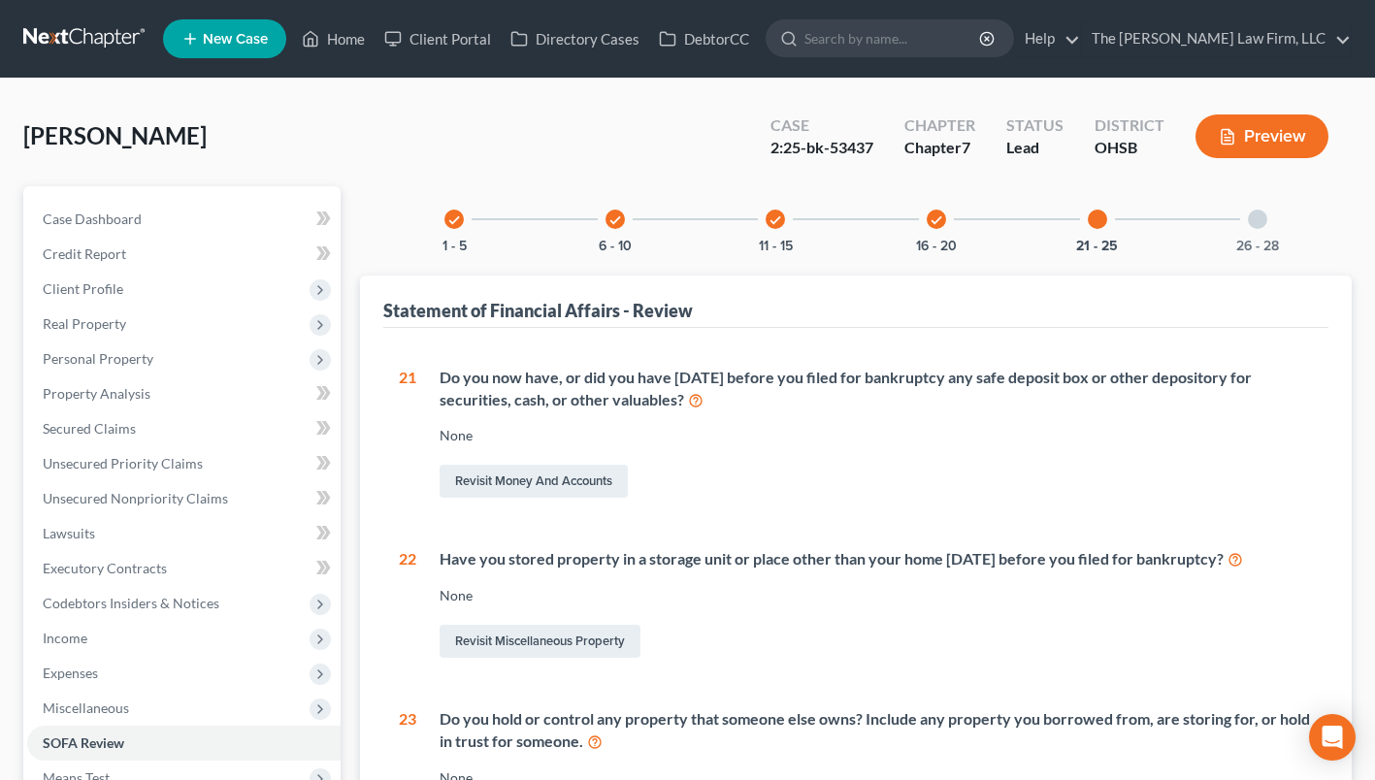
click at [1281, 188] on div "26 - 28" at bounding box center [1257, 219] width 66 height 66
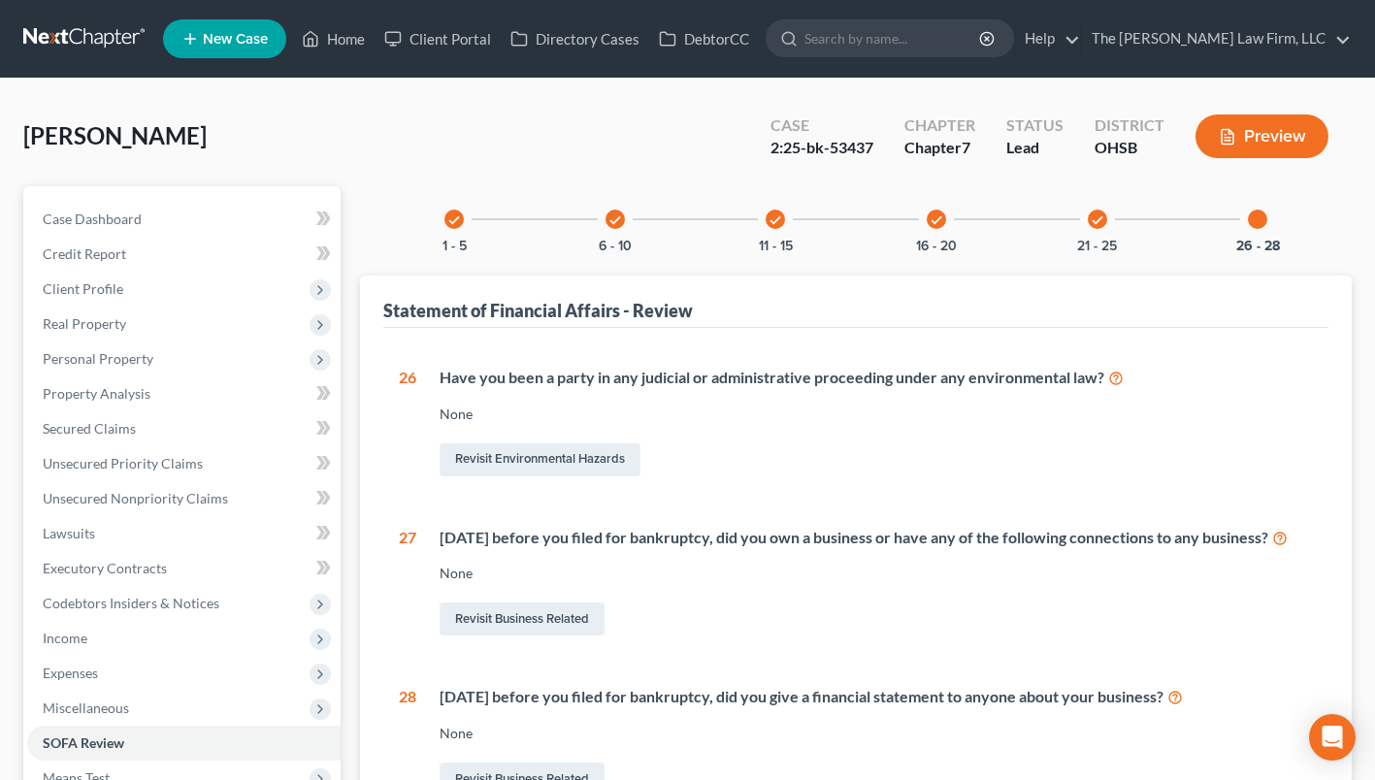
click at [439, 222] on div "check 1 - 5" at bounding box center [454, 219] width 66 height 66
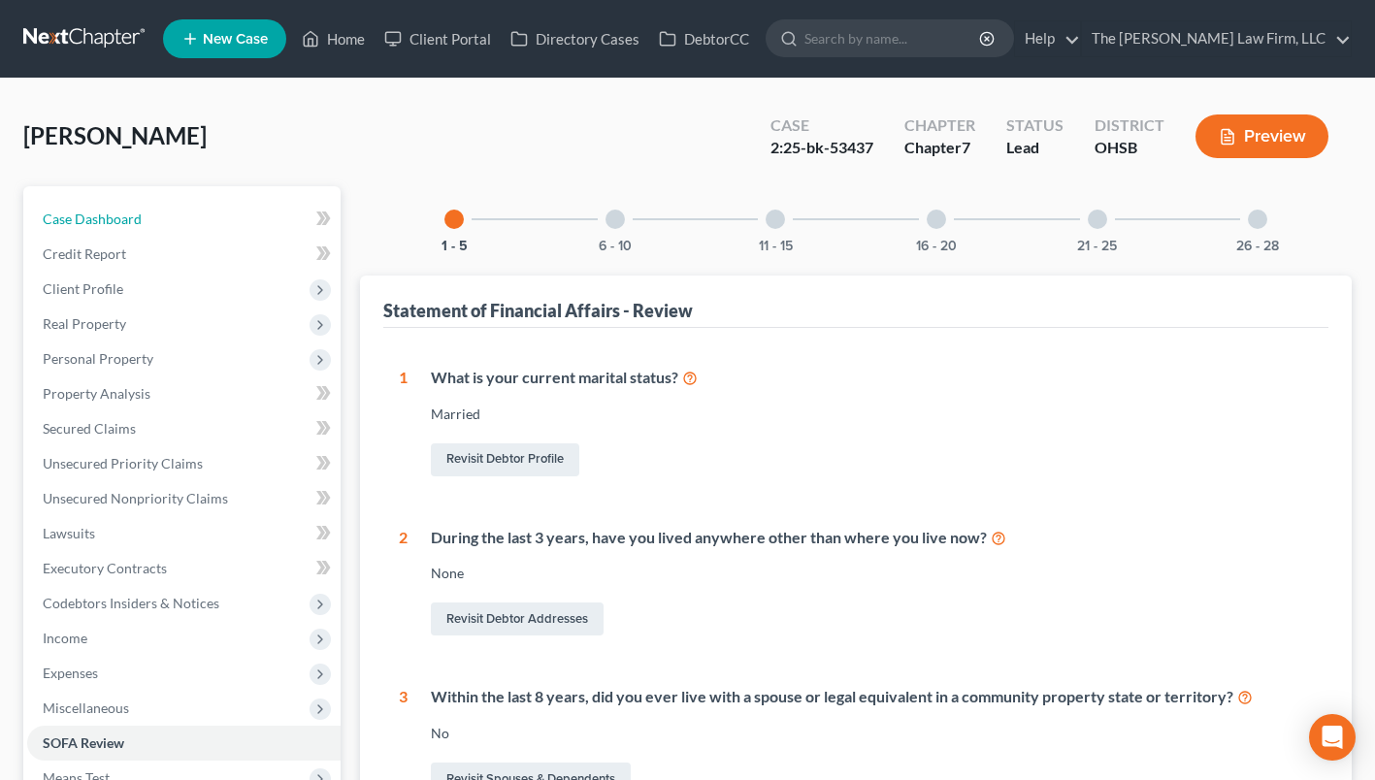
click at [157, 225] on link "Case Dashboard" at bounding box center [183, 219] width 313 height 35
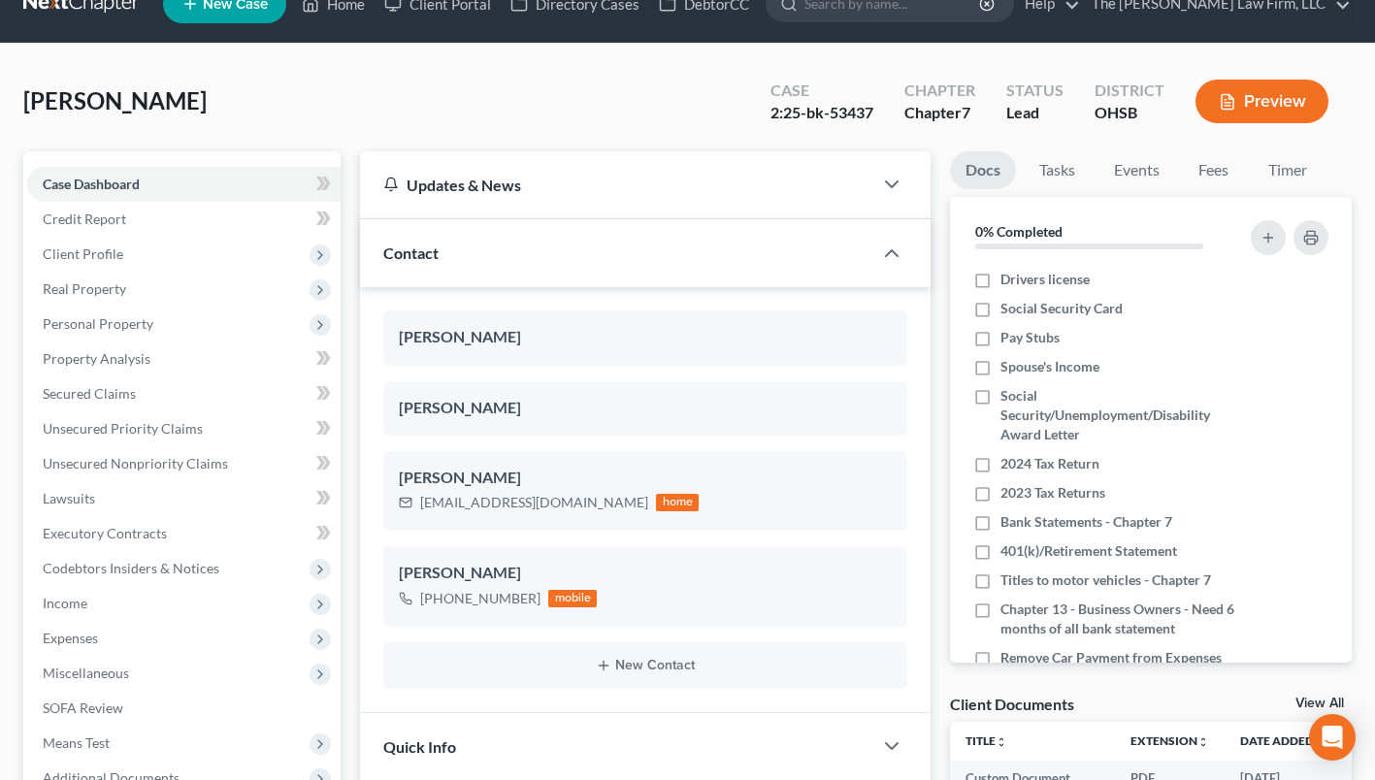
scroll to position [485, 0]
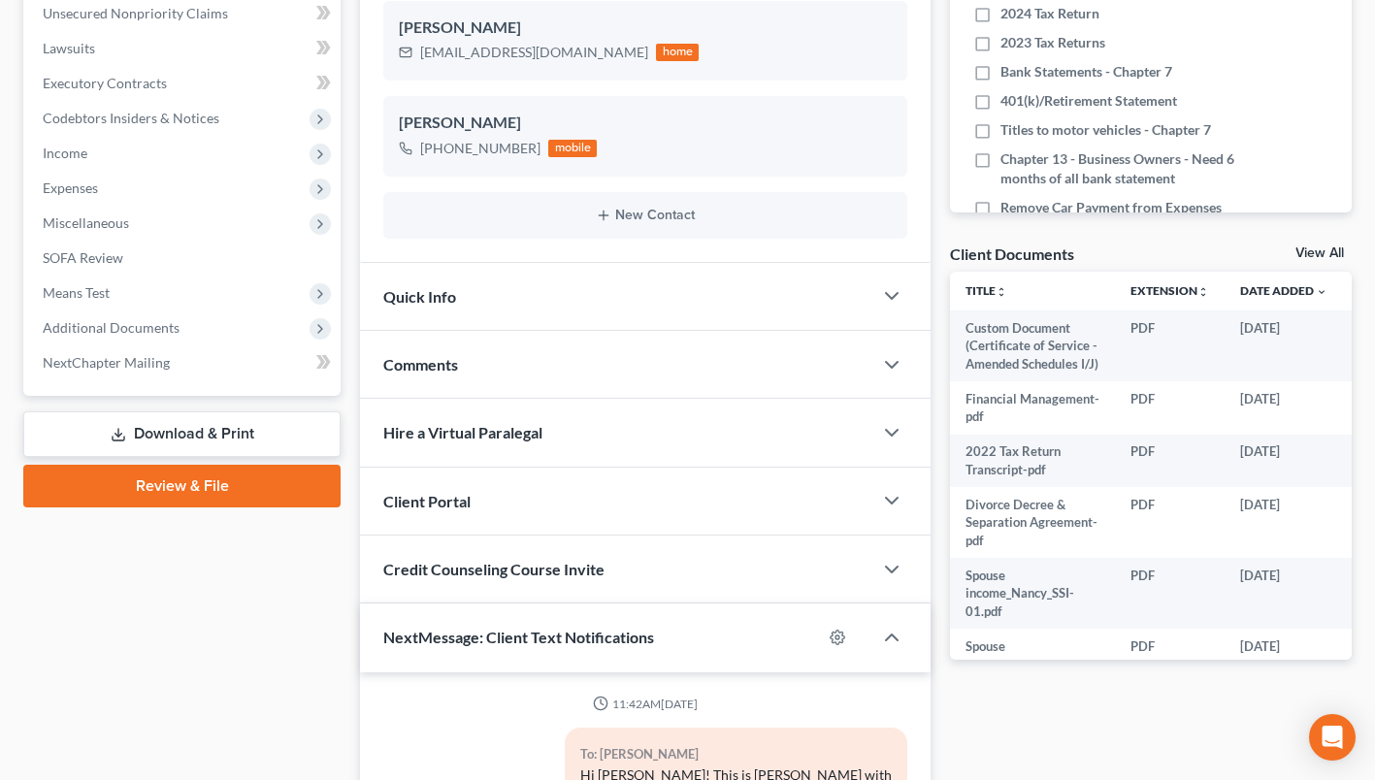
click at [107, 339] on span "Additional Documents" at bounding box center [183, 327] width 313 height 35
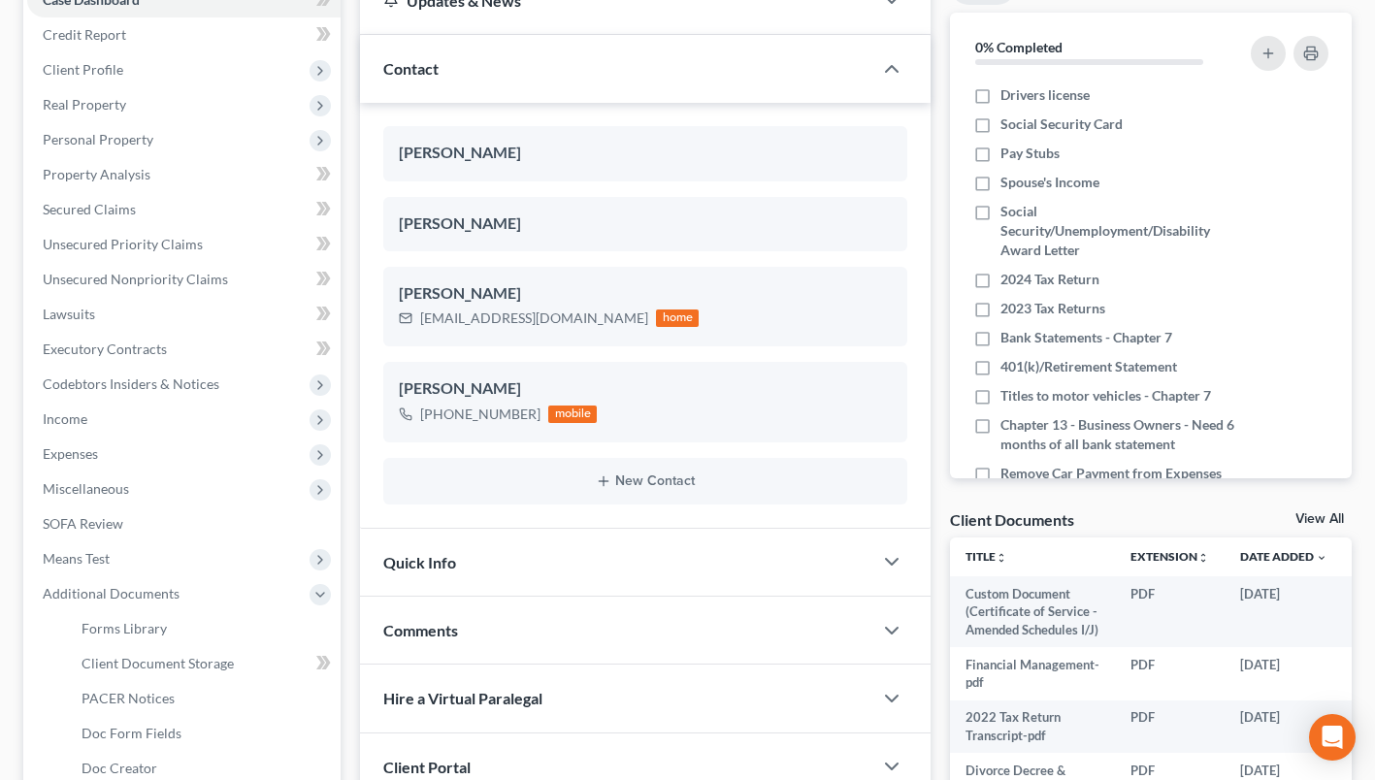
scroll to position [97, 0]
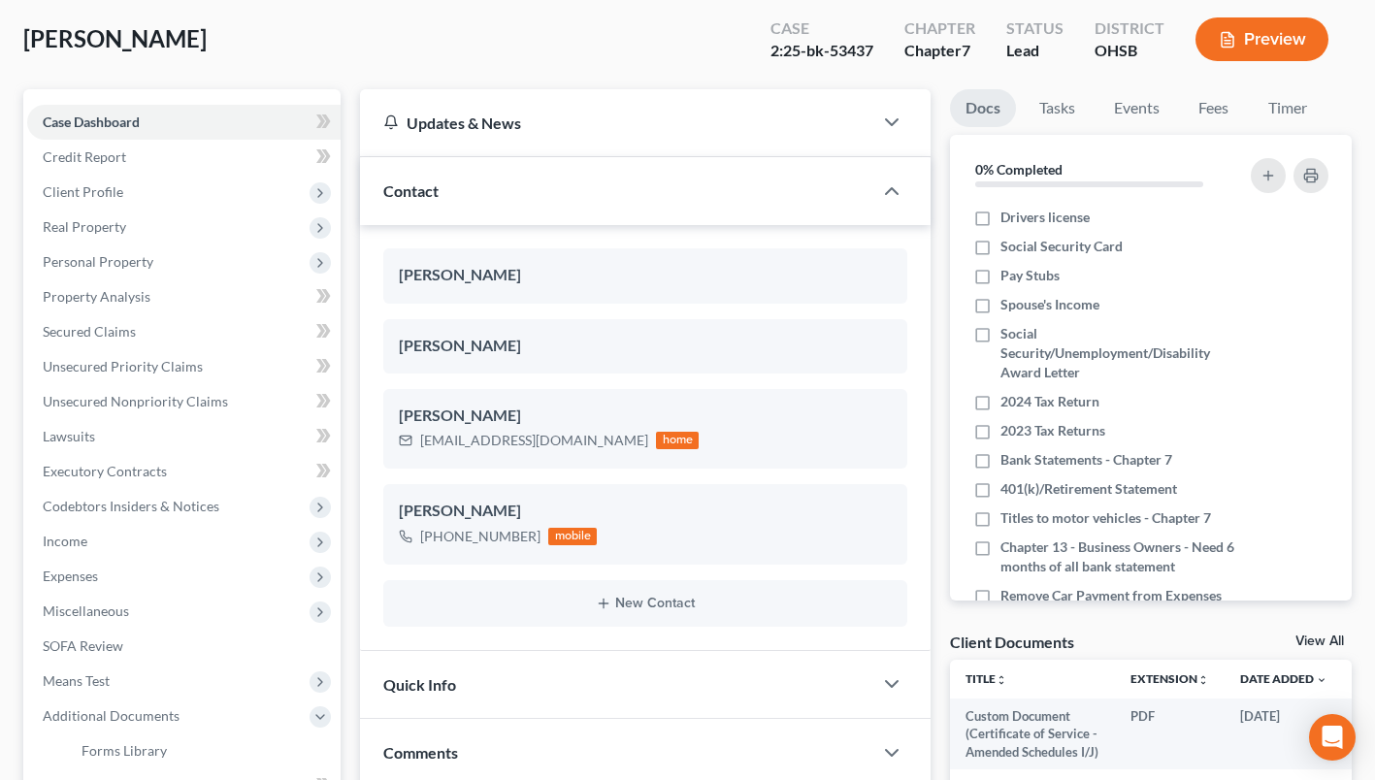
drag, startPoint x: 82, startPoint y: 266, endPoint x: 91, endPoint y: 282, distance: 19.1
click at [82, 265] on span "Personal Property" at bounding box center [98, 261] width 111 height 16
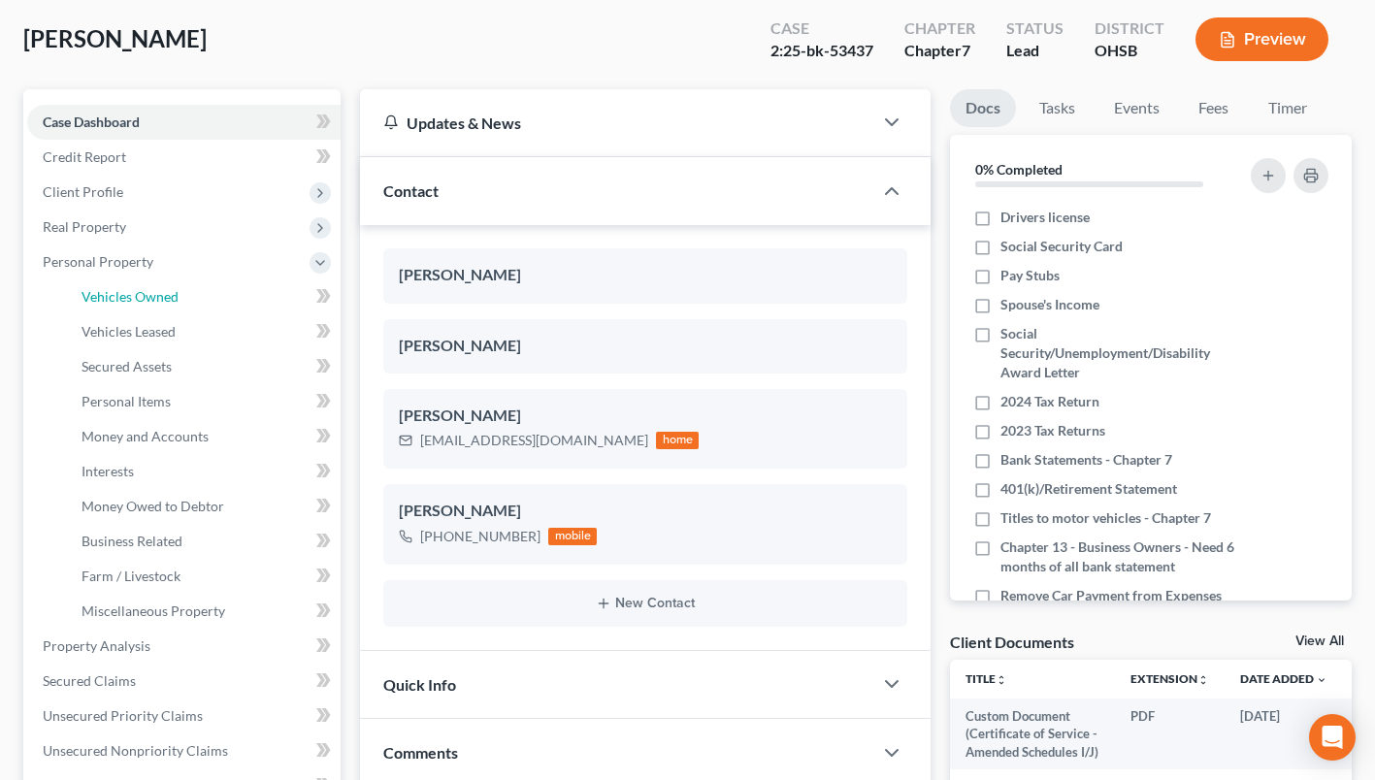
click at [116, 290] on span "Vehicles Owned" at bounding box center [130, 296] width 97 height 16
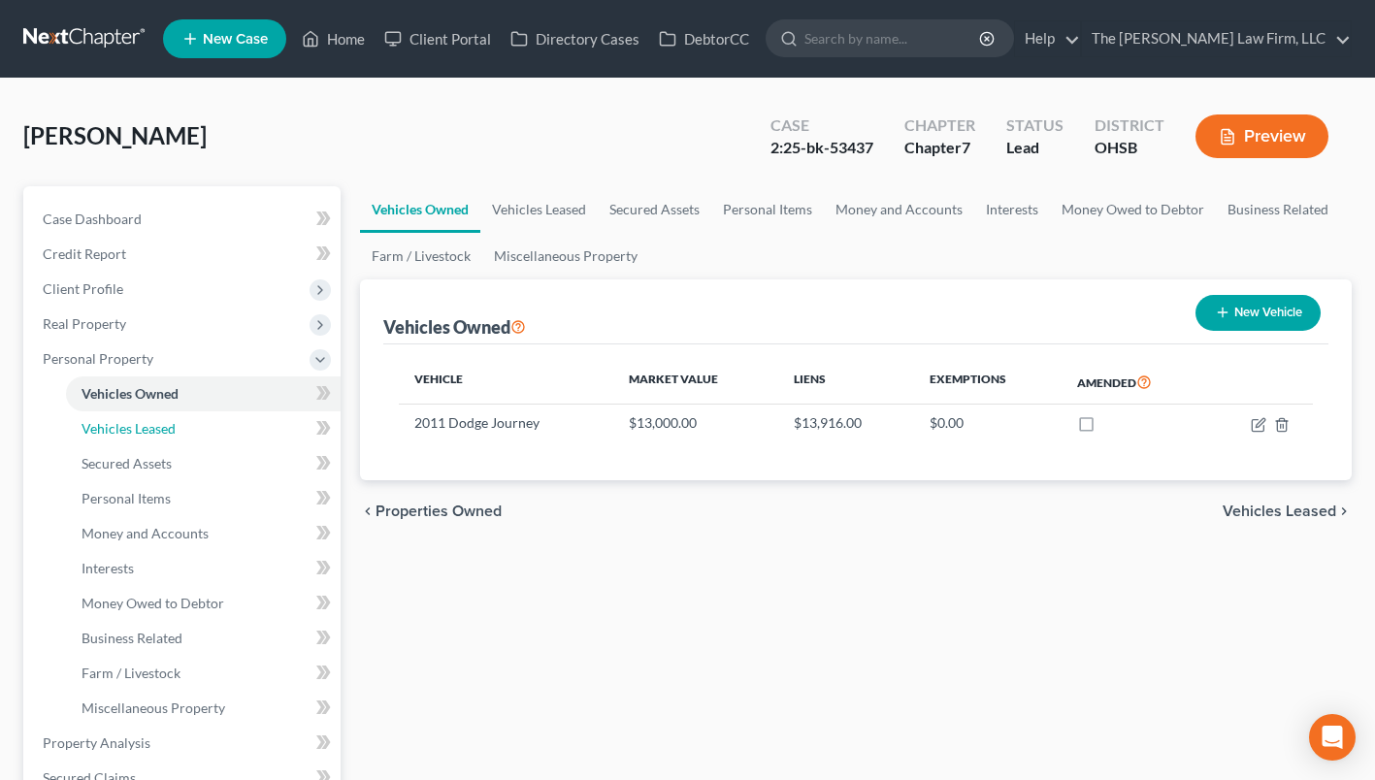
click at [133, 430] on span "Vehicles Leased" at bounding box center [129, 428] width 94 height 16
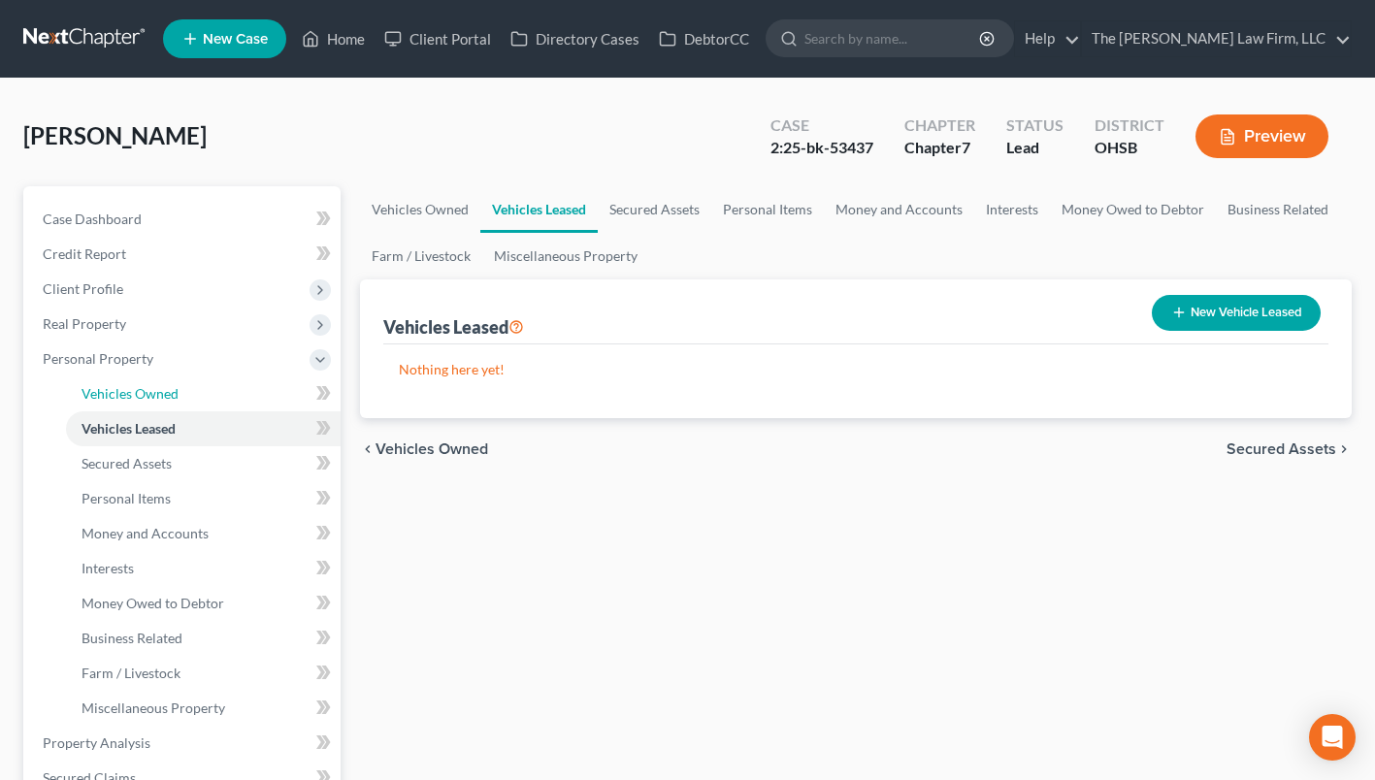
click at [141, 376] on link "Vehicles Owned" at bounding box center [203, 393] width 275 height 35
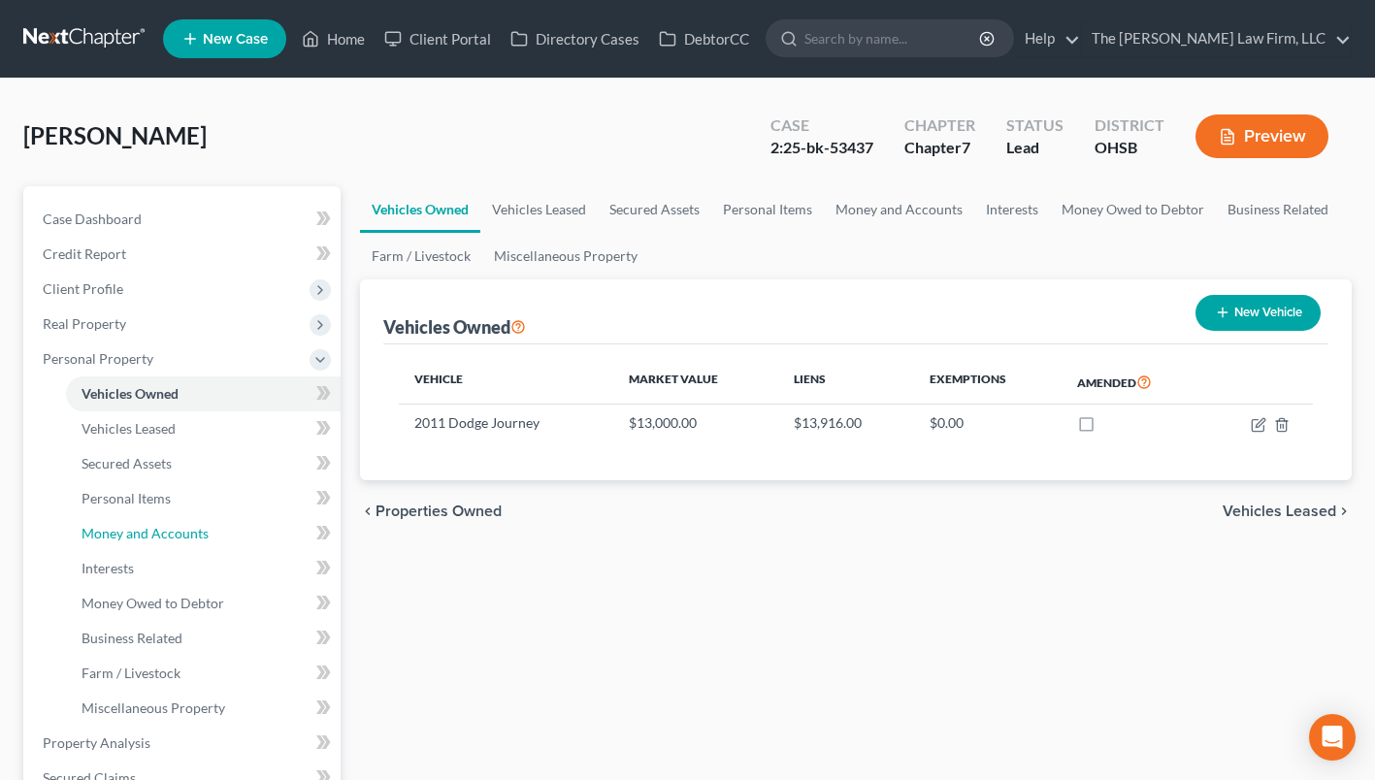
click at [168, 530] on span "Money and Accounts" at bounding box center [145, 533] width 127 height 16
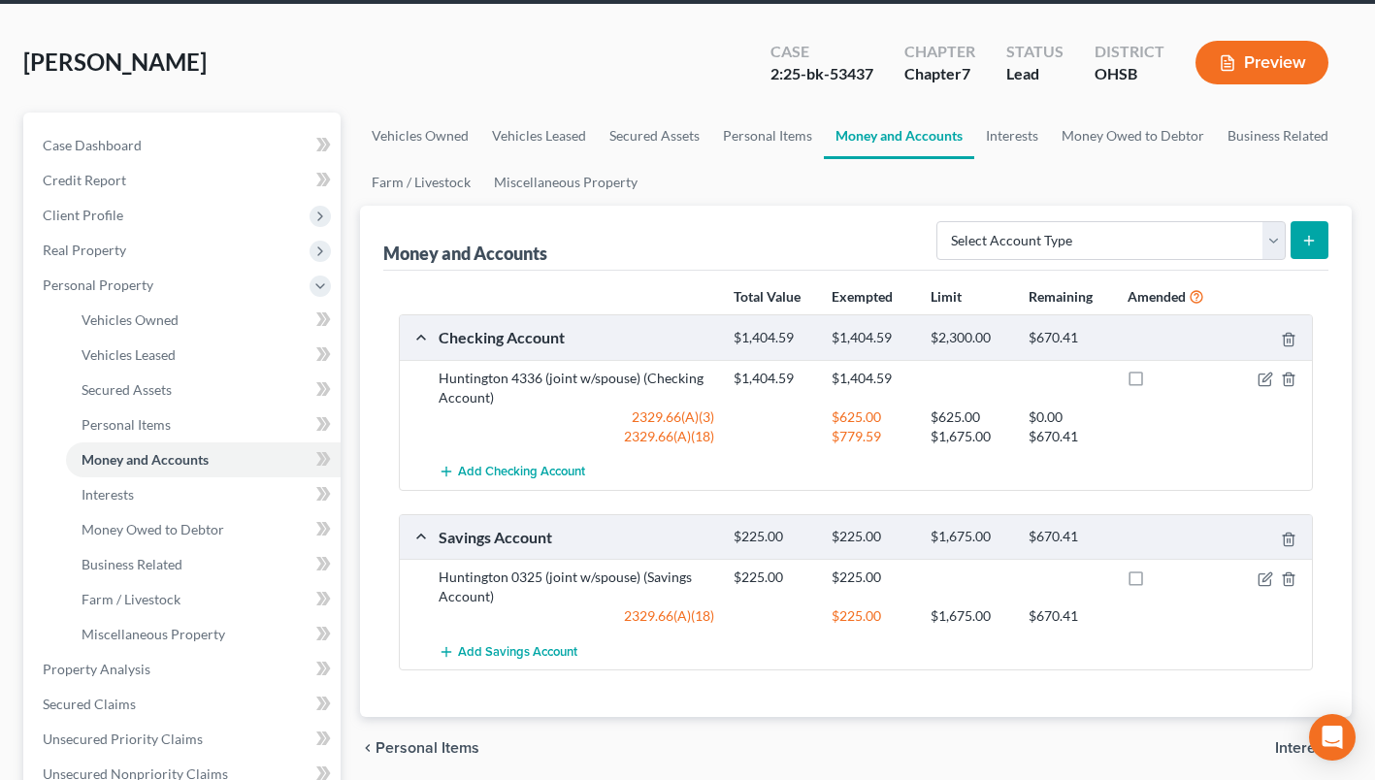
scroll to position [97, 0]
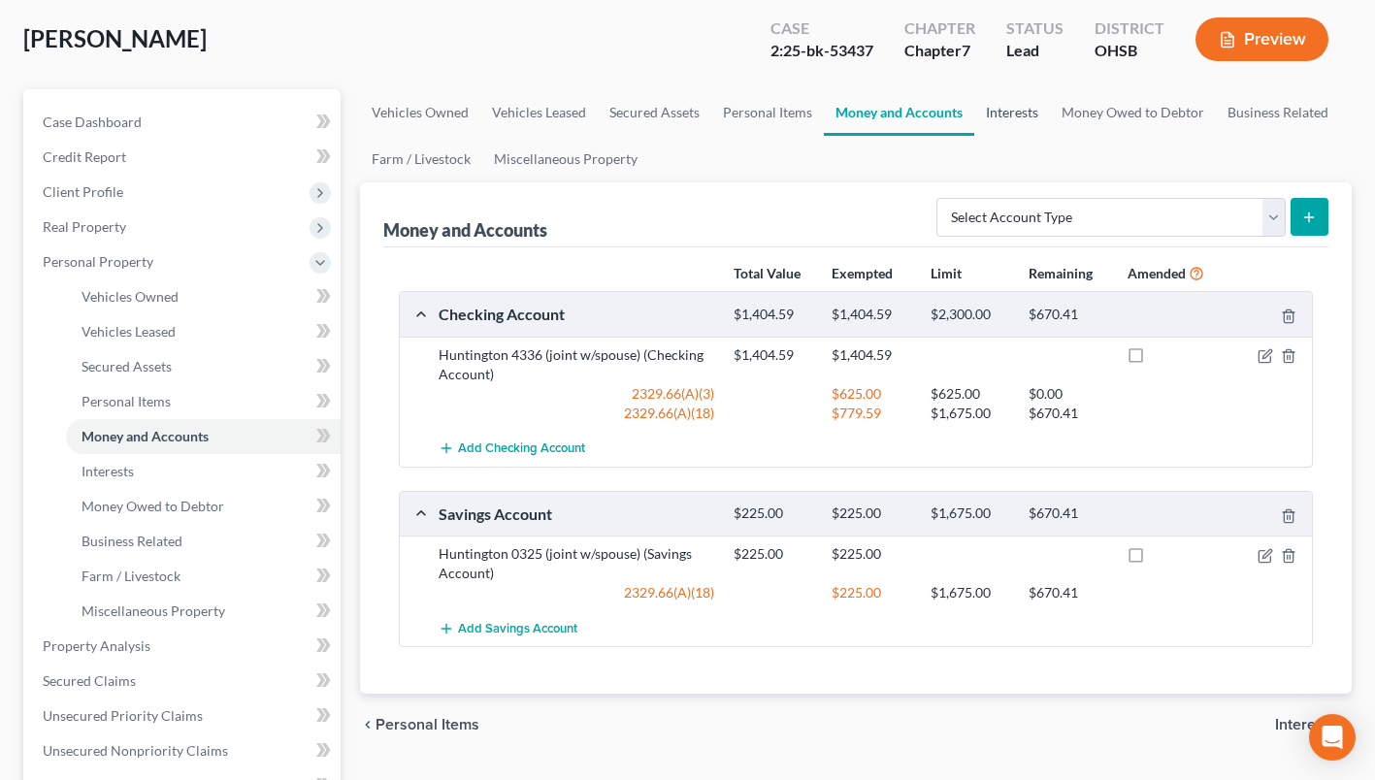
click at [1008, 110] on link "Interests" at bounding box center [1012, 112] width 76 height 47
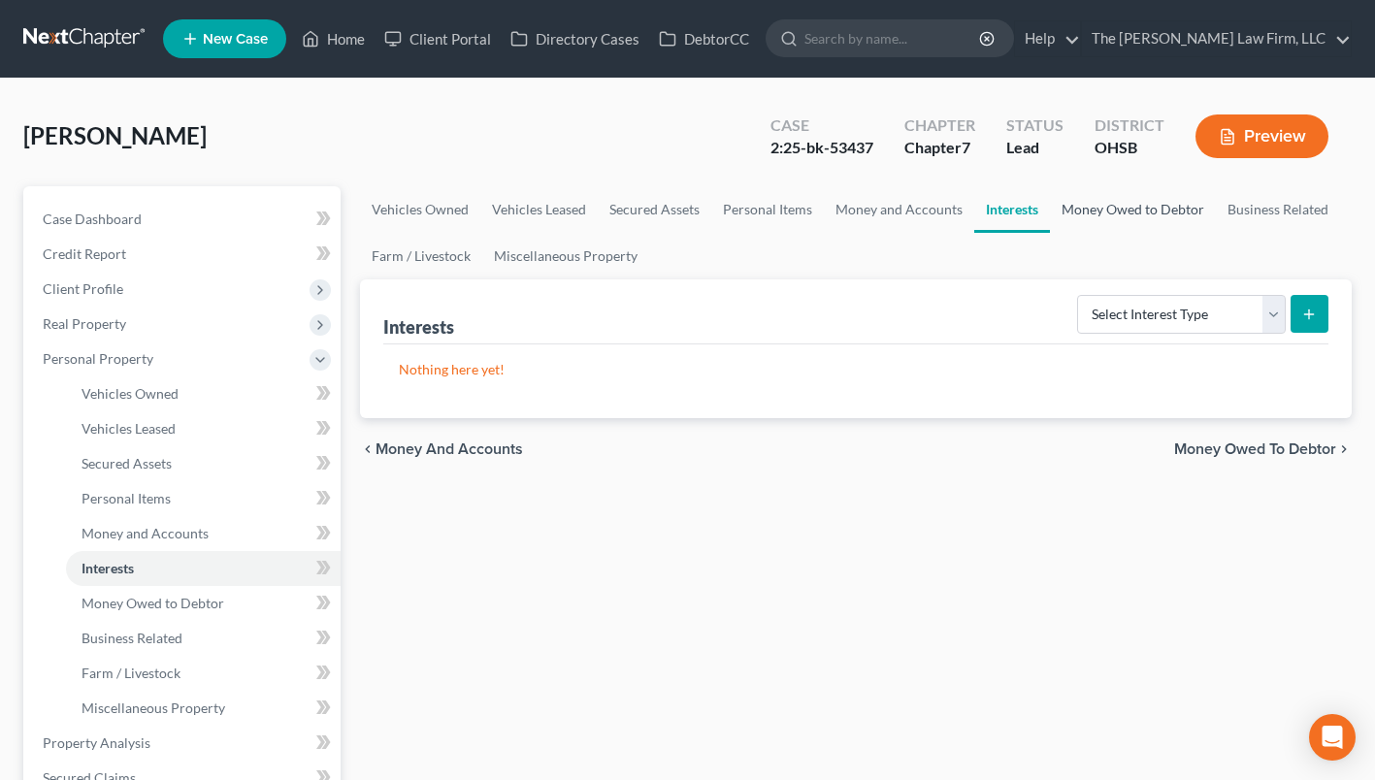
click at [1079, 206] on link "Money Owed to Debtor" at bounding box center [1133, 209] width 166 height 47
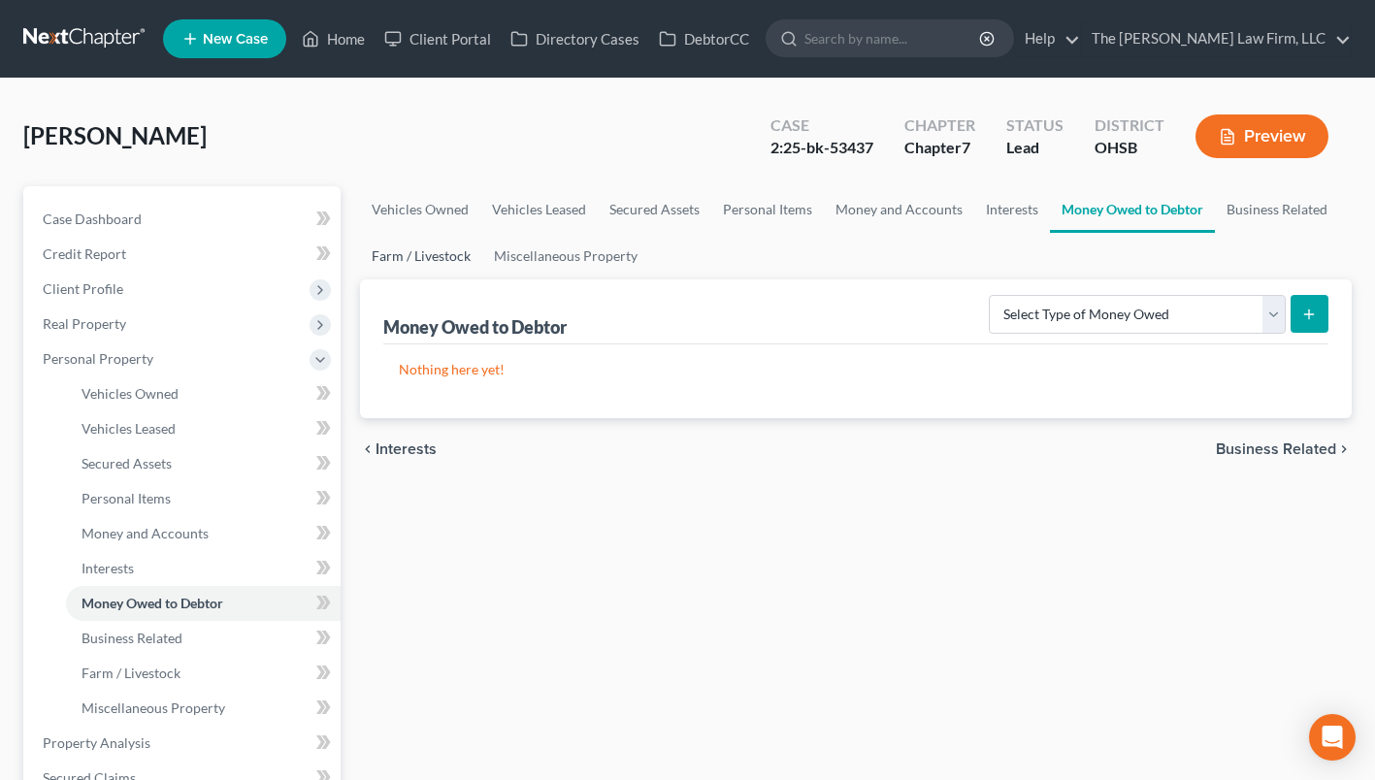
click at [475, 258] on link "Farm / Livestock" at bounding box center [421, 256] width 122 height 47
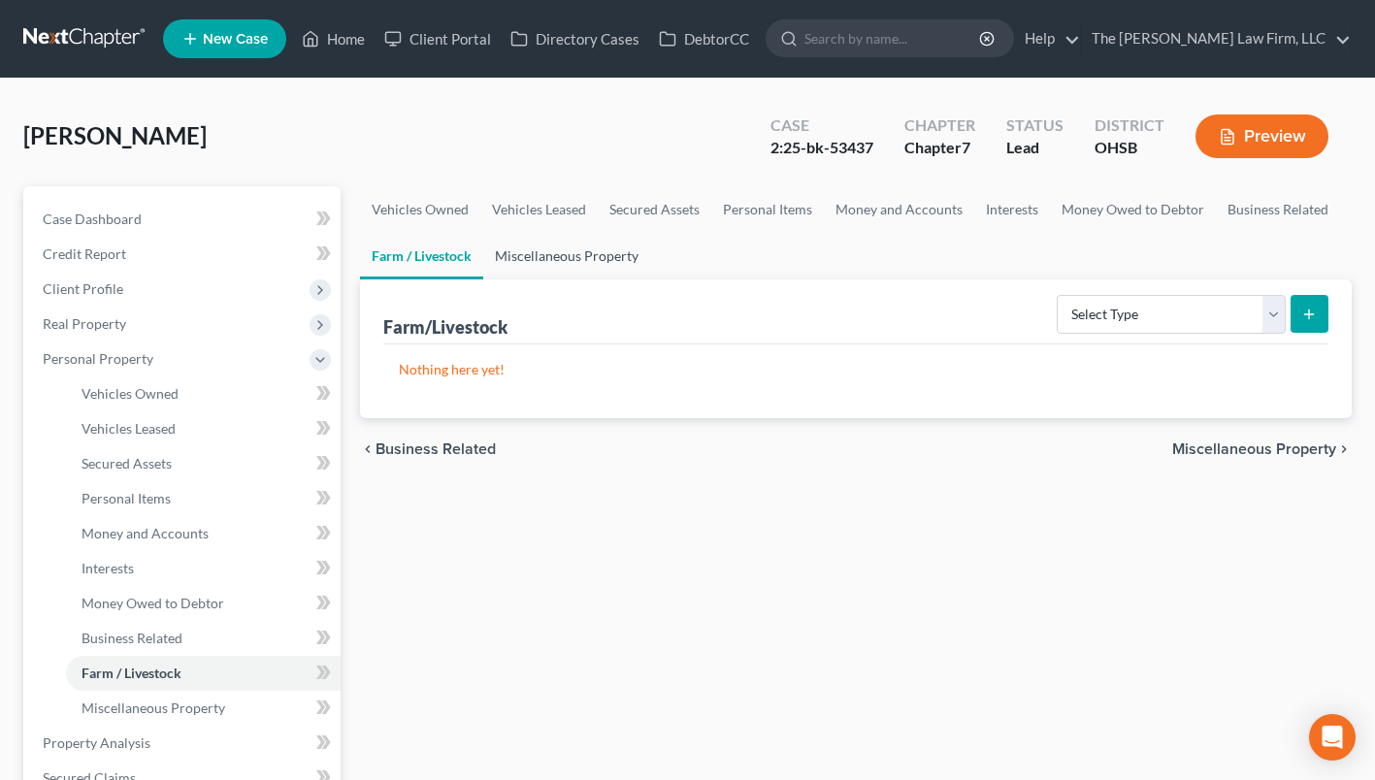
click at [533, 247] on link "Miscellaneous Property" at bounding box center [566, 256] width 167 height 47
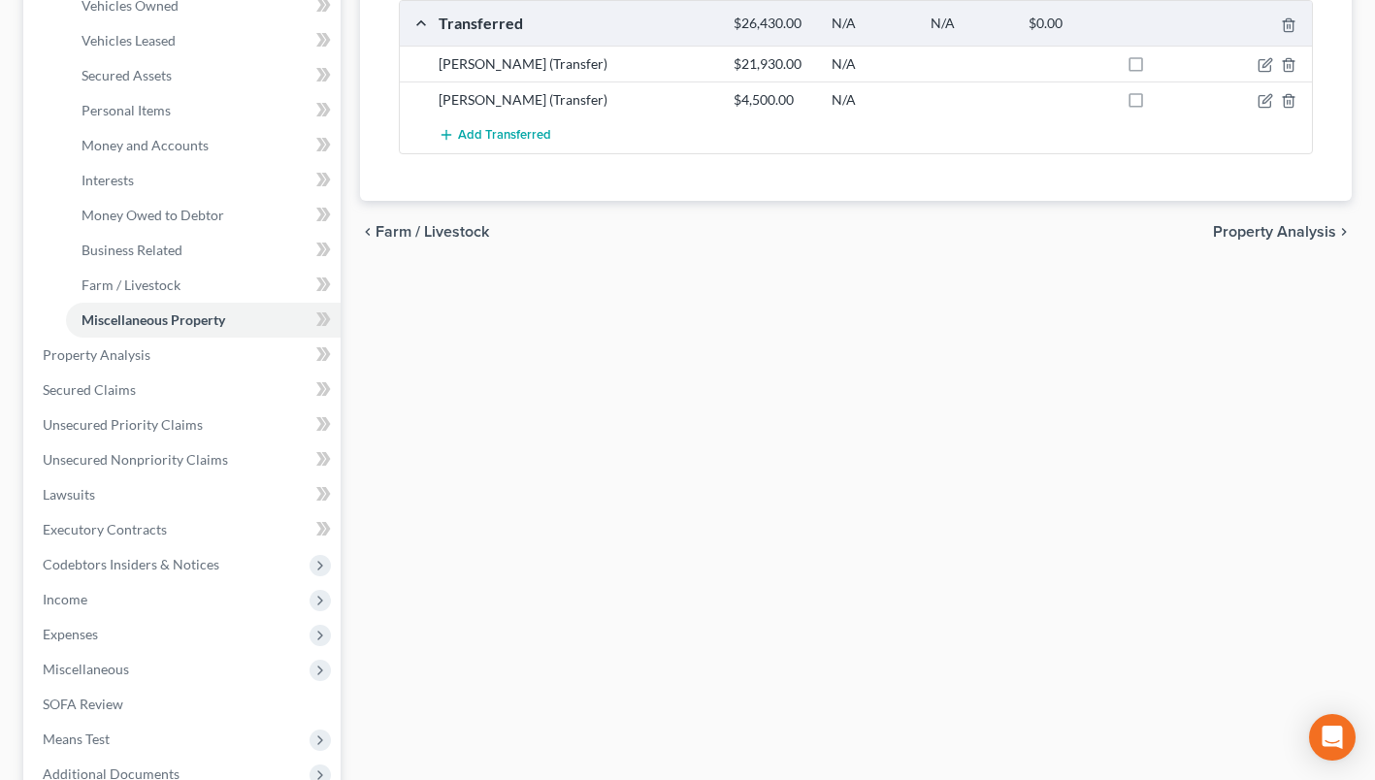
scroll to position [634, 0]
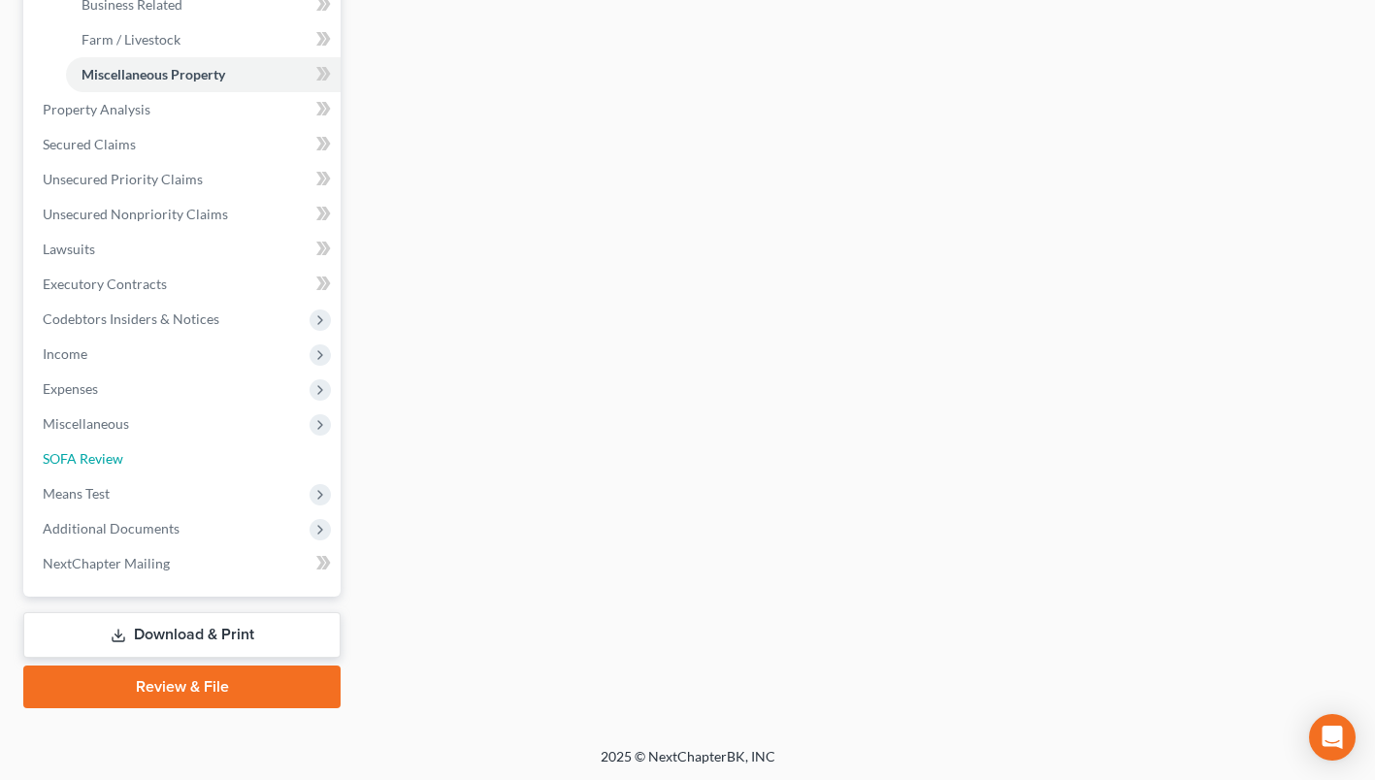
click at [122, 468] on link "SOFA Review" at bounding box center [183, 458] width 313 height 35
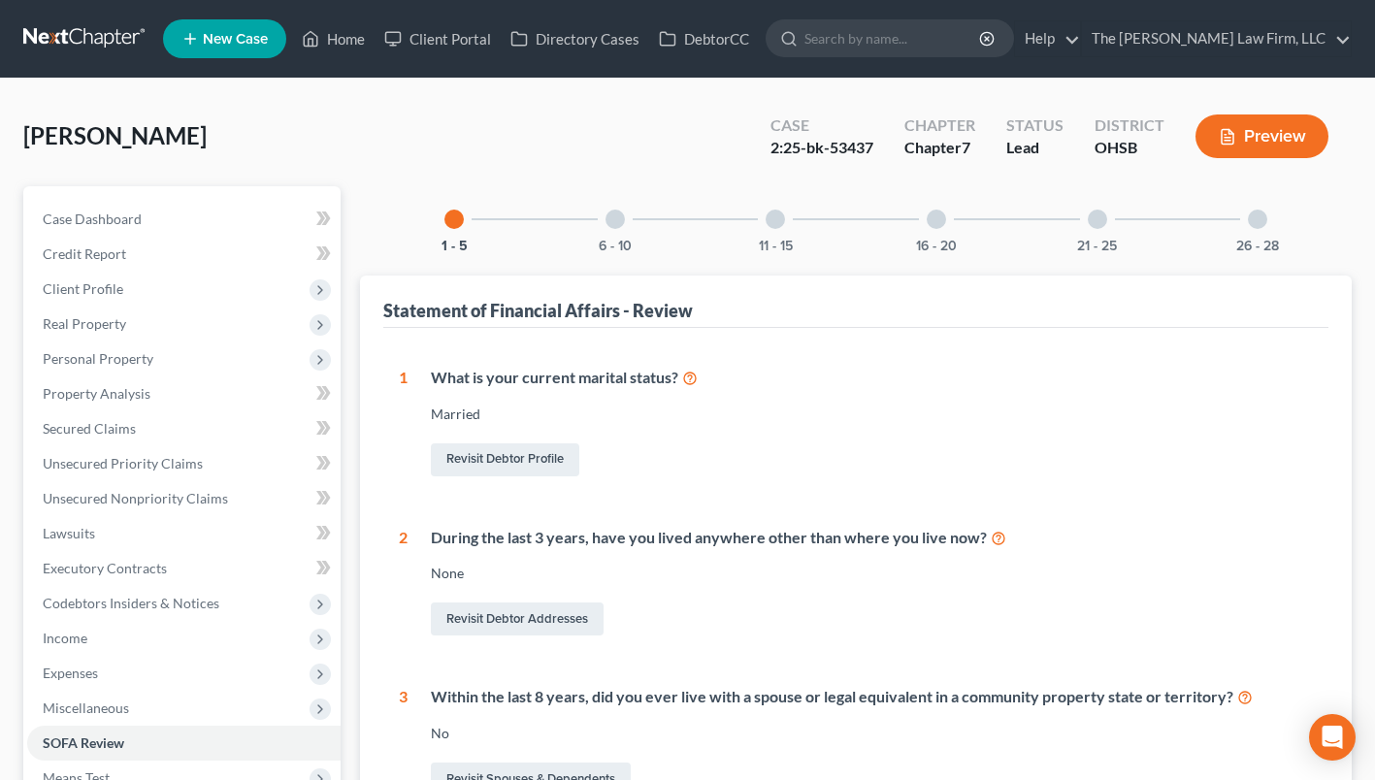
click at [1069, 250] on div "21 - 25" at bounding box center [1097, 219] width 66 height 66
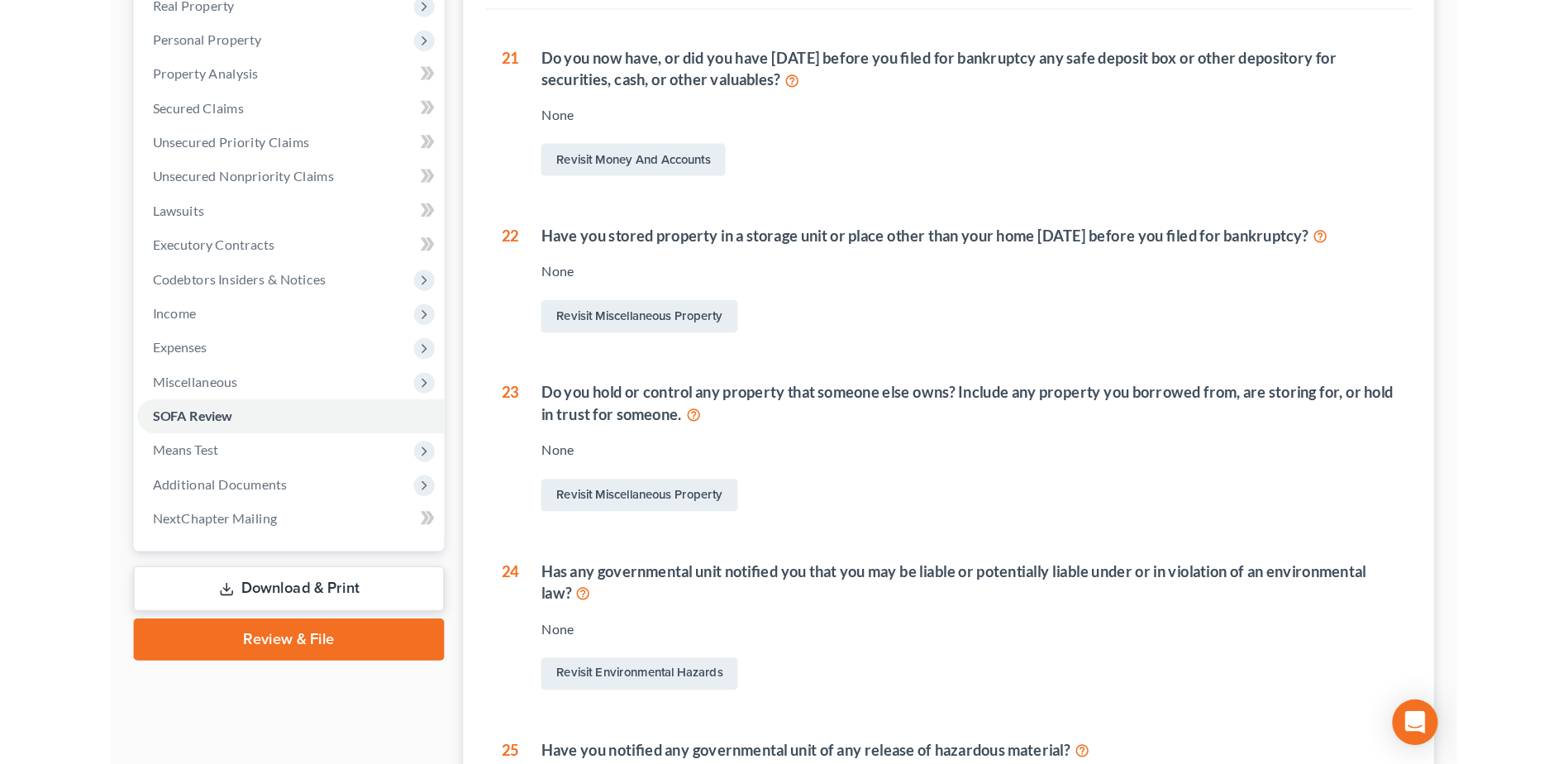
scroll to position [165, 0]
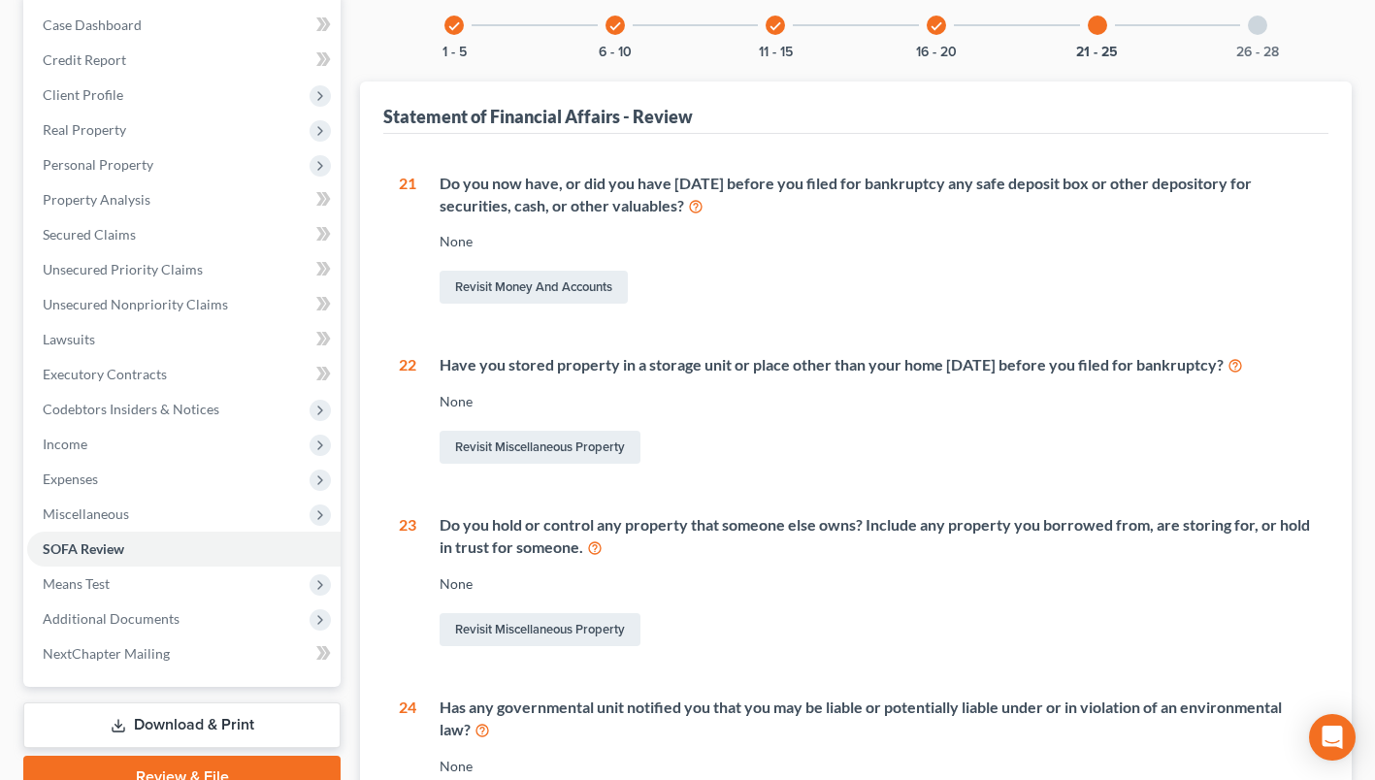
click at [934, 42] on div "check 16 - 20" at bounding box center [936, 25] width 66 height 66
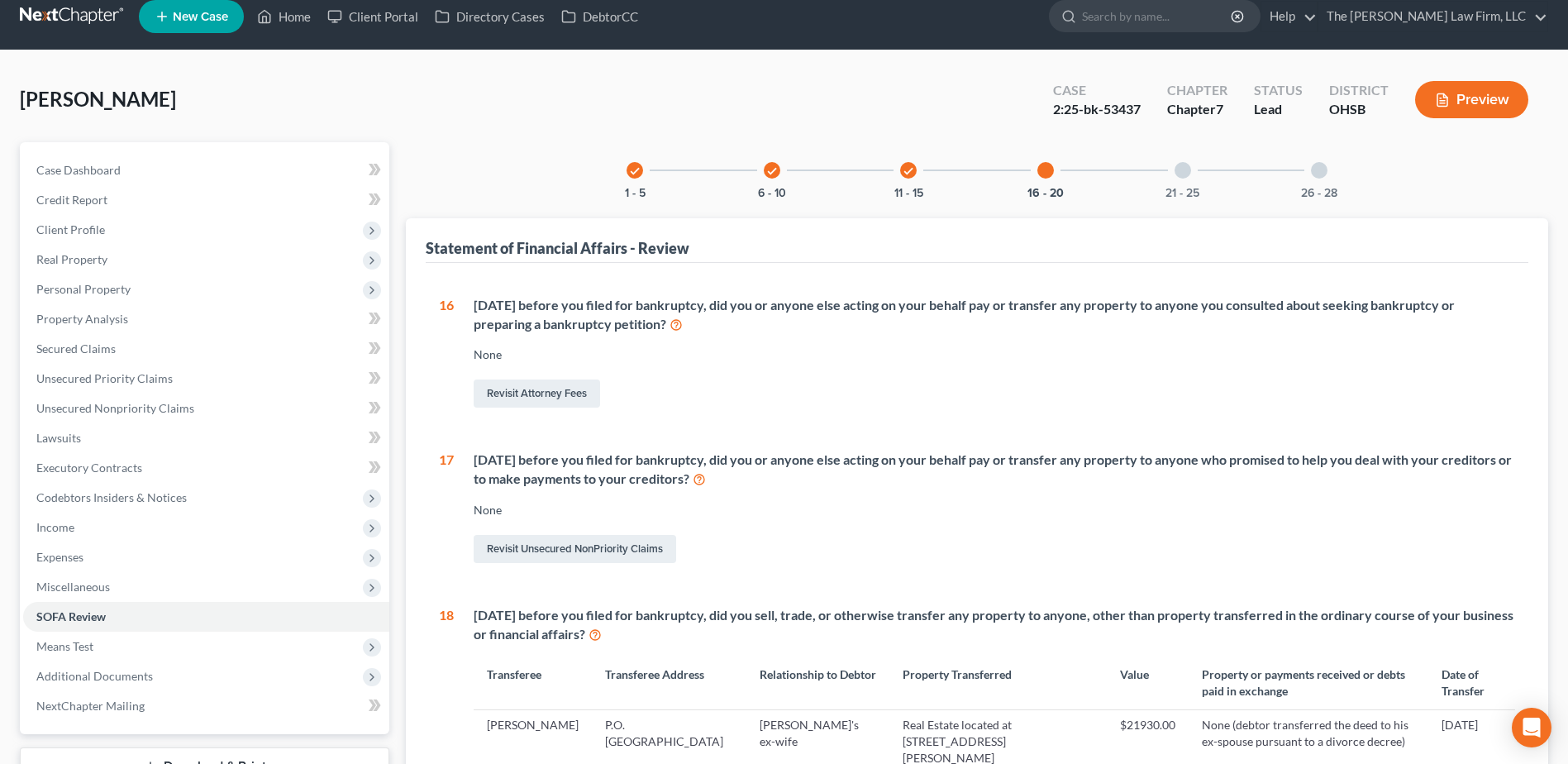
scroll to position [0, 0]
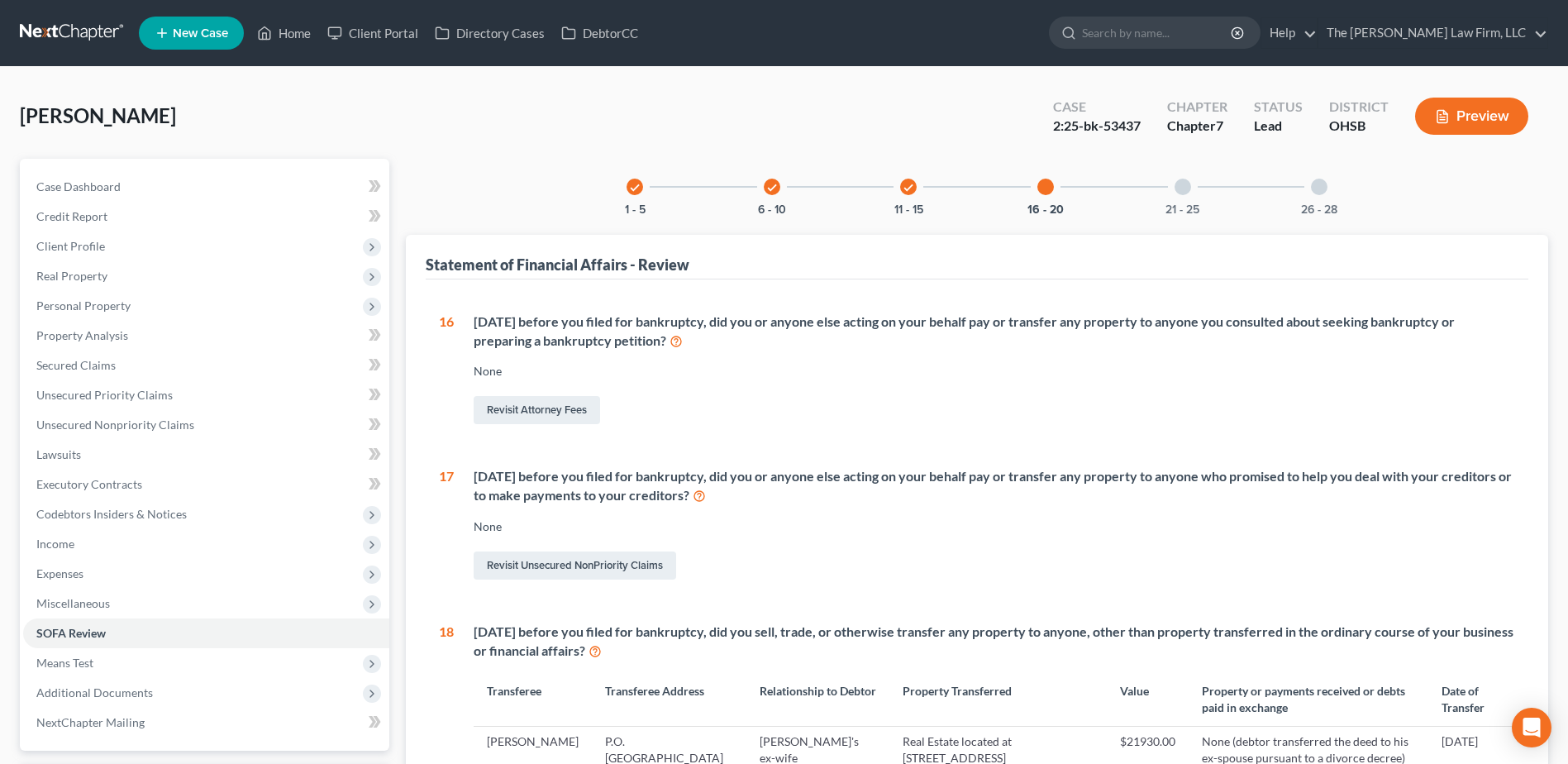
click at [75, 18] on link at bounding box center [72, 32] width 106 height 30
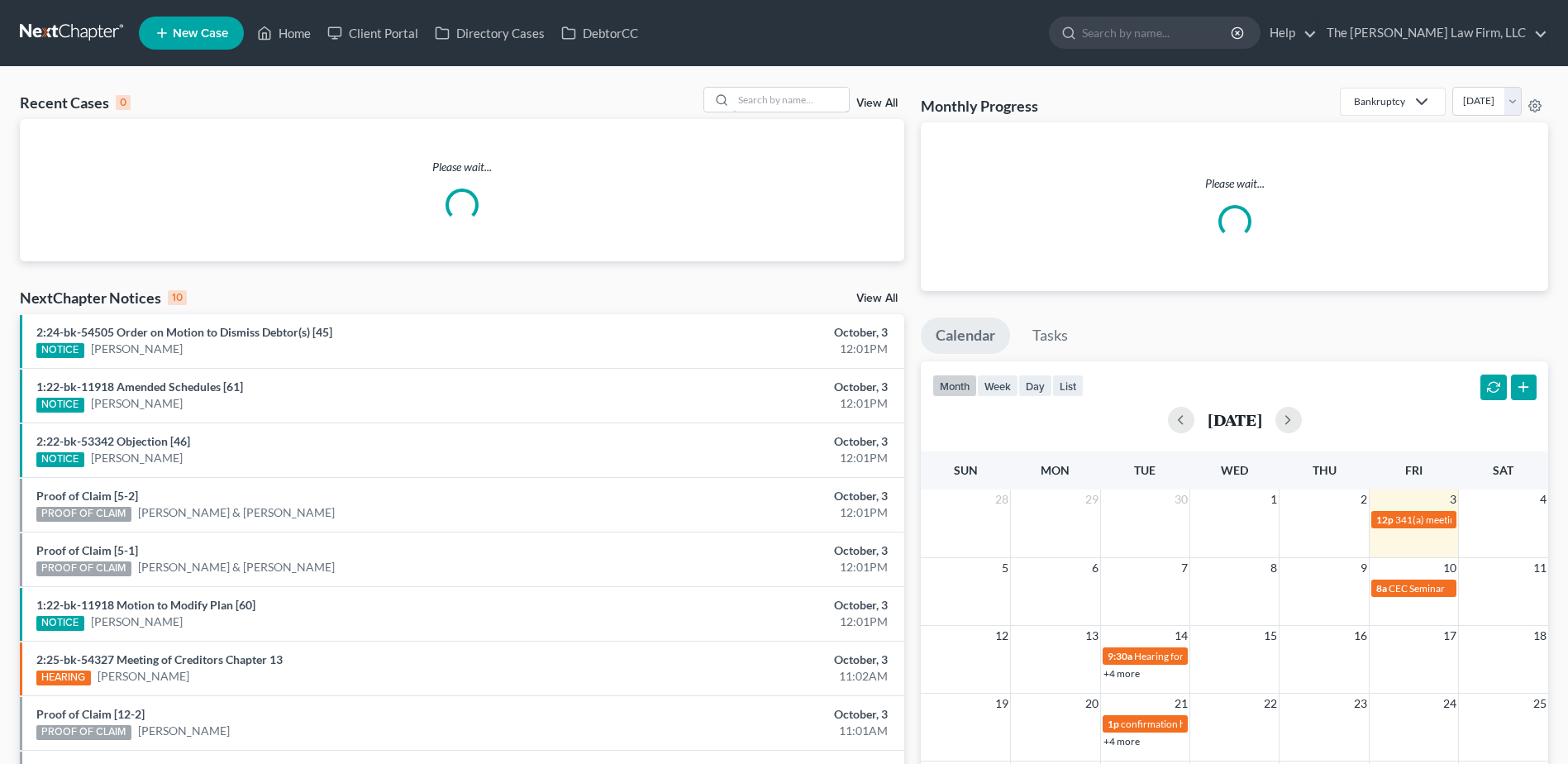
click at [799, 91] on input "search" at bounding box center [791, 100] width 116 height 24
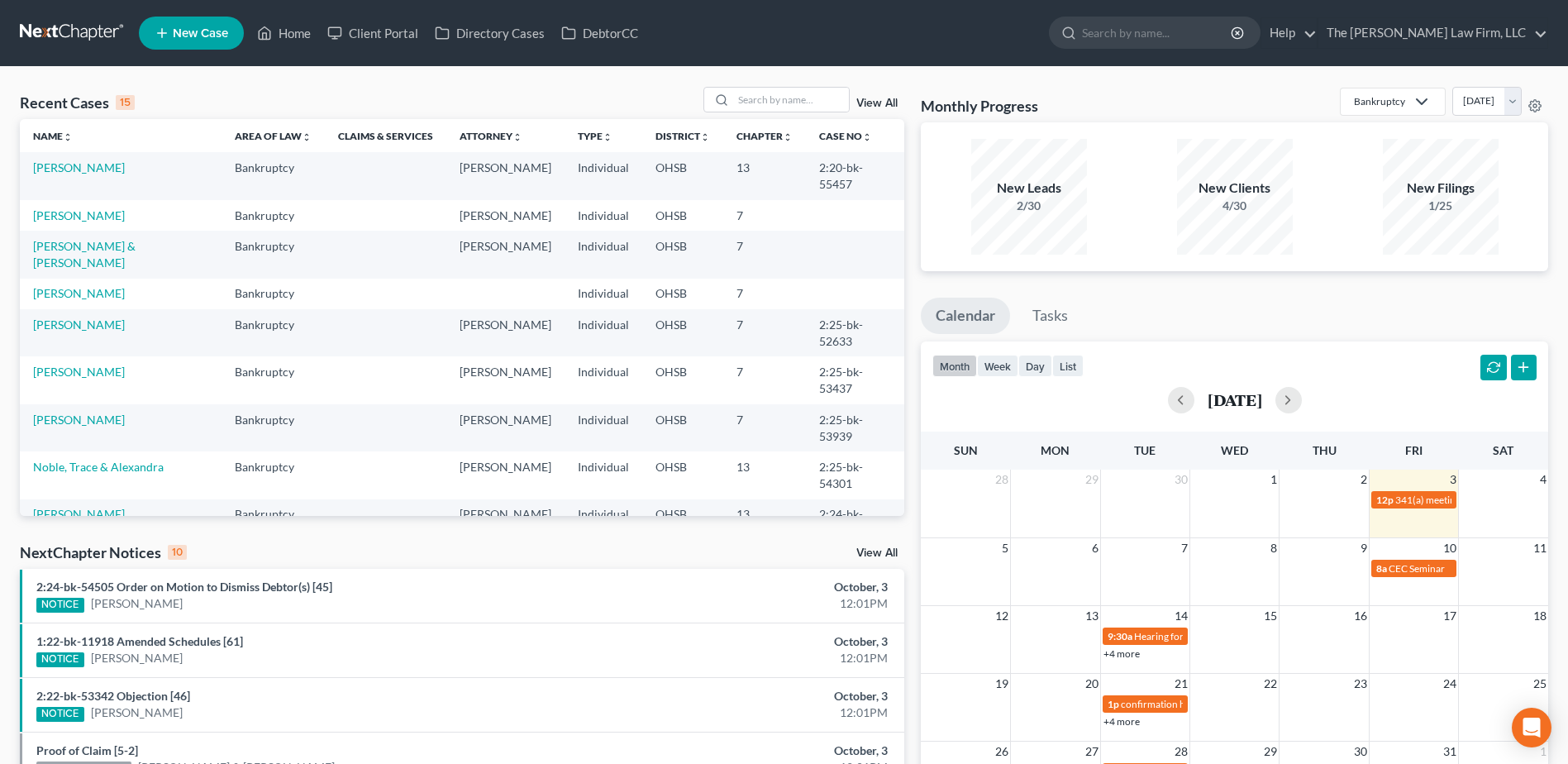
click at [235, 595] on div "2:24-bk-54505 Order on Motion to Dismiss Debtor(s) [45] NOTICE [PERSON_NAME]" at bounding box center [317, 595] width 578 height 34
click at [232, 583] on link "2:24-bk-54505 Order on Motion to Dismiss Debtor(s) [45]" at bounding box center [184, 586] width 296 height 14
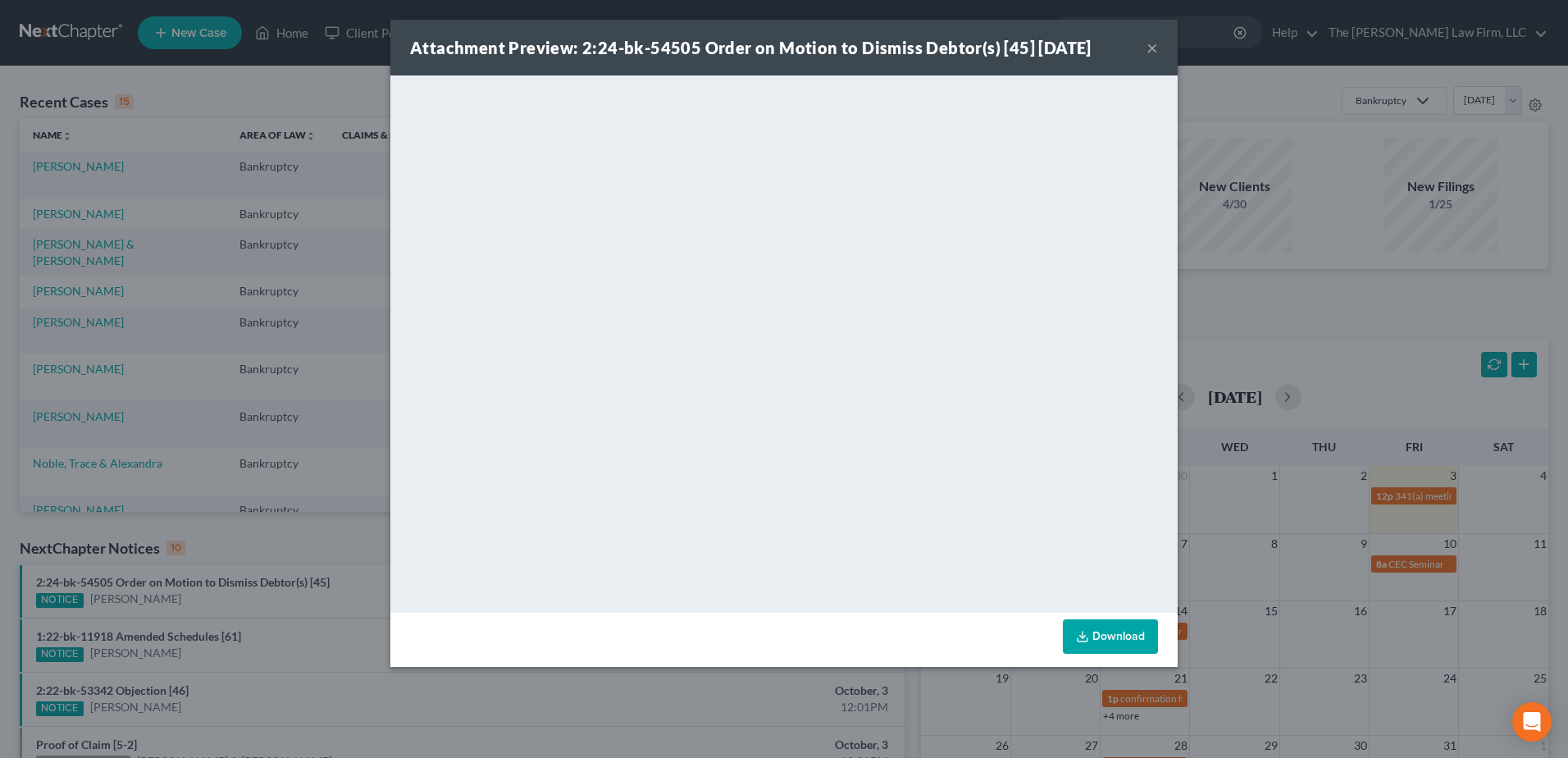
click at [1154, 55] on button "×" at bounding box center [1152, 47] width 12 height 19
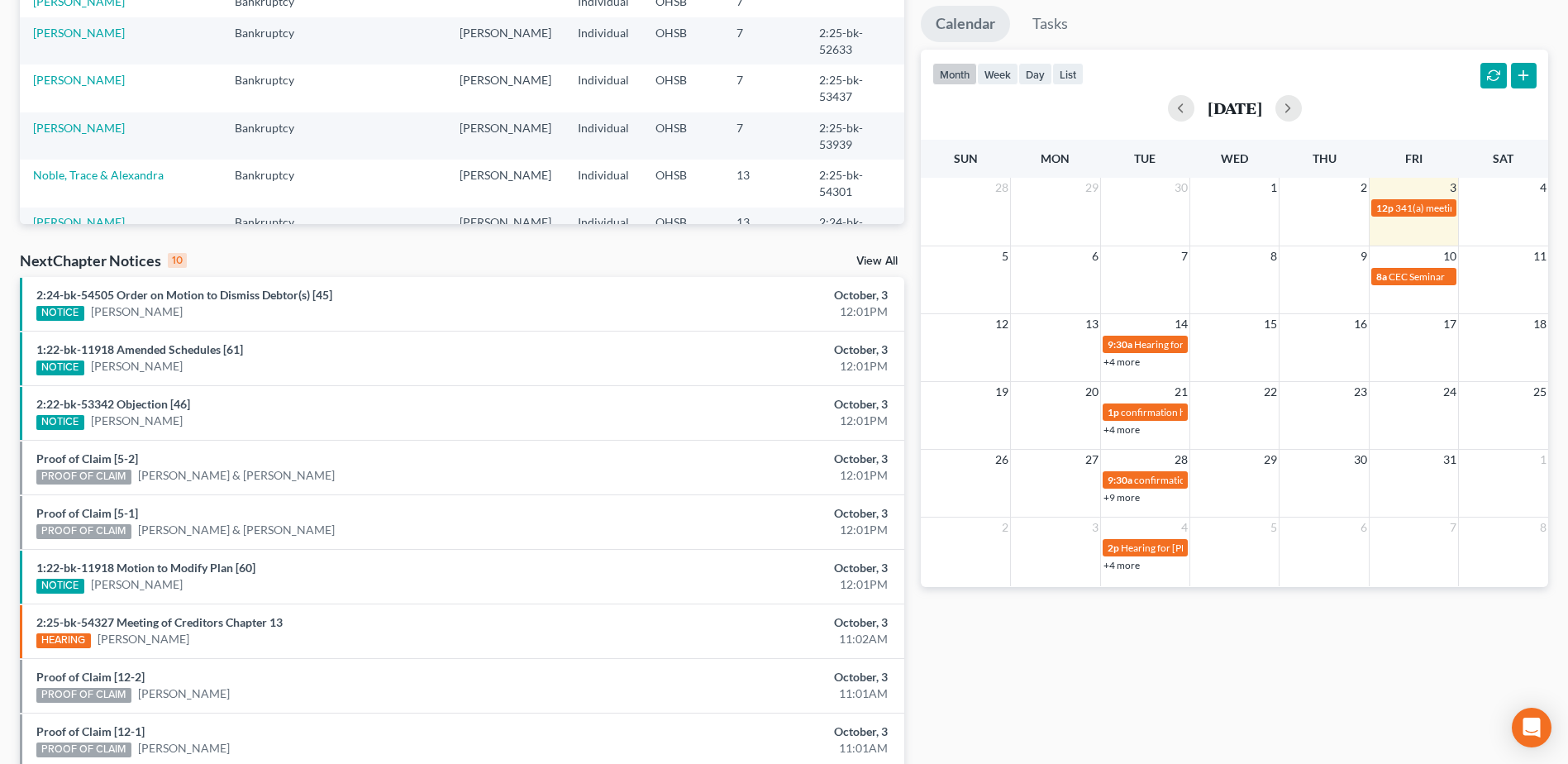
scroll to position [413, 0]
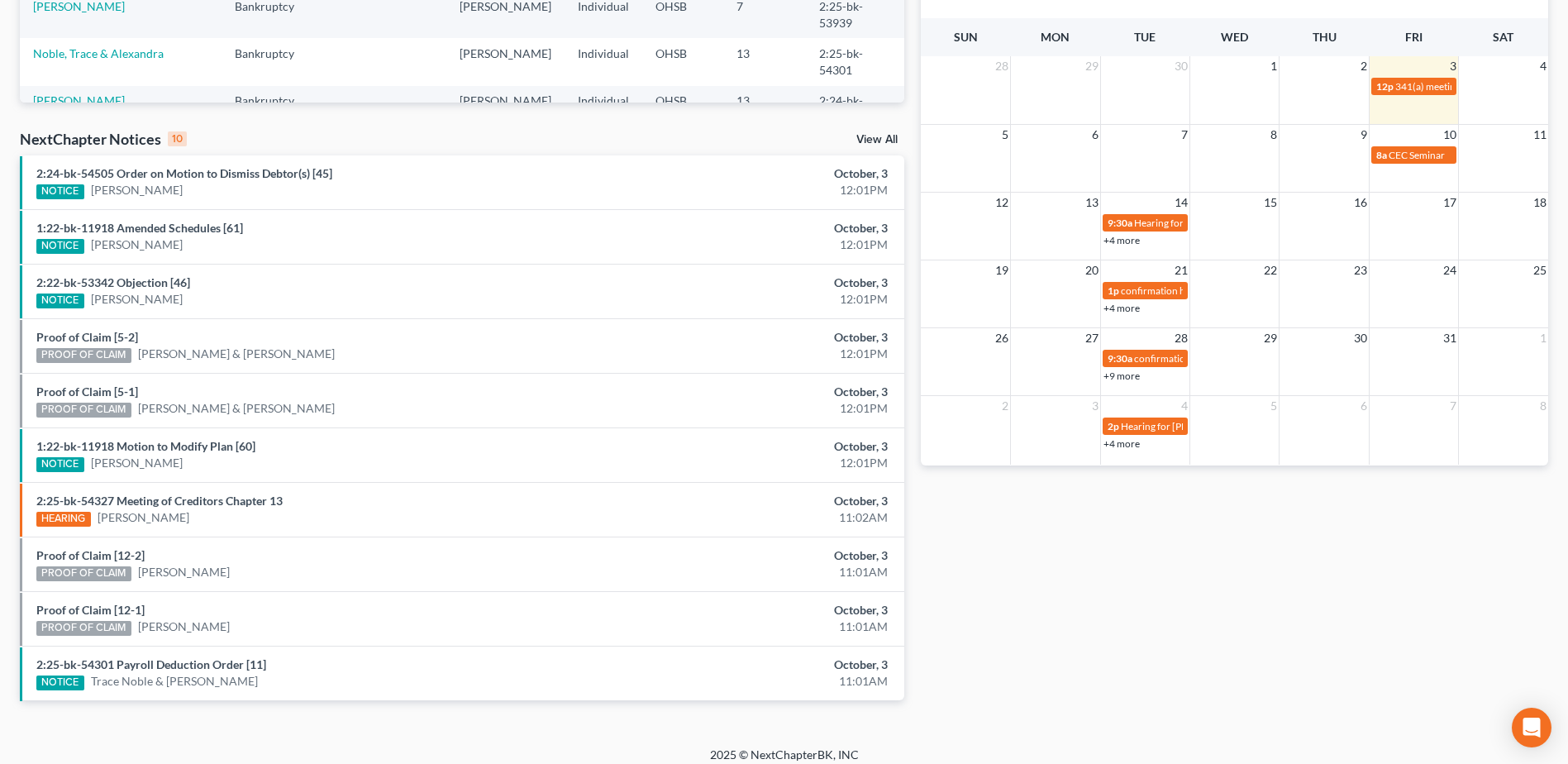
click at [884, 146] on div "View All" at bounding box center [880, 141] width 48 height 14
click at [875, 135] on link "View All" at bounding box center [876, 140] width 42 height 12
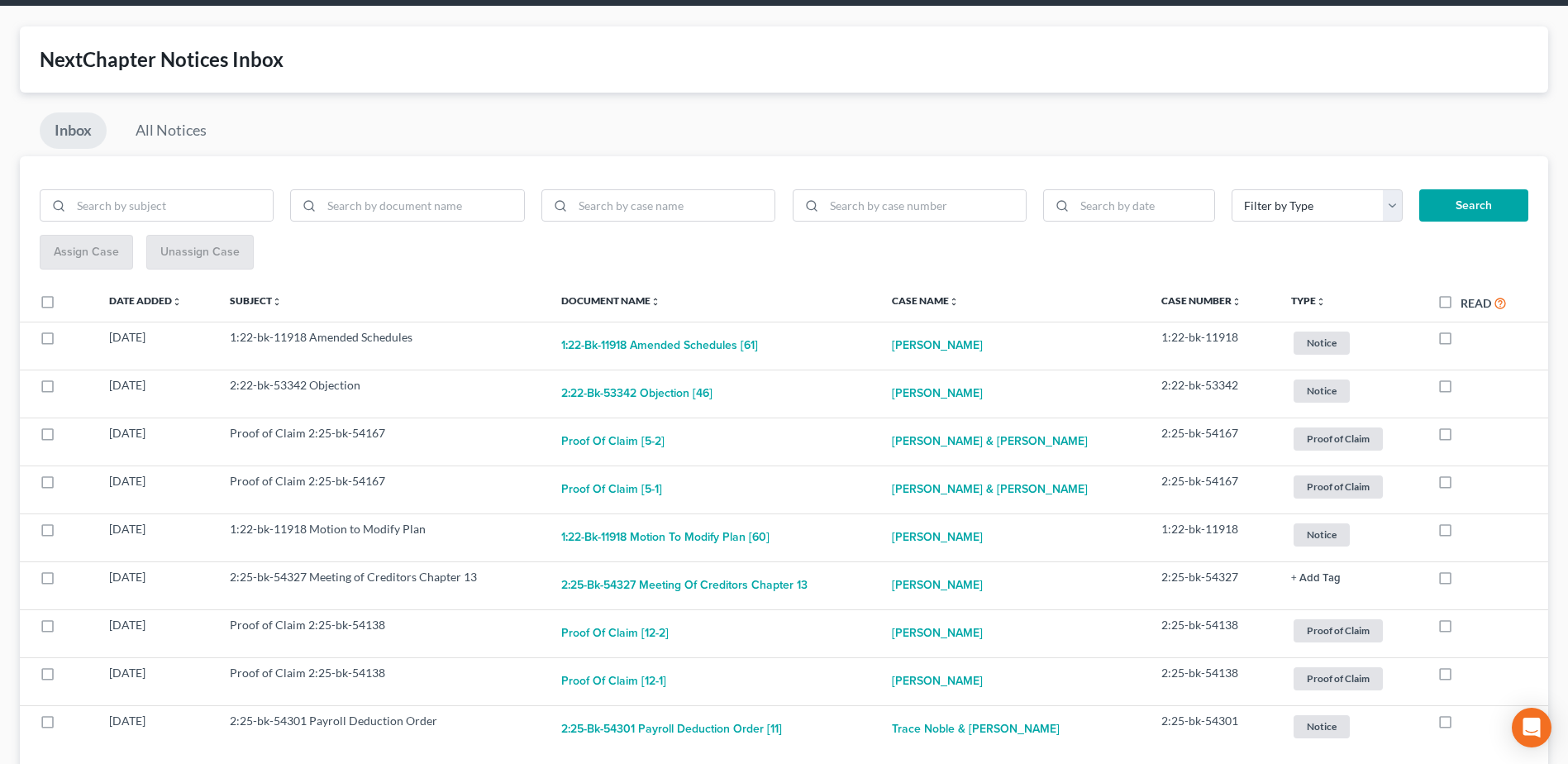
scroll to position [132, 0]
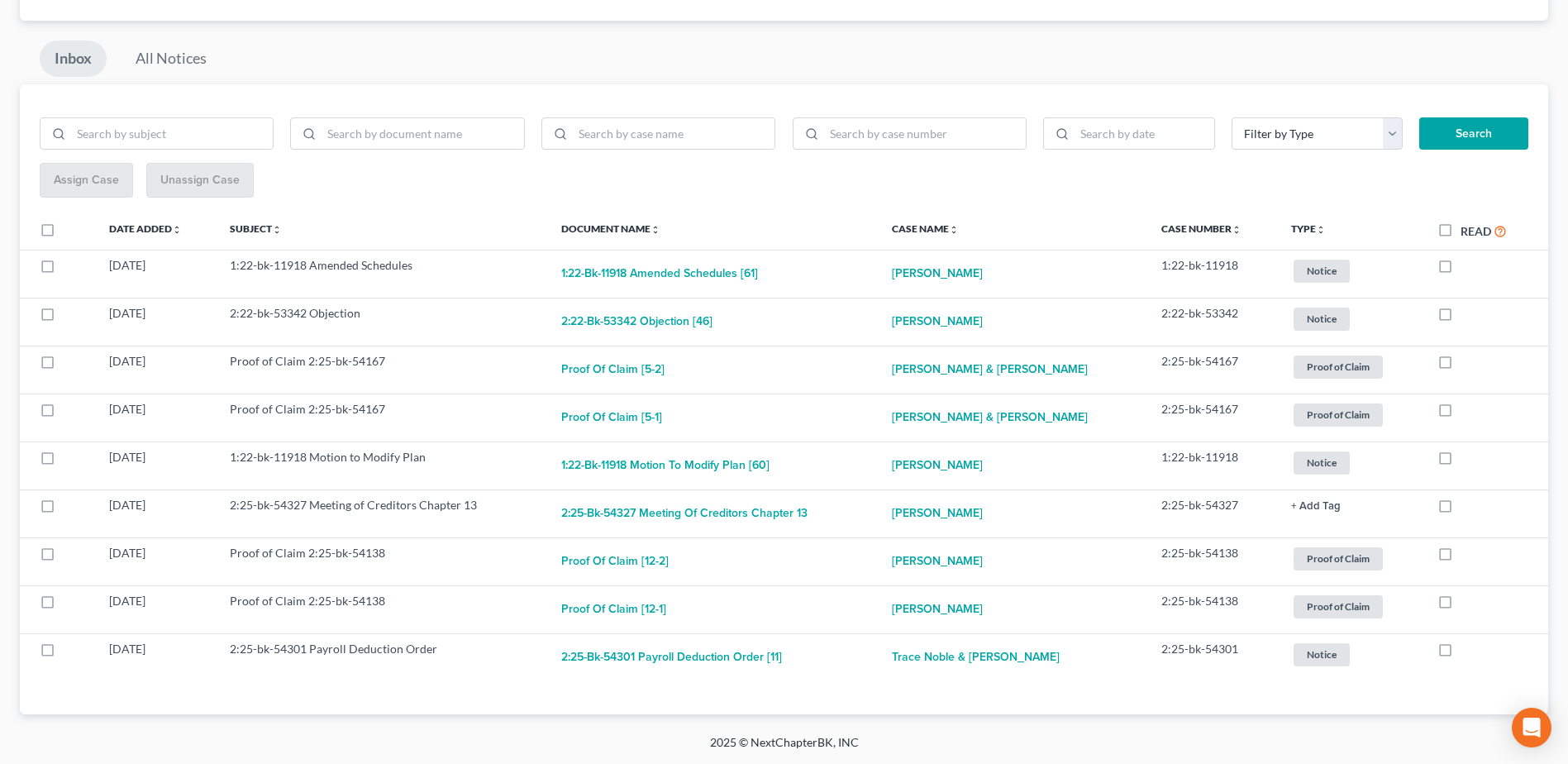
click at [1460, 232] on label "Read" at bounding box center [1483, 231] width 46 height 19
click at [1467, 232] on input "Read" at bounding box center [1472, 227] width 11 height 11
checkbox input "true"
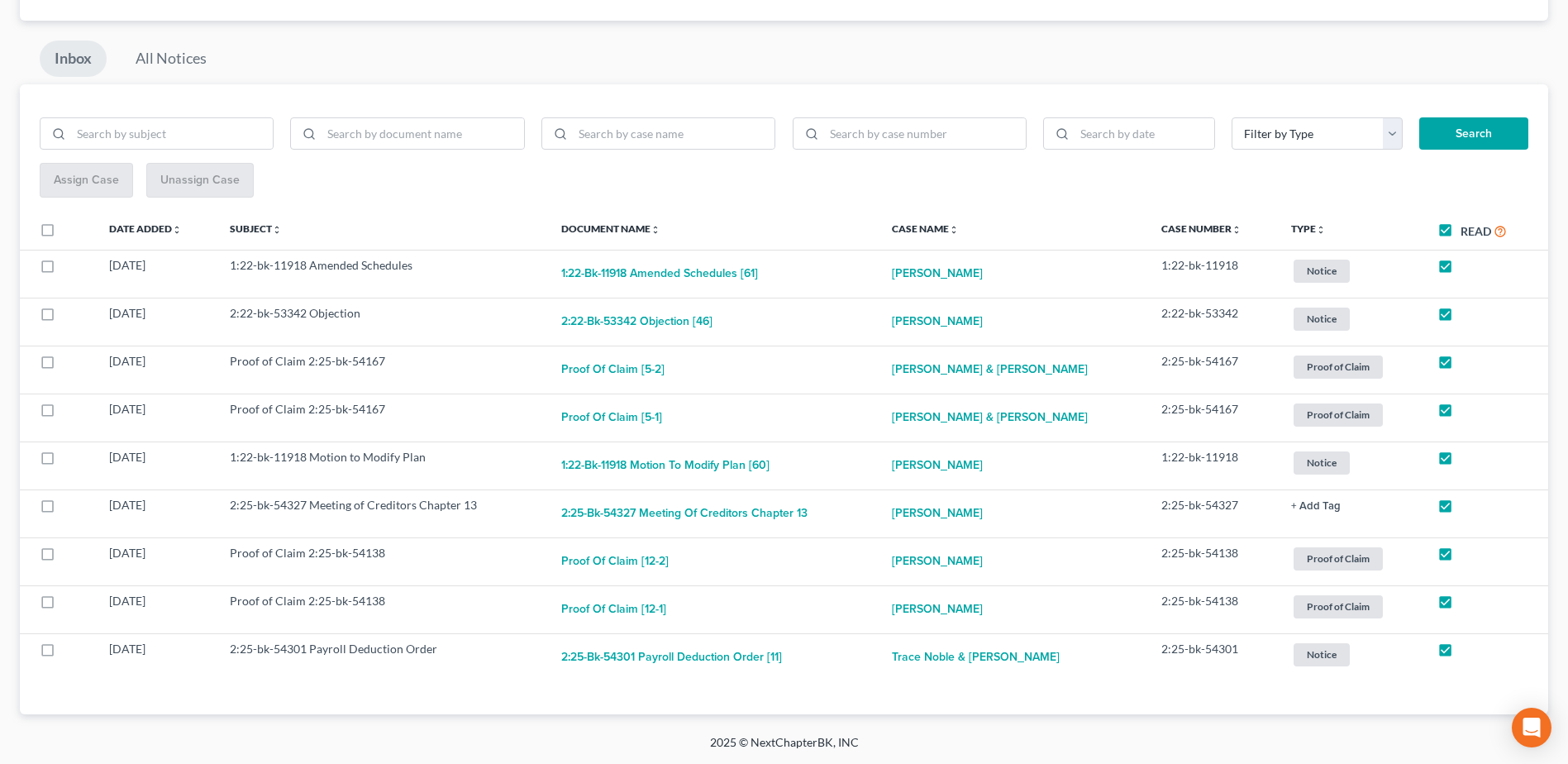
checkbox input "true"
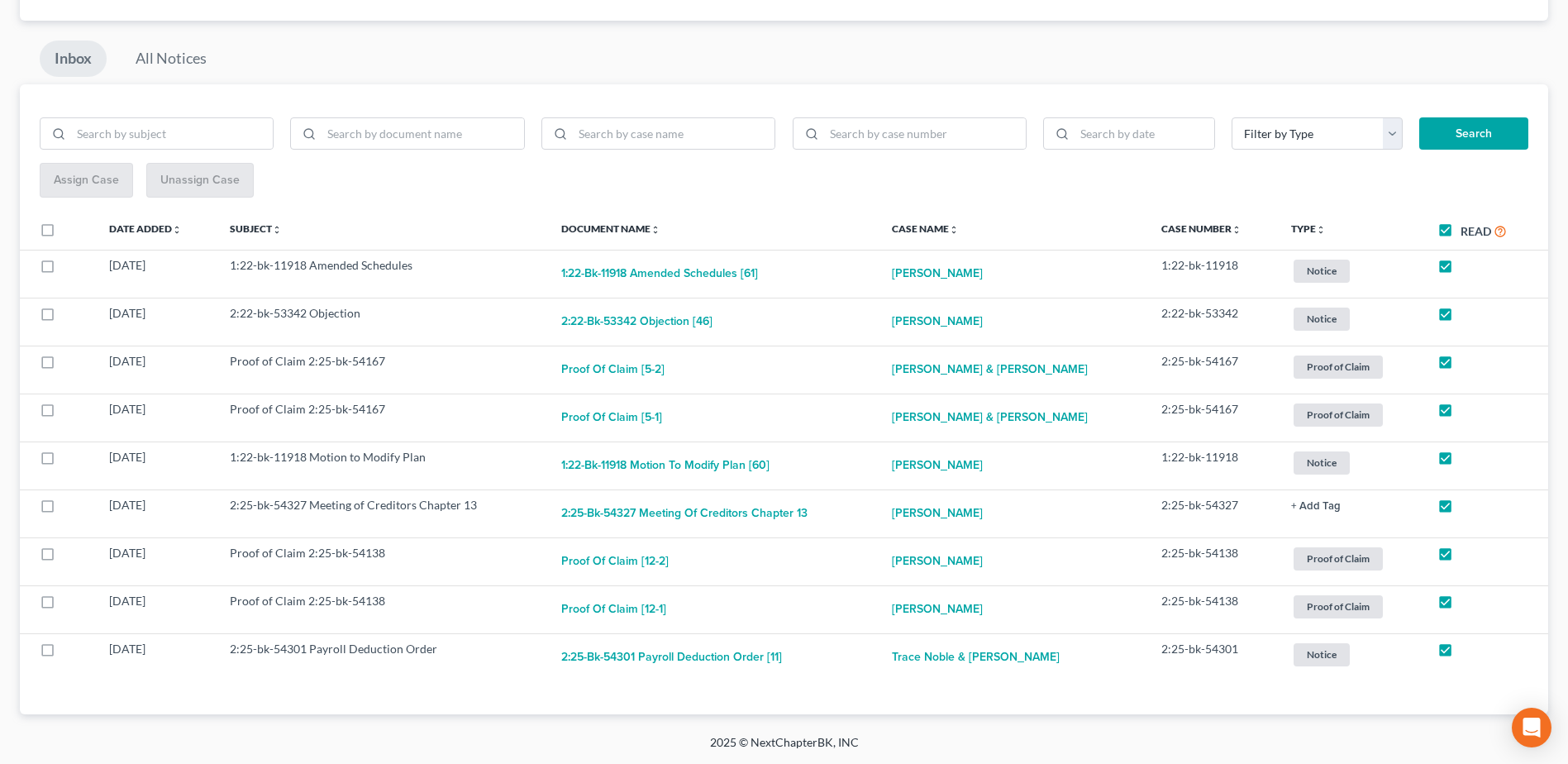
checkbox input "true"
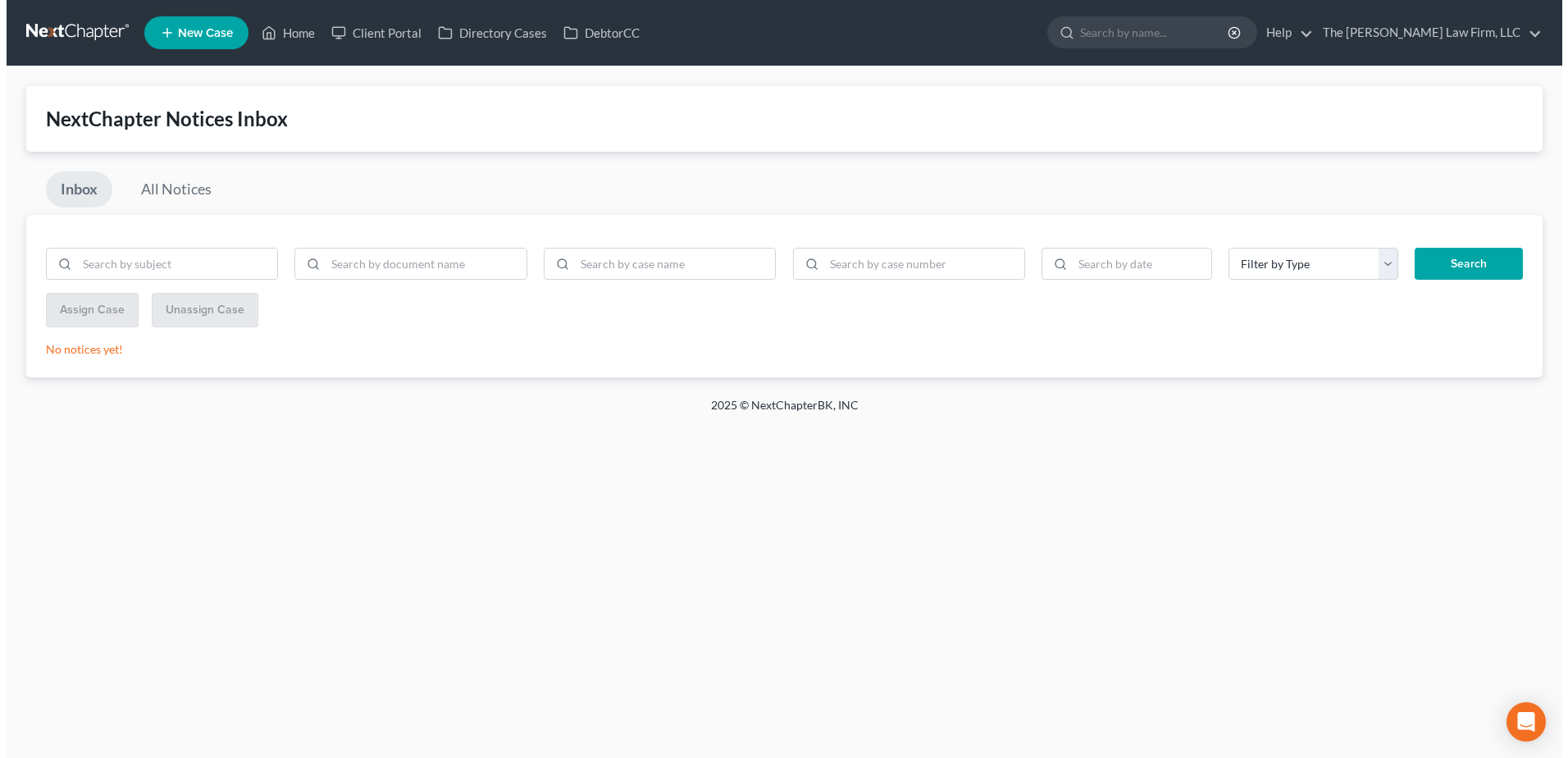
scroll to position [0, 0]
click at [101, 24] on link at bounding box center [72, 32] width 105 height 30
